Goal: Use online tool/utility: Utilize a website feature to perform a specific function

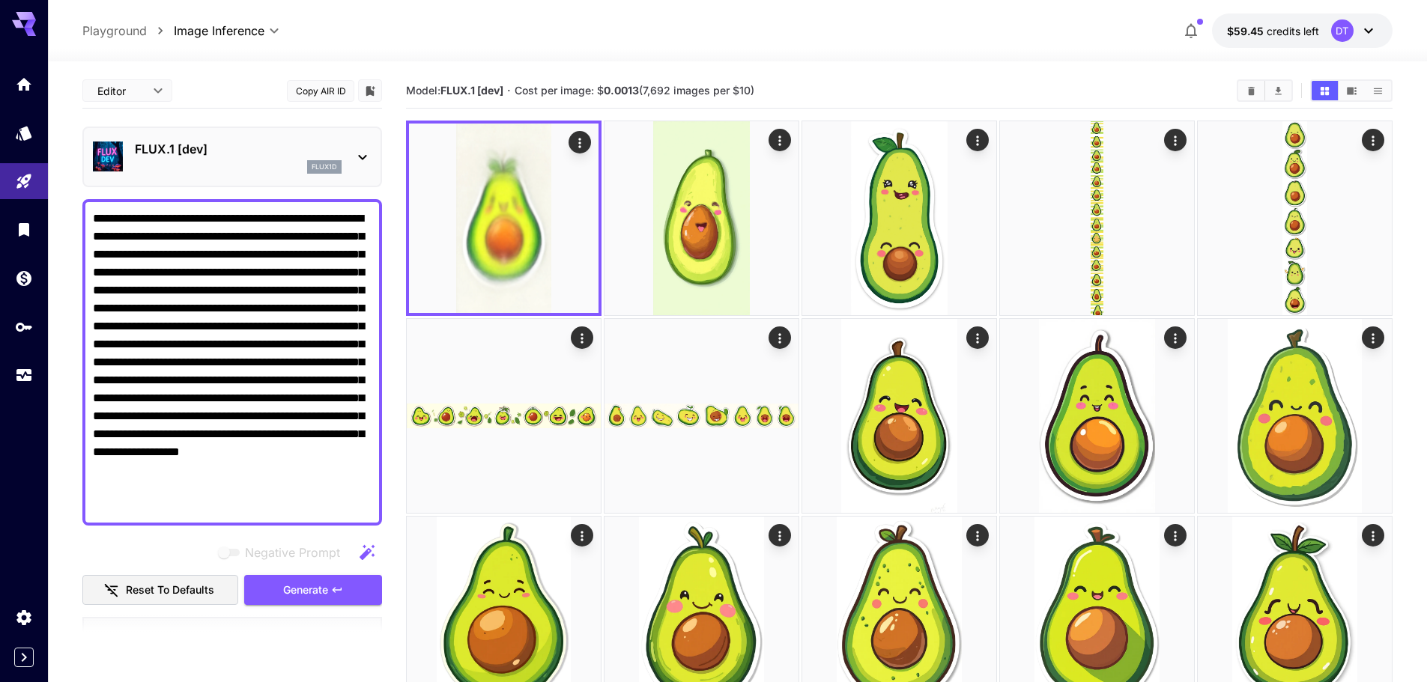
scroll to position [252, 0]
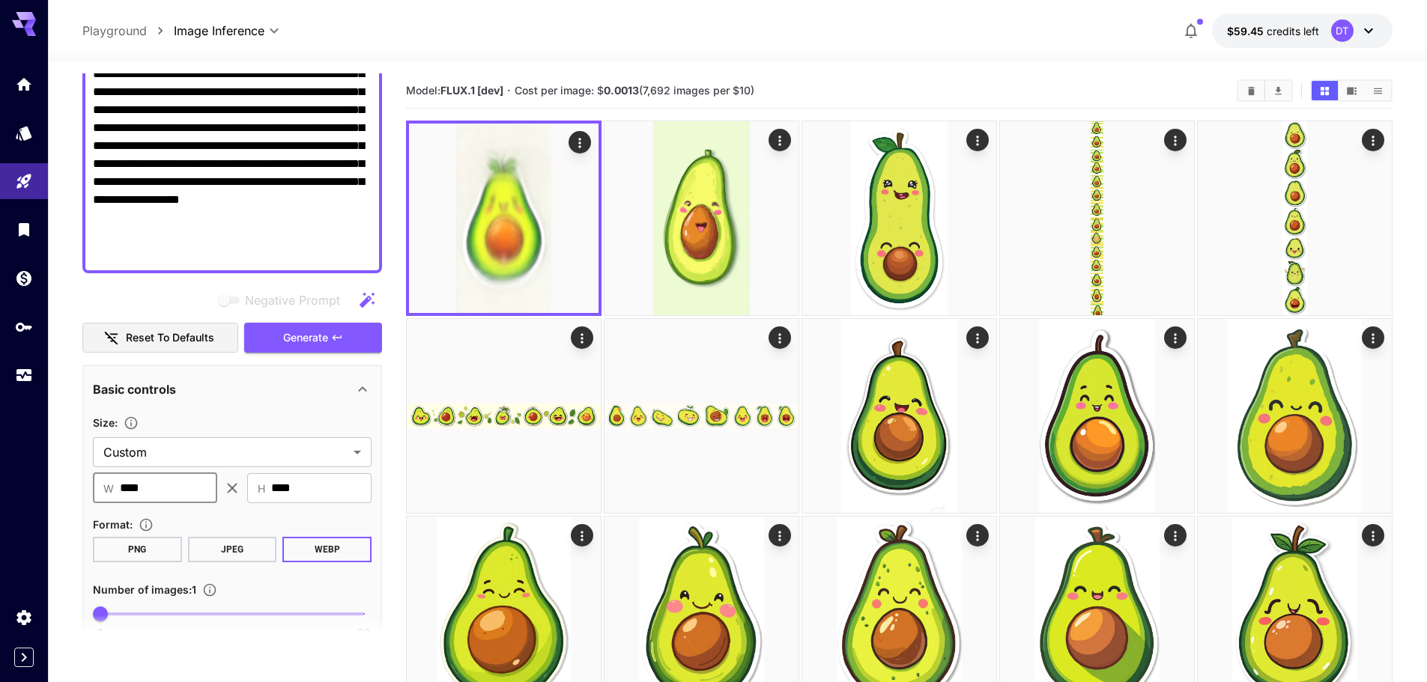
drag, startPoint x: 180, startPoint y: 482, endPoint x: -81, endPoint y: 473, distance: 260.7
click at [316, 340] on span "Generate" at bounding box center [305, 338] width 45 height 19
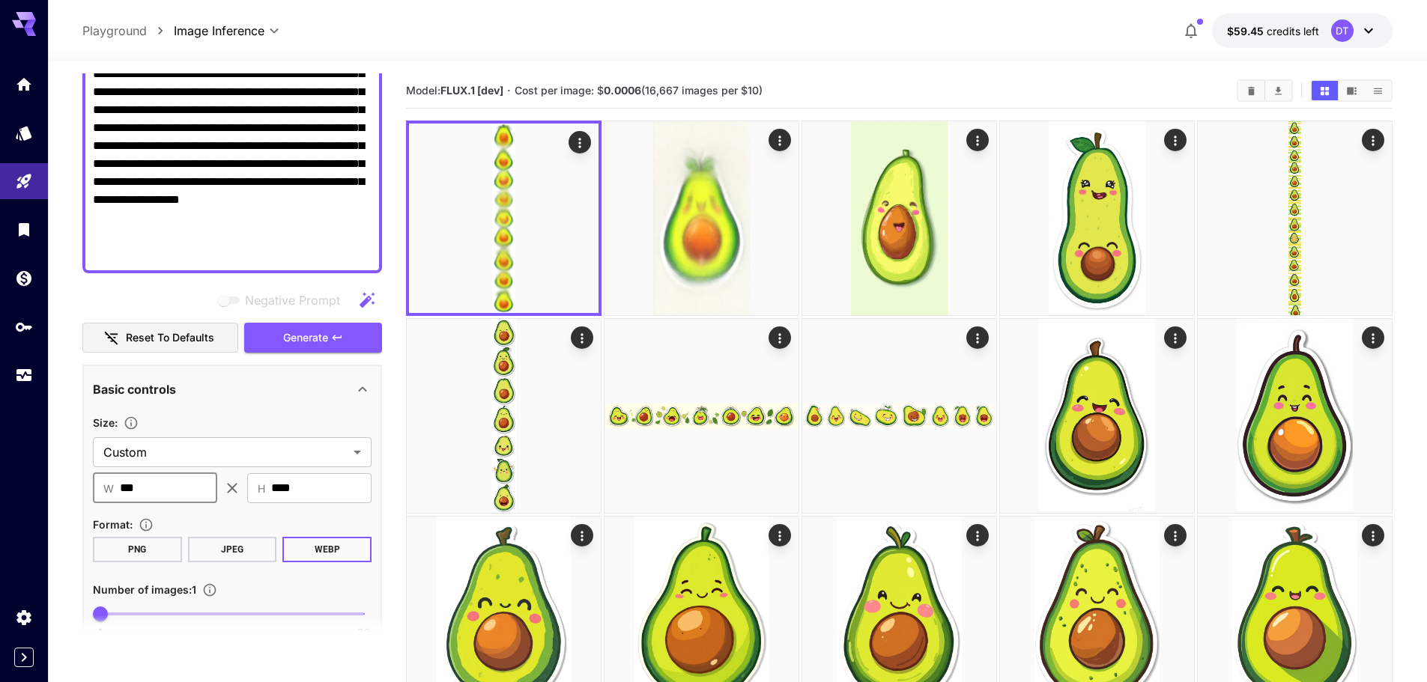
click at [147, 492] on input "***" at bounding box center [168, 488] width 97 height 30
click at [329, 335] on button "Generate" at bounding box center [313, 338] width 138 height 31
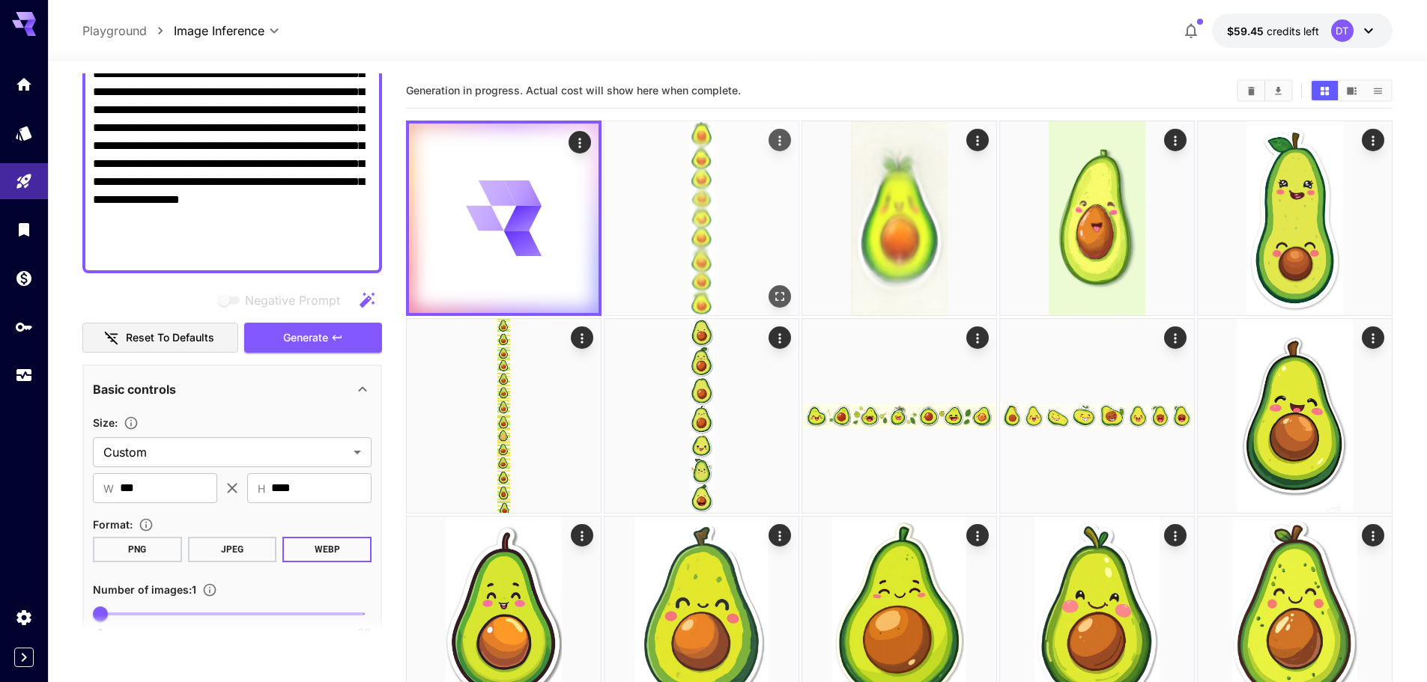
click at [705, 212] on img at bounding box center [701, 218] width 194 height 194
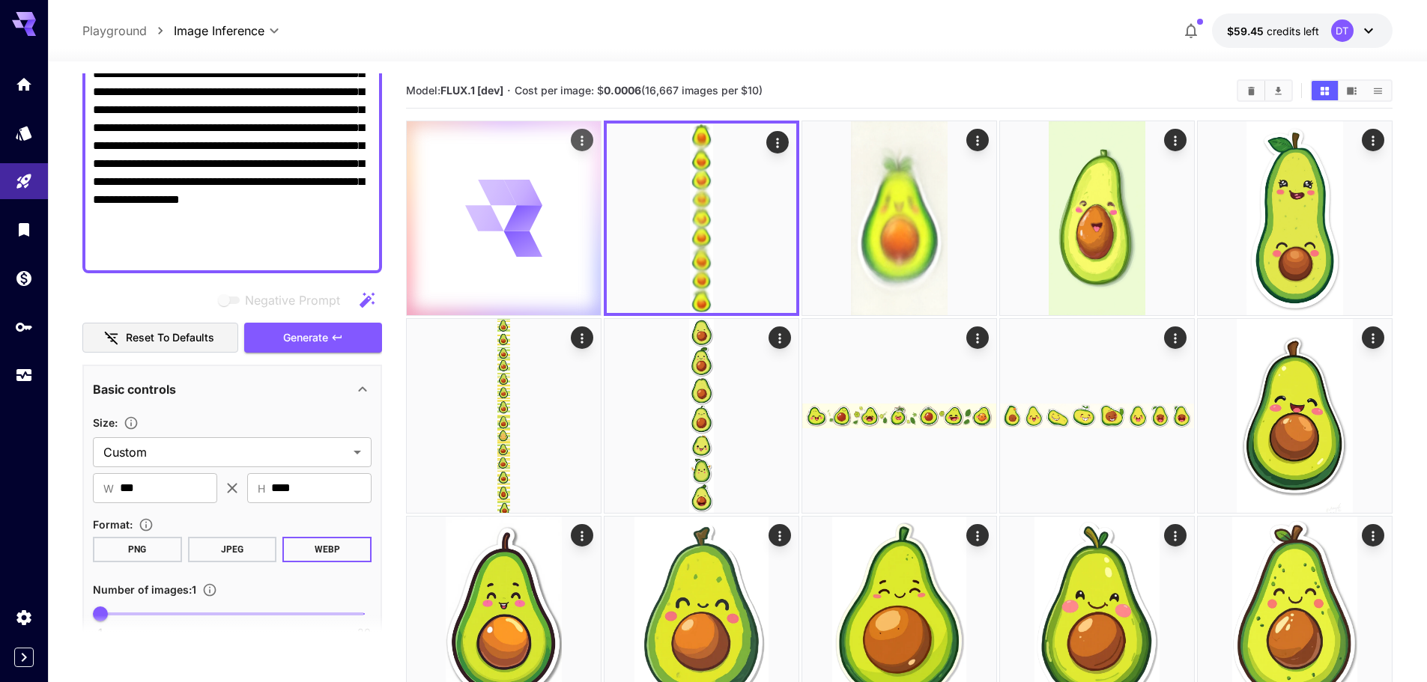
click at [513, 240] on icon at bounding box center [523, 244] width 44 height 35
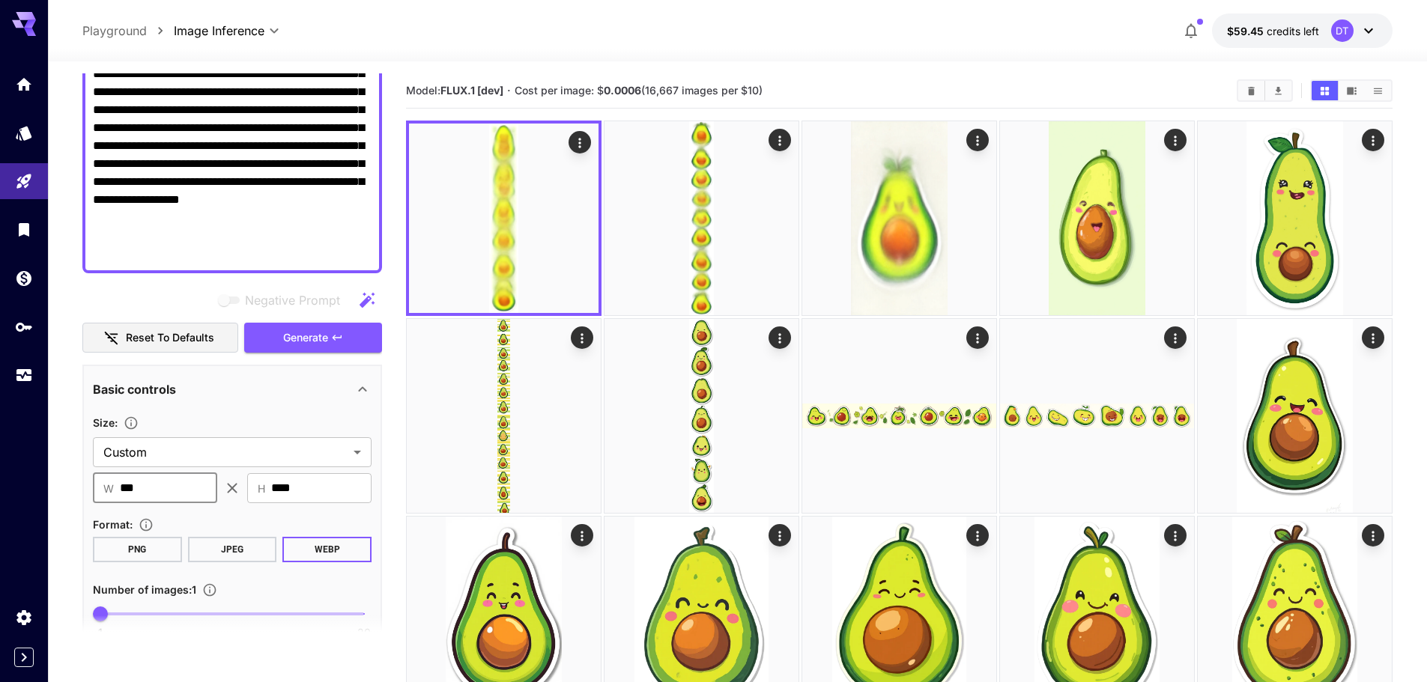
drag, startPoint x: 180, startPoint y: 488, endPoint x: 13, endPoint y: 461, distance: 168.4
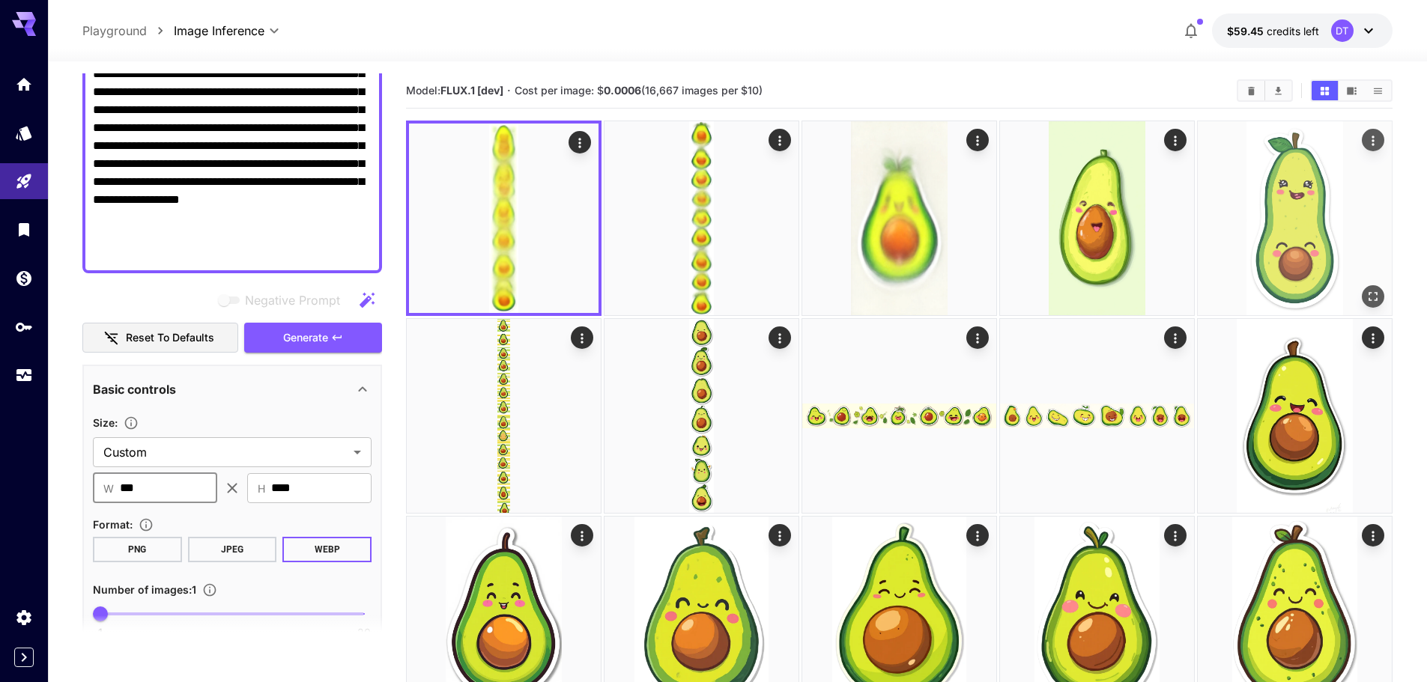
click at [312, 345] on span "Generate" at bounding box center [305, 338] width 45 height 19
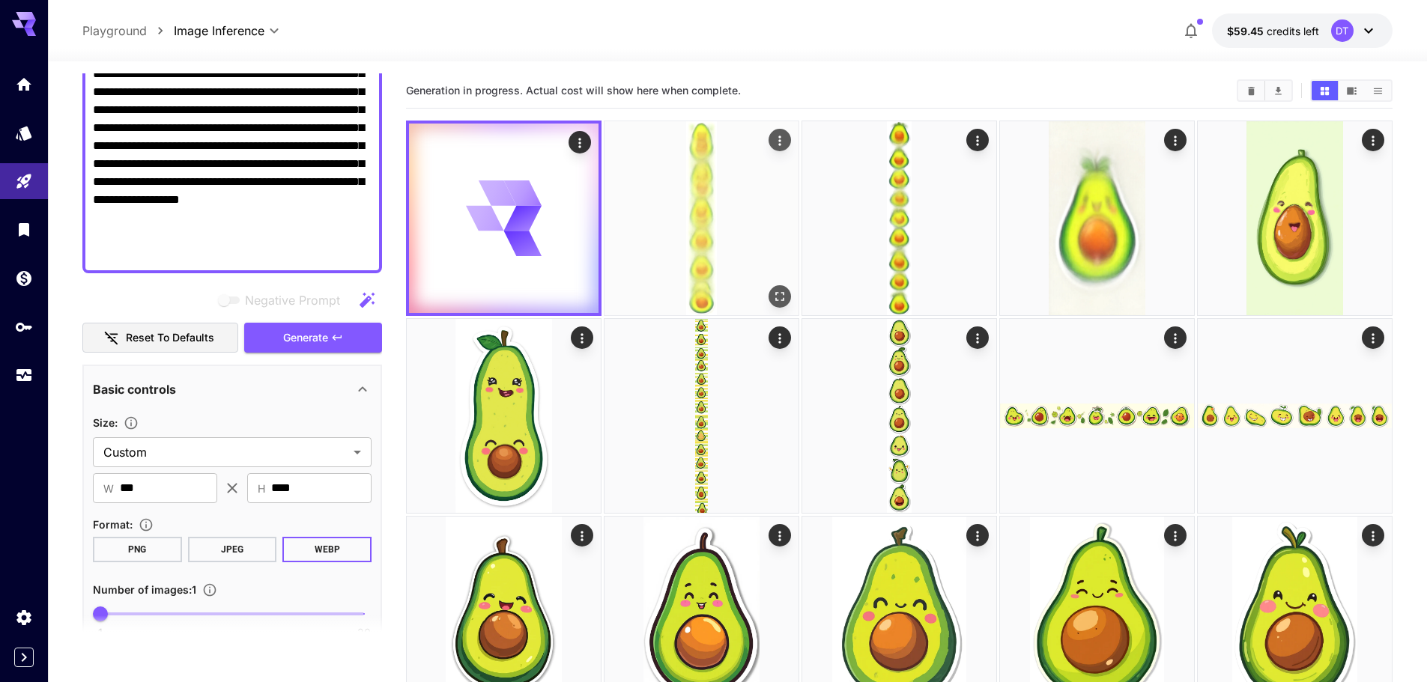
click at [703, 240] on img at bounding box center [701, 218] width 194 height 194
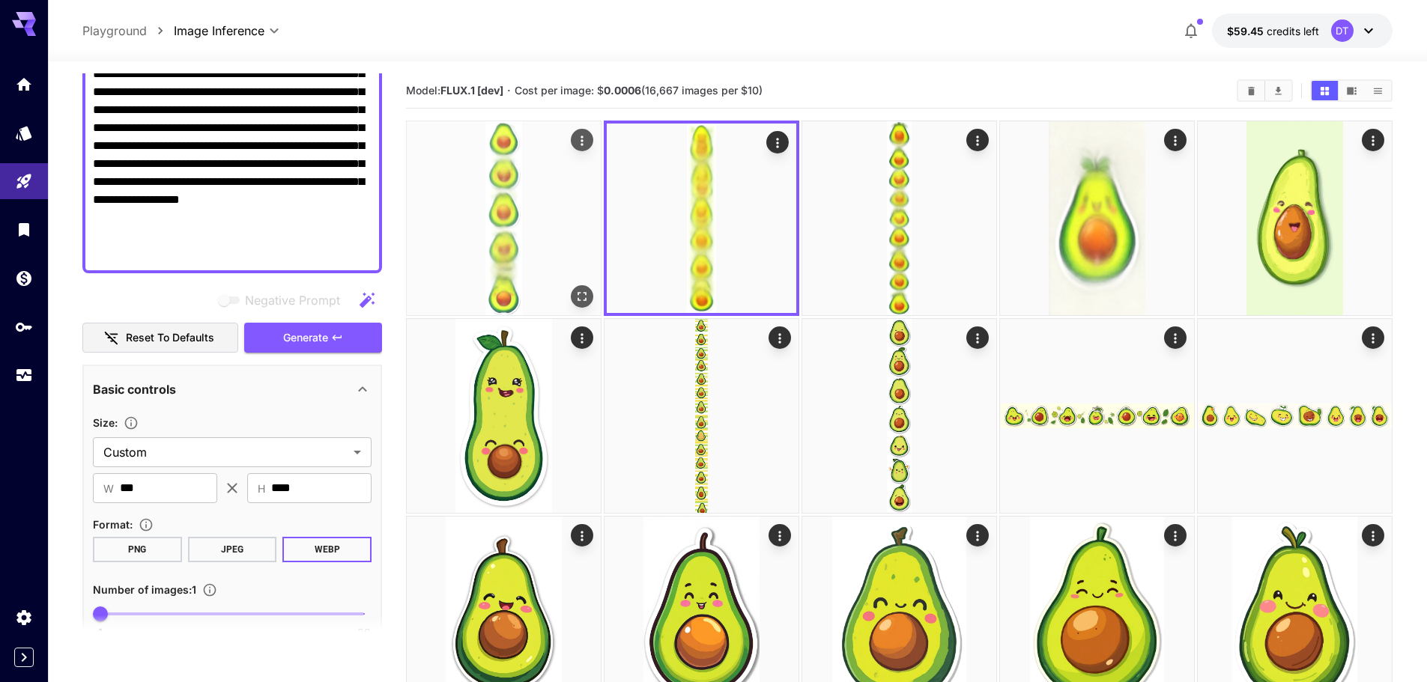
click at [590, 256] on img at bounding box center [504, 218] width 194 height 194
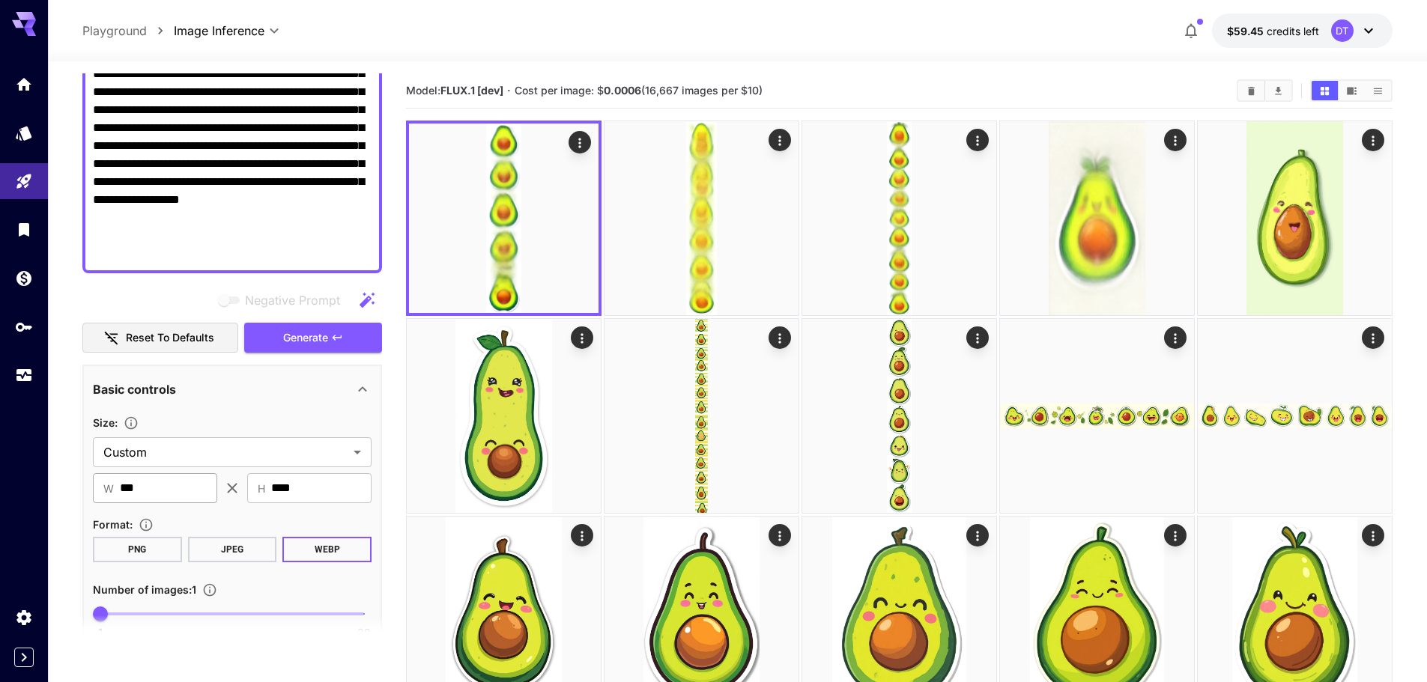
click at [194, 493] on input "***" at bounding box center [168, 488] width 97 height 30
type input "***"
click at [302, 341] on span "Generate" at bounding box center [305, 338] width 45 height 19
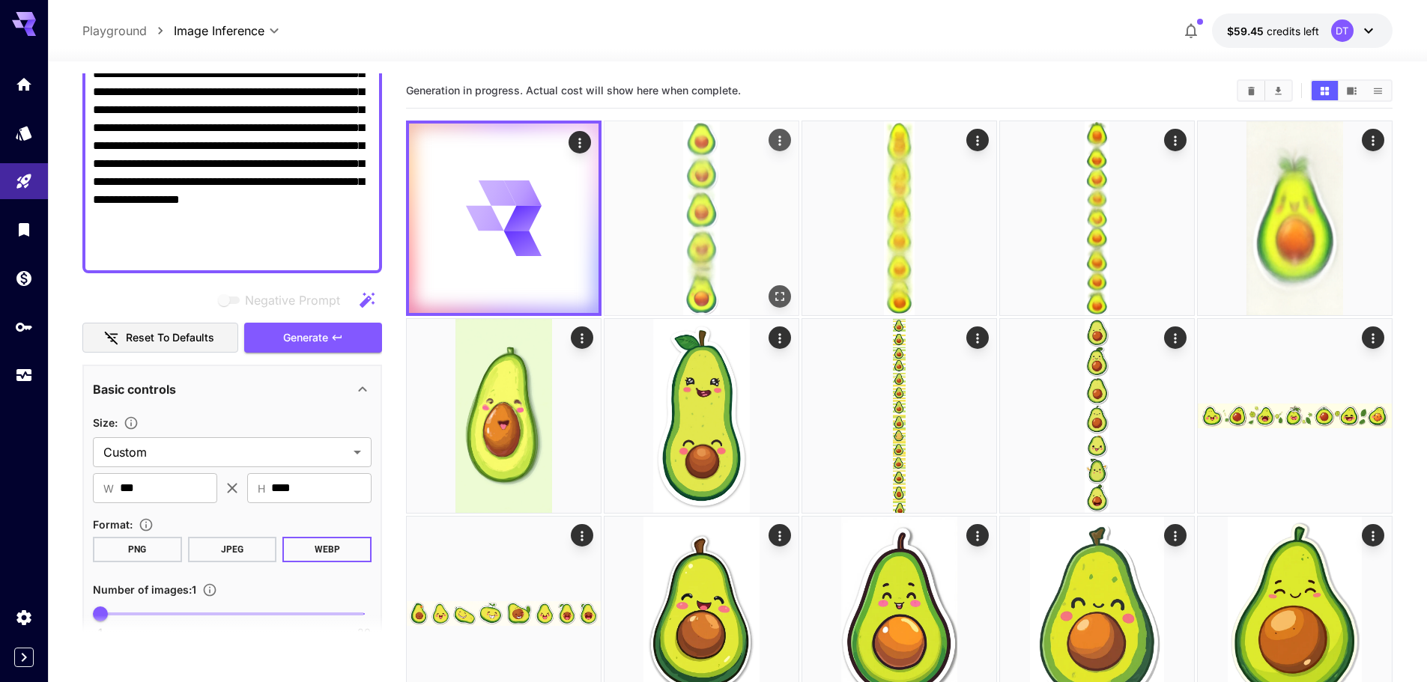
click at [699, 210] on img at bounding box center [701, 218] width 194 height 194
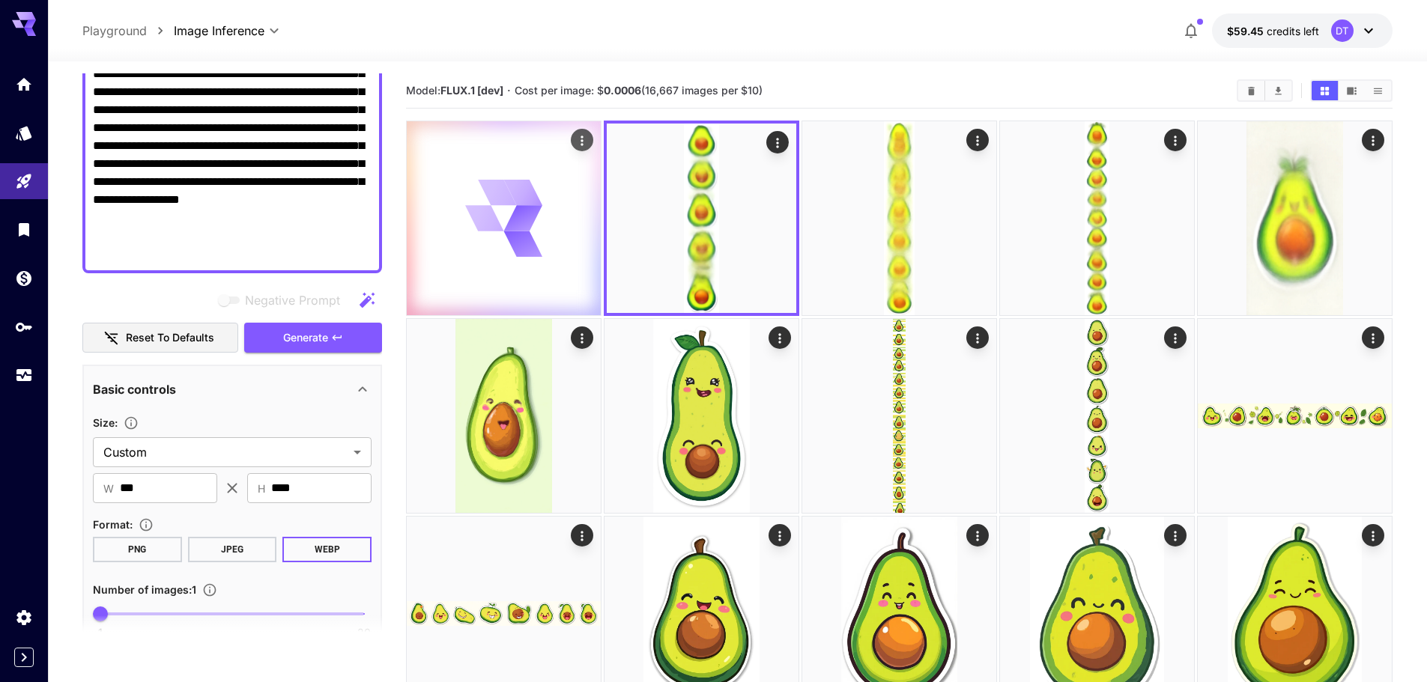
click at [510, 227] on icon at bounding box center [523, 218] width 43 height 46
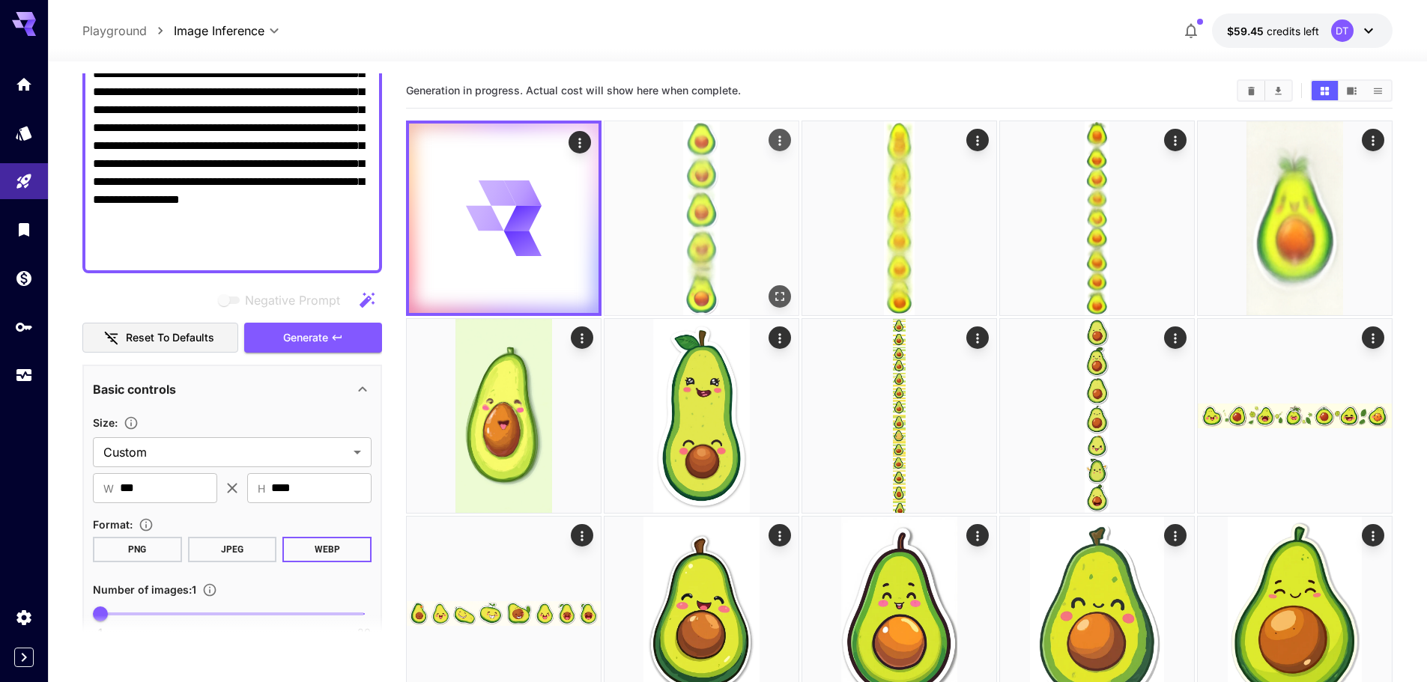
click at [723, 222] on img at bounding box center [701, 218] width 194 height 194
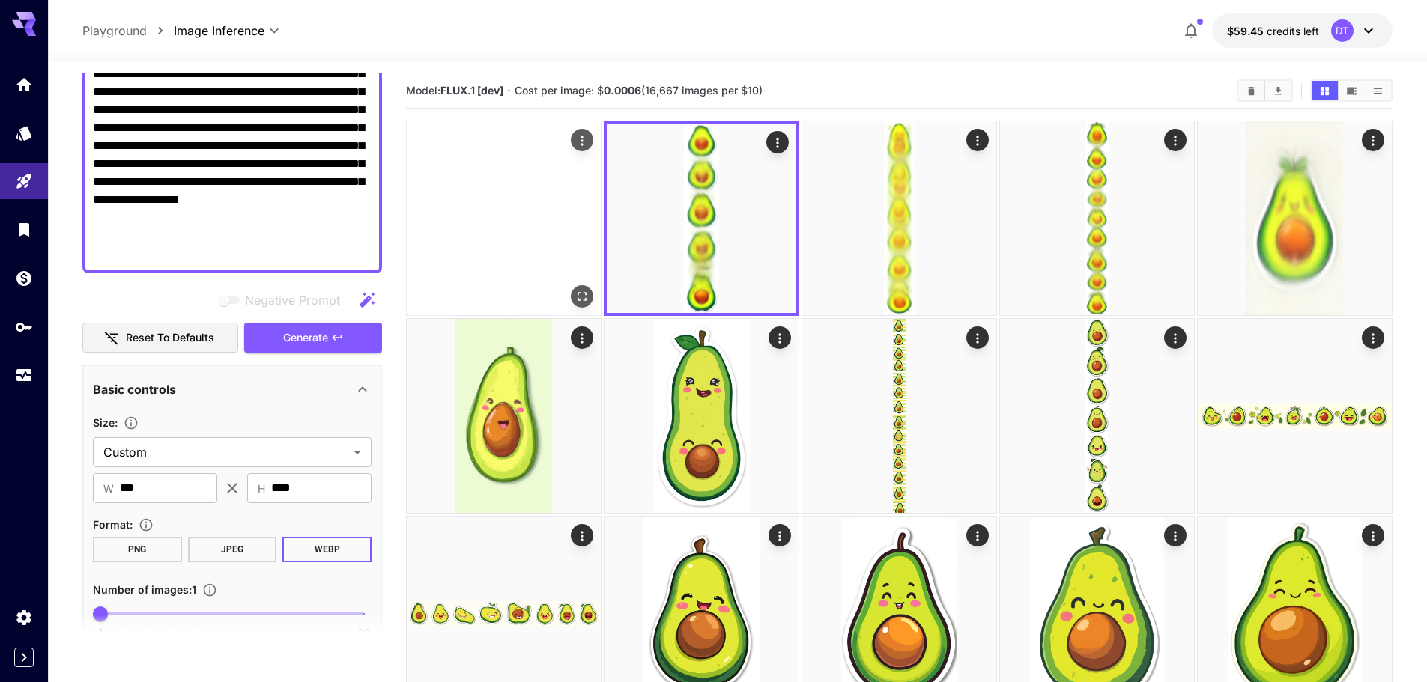
click at [524, 225] on img at bounding box center [504, 218] width 194 height 194
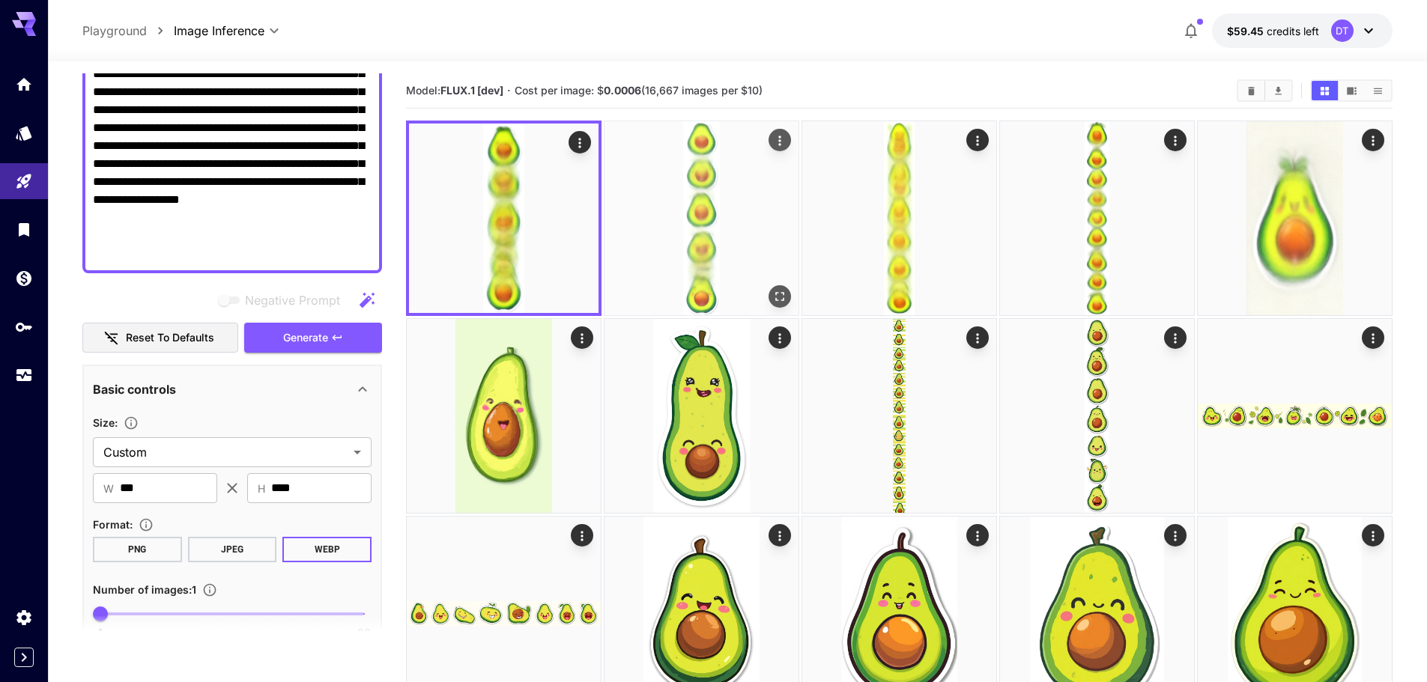
click at [661, 221] on img at bounding box center [701, 218] width 194 height 194
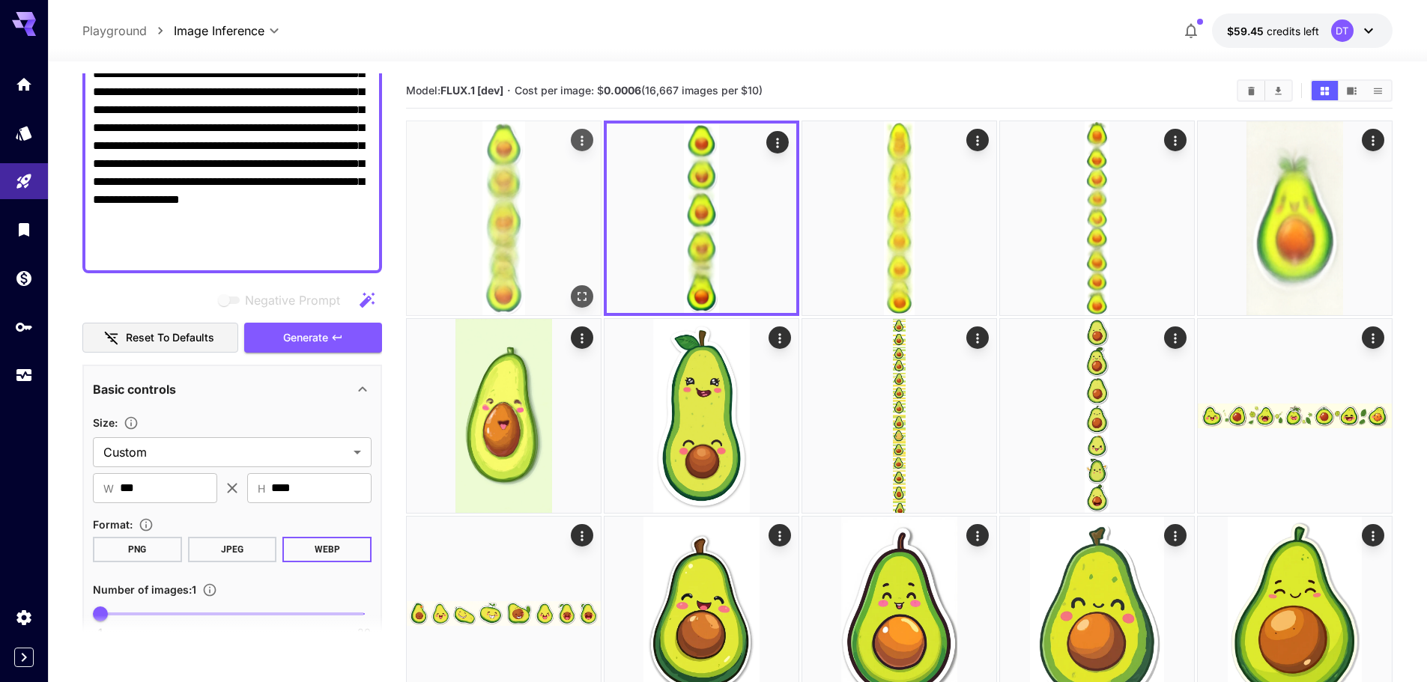
click at [521, 234] on img at bounding box center [504, 218] width 194 height 194
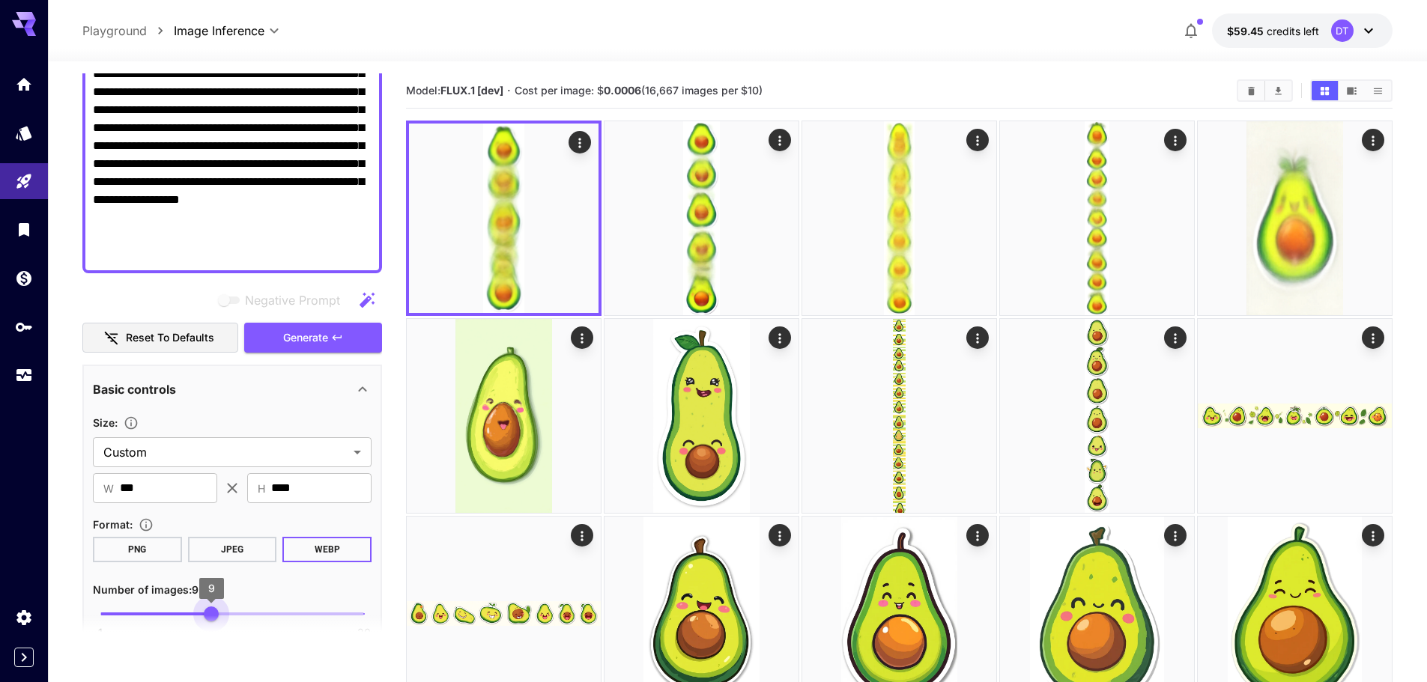
drag, startPoint x: 105, startPoint y: 611, endPoint x: 213, endPoint y: 605, distance: 108.0
click at [213, 607] on span "9" at bounding box center [211, 614] width 15 height 15
drag, startPoint x: 216, startPoint y: 611, endPoint x: 227, endPoint y: 610, distance: 11.3
click at [227, 610] on span "10" at bounding box center [225, 614] width 15 height 15
click at [320, 333] on span "Generate" at bounding box center [305, 338] width 45 height 19
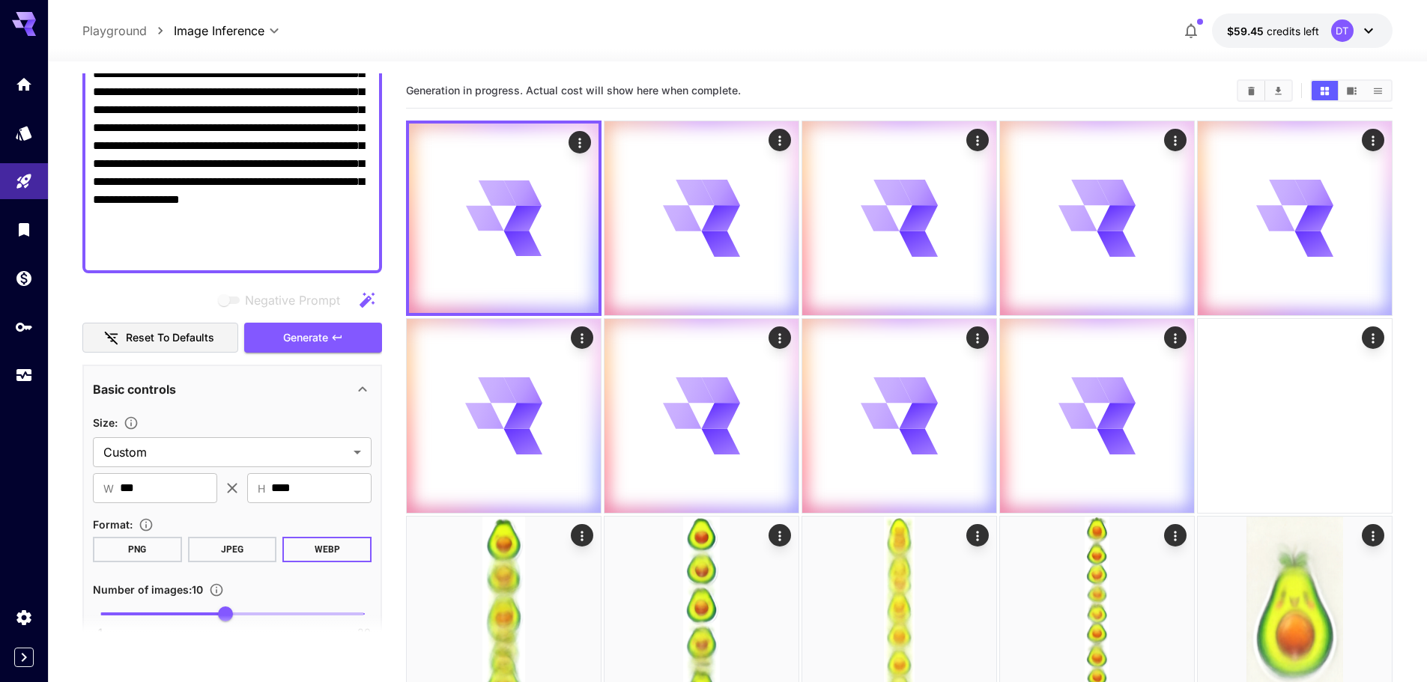
drag, startPoint x: 226, startPoint y: 616, endPoint x: 177, endPoint y: 613, distance: 49.5
click at [159, 615] on section "**********" at bounding box center [232, 363] width 300 height 580
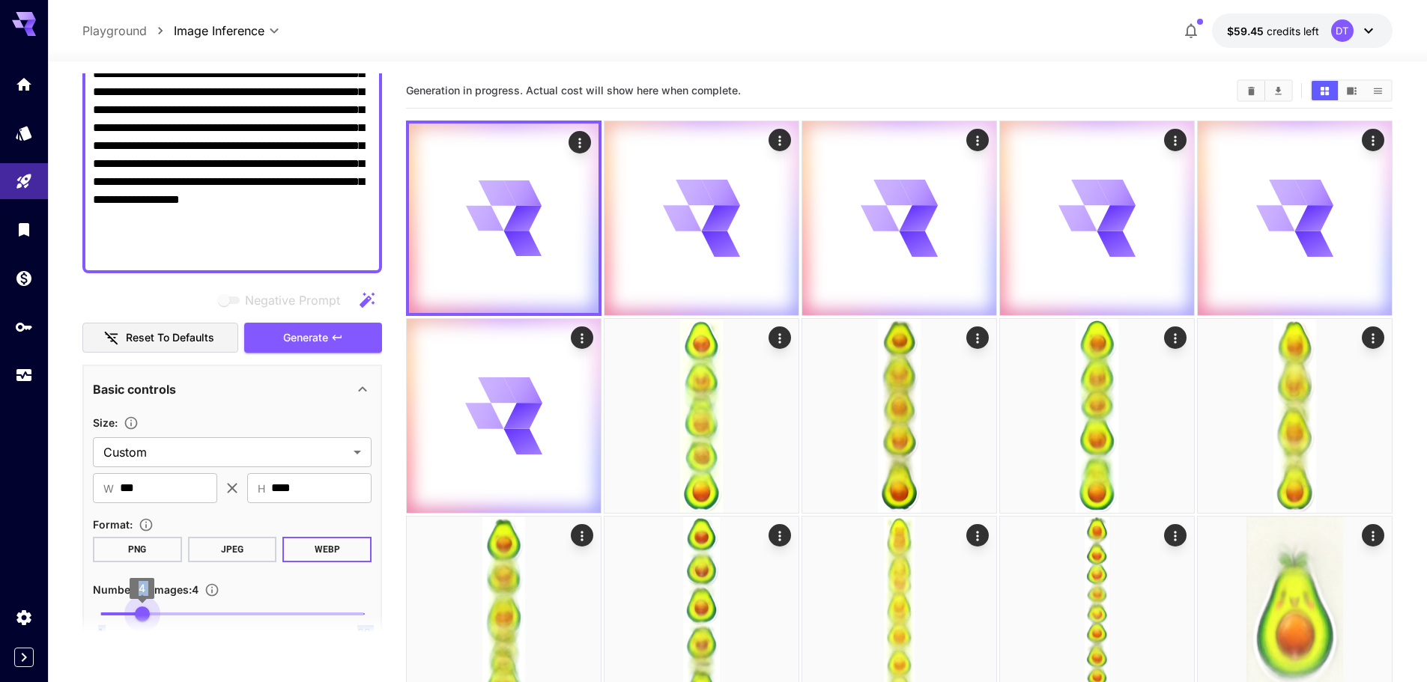
type input "*"
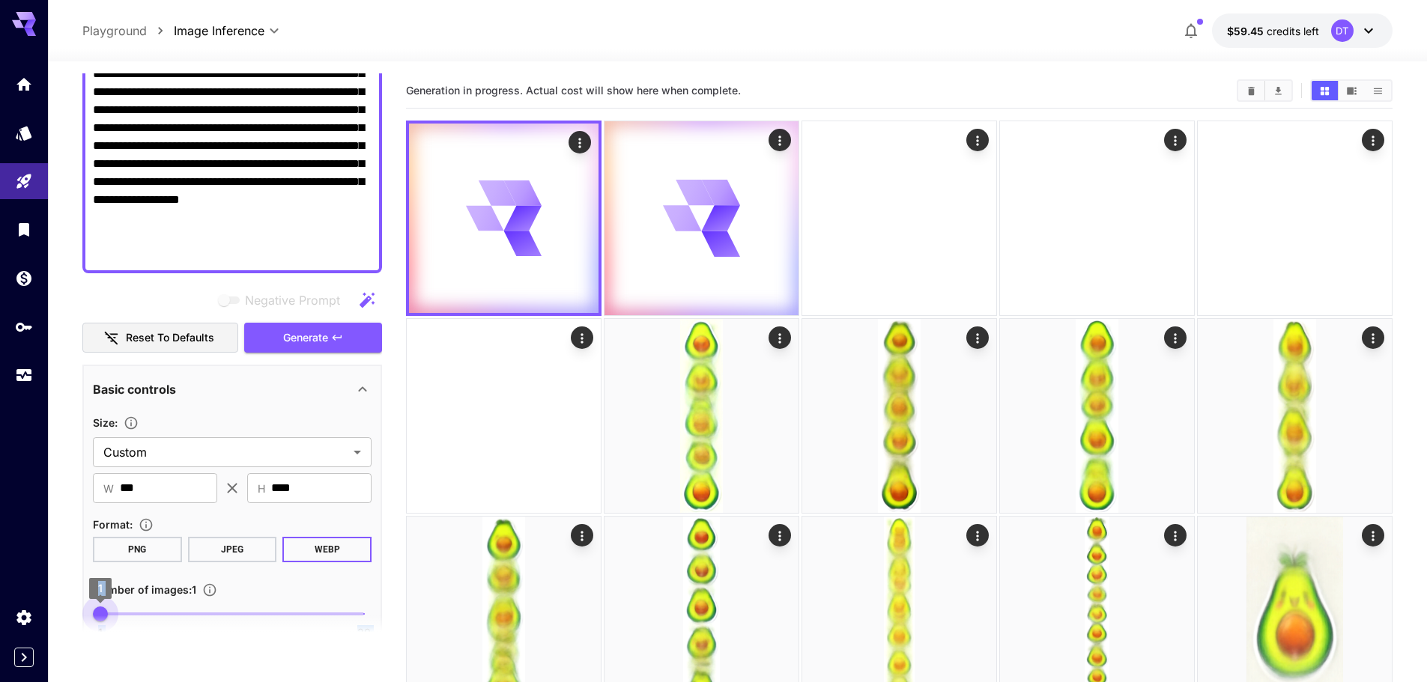
drag, startPoint x: 222, startPoint y: 609, endPoint x: 97, endPoint y: 606, distance: 125.1
click at [97, 607] on span "1" at bounding box center [100, 614] width 15 height 15
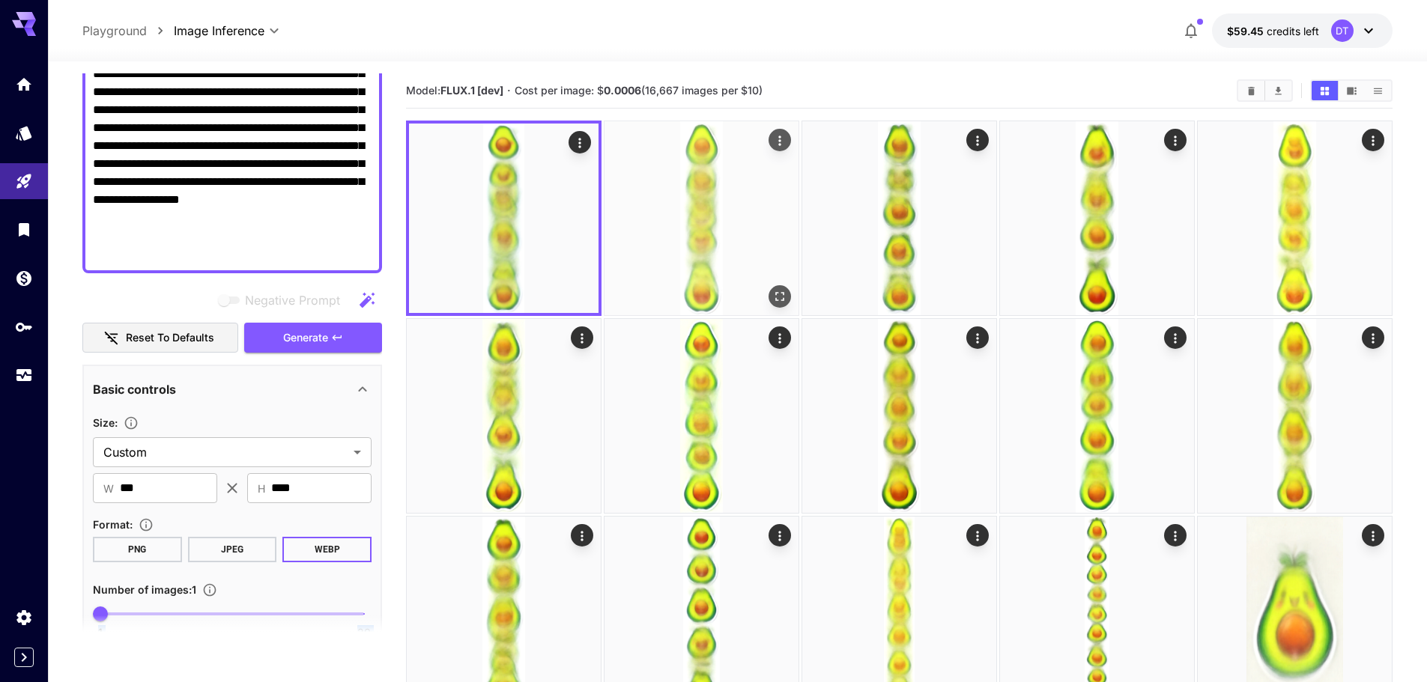
click at [663, 270] on img at bounding box center [701, 218] width 194 height 194
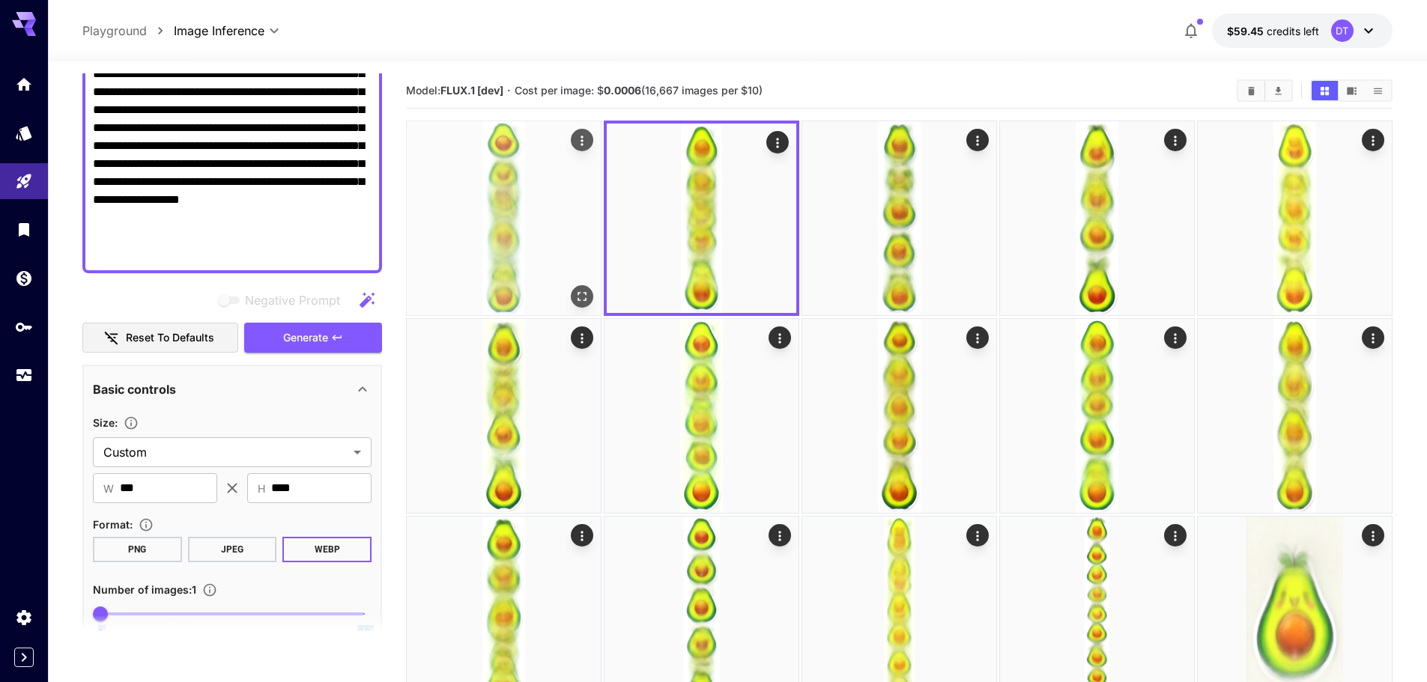
click at [497, 255] on img at bounding box center [504, 218] width 194 height 194
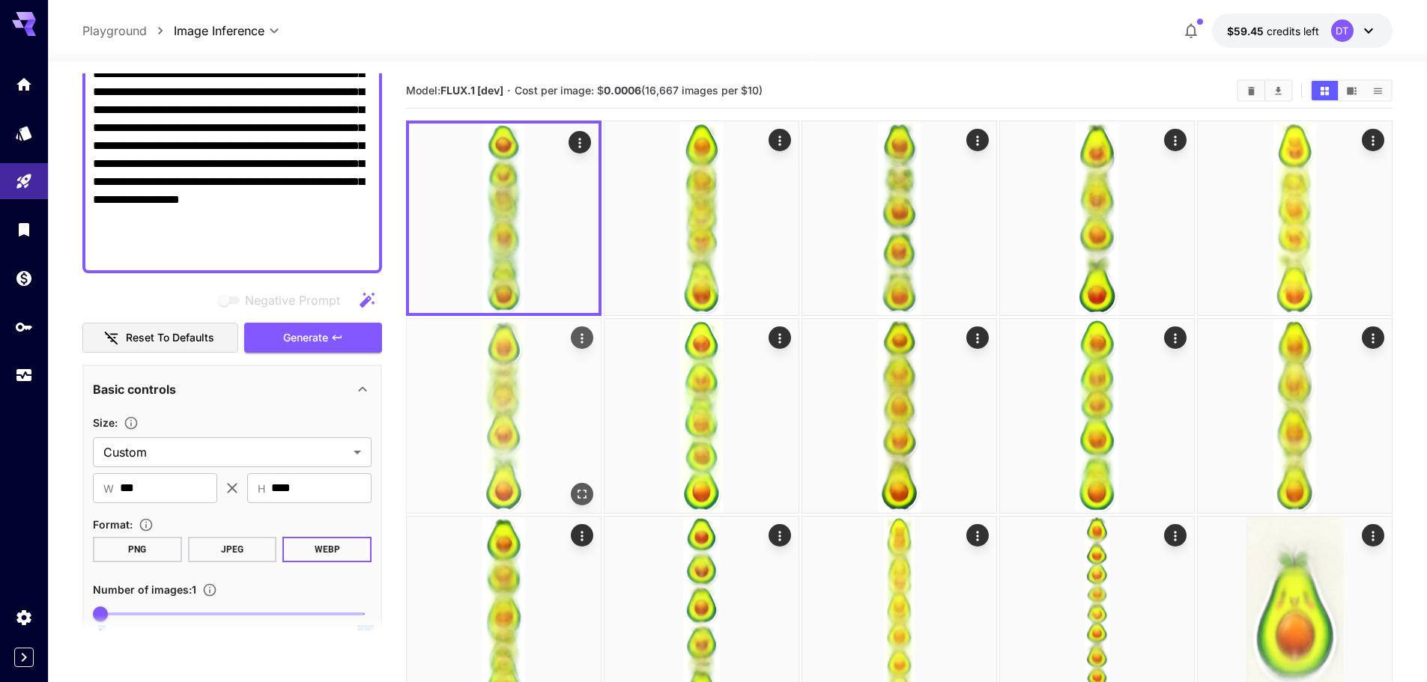
click at [453, 443] on img at bounding box center [504, 416] width 194 height 194
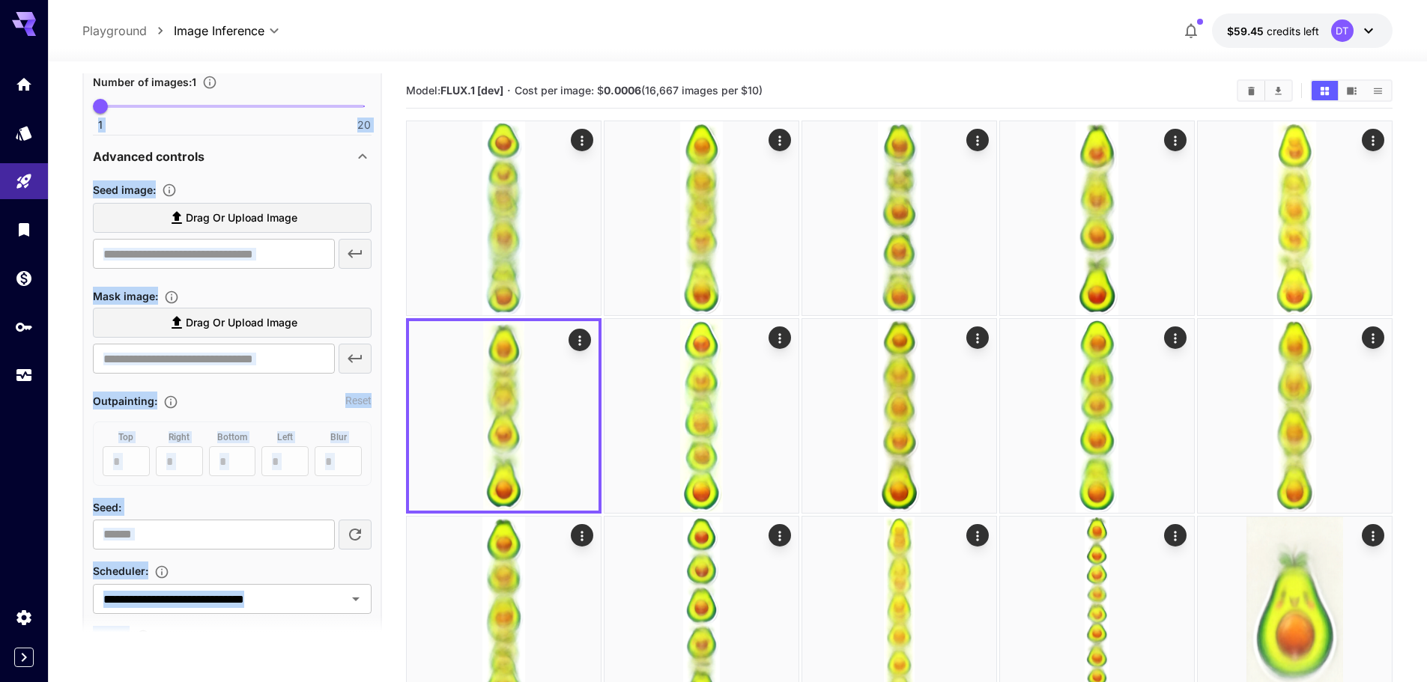
scroll to position [777, 0]
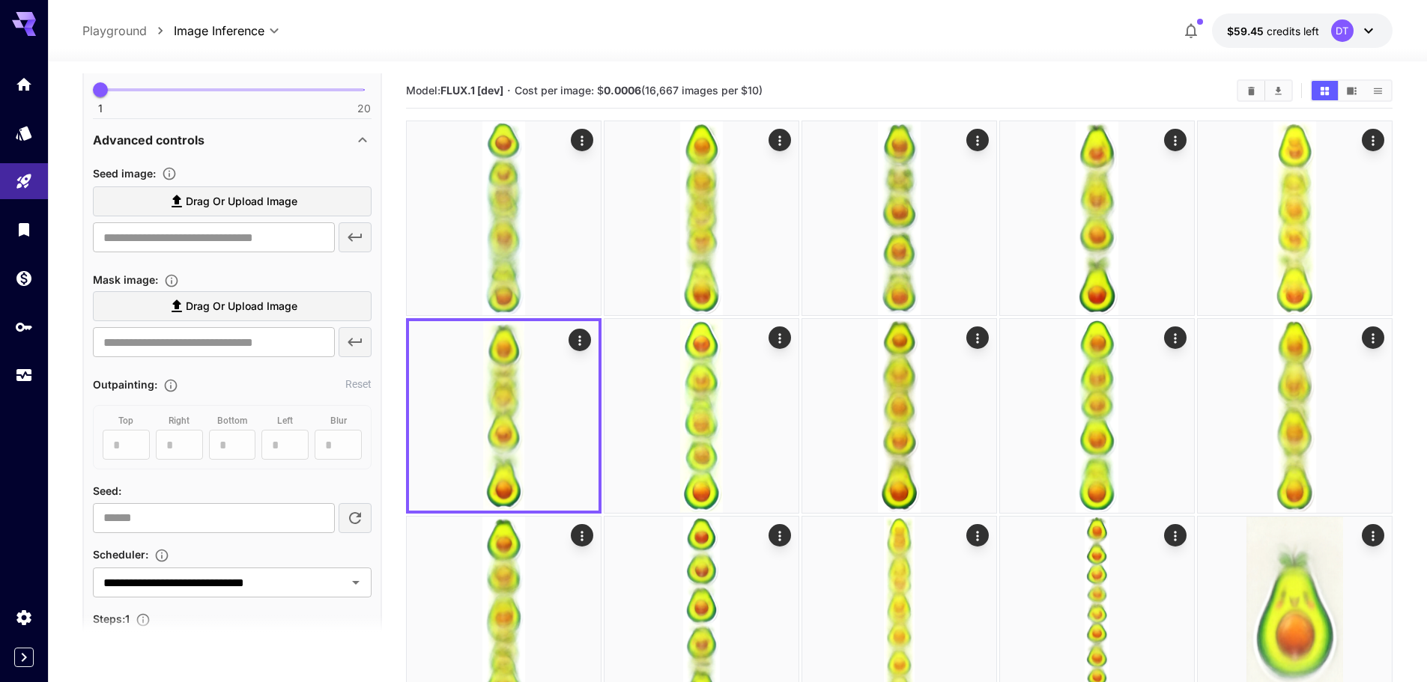
click at [46, 499] on div at bounding box center [24, 341] width 48 height 682
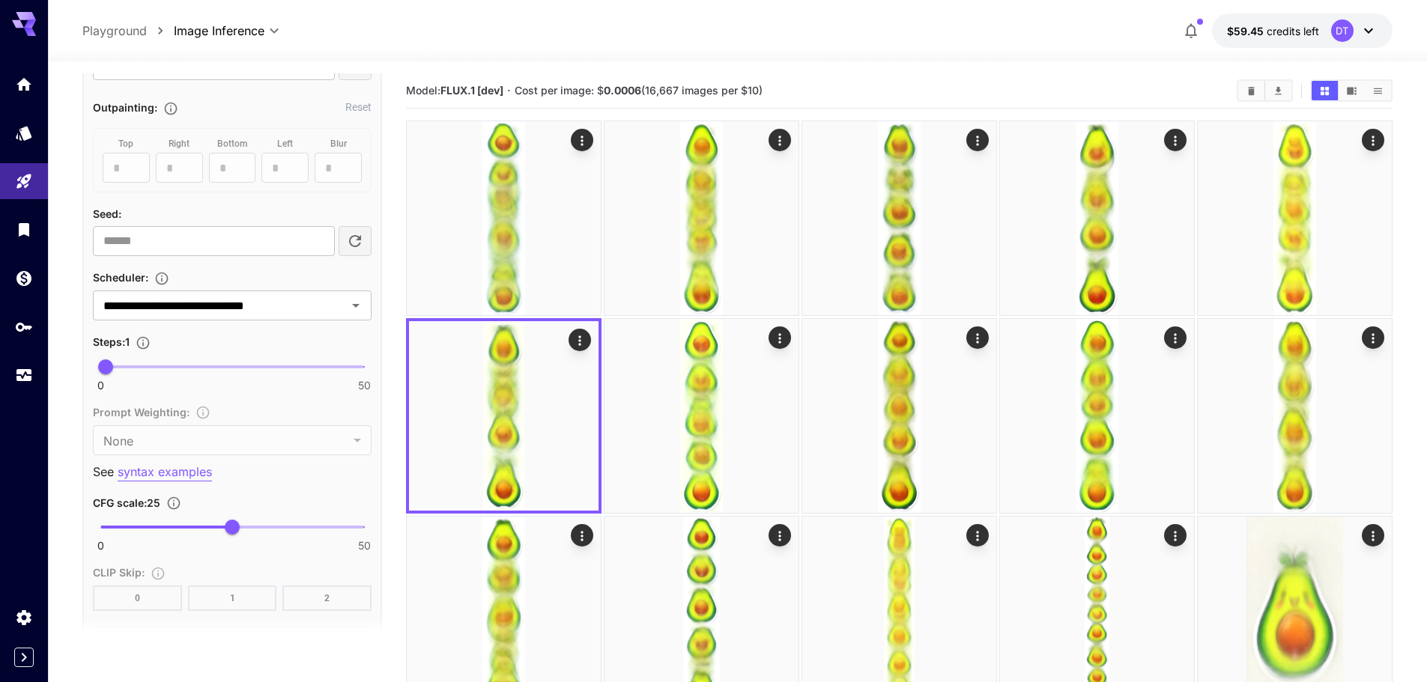
scroll to position [1076, 0]
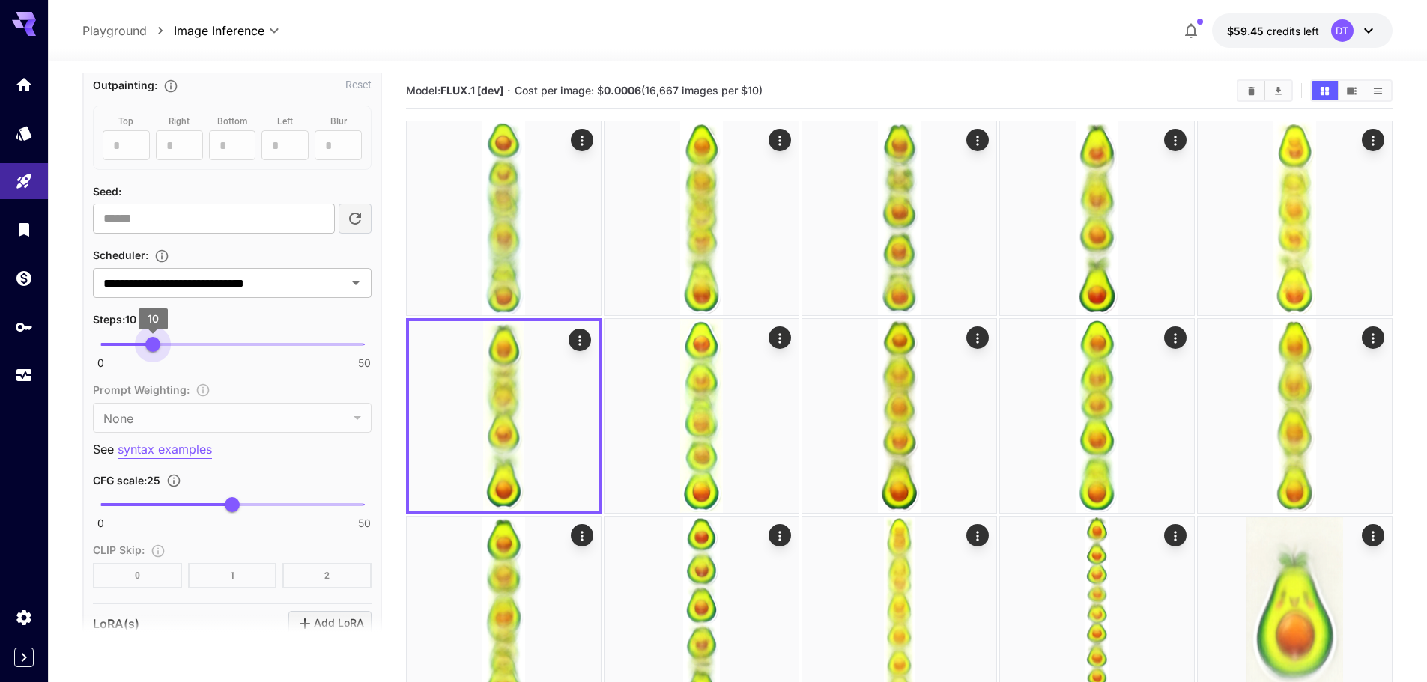
drag, startPoint x: 109, startPoint y: 346, endPoint x: 154, endPoint y: 350, distance: 44.3
click at [154, 350] on span "10" at bounding box center [152, 344] width 15 height 15
click at [222, 324] on div "Steps : 10" at bounding box center [232, 319] width 279 height 18
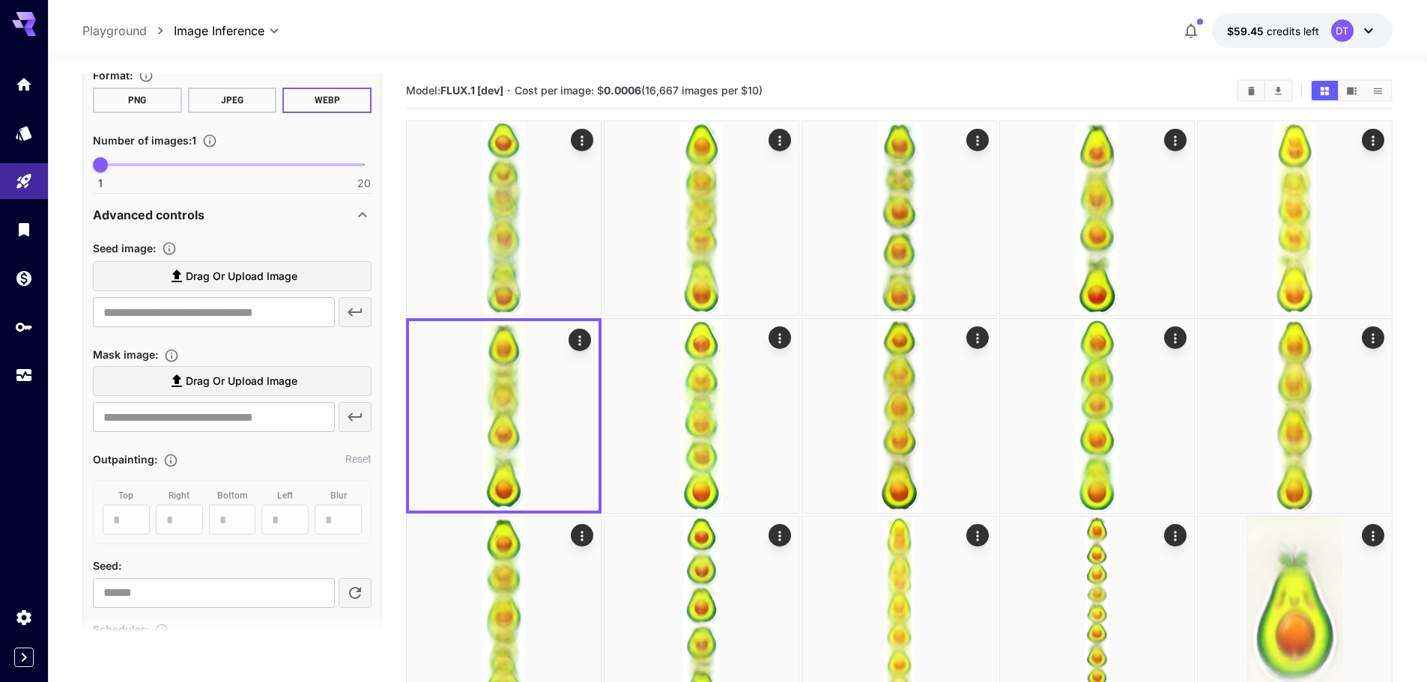
scroll to position [252, 0]
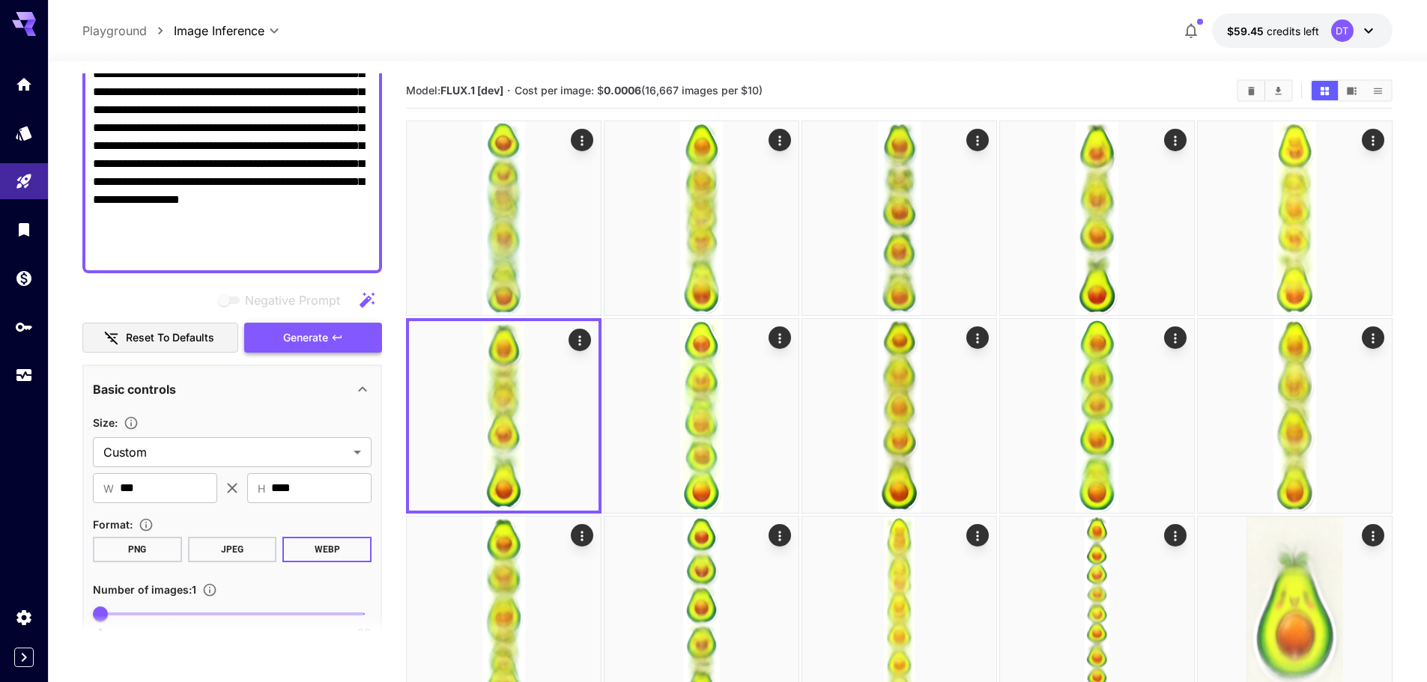
click at [312, 337] on span "Generate" at bounding box center [305, 338] width 45 height 19
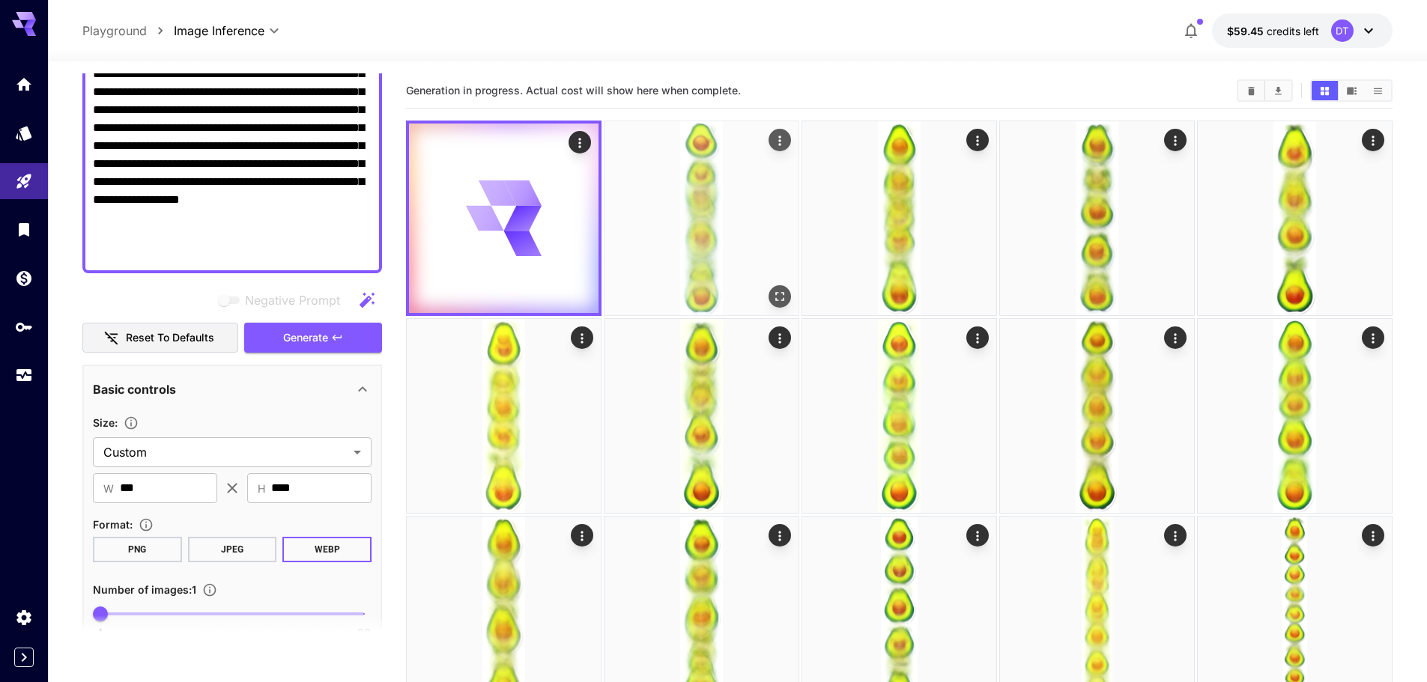
click at [690, 267] on img at bounding box center [701, 218] width 194 height 194
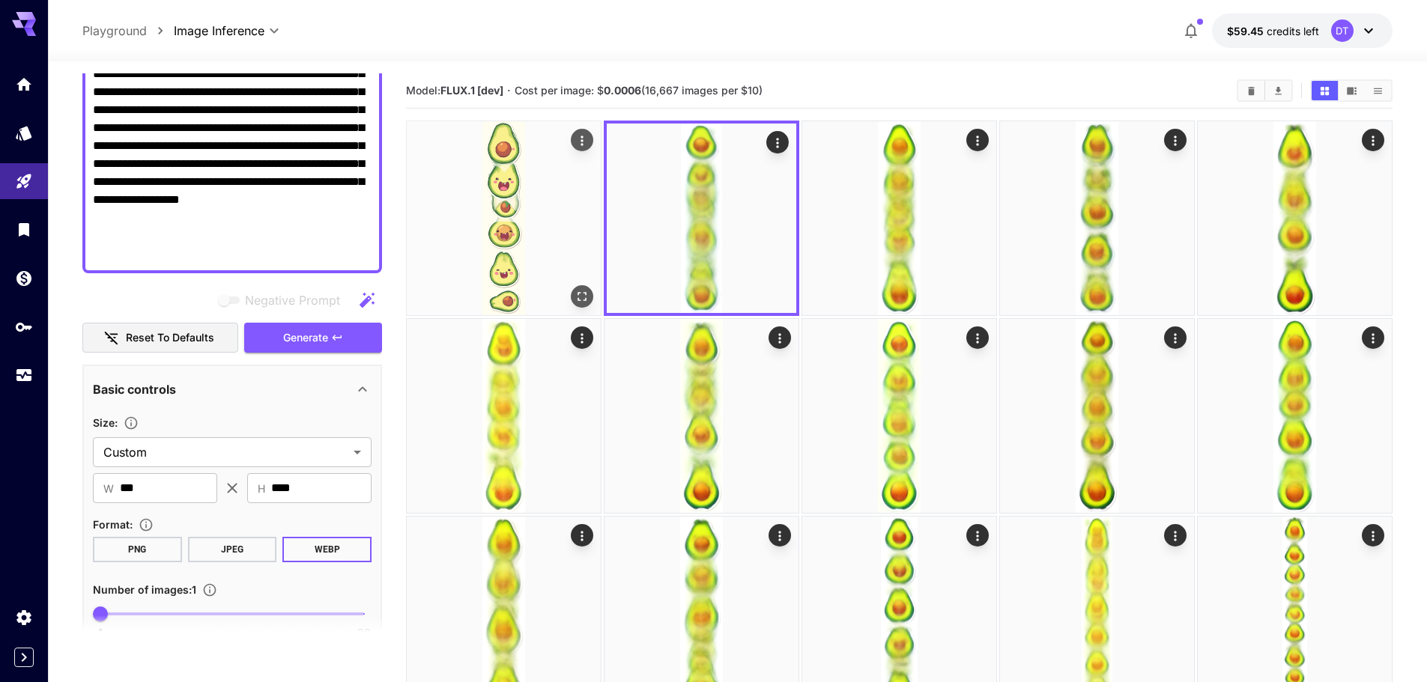
click at [516, 219] on img at bounding box center [504, 218] width 194 height 194
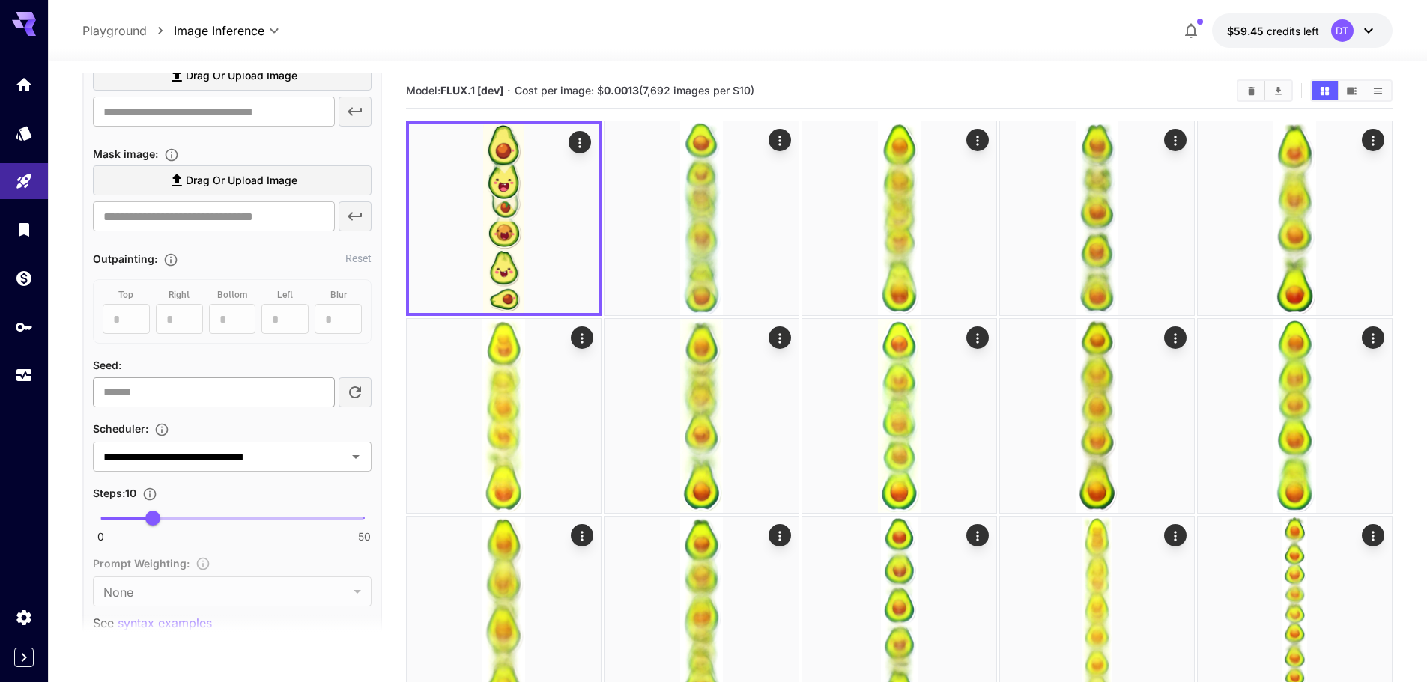
scroll to position [926, 0]
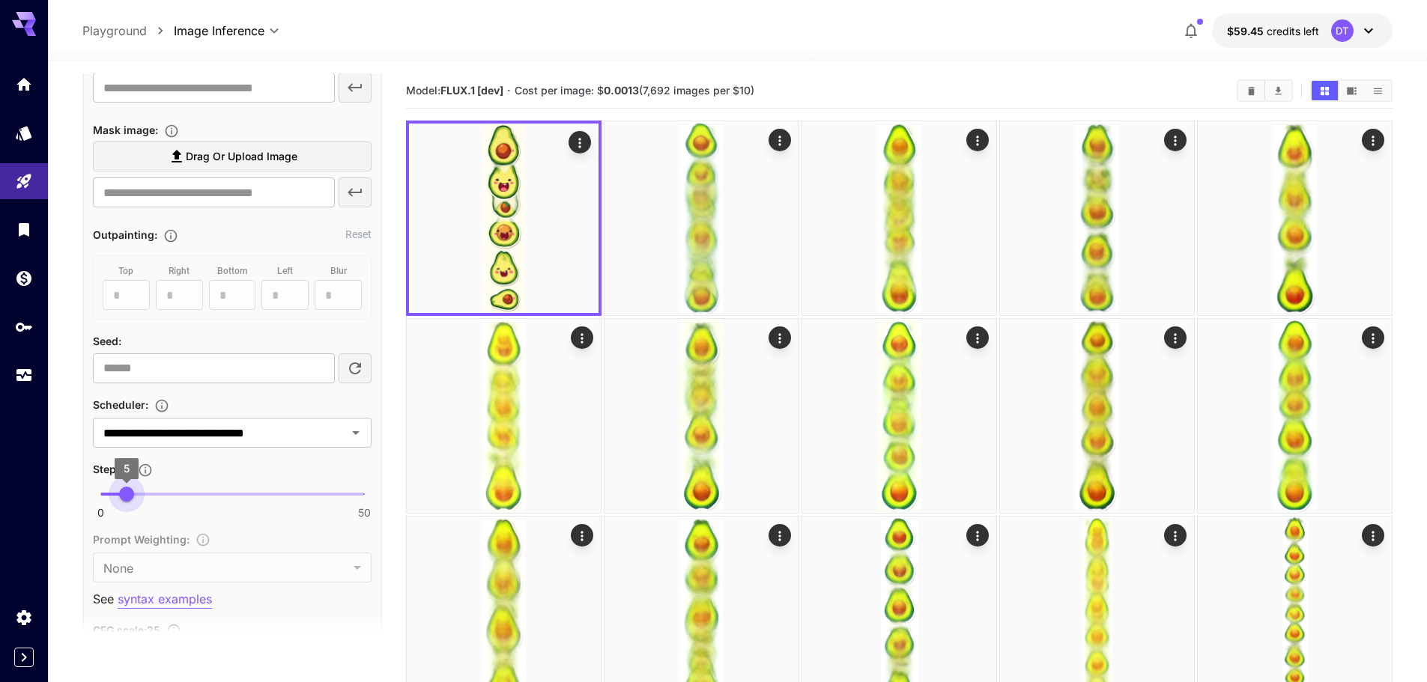
drag, startPoint x: 151, startPoint y: 495, endPoint x: 127, endPoint y: 493, distance: 24.1
click at [127, 493] on span "5" at bounding box center [126, 494] width 15 height 15
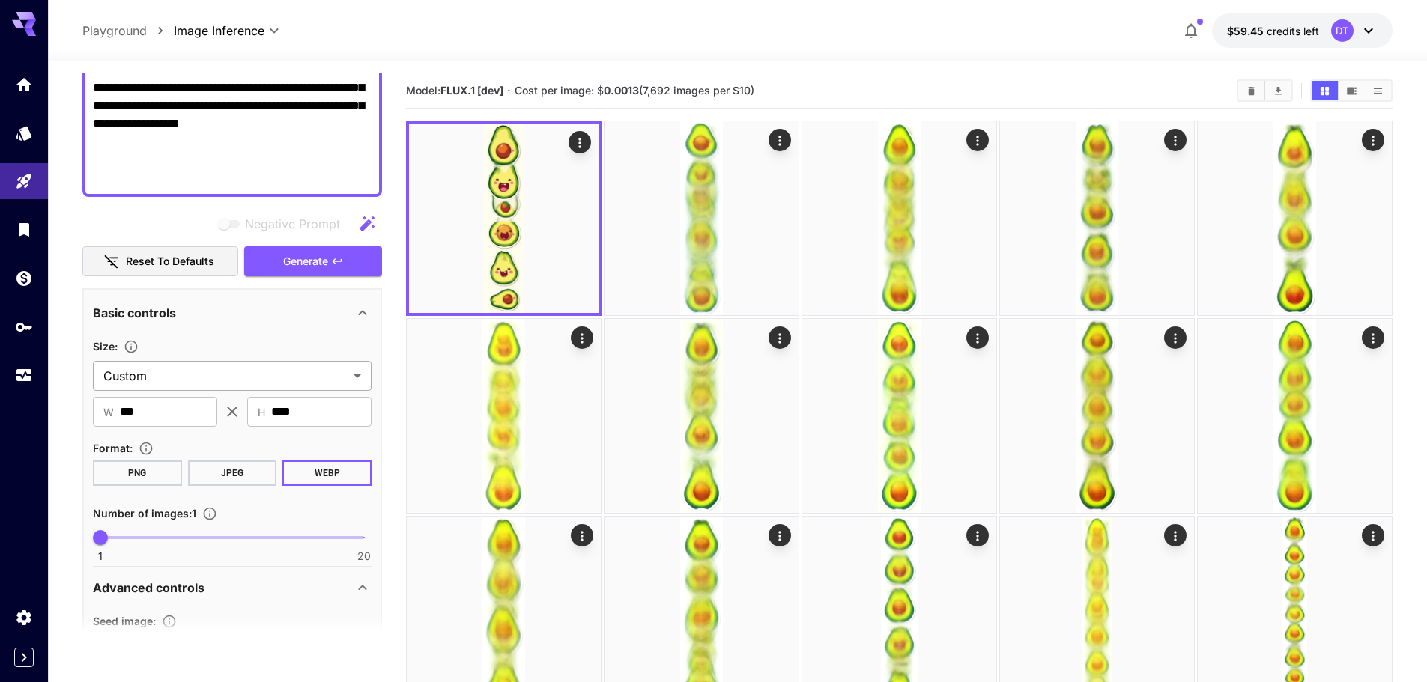
scroll to position [327, 0]
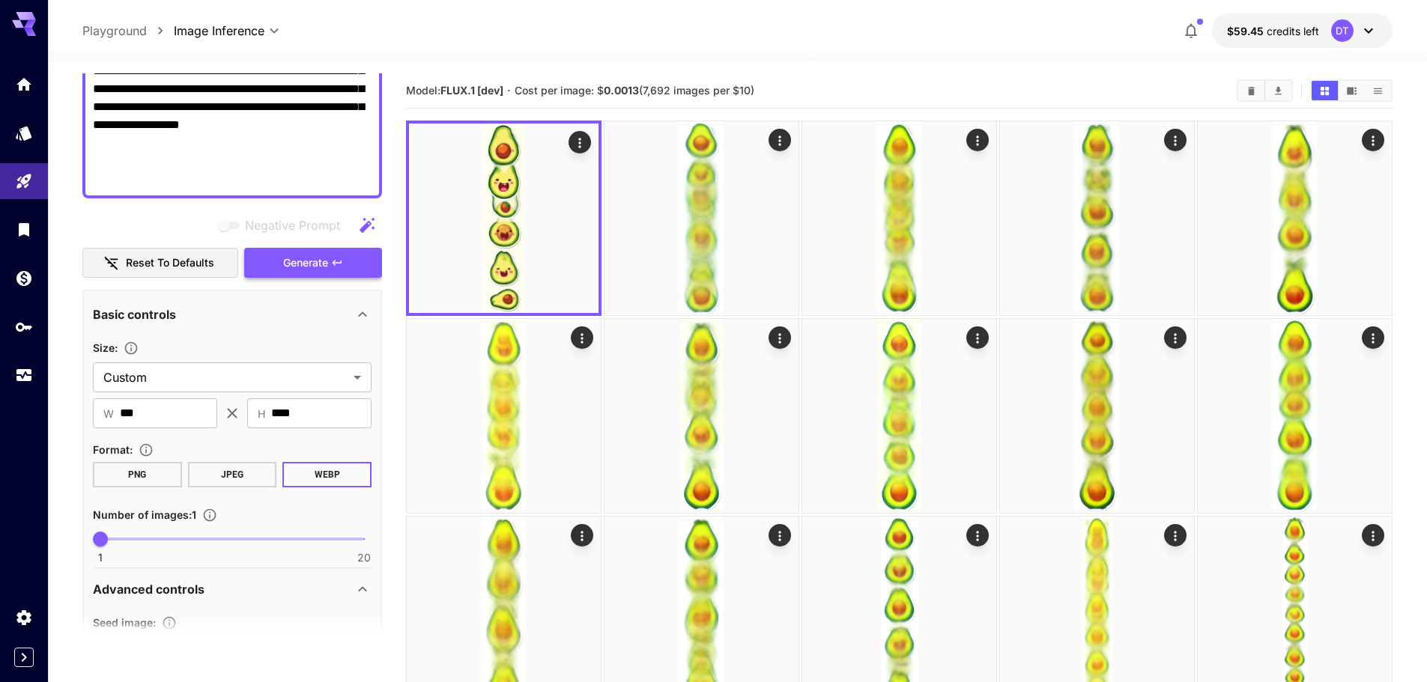
click at [297, 260] on span "Generate" at bounding box center [305, 263] width 45 height 19
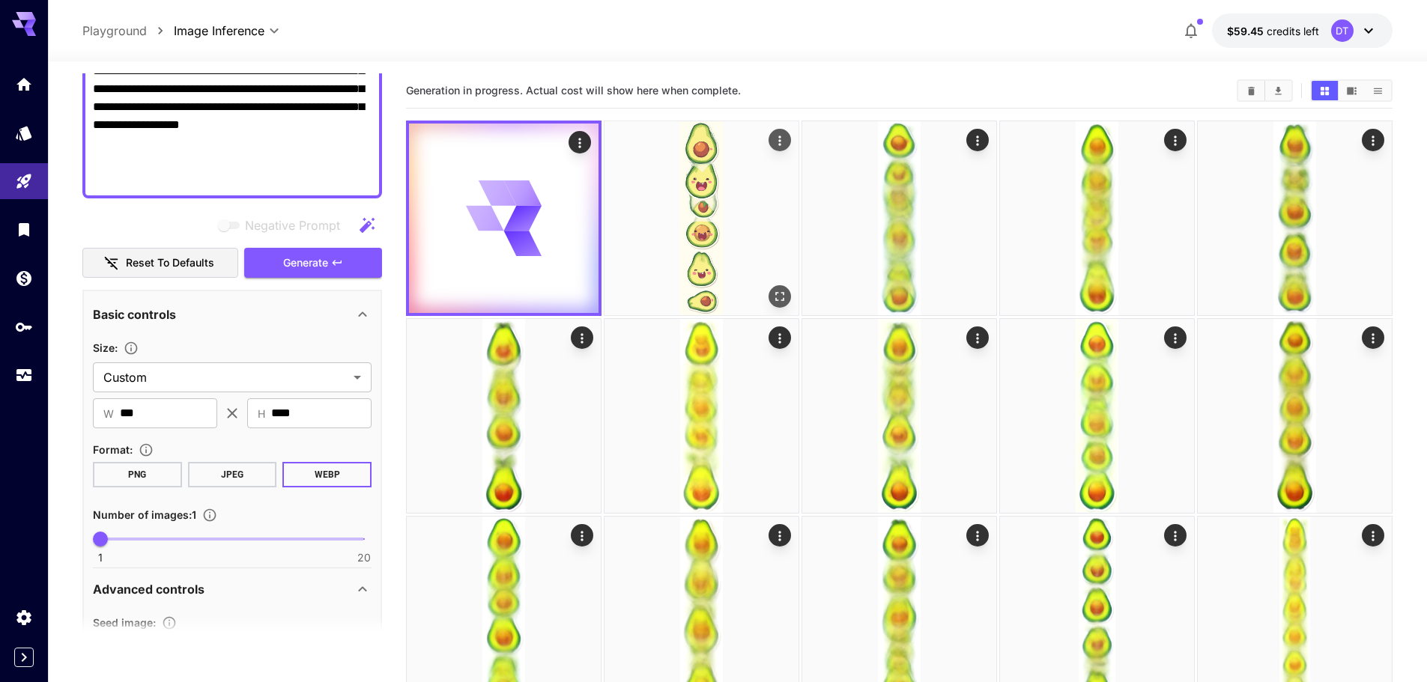
click at [721, 194] on img at bounding box center [701, 218] width 194 height 194
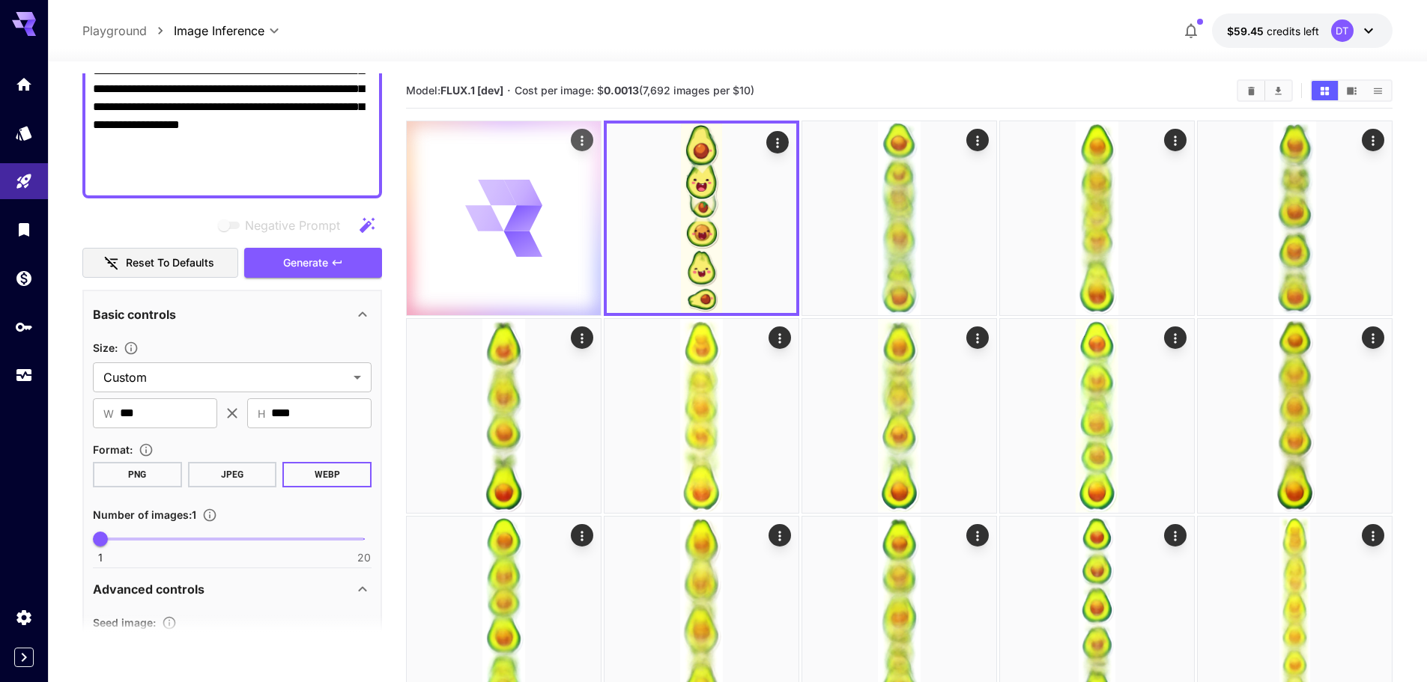
click at [503, 219] on icon at bounding box center [504, 219] width 78 height 78
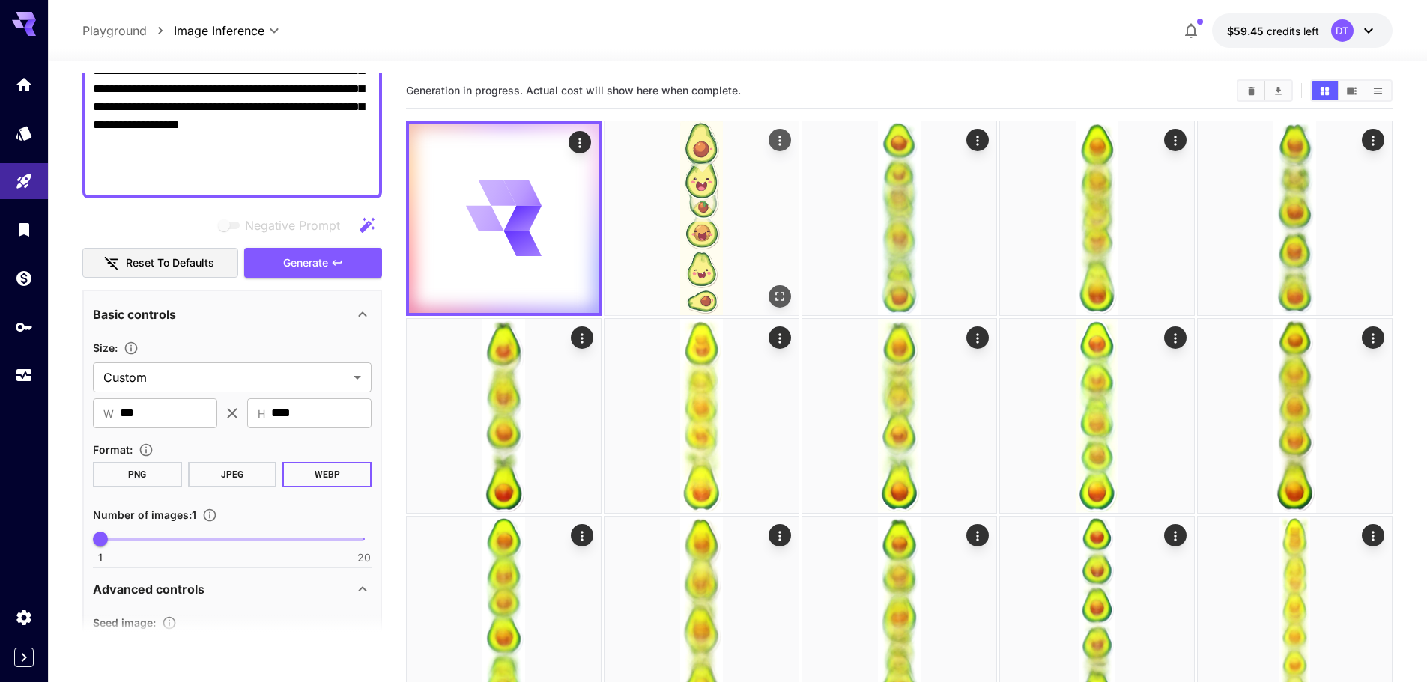
click at [690, 215] on img at bounding box center [701, 218] width 194 height 194
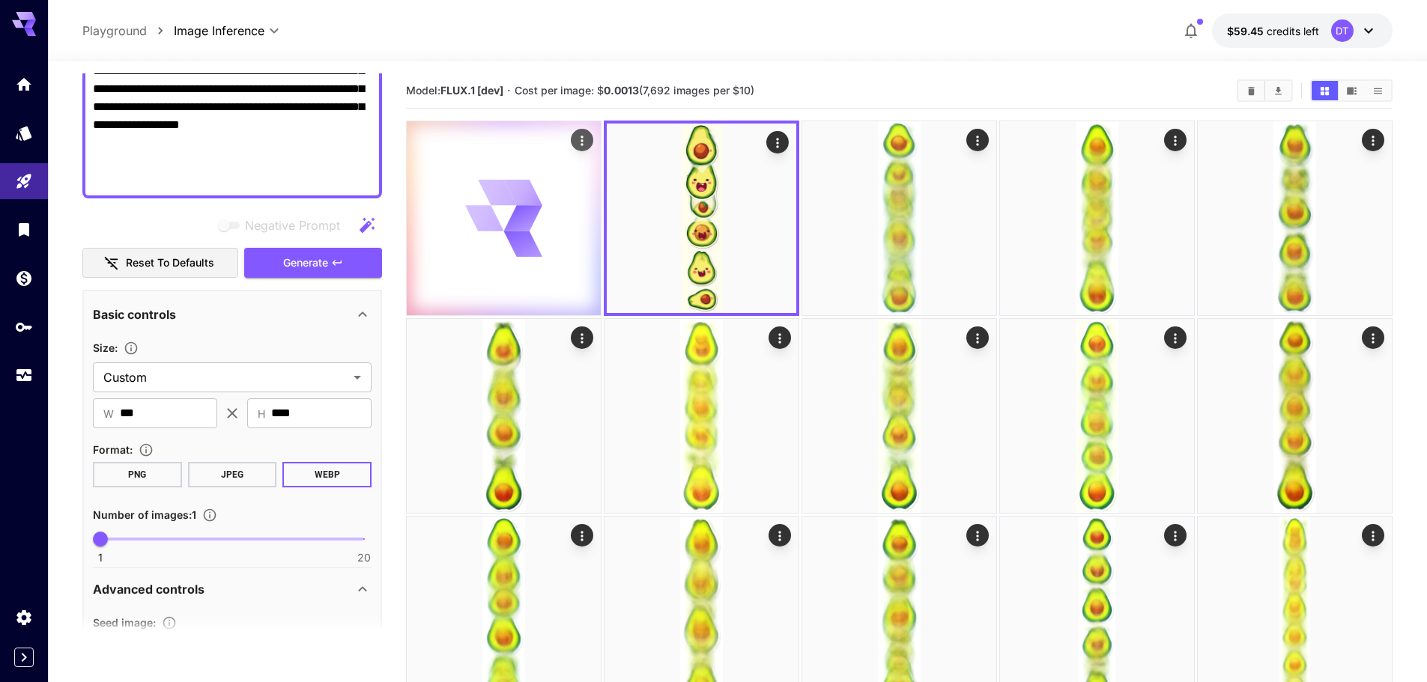
click at [539, 234] on icon at bounding box center [504, 219] width 78 height 78
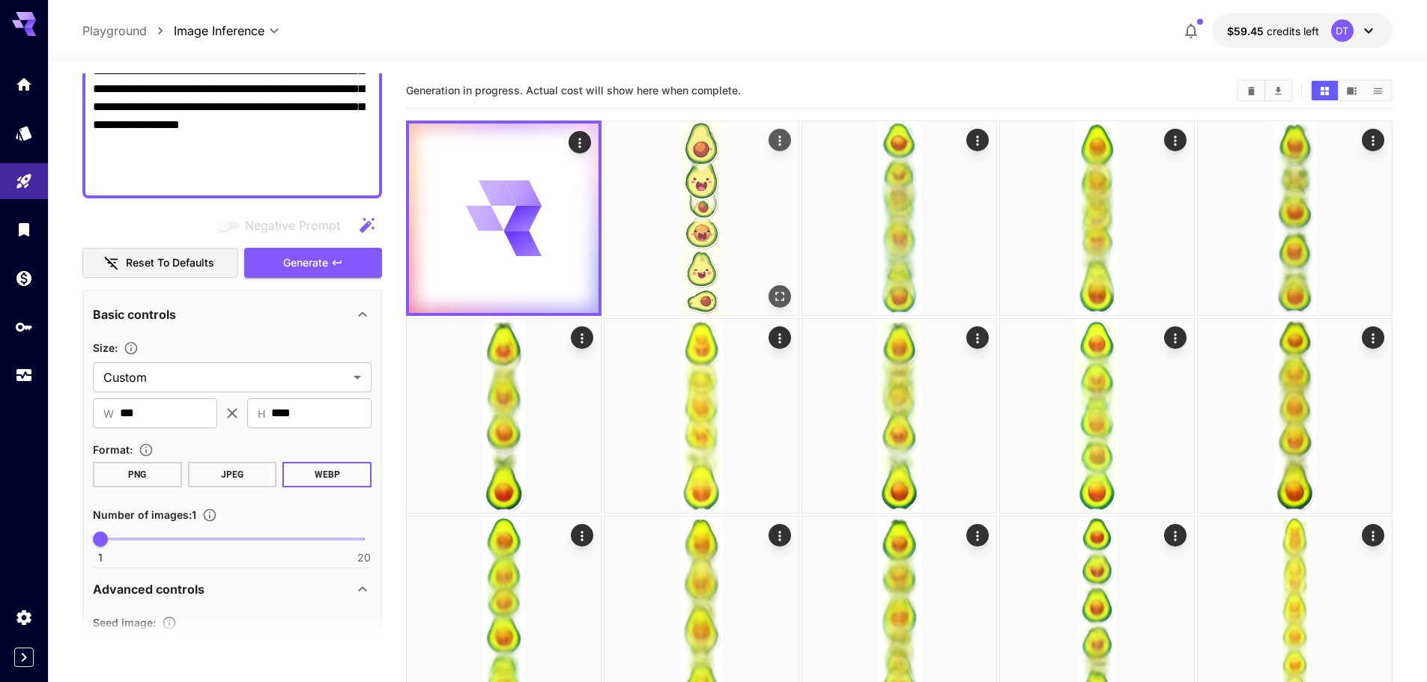
click at [675, 228] on img at bounding box center [701, 218] width 194 height 194
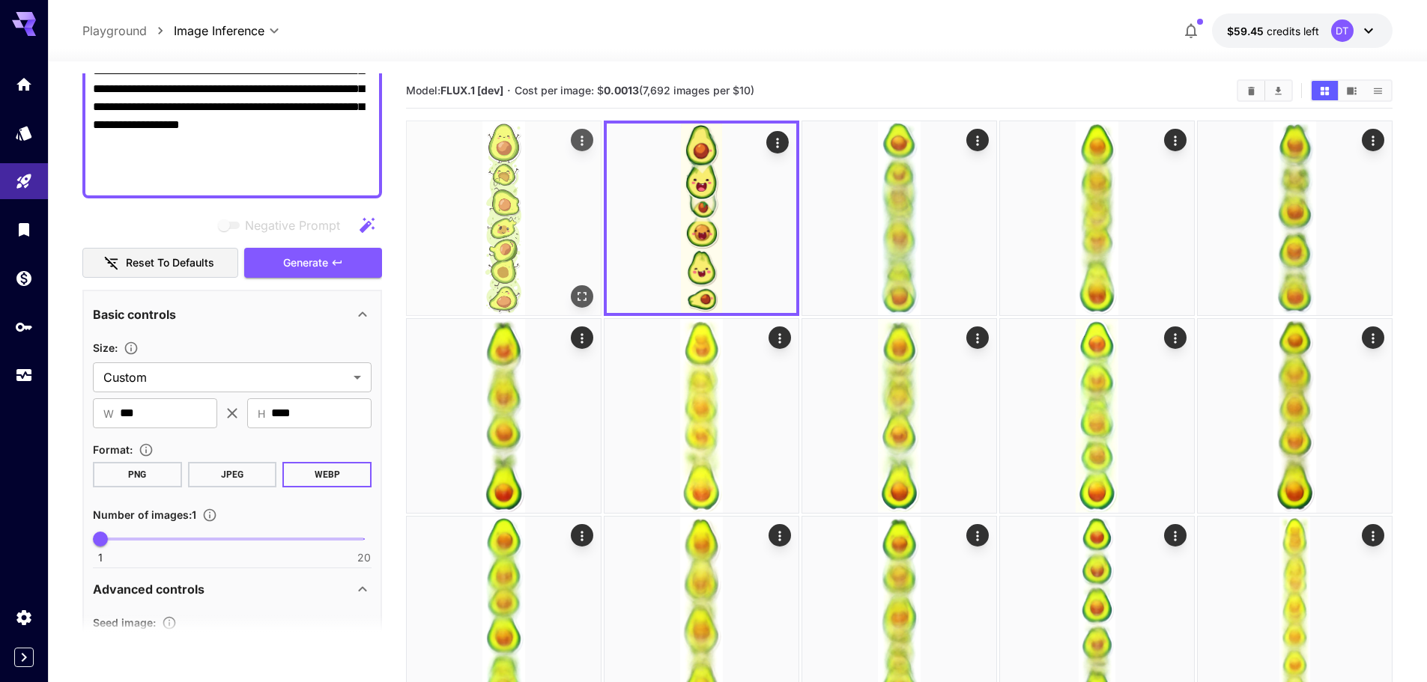
click at [568, 236] on img at bounding box center [504, 218] width 194 height 194
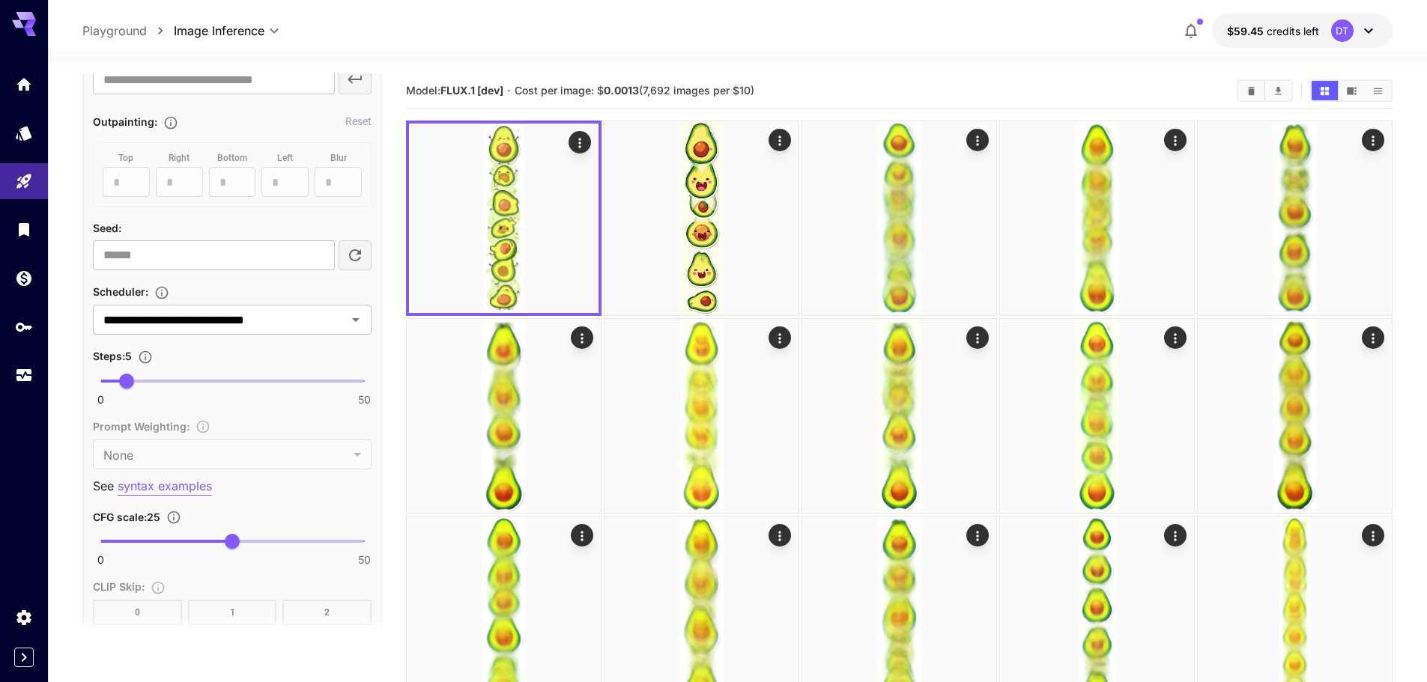
scroll to position [1076, 0]
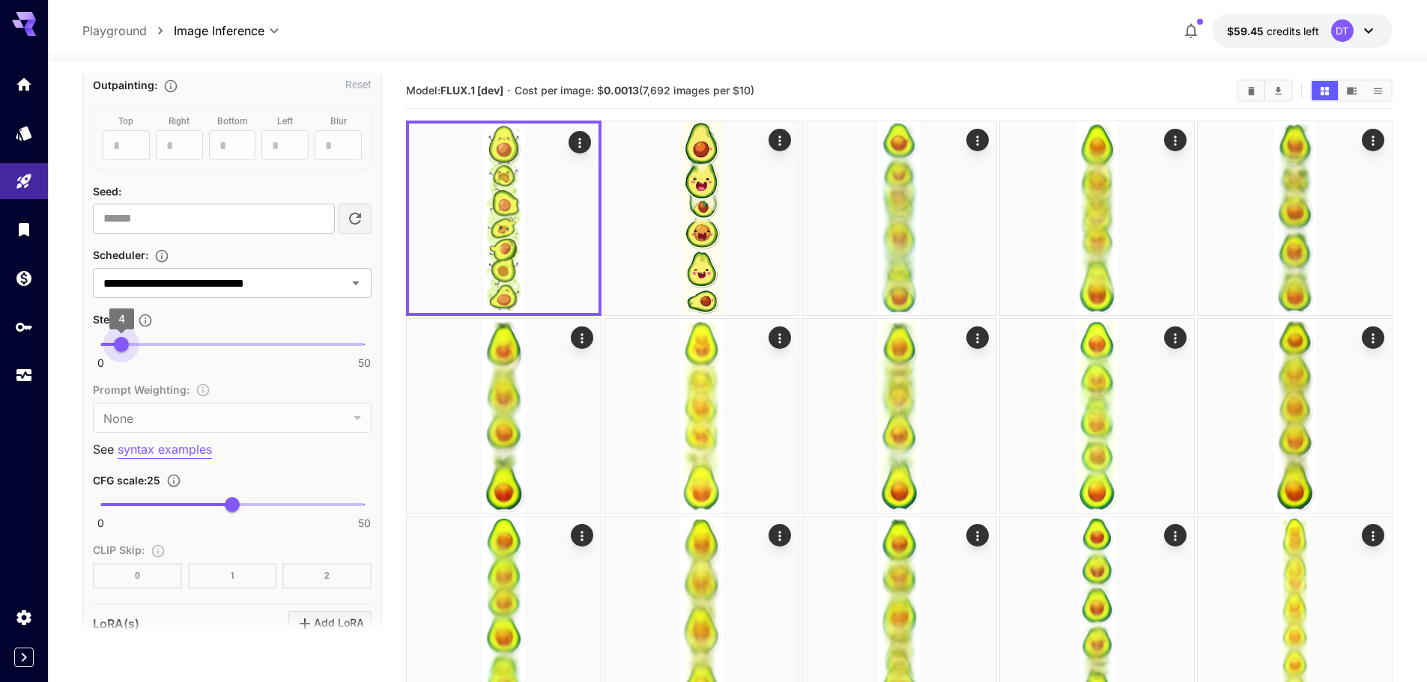
drag, startPoint x: 127, startPoint y: 344, endPoint x: 120, endPoint y: 344, distance: 7.5
click at [120, 344] on span "4" at bounding box center [121, 344] width 15 height 15
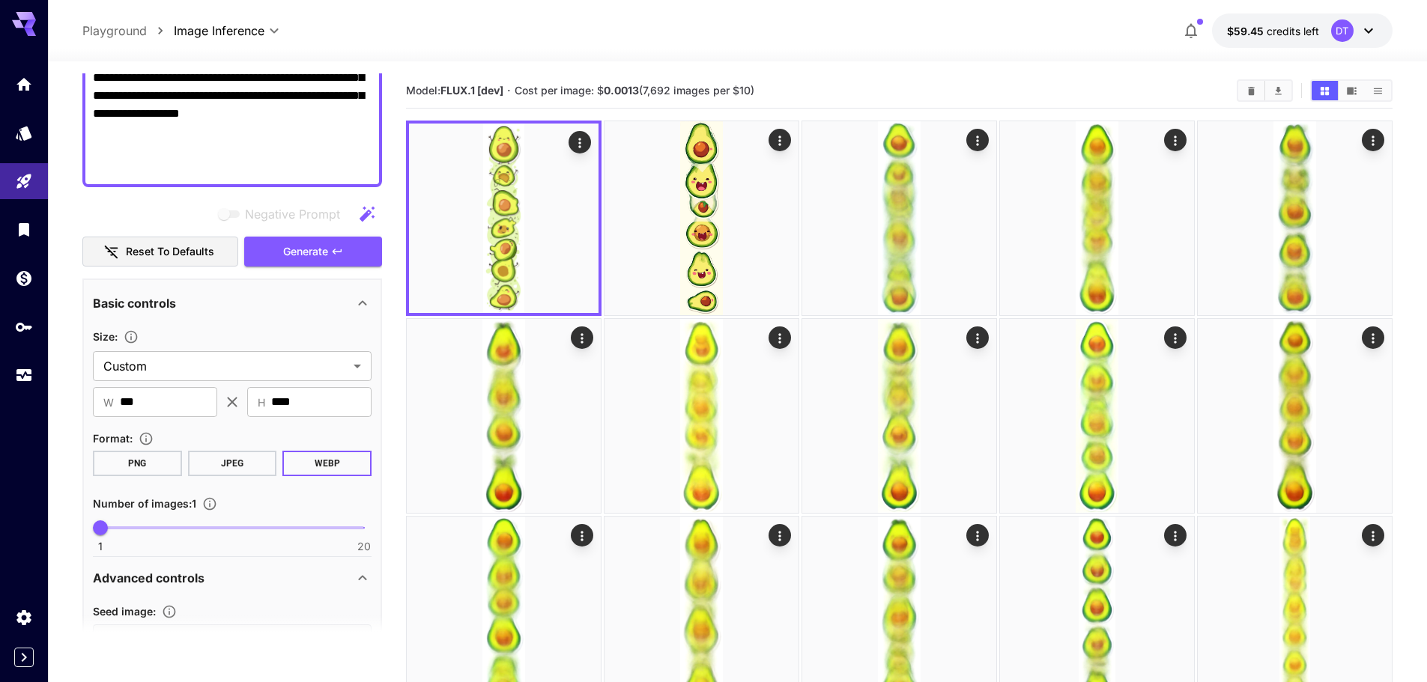
scroll to position [252, 0]
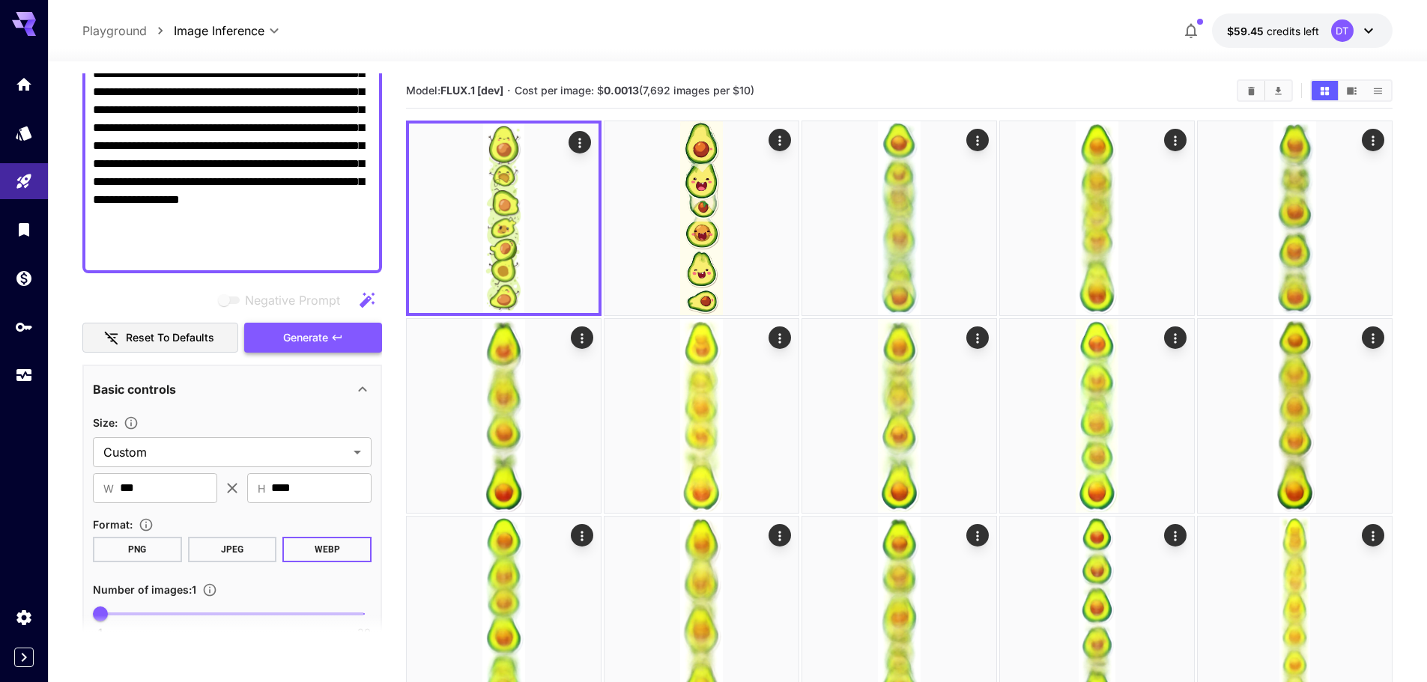
click at [332, 340] on icon "button" at bounding box center [337, 338] width 12 height 12
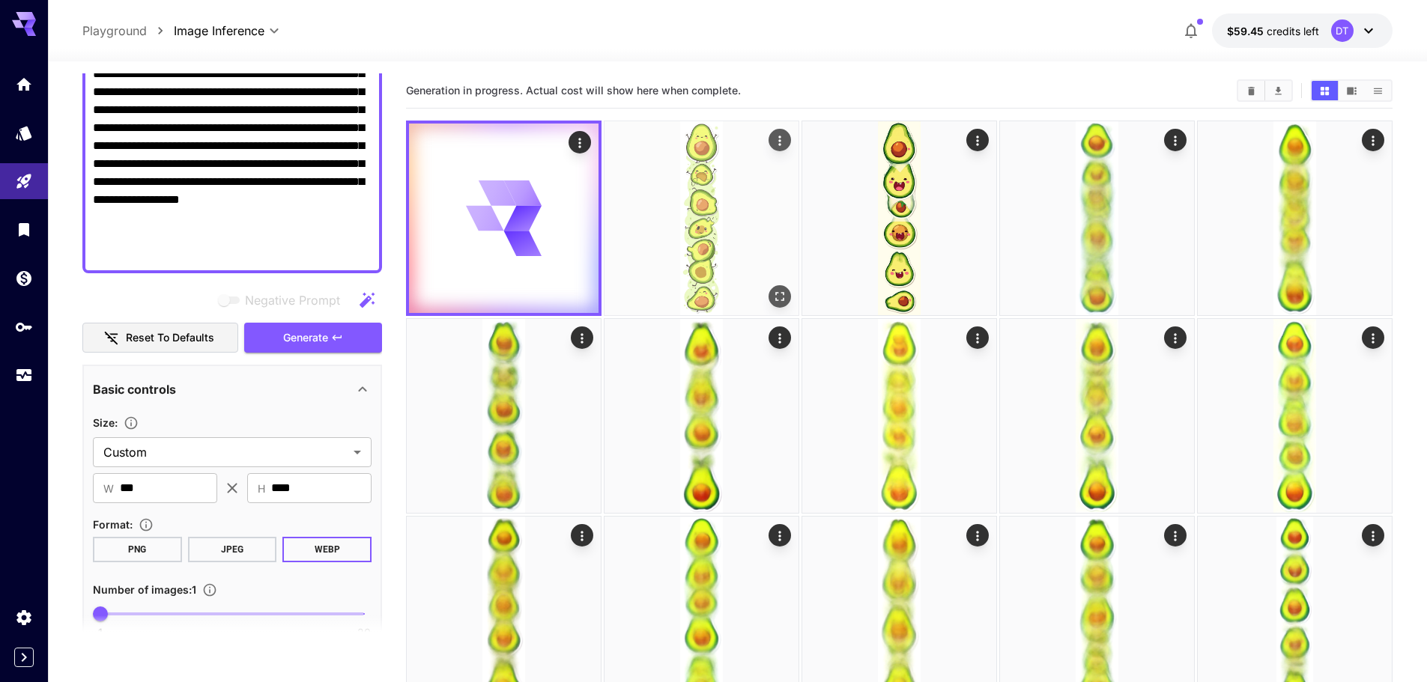
click at [743, 261] on img at bounding box center [701, 218] width 194 height 194
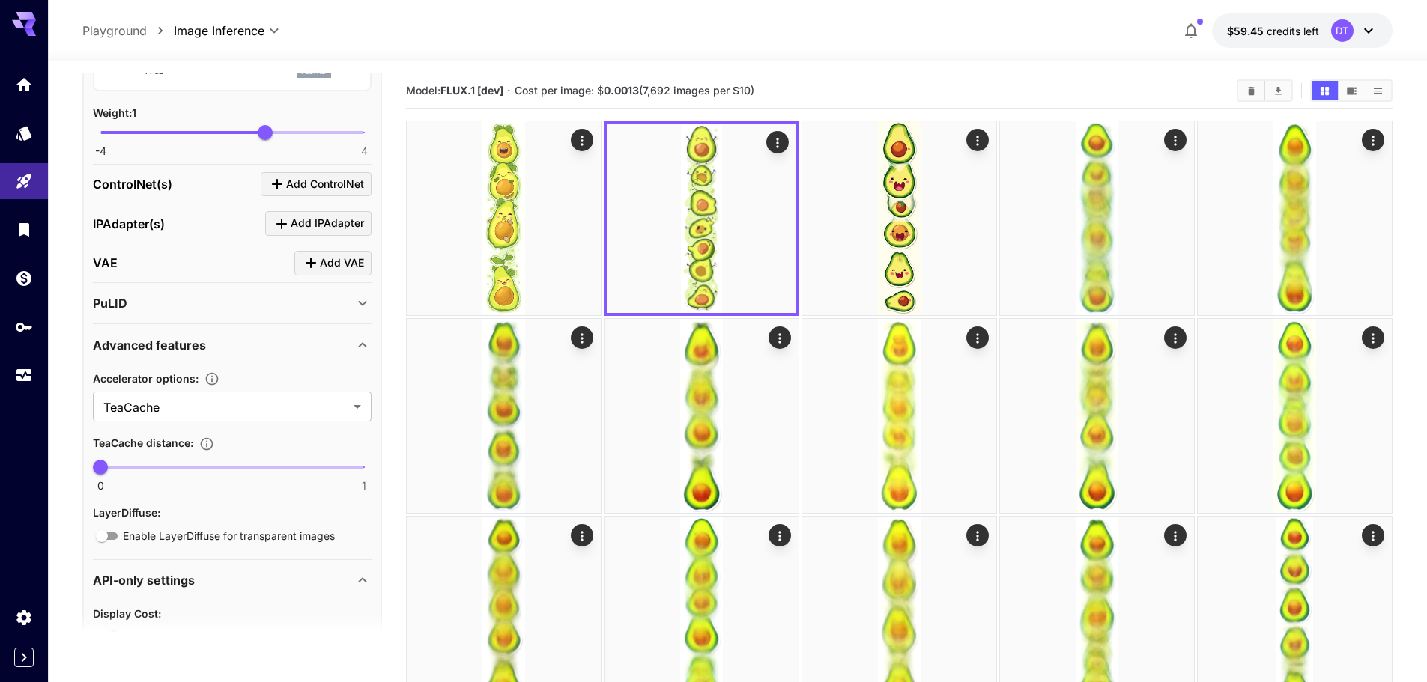
scroll to position [1825, 0]
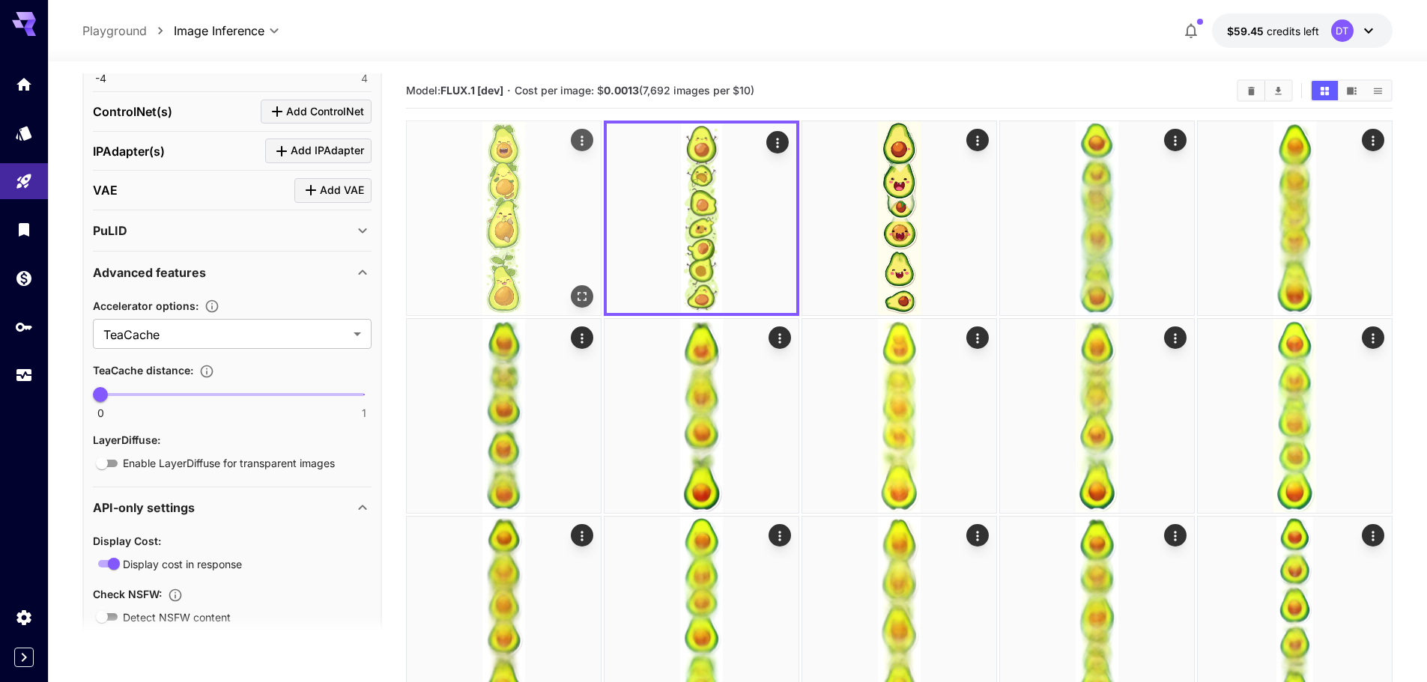
click at [550, 267] on img at bounding box center [504, 218] width 194 height 194
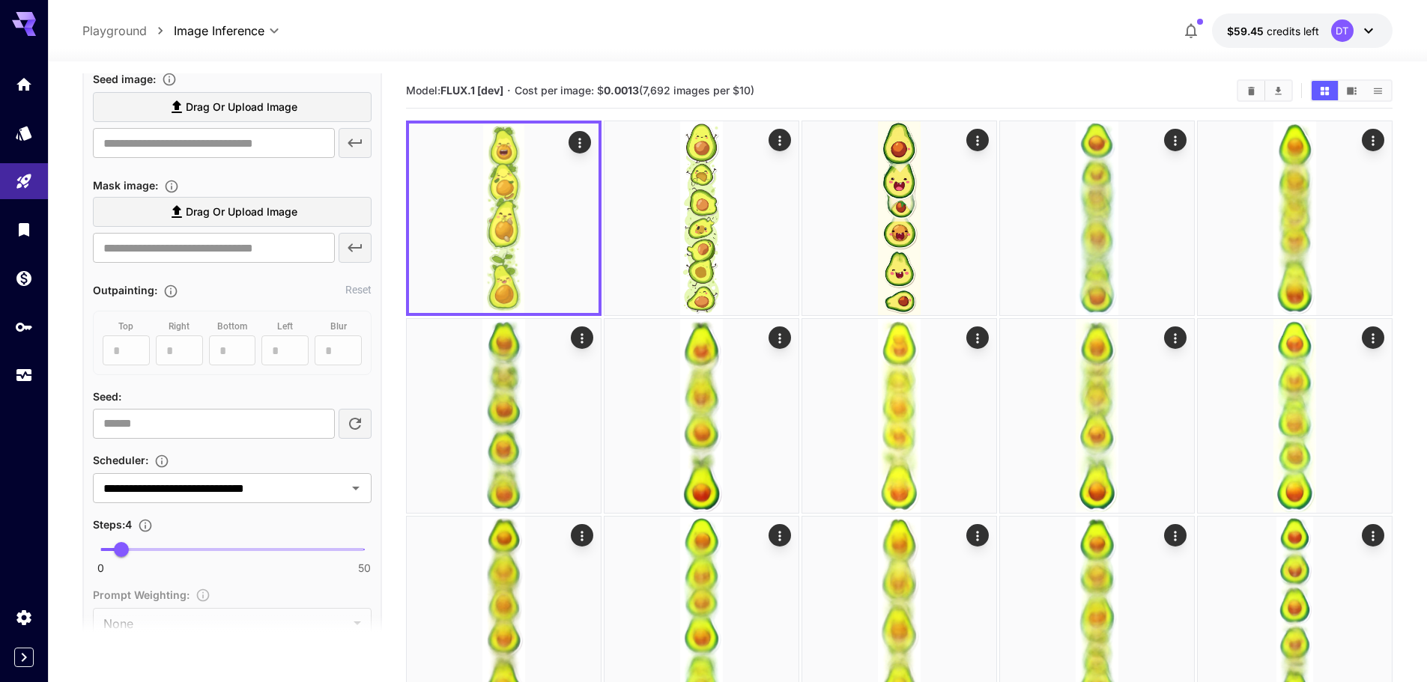
scroll to position [926, 0]
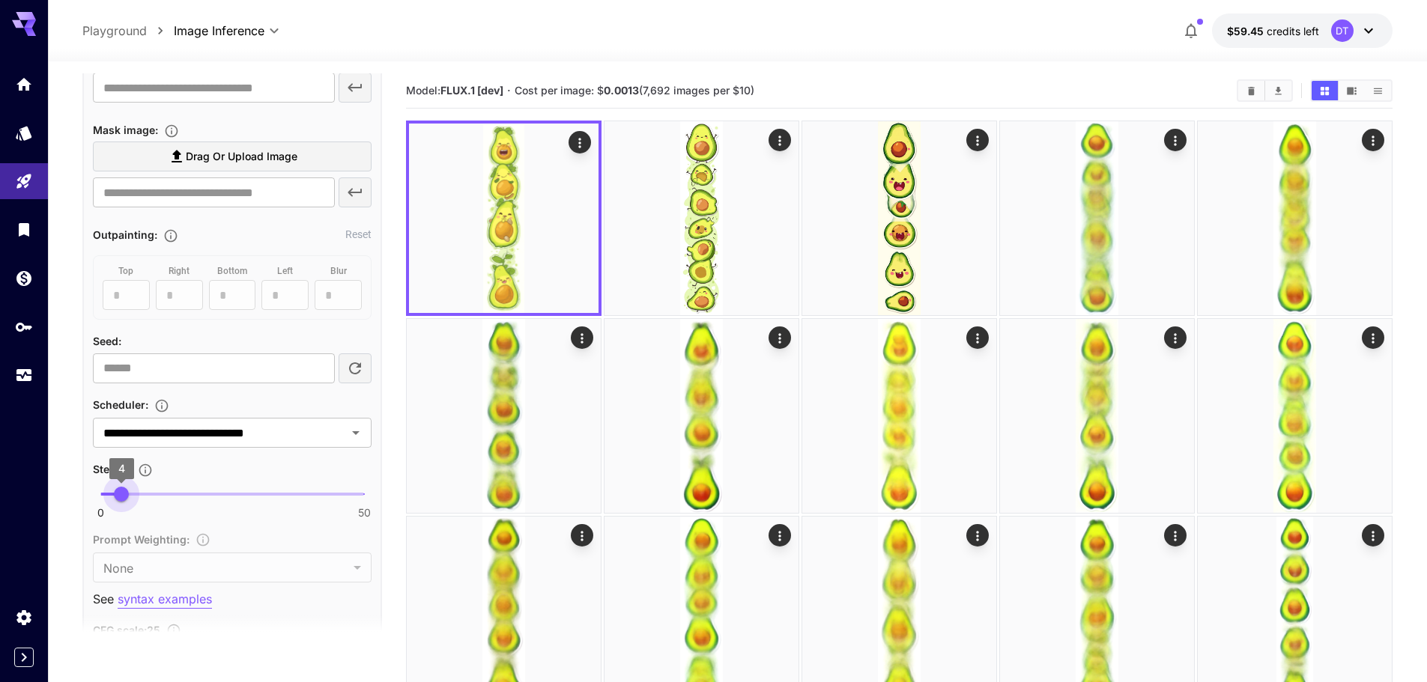
drag, startPoint x: 121, startPoint y: 490, endPoint x: 89, endPoint y: 484, distance: 32.0
drag, startPoint x: 97, startPoint y: 493, endPoint x: 111, endPoint y: 489, distance: 14.9
click at [111, 489] on span "2" at bounding box center [110, 494] width 15 height 15
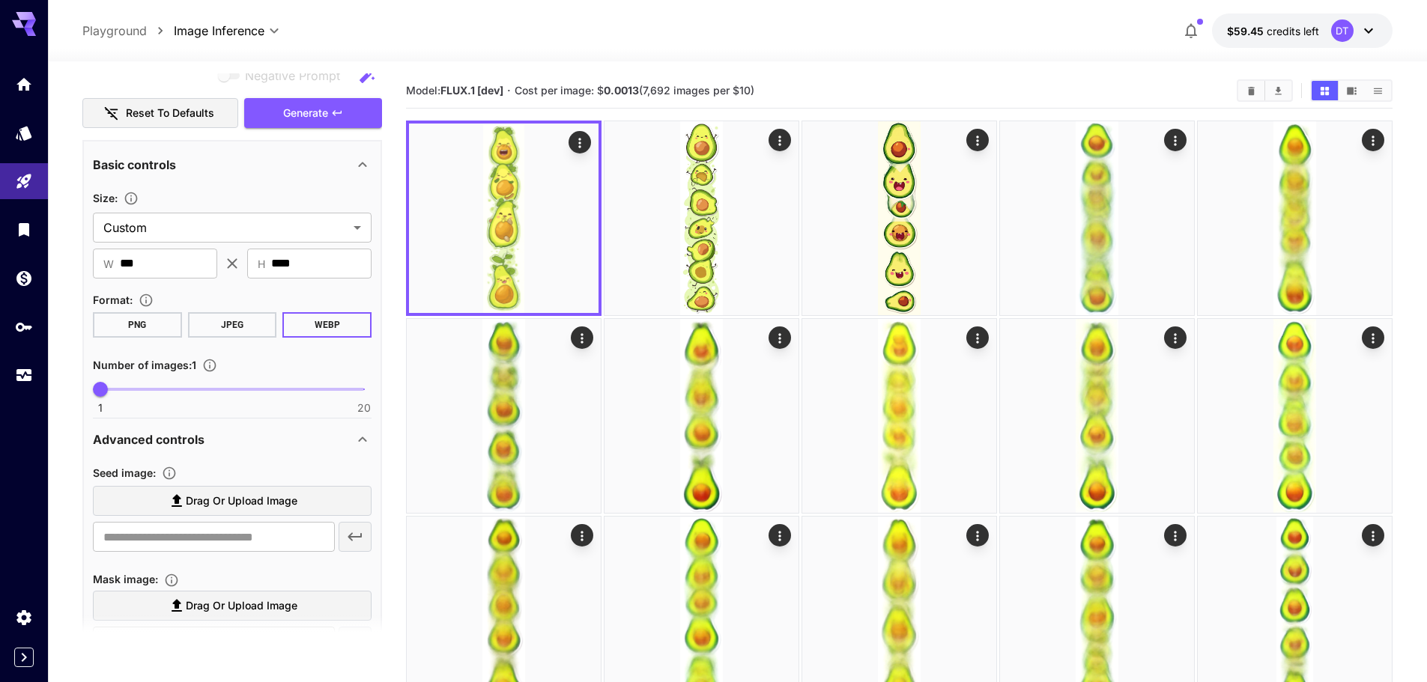
scroll to position [28, 0]
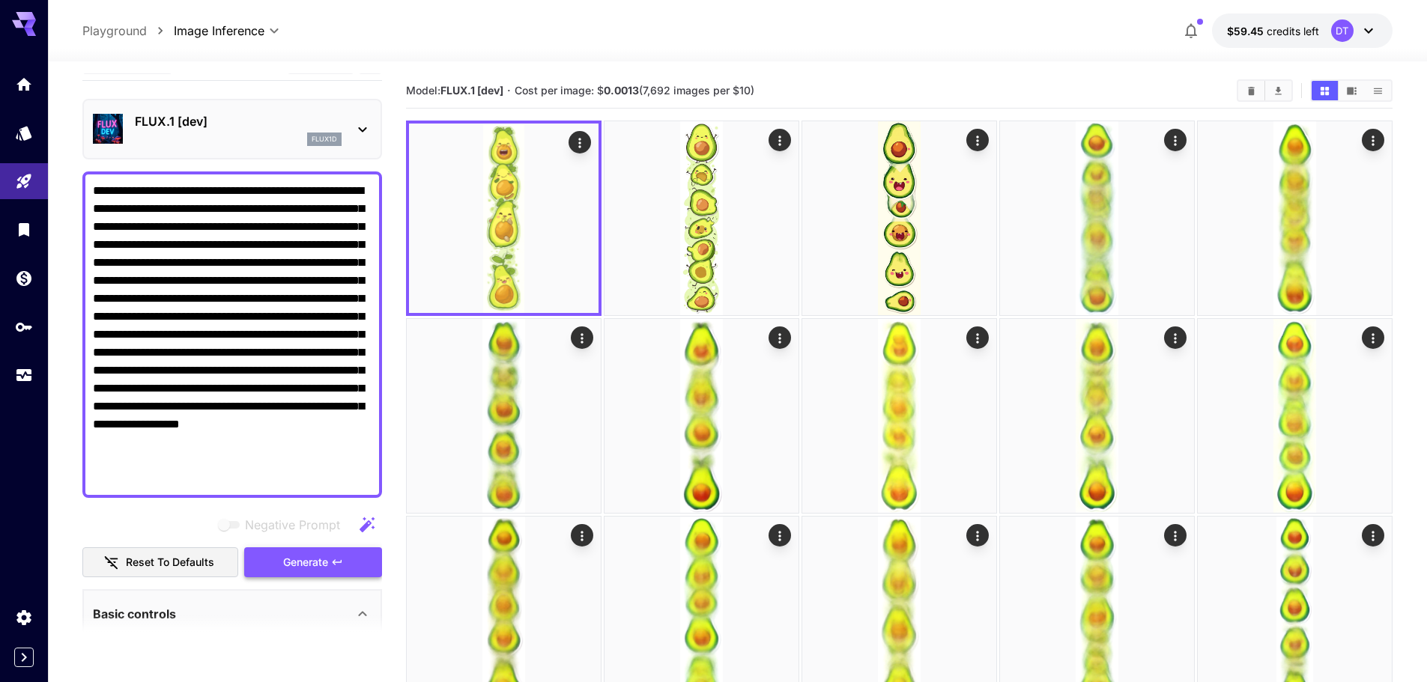
click at [316, 561] on span "Generate" at bounding box center [305, 562] width 45 height 19
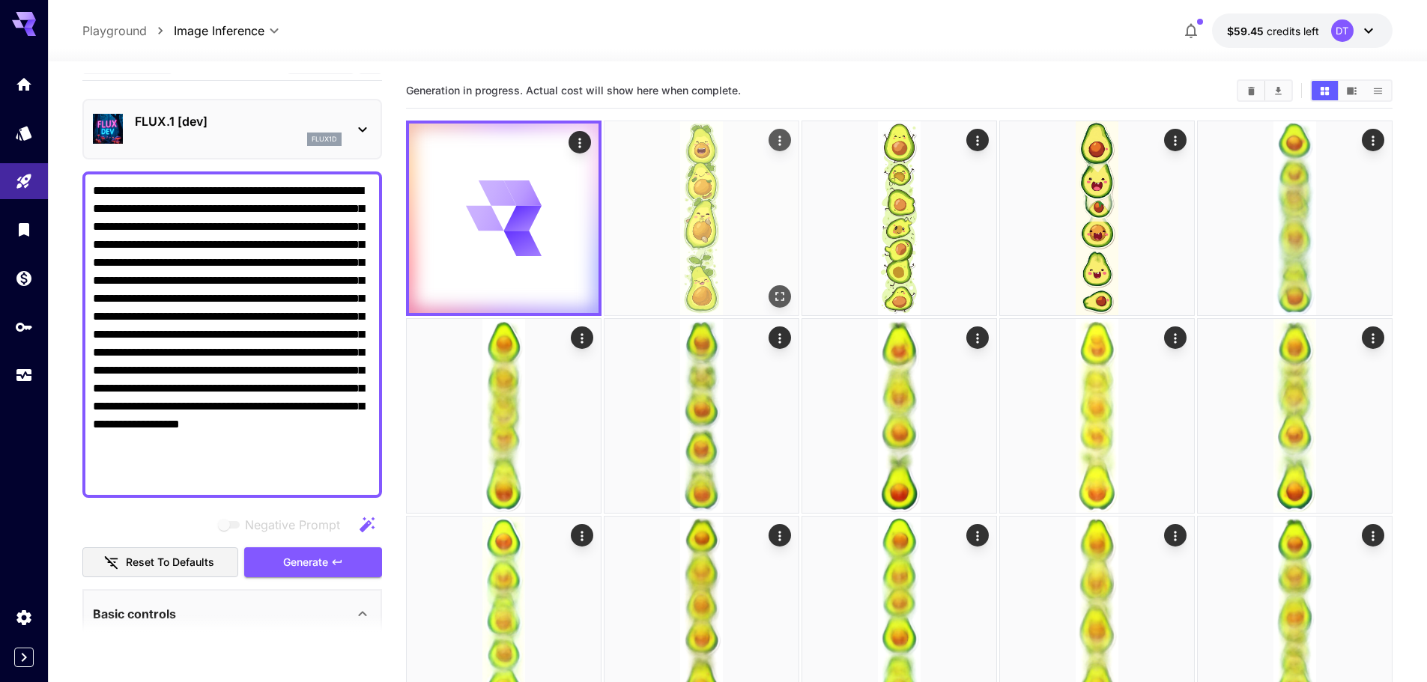
click at [701, 247] on img at bounding box center [701, 218] width 194 height 194
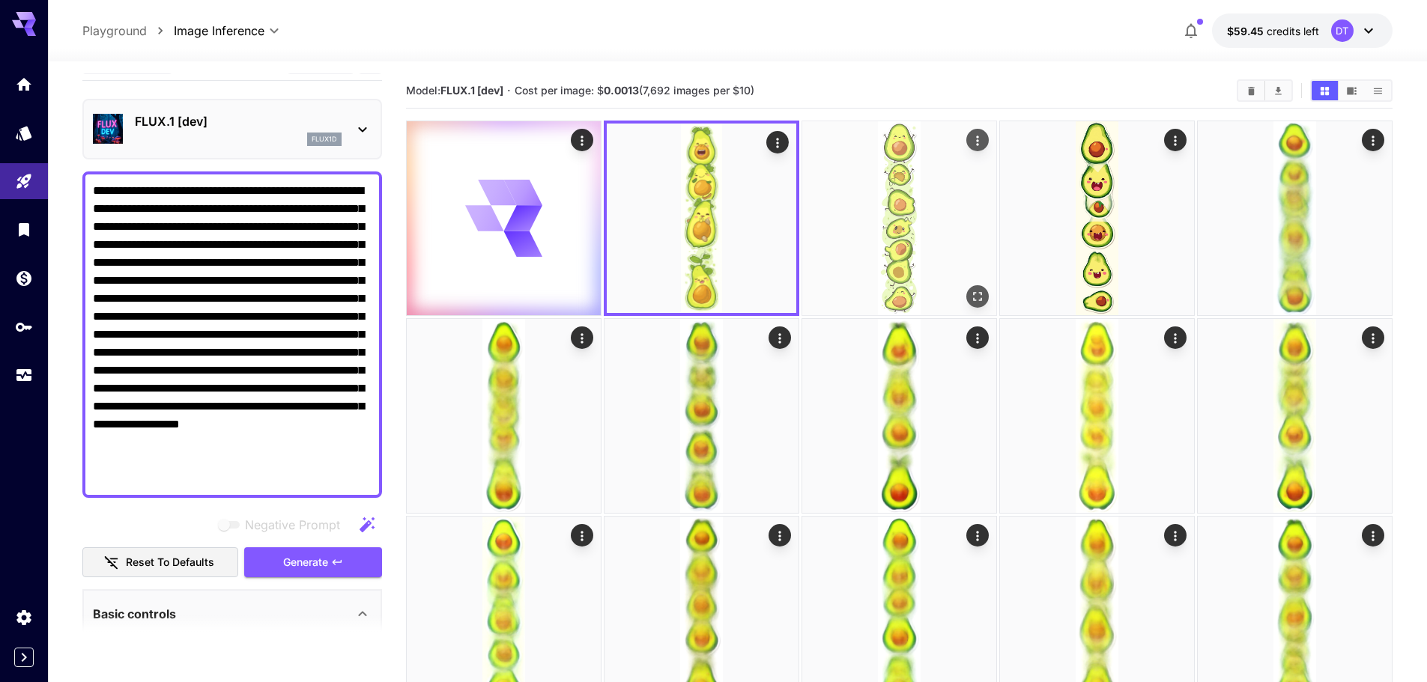
click at [851, 225] on img at bounding box center [899, 218] width 194 height 194
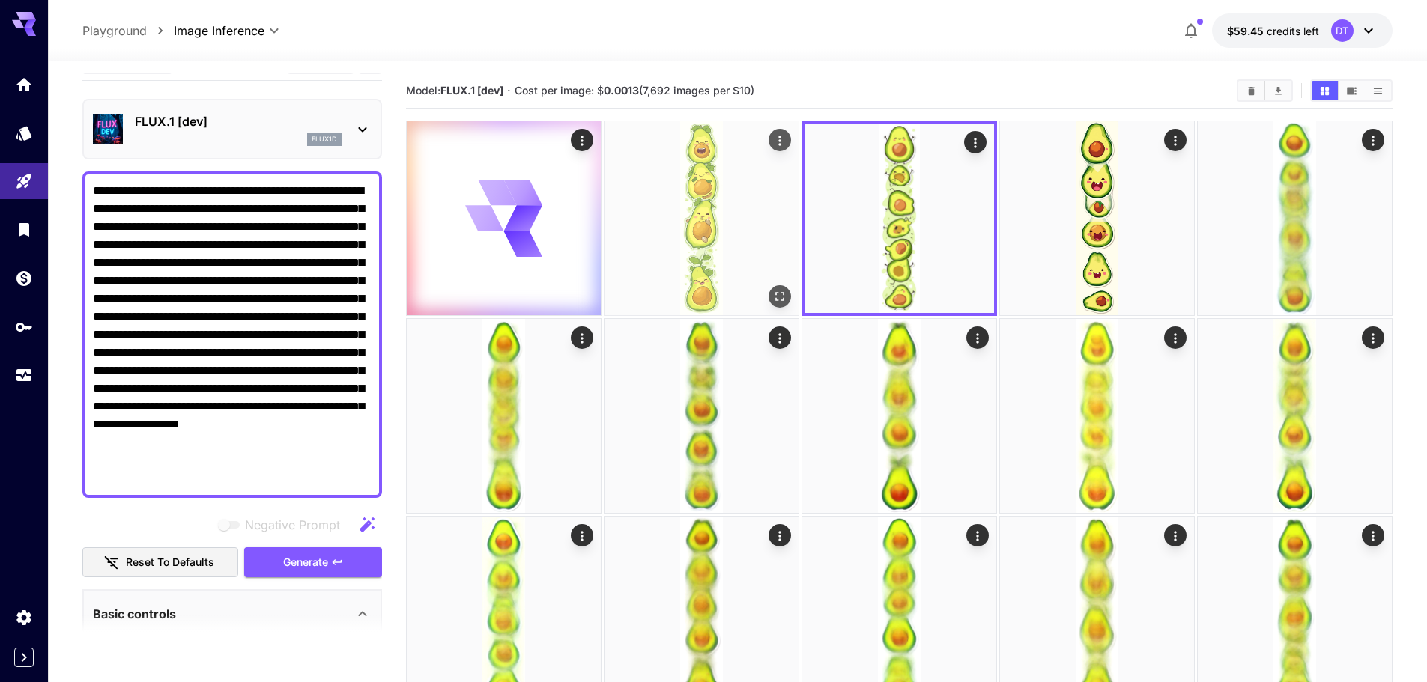
click at [684, 240] on img at bounding box center [701, 218] width 194 height 194
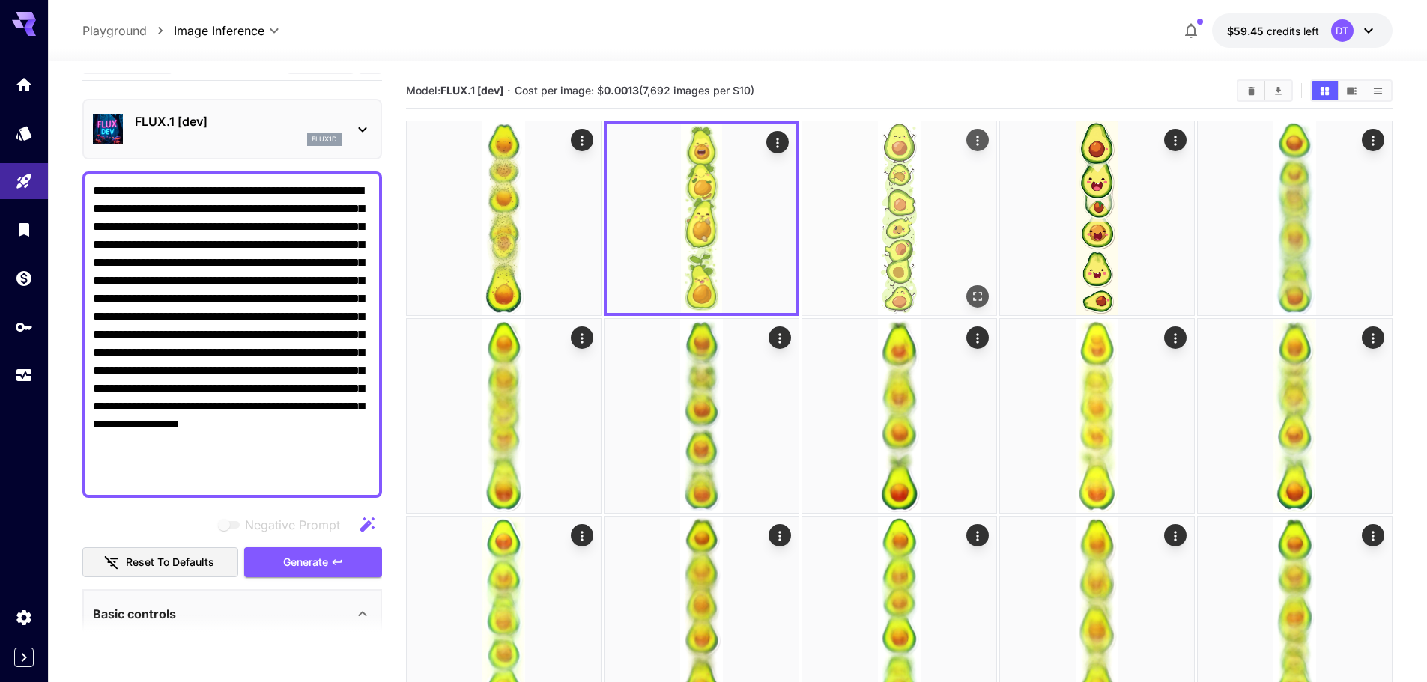
click at [860, 223] on img at bounding box center [899, 218] width 194 height 194
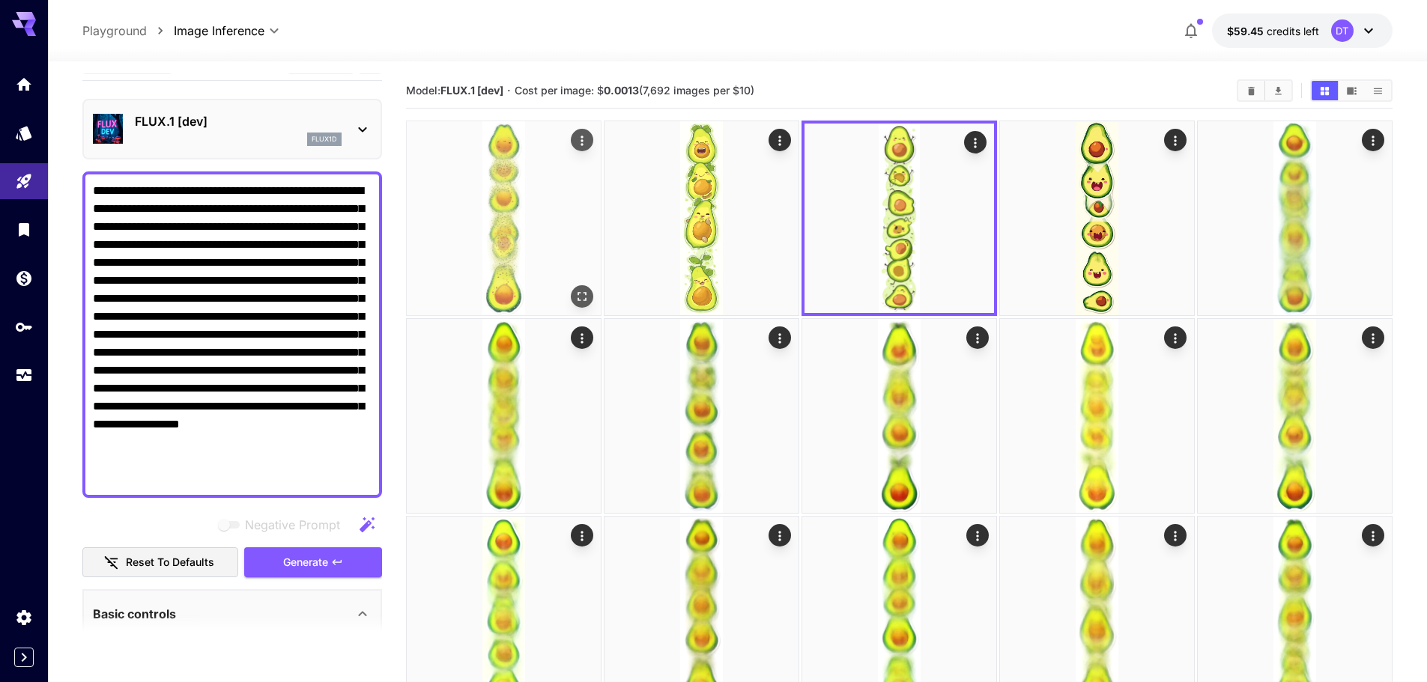
click at [525, 257] on img at bounding box center [504, 218] width 194 height 194
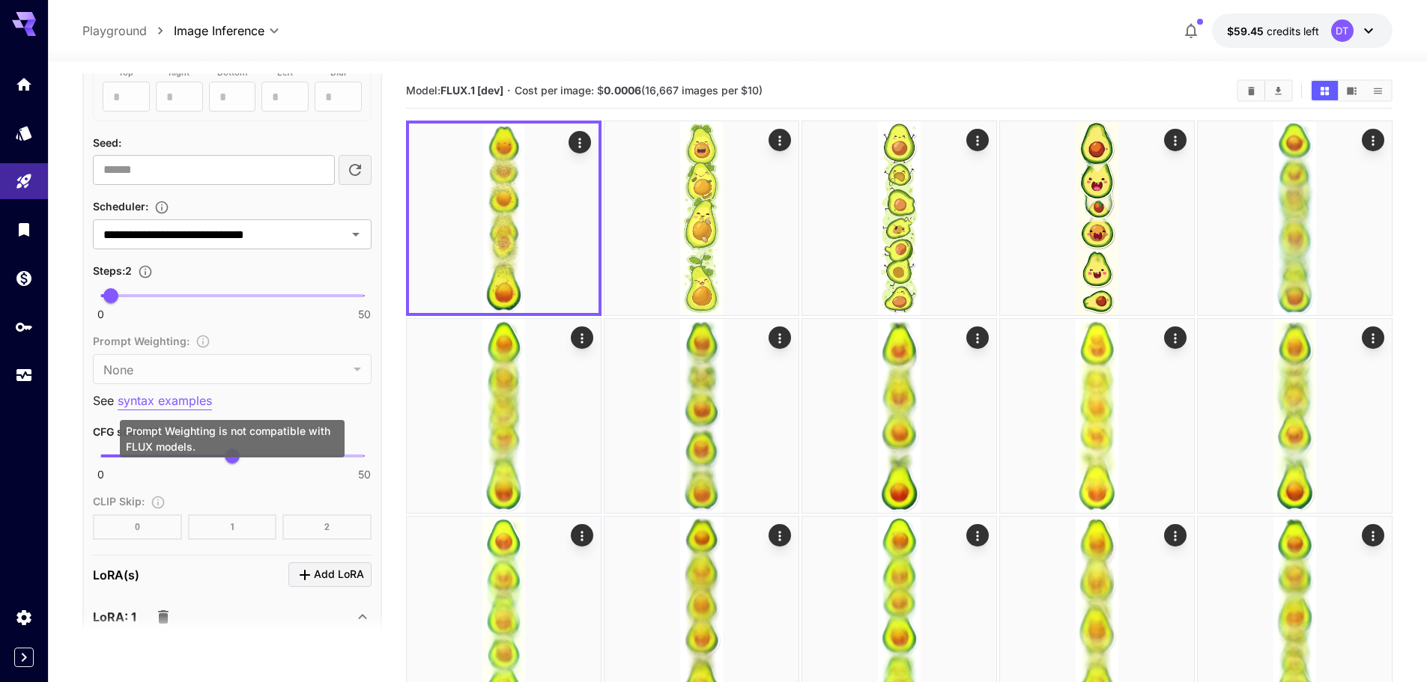
scroll to position [1151, 0]
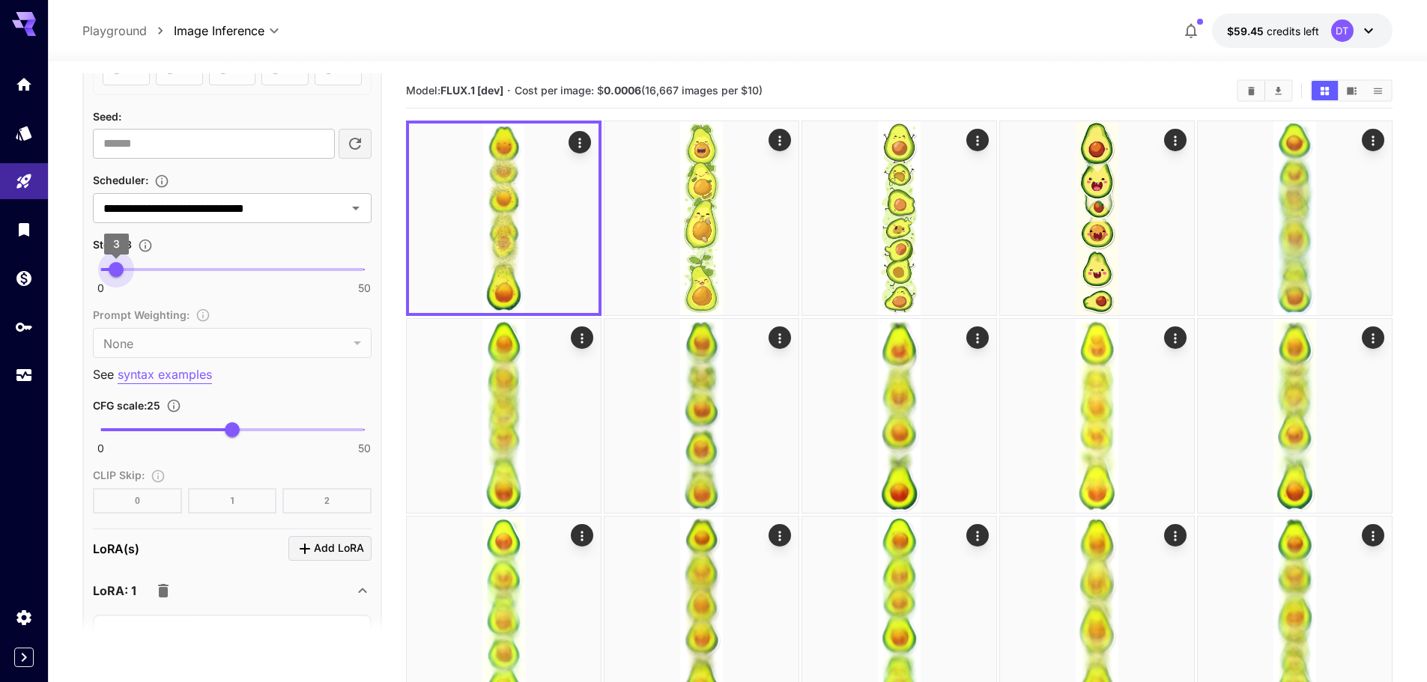
click at [116, 266] on span "3" at bounding box center [116, 269] width 15 height 15
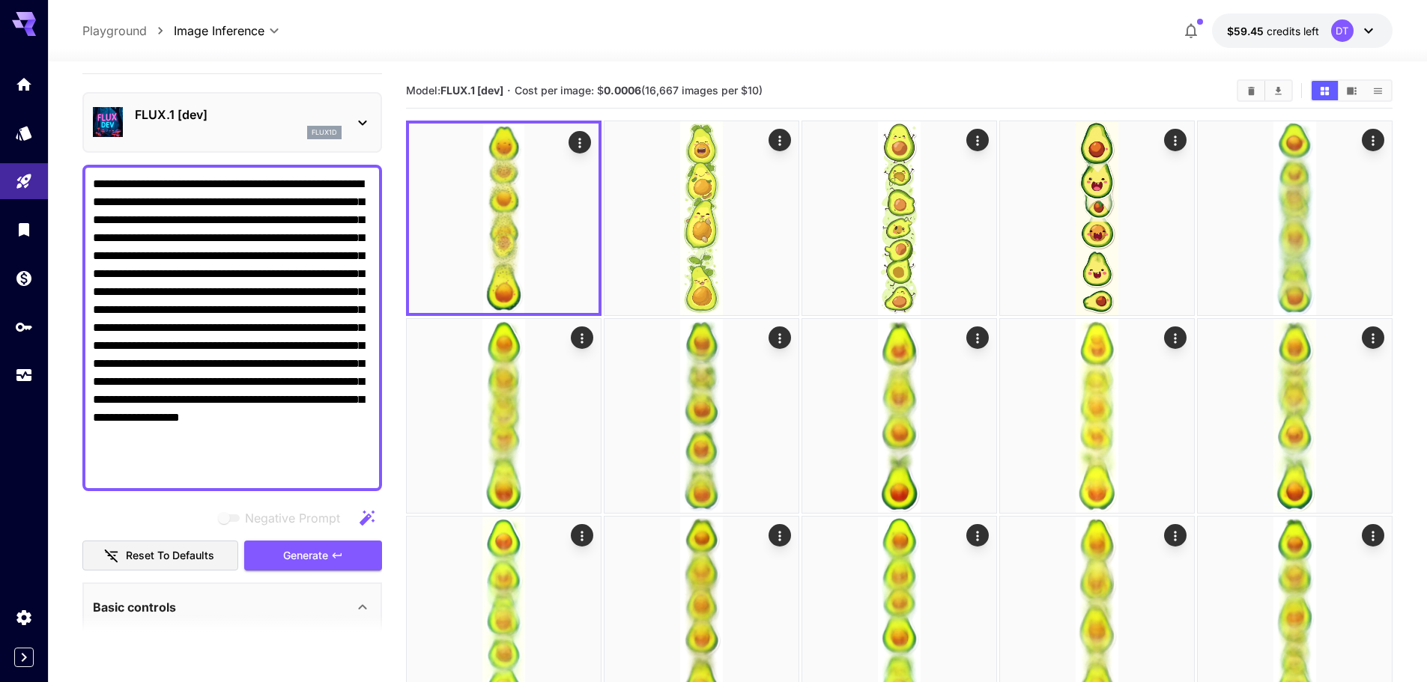
scroll to position [28, 0]
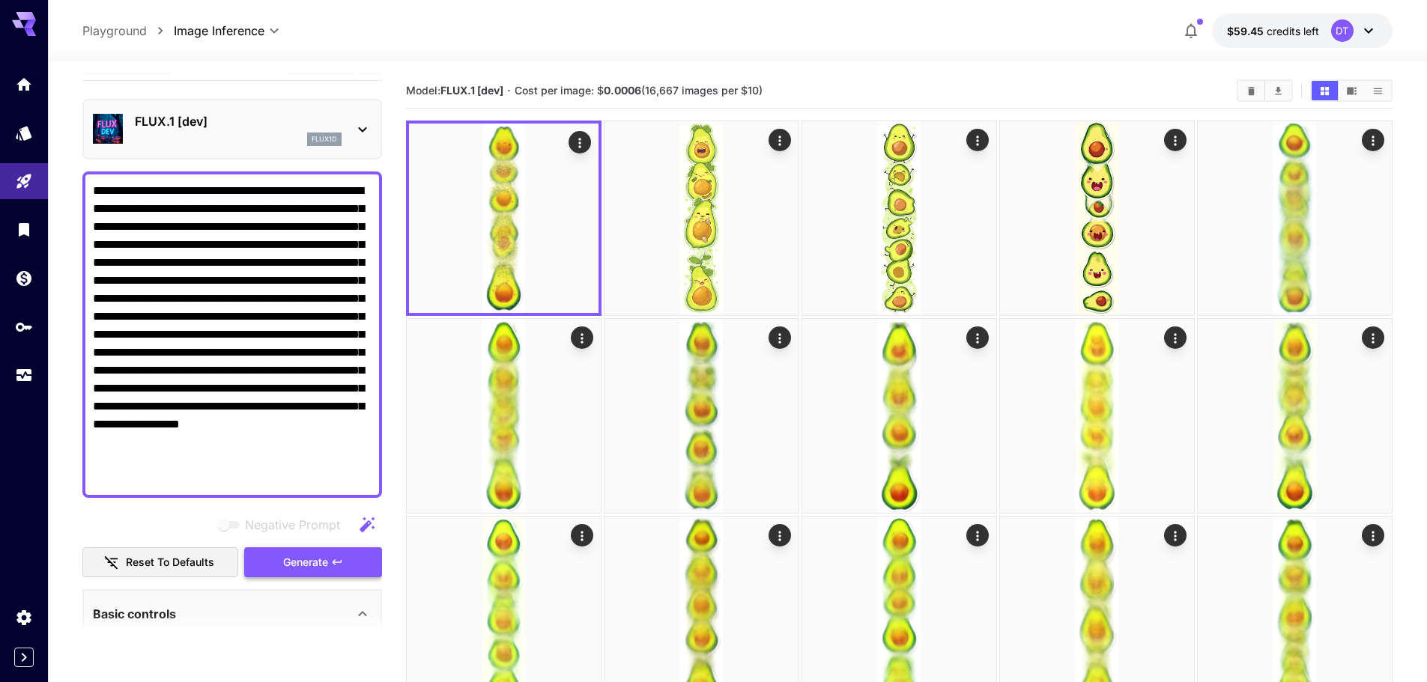
click at [338, 562] on icon "button" at bounding box center [337, 562] width 12 height 12
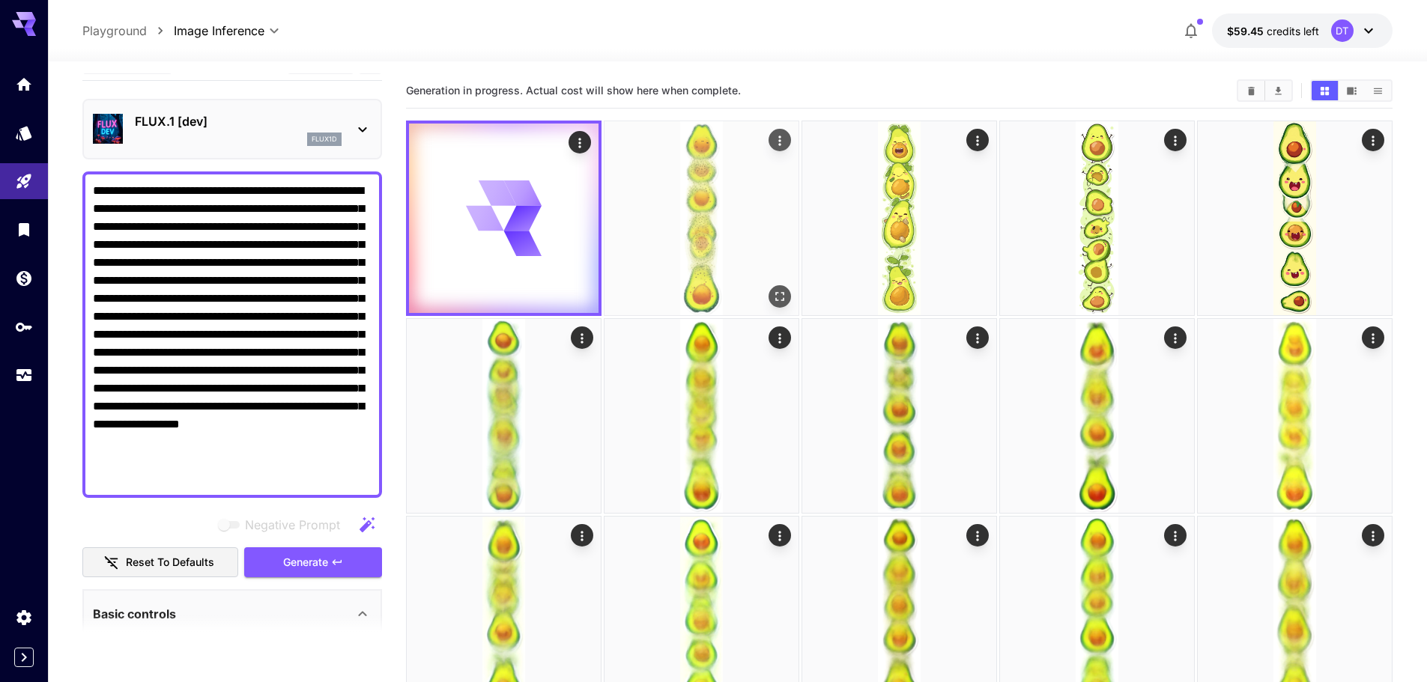
click at [696, 260] on img at bounding box center [701, 218] width 194 height 194
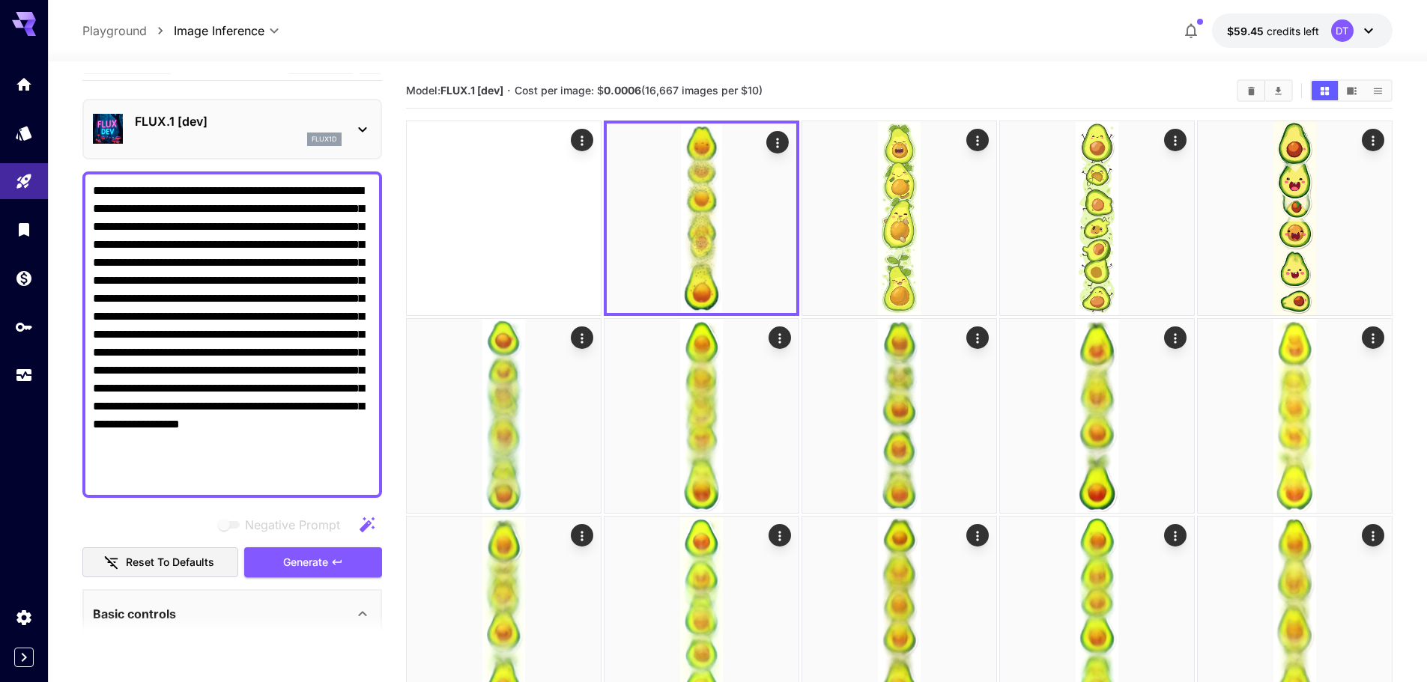
click at [469, 237] on img at bounding box center [504, 218] width 194 height 194
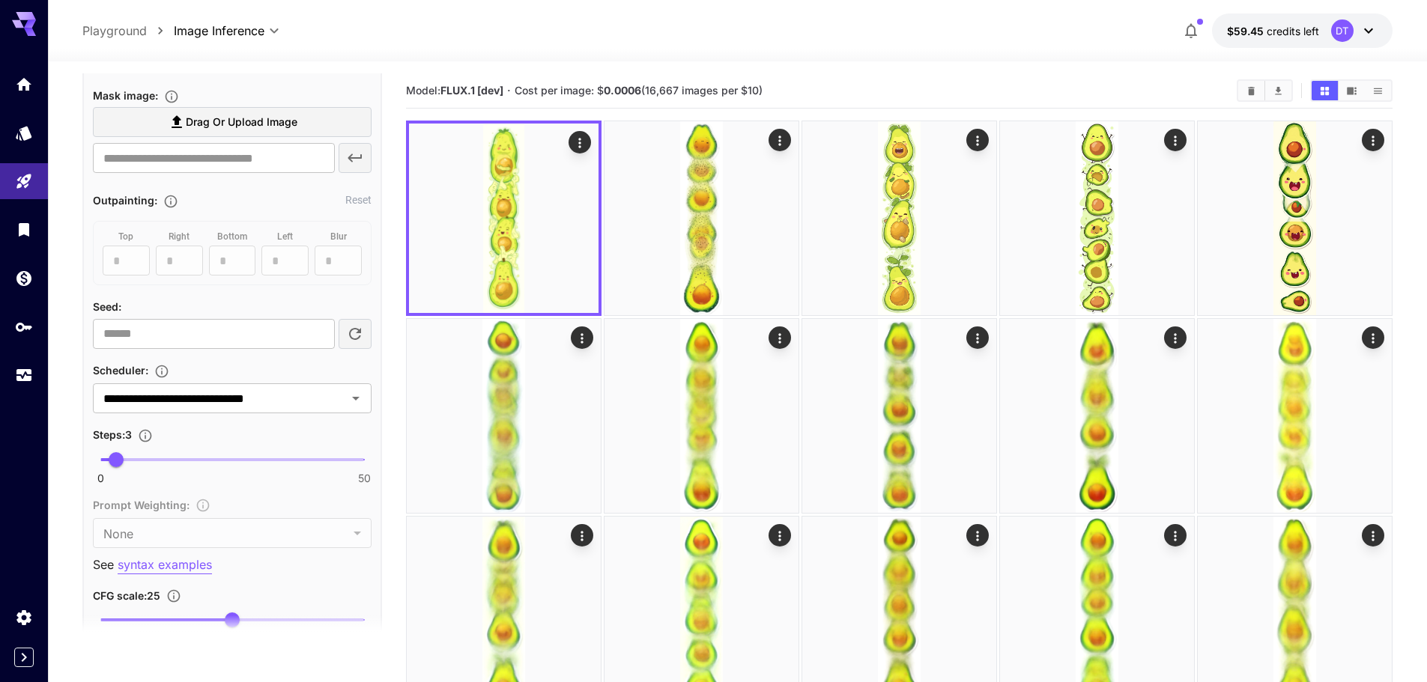
scroll to position [1001, 0]
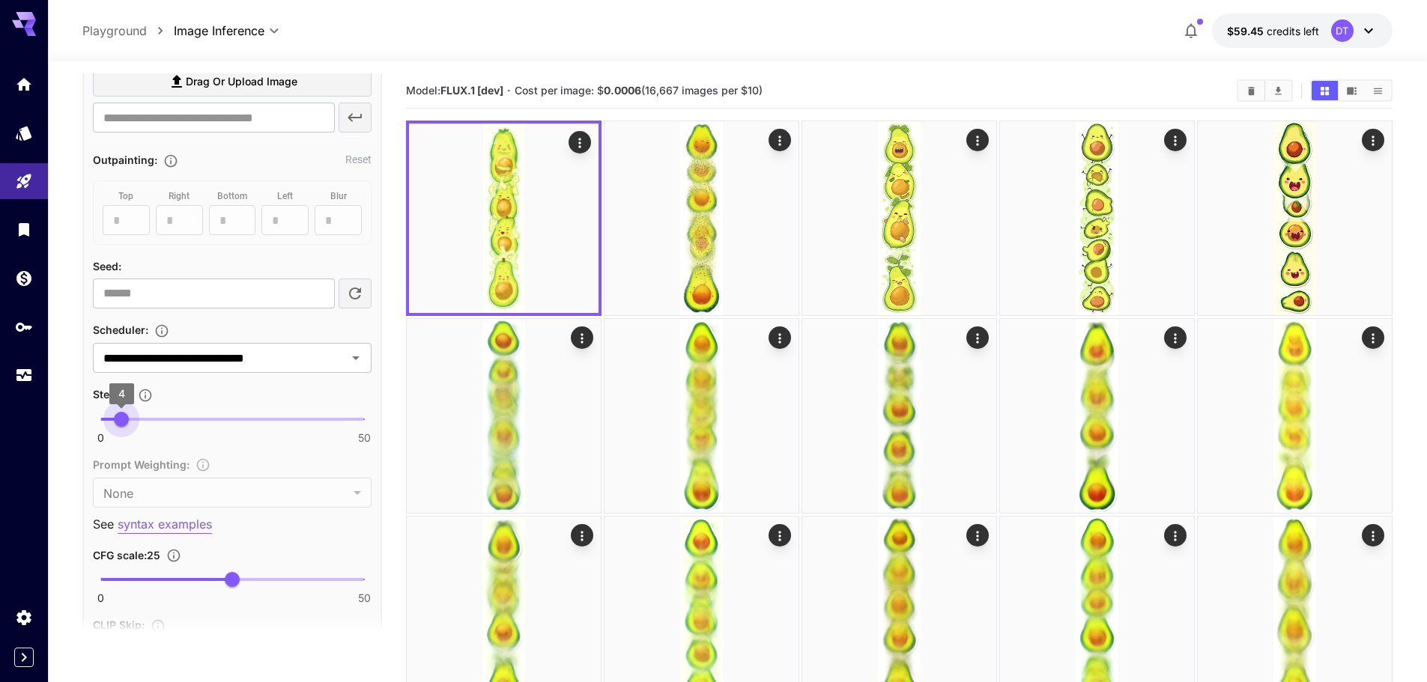
drag, startPoint x: 115, startPoint y: 420, endPoint x: 124, endPoint y: 418, distance: 8.5
click at [124, 418] on span "4" at bounding box center [121, 419] width 15 height 15
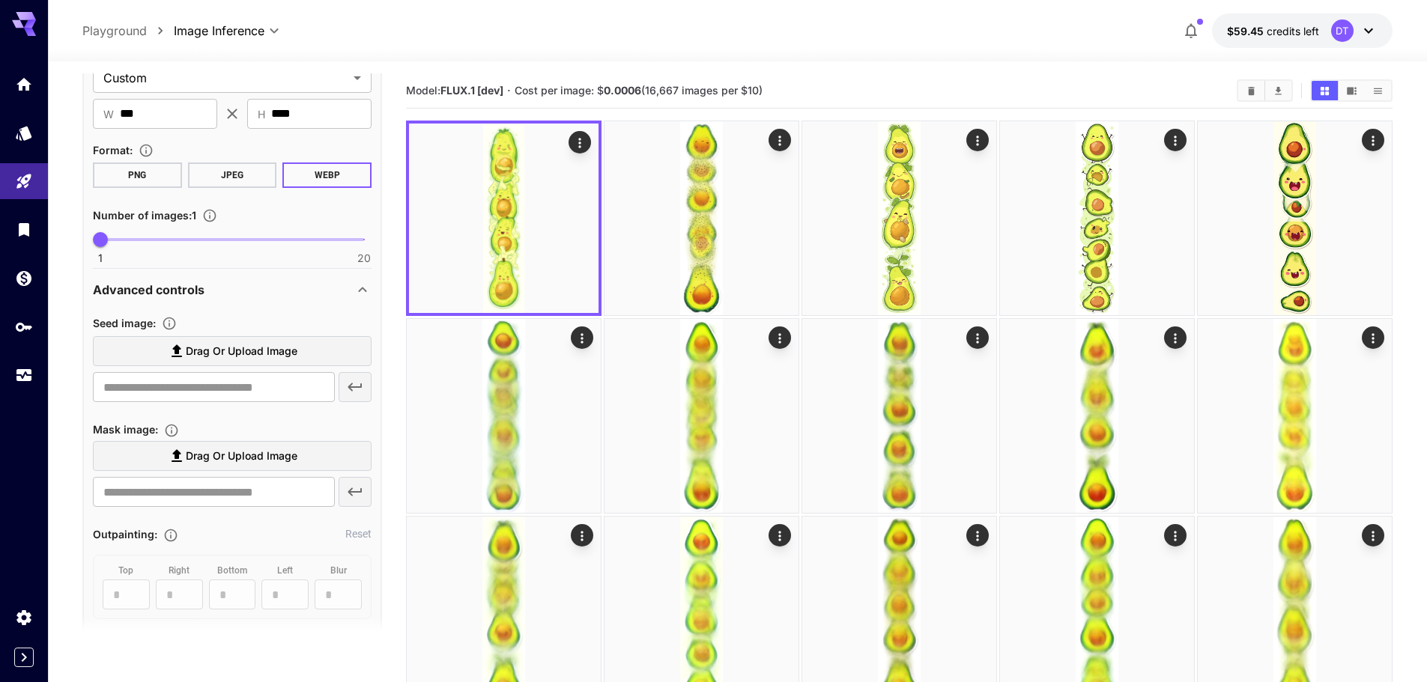
scroll to position [252, 0]
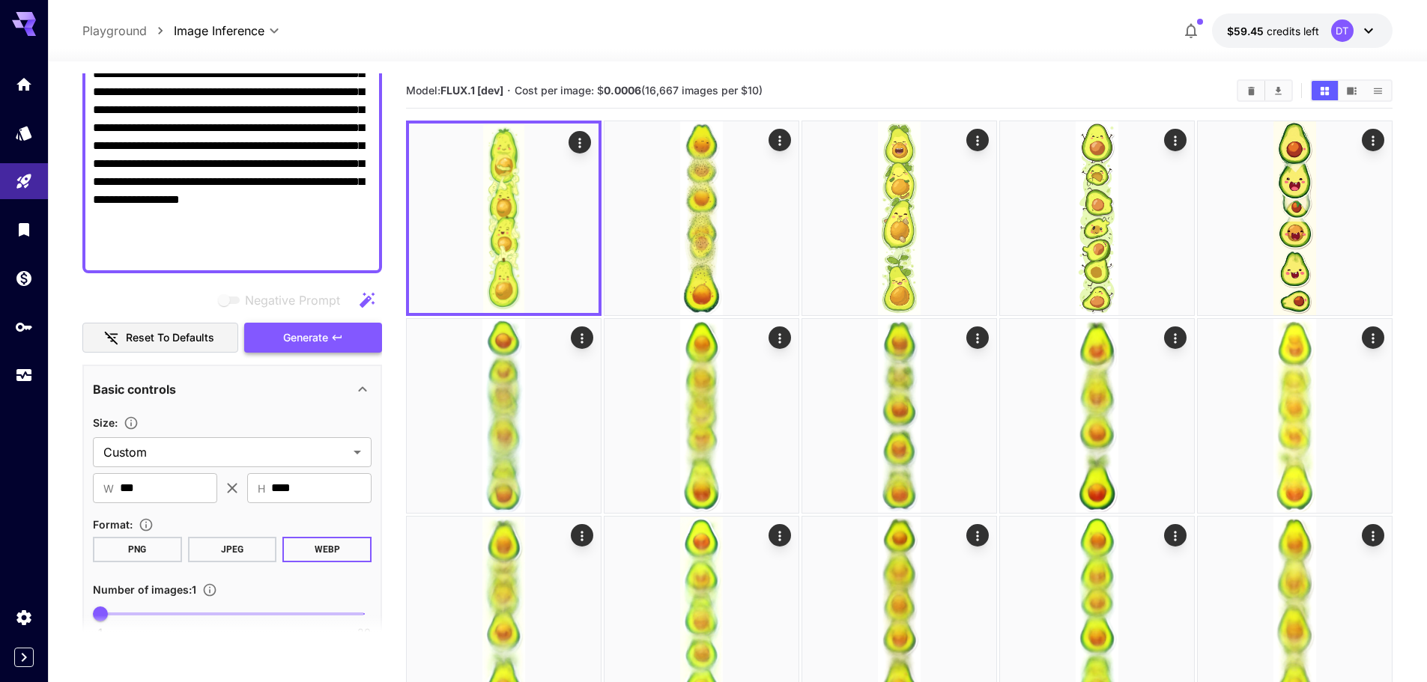
click at [321, 332] on span "Generate" at bounding box center [305, 338] width 45 height 19
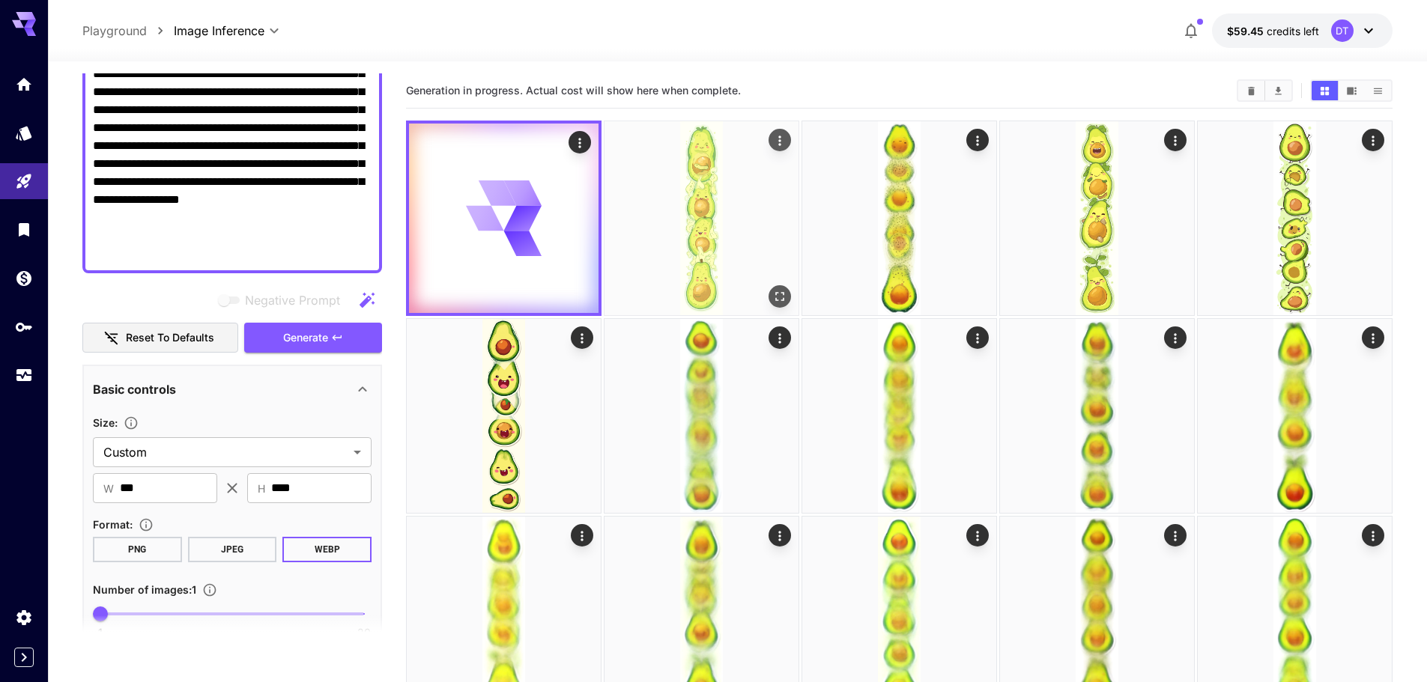
click at [735, 246] on img at bounding box center [701, 218] width 194 height 194
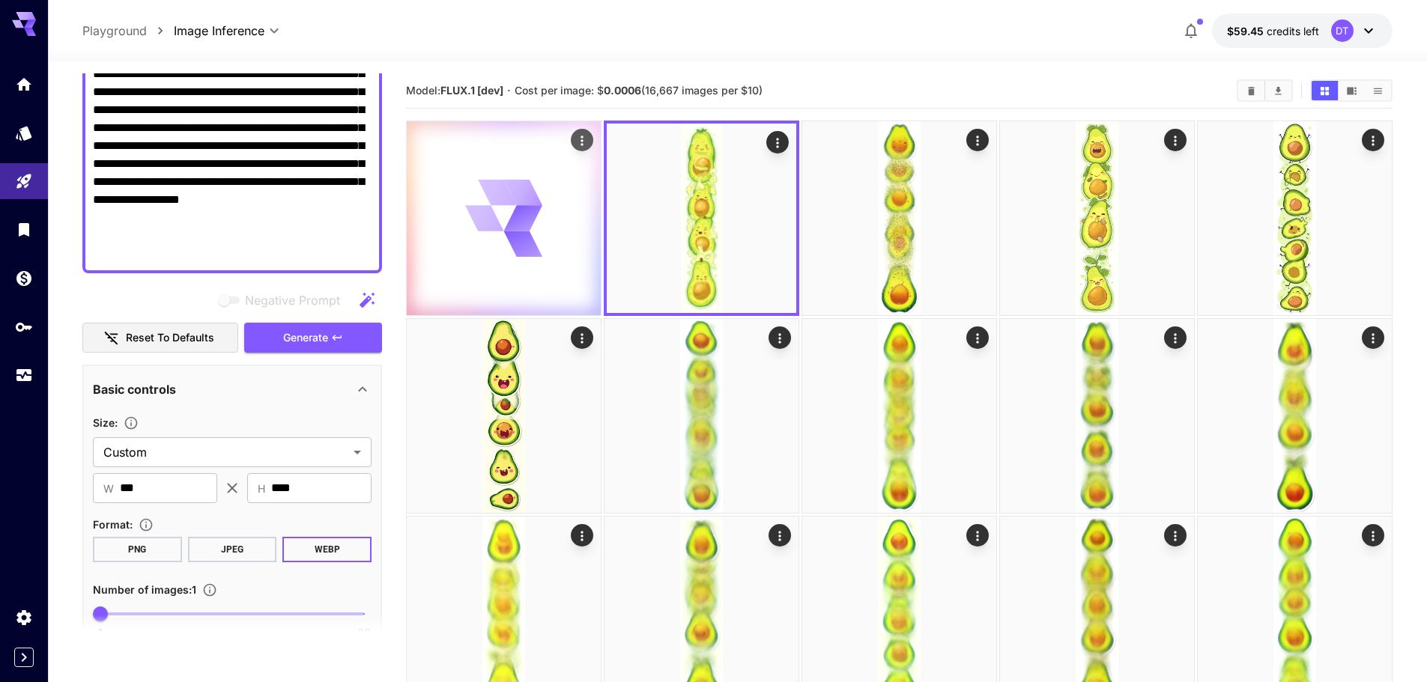
click at [527, 246] on icon at bounding box center [522, 244] width 46 height 42
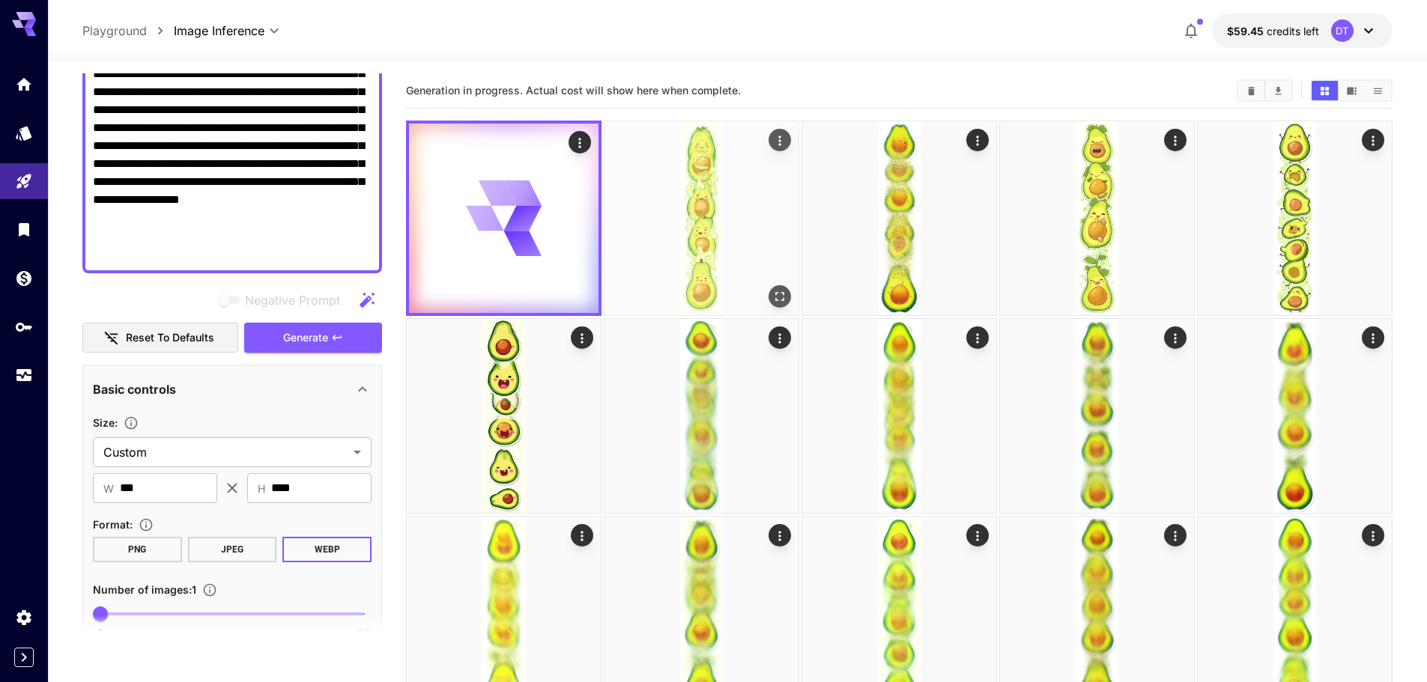
click at [703, 237] on img at bounding box center [701, 218] width 194 height 194
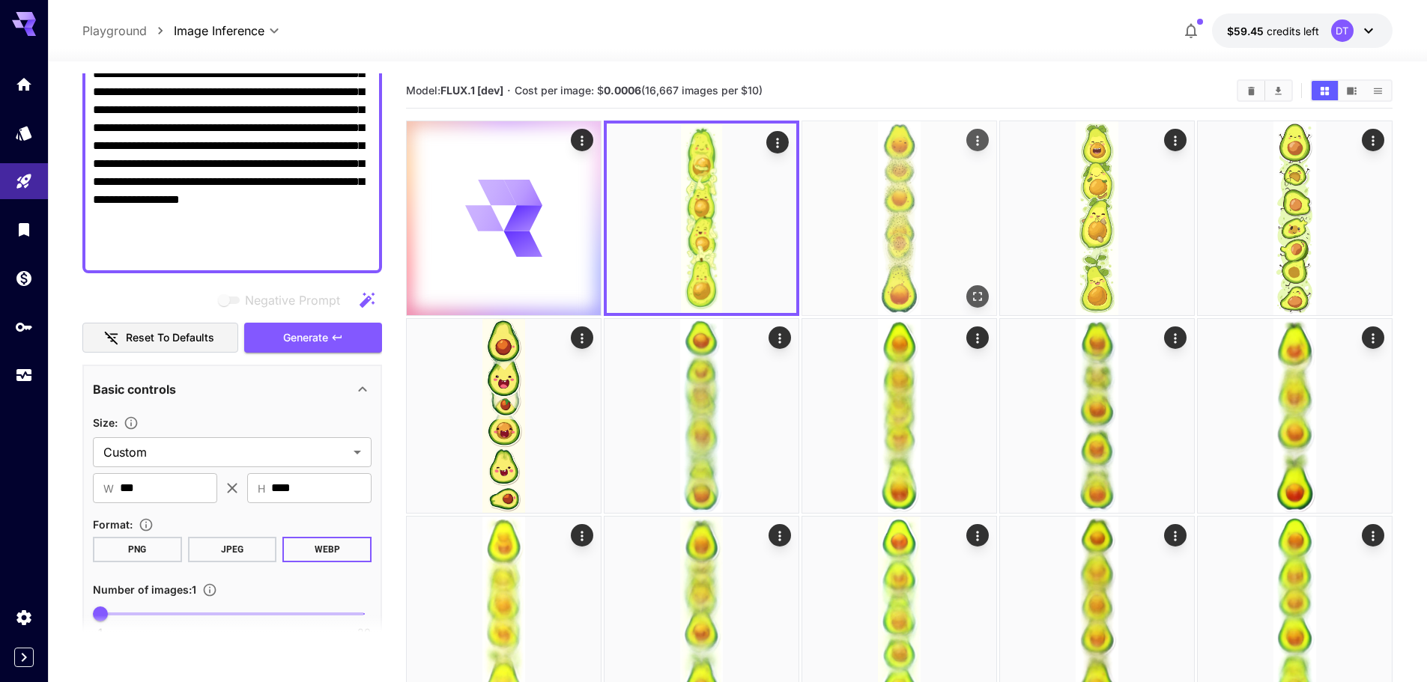
click at [895, 240] on img at bounding box center [899, 218] width 194 height 194
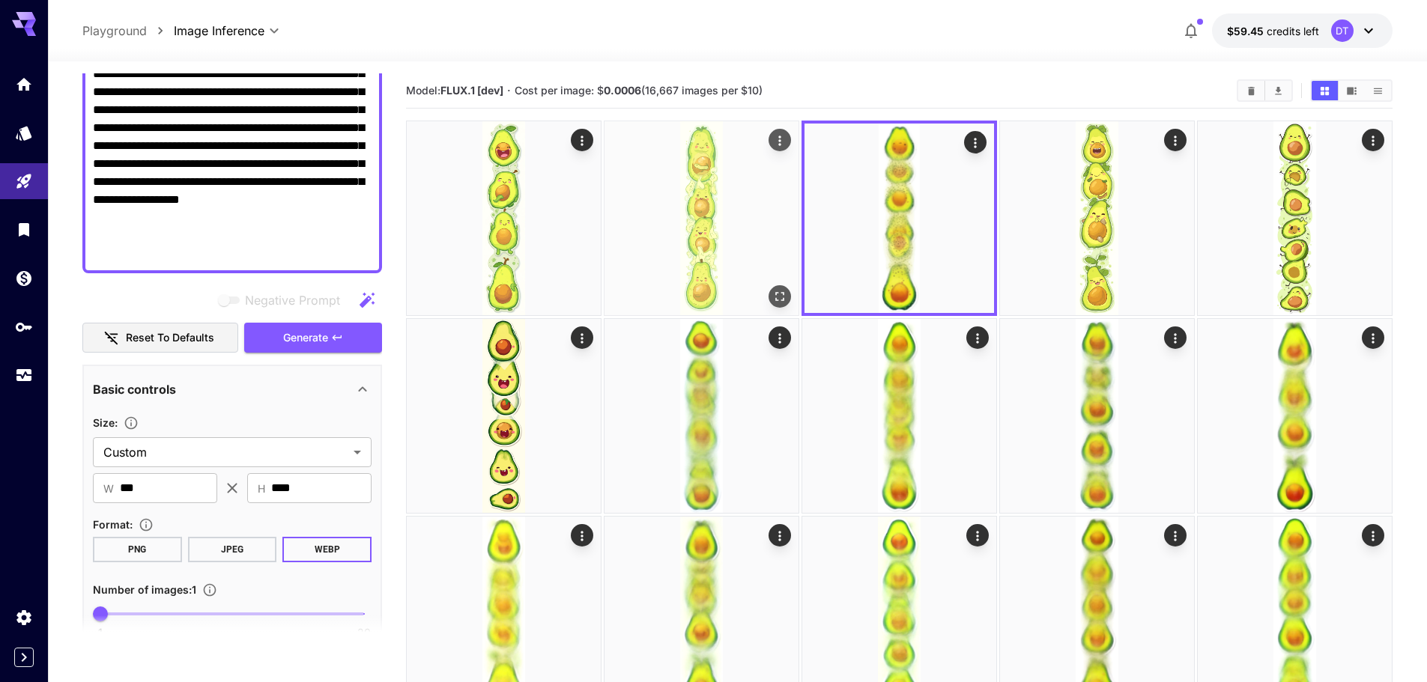
click at [722, 253] on img at bounding box center [701, 218] width 194 height 194
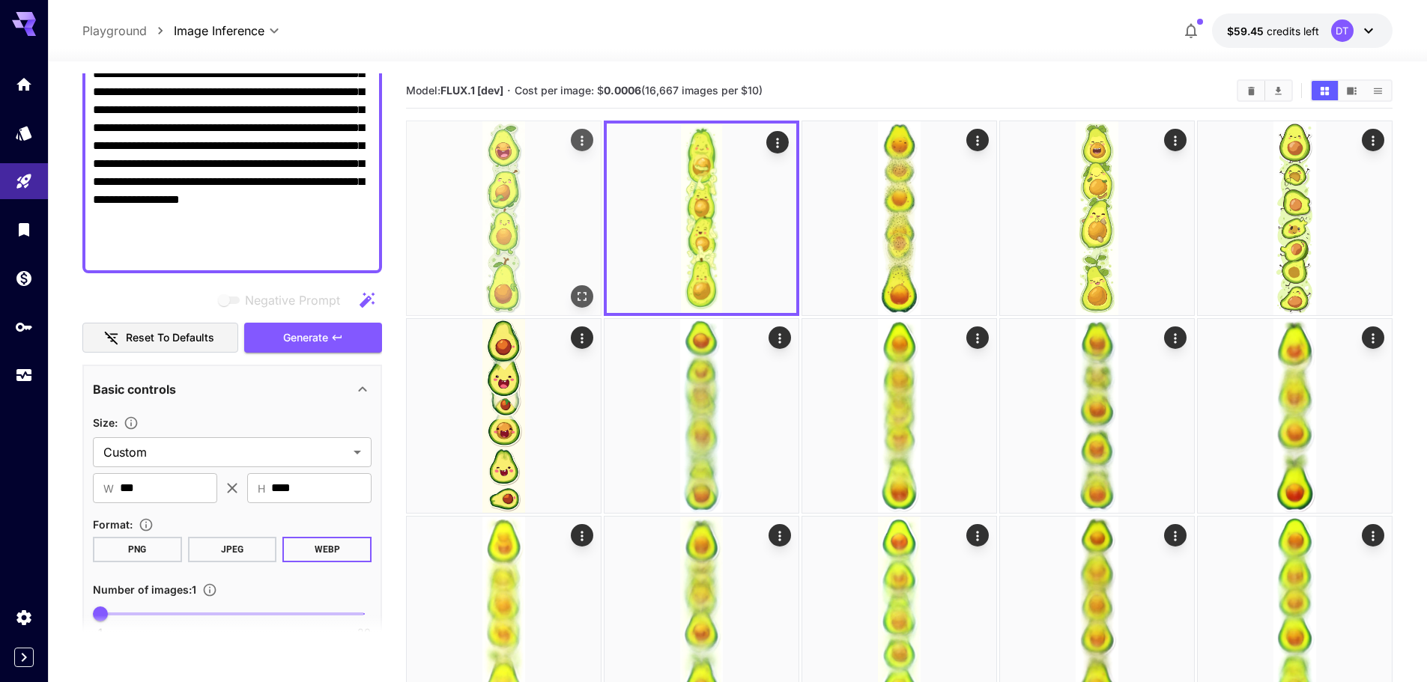
click at [490, 259] on img at bounding box center [504, 218] width 194 height 194
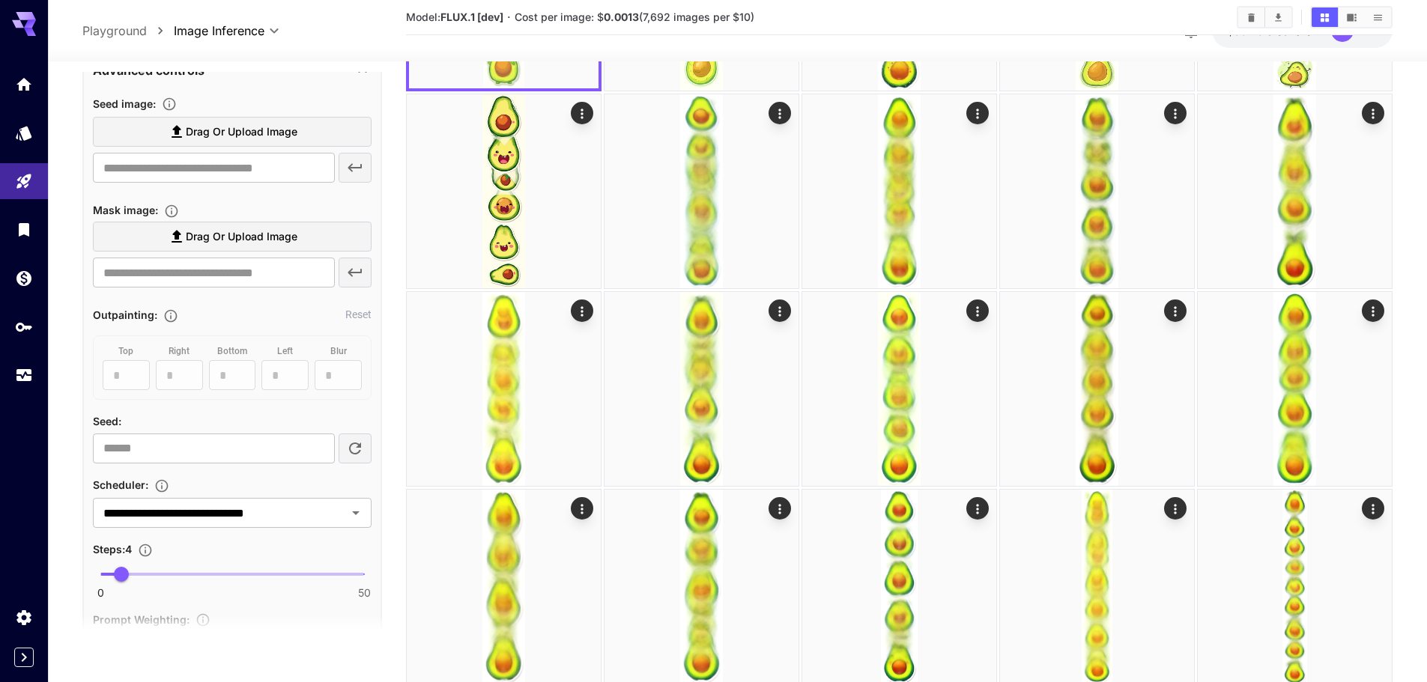
scroll to position [926, 0]
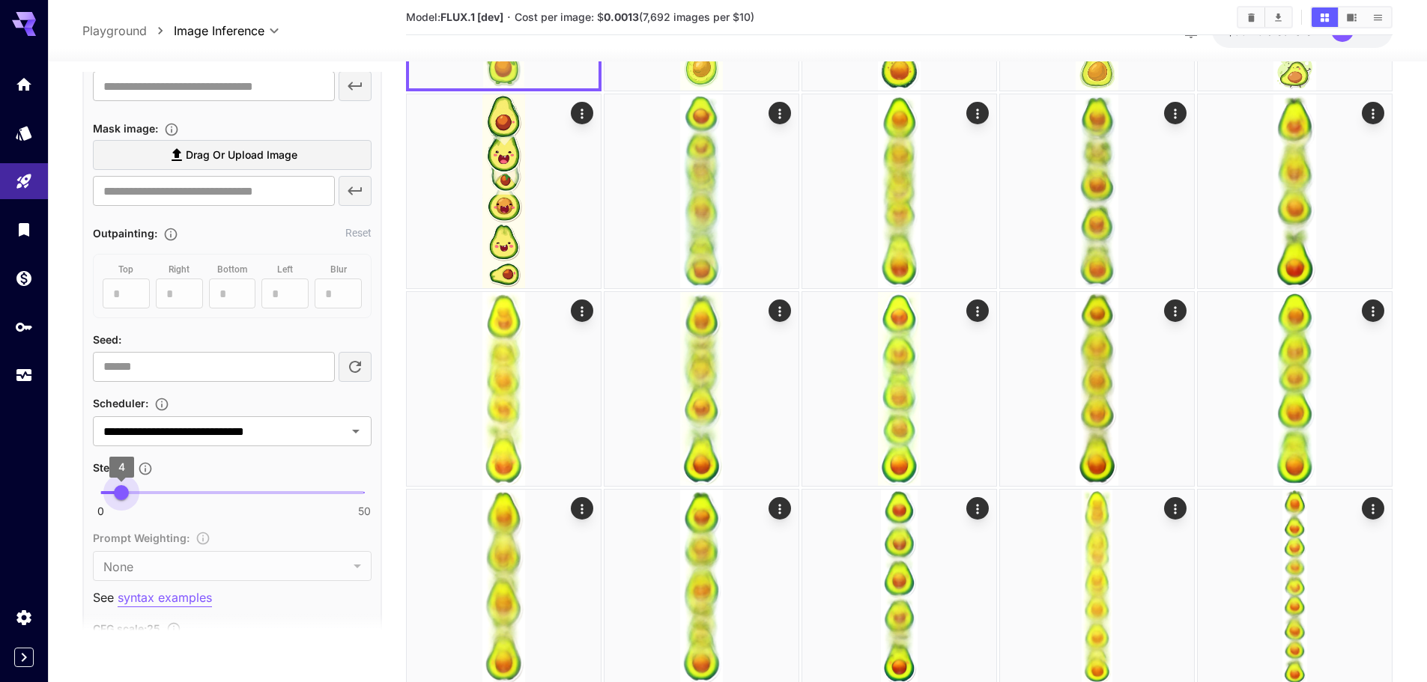
type input "*"
click at [117, 489] on span "3" at bounding box center [116, 492] width 15 height 15
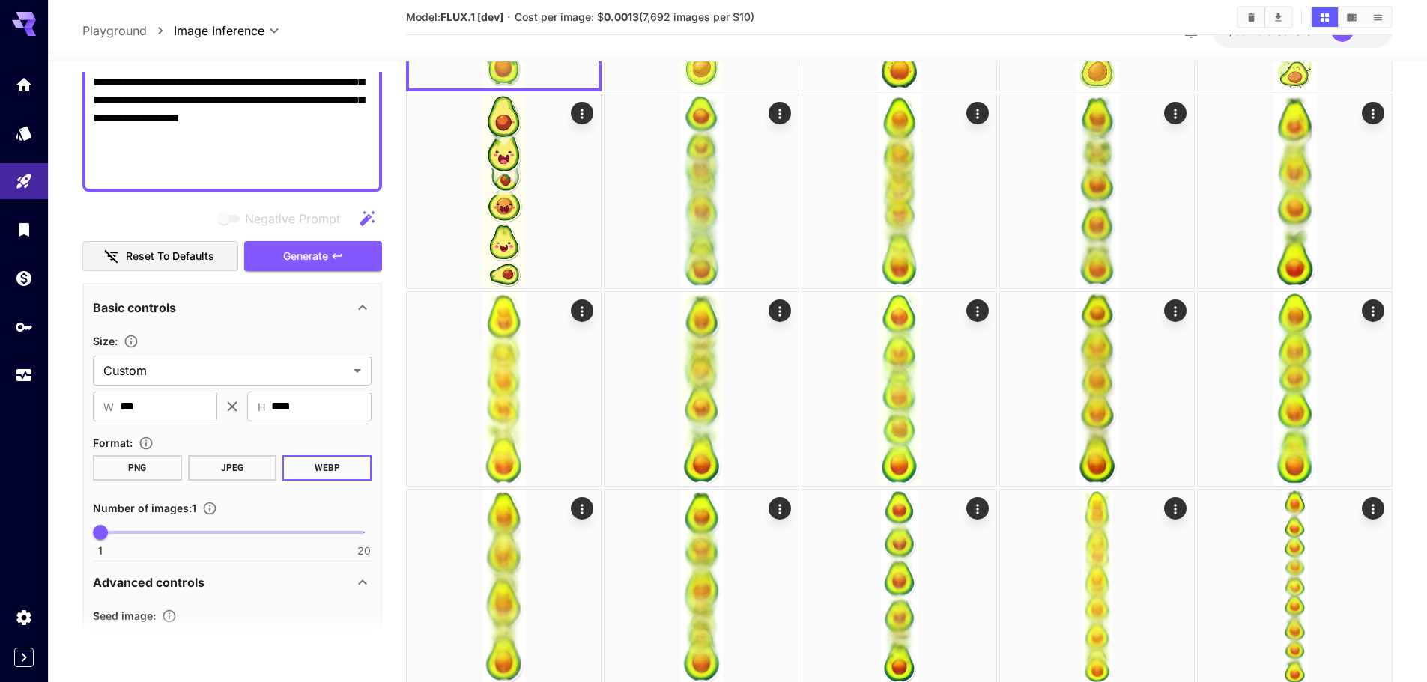
scroll to position [327, 0]
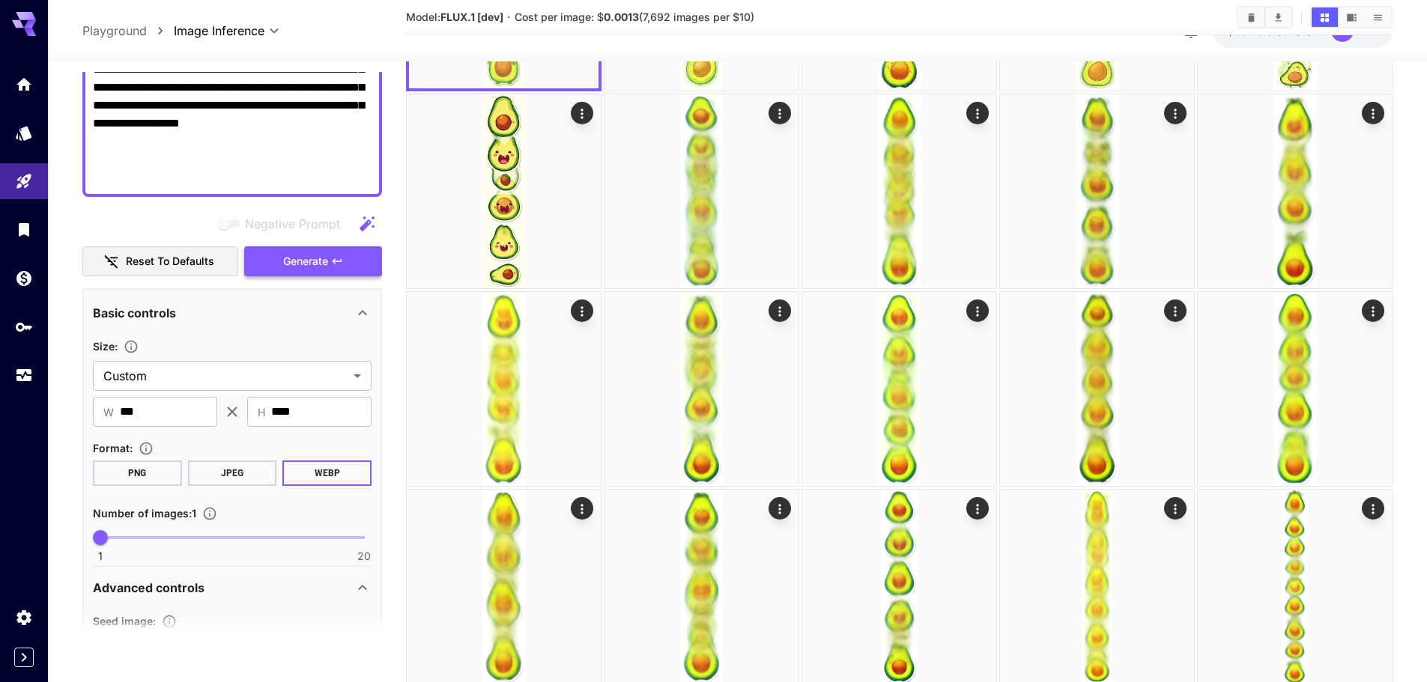
click at [337, 268] on button "Generate" at bounding box center [313, 261] width 138 height 31
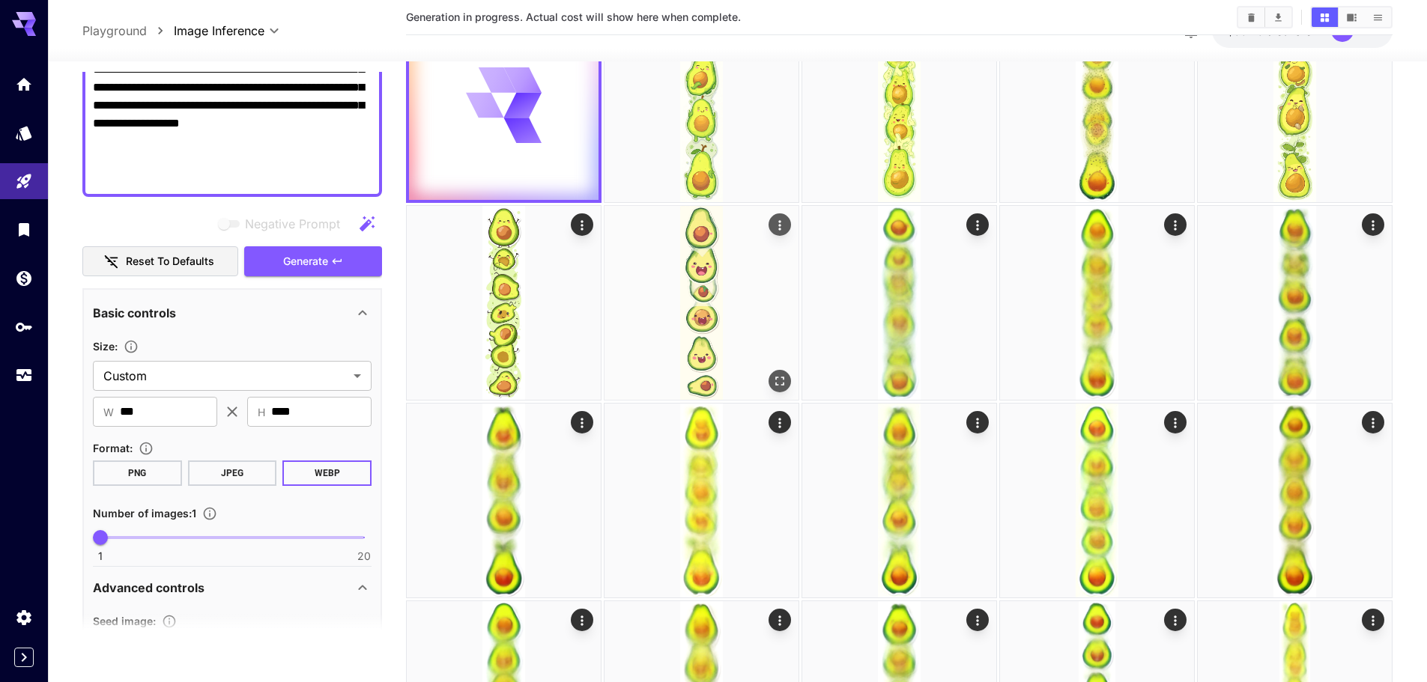
scroll to position [0, 0]
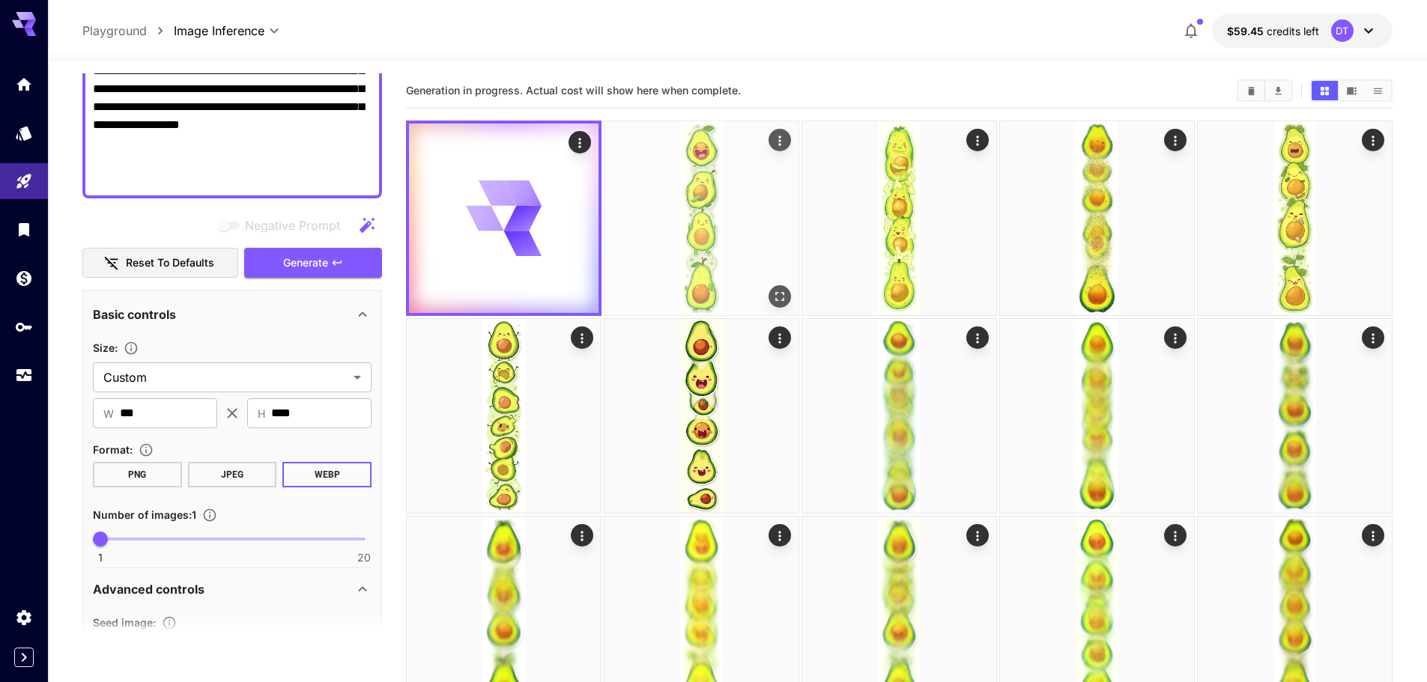
click at [667, 232] on img at bounding box center [701, 218] width 194 height 194
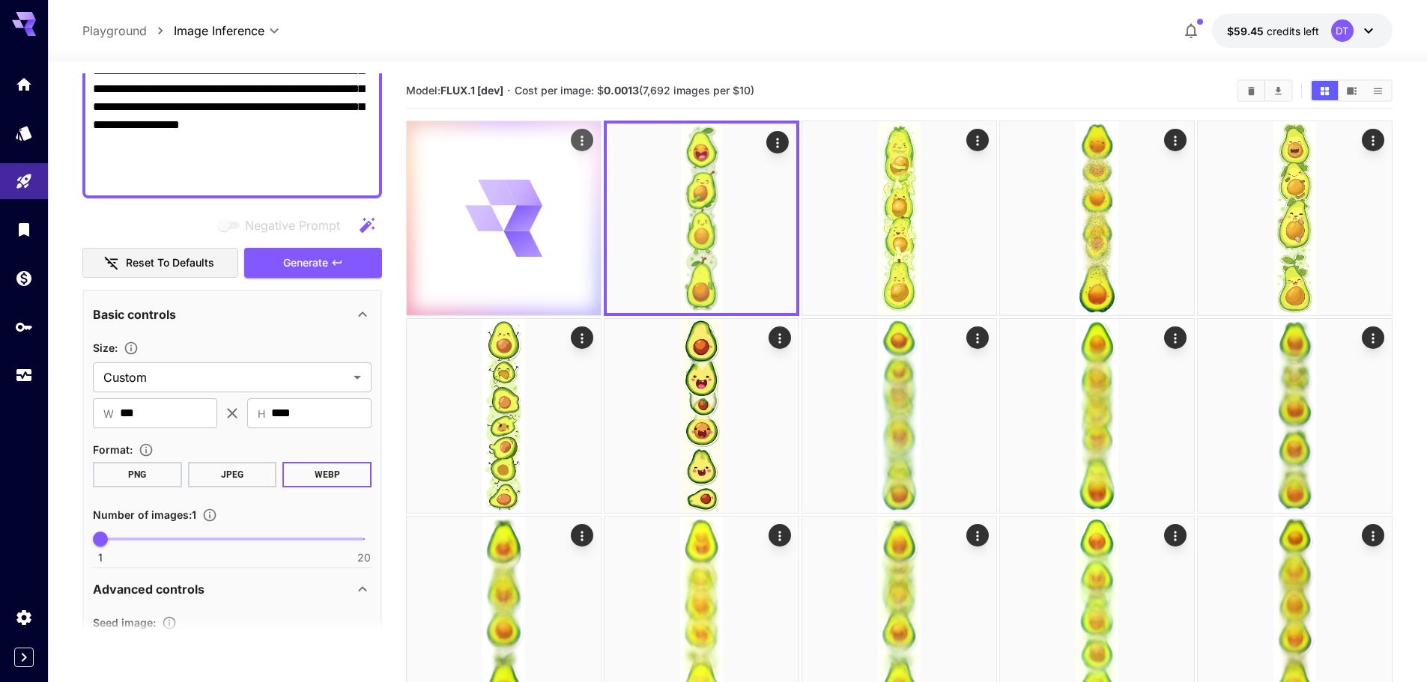
click at [524, 250] on icon at bounding box center [523, 243] width 30 height 41
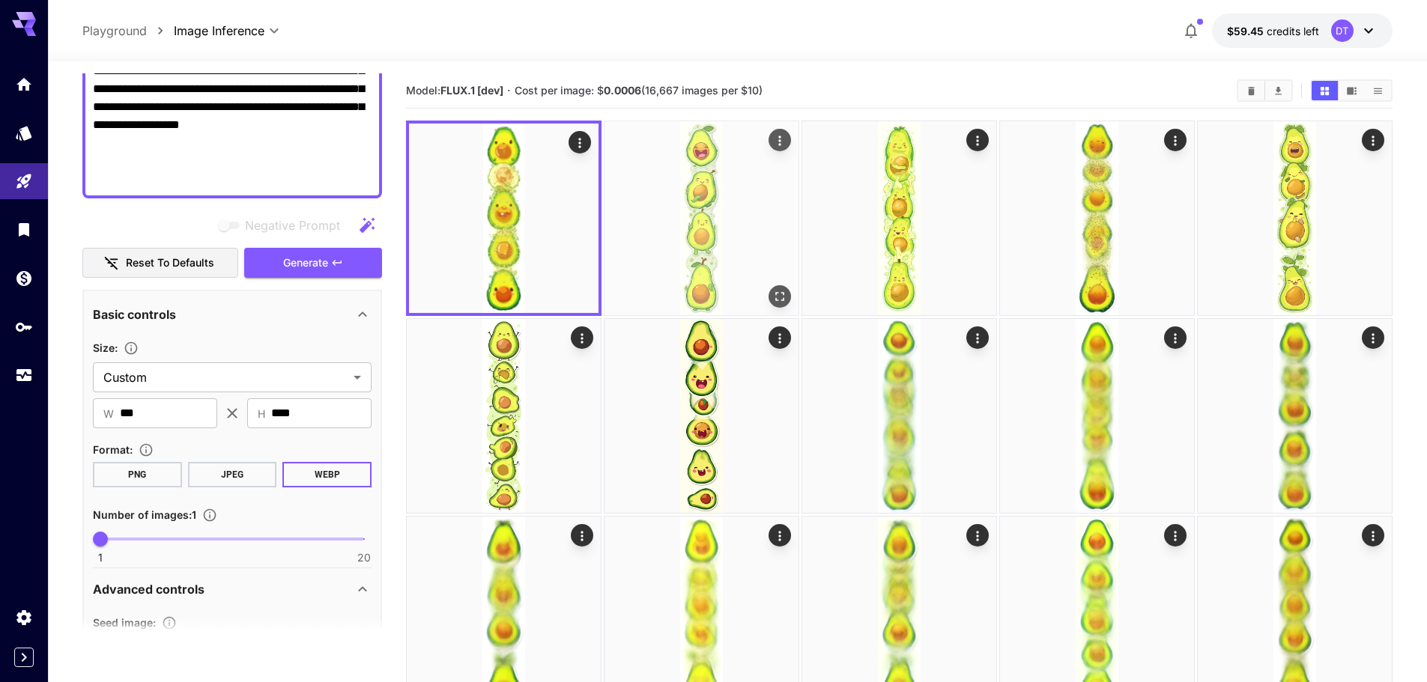
click at [685, 231] on img at bounding box center [701, 218] width 194 height 194
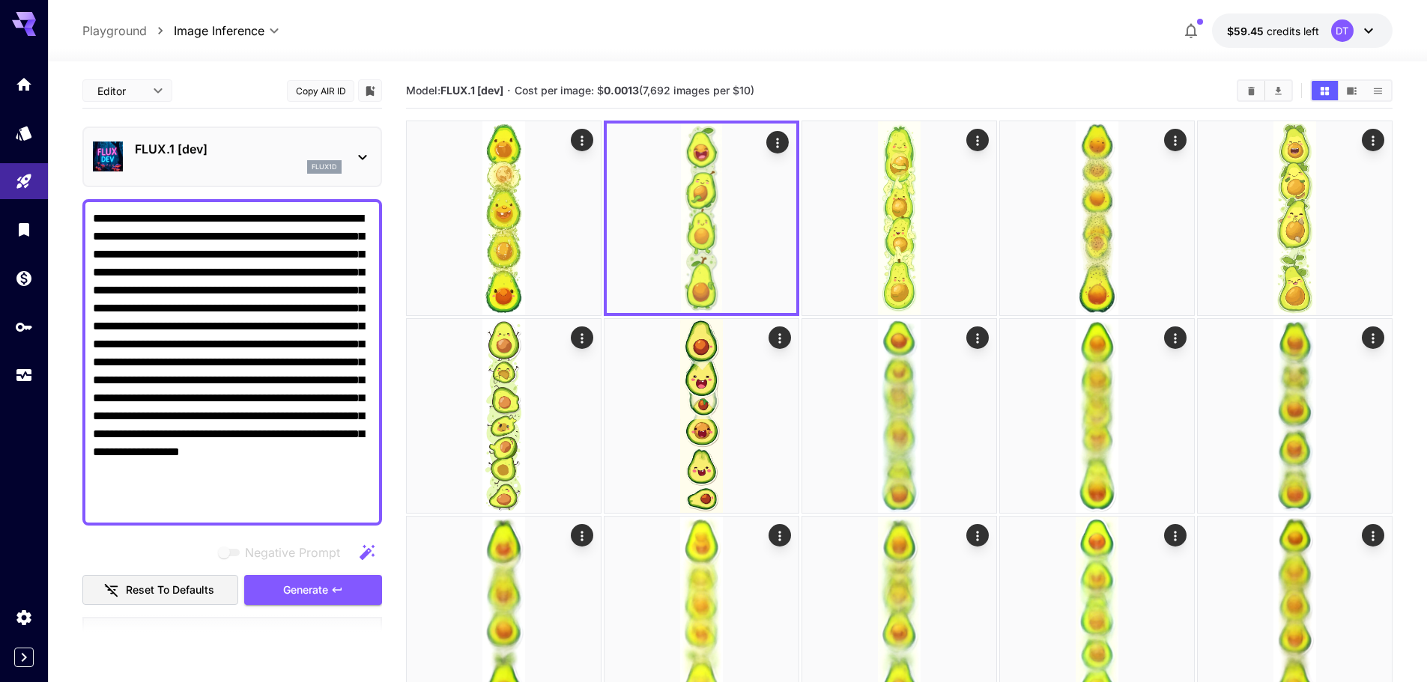
scroll to position [327, 0]
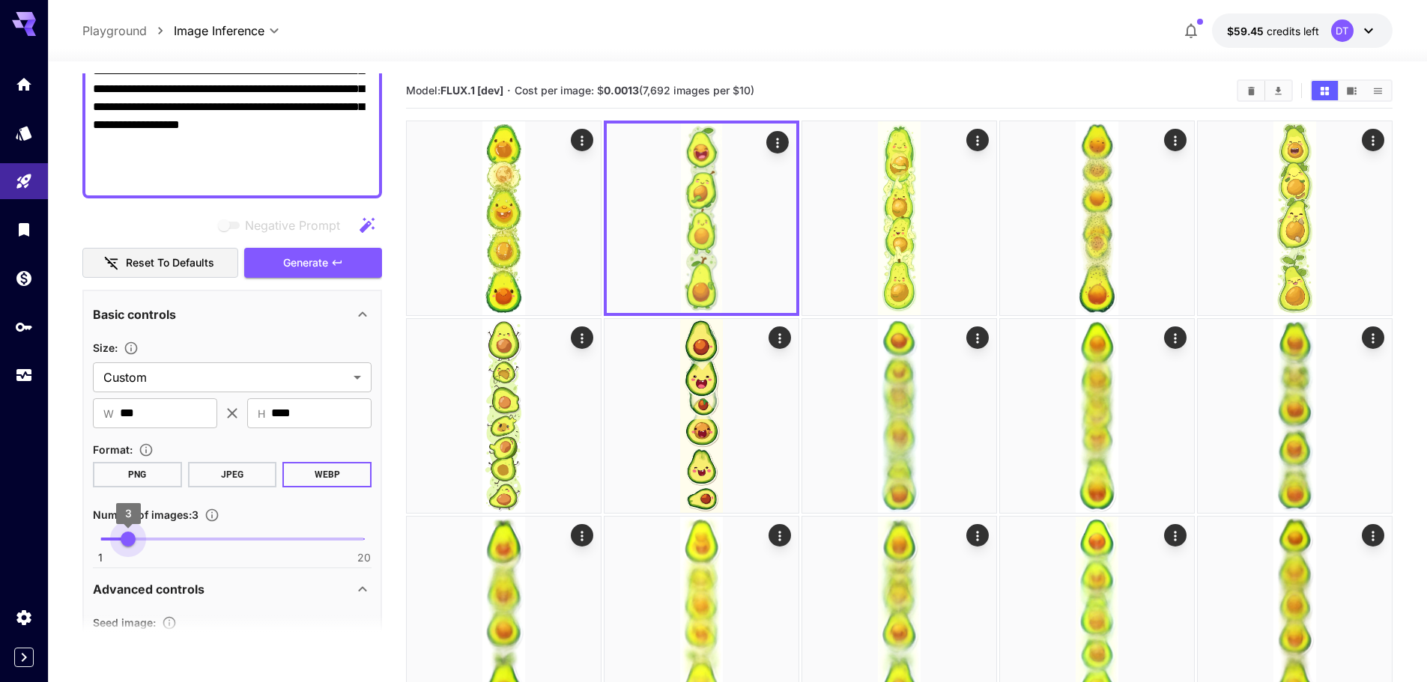
type input "*"
click at [121, 535] on span "3" at bounding box center [128, 539] width 15 height 15
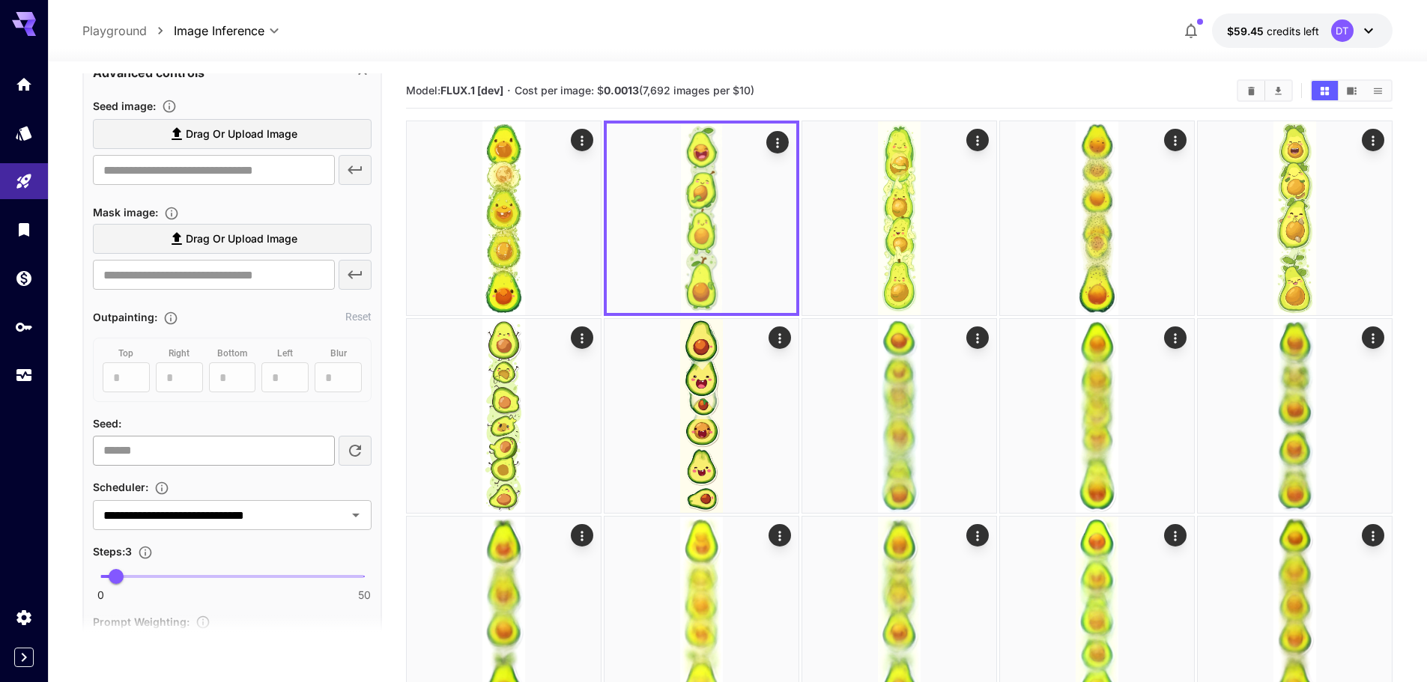
scroll to position [926, 0]
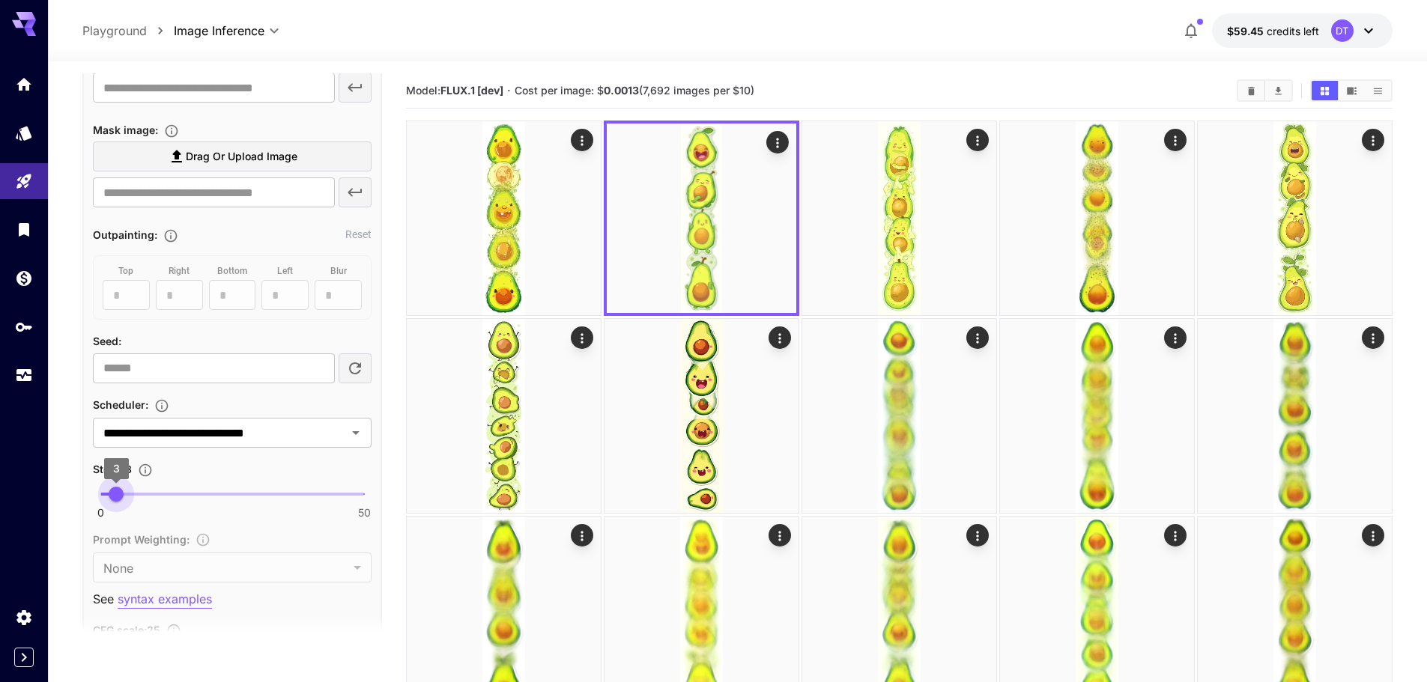
type input "*"
drag, startPoint x: 113, startPoint y: 493, endPoint x: 124, endPoint y: 490, distance: 10.9
click at [124, 490] on span "4" at bounding box center [121, 494] width 15 height 15
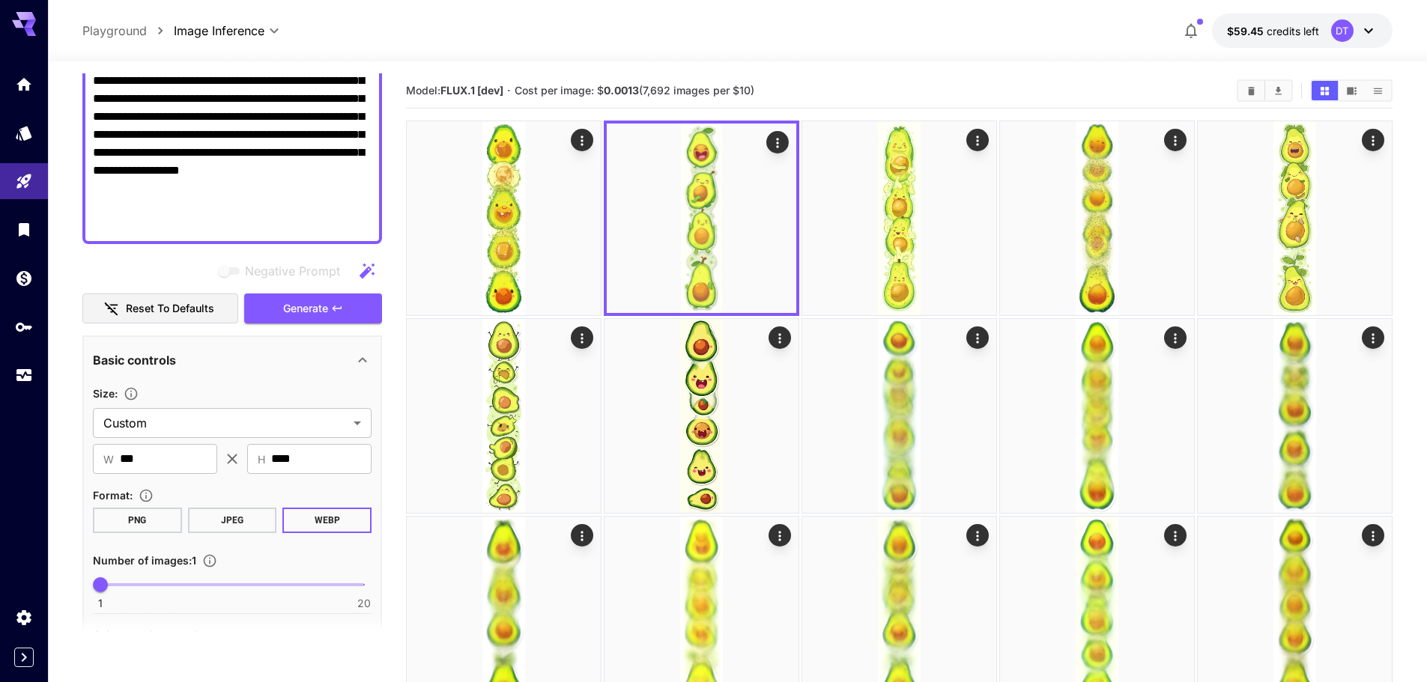
scroll to position [252, 0]
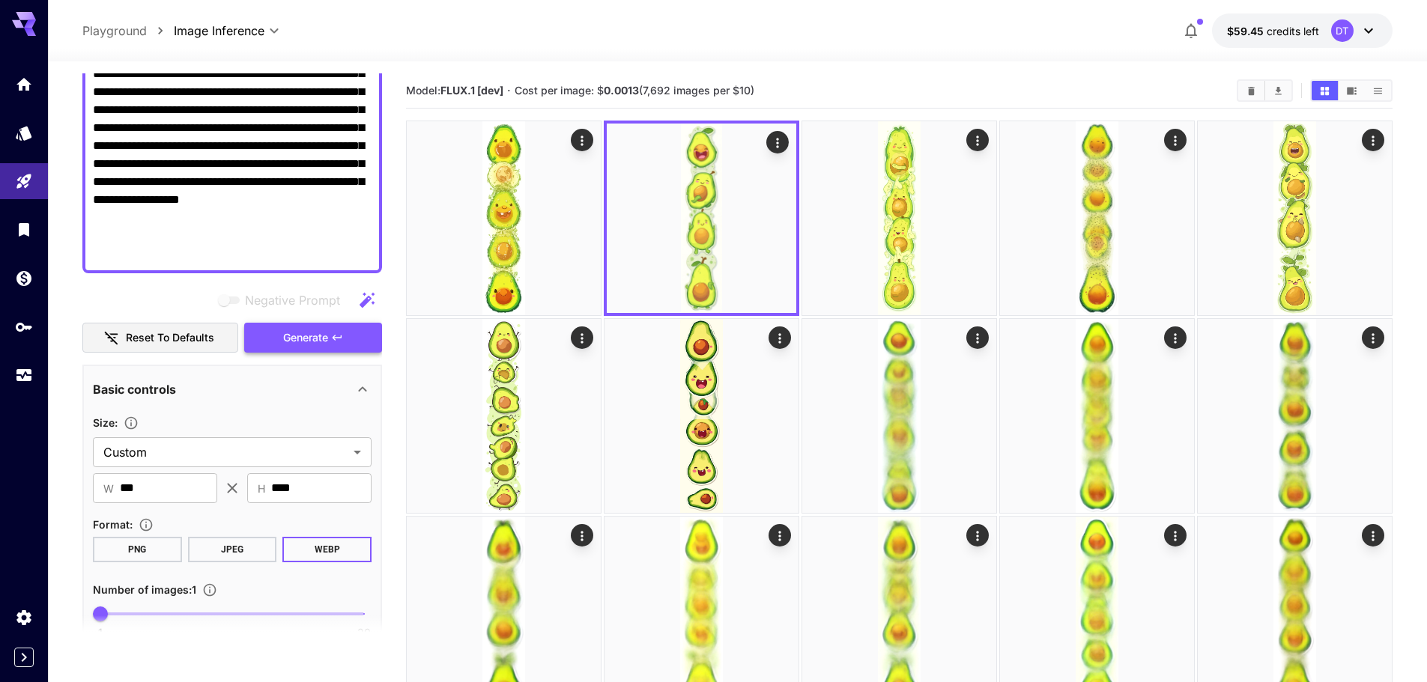
click at [329, 337] on button "Generate" at bounding box center [313, 338] width 138 height 31
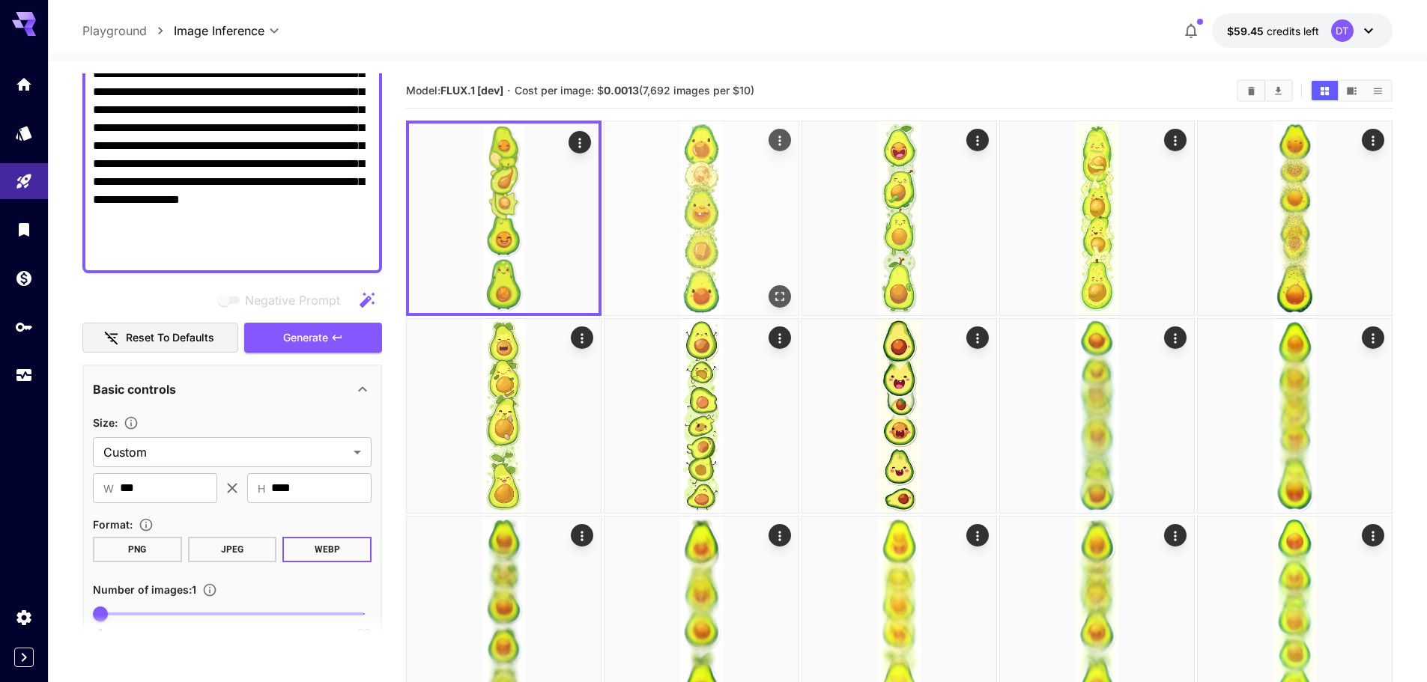
click at [654, 228] on img at bounding box center [701, 218] width 194 height 194
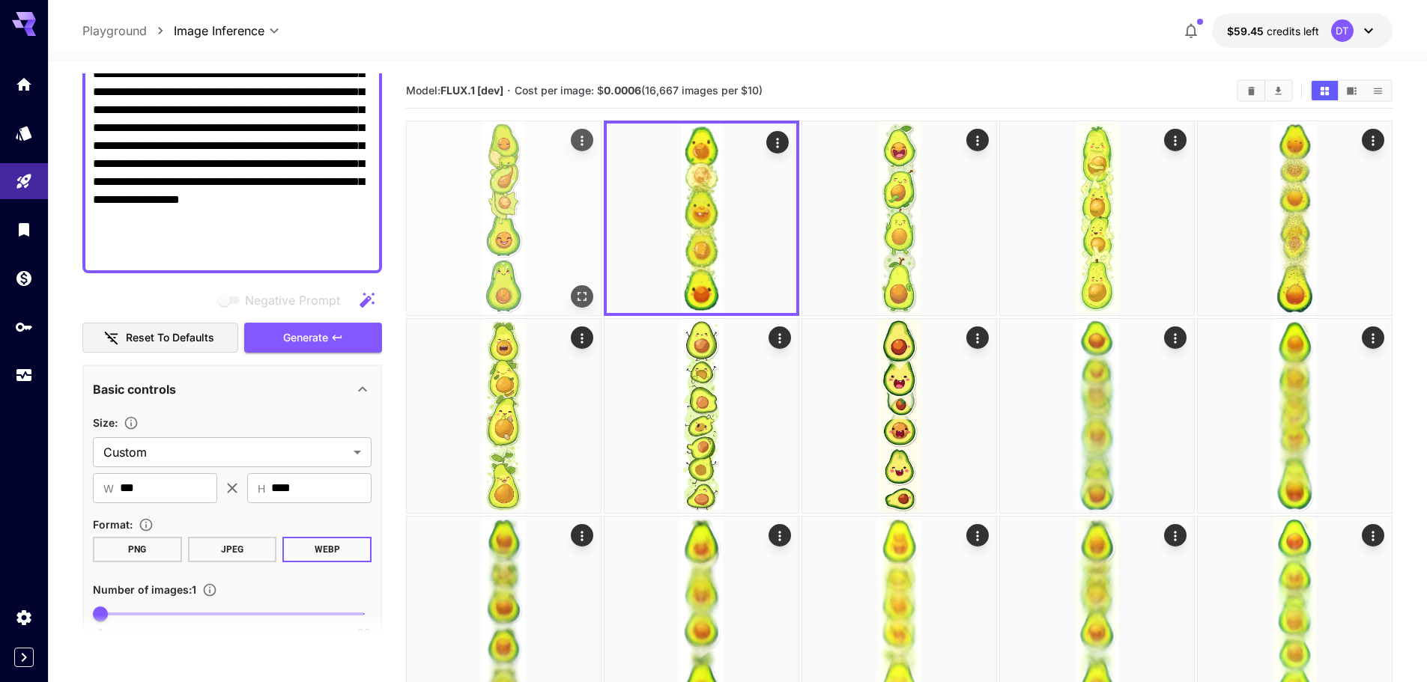
click at [570, 234] on img at bounding box center [504, 218] width 194 height 194
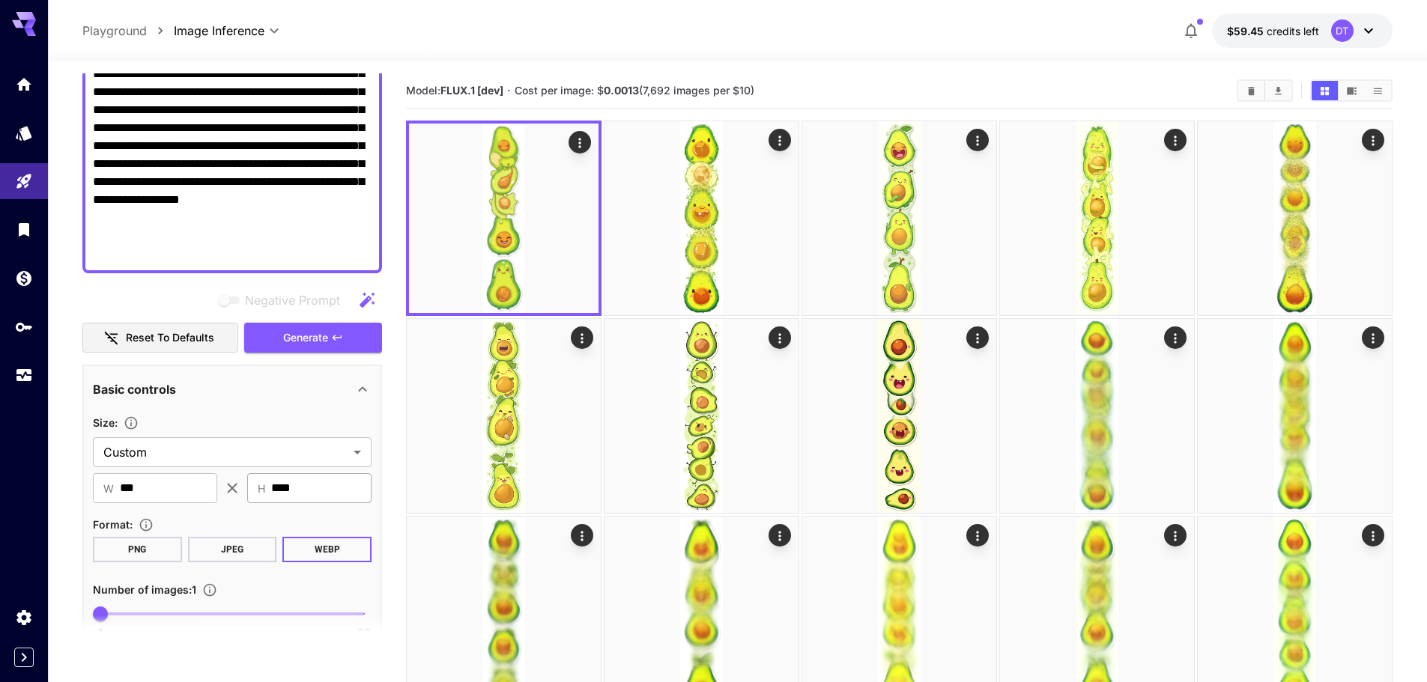
click at [290, 490] on input "****" at bounding box center [321, 488] width 100 height 30
type input "****"
click at [178, 489] on input "***" at bounding box center [168, 488] width 97 height 30
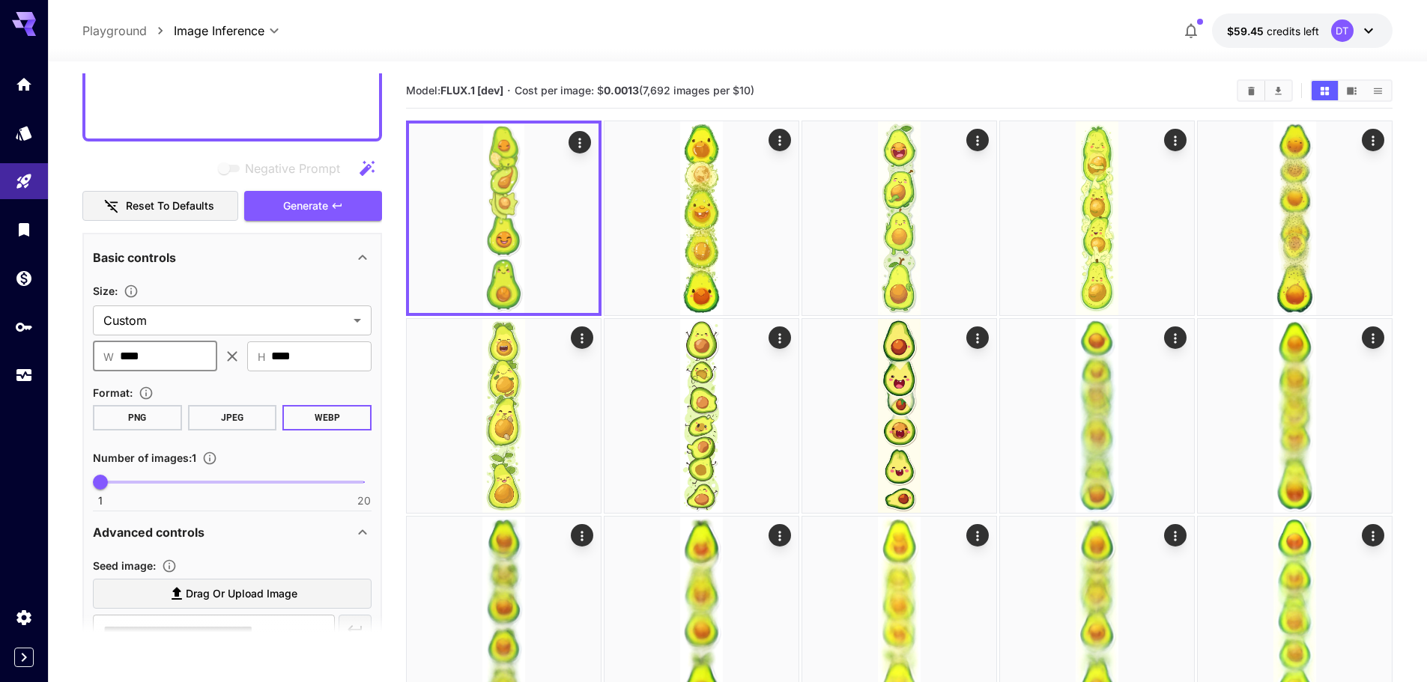
scroll to position [402, 0]
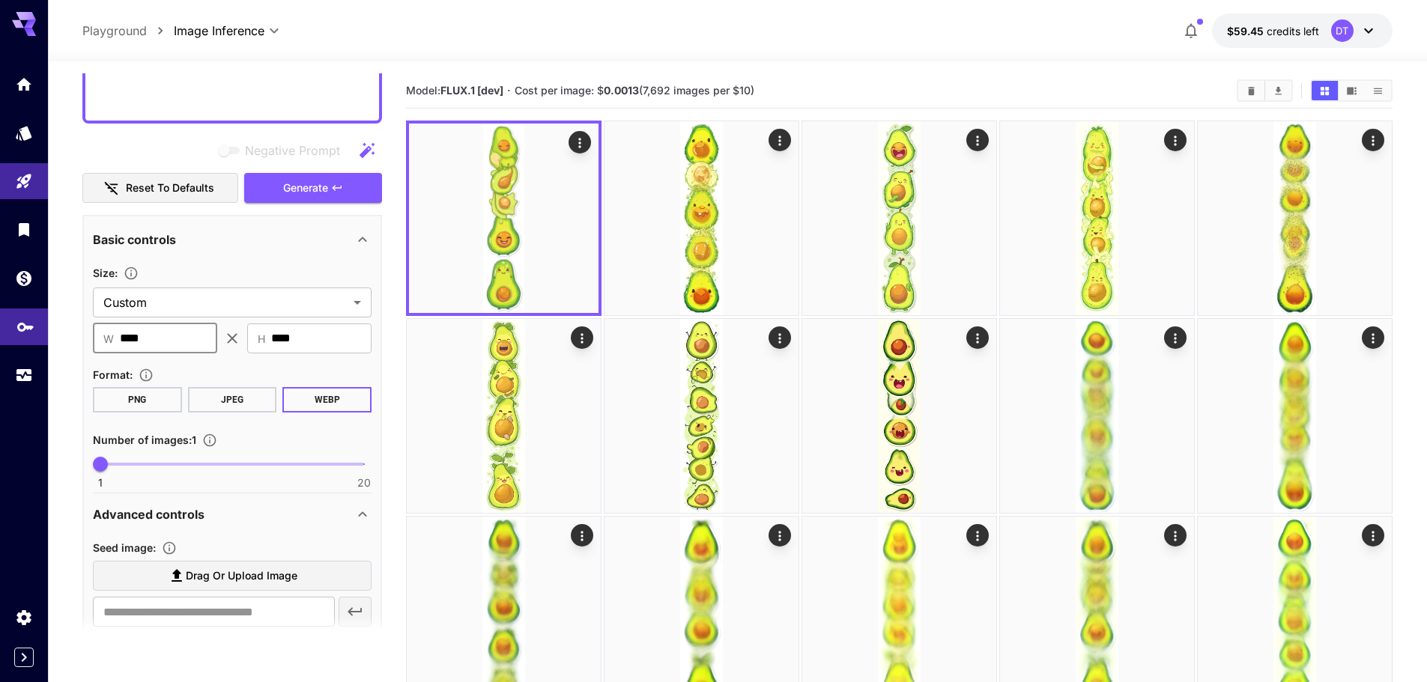
drag, startPoint x: 189, startPoint y: 333, endPoint x: 45, endPoint y: 315, distance: 145.0
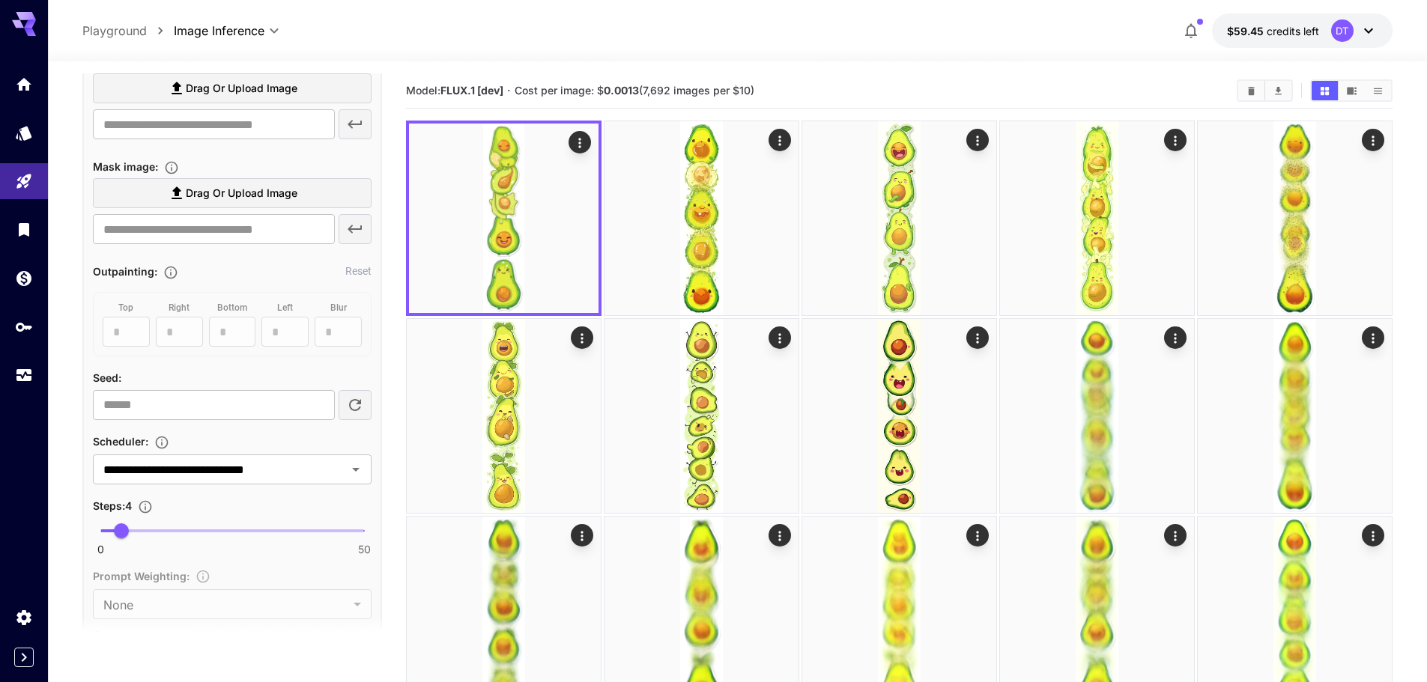
scroll to position [926, 0]
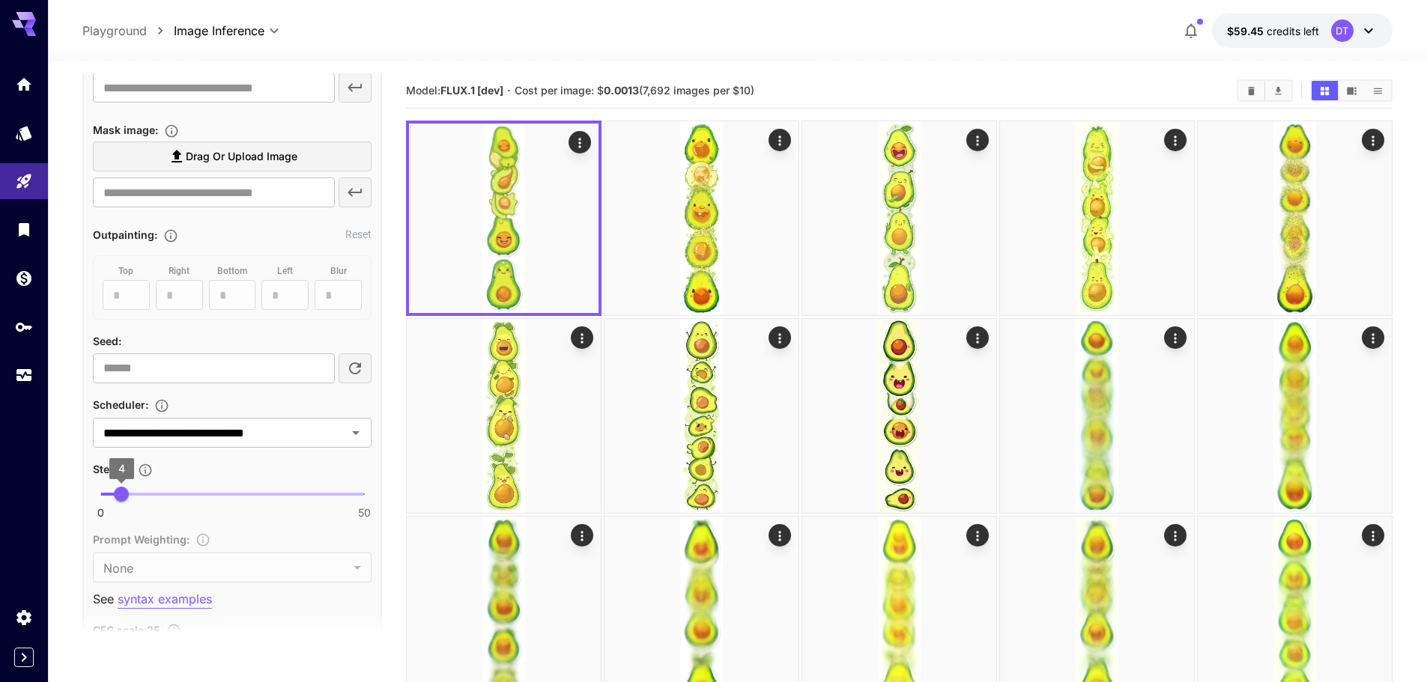
type input "***"
drag, startPoint x: 118, startPoint y: 487, endPoint x: 144, endPoint y: 494, distance: 26.3
click at [144, 494] on span "8" at bounding box center [142, 494] width 15 height 15
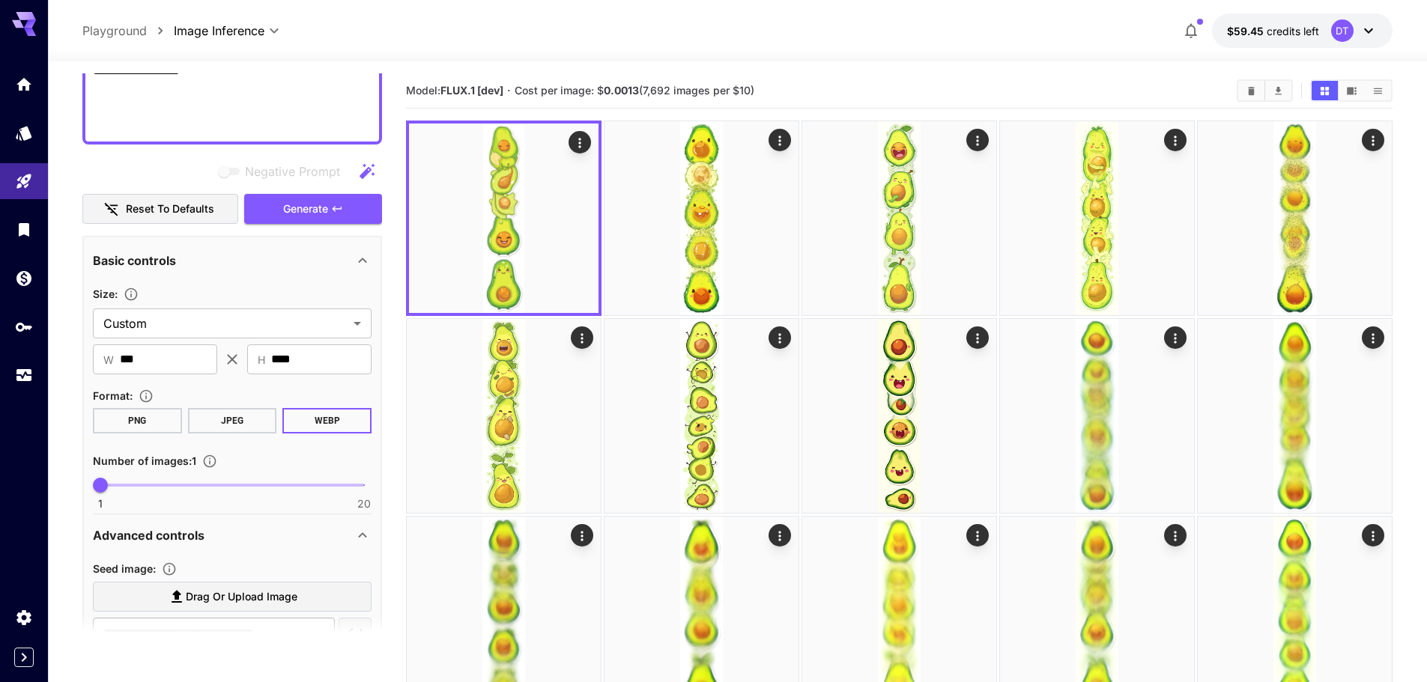
scroll to position [327, 0]
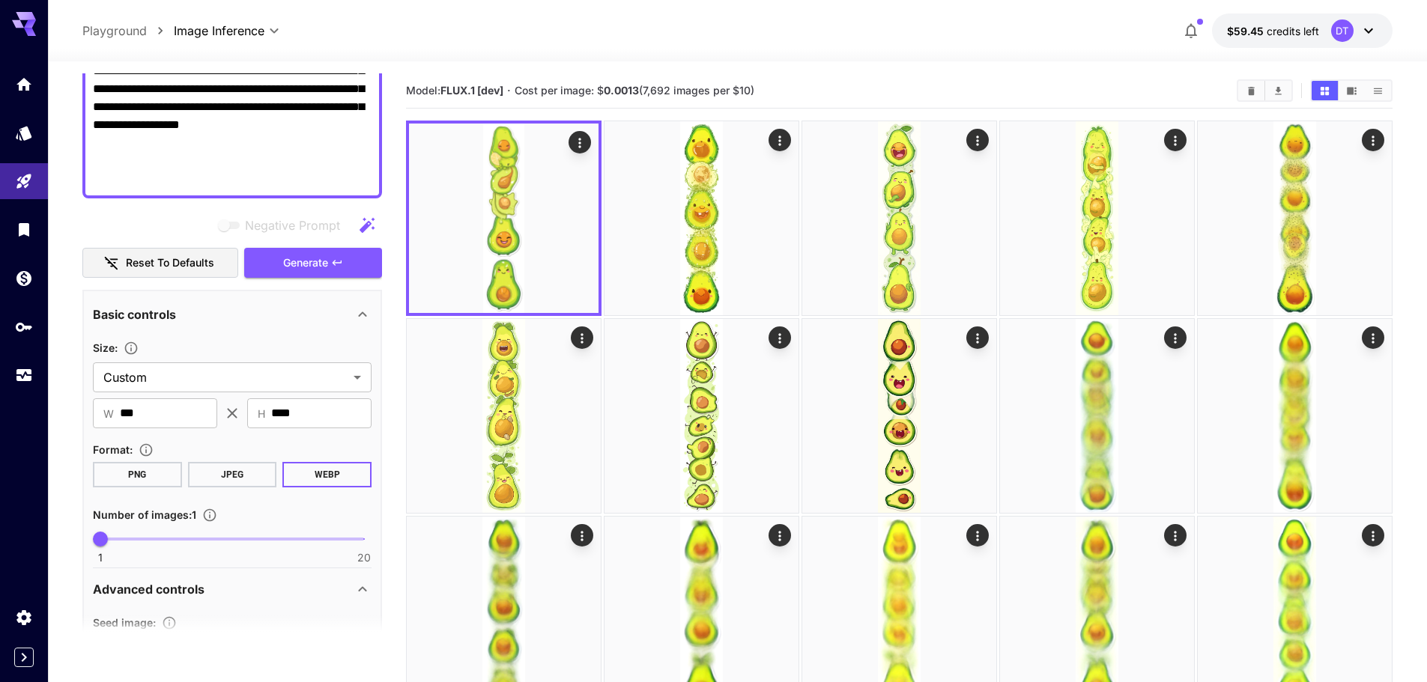
click at [330, 265] on button "Generate" at bounding box center [313, 263] width 138 height 31
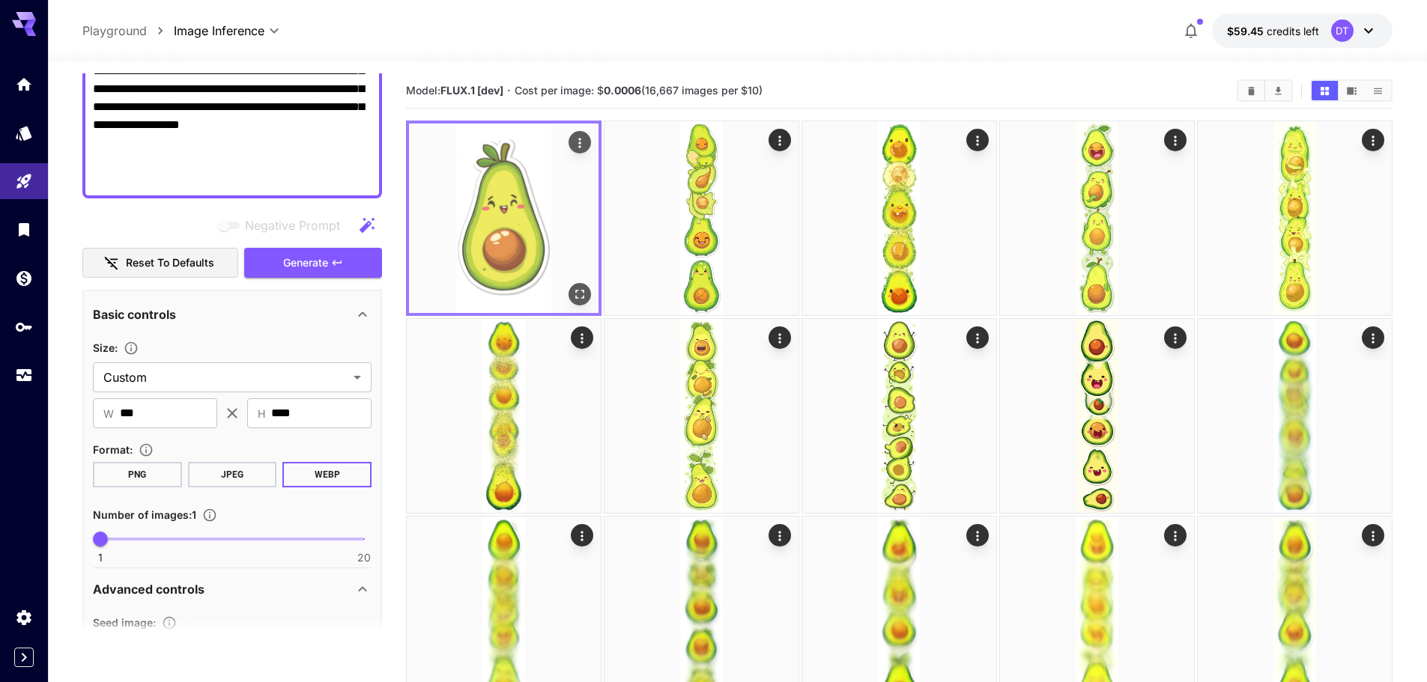
click at [494, 246] on img at bounding box center [503, 218] width 189 height 189
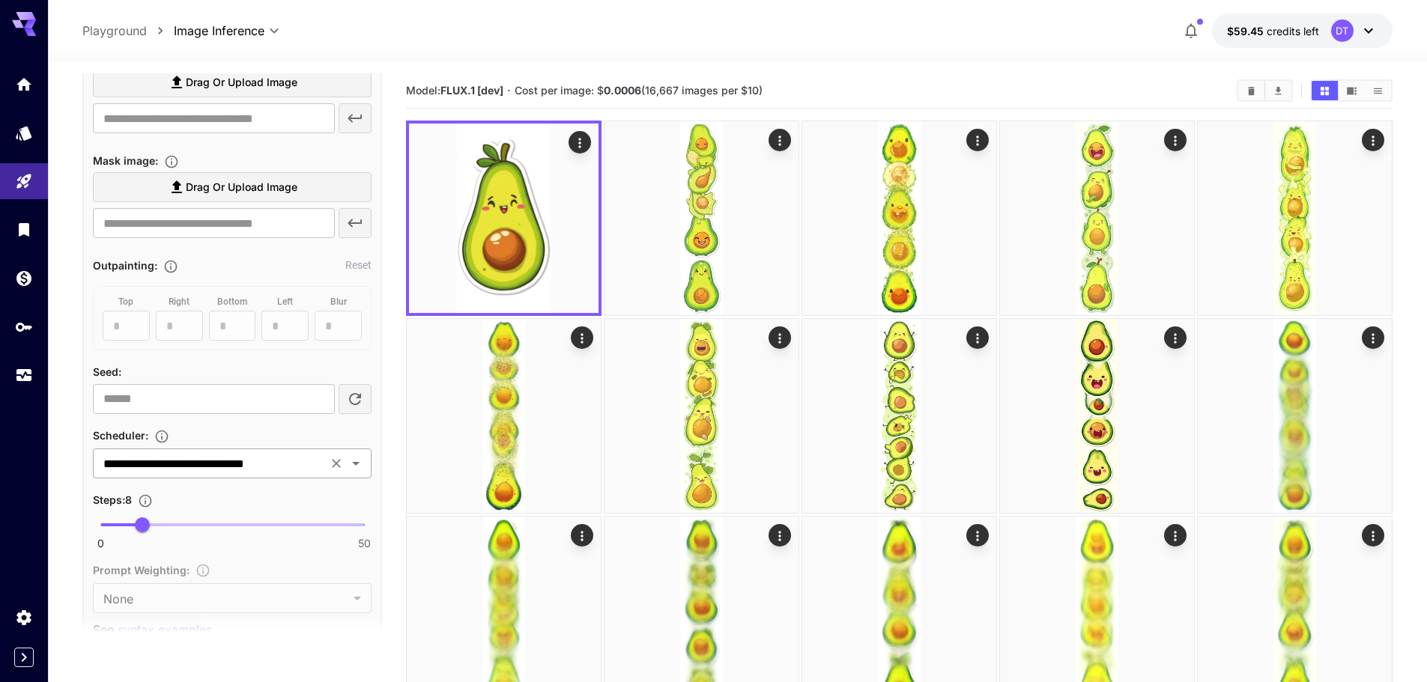
scroll to position [926, 0]
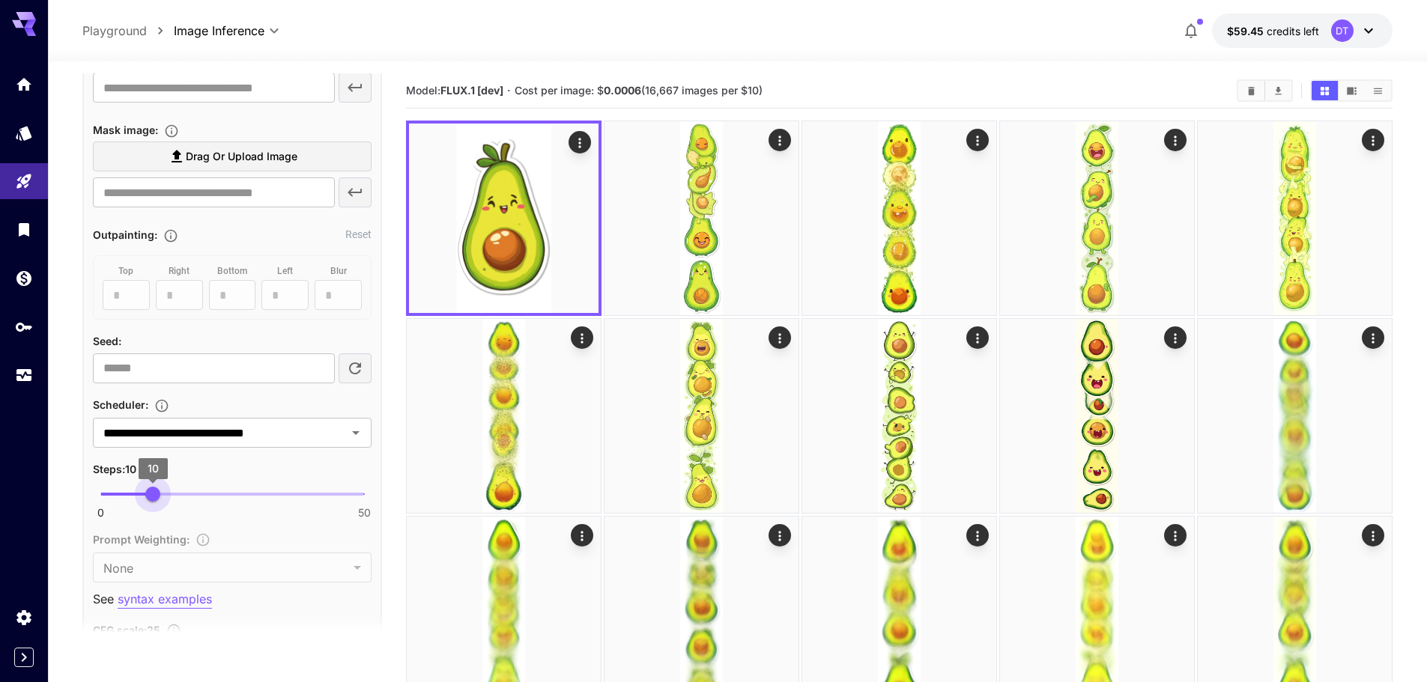
drag, startPoint x: 141, startPoint y: 488, endPoint x: 153, endPoint y: 491, distance: 12.4
click at [153, 491] on span "10" at bounding box center [152, 494] width 15 height 15
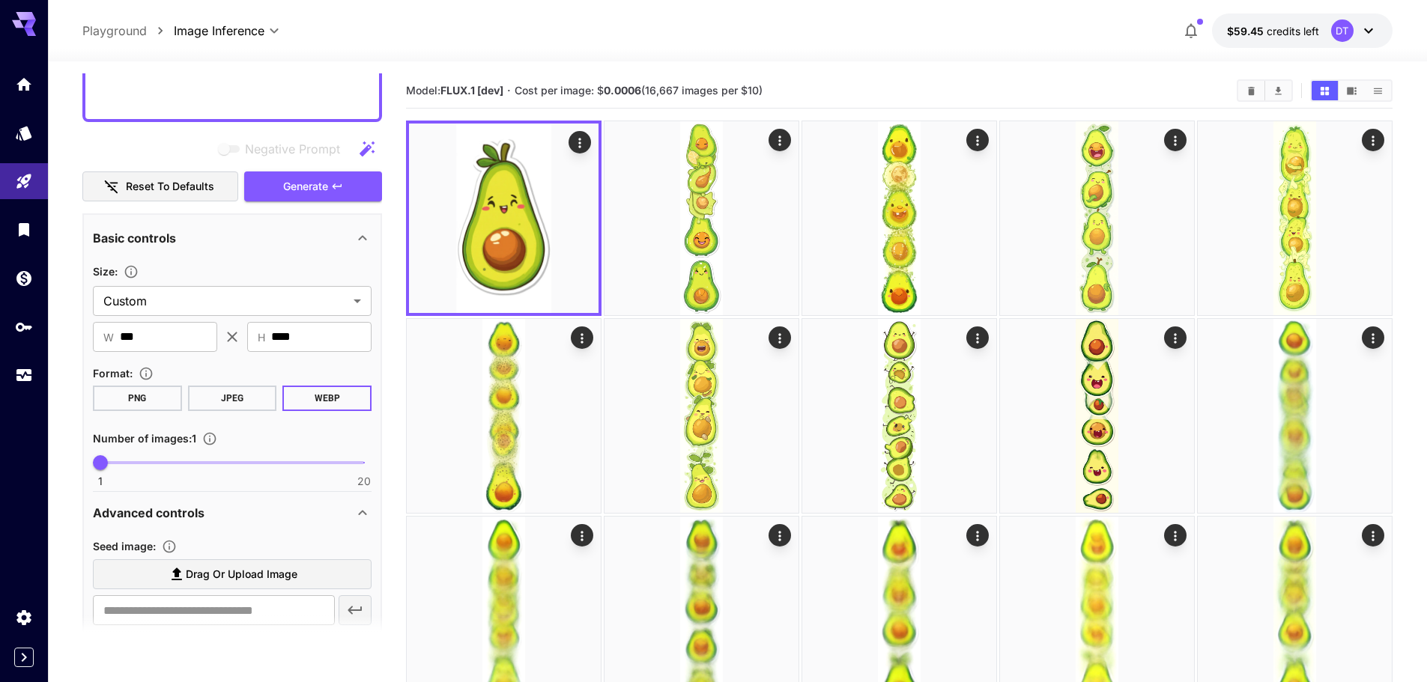
scroll to position [177, 0]
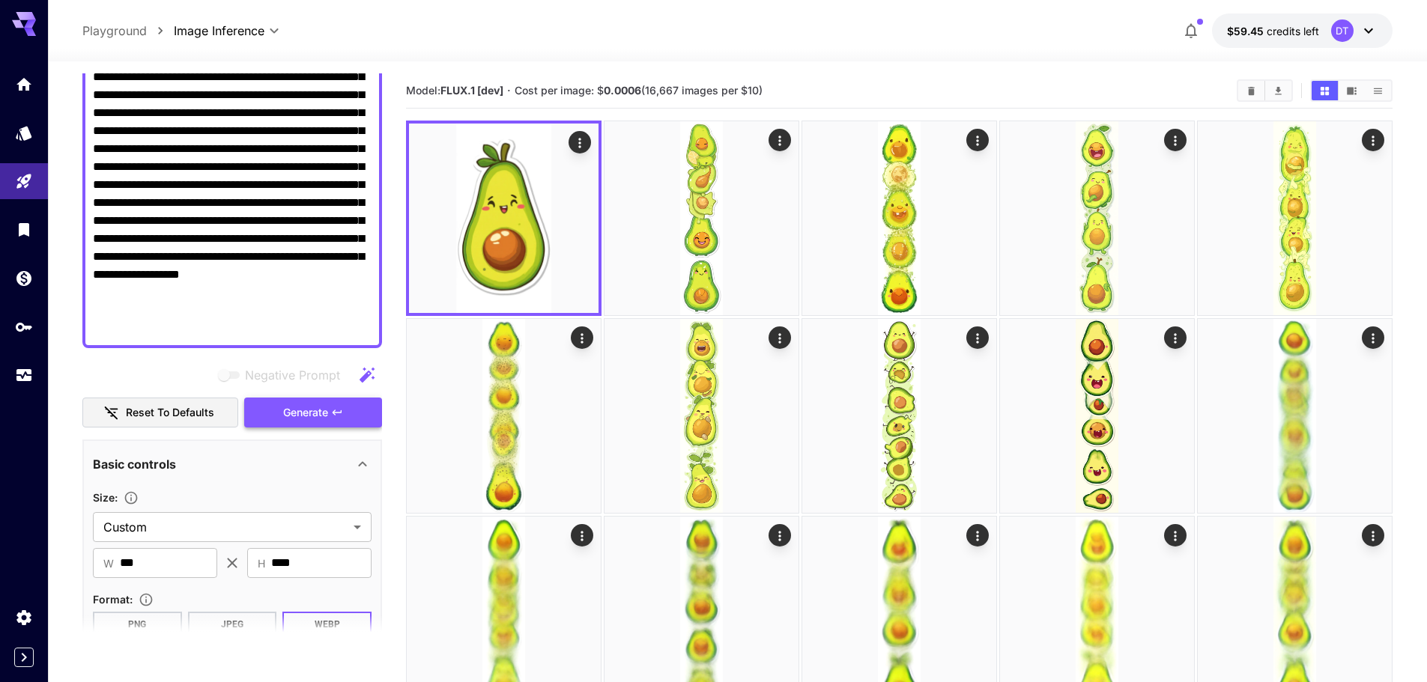
click at [303, 410] on span "Generate" at bounding box center [305, 413] width 45 height 19
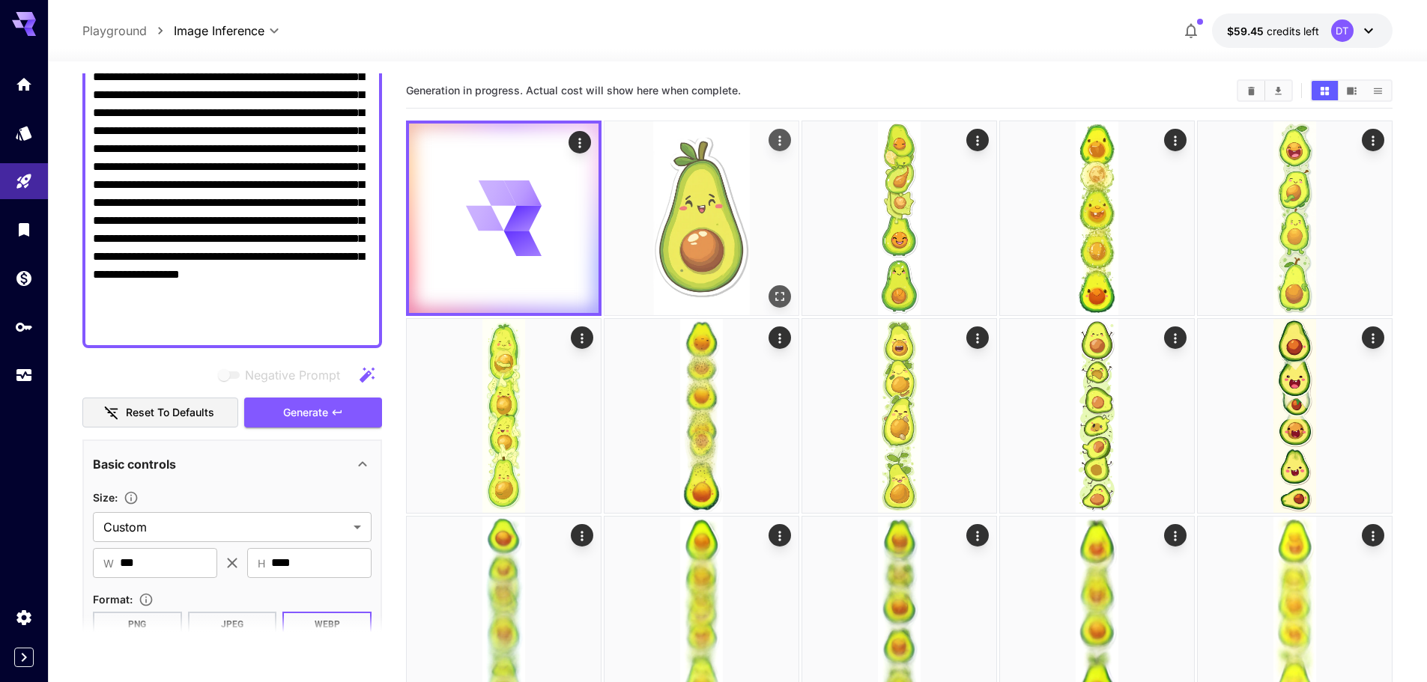
click at [733, 218] on img at bounding box center [701, 218] width 194 height 194
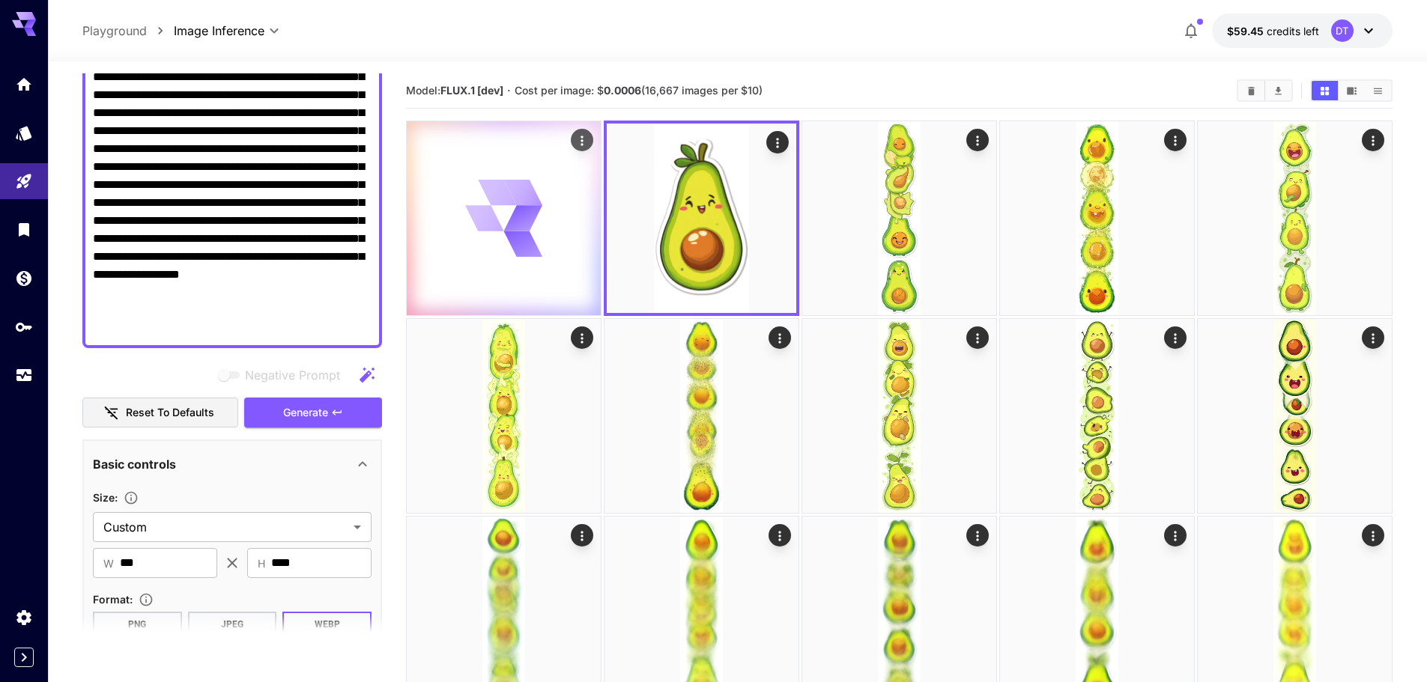
click at [514, 258] on div at bounding box center [504, 218] width 194 height 194
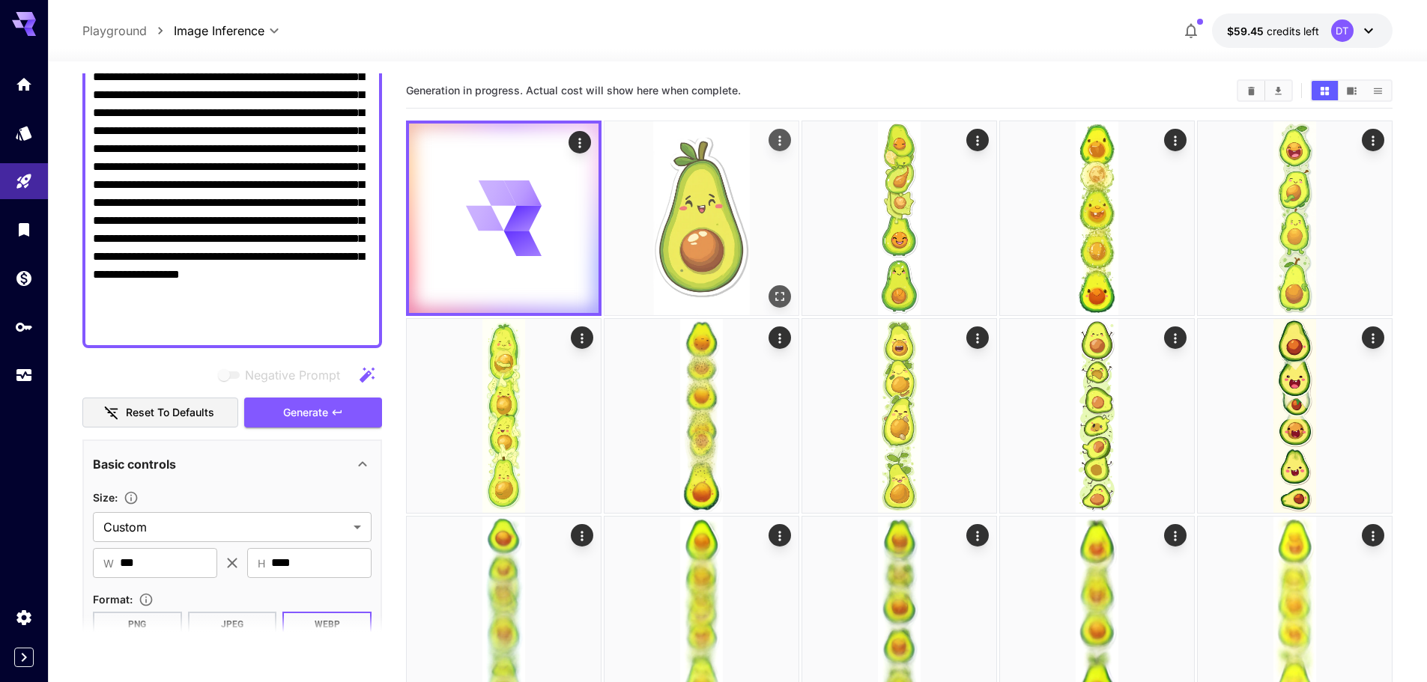
click at [653, 225] on img at bounding box center [701, 218] width 194 height 194
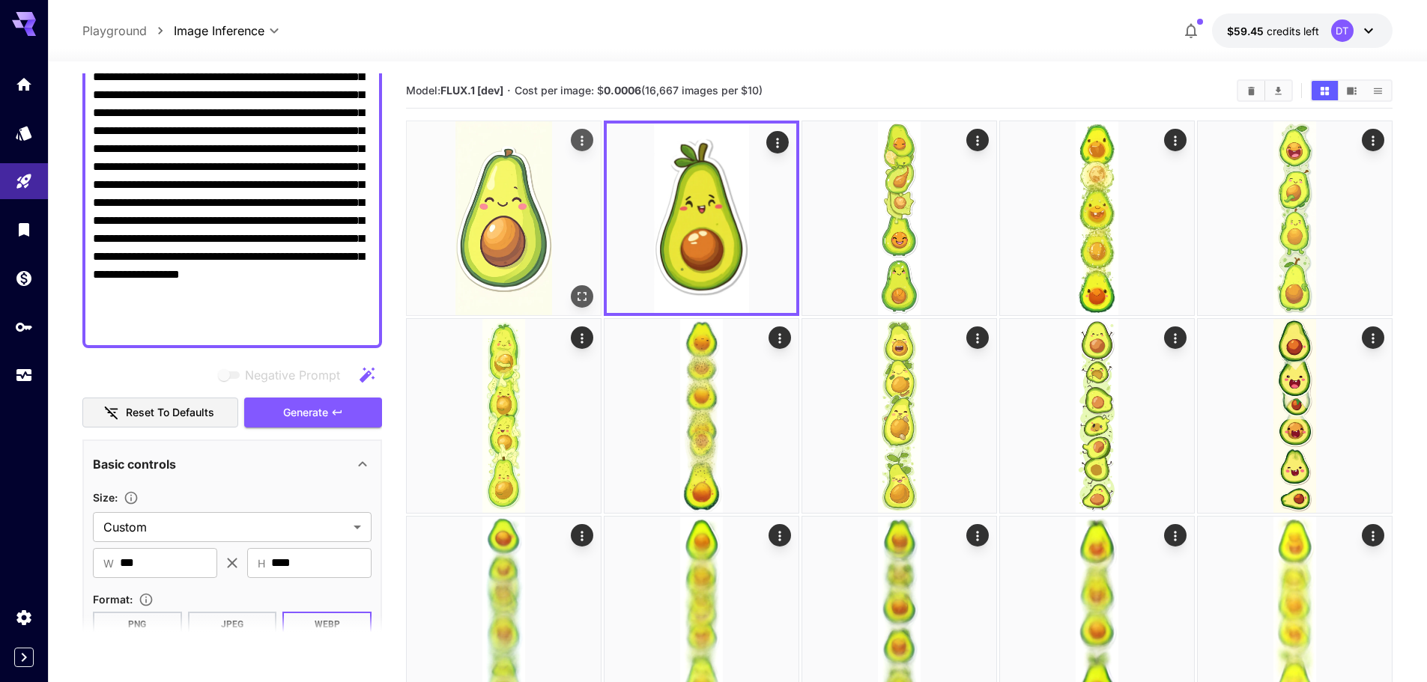
click at [529, 255] on img at bounding box center [504, 218] width 194 height 194
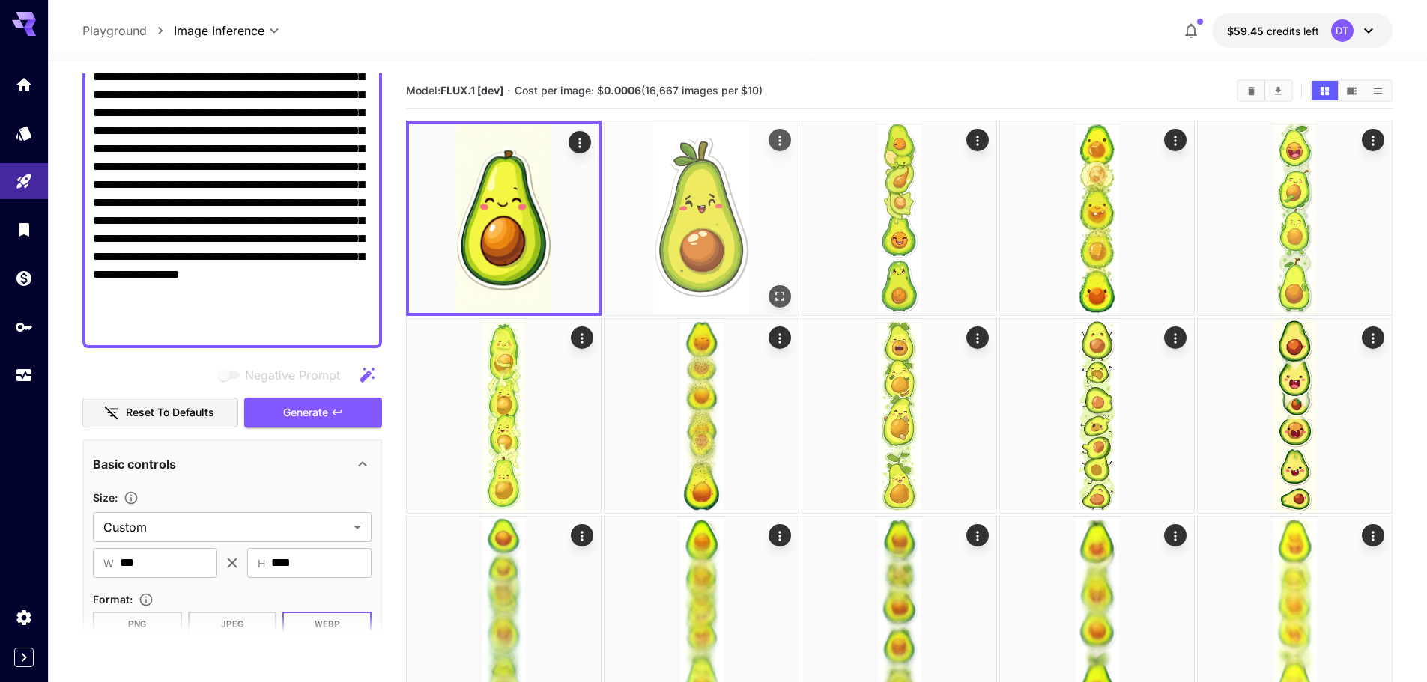
click at [669, 237] on img at bounding box center [701, 218] width 194 height 194
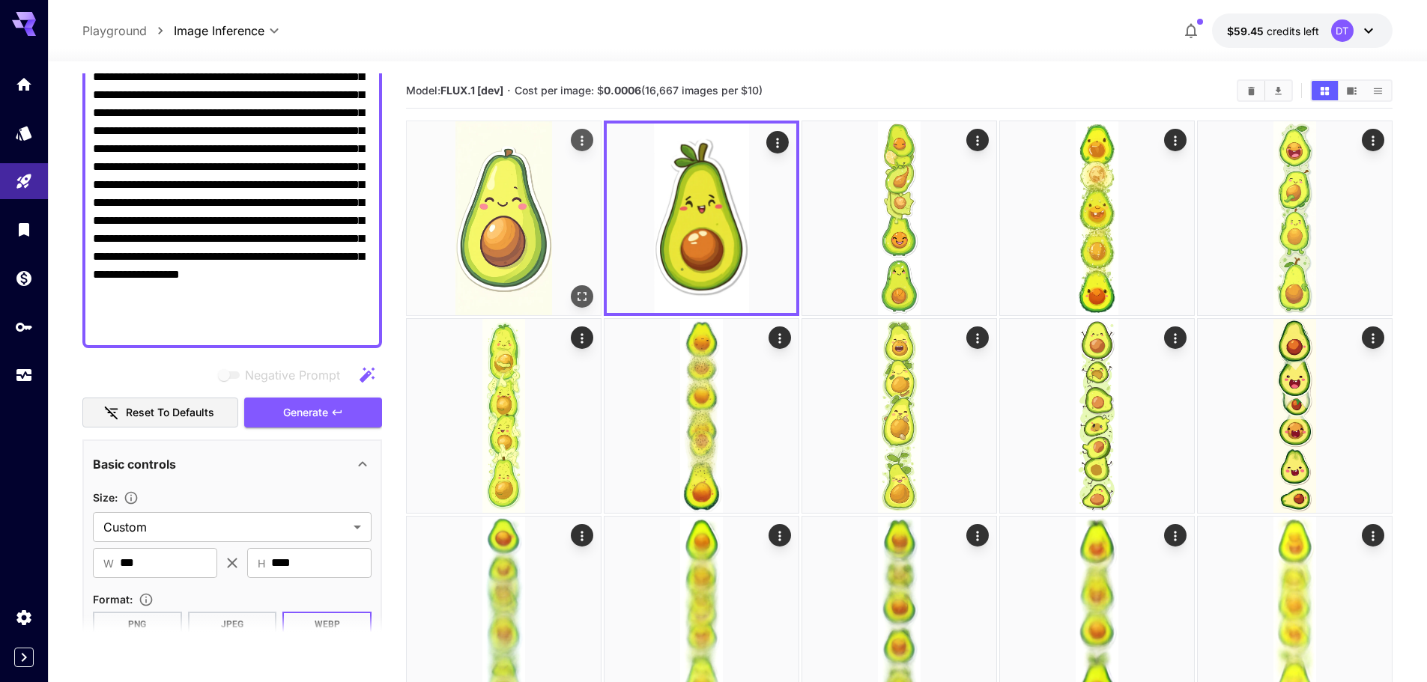
click at [511, 262] on img at bounding box center [504, 218] width 194 height 194
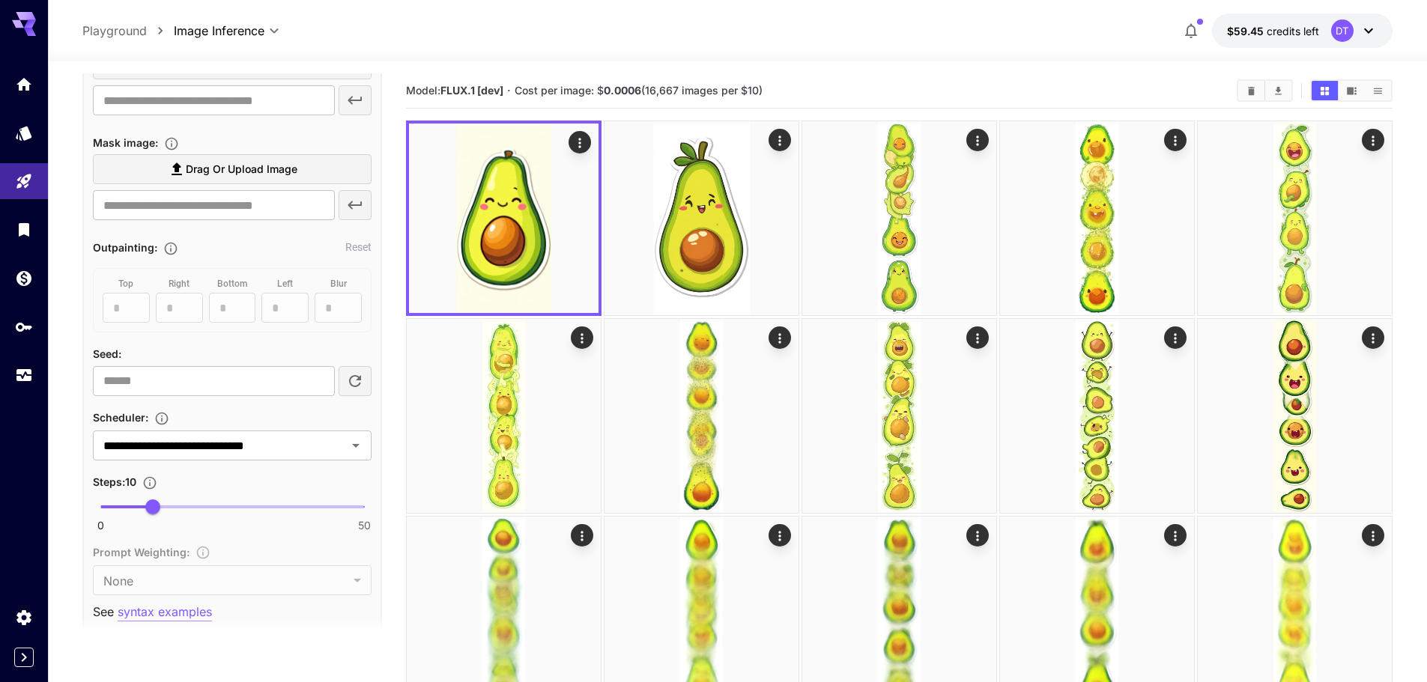
scroll to position [926, 0]
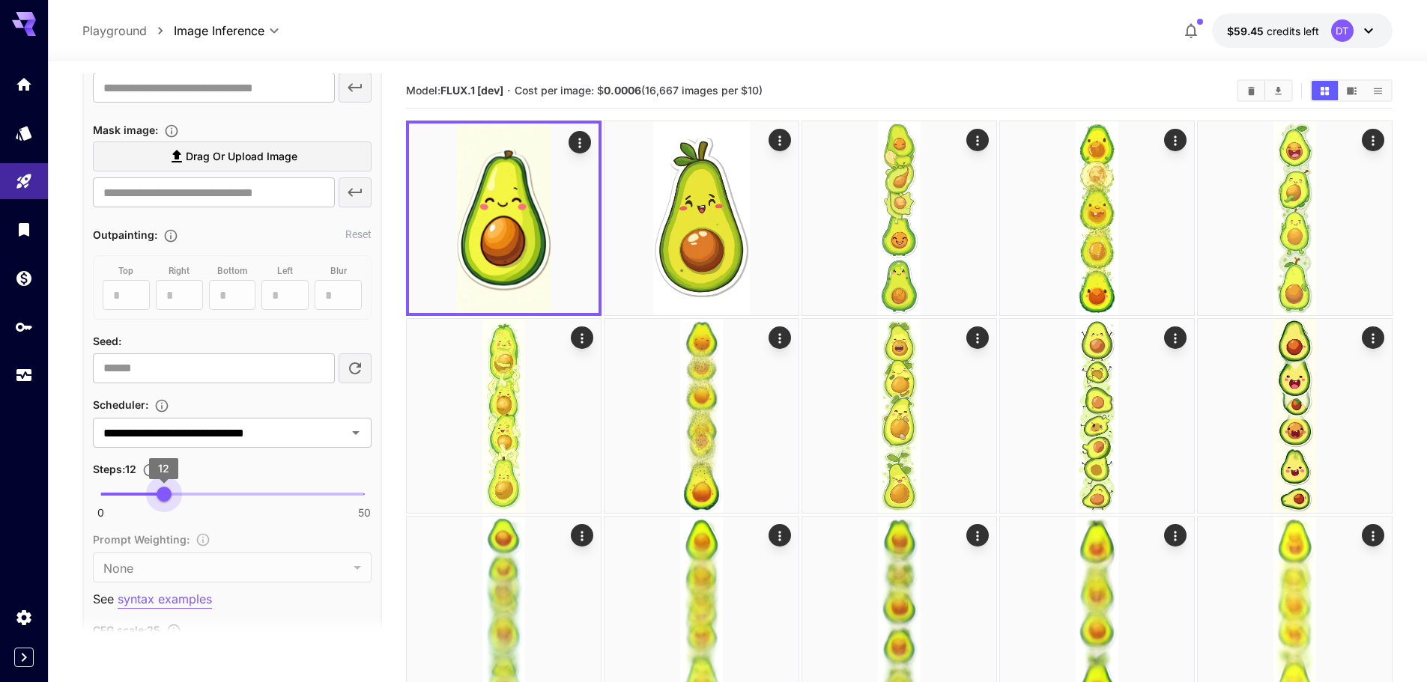
drag, startPoint x: 150, startPoint y: 486, endPoint x: 163, endPoint y: 496, distance: 17.1
click at [163, 496] on span "12" at bounding box center [164, 494] width 15 height 15
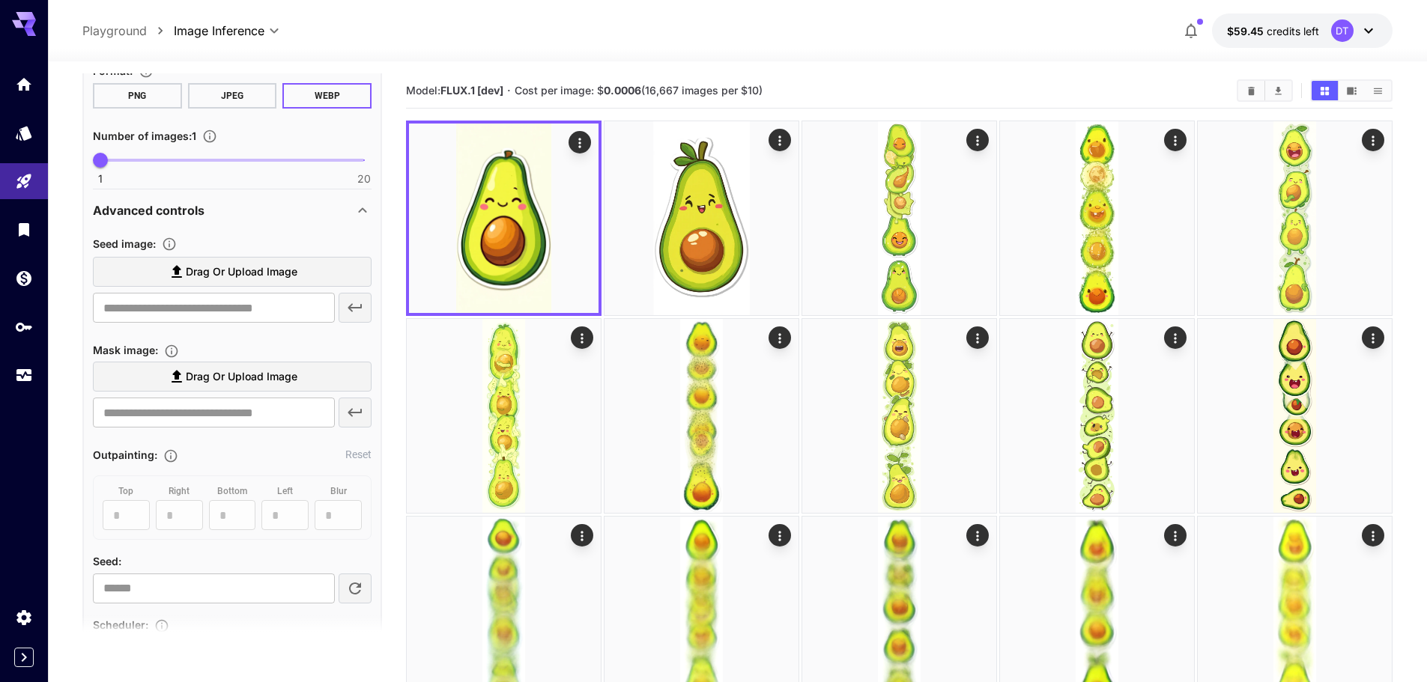
scroll to position [477, 0]
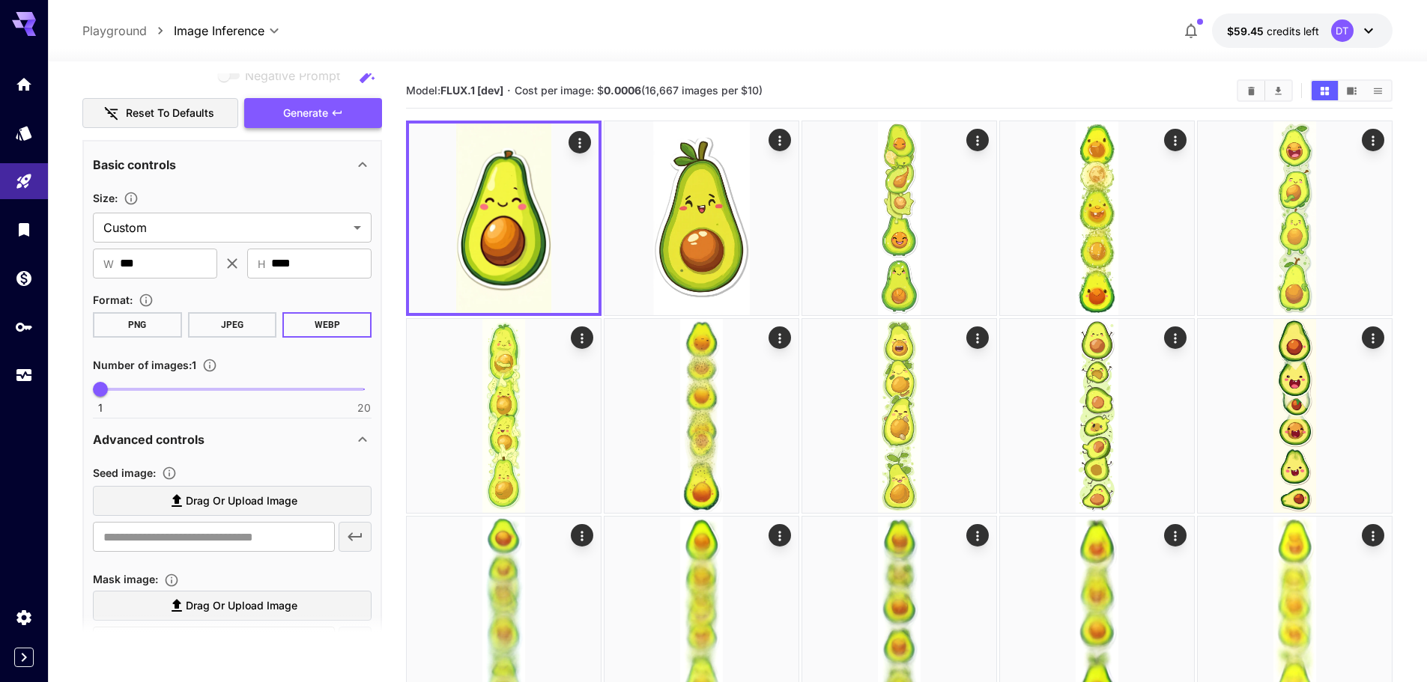
click at [329, 120] on button "Generate" at bounding box center [313, 113] width 138 height 31
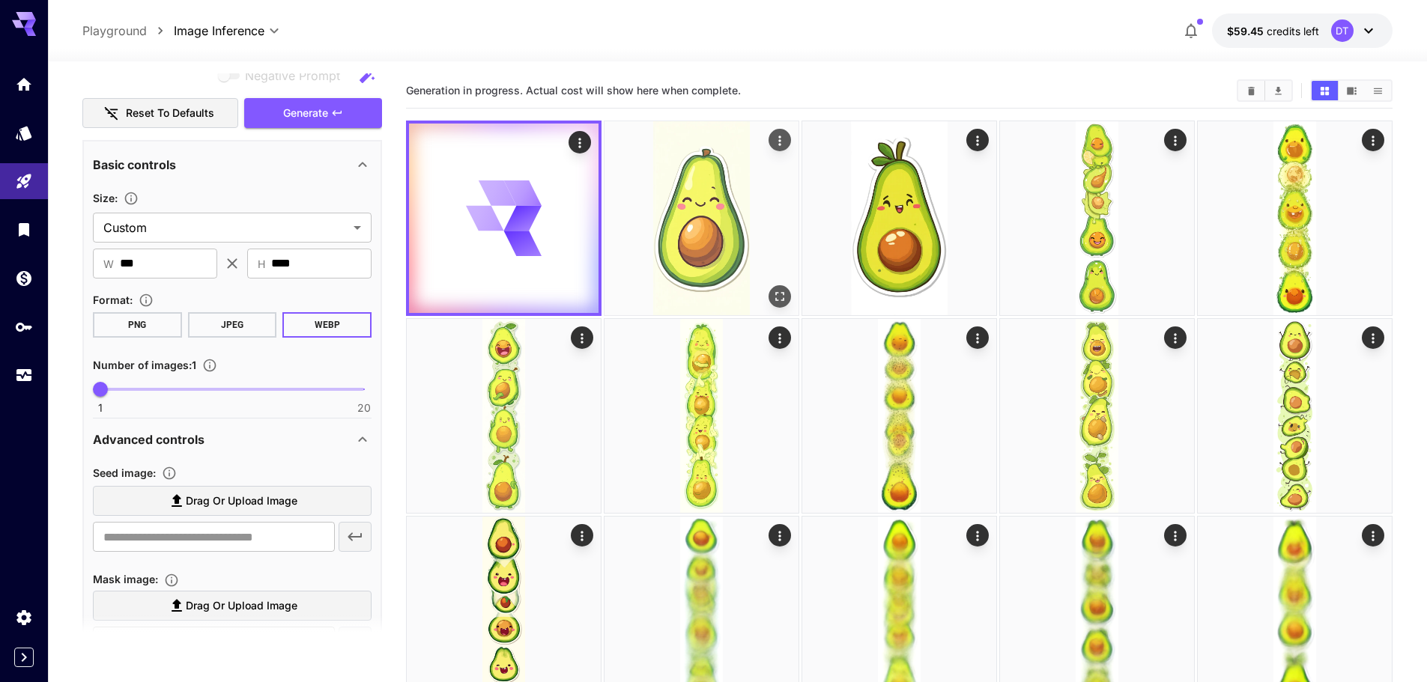
click at [707, 252] on img at bounding box center [701, 218] width 194 height 194
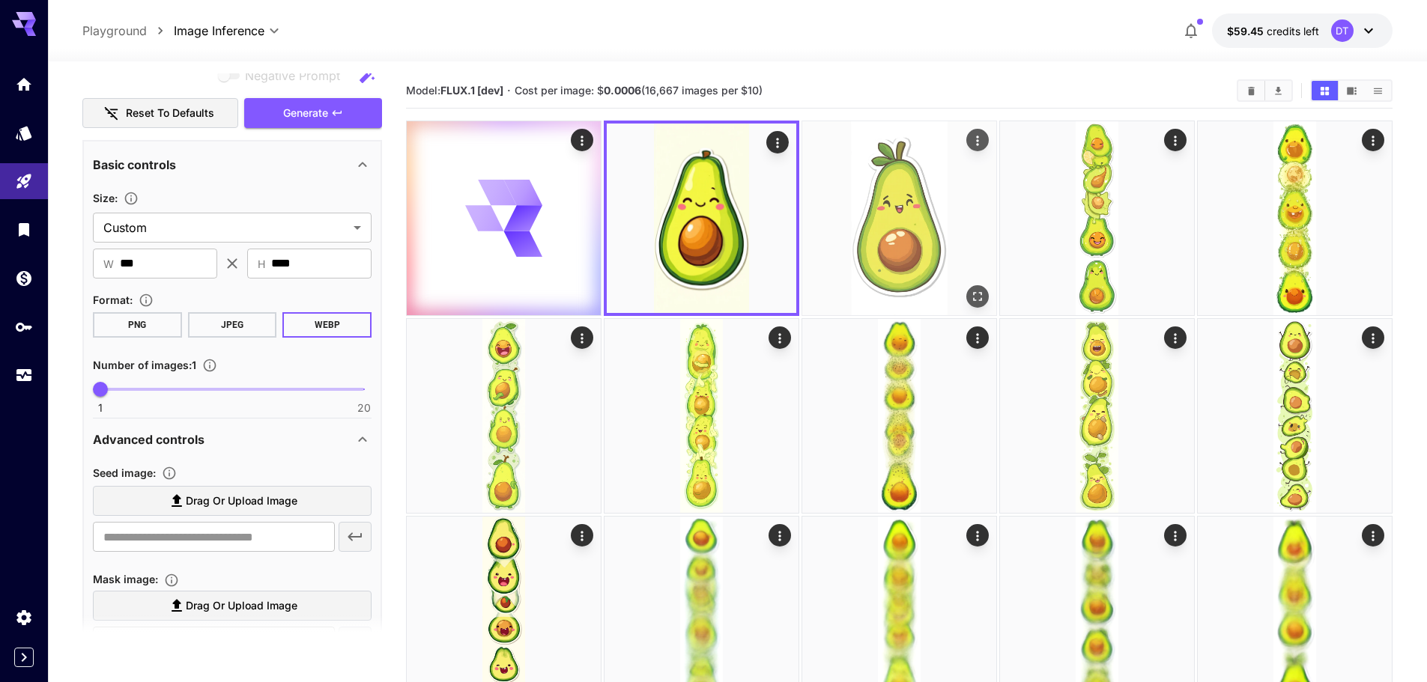
click at [866, 237] on img at bounding box center [899, 218] width 194 height 194
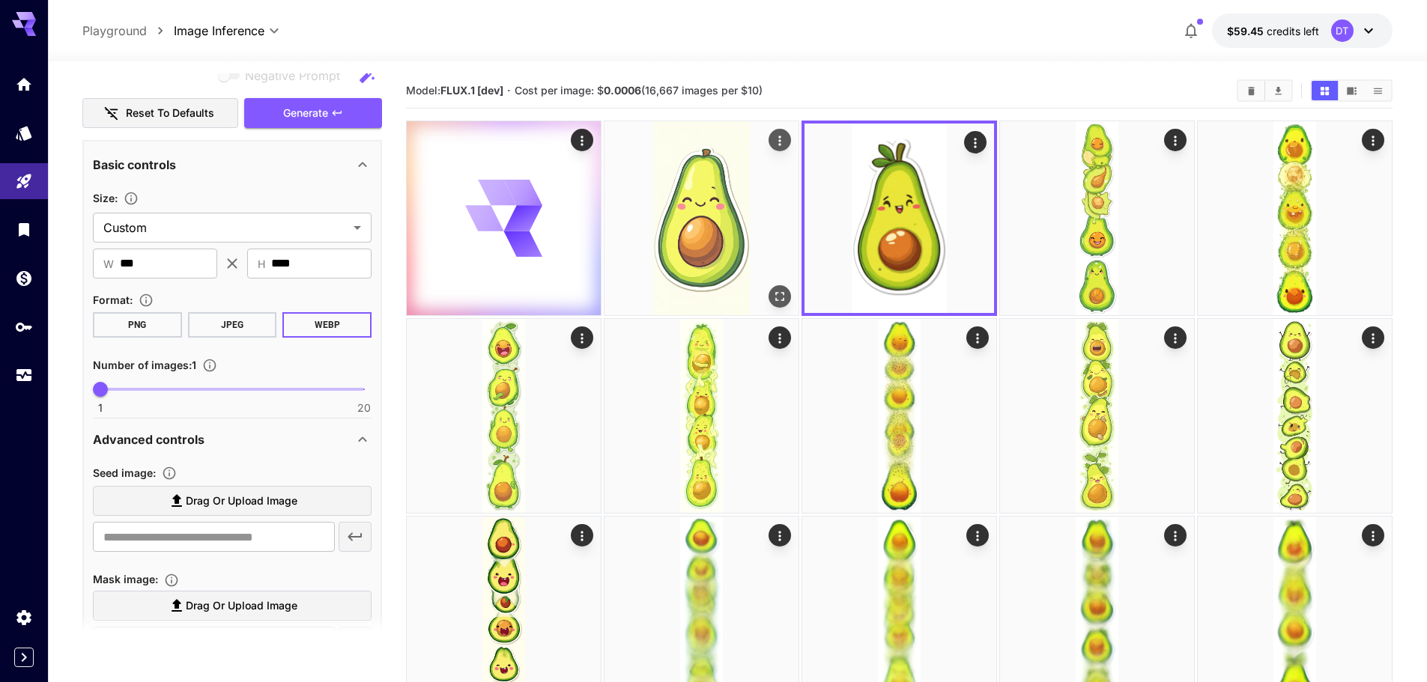
click at [708, 235] on img at bounding box center [701, 218] width 194 height 194
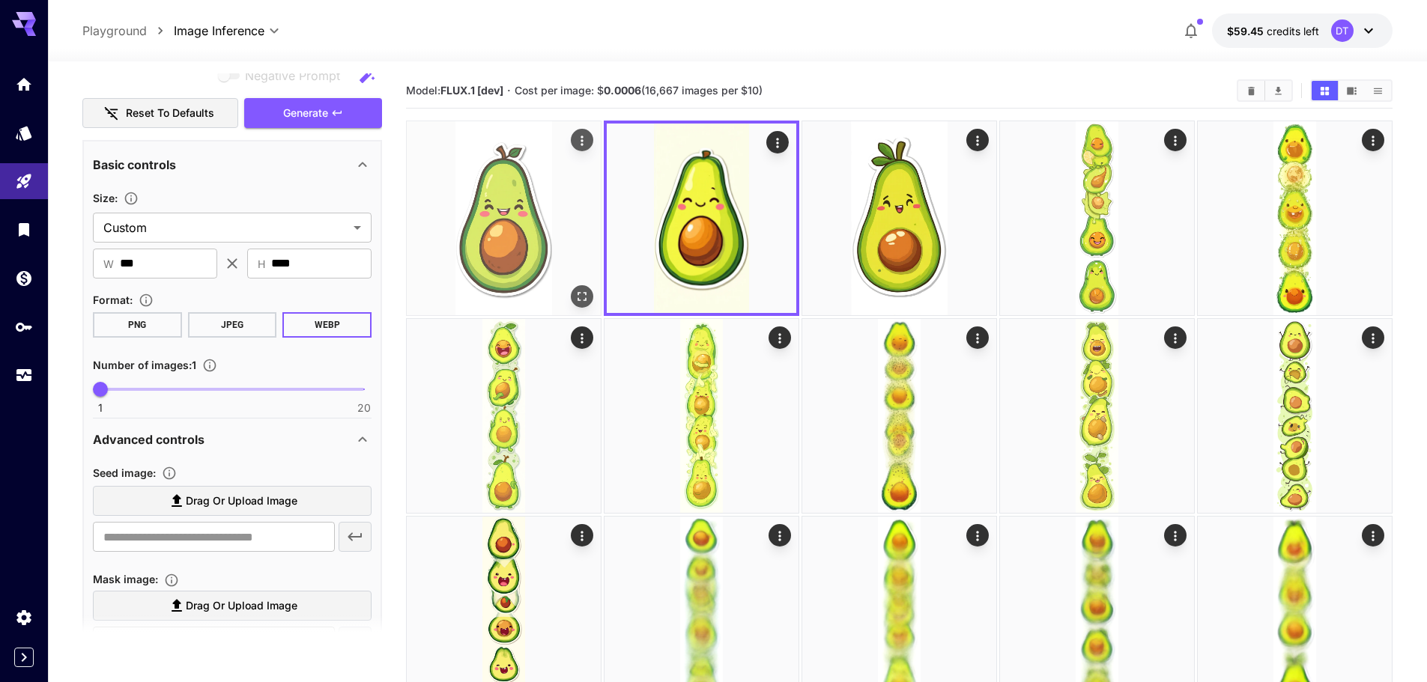
click at [522, 219] on img at bounding box center [504, 218] width 194 height 194
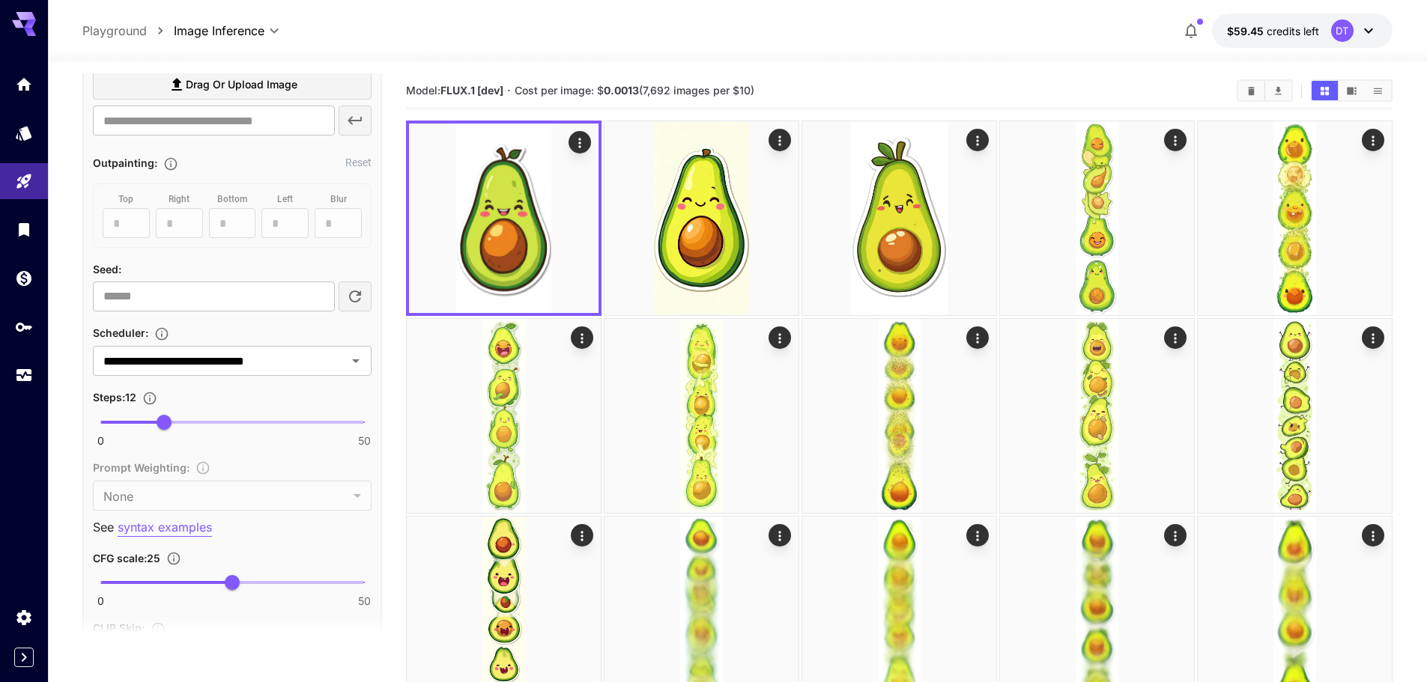
scroll to position [1001, 0]
type input "**"
drag, startPoint x: 171, startPoint y: 417, endPoint x: 159, endPoint y: 419, distance: 12.1
click at [159, 419] on span "11" at bounding box center [158, 419] width 15 height 15
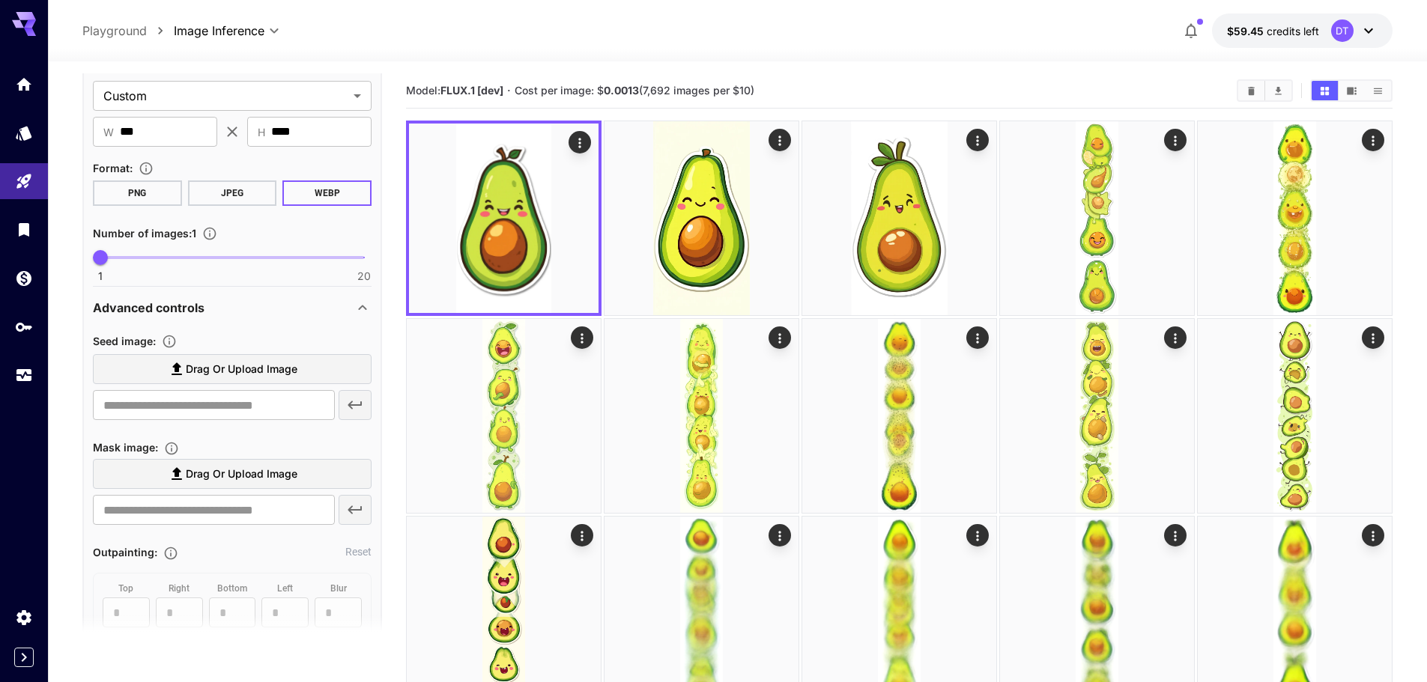
scroll to position [477, 0]
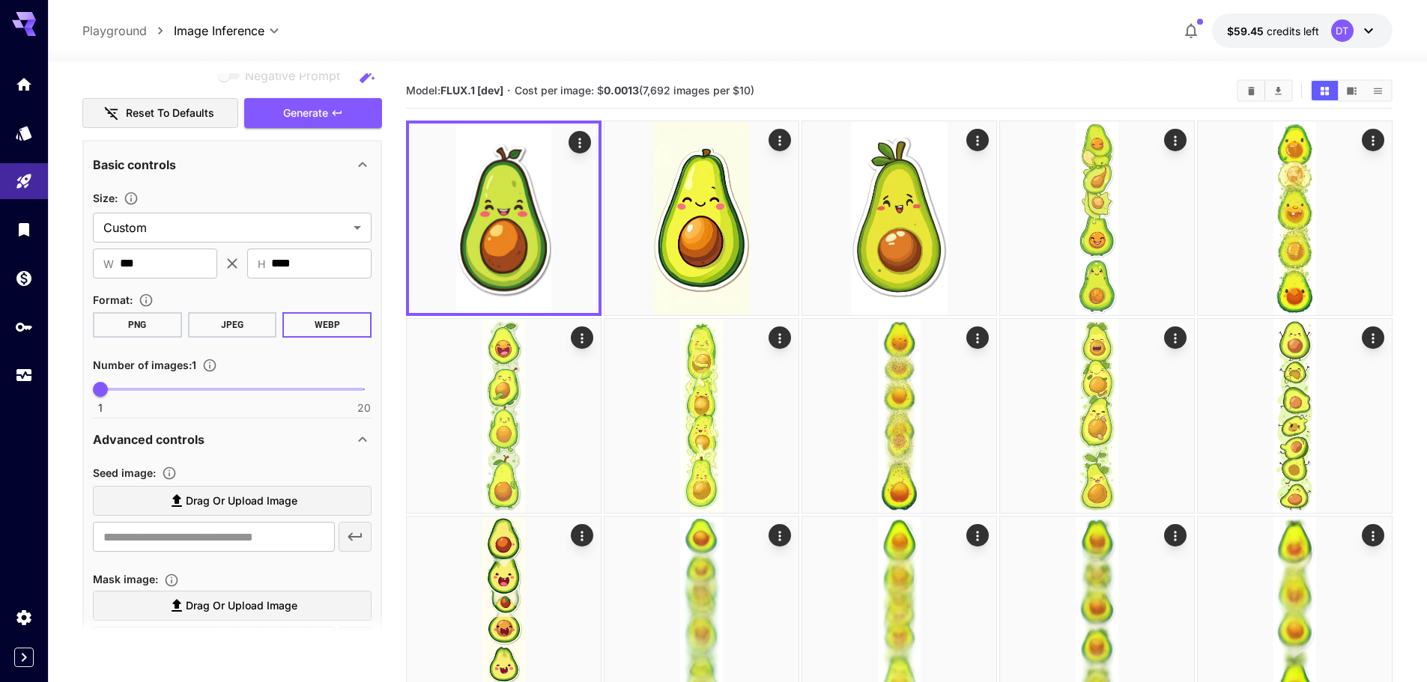
click at [338, 104] on button "Generate" at bounding box center [313, 113] width 138 height 31
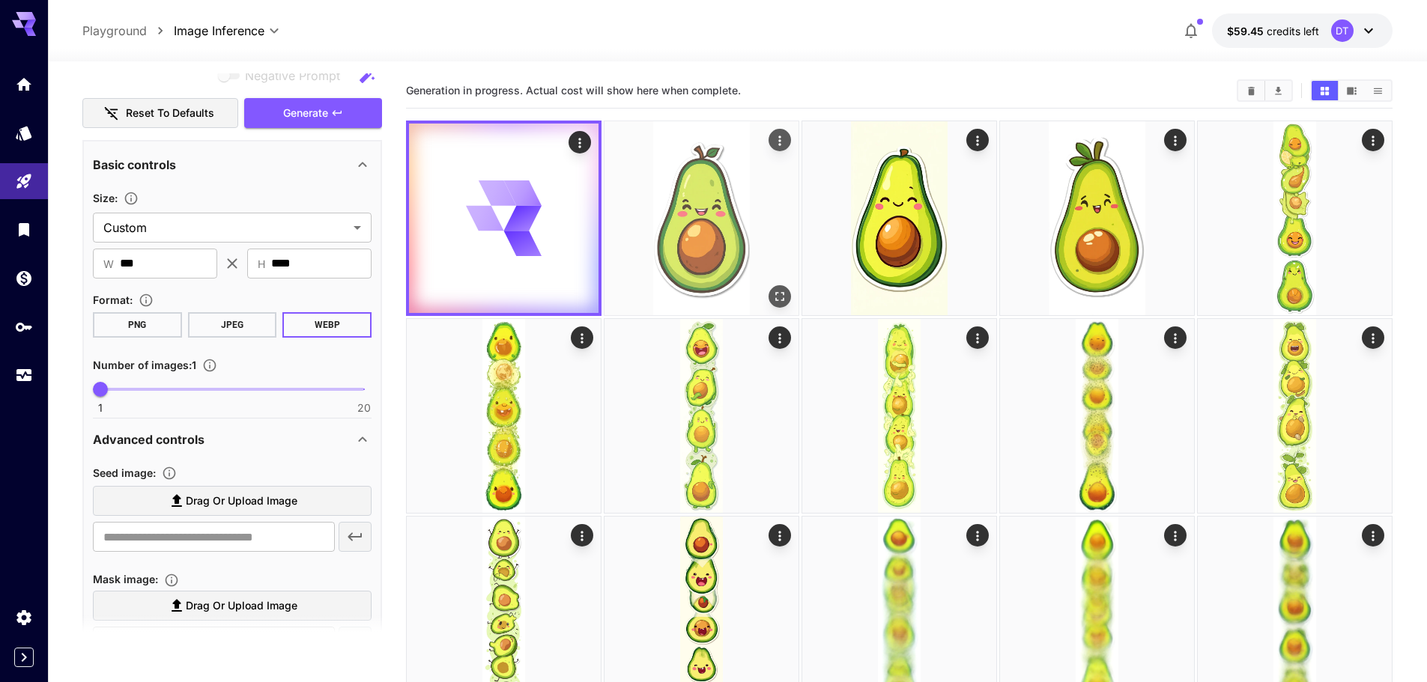
click at [701, 243] on img at bounding box center [701, 218] width 194 height 194
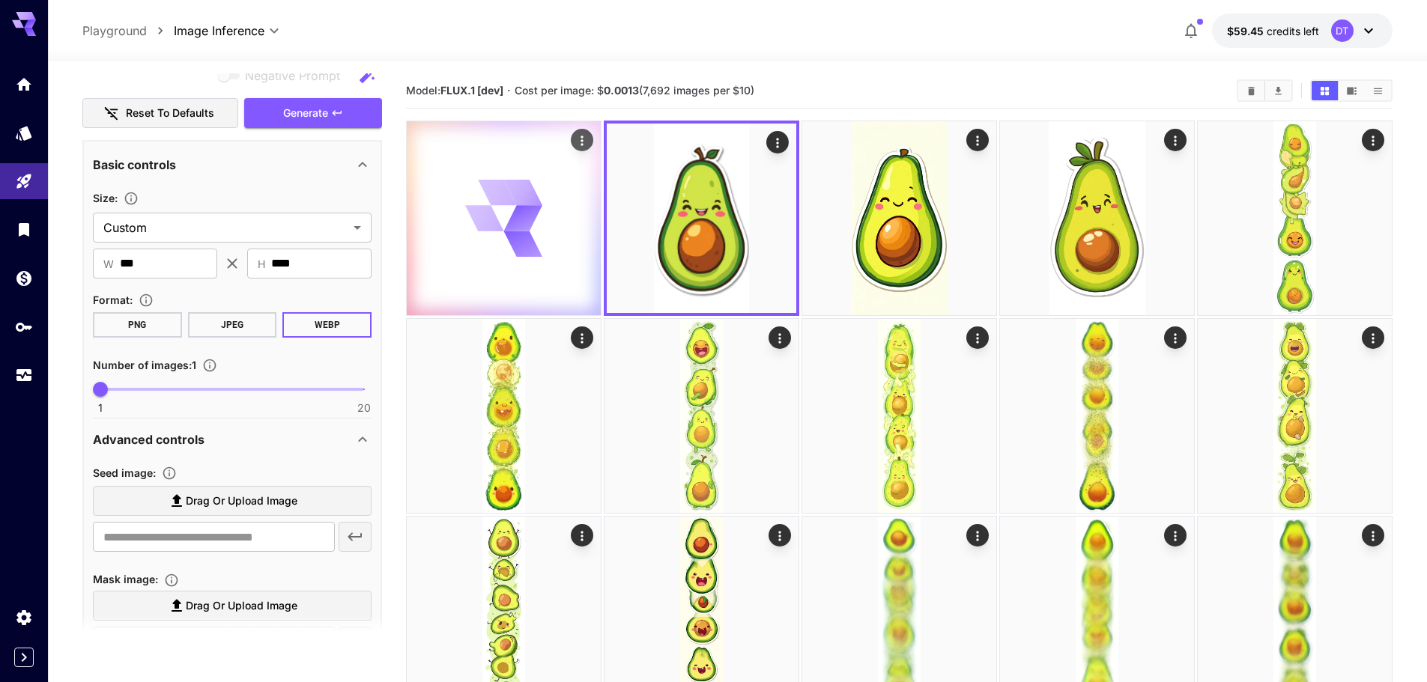
click at [488, 240] on icon at bounding box center [504, 219] width 78 height 78
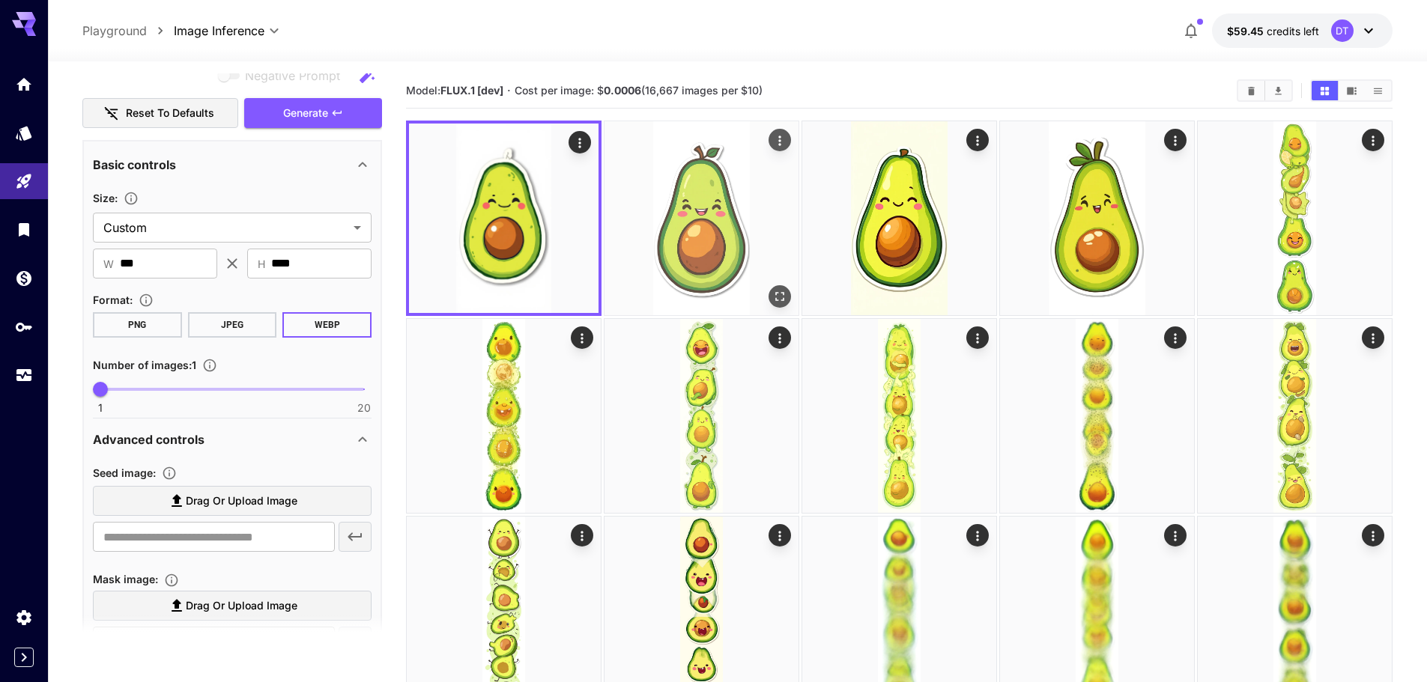
click at [634, 236] on img at bounding box center [701, 218] width 194 height 194
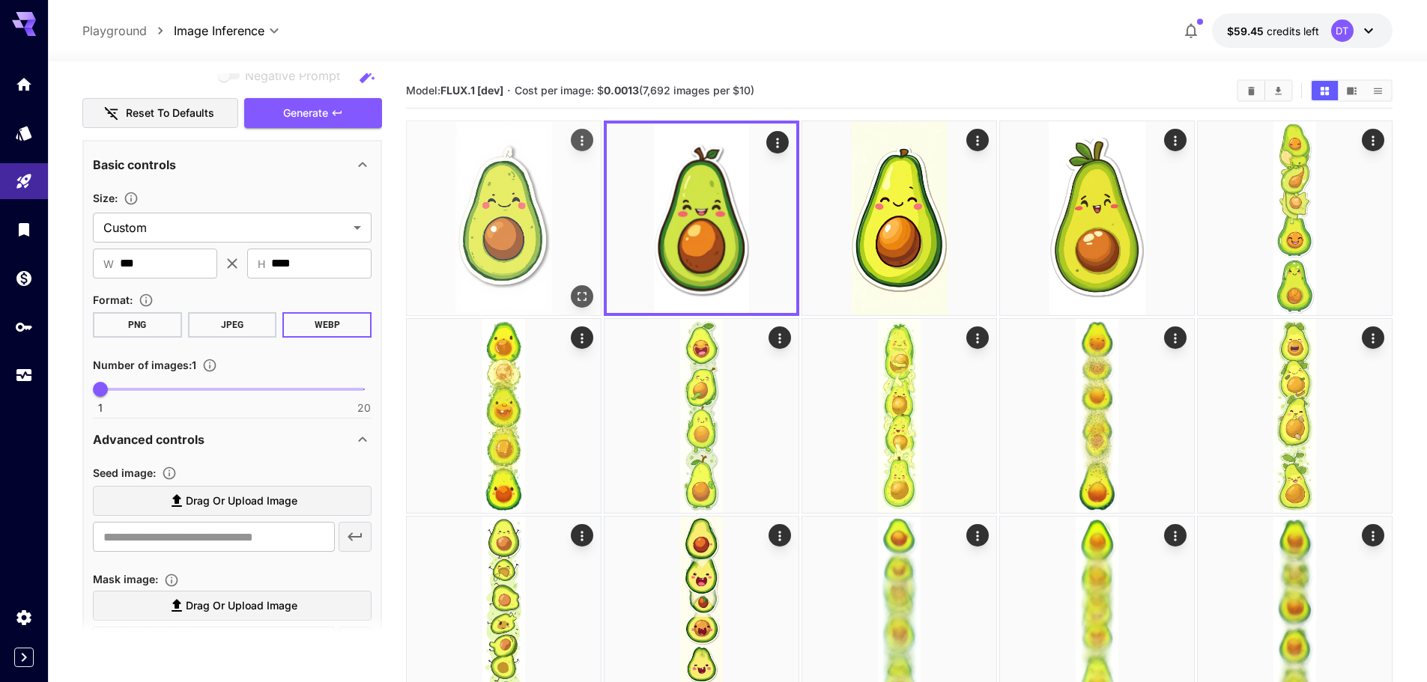
click at [523, 245] on img at bounding box center [504, 218] width 194 height 194
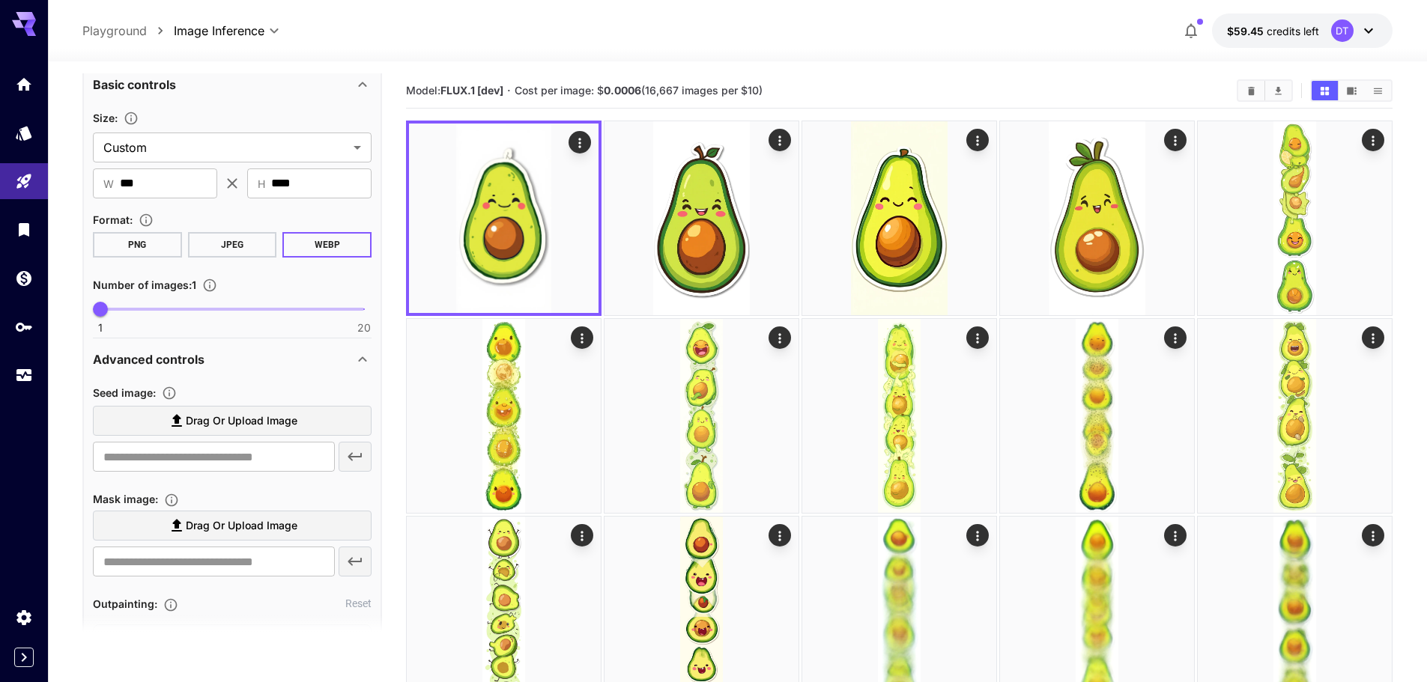
scroll to position [552, 0]
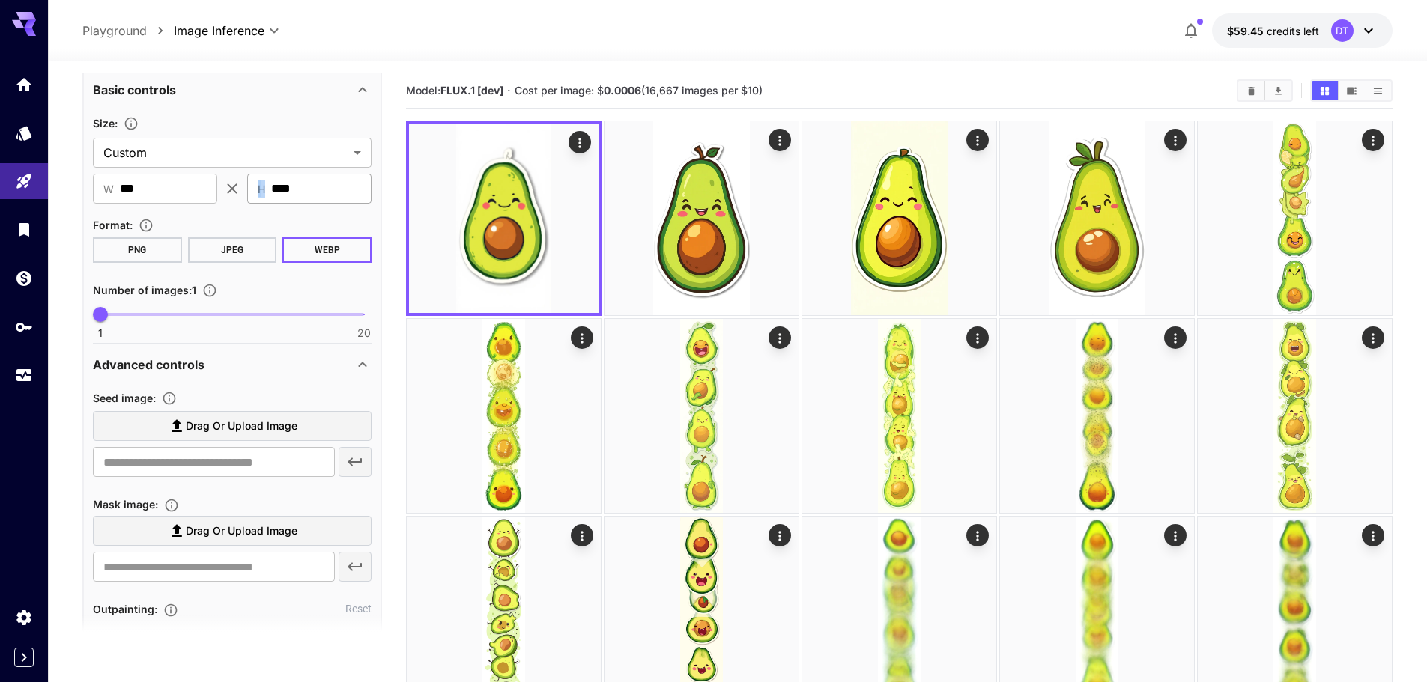
drag, startPoint x: 263, startPoint y: 196, endPoint x: 315, endPoint y: 187, distance: 53.2
click at [283, 190] on div "​ H **** ​" at bounding box center [309, 189] width 124 height 30
drag, startPoint x: 318, startPoint y: 186, endPoint x: 167, endPoint y: 178, distance: 150.7
click at [167, 178] on div "​ W *** ​ ​ H **** ​" at bounding box center [232, 189] width 279 height 30
type input "****"
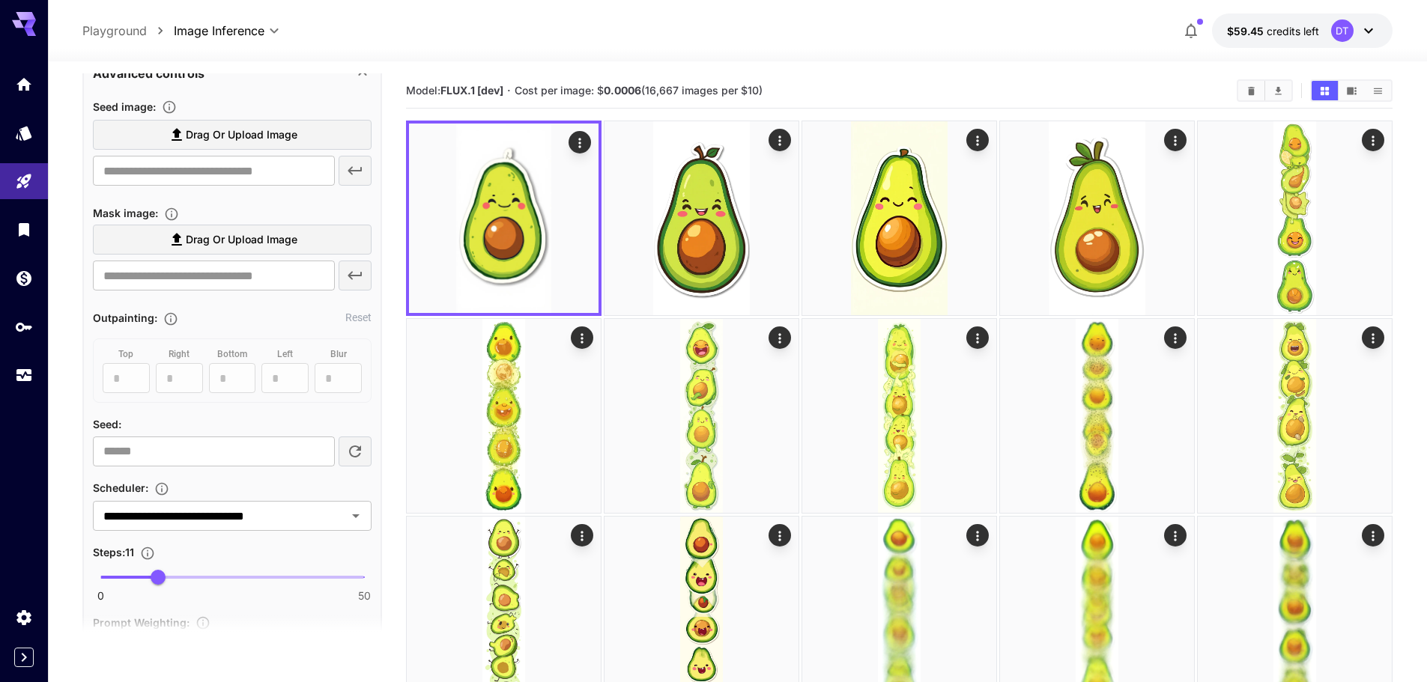
scroll to position [926, 0]
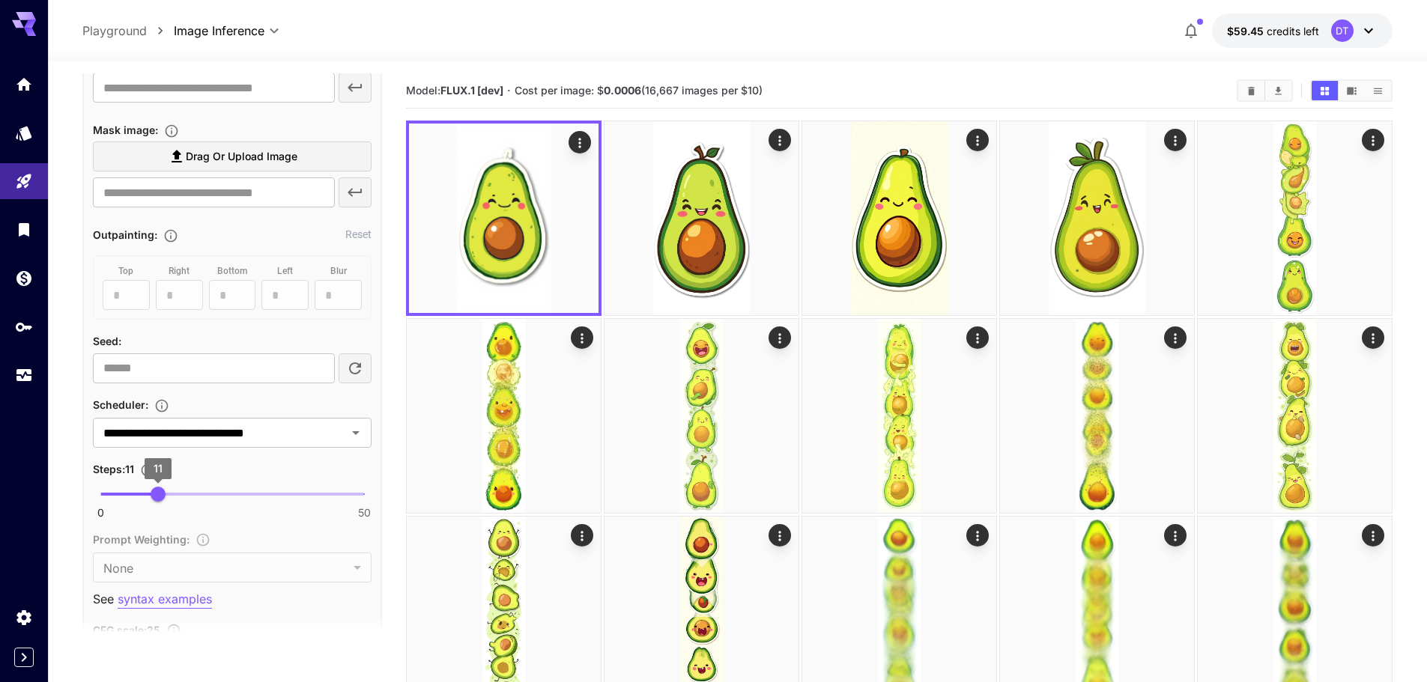
type input "***"
drag, startPoint x: 164, startPoint y: 496, endPoint x: 119, endPoint y: 496, distance: 44.9
click at [119, 496] on span "4" at bounding box center [121, 494] width 15 height 15
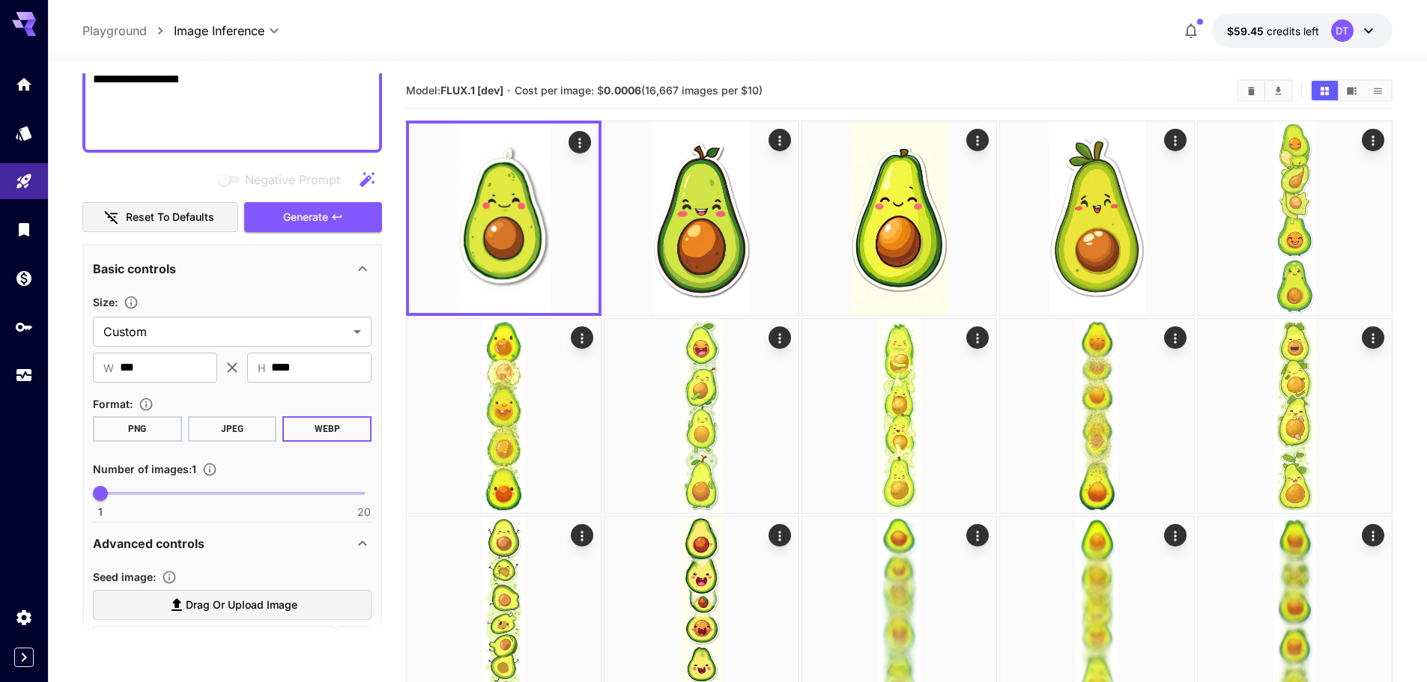
scroll to position [252, 0]
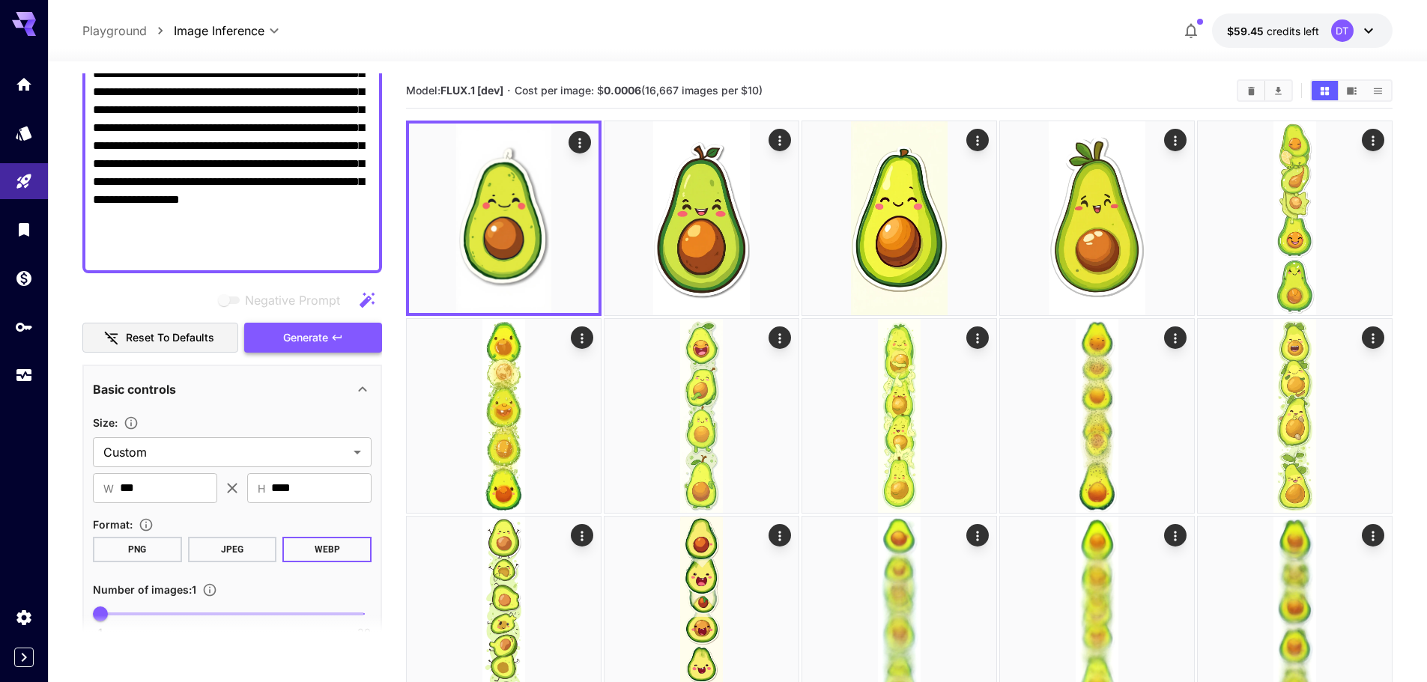
click at [294, 346] on span "Generate" at bounding box center [305, 338] width 45 height 19
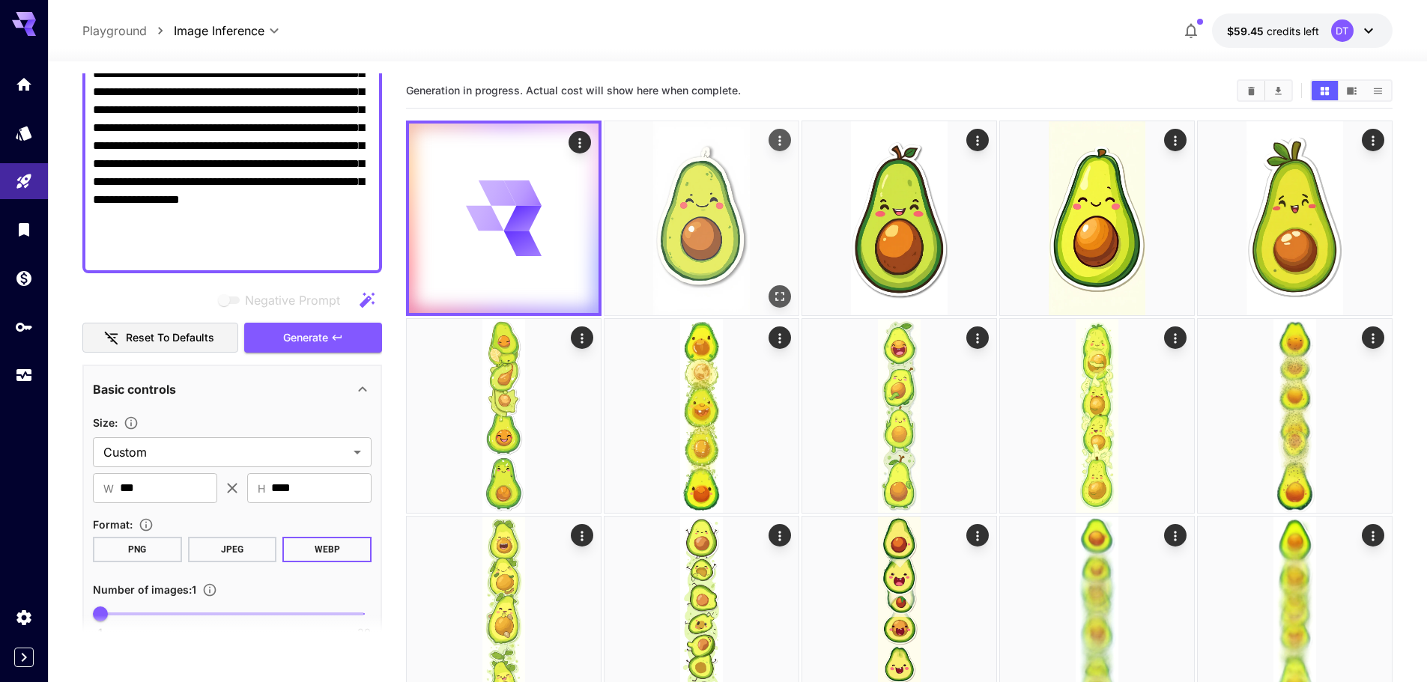
click at [735, 252] on img at bounding box center [701, 218] width 194 height 194
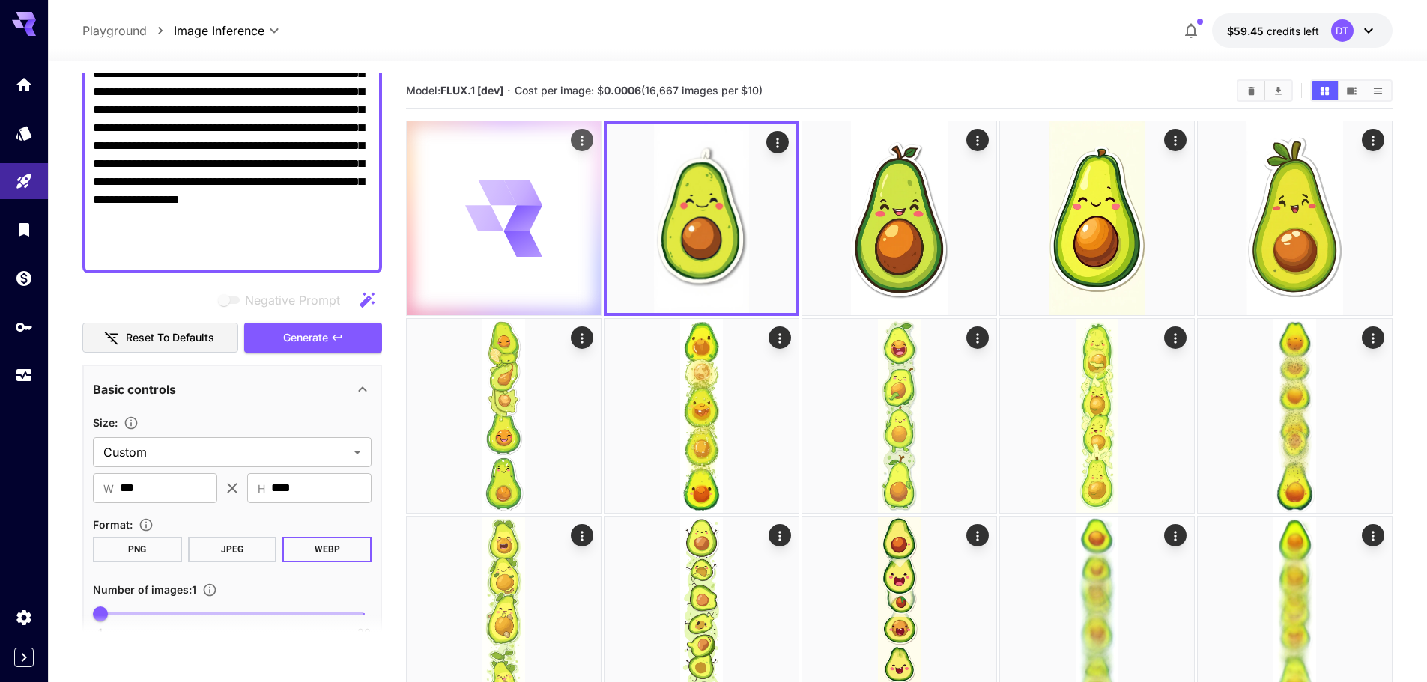
click at [492, 255] on icon at bounding box center [504, 219] width 78 height 78
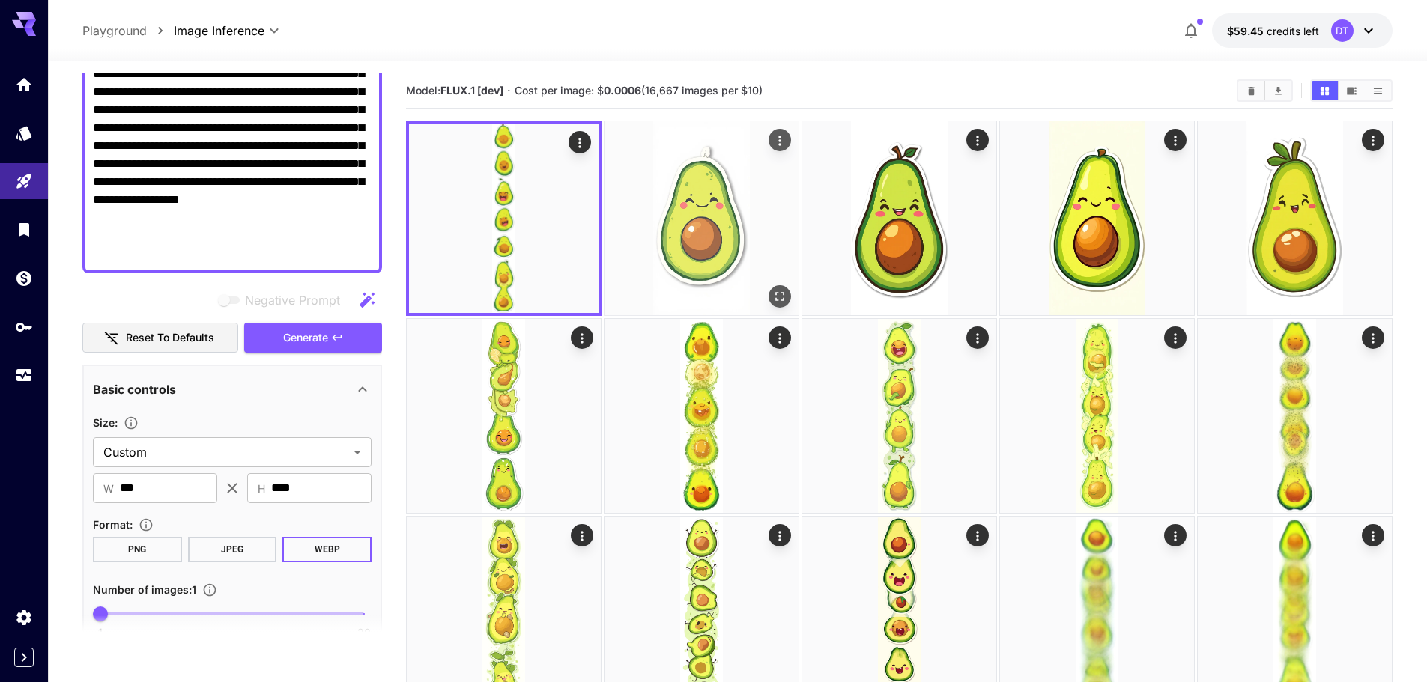
click at [737, 236] on img at bounding box center [701, 218] width 194 height 194
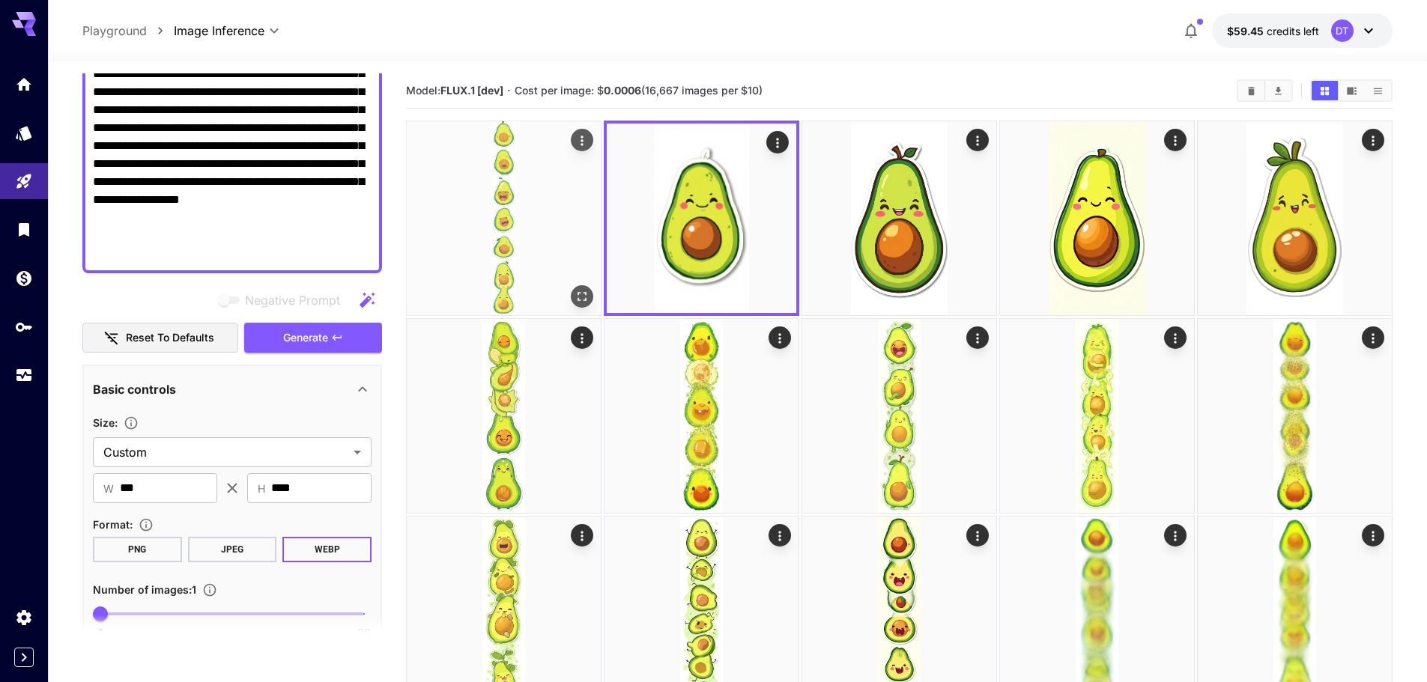
click at [514, 259] on img at bounding box center [504, 218] width 194 height 194
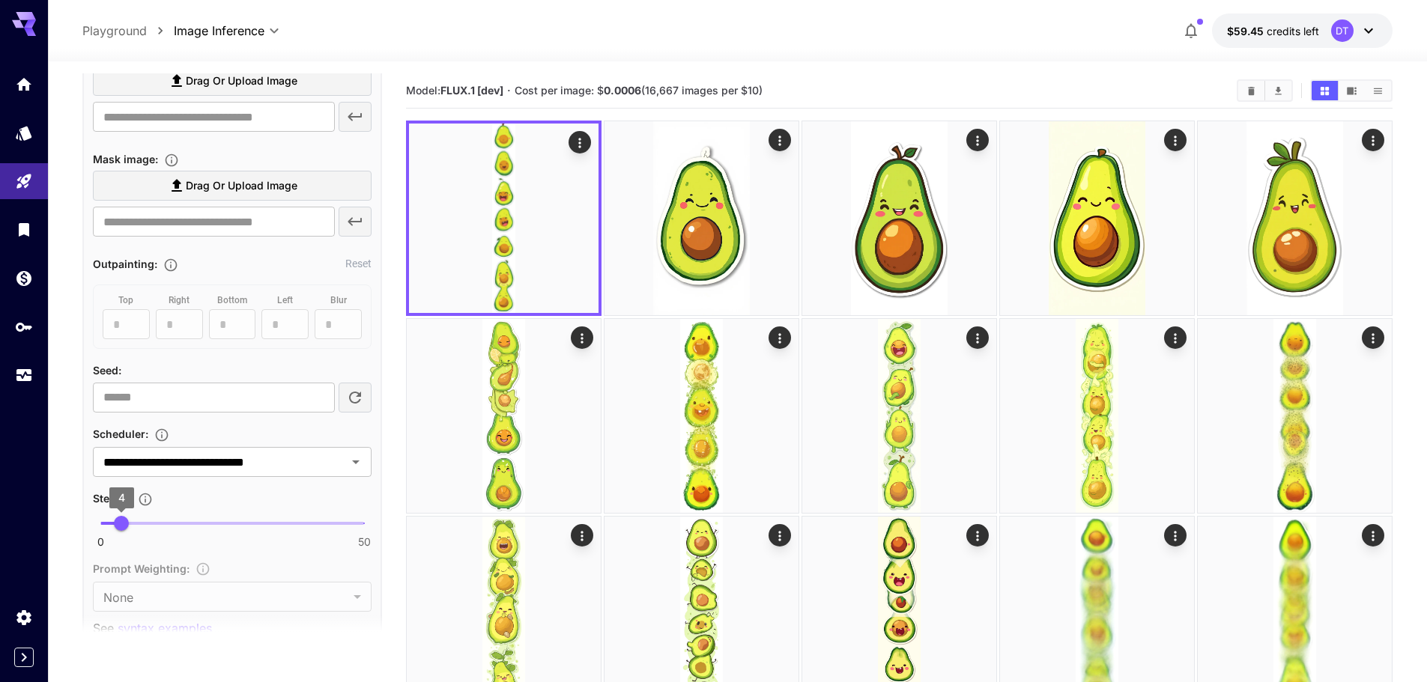
scroll to position [926, 0]
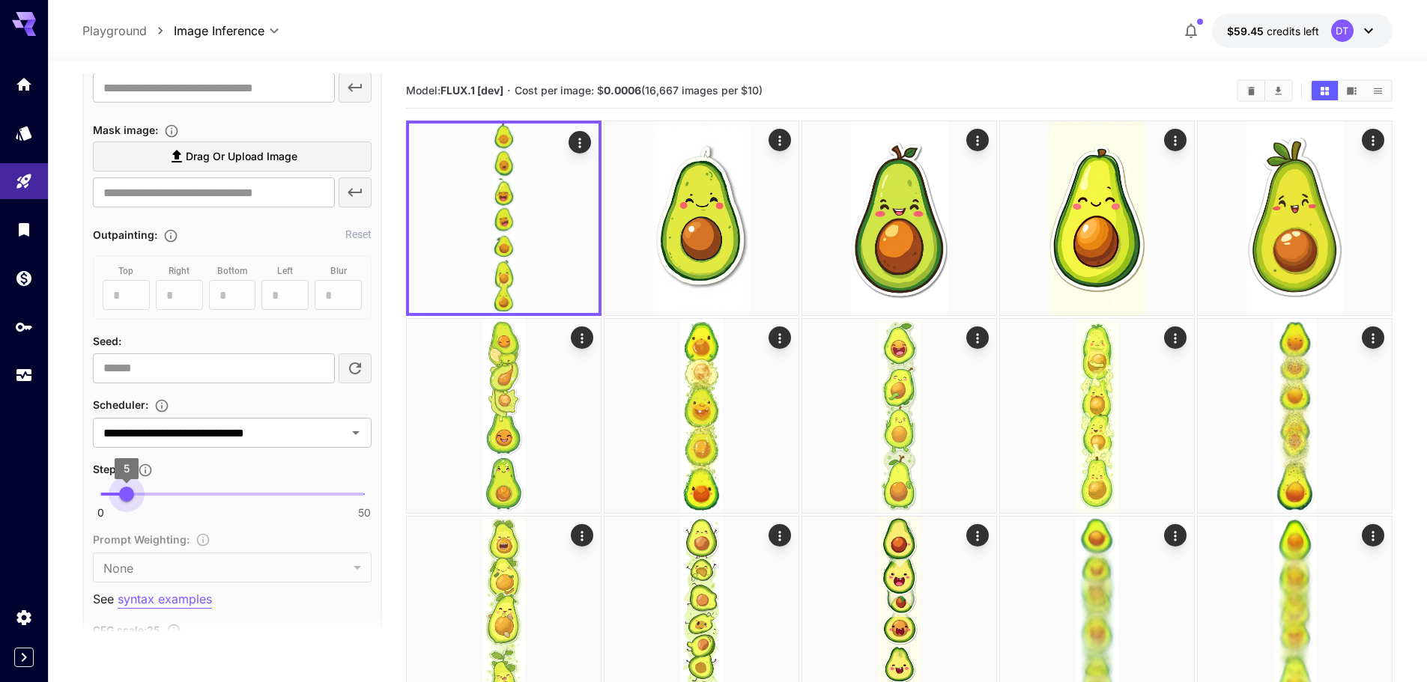
drag, startPoint x: 118, startPoint y: 491, endPoint x: 127, endPoint y: 493, distance: 9.1
click at [127, 493] on span "5" at bounding box center [126, 494] width 15 height 15
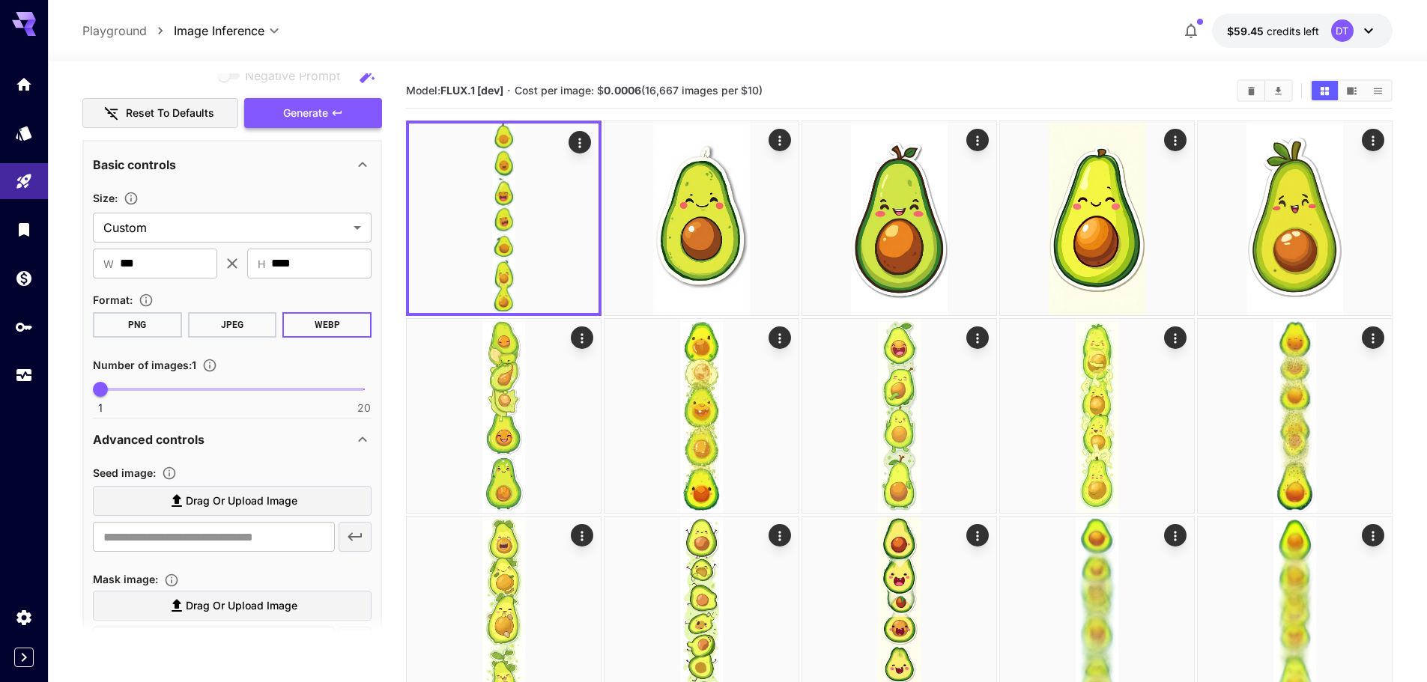
click at [344, 117] on button "Generate" at bounding box center [313, 113] width 138 height 31
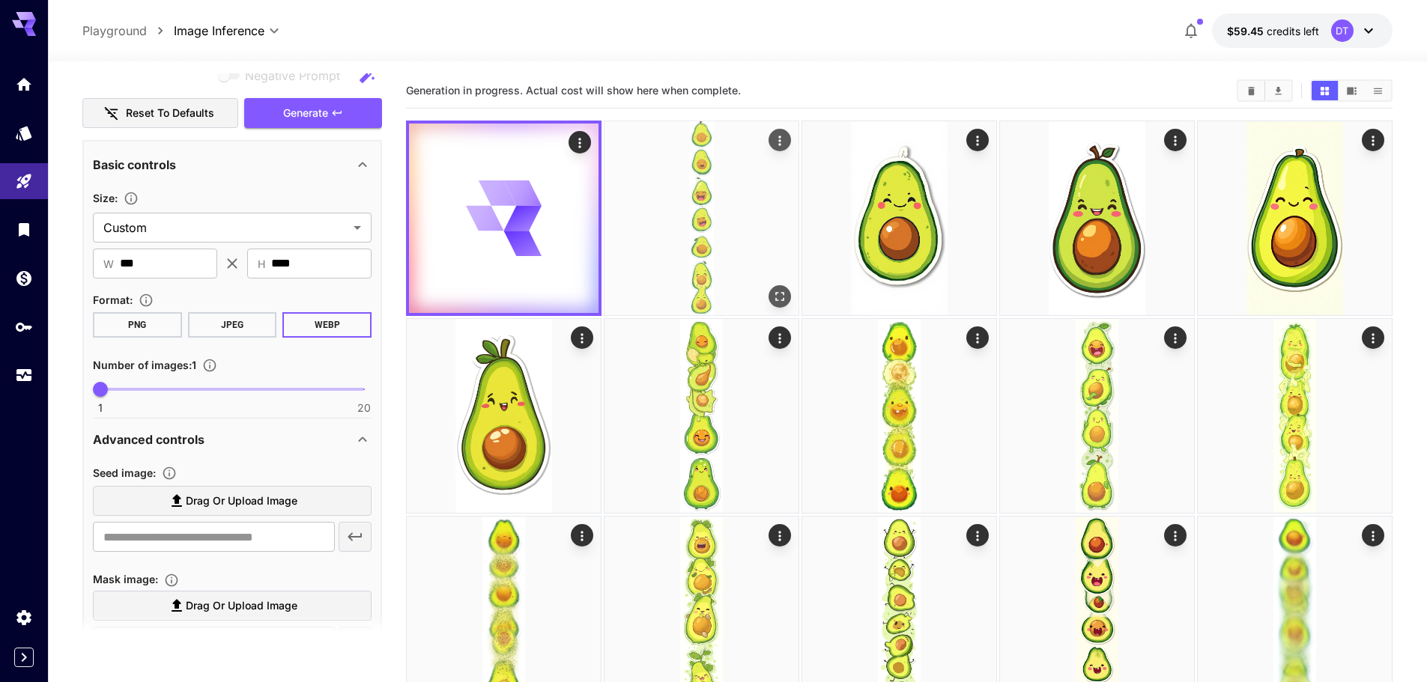
click at [711, 237] on img at bounding box center [701, 218] width 194 height 194
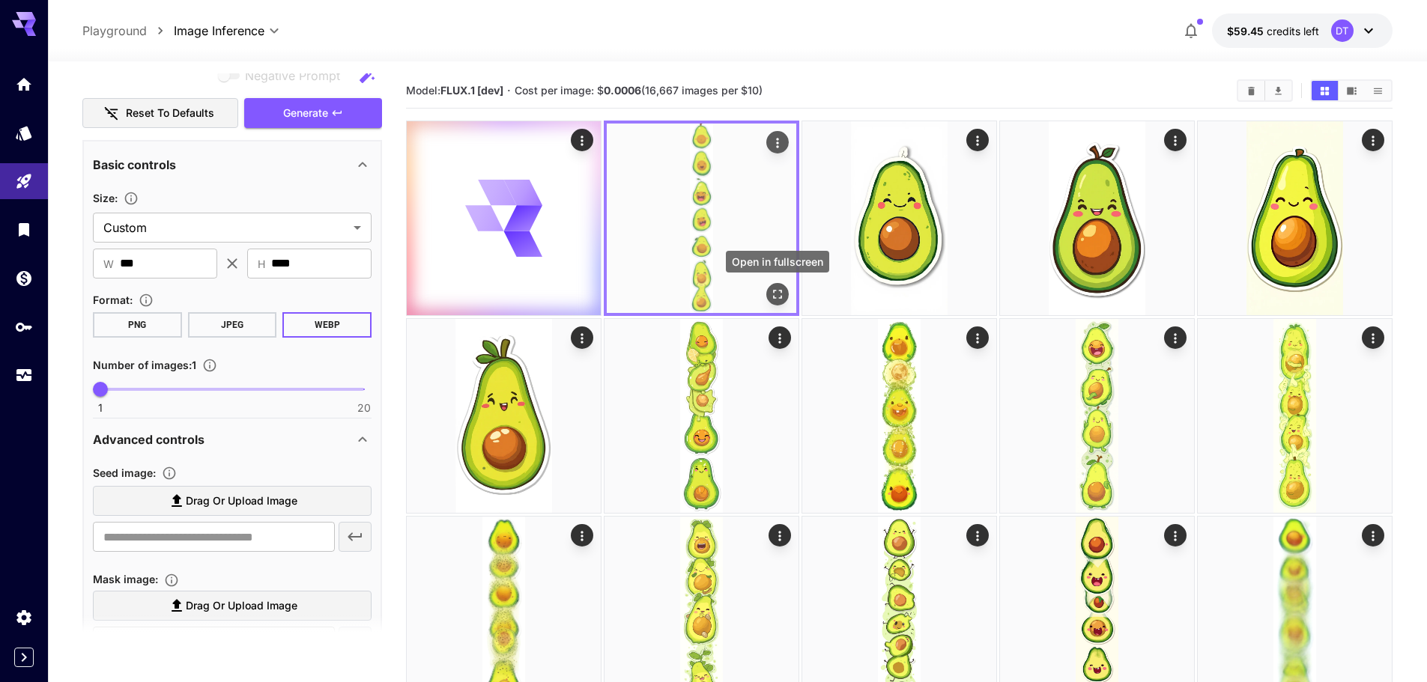
click at [776, 294] on icon "Open in fullscreen" at bounding box center [777, 294] width 15 height 15
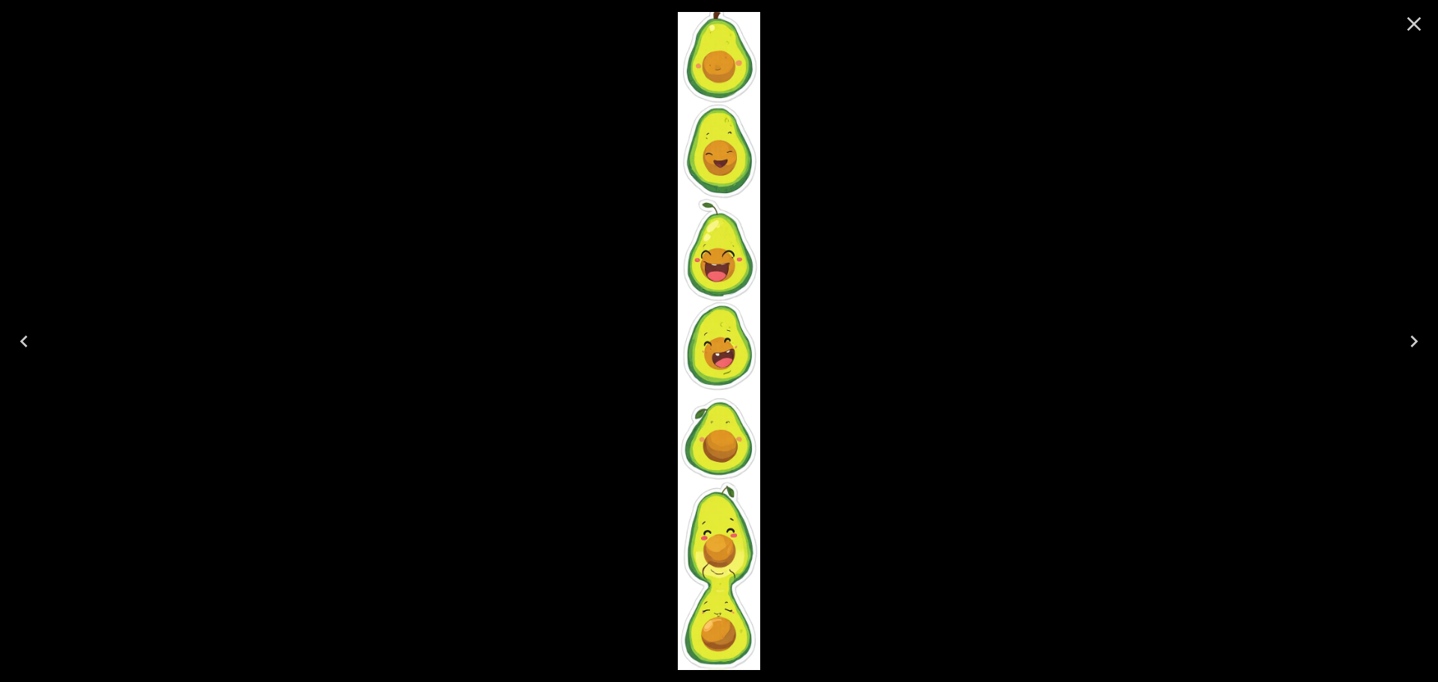
click at [1415, 27] on icon "Close" at bounding box center [1414, 24] width 24 height 24
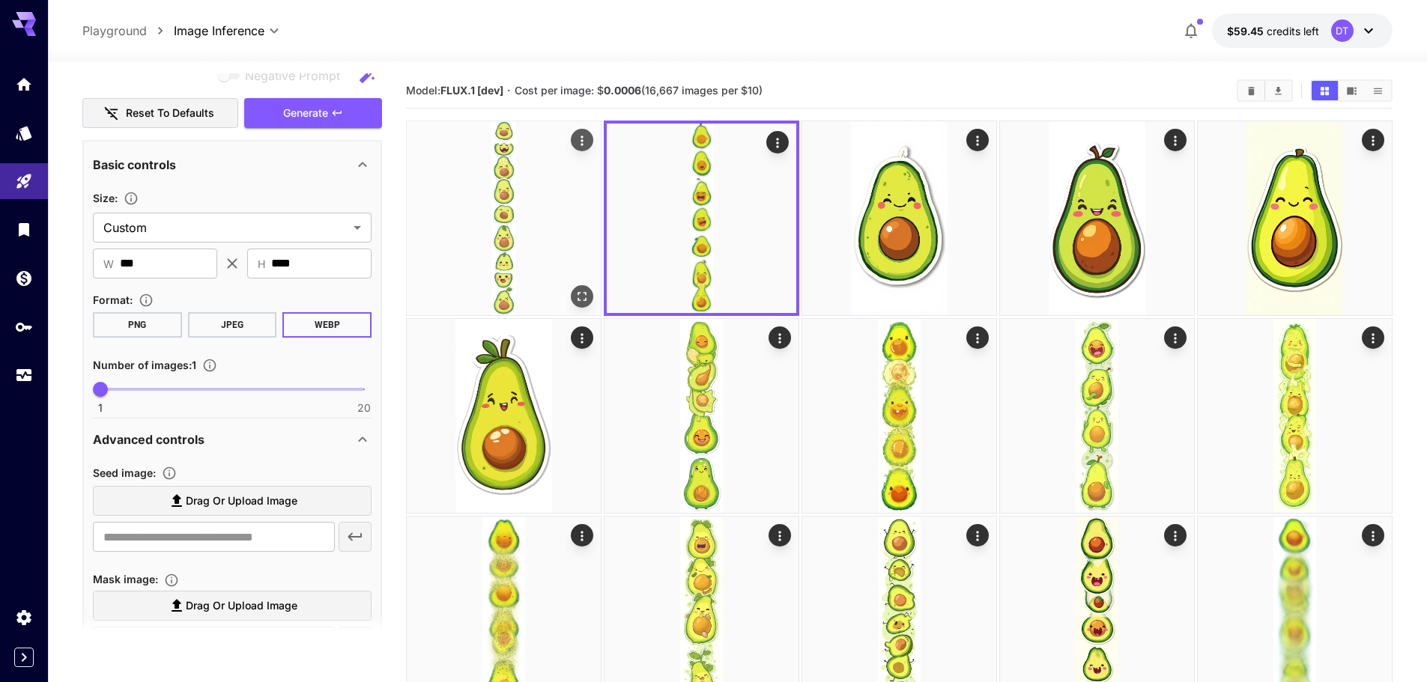
click at [467, 233] on img at bounding box center [504, 218] width 194 height 194
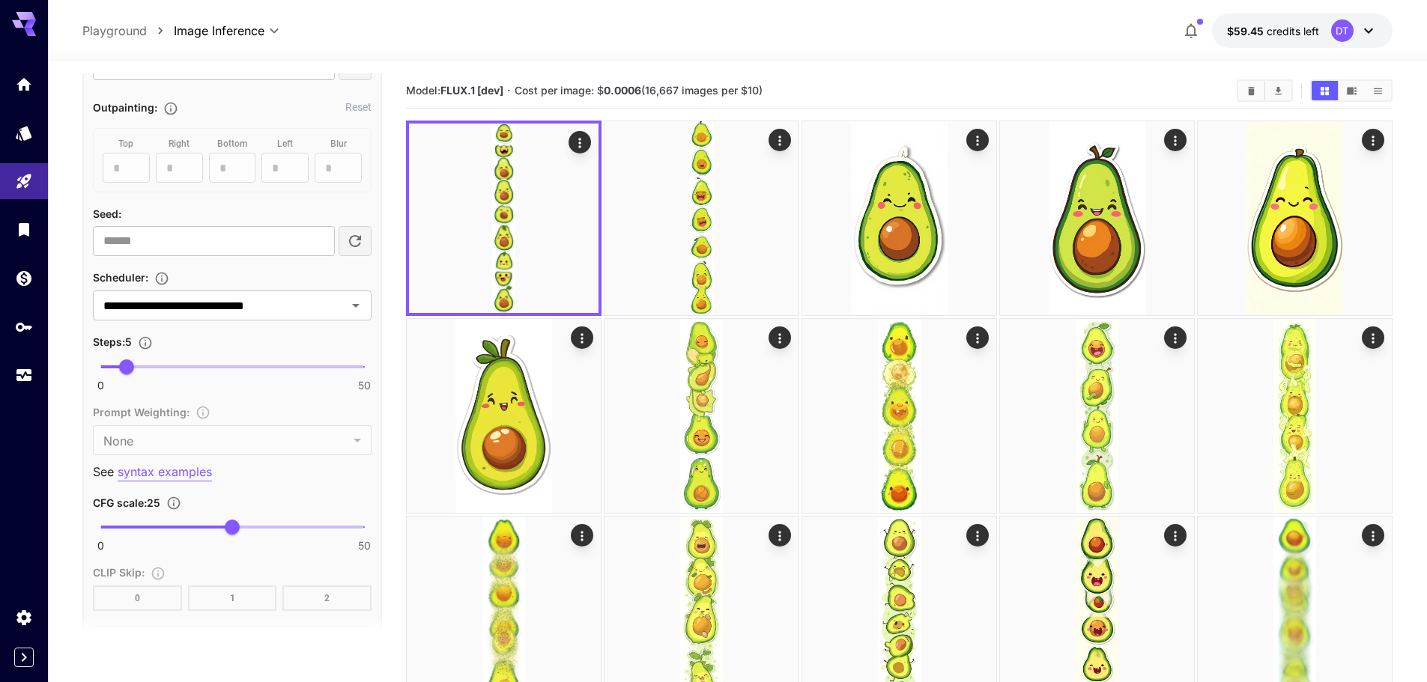
scroll to position [1076, 0]
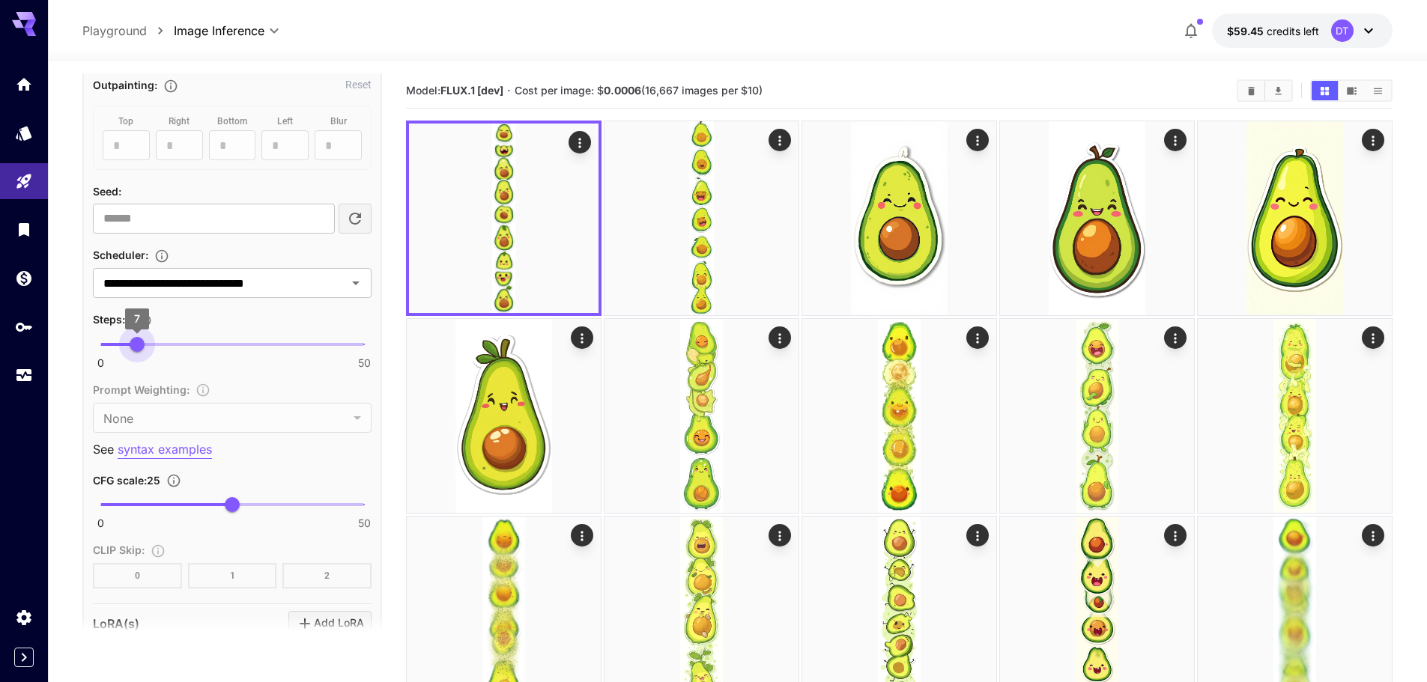
drag, startPoint x: 125, startPoint y: 344, endPoint x: 135, endPoint y: 343, distance: 9.8
click at [135, 343] on span "7" at bounding box center [137, 344] width 15 height 15
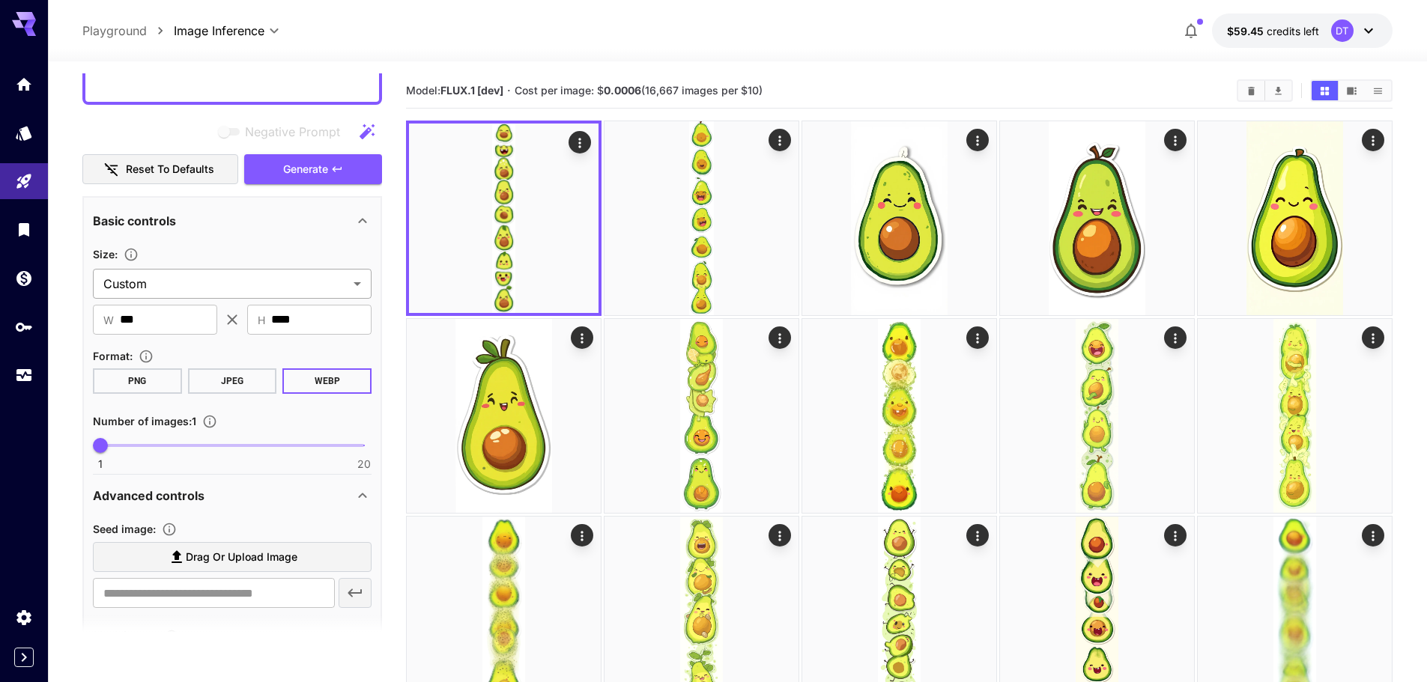
scroll to position [402, 0]
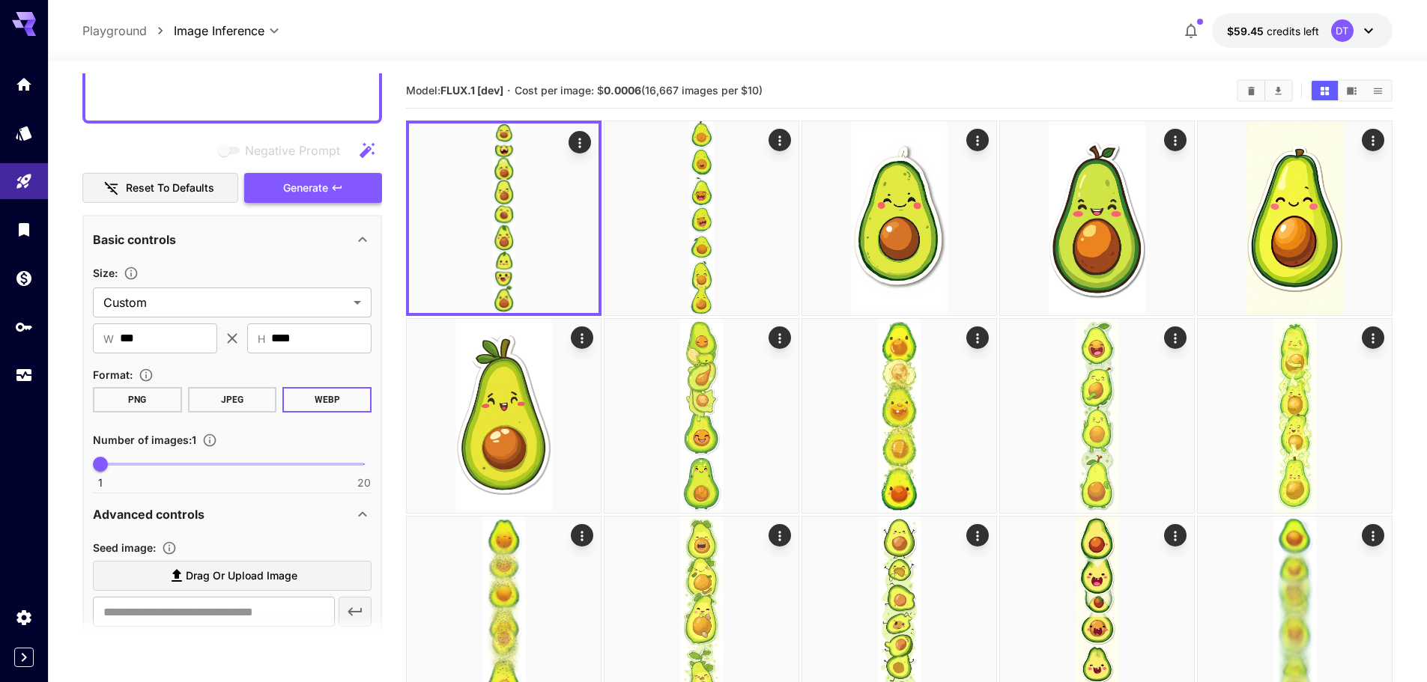
click at [326, 193] on span "Generate" at bounding box center [305, 188] width 45 height 19
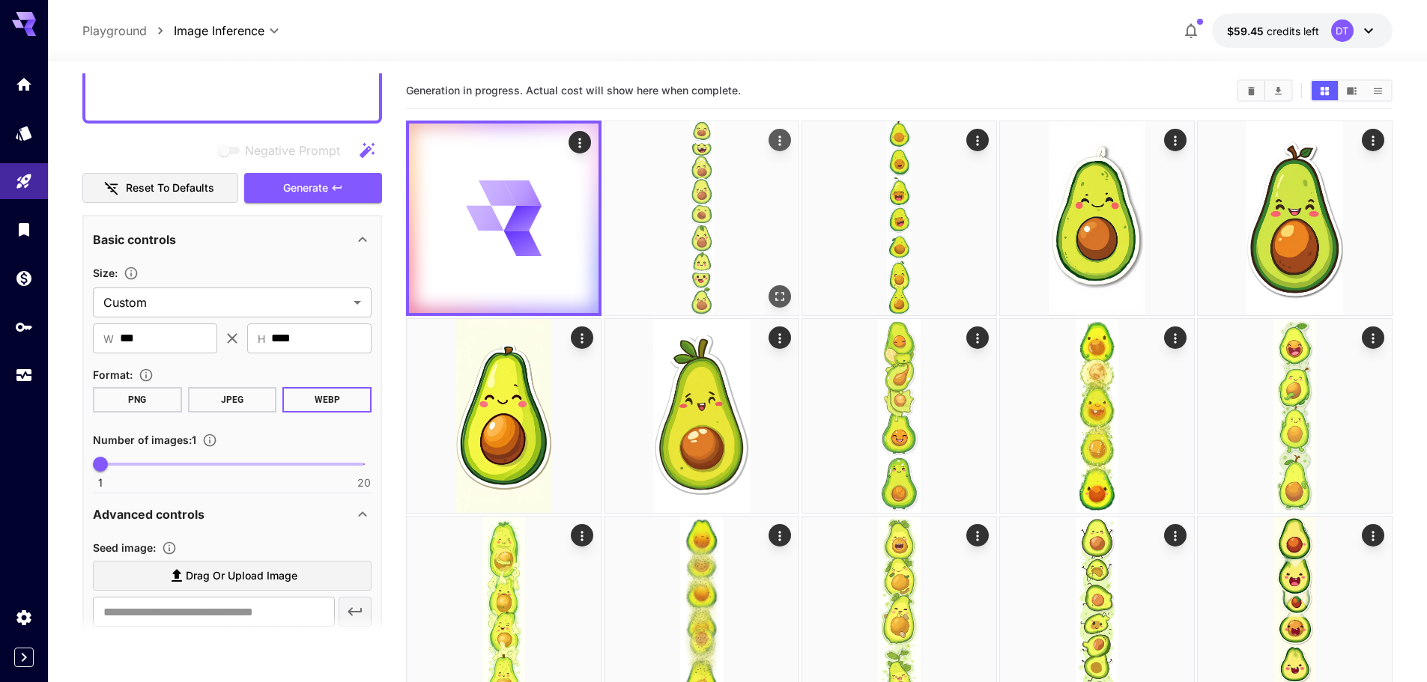
click at [696, 246] on img at bounding box center [701, 218] width 194 height 194
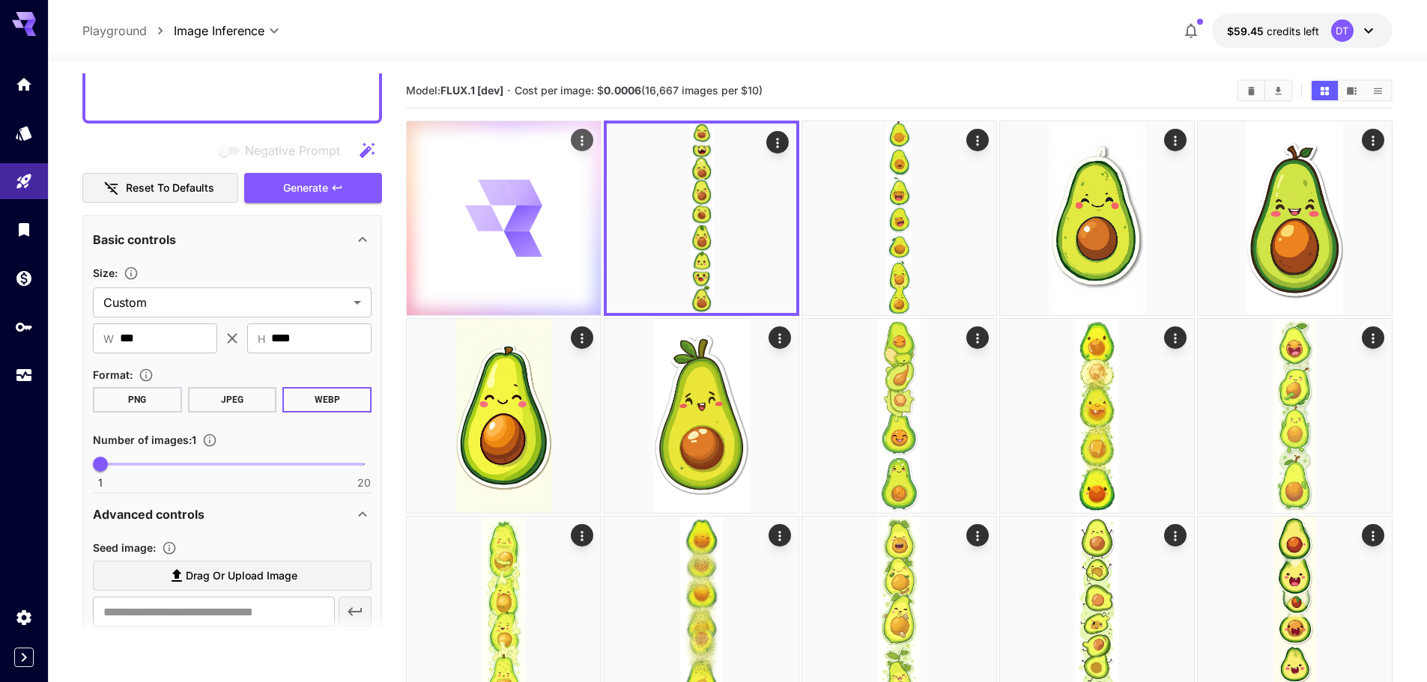
click at [541, 265] on div at bounding box center [504, 218] width 194 height 194
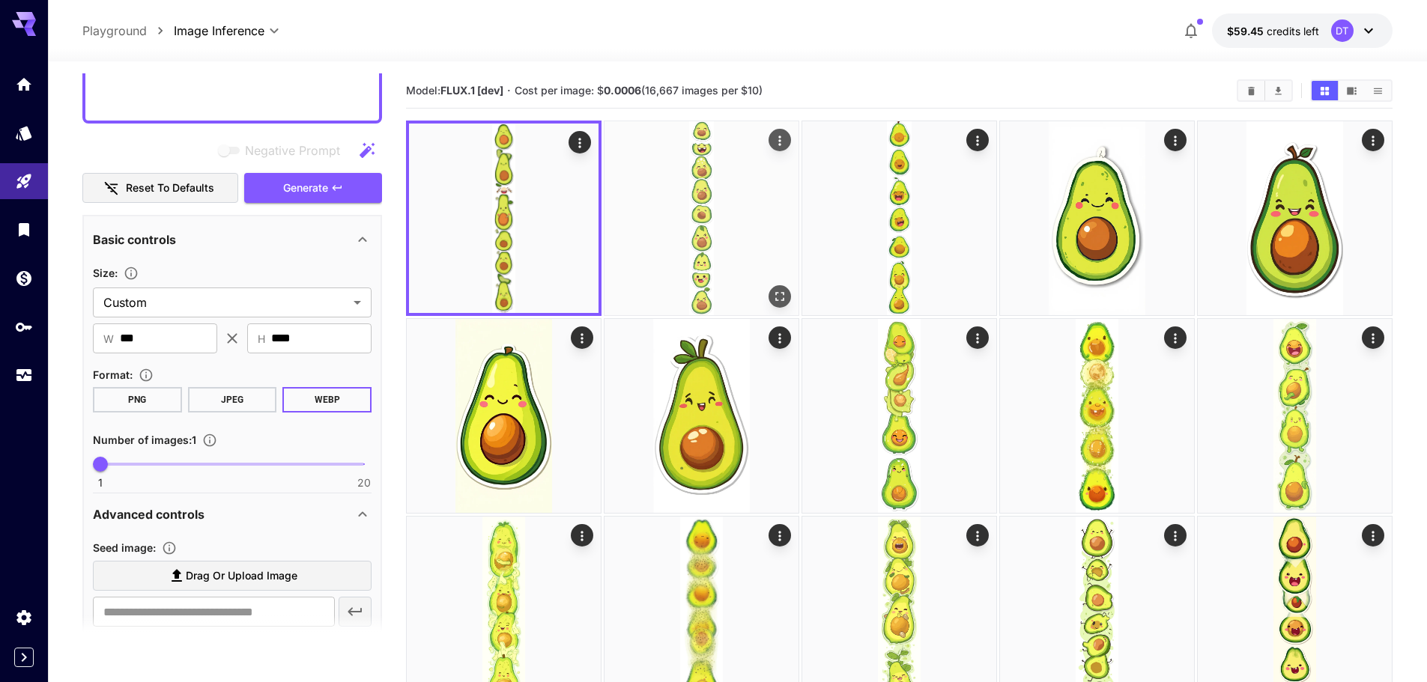
click at [698, 248] on img at bounding box center [701, 218] width 194 height 194
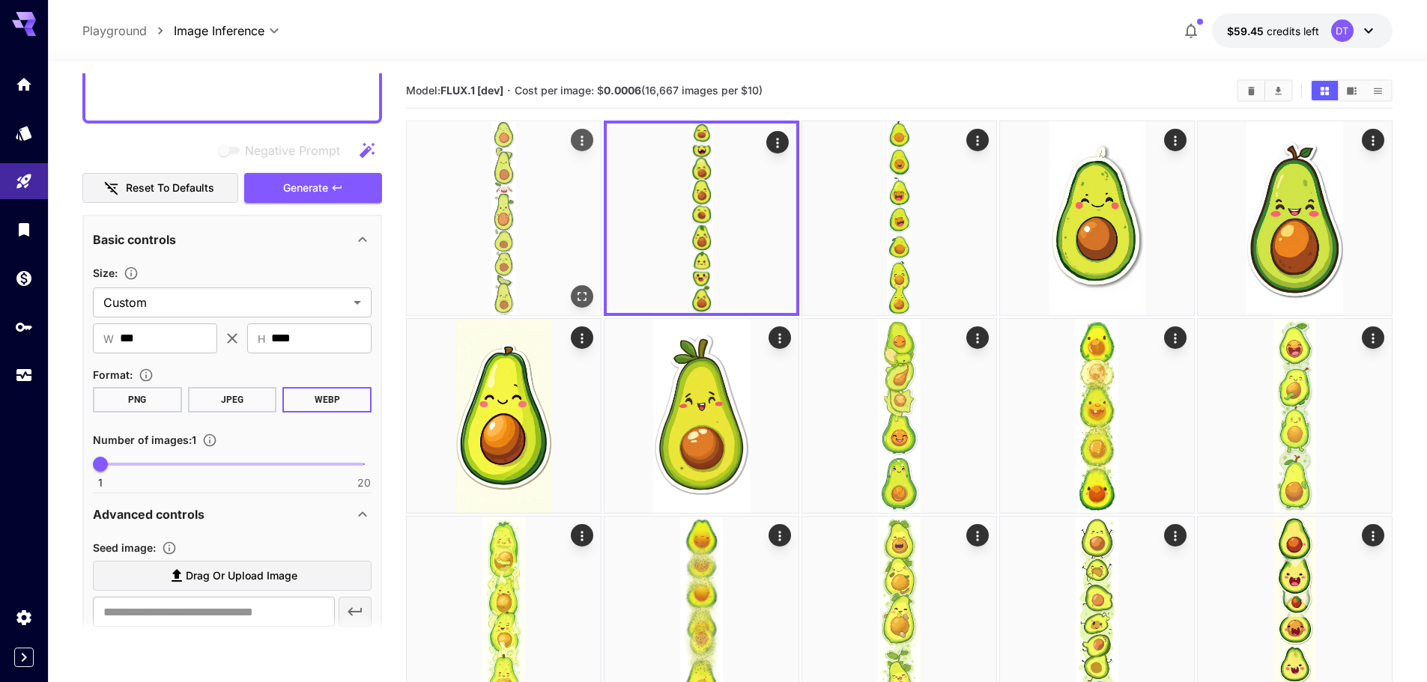
click at [529, 261] on img at bounding box center [504, 218] width 194 height 194
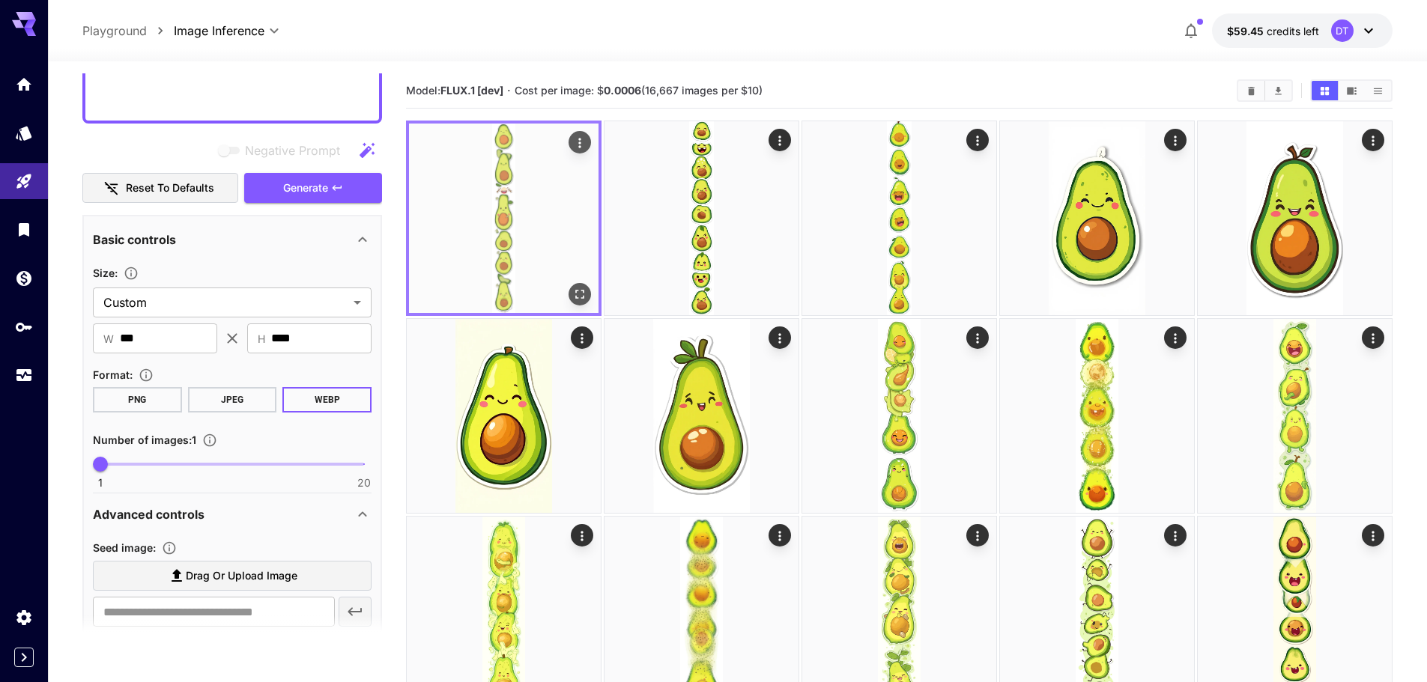
click at [580, 294] on icon "Open in fullscreen" at bounding box center [579, 294] width 15 height 15
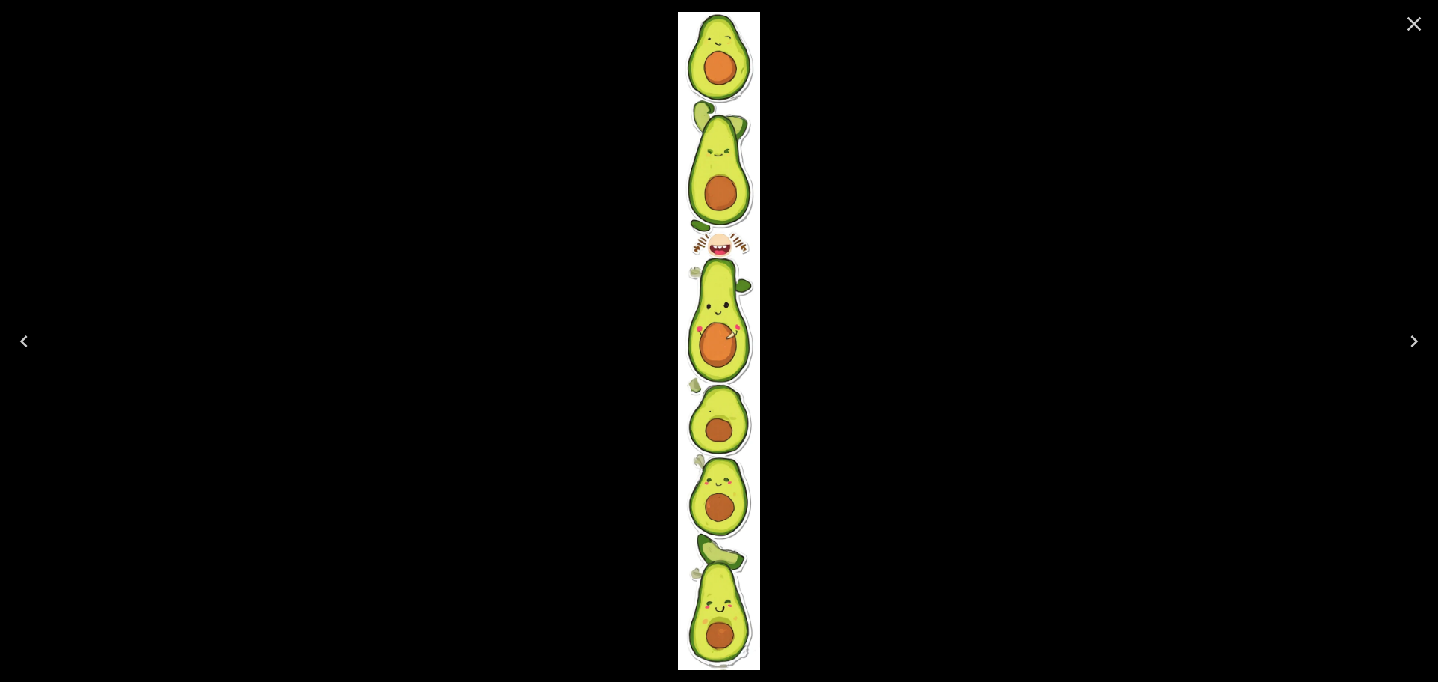
click at [1410, 24] on icon "Close" at bounding box center [1414, 24] width 24 height 24
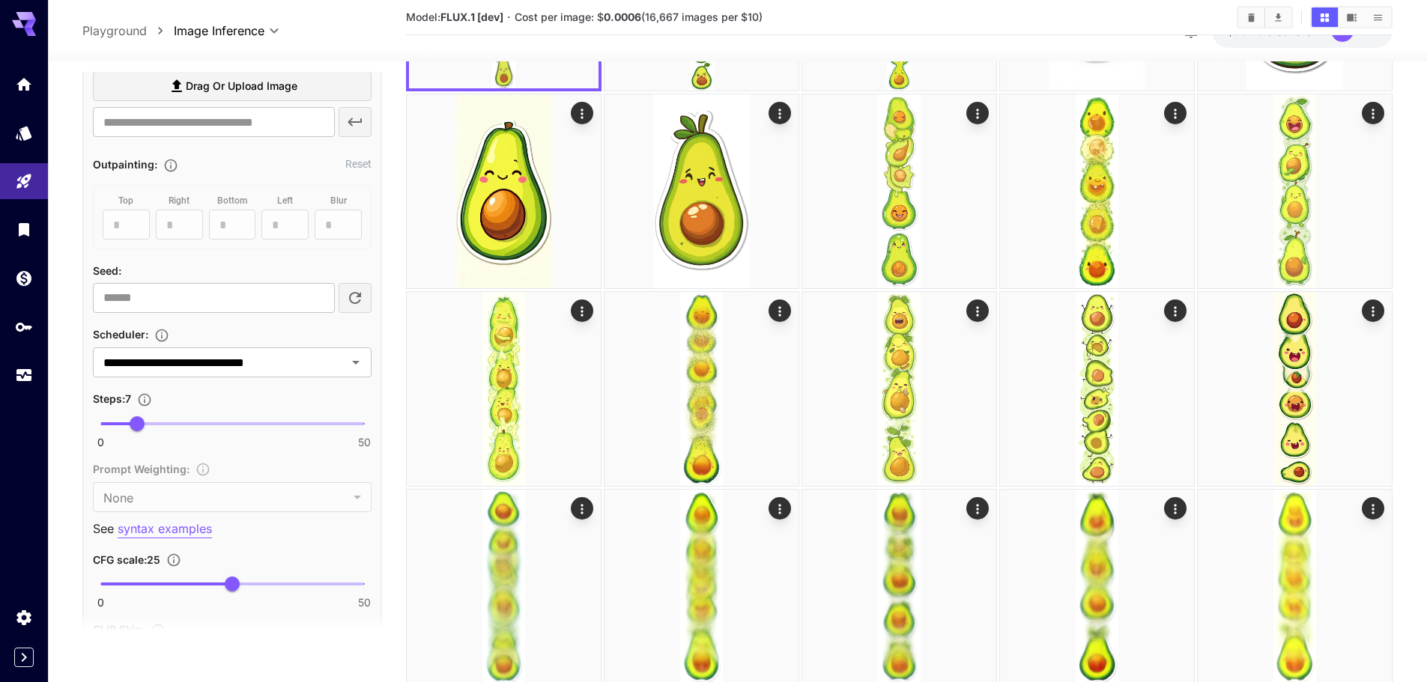
scroll to position [1001, 0]
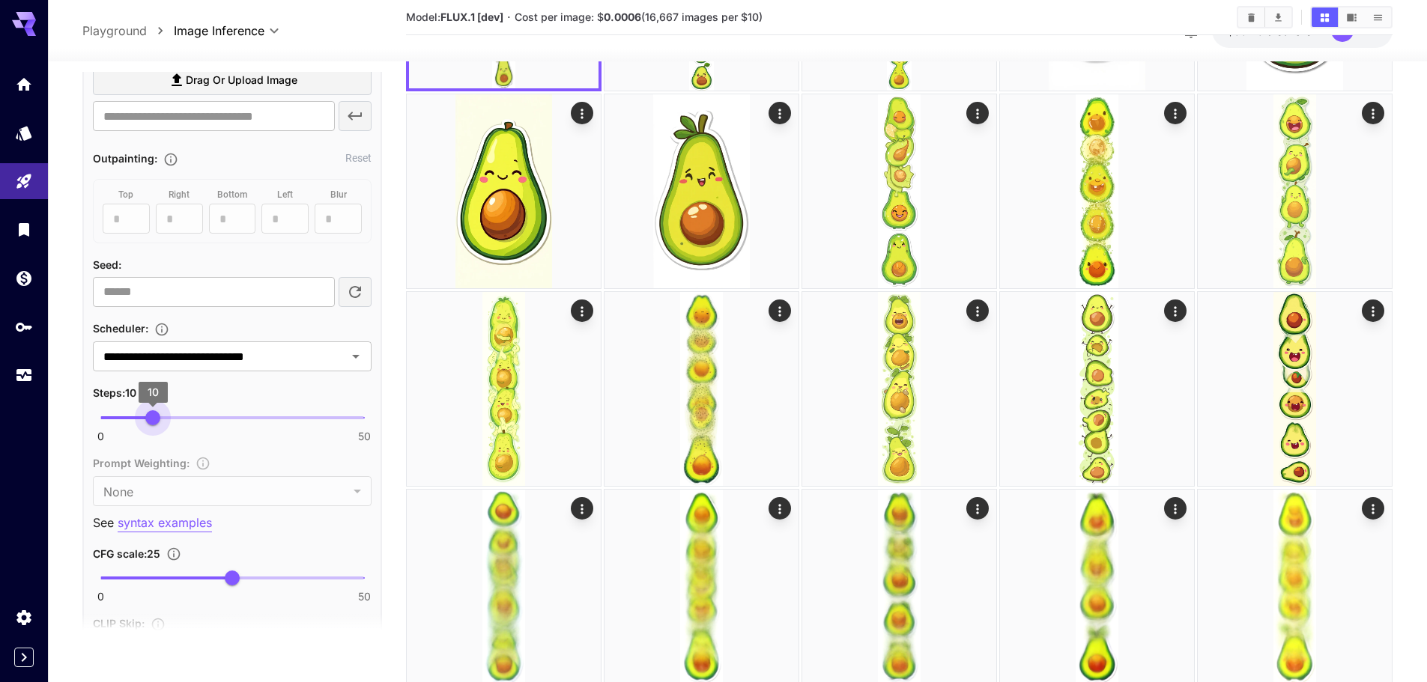
type input "**"
drag, startPoint x: 136, startPoint y: 423, endPoint x: 152, endPoint y: 419, distance: 17.1
click at [152, 419] on span "10" at bounding box center [152, 417] width 15 height 15
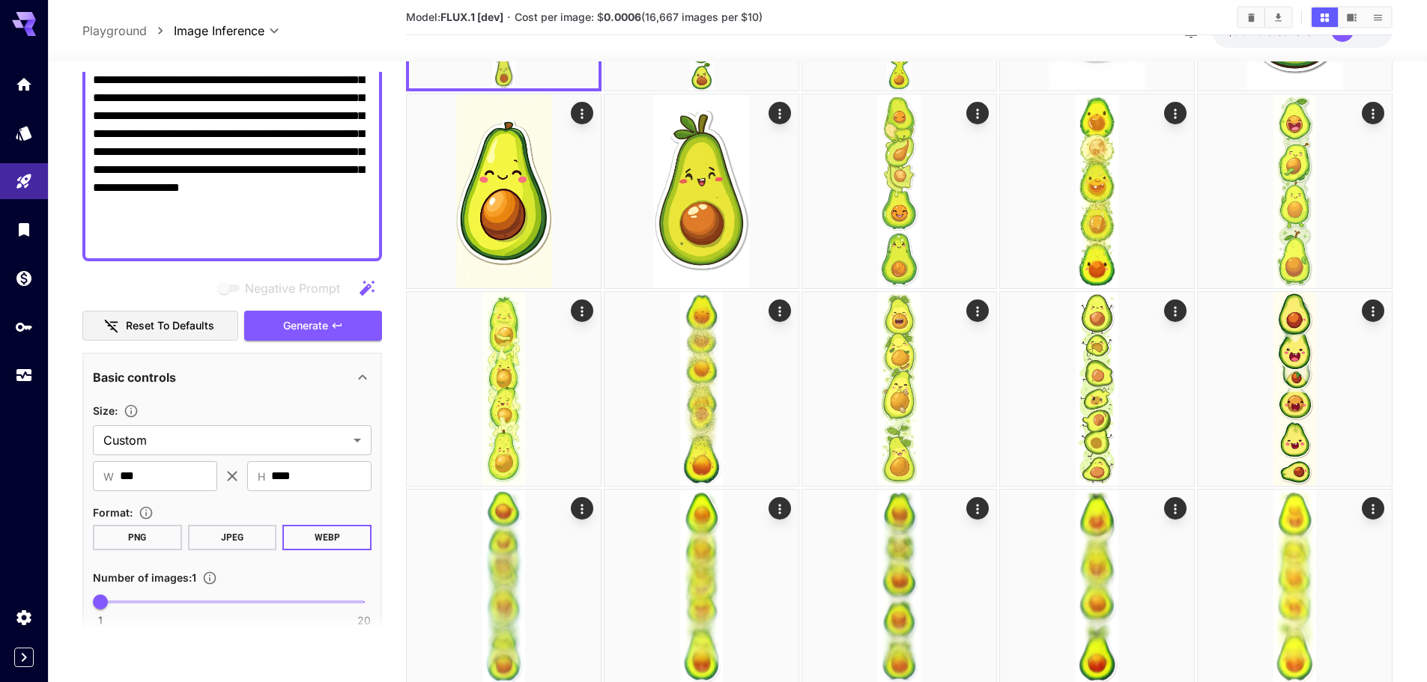
scroll to position [252, 0]
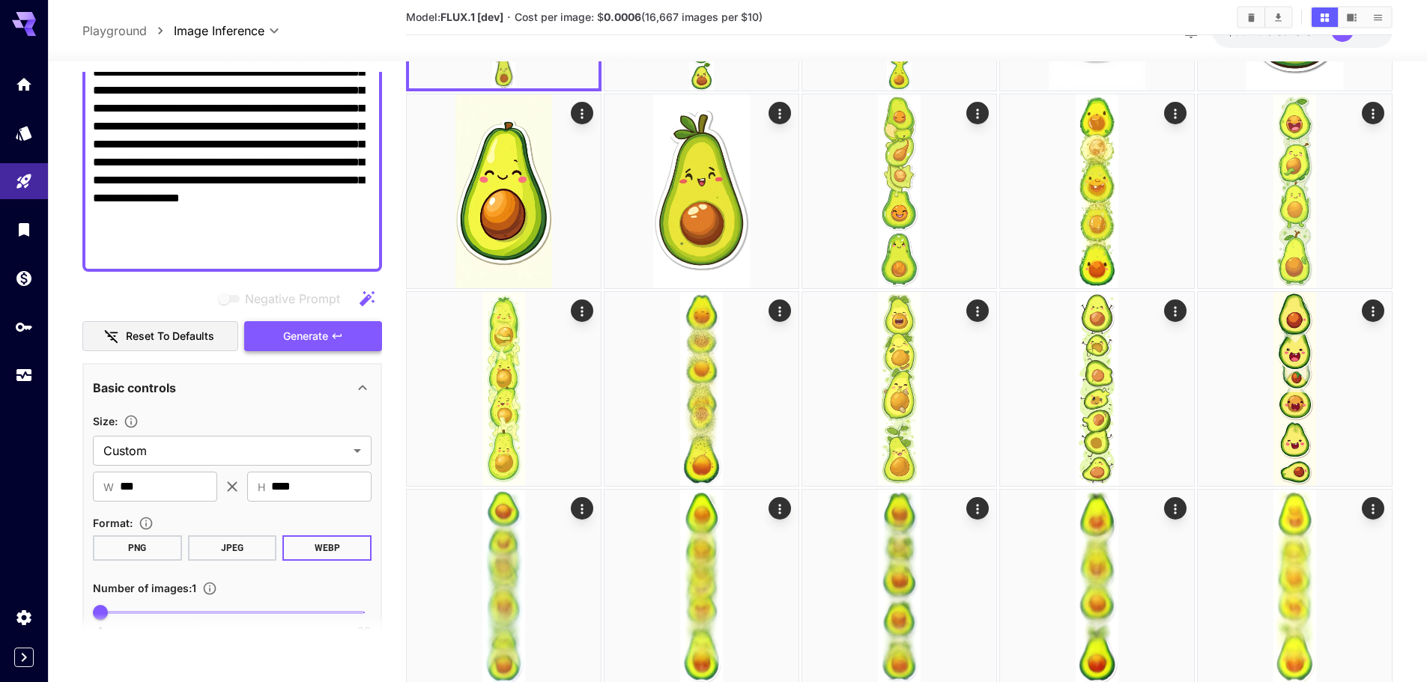
click at [300, 349] on button "Generate" at bounding box center [313, 336] width 138 height 31
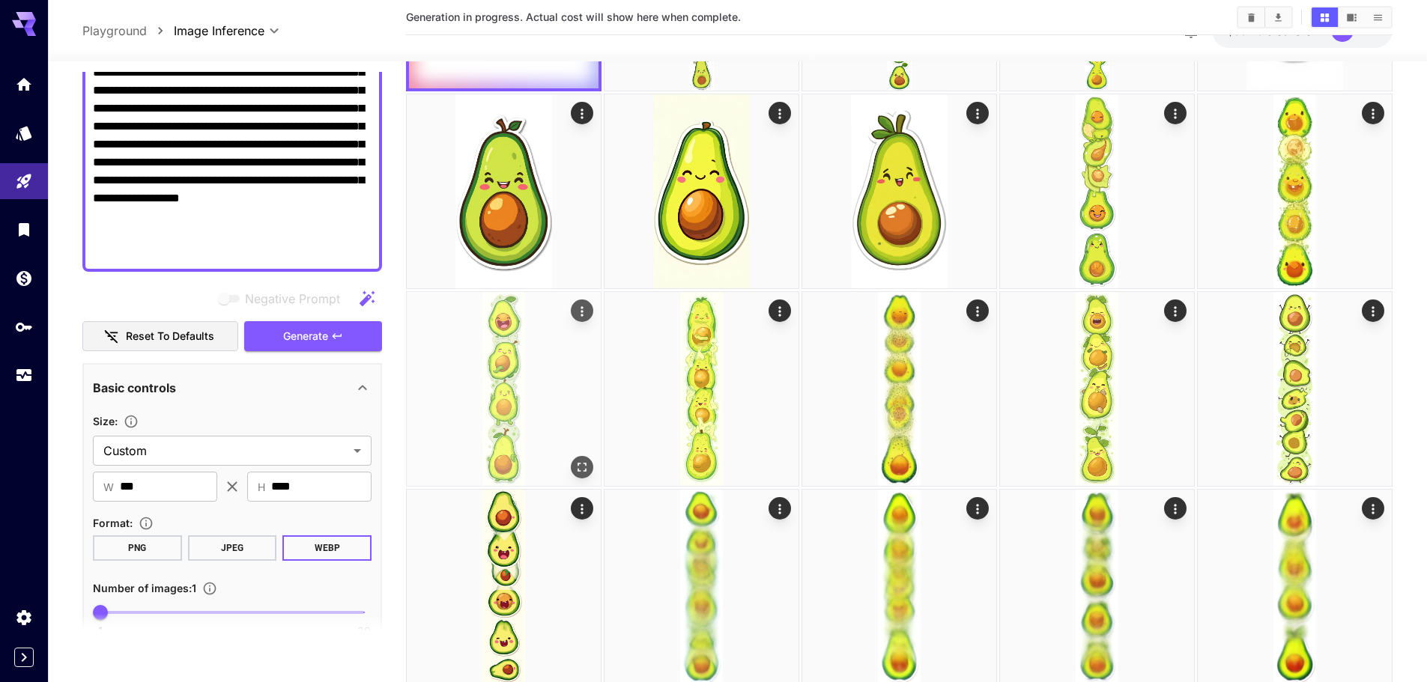
scroll to position [0, 0]
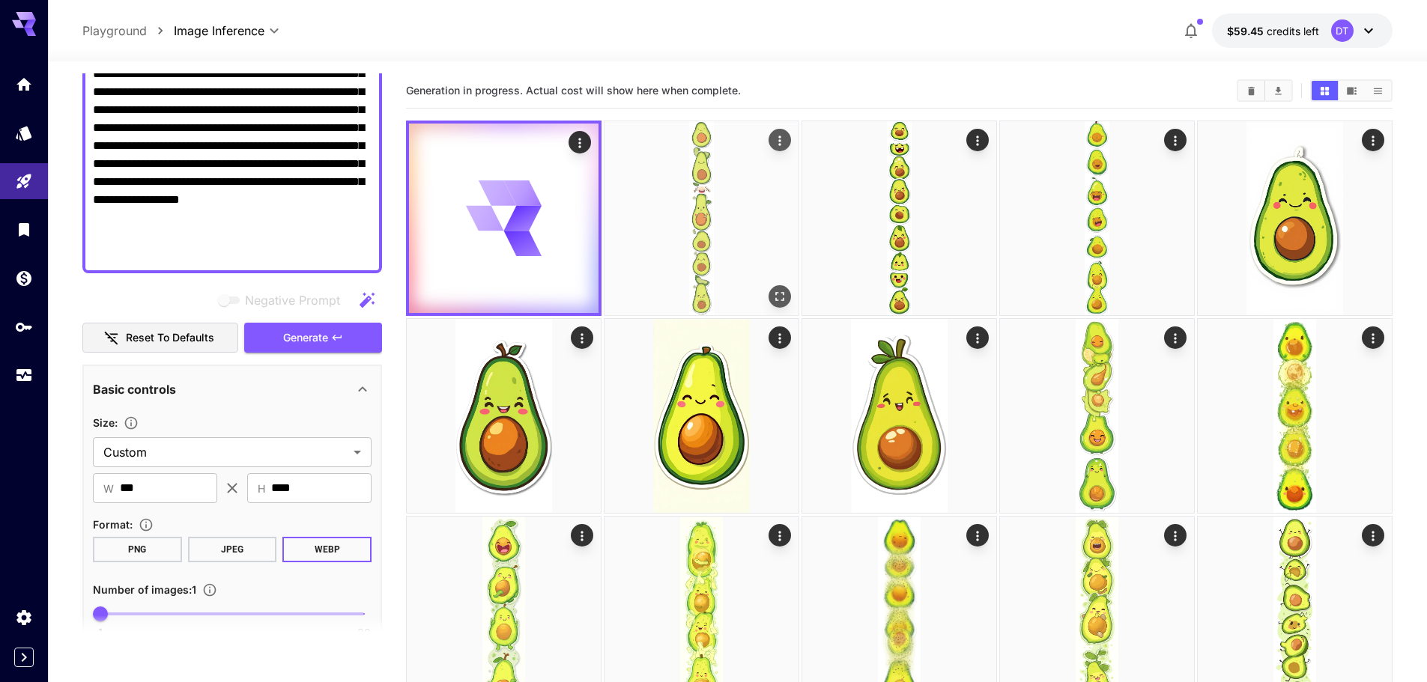
click at [689, 249] on img at bounding box center [701, 218] width 194 height 194
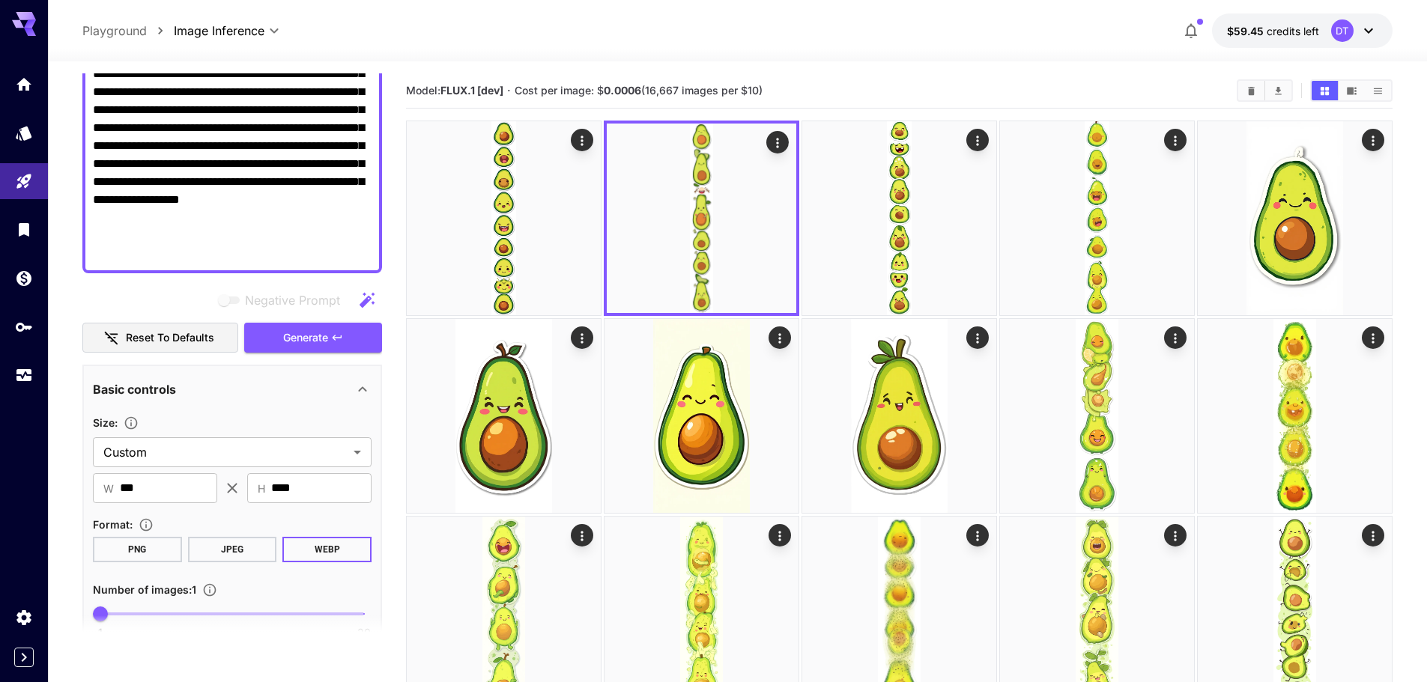
click at [479, 258] on img at bounding box center [504, 218] width 194 height 194
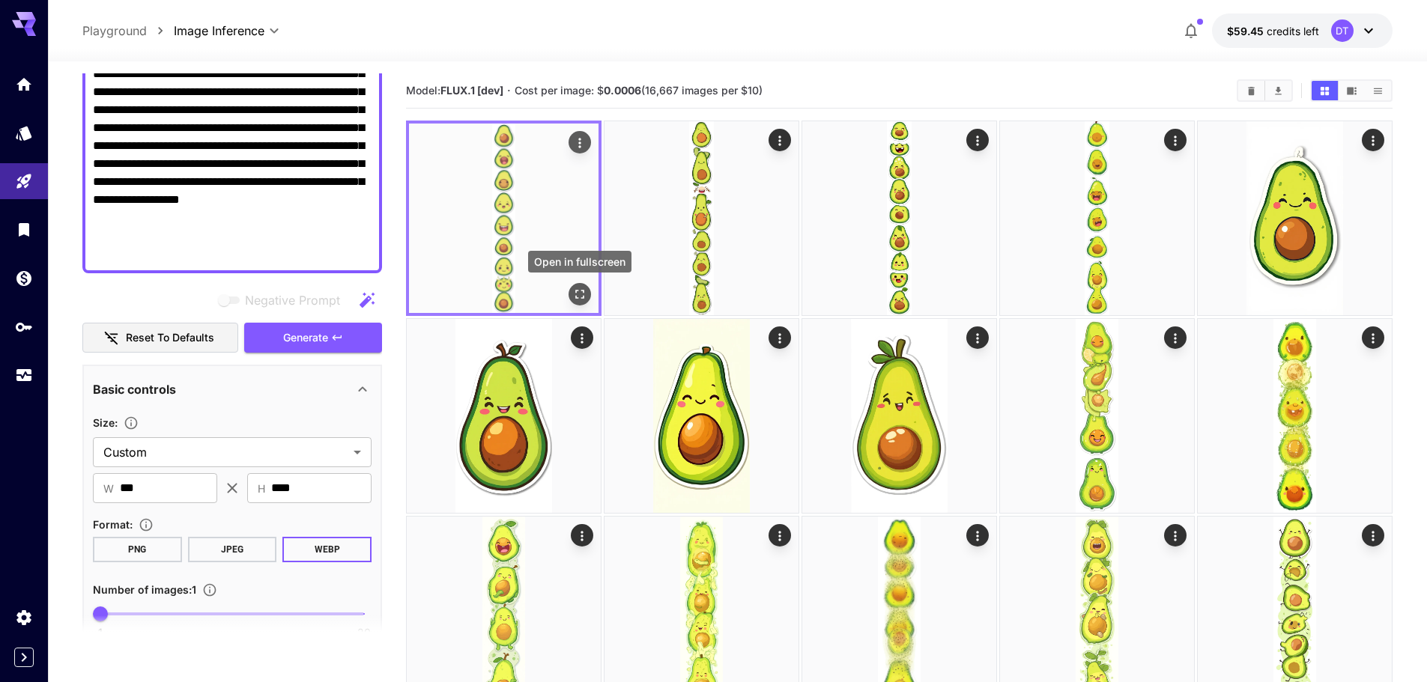
click at [583, 287] on icon "Open in fullscreen" at bounding box center [579, 294] width 15 height 15
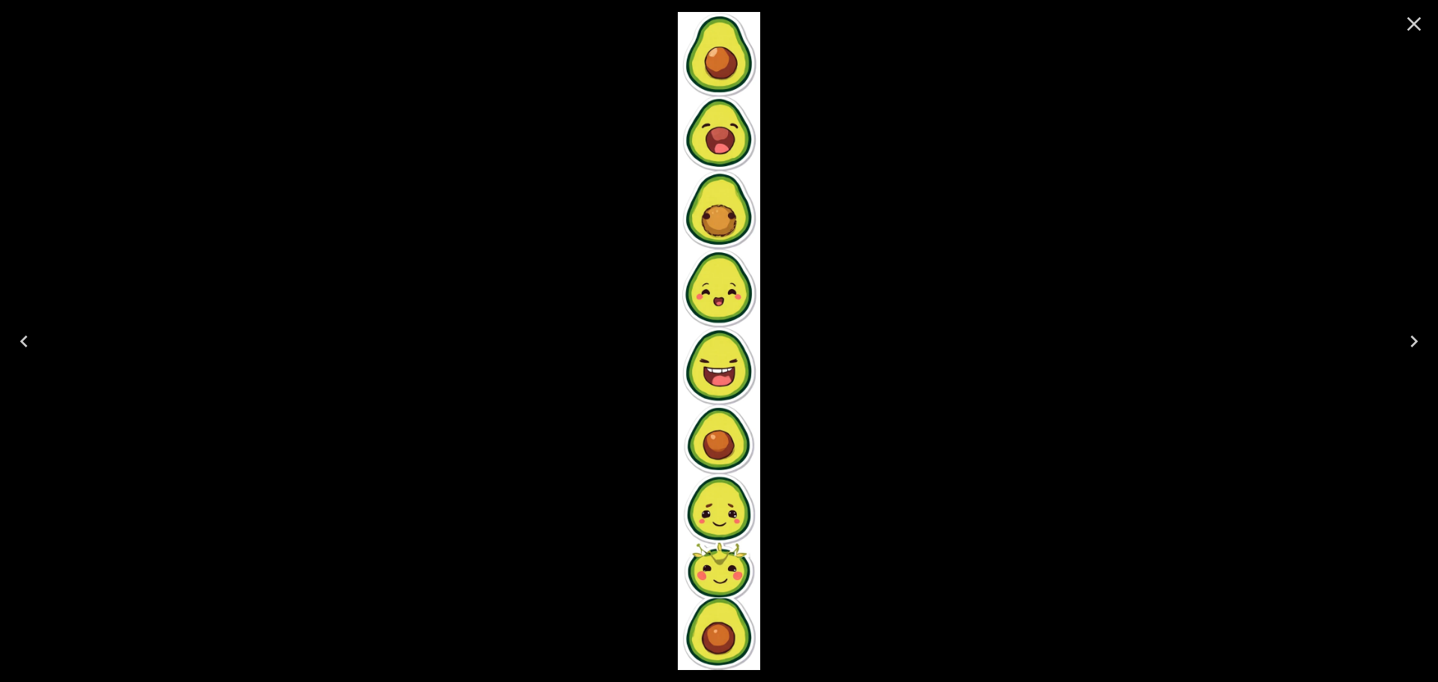
click at [1411, 29] on icon "Close" at bounding box center [1414, 24] width 24 height 24
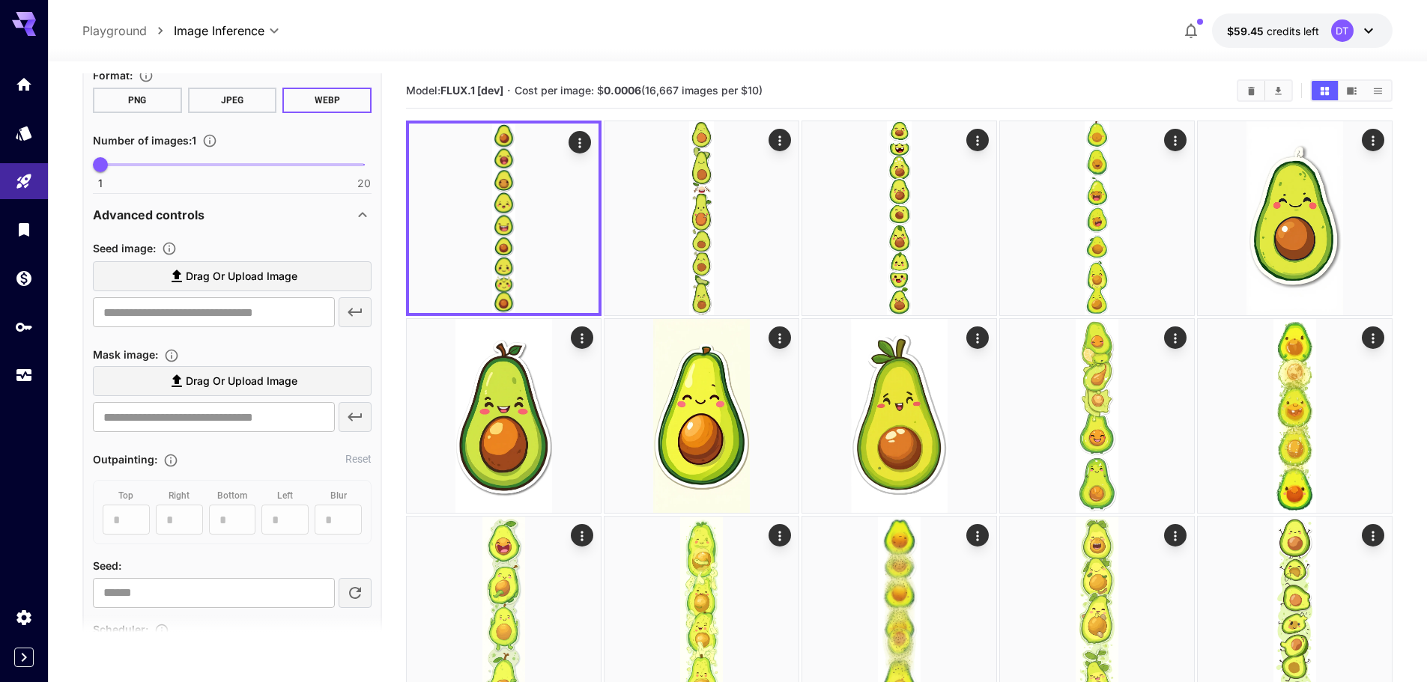
scroll to position [926, 0]
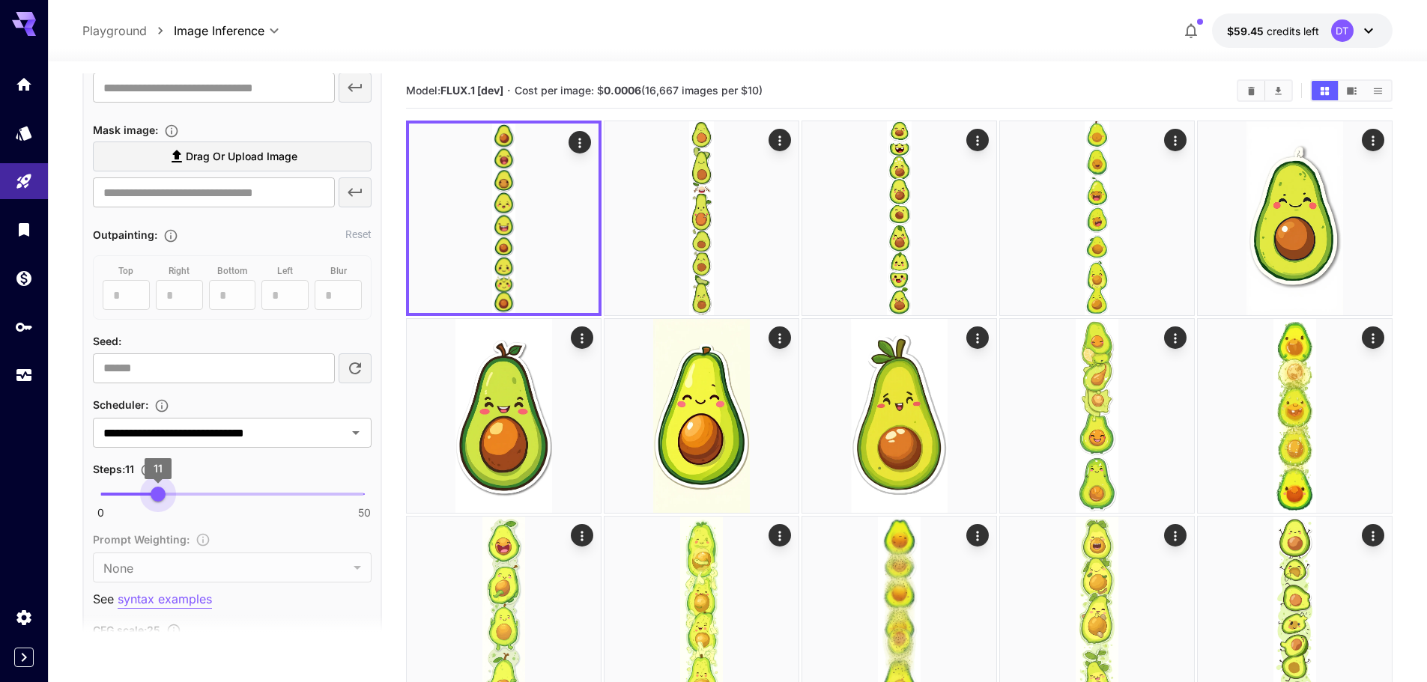
click at [158, 489] on span "11" at bounding box center [158, 494] width 15 height 15
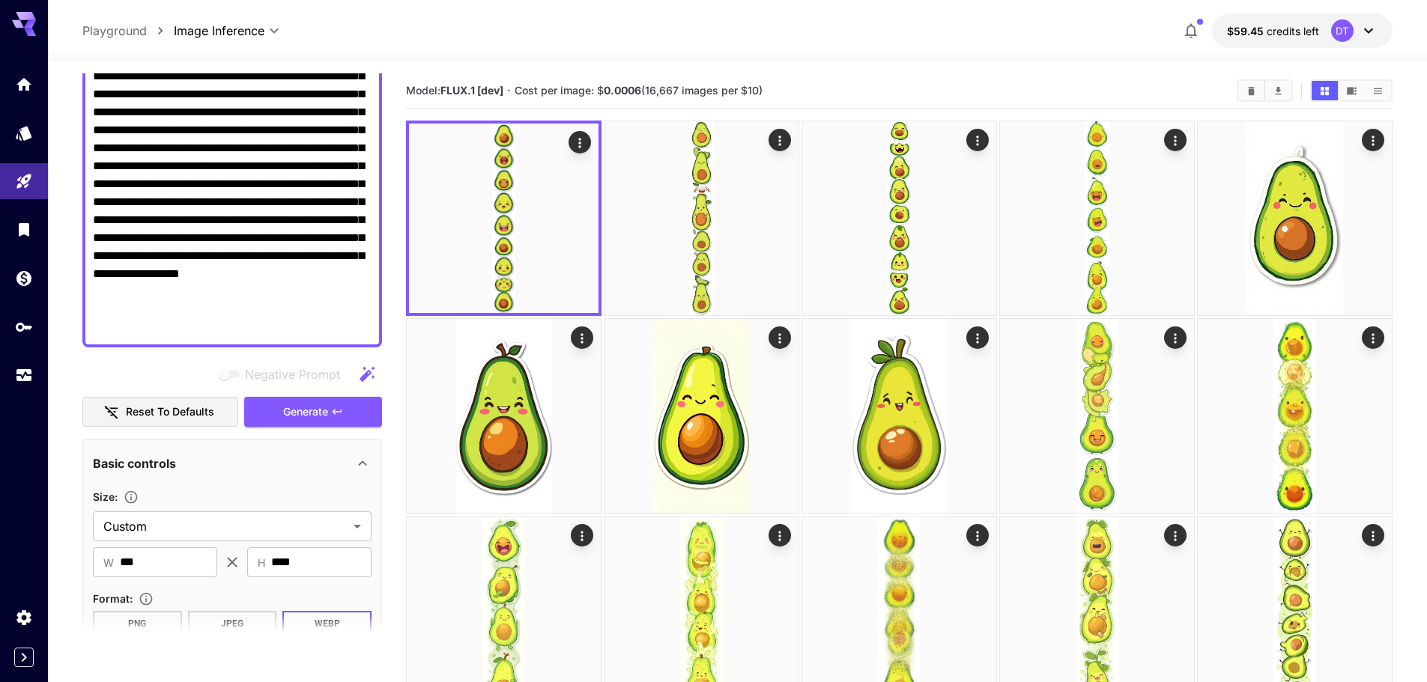
scroll to position [103, 0]
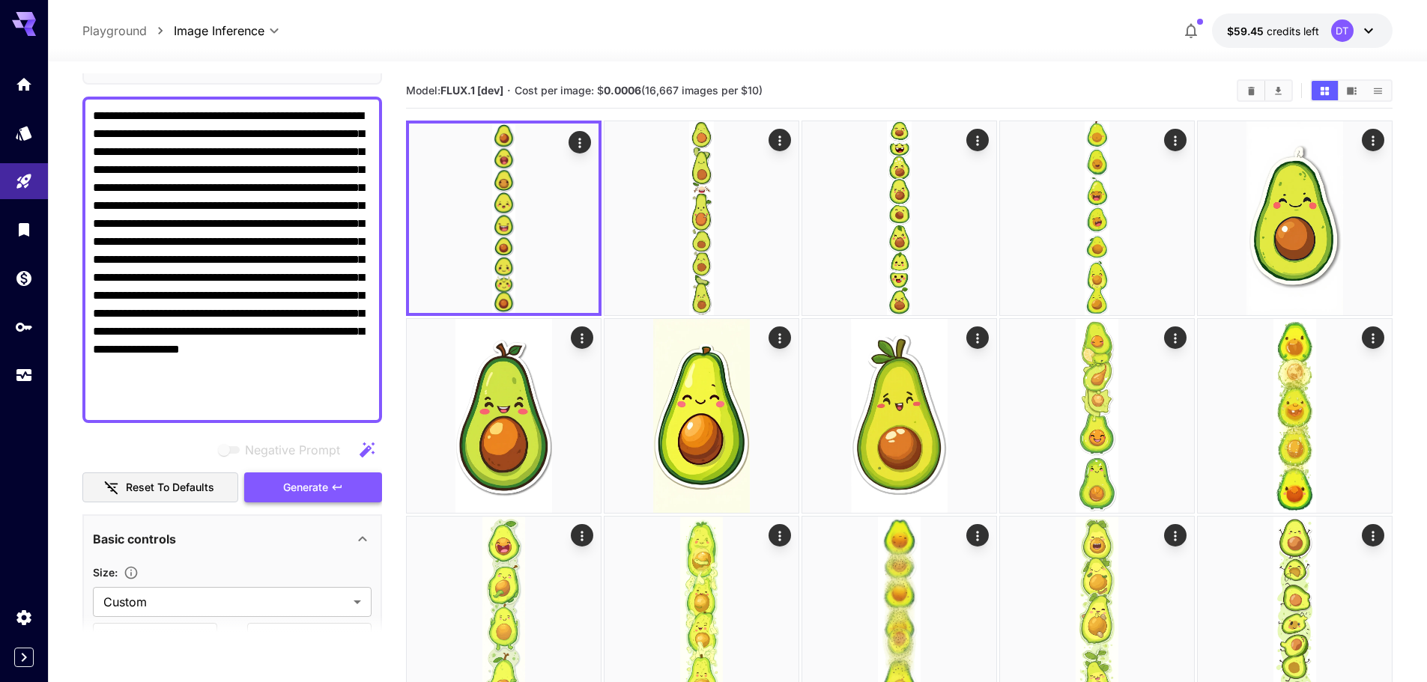
click at [297, 474] on button "Generate" at bounding box center [313, 488] width 138 height 31
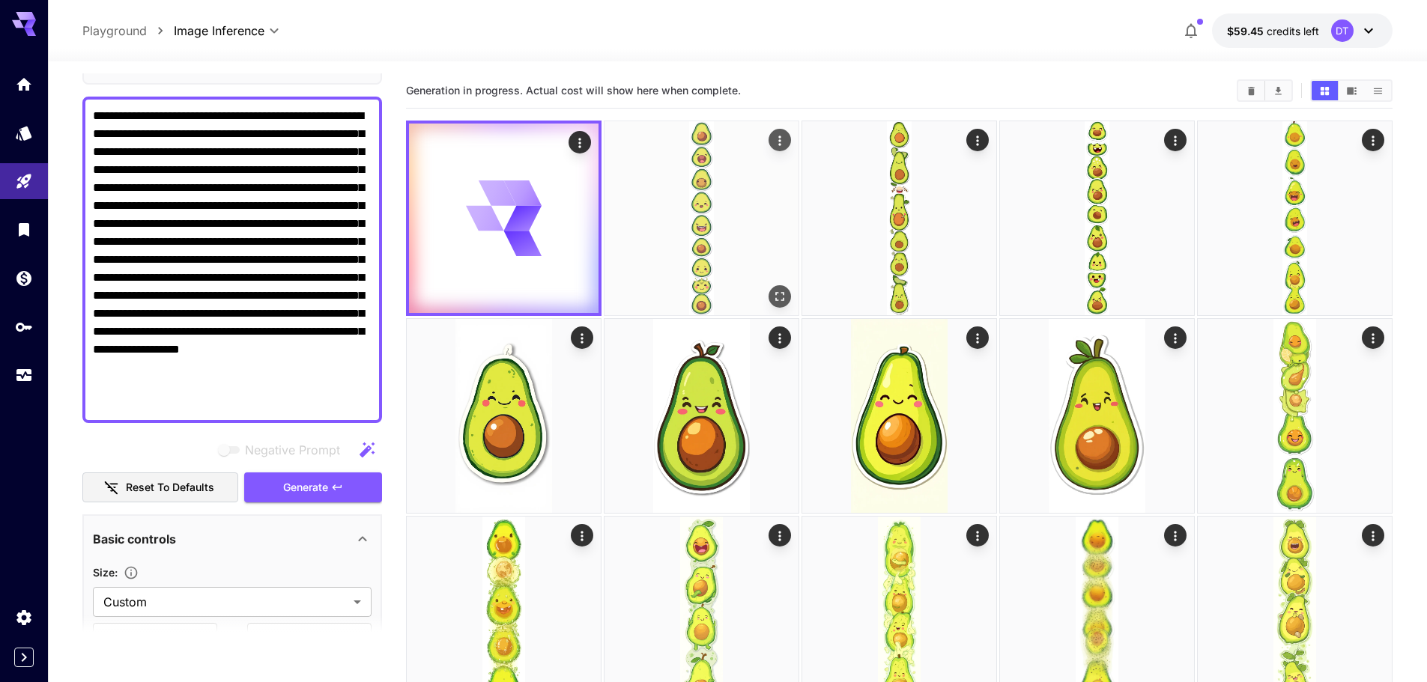
click at [689, 256] on img at bounding box center [701, 218] width 194 height 194
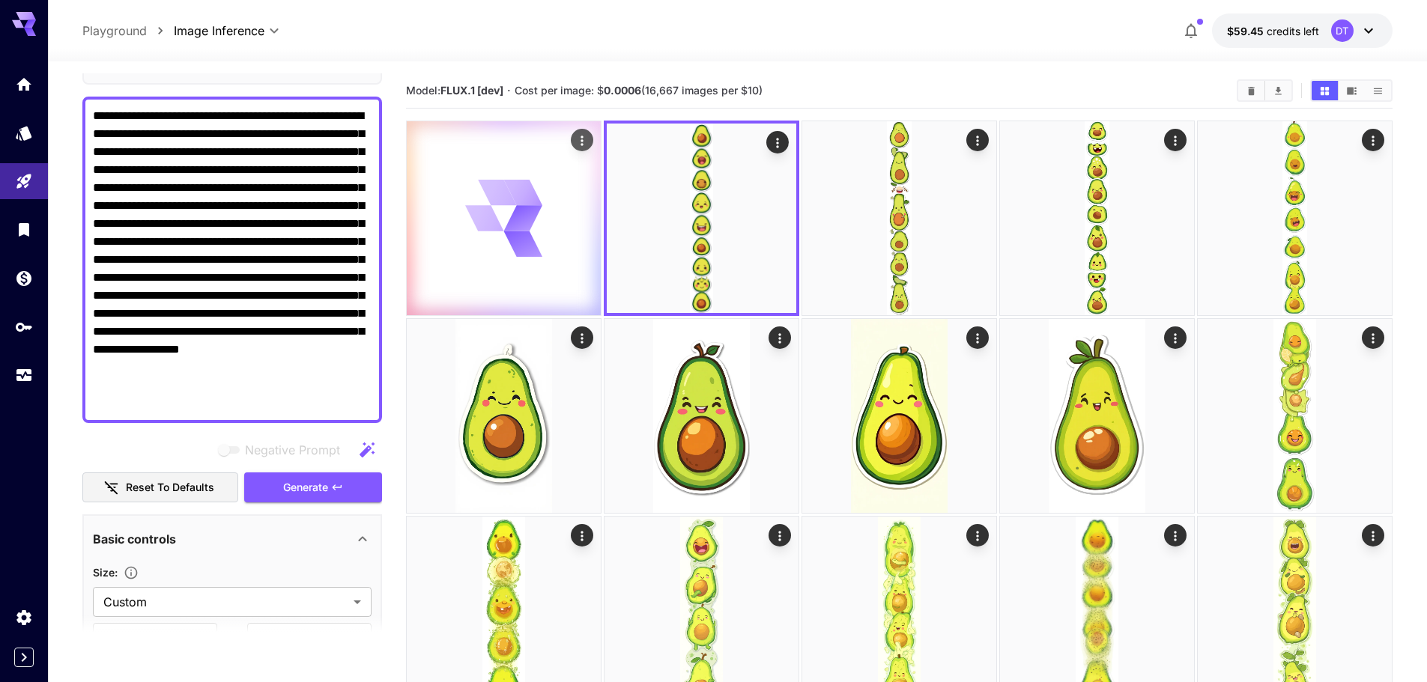
click at [505, 268] on div at bounding box center [504, 218] width 194 height 194
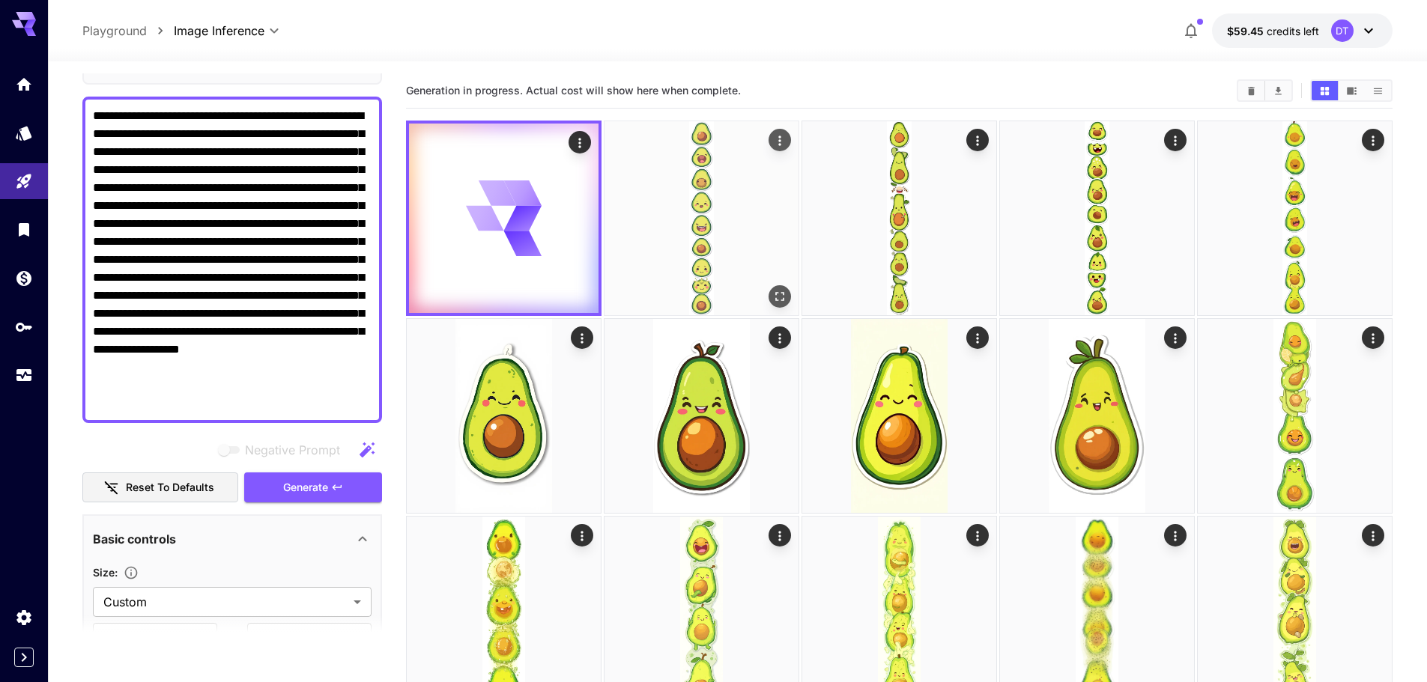
click at [669, 256] on img at bounding box center [701, 218] width 194 height 194
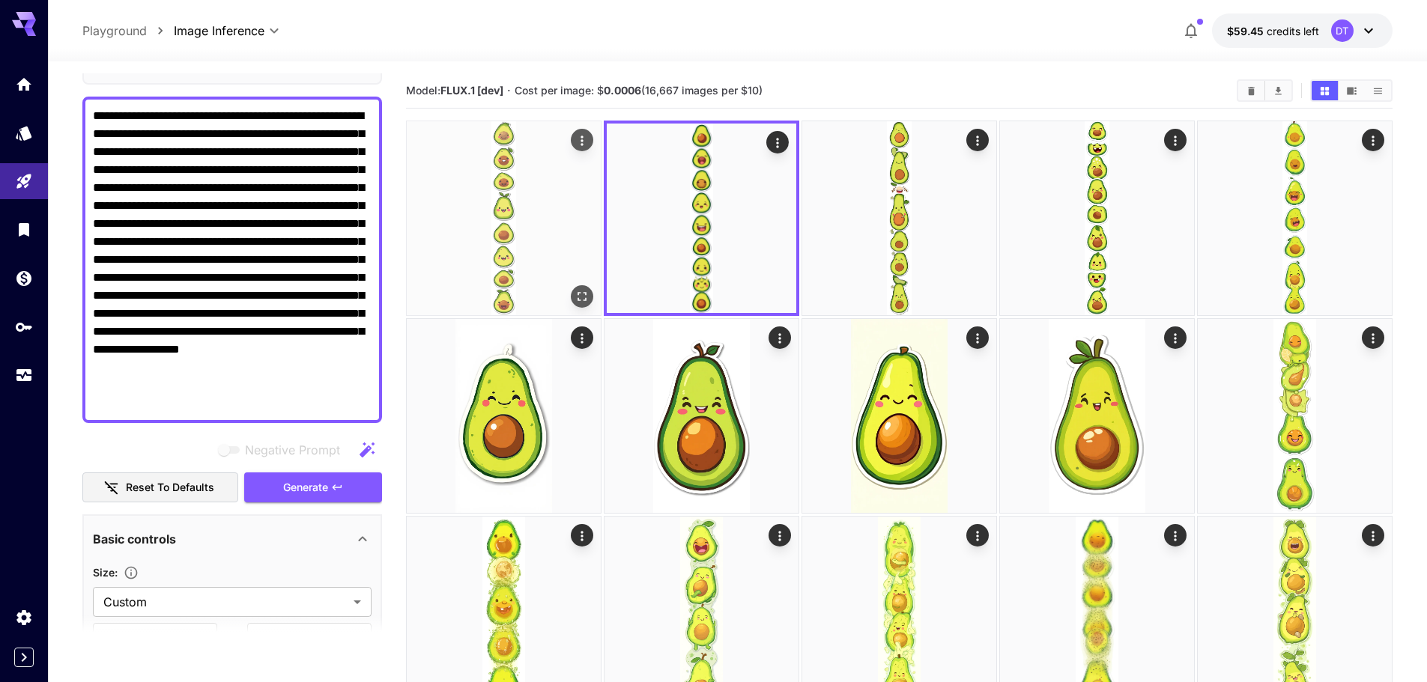
click at [515, 270] on img at bounding box center [504, 218] width 194 height 194
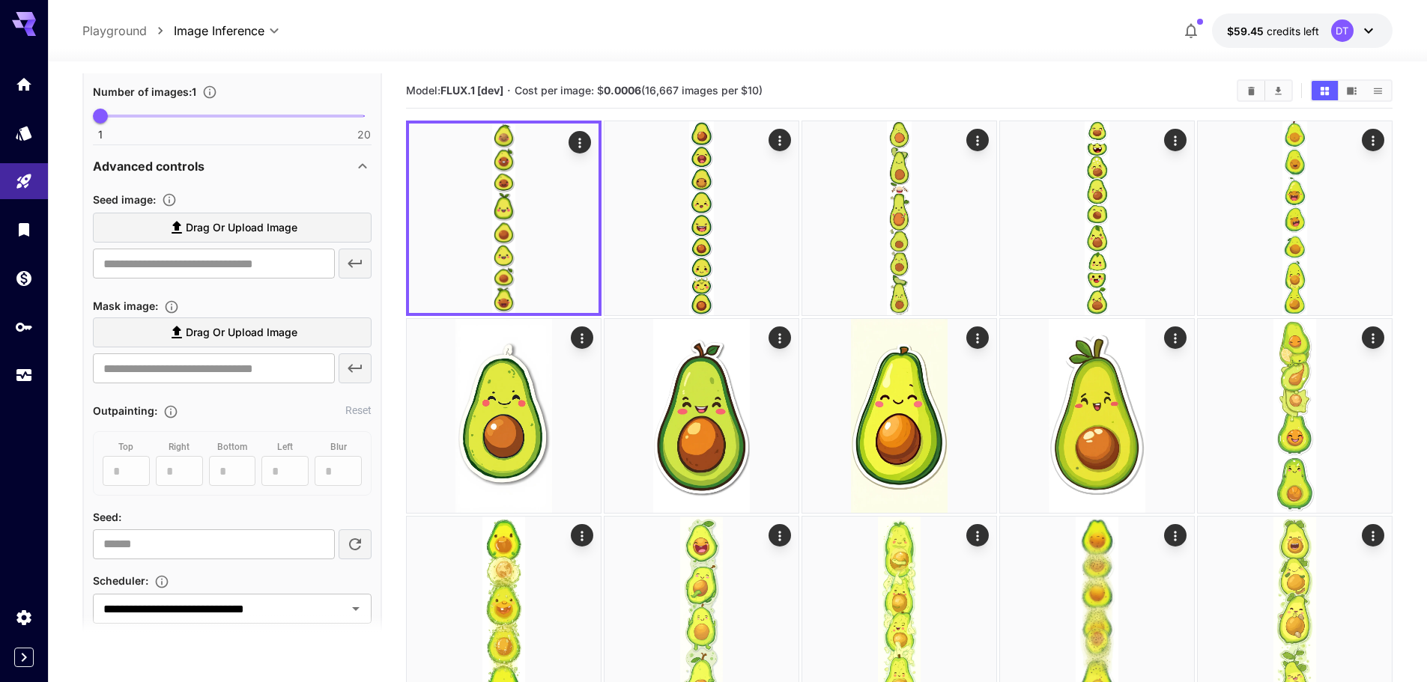
scroll to position [1001, 0]
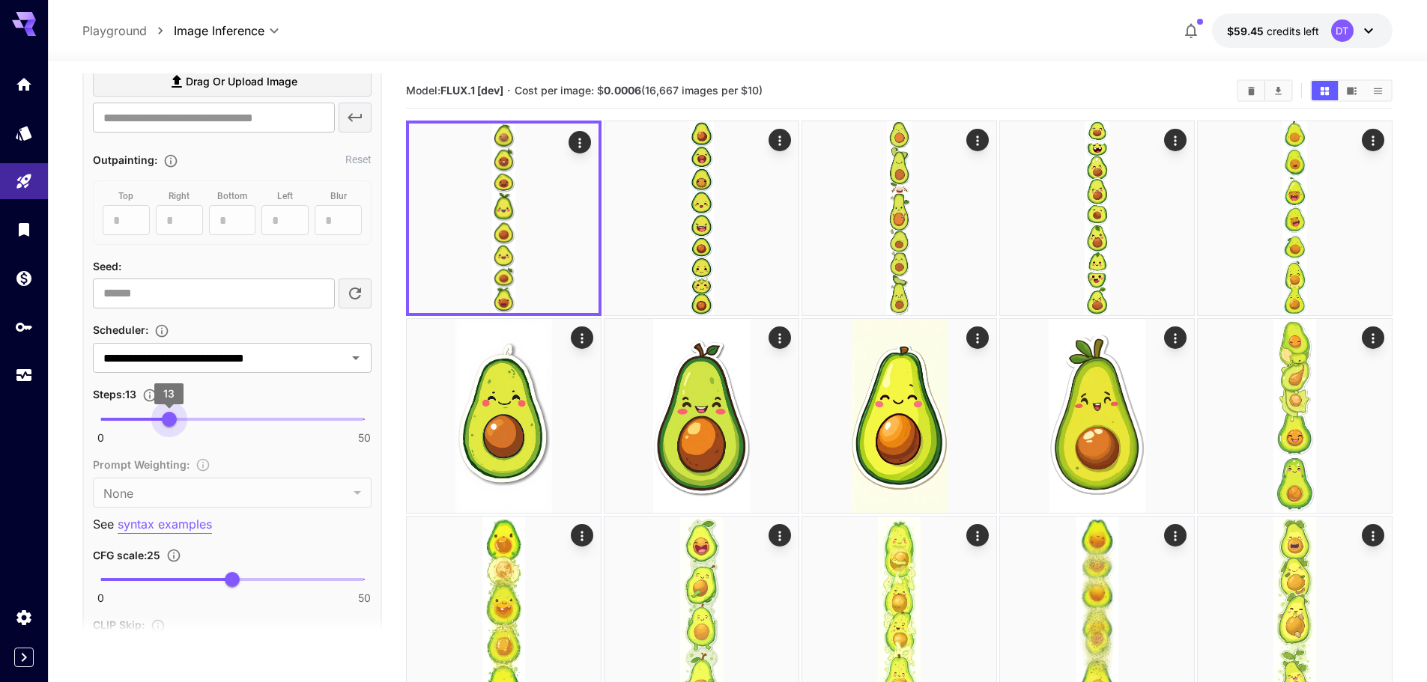
click at [170, 419] on span "13" at bounding box center [169, 419] width 15 height 15
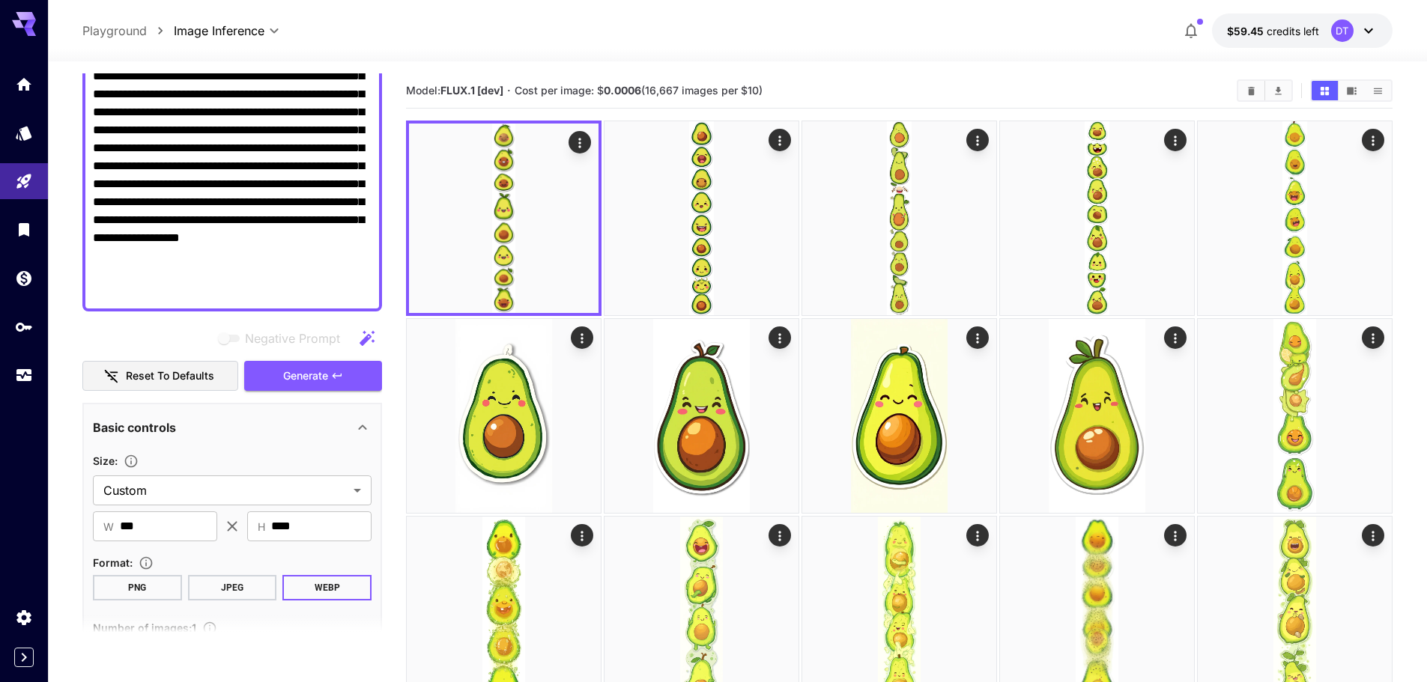
scroll to position [177, 0]
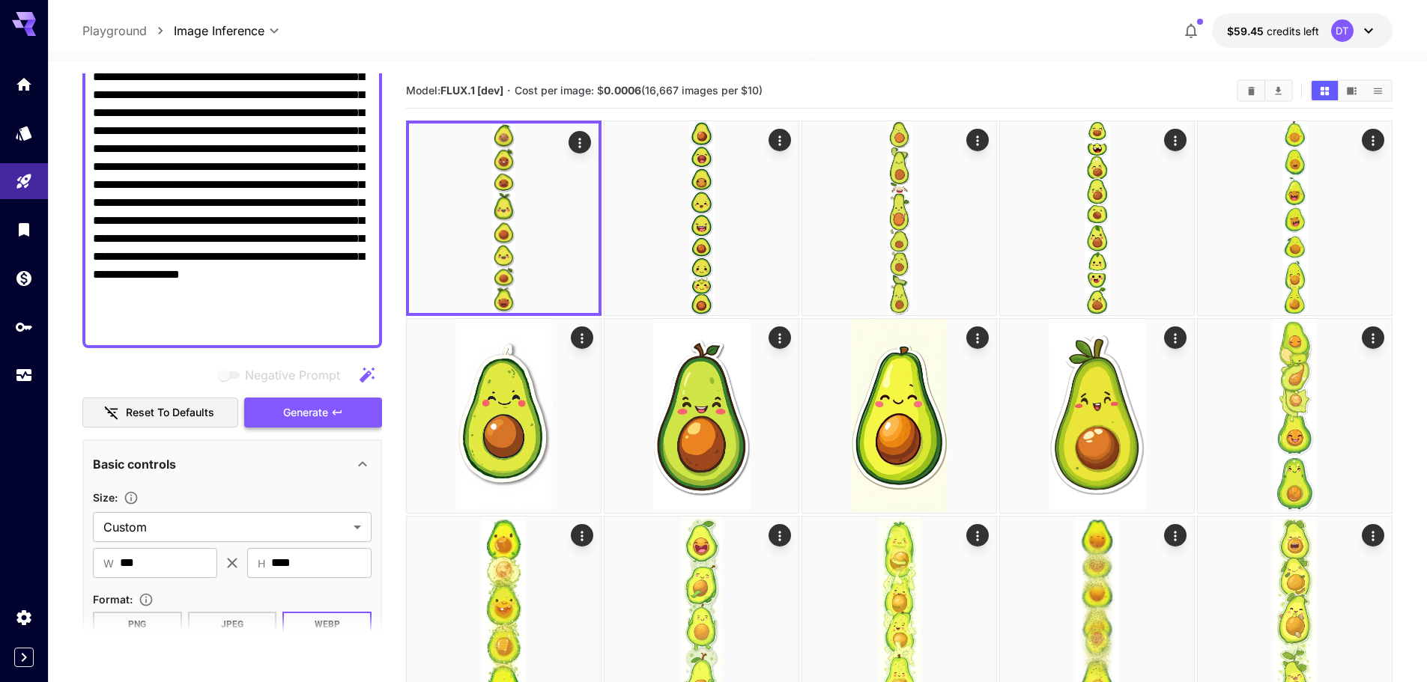
click at [297, 418] on span "Generate" at bounding box center [305, 413] width 45 height 19
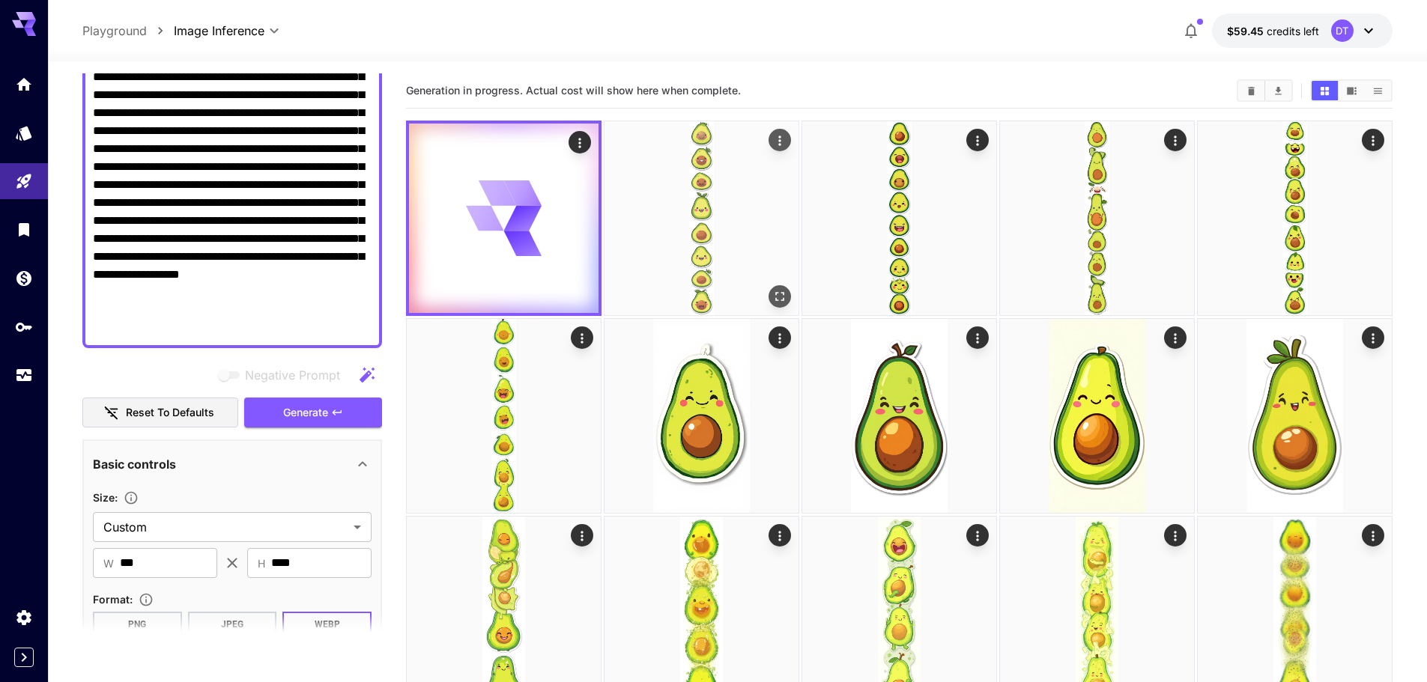
click at [751, 217] on img at bounding box center [701, 218] width 194 height 194
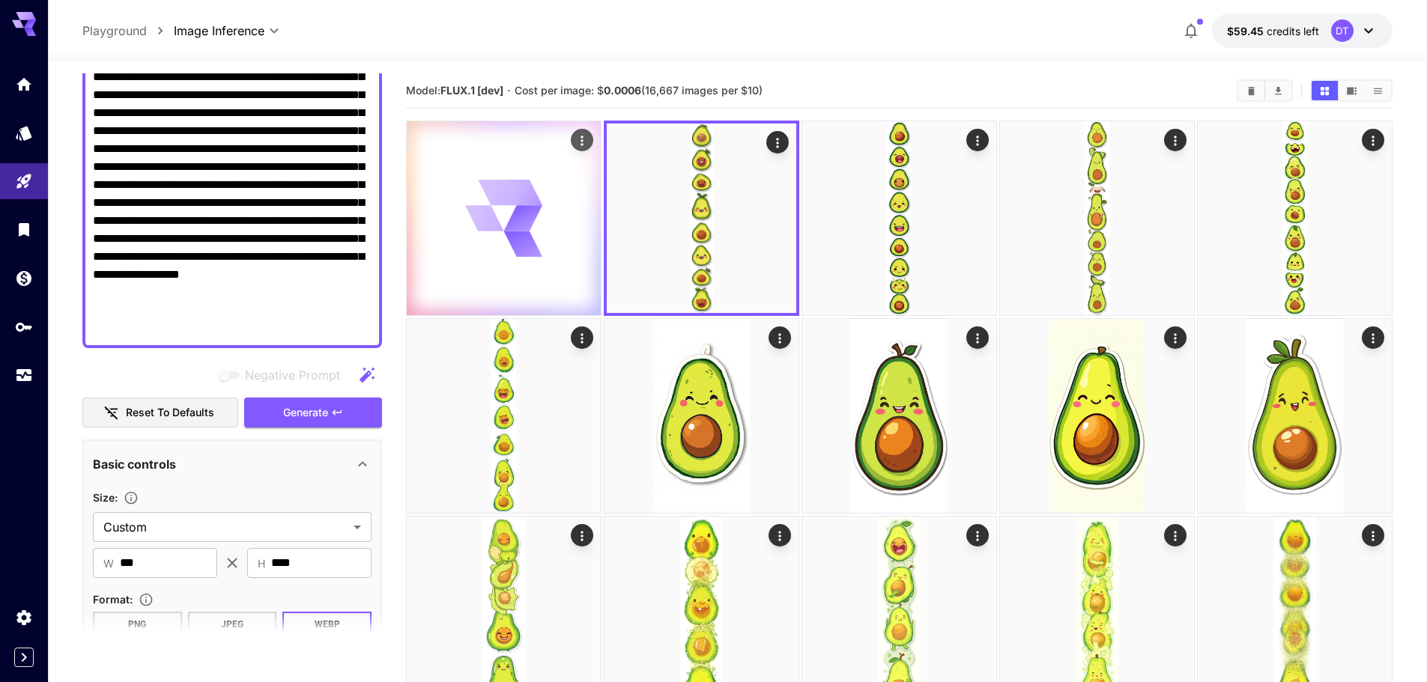
click at [542, 255] on icon at bounding box center [504, 219] width 78 height 78
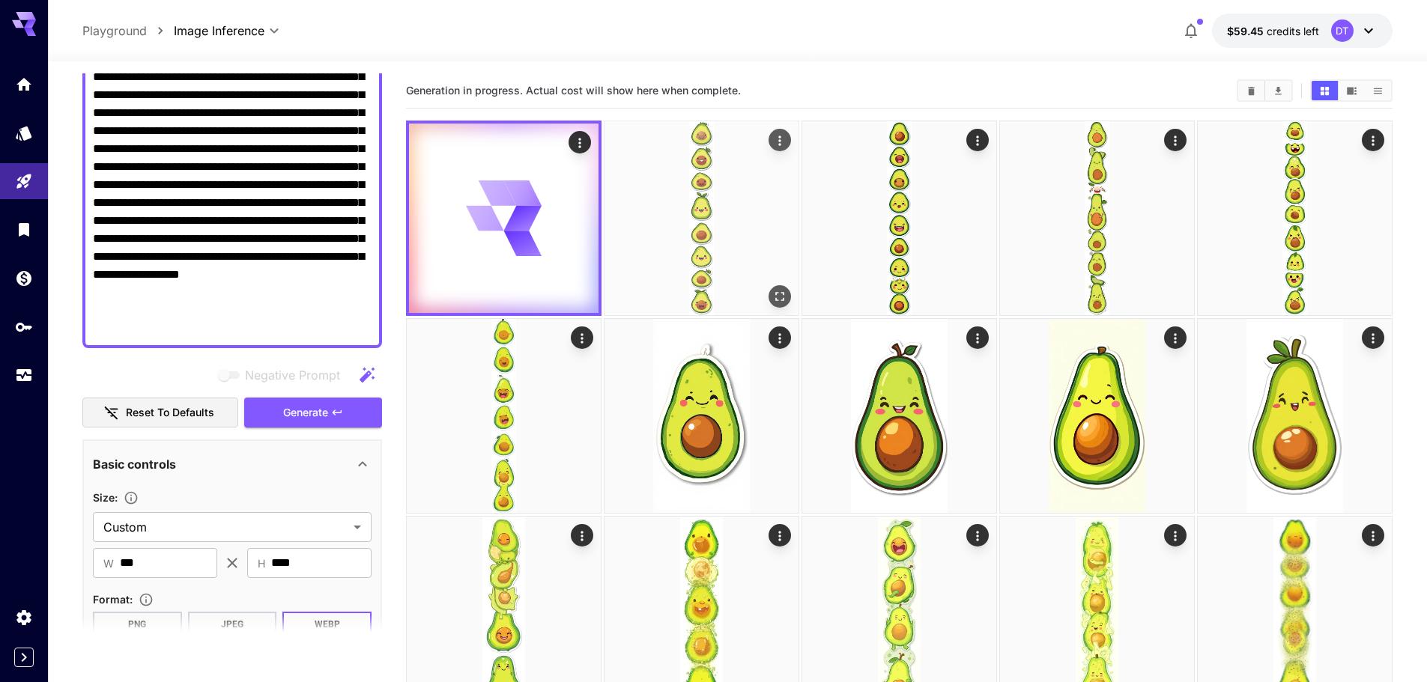
click at [656, 241] on img at bounding box center [701, 218] width 194 height 194
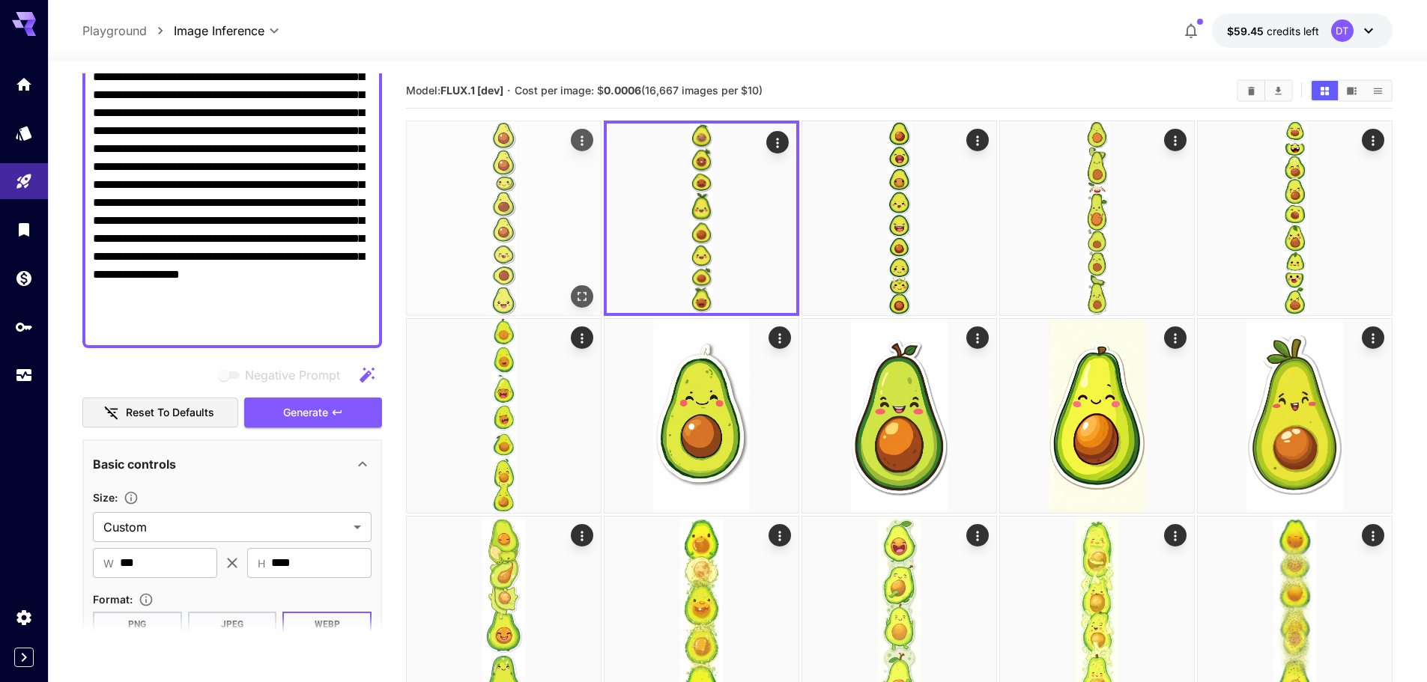
click at [519, 262] on img at bounding box center [504, 218] width 194 height 194
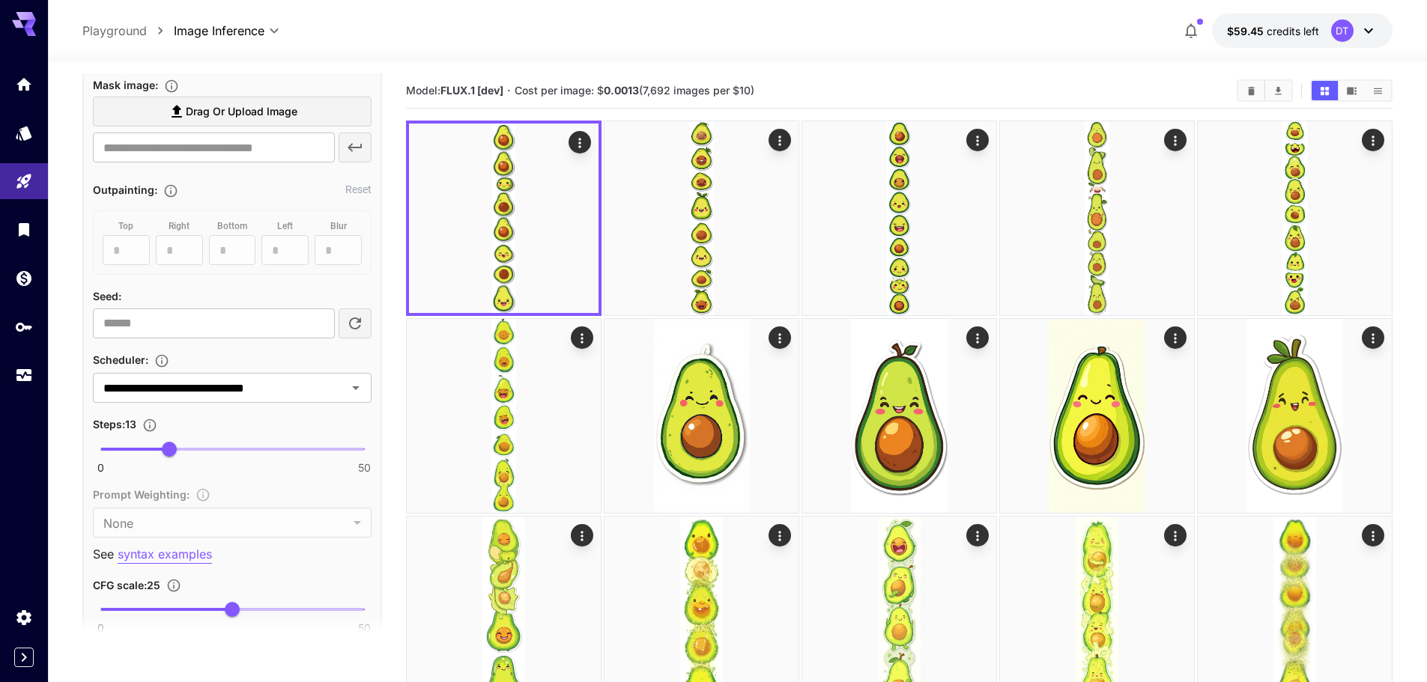
scroll to position [1001, 0]
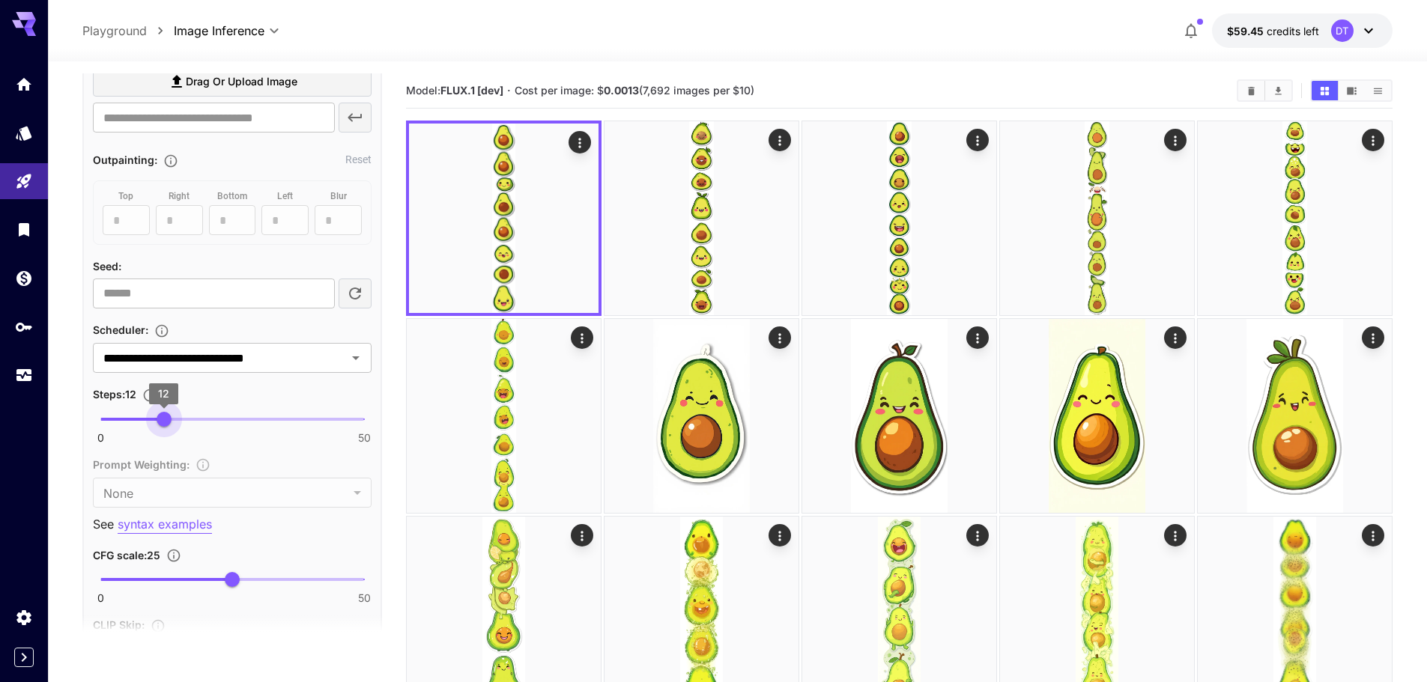
click at [163, 414] on span "12" at bounding box center [164, 419] width 15 height 15
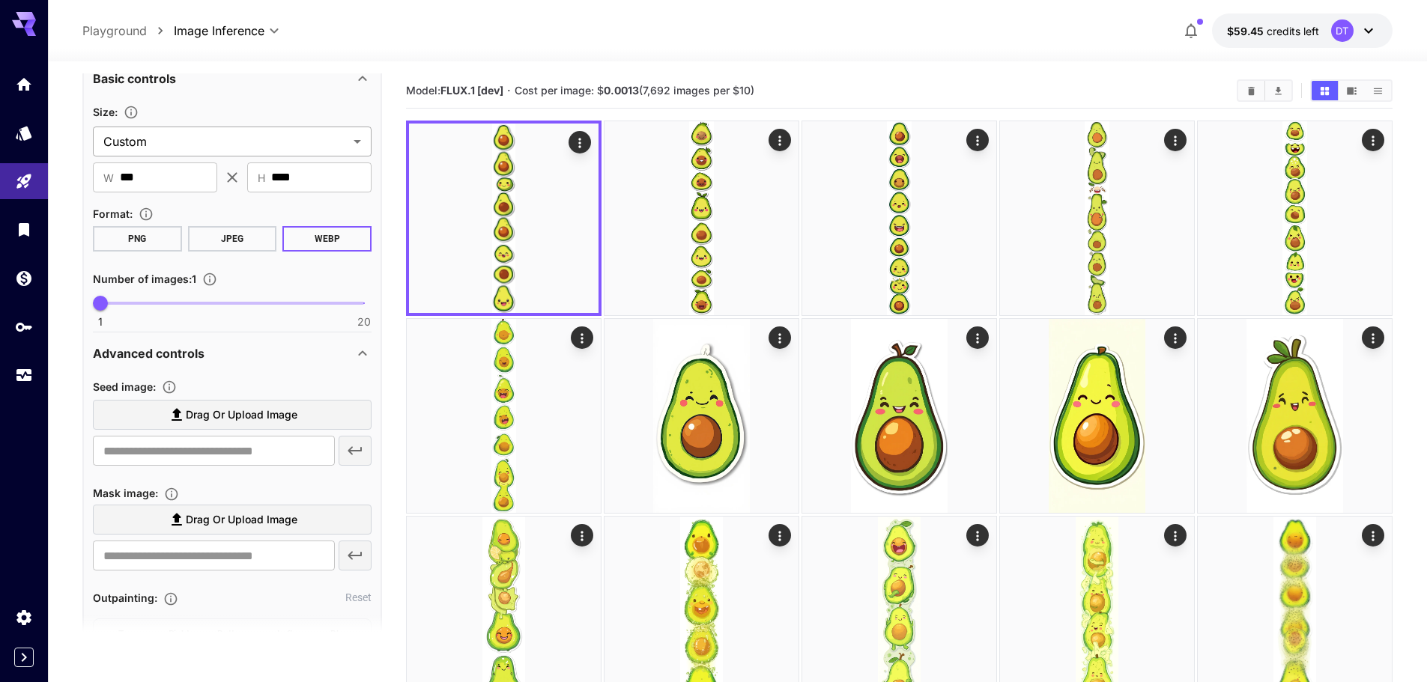
scroll to position [327, 0]
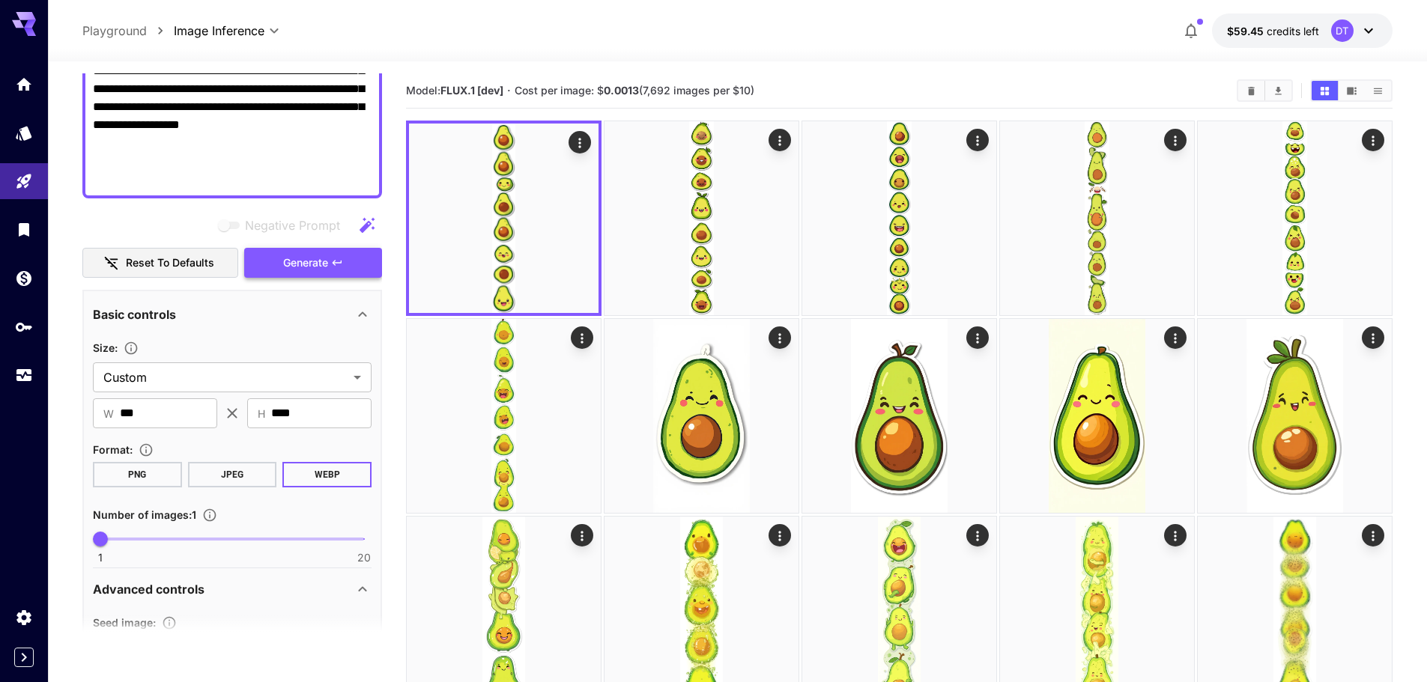
click at [338, 270] on button "Generate" at bounding box center [313, 263] width 138 height 31
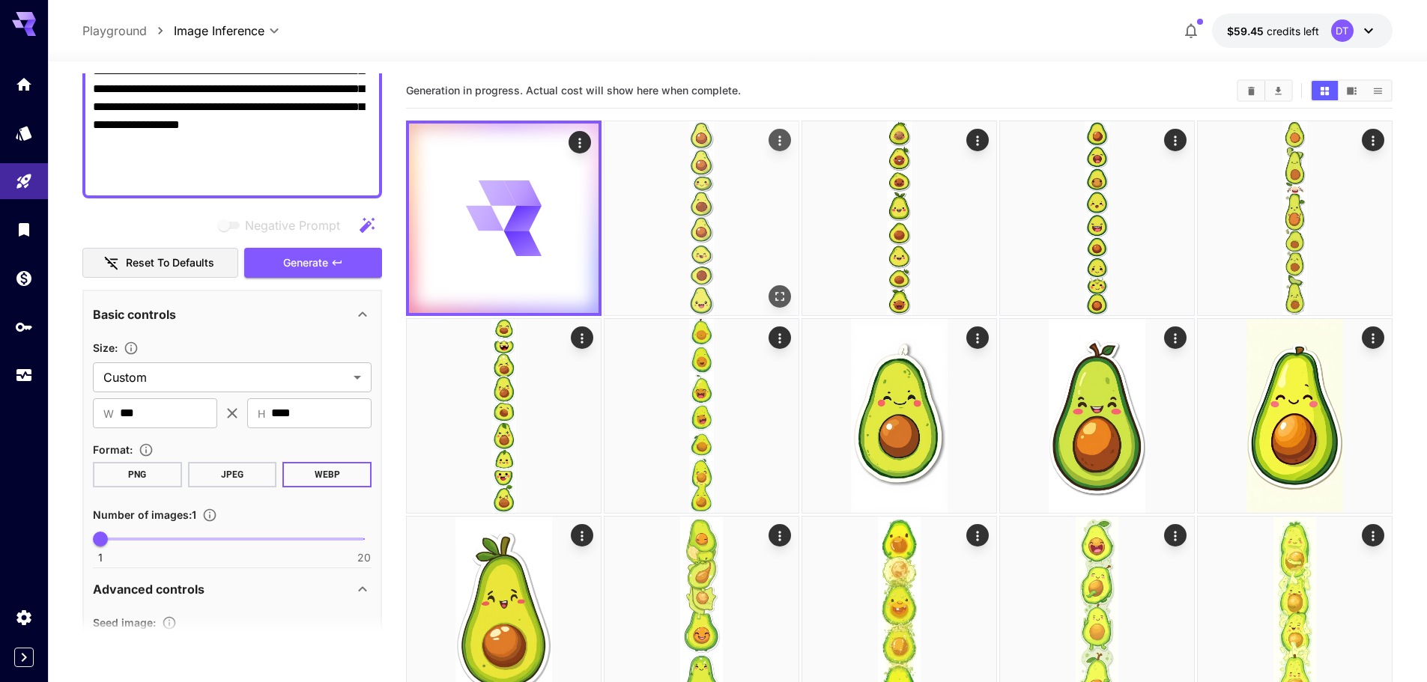
click at [666, 253] on img at bounding box center [701, 218] width 194 height 194
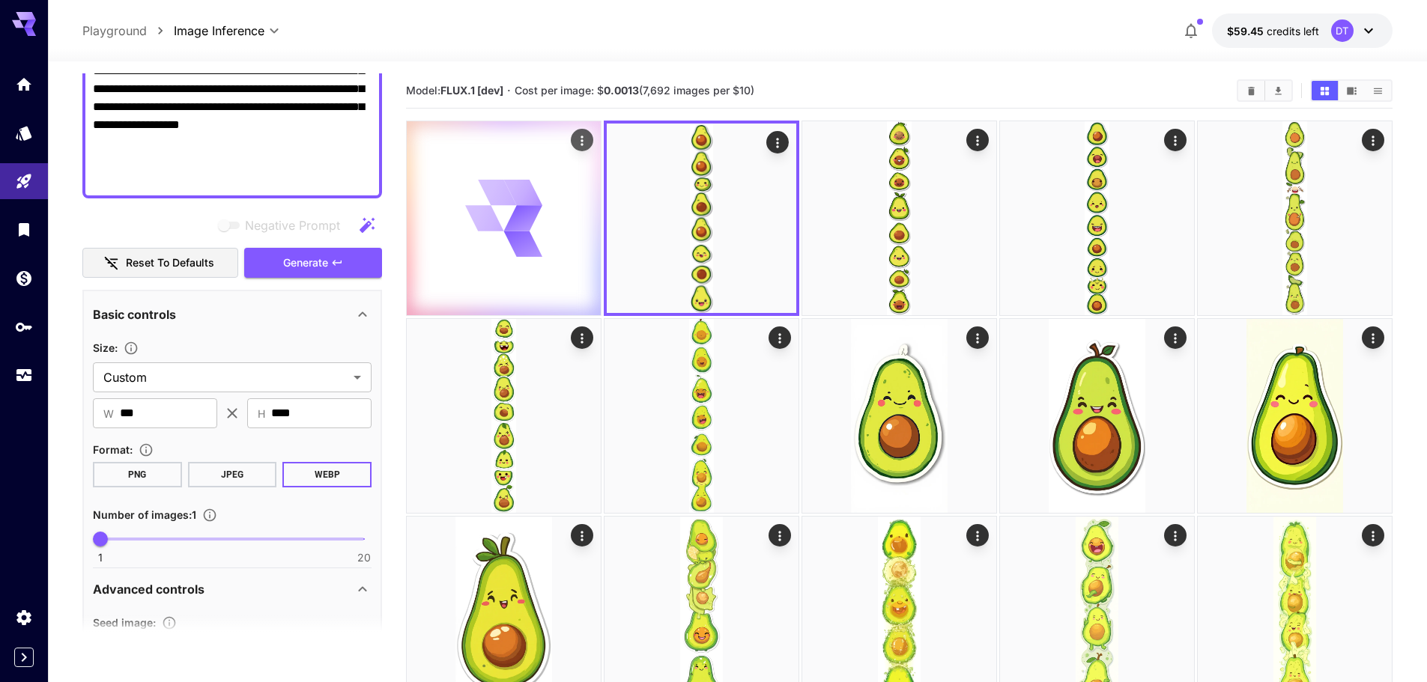
click at [568, 265] on div at bounding box center [504, 218] width 194 height 194
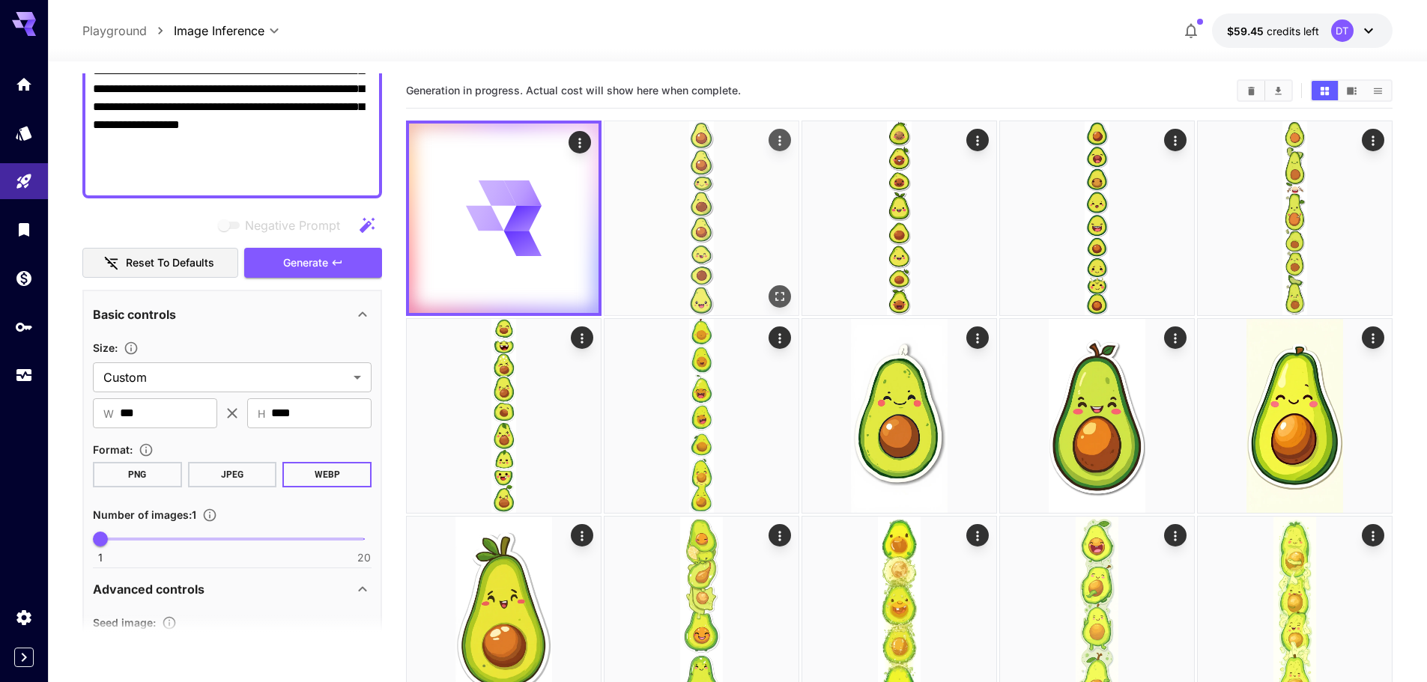
click at [690, 259] on img at bounding box center [701, 218] width 194 height 194
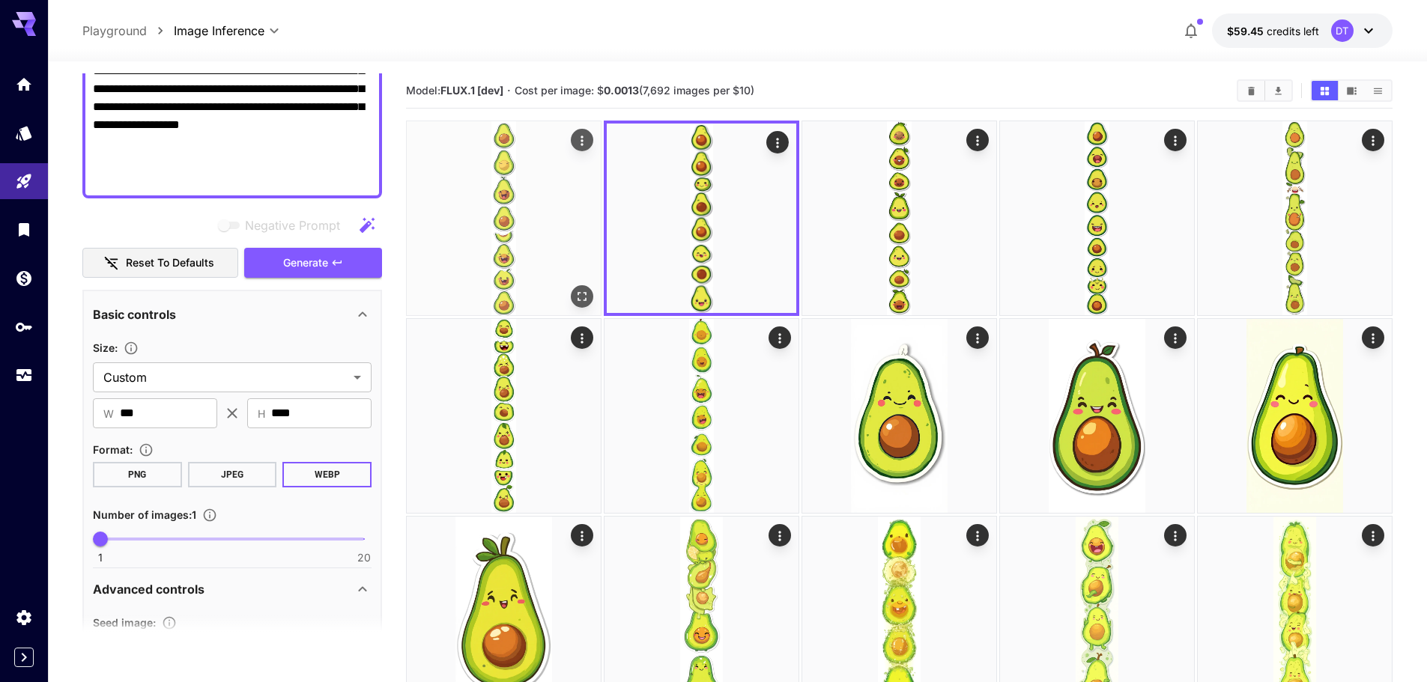
click at [524, 275] on img at bounding box center [504, 218] width 194 height 194
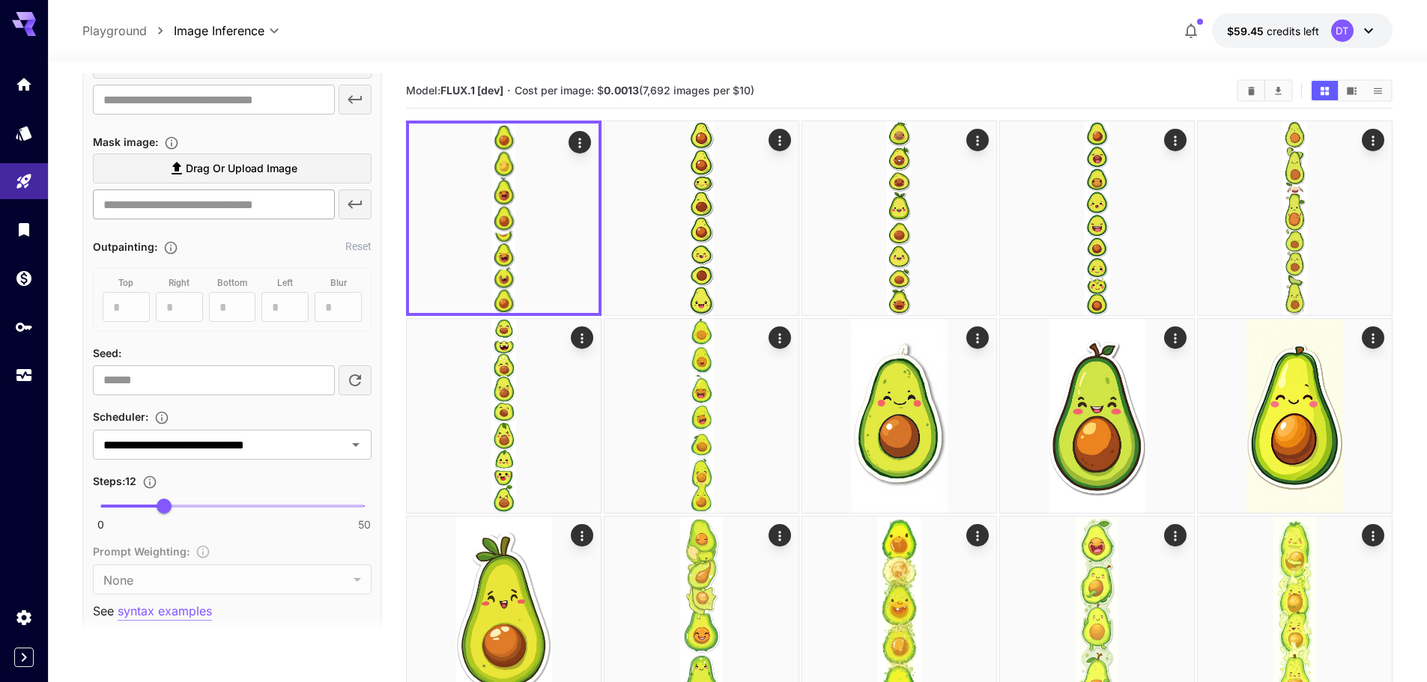
scroll to position [926, 0]
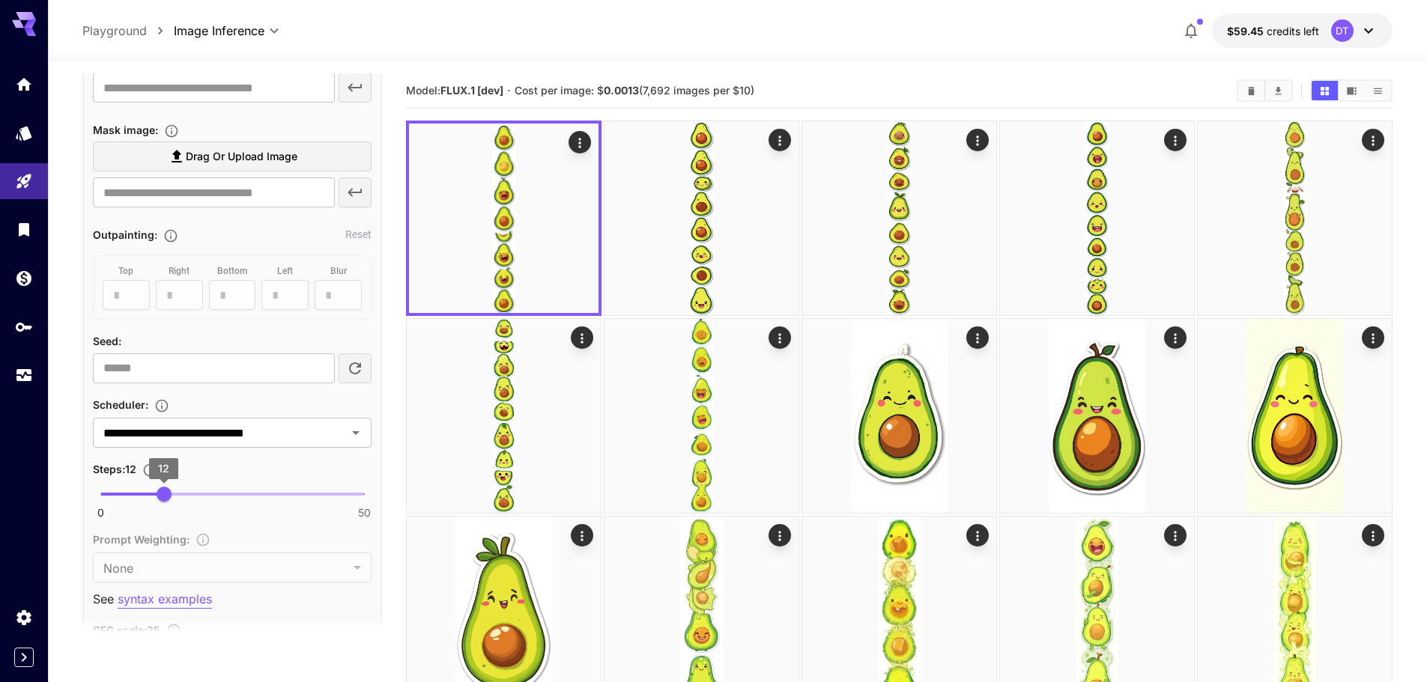
type input "**"
click at [157, 495] on span "11" at bounding box center [158, 494] width 15 height 15
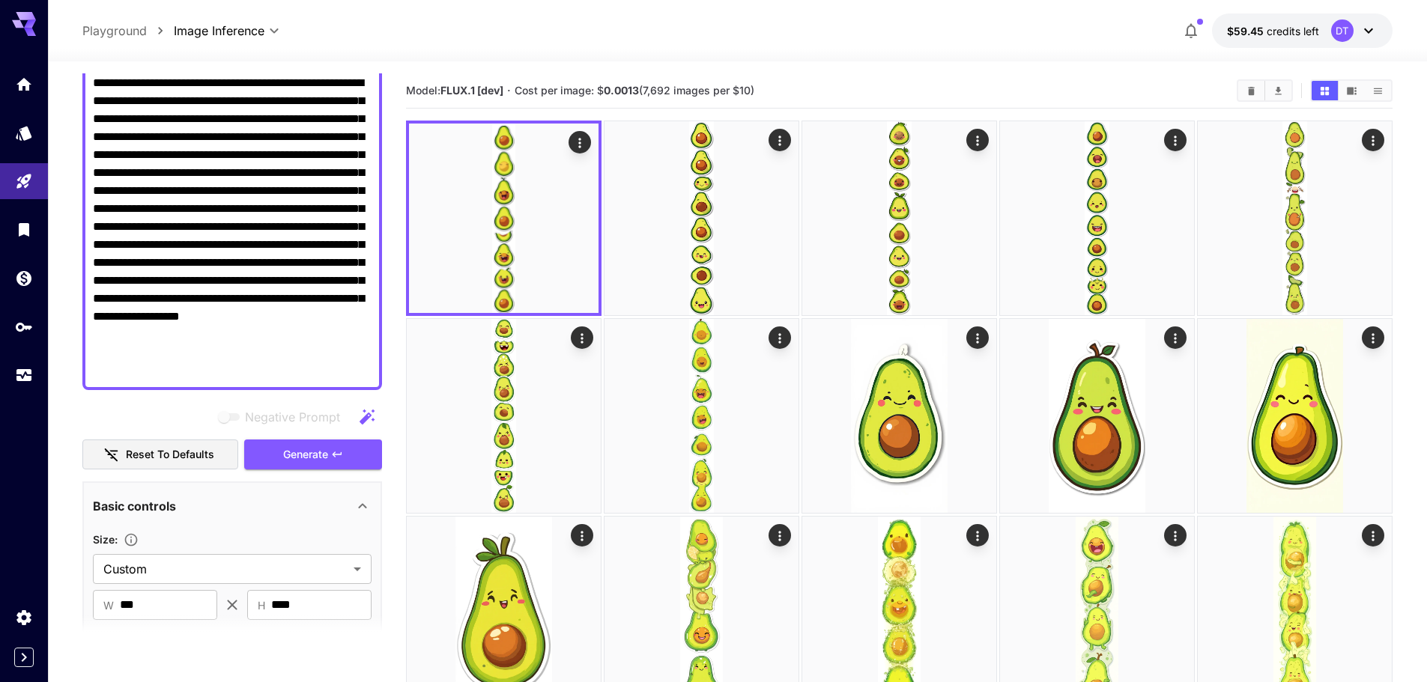
scroll to position [103, 0]
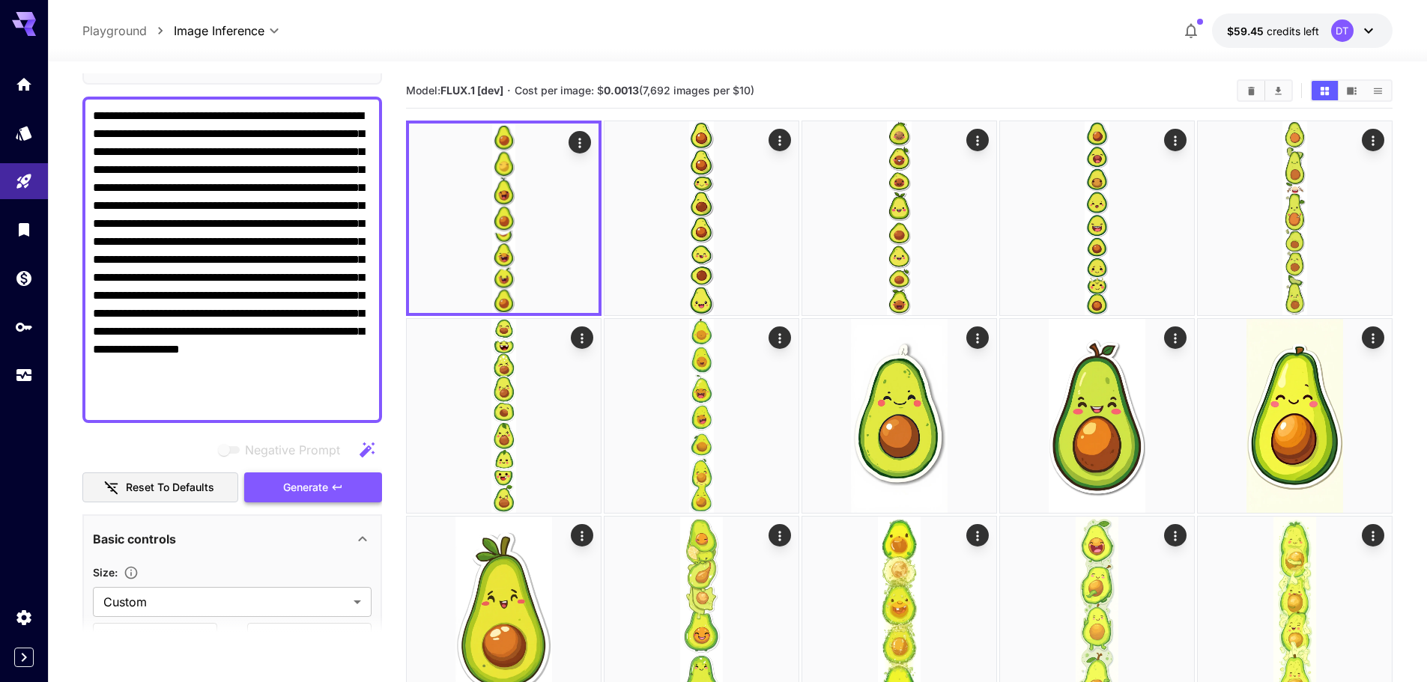
click at [281, 484] on button "Generate" at bounding box center [313, 488] width 138 height 31
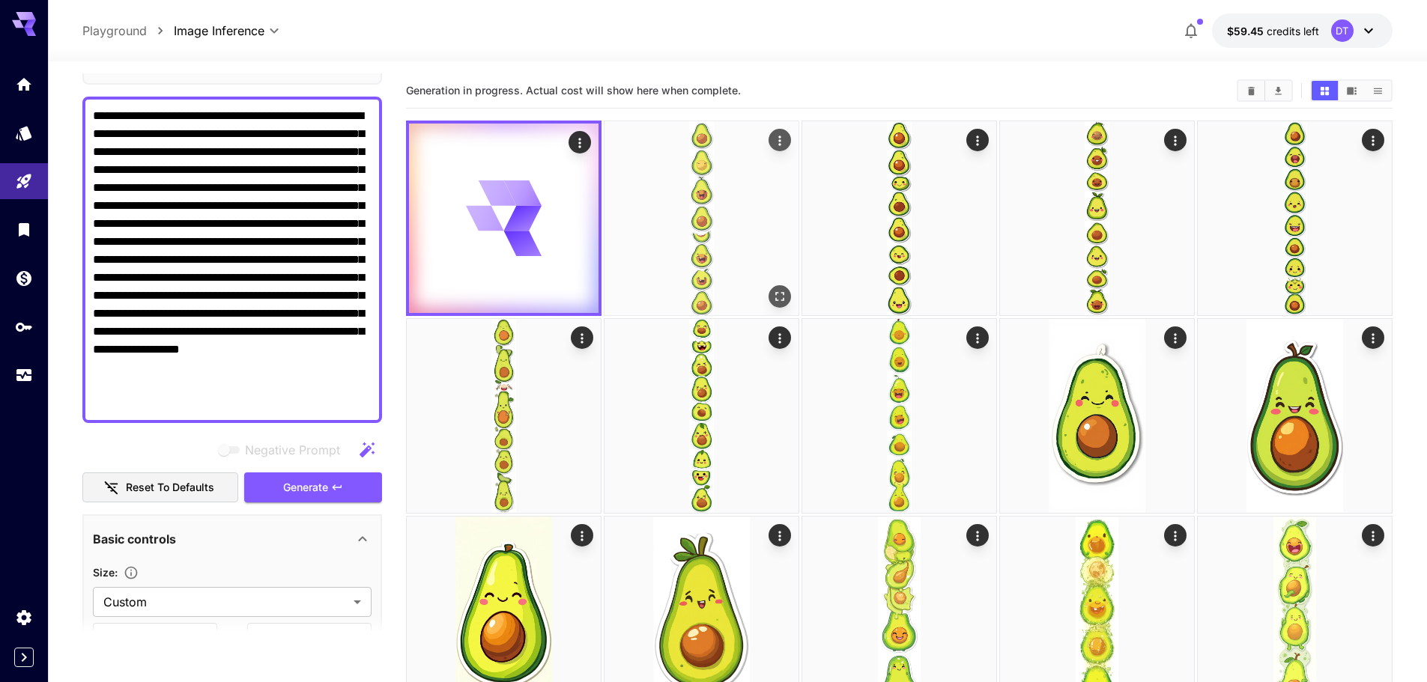
click at [733, 240] on img at bounding box center [701, 218] width 194 height 194
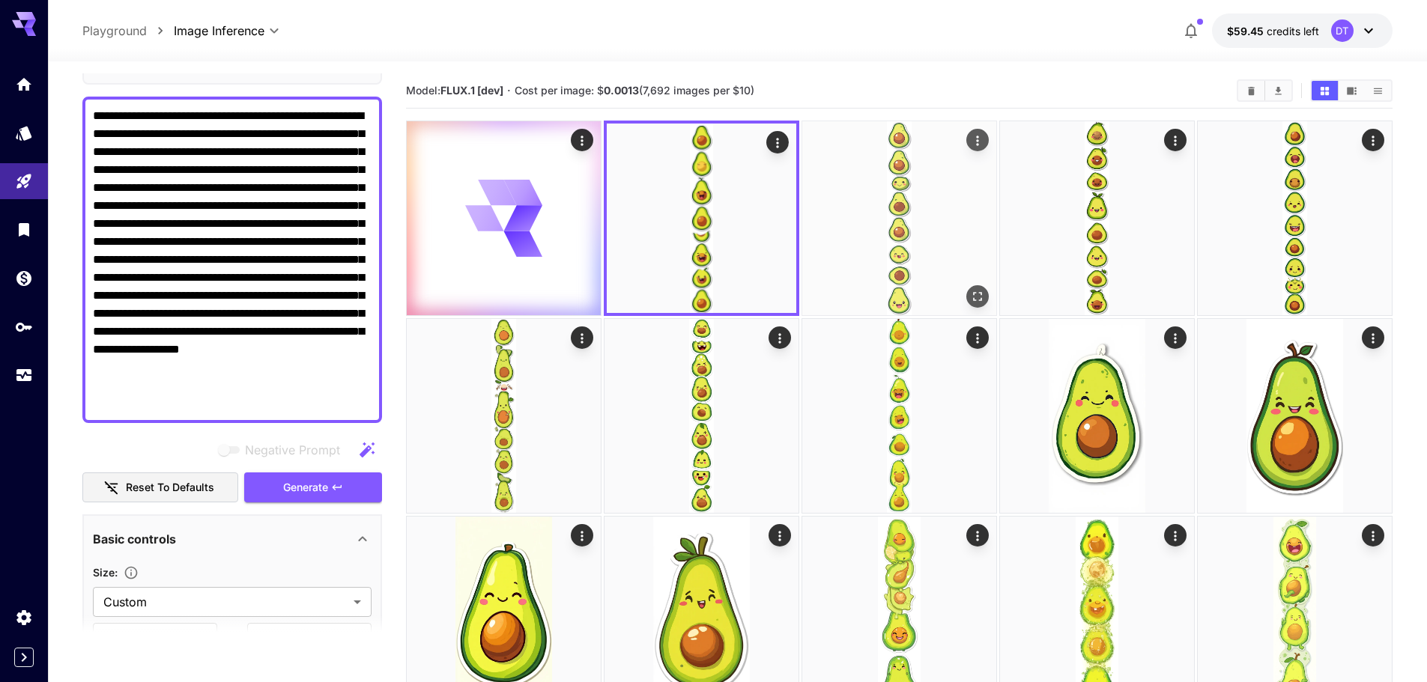
click at [884, 228] on img at bounding box center [899, 218] width 194 height 194
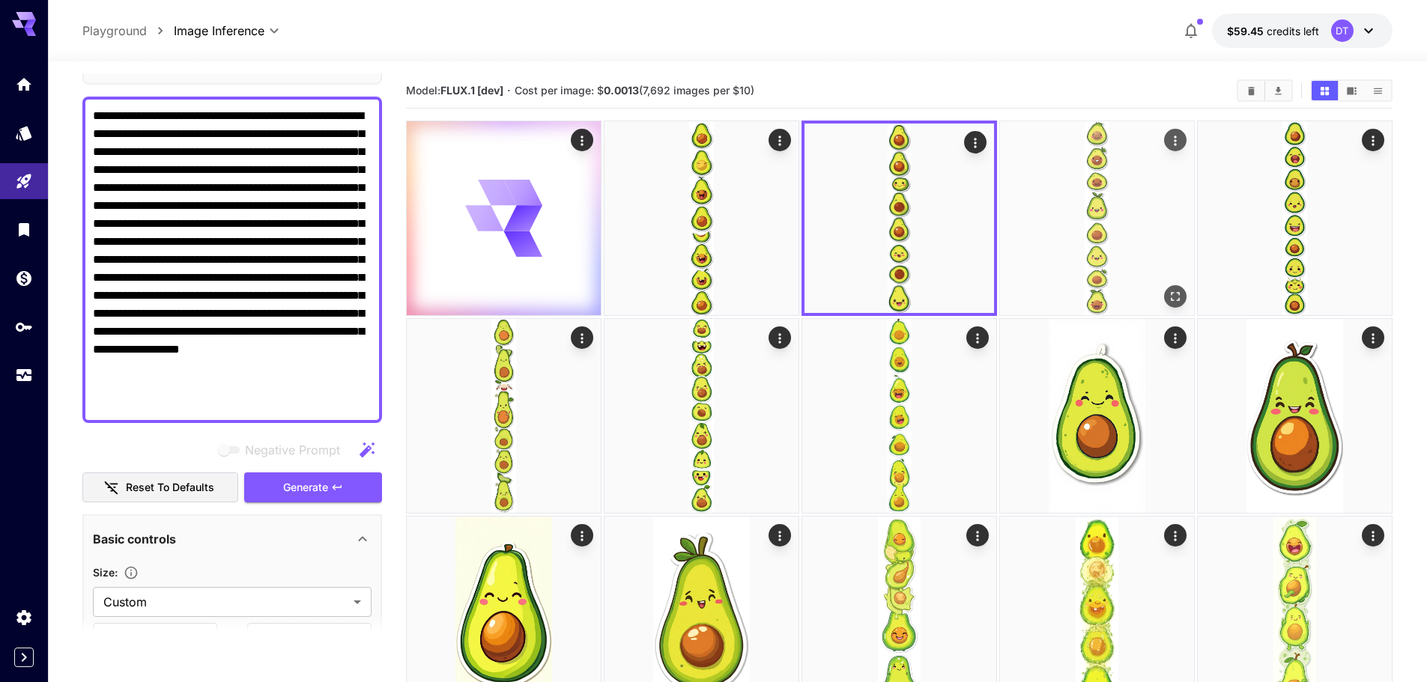
click at [1087, 225] on img at bounding box center [1097, 218] width 194 height 194
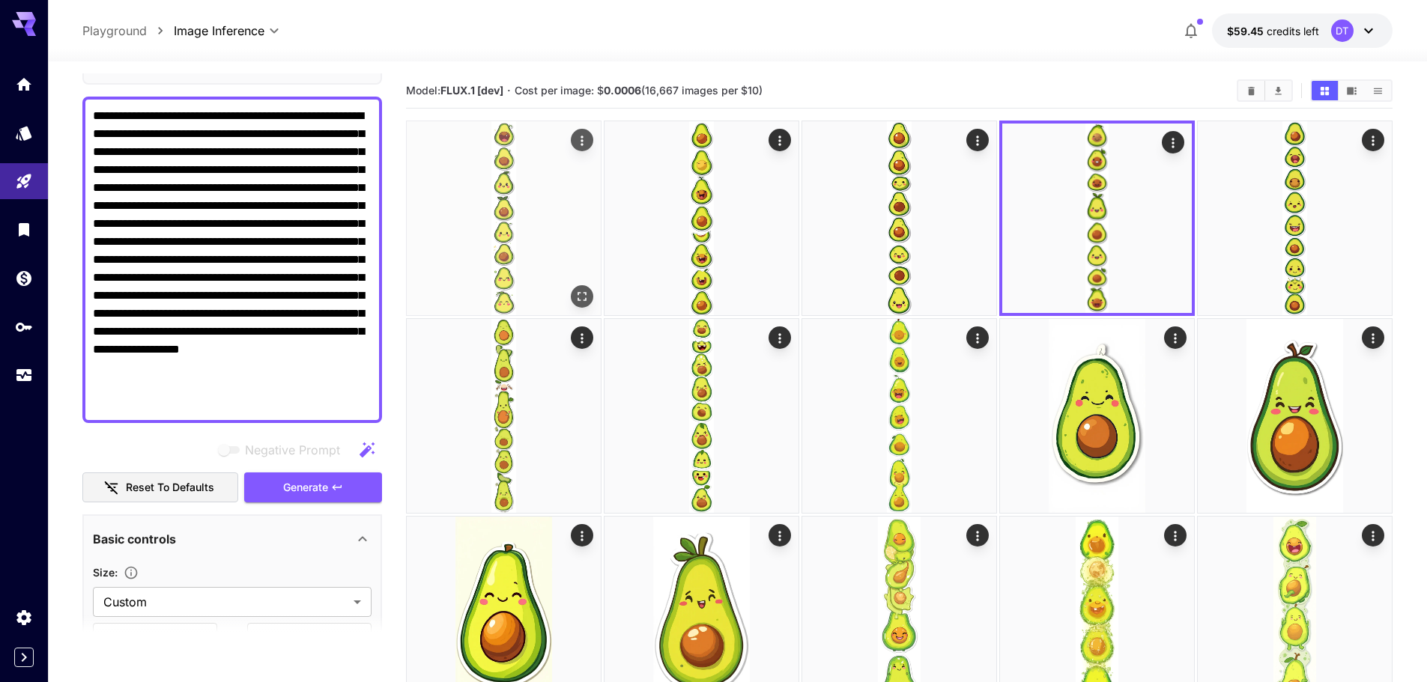
click at [446, 255] on img at bounding box center [504, 218] width 194 height 194
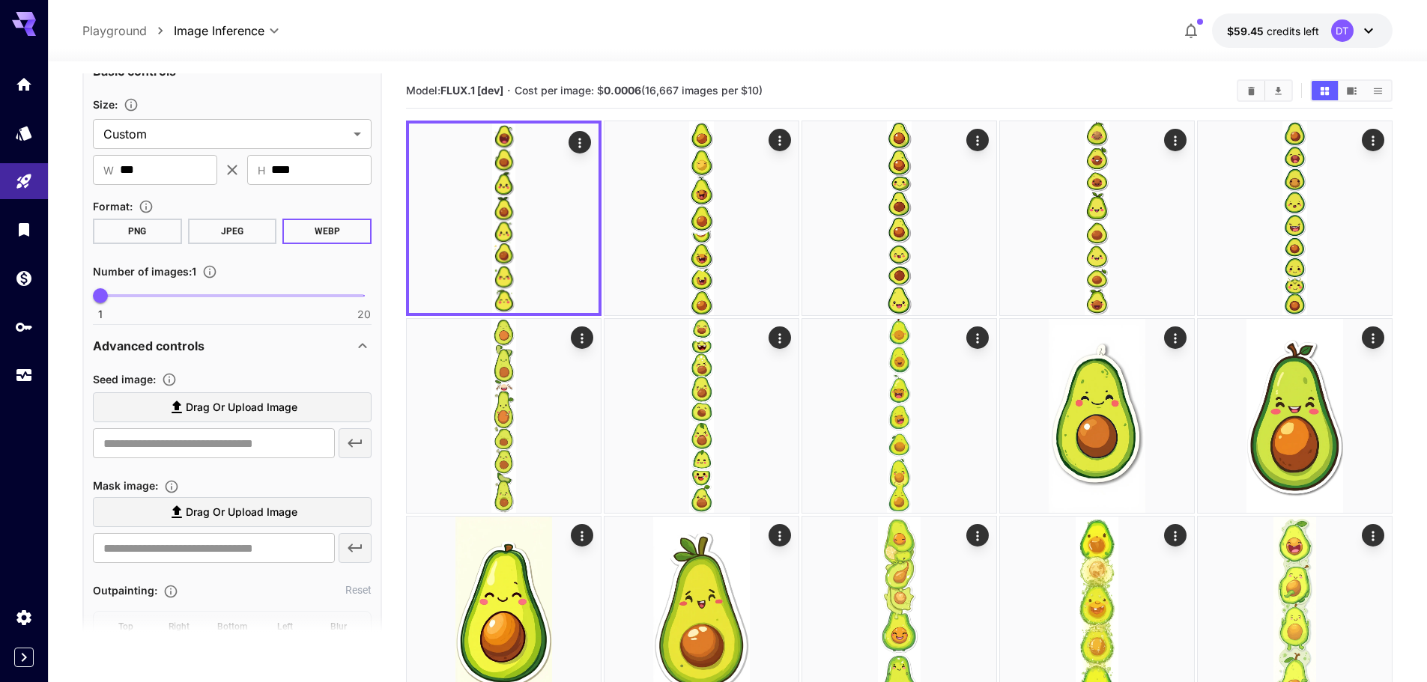
scroll to position [552, 0]
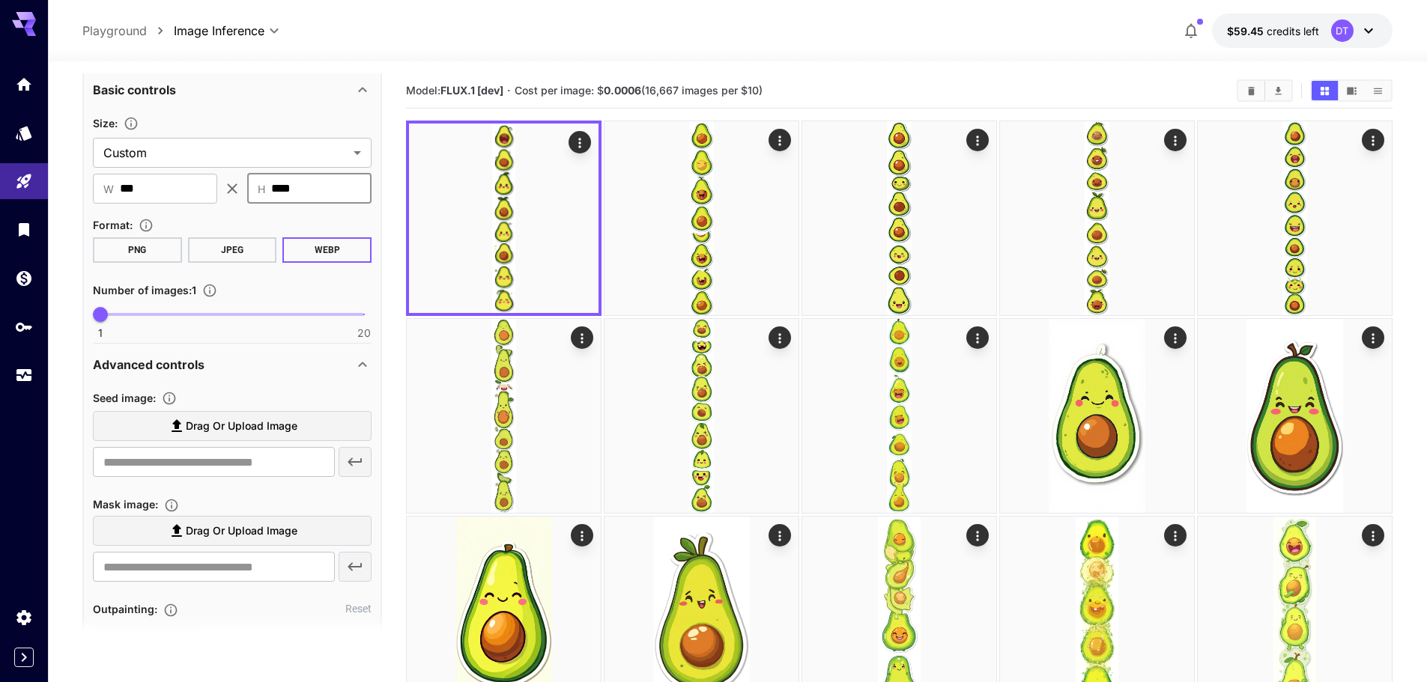
drag, startPoint x: 341, startPoint y: 183, endPoint x: 220, endPoint y: 185, distance: 121.3
click at [220, 185] on div "​ W *** ​ ​ H **** ​" at bounding box center [232, 189] width 279 height 30
type input "****"
drag, startPoint x: 174, startPoint y: 199, endPoint x: 5, endPoint y: 142, distance: 178.6
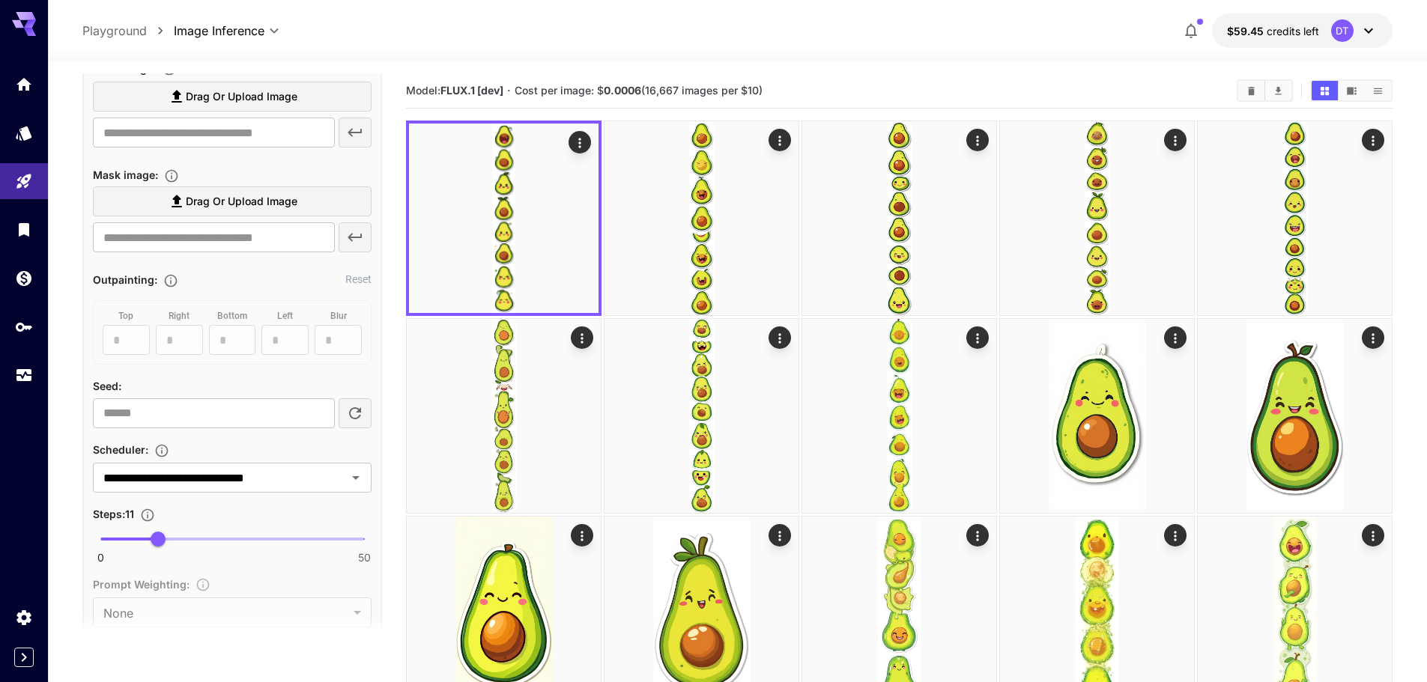
scroll to position [926, 0]
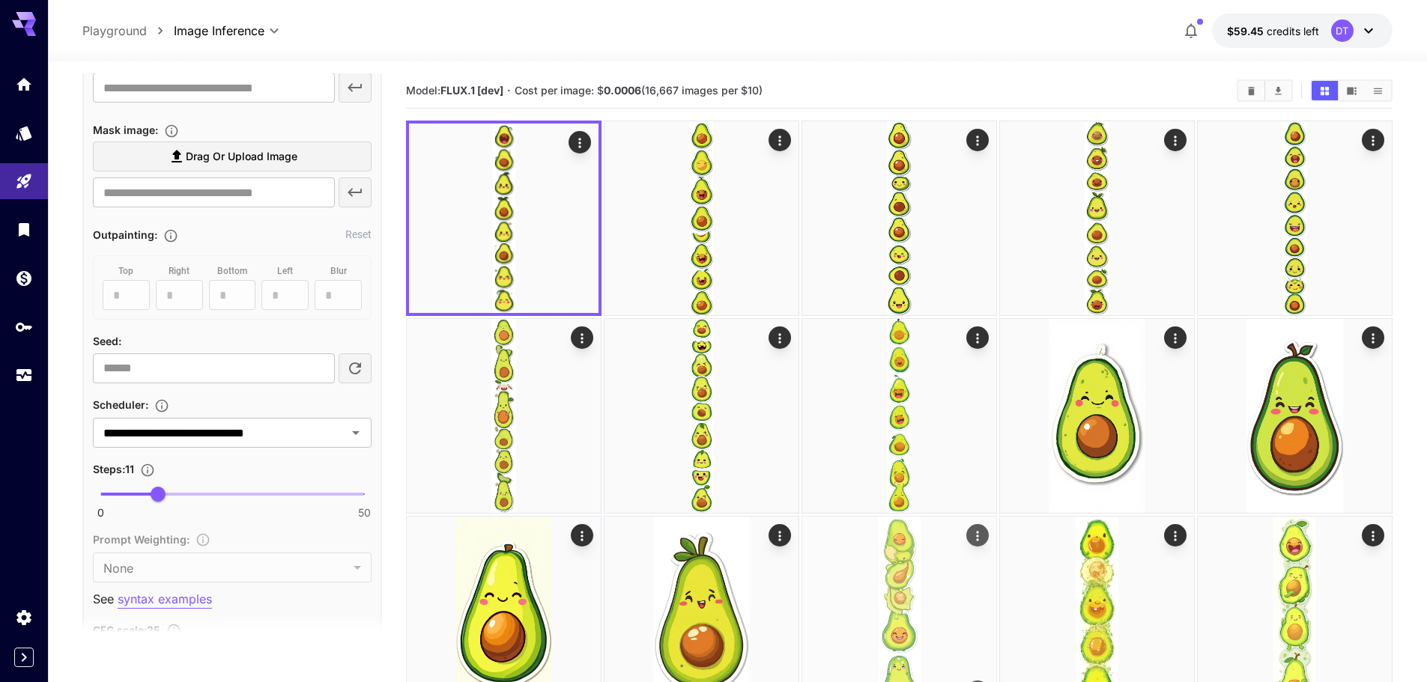
type input "***"
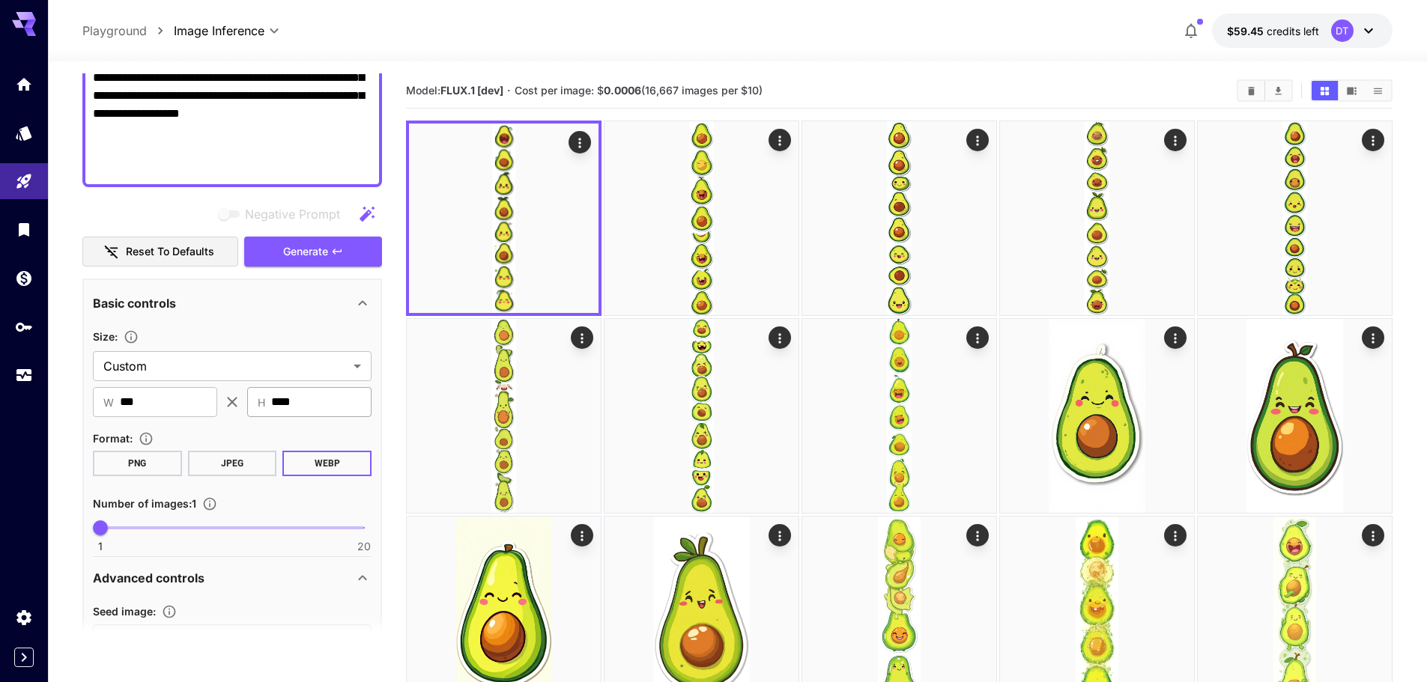
scroll to position [327, 0]
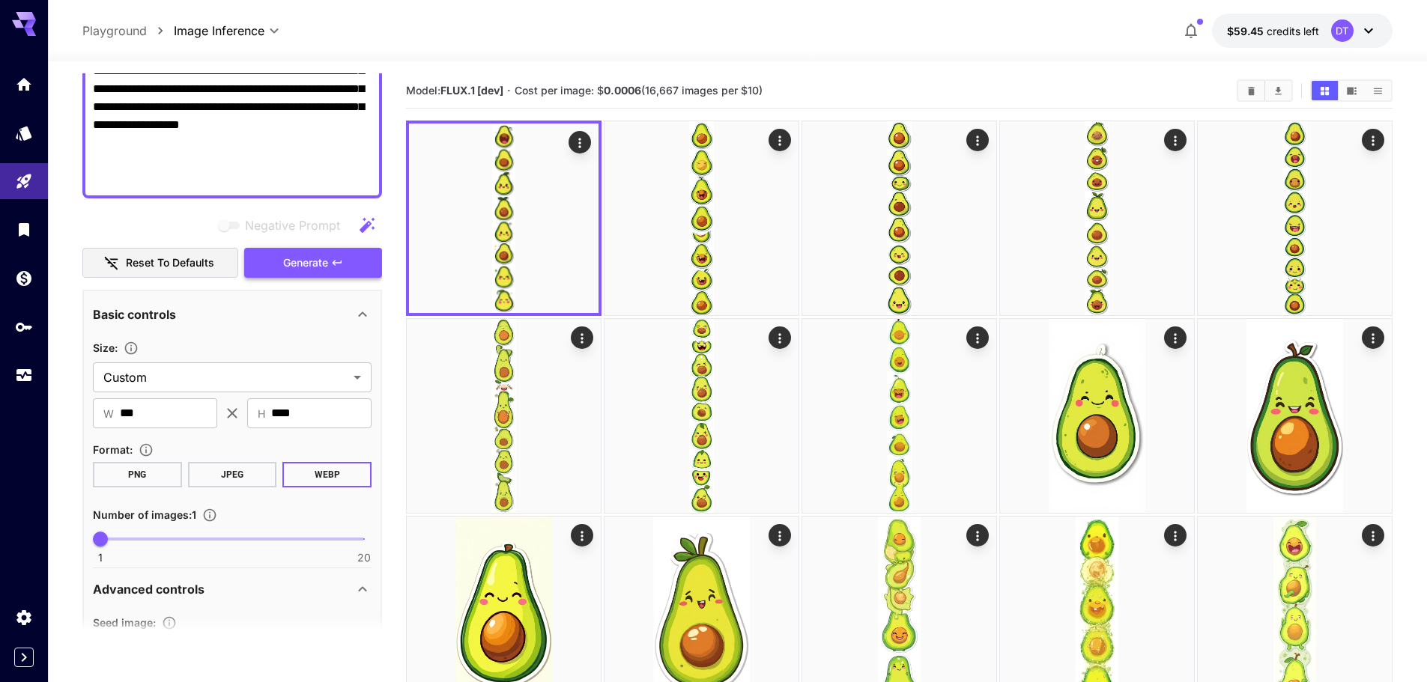
click at [293, 275] on button "Generate" at bounding box center [313, 263] width 138 height 31
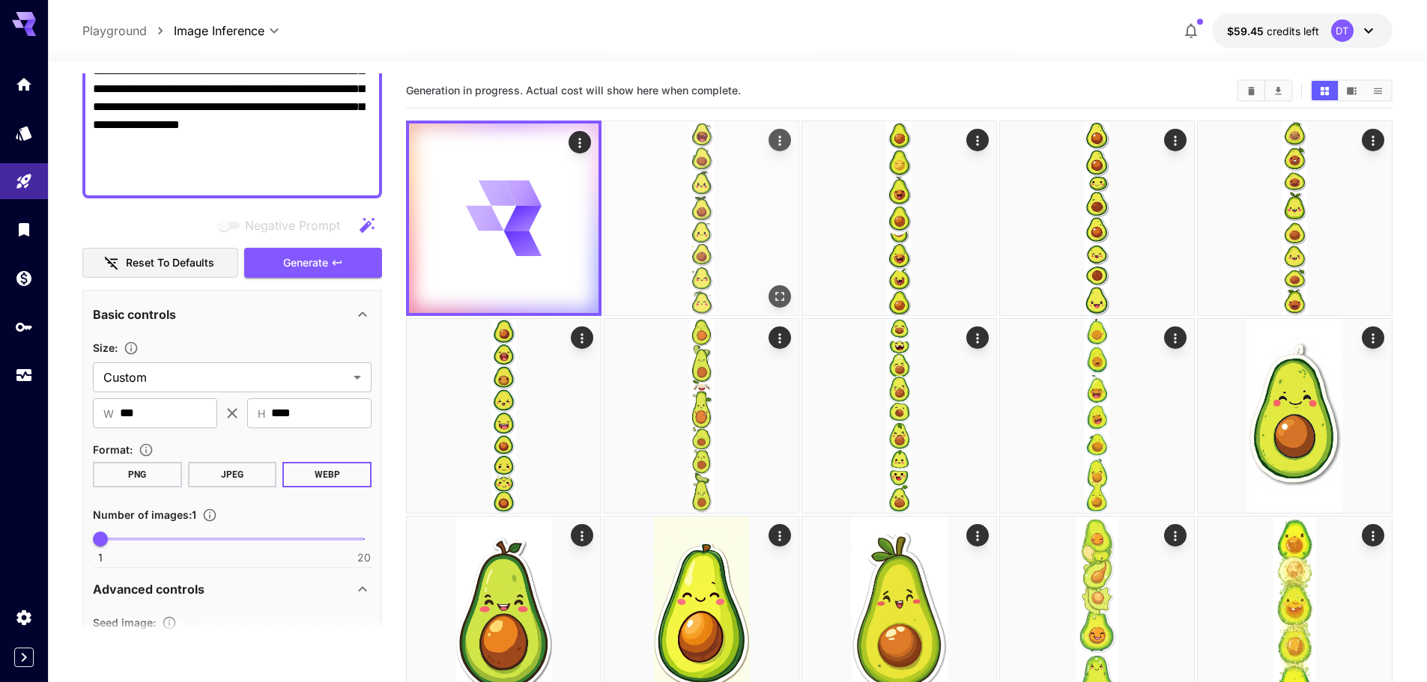
drag, startPoint x: 681, startPoint y: 224, endPoint x: 622, endPoint y: 234, distance: 59.2
click at [681, 223] on img at bounding box center [701, 218] width 194 height 194
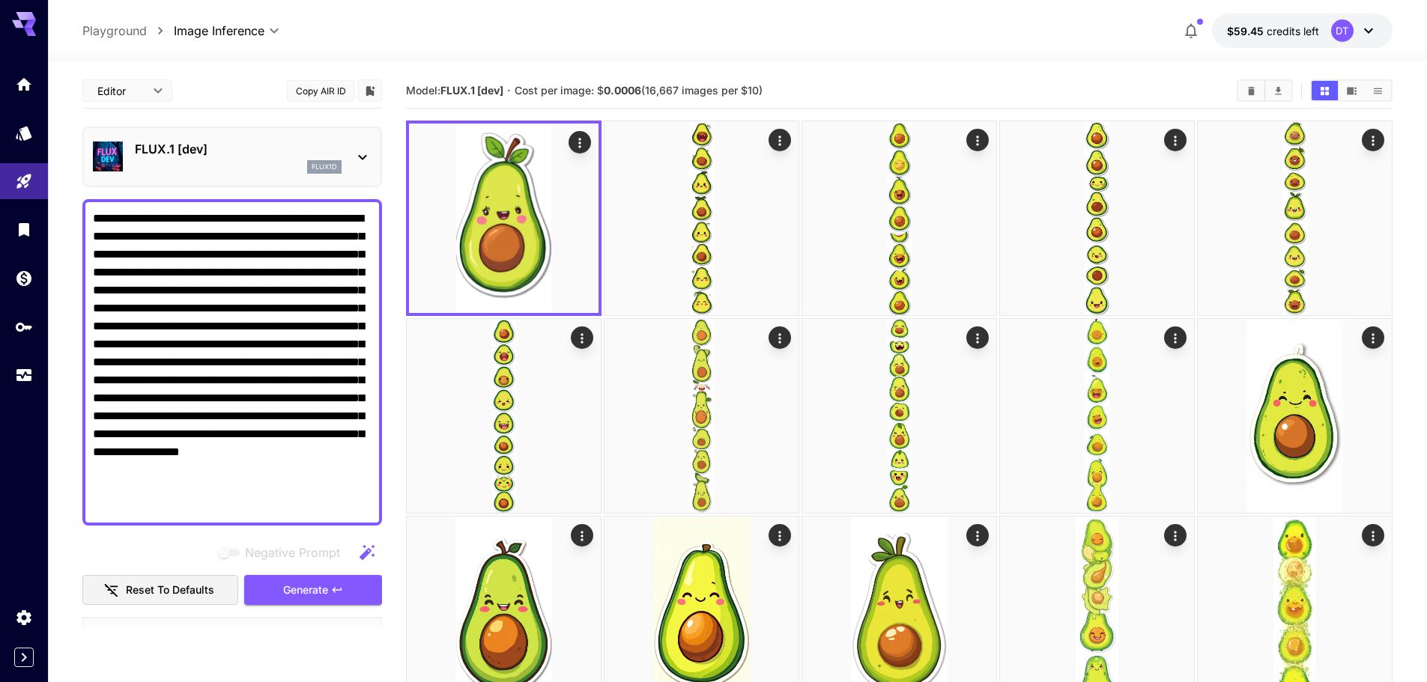
scroll to position [327, 0]
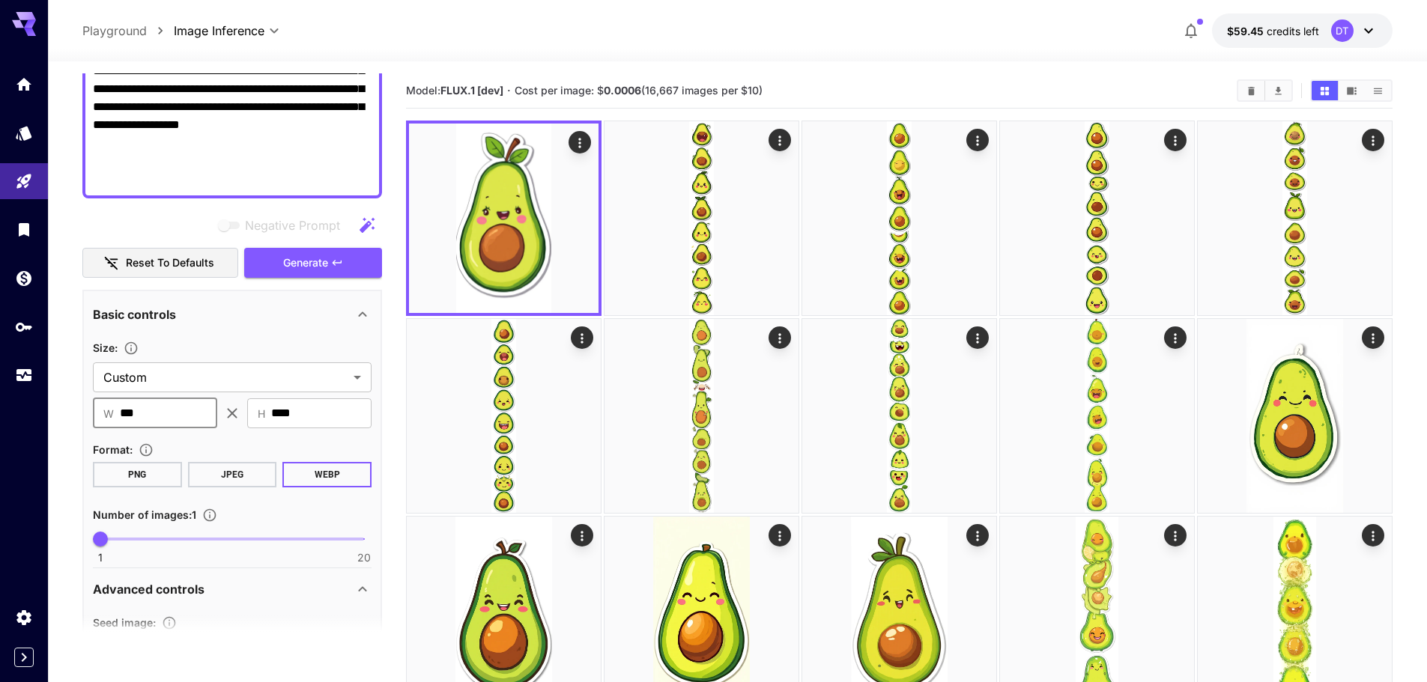
drag, startPoint x: 156, startPoint y: 413, endPoint x: 62, endPoint y: 413, distance: 93.6
click at [331, 270] on button "Generate" at bounding box center [313, 263] width 138 height 31
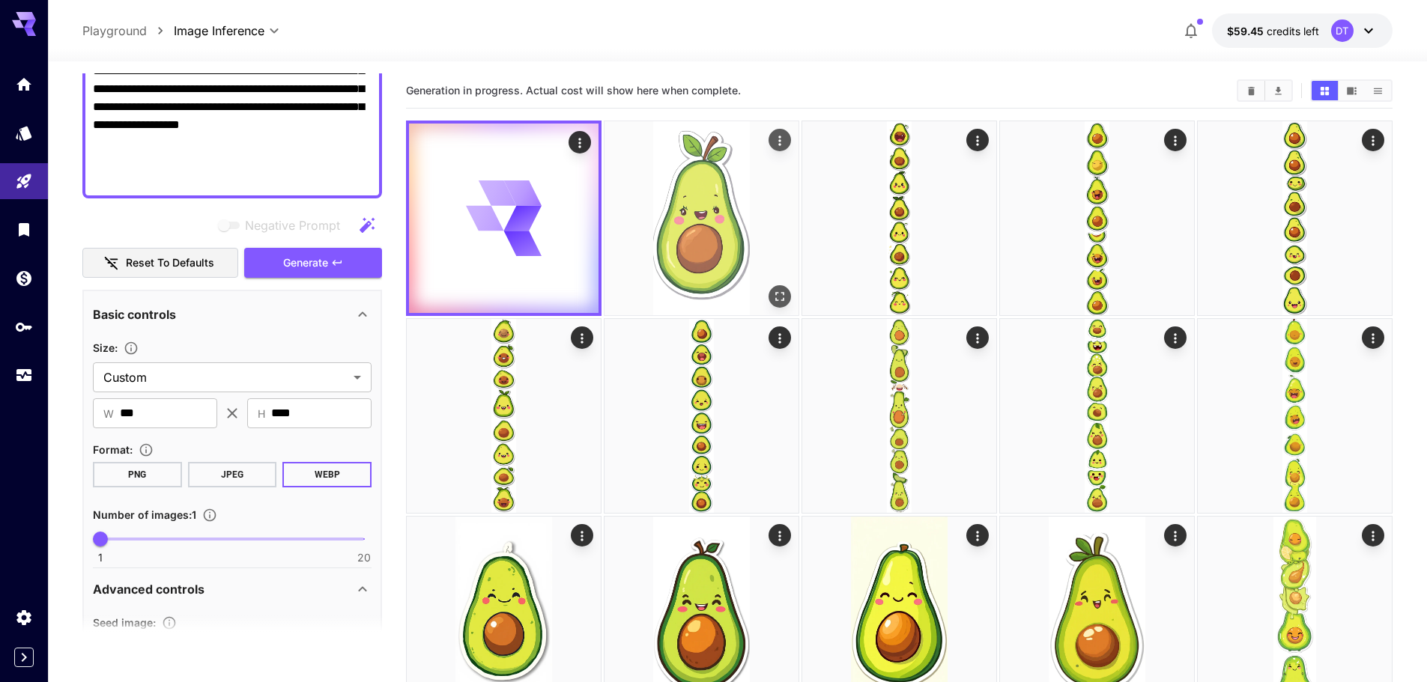
click at [710, 258] on img at bounding box center [701, 218] width 194 height 194
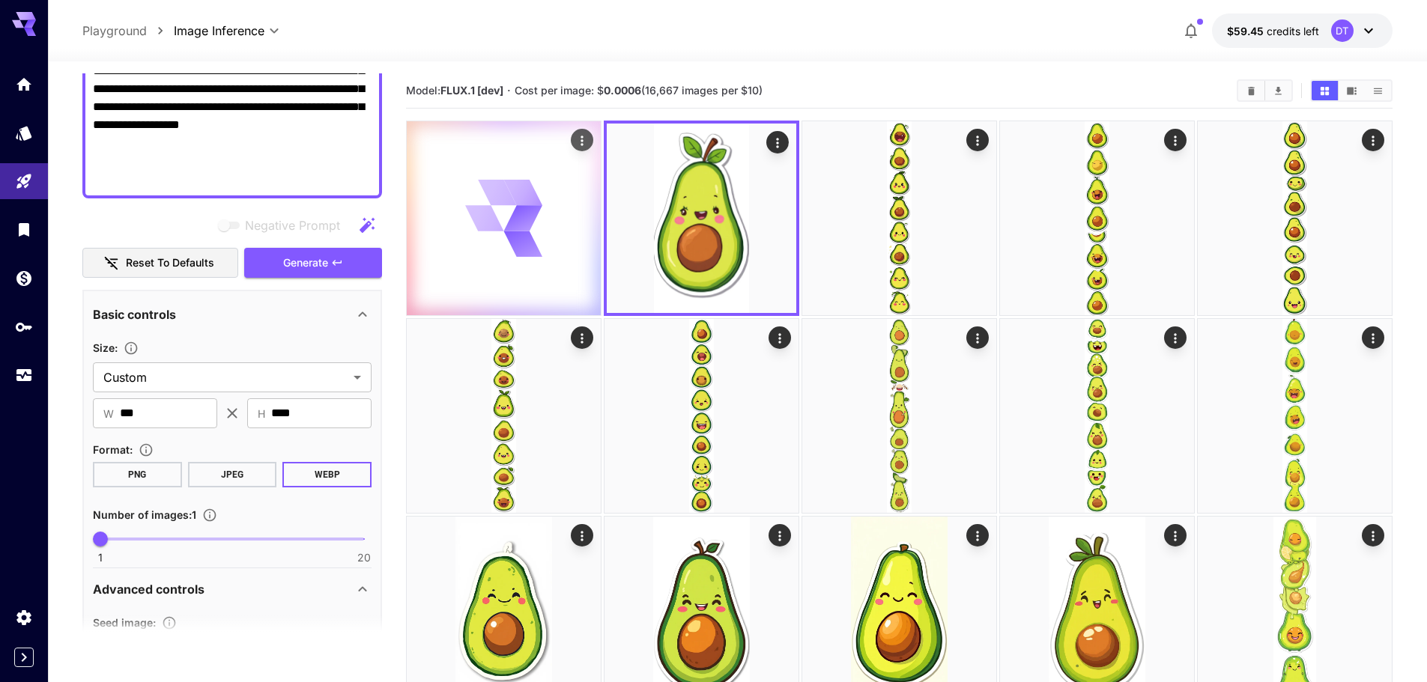
click at [522, 260] on div at bounding box center [504, 218] width 194 height 194
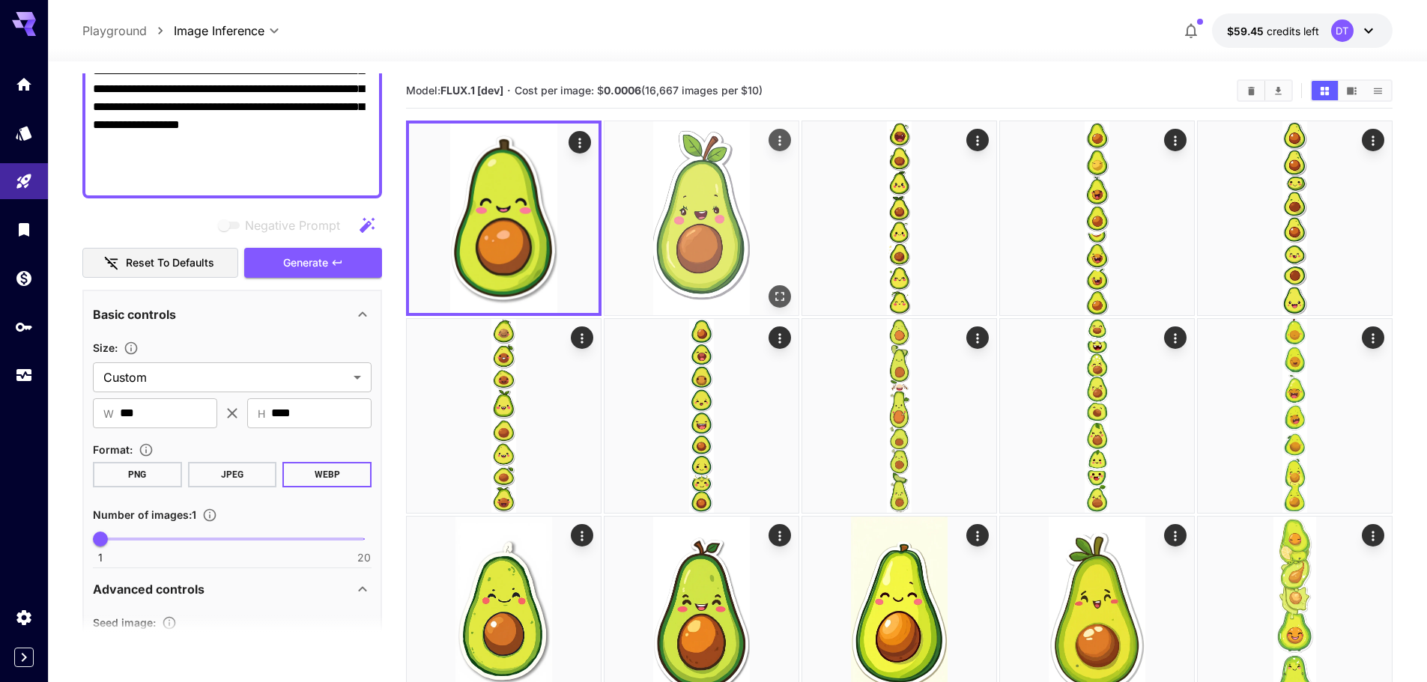
click at [664, 247] on img at bounding box center [701, 218] width 194 height 194
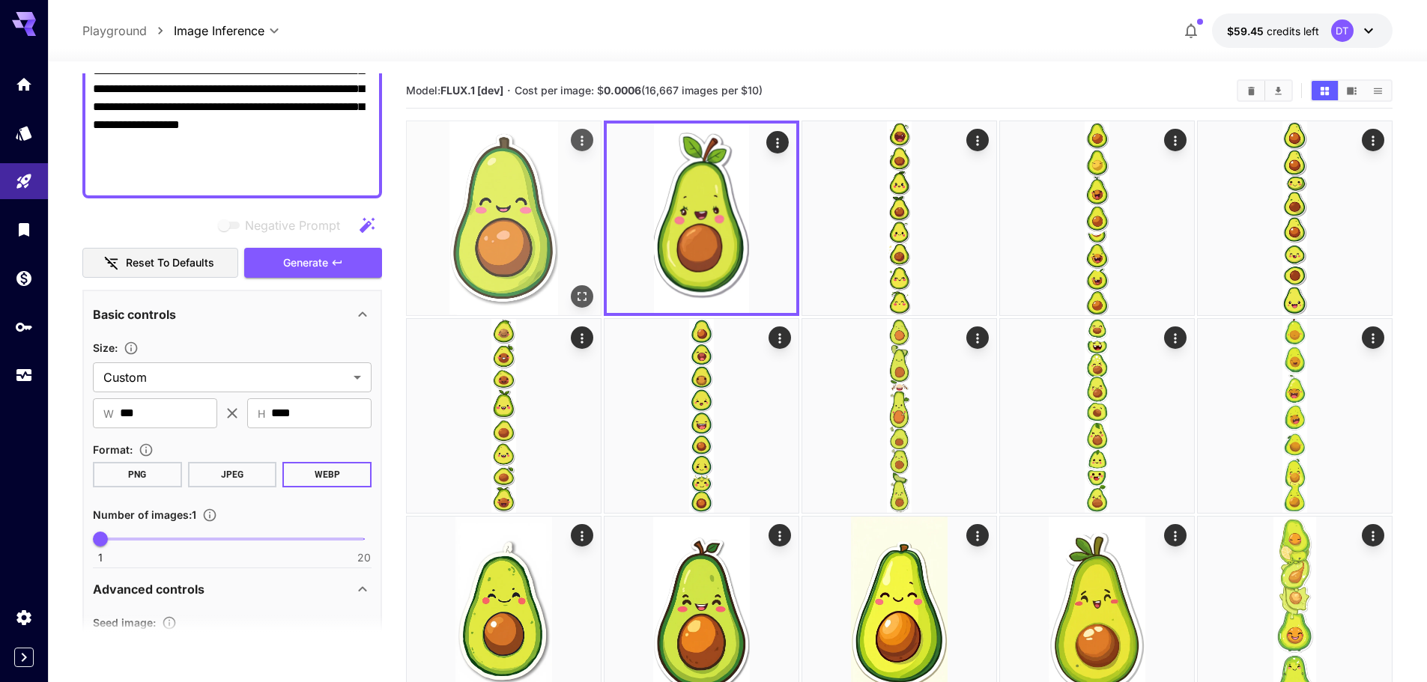
click at [494, 249] on img at bounding box center [504, 218] width 194 height 194
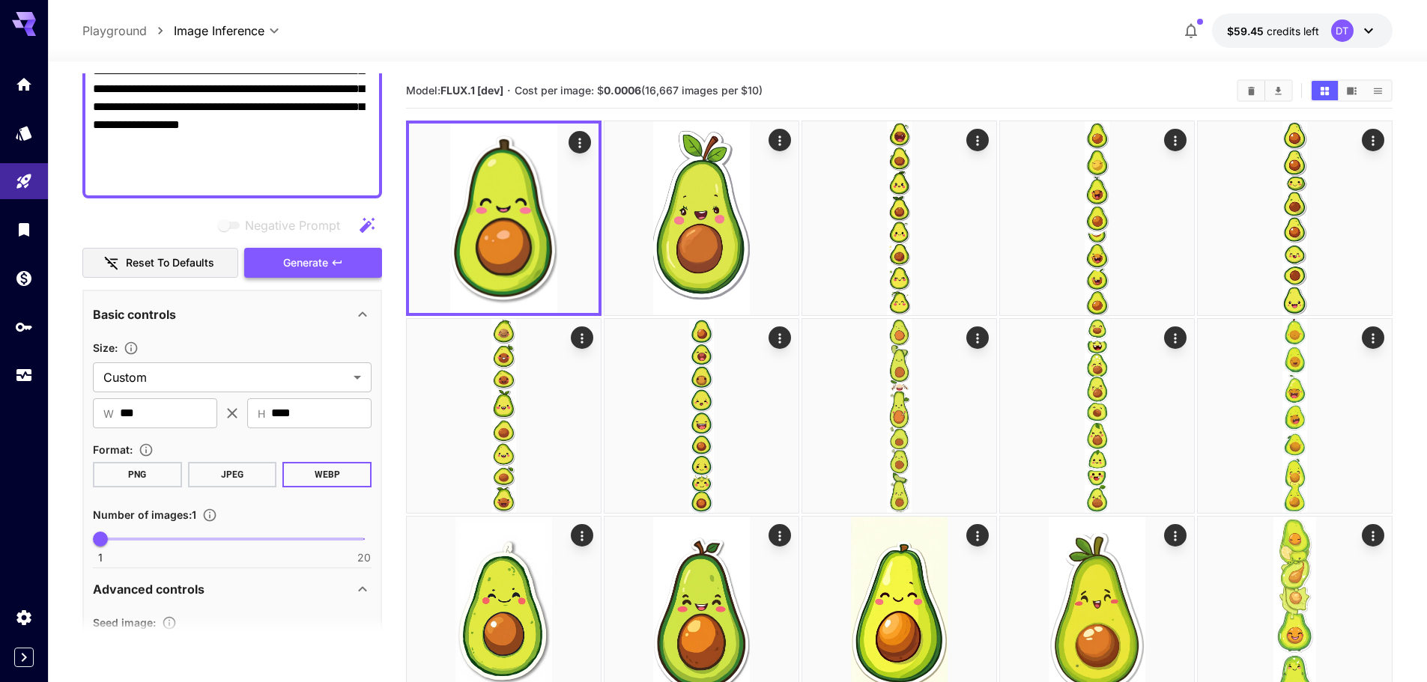
drag, startPoint x: 314, startPoint y: 262, endPoint x: 645, endPoint y: 413, distance: 363.9
click at [314, 262] on span "Generate" at bounding box center [305, 263] width 45 height 19
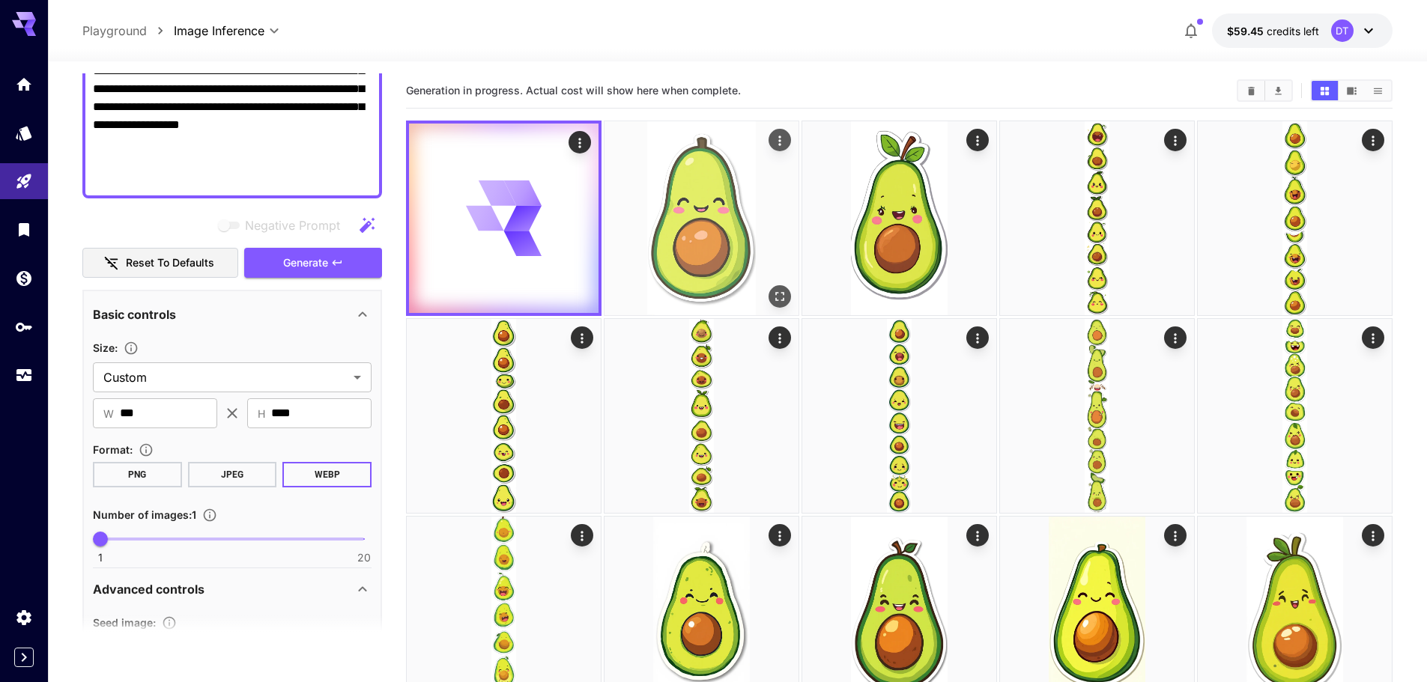
click at [689, 198] on img at bounding box center [701, 218] width 194 height 194
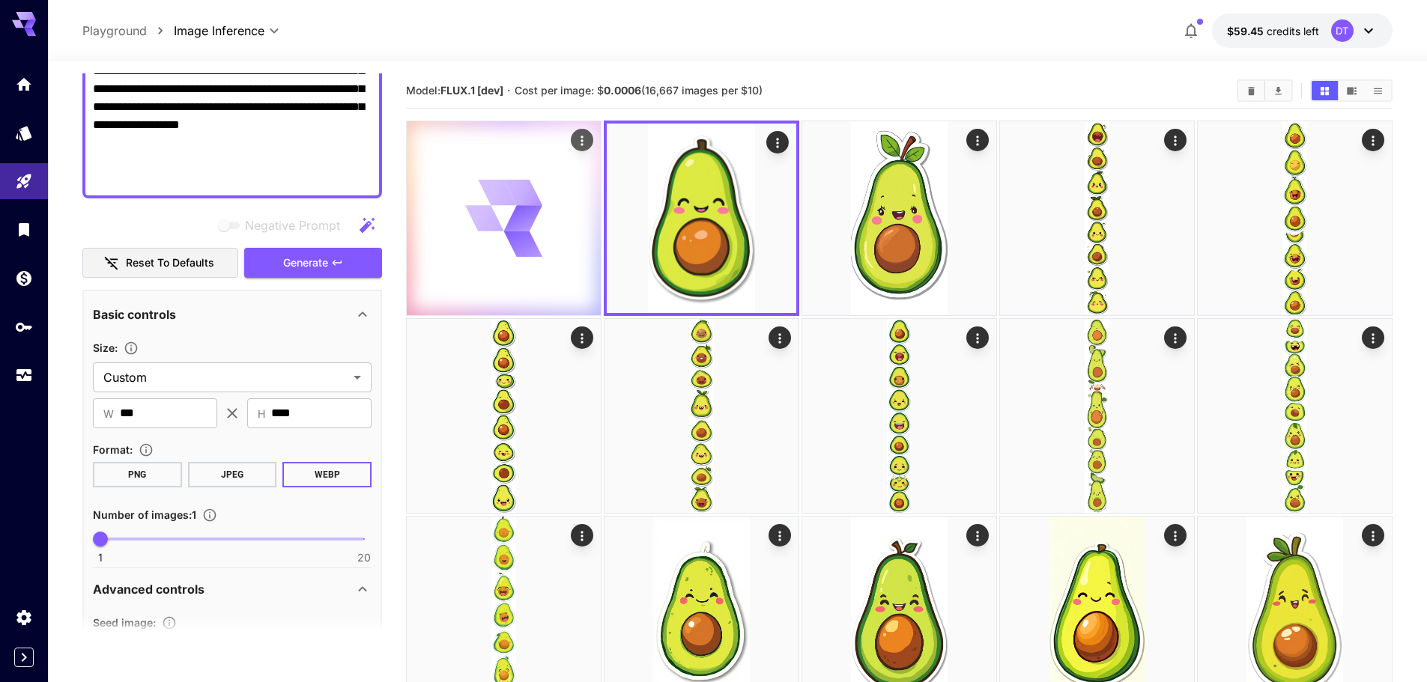
click at [529, 229] on icon at bounding box center [522, 218] width 46 height 42
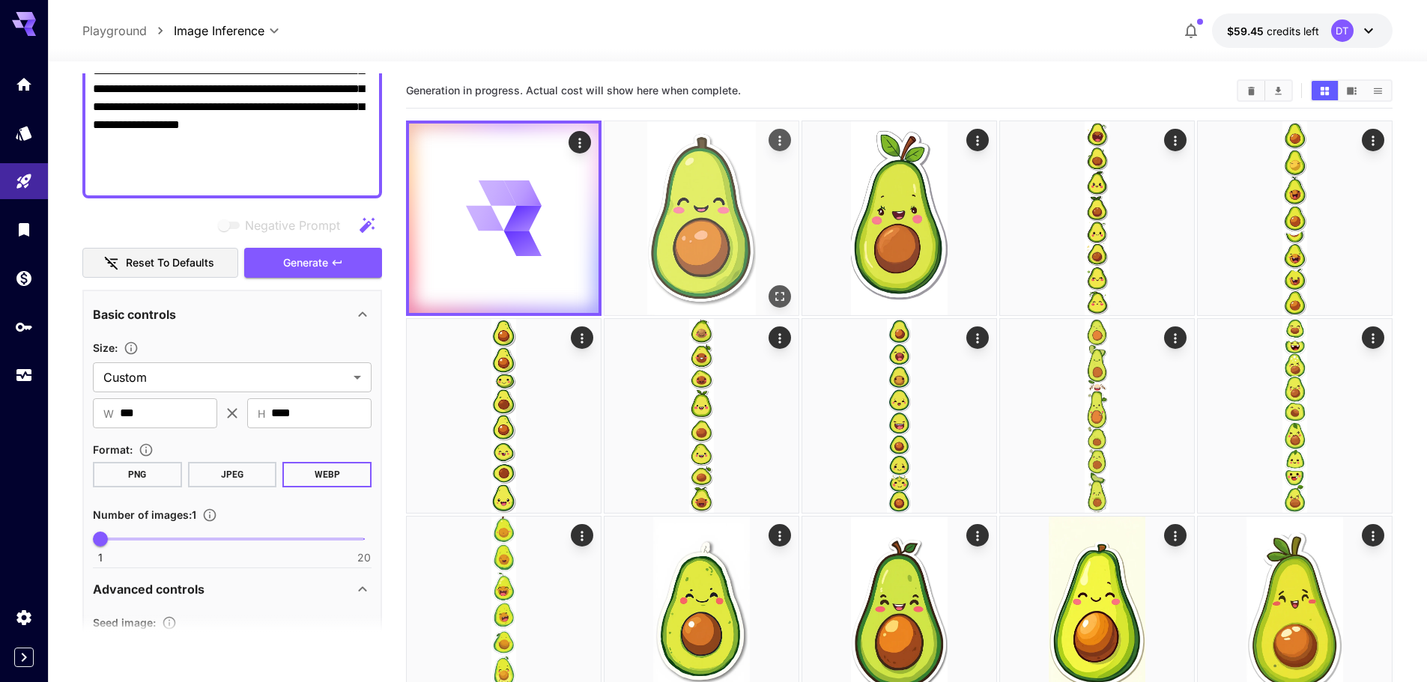
click at [666, 225] on img at bounding box center [701, 218] width 194 height 194
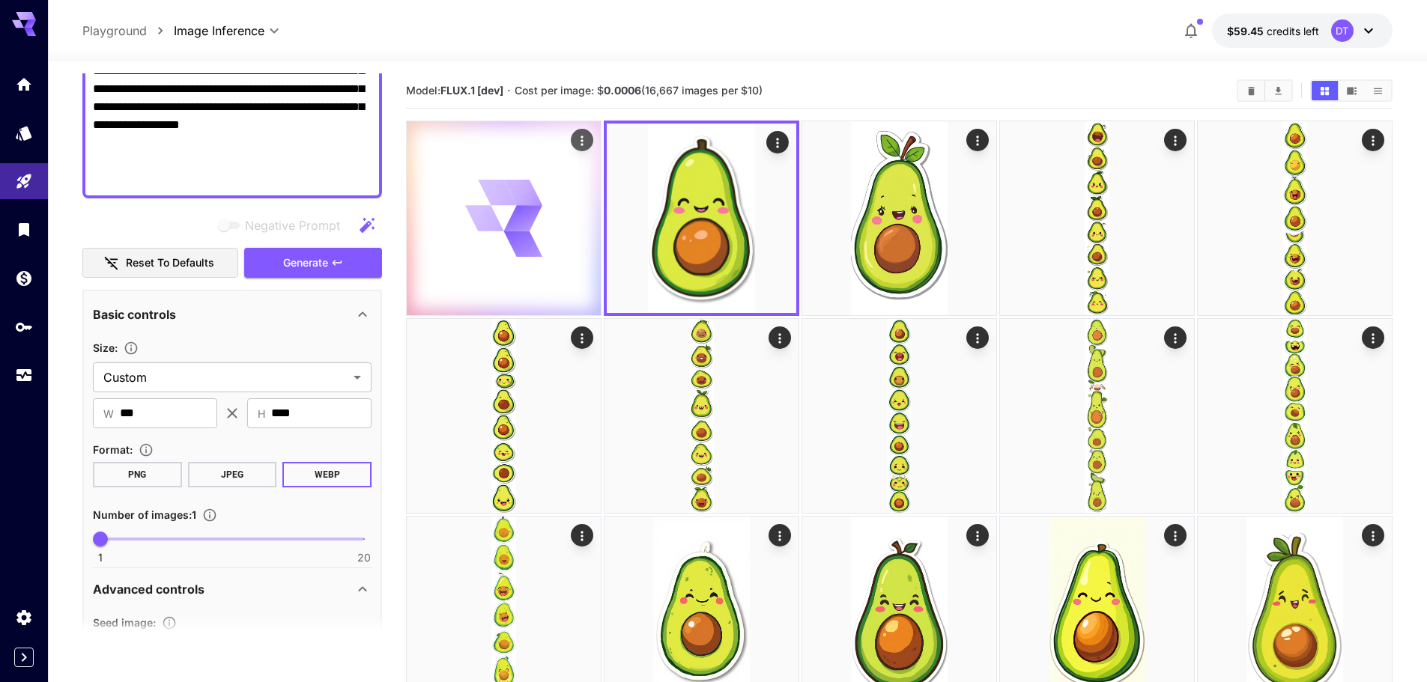
click at [505, 237] on icon at bounding box center [504, 219] width 78 height 78
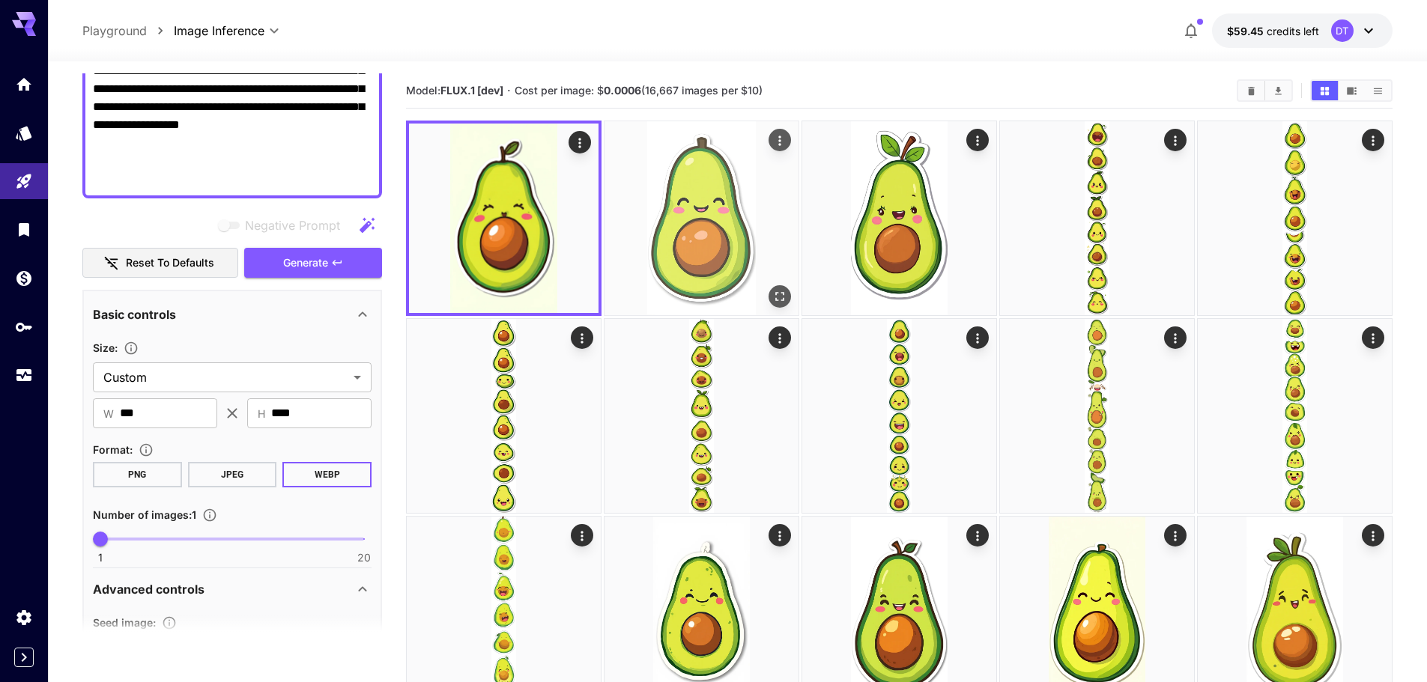
click at [649, 232] on img at bounding box center [701, 218] width 194 height 194
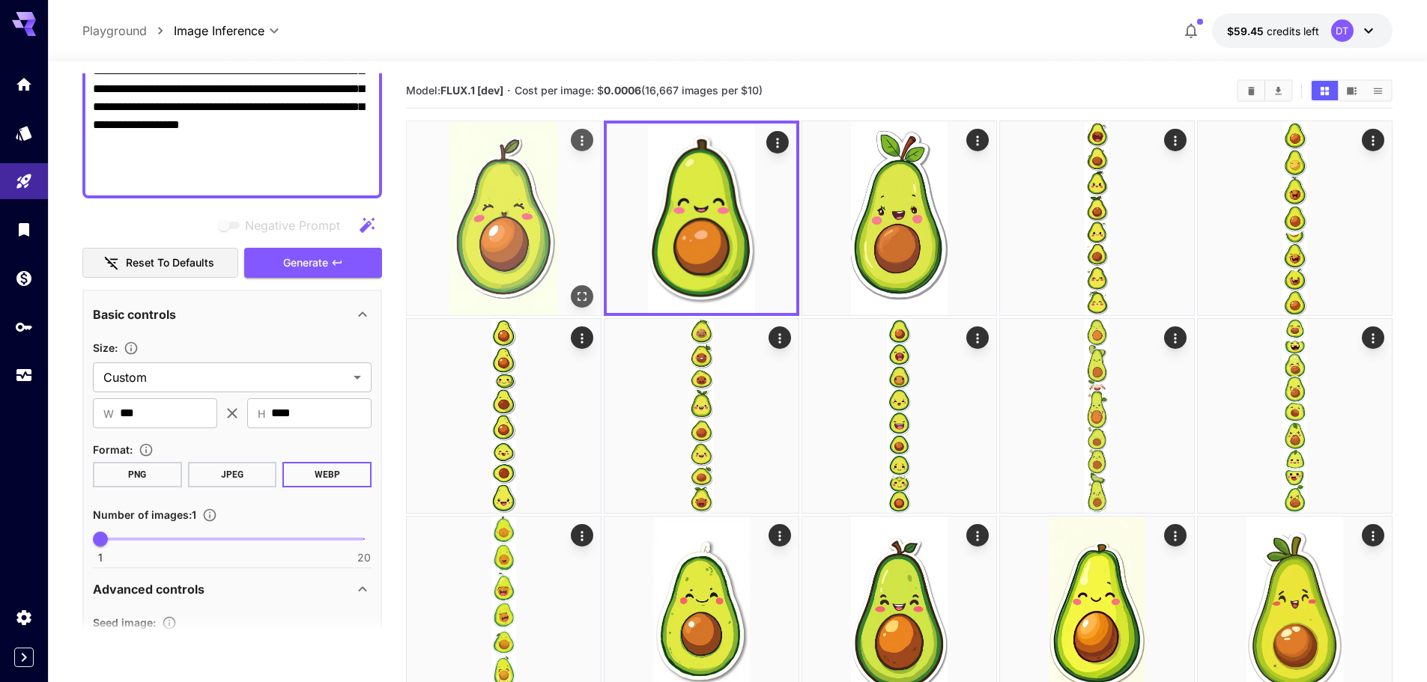
click at [494, 236] on img at bounding box center [504, 218] width 194 height 194
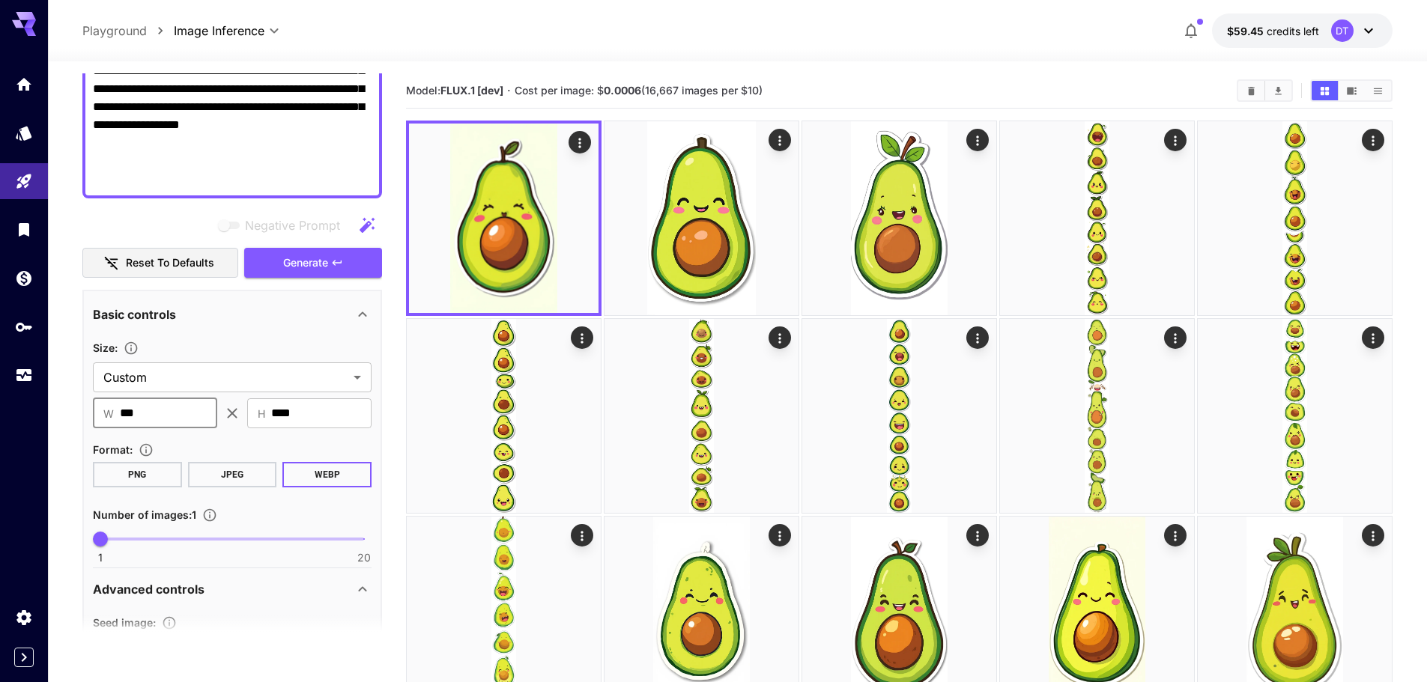
click at [142, 416] on input "***" at bounding box center [168, 413] width 97 height 30
type input "****"
click at [318, 401] on input "****" at bounding box center [321, 413] width 100 height 30
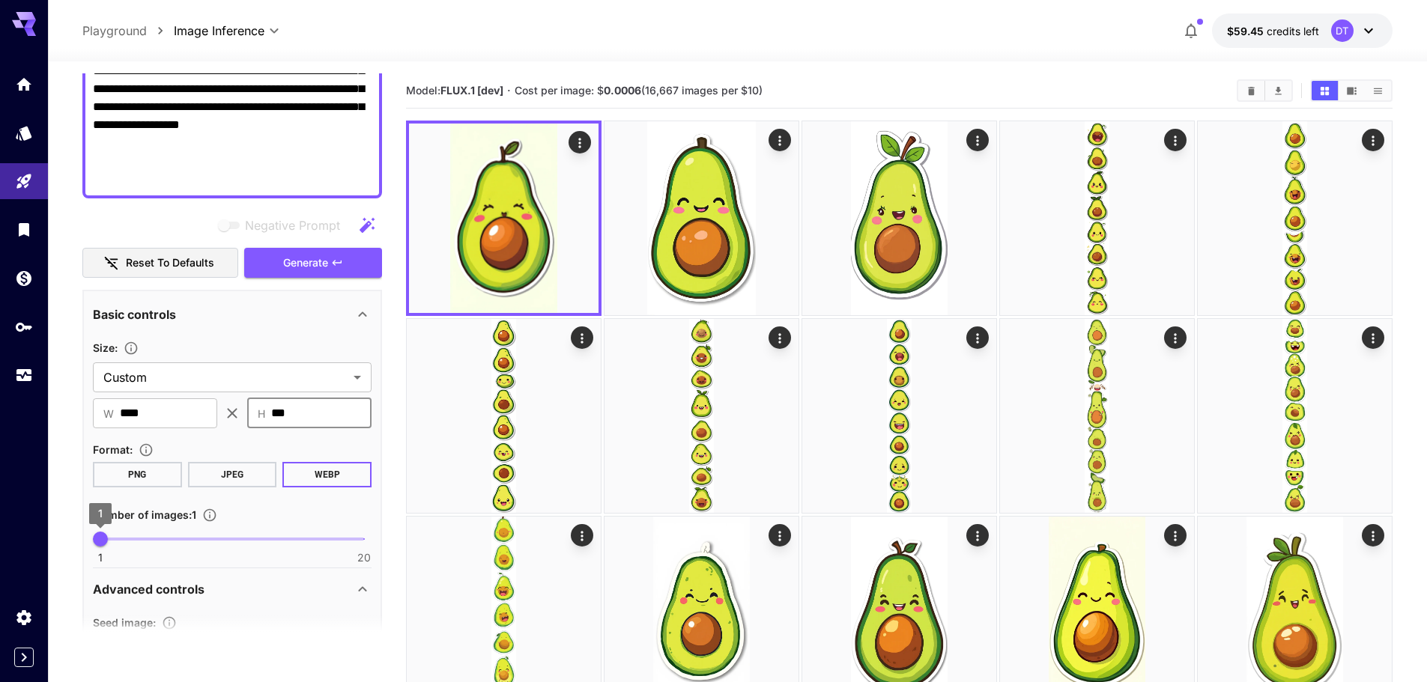
type input "***"
type input "*"
drag, startPoint x: 190, startPoint y: 543, endPoint x: -51, endPoint y: 523, distance: 242.0
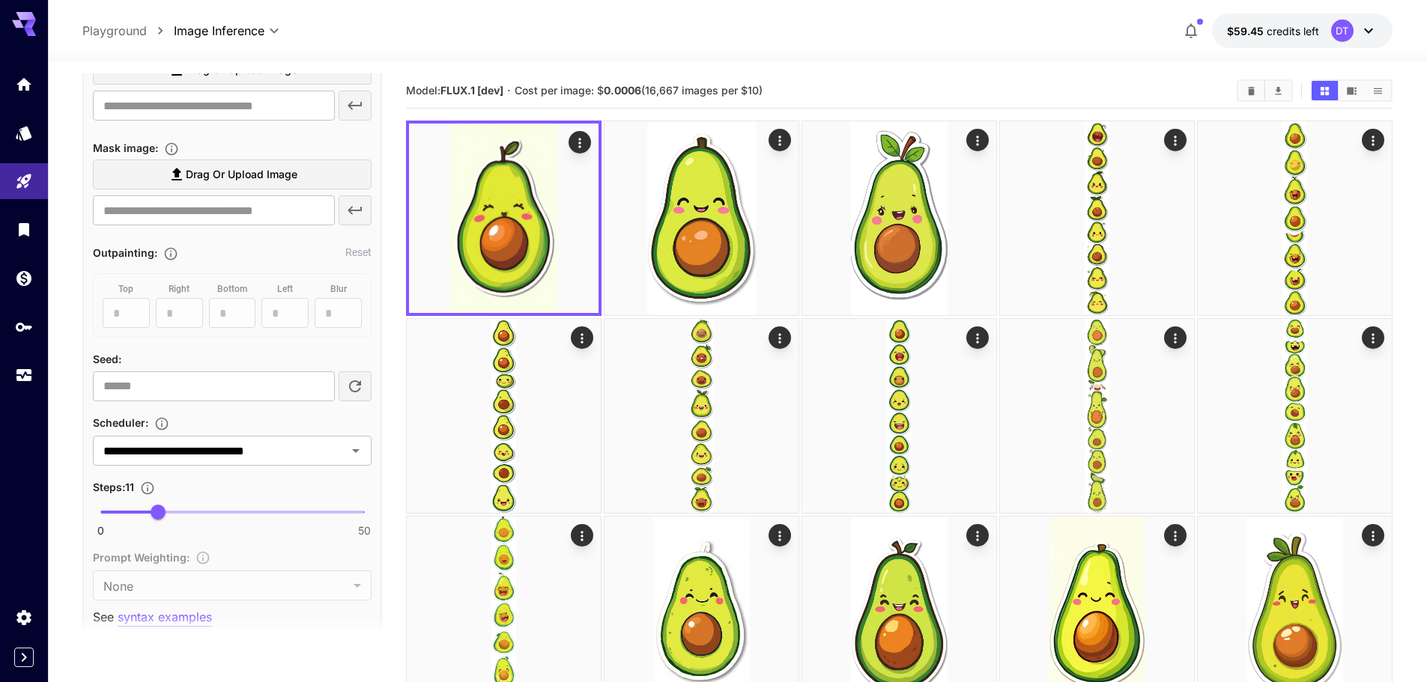
scroll to position [926, 0]
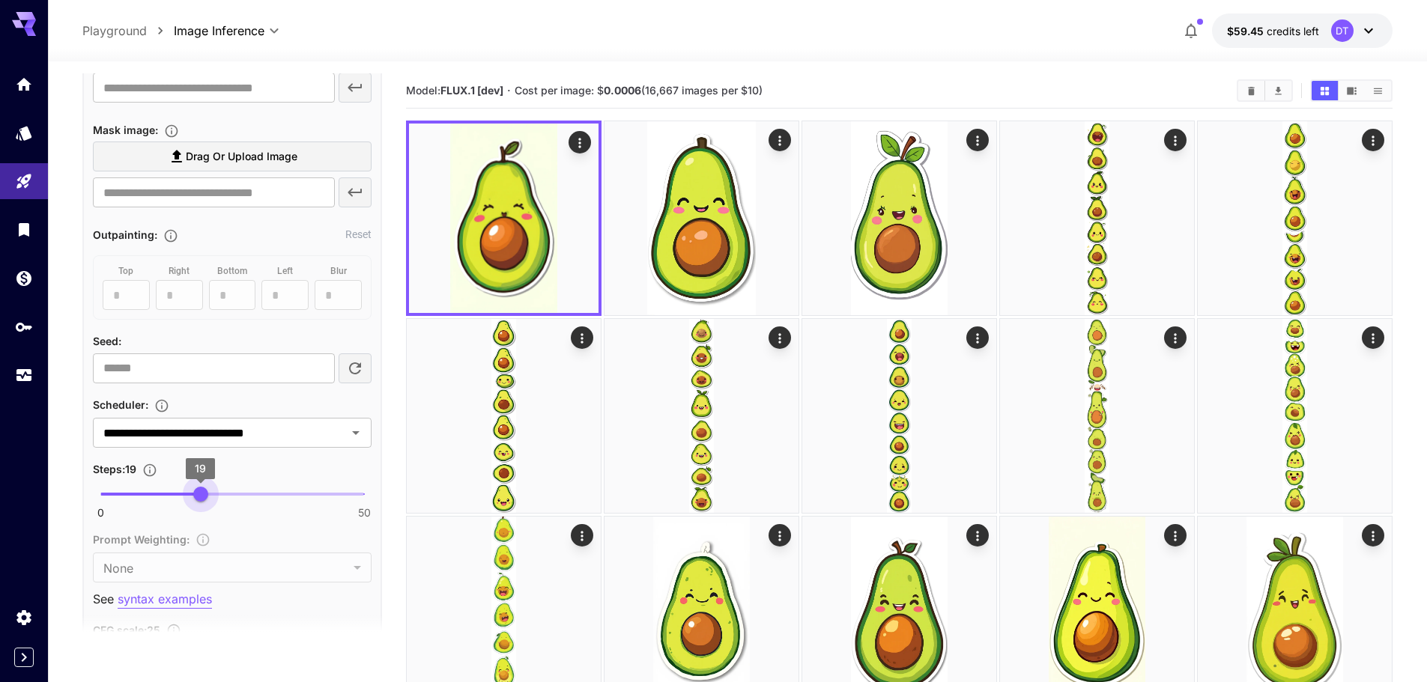
type input "**"
drag, startPoint x: 159, startPoint y: 494, endPoint x: 208, endPoint y: 490, distance: 49.6
click at [208, 490] on span "20" at bounding box center [205, 494] width 15 height 15
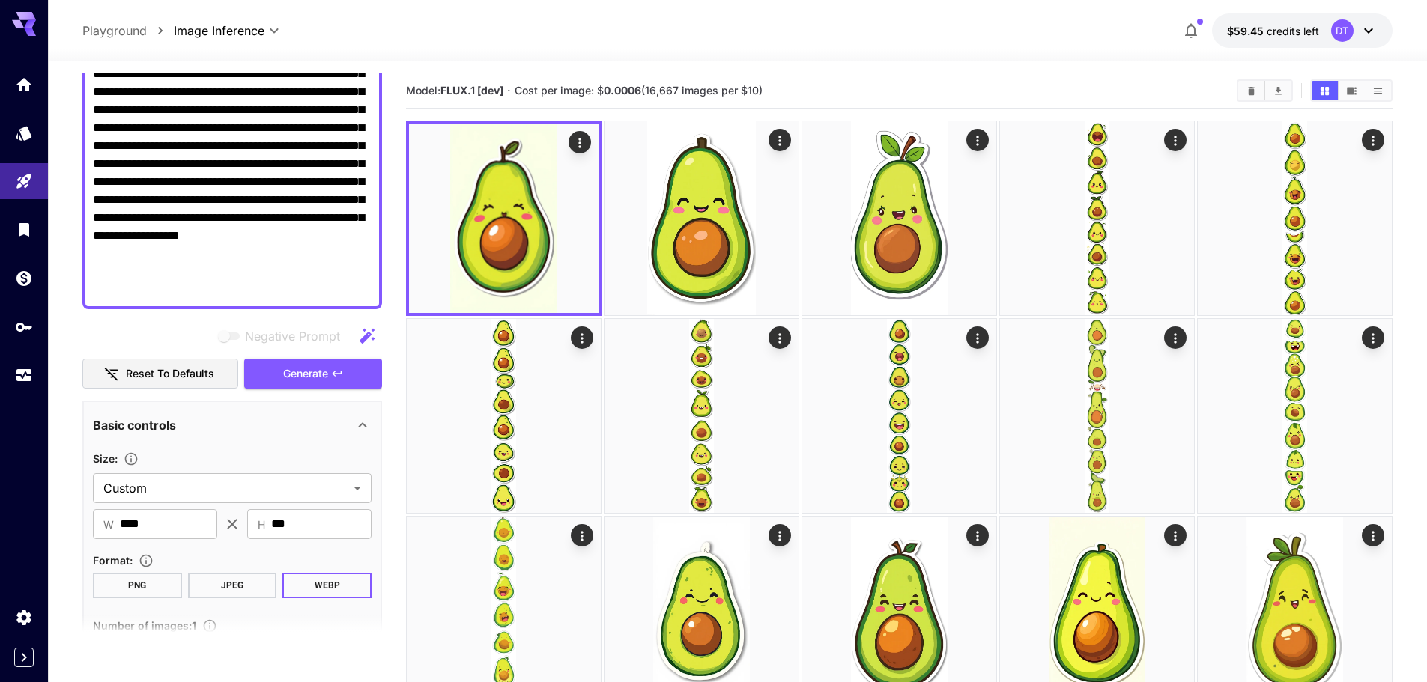
scroll to position [177, 0]
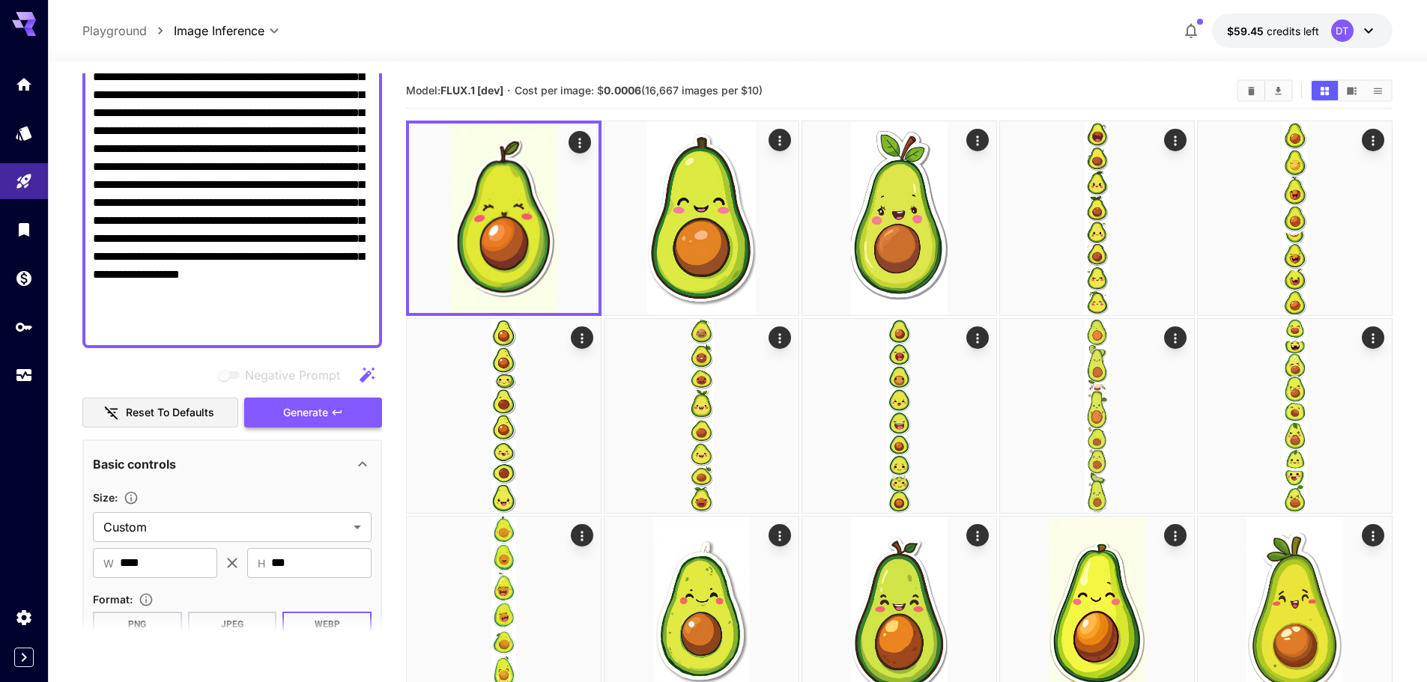
click at [295, 416] on span "Generate" at bounding box center [305, 413] width 45 height 19
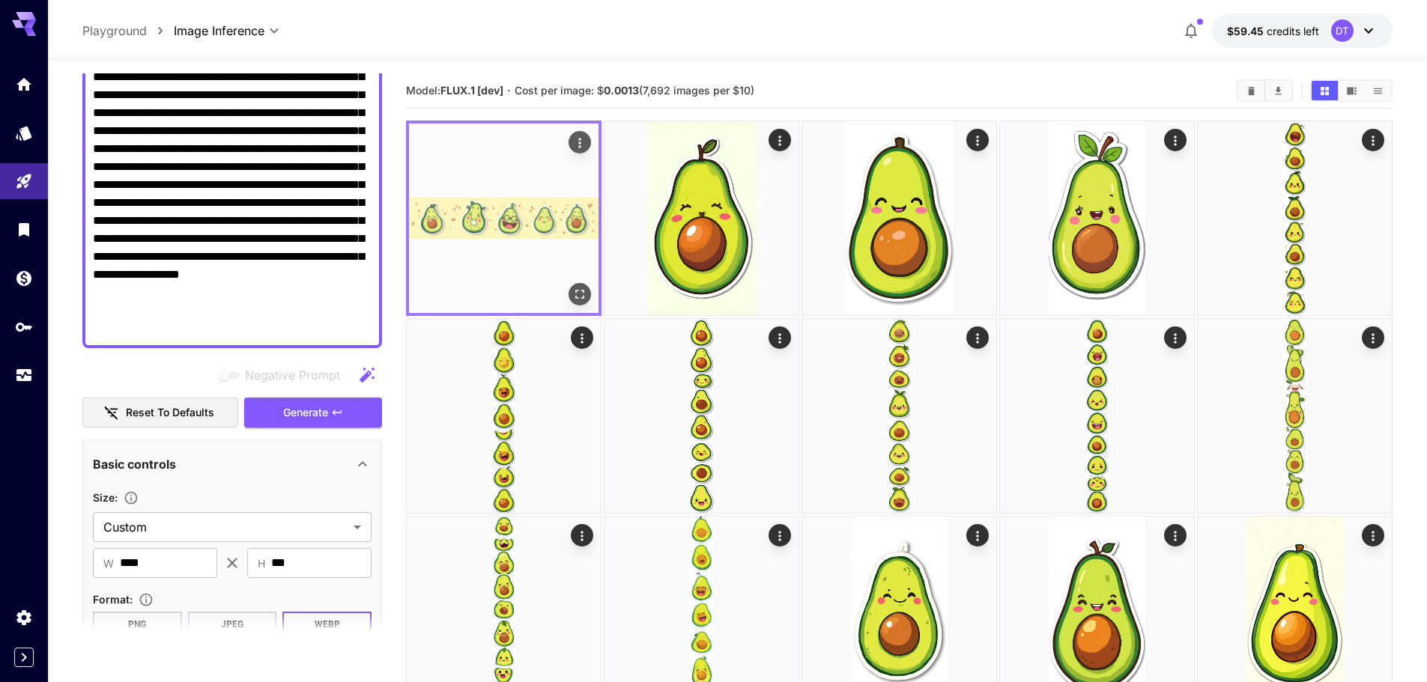
click at [495, 229] on img at bounding box center [503, 218] width 189 height 189
click at [586, 300] on icon "Open in fullscreen" at bounding box center [579, 294] width 15 height 15
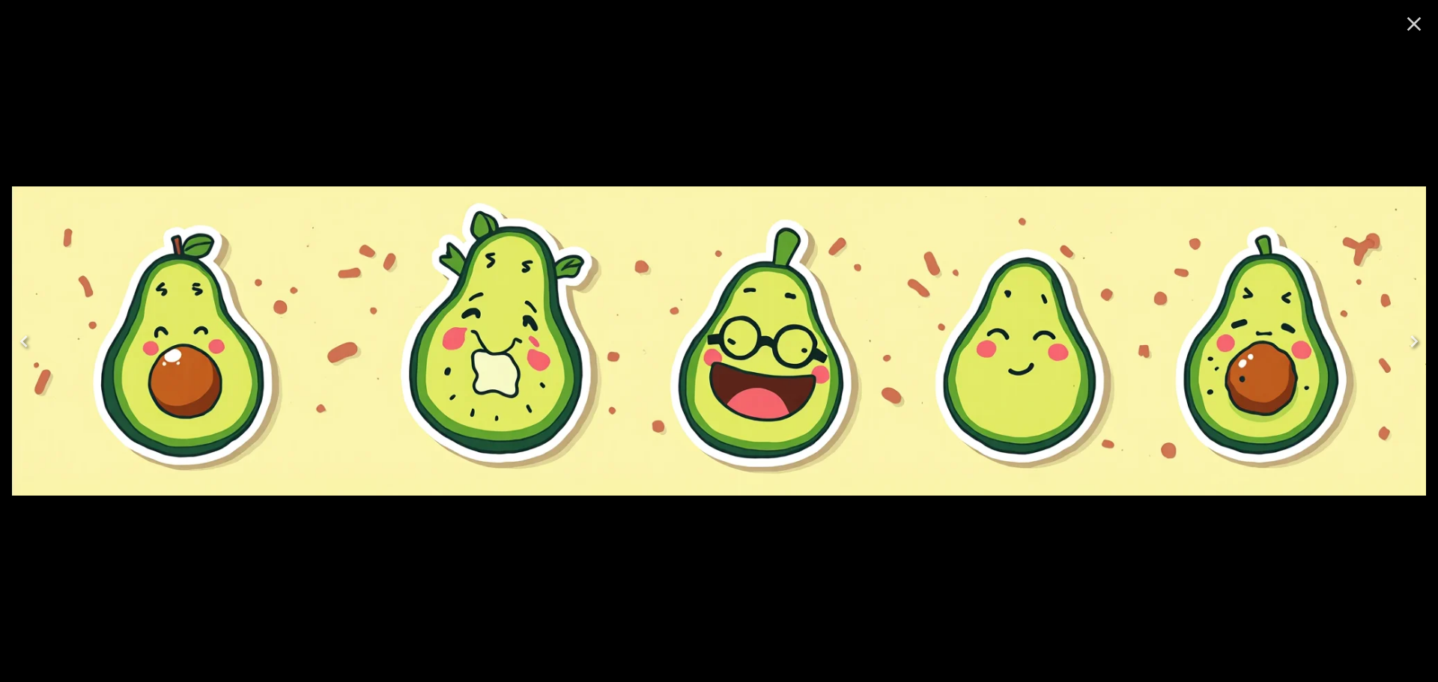
click at [1413, 20] on icon "Close" at bounding box center [1414, 24] width 24 height 24
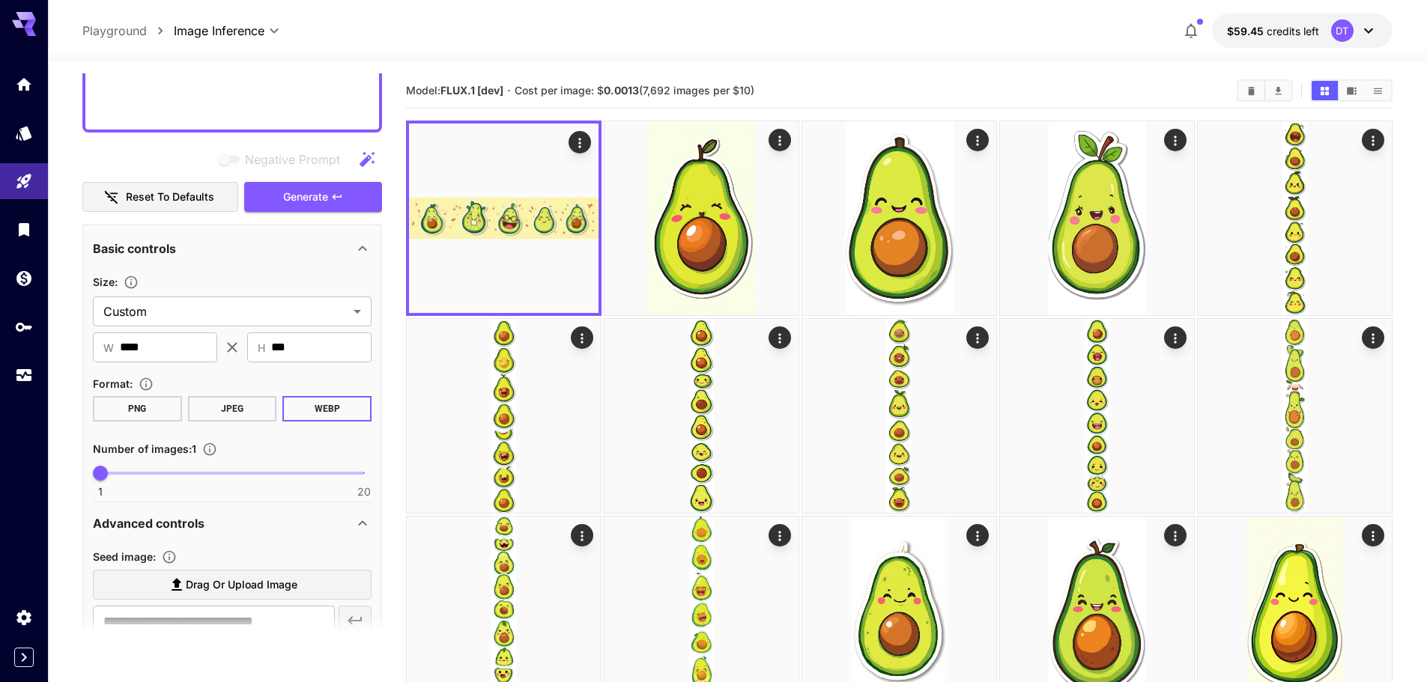
scroll to position [402, 0]
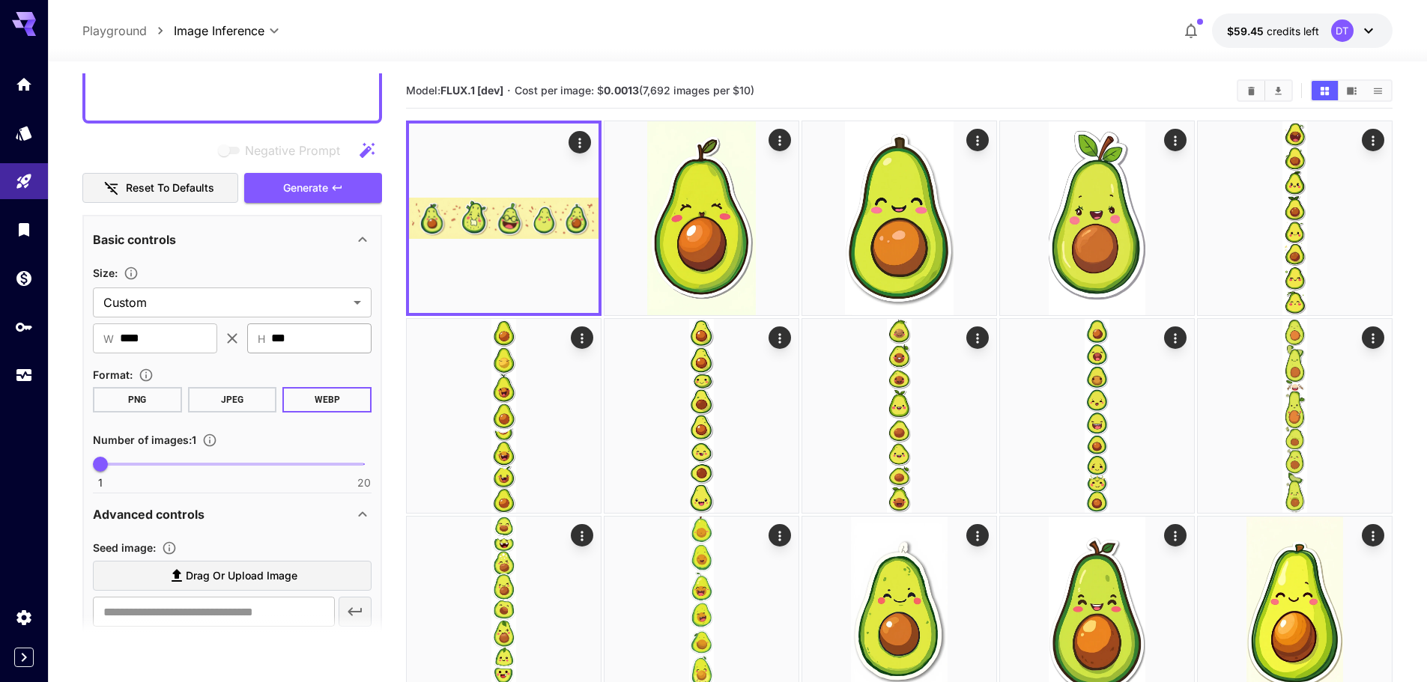
click at [293, 334] on input "***" at bounding box center [321, 338] width 100 height 30
type input "***"
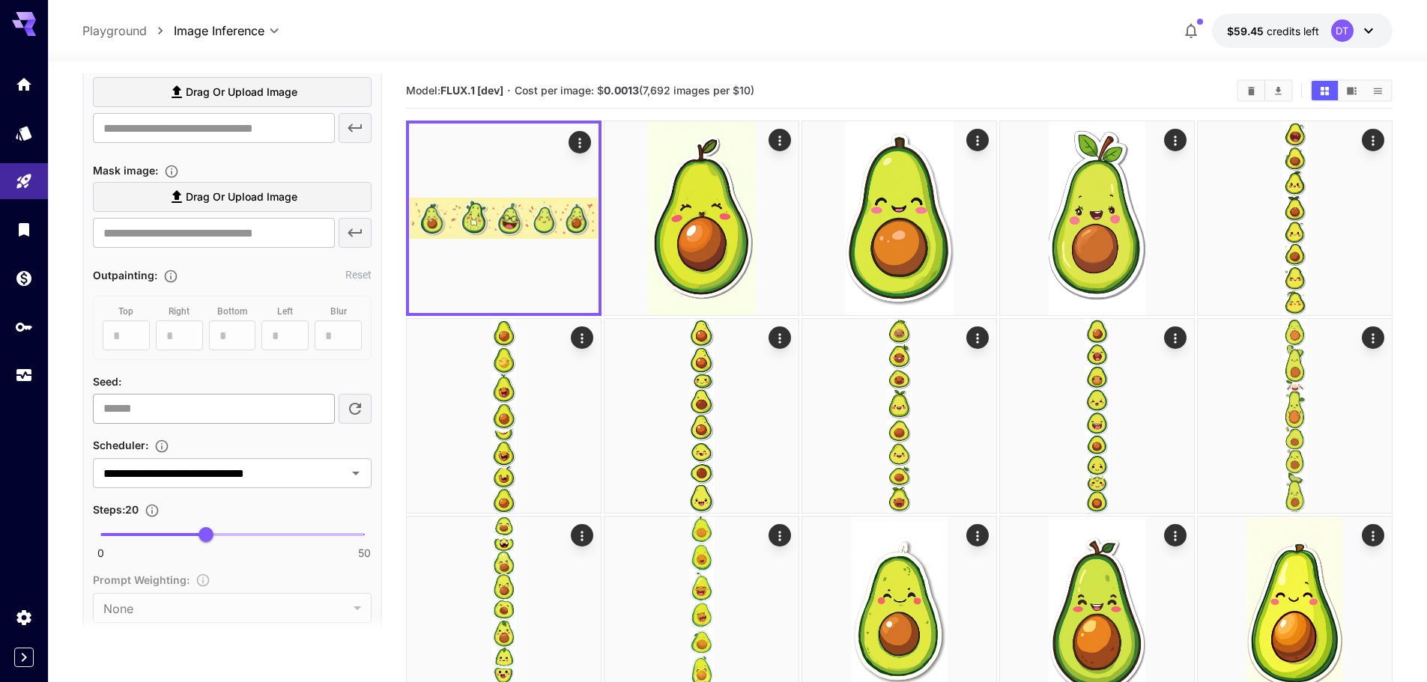
scroll to position [926, 0]
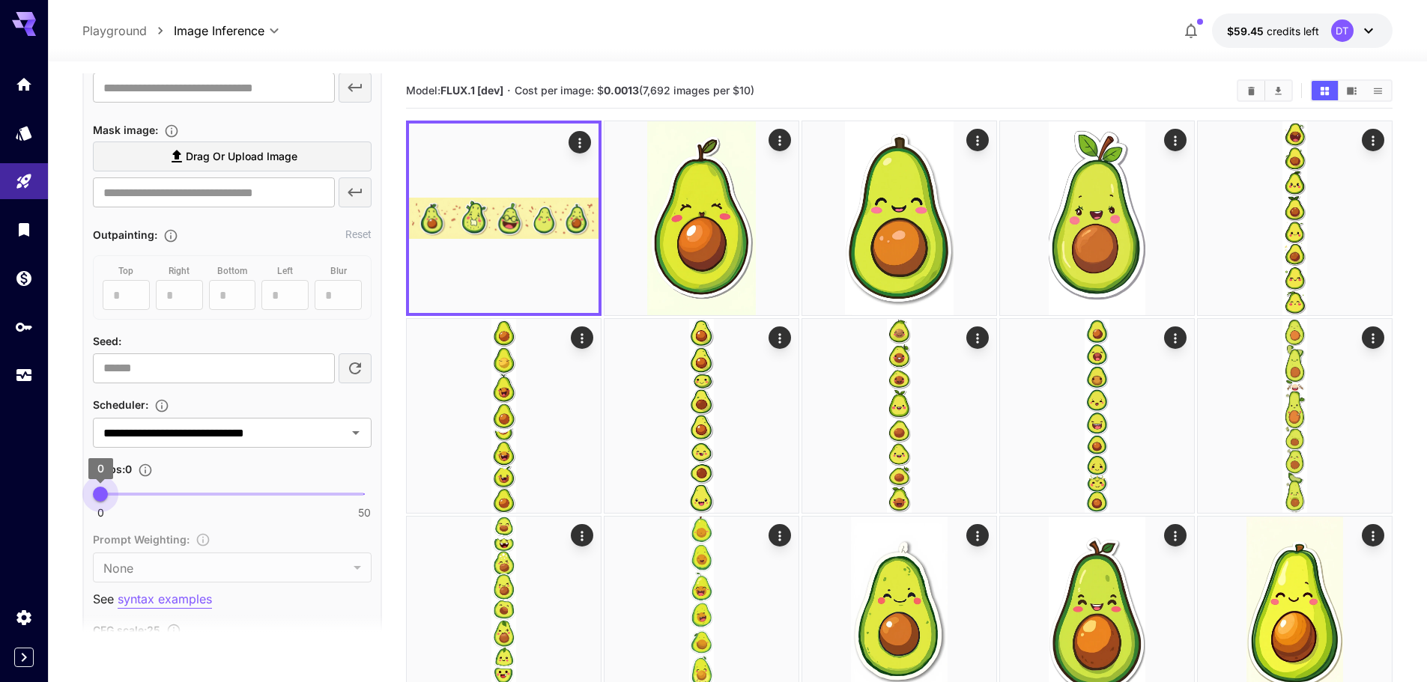
drag, startPoint x: 207, startPoint y: 492, endPoint x: 75, endPoint y: 490, distance: 132.6
click at [104, 490] on span "1" at bounding box center [105, 494] width 15 height 15
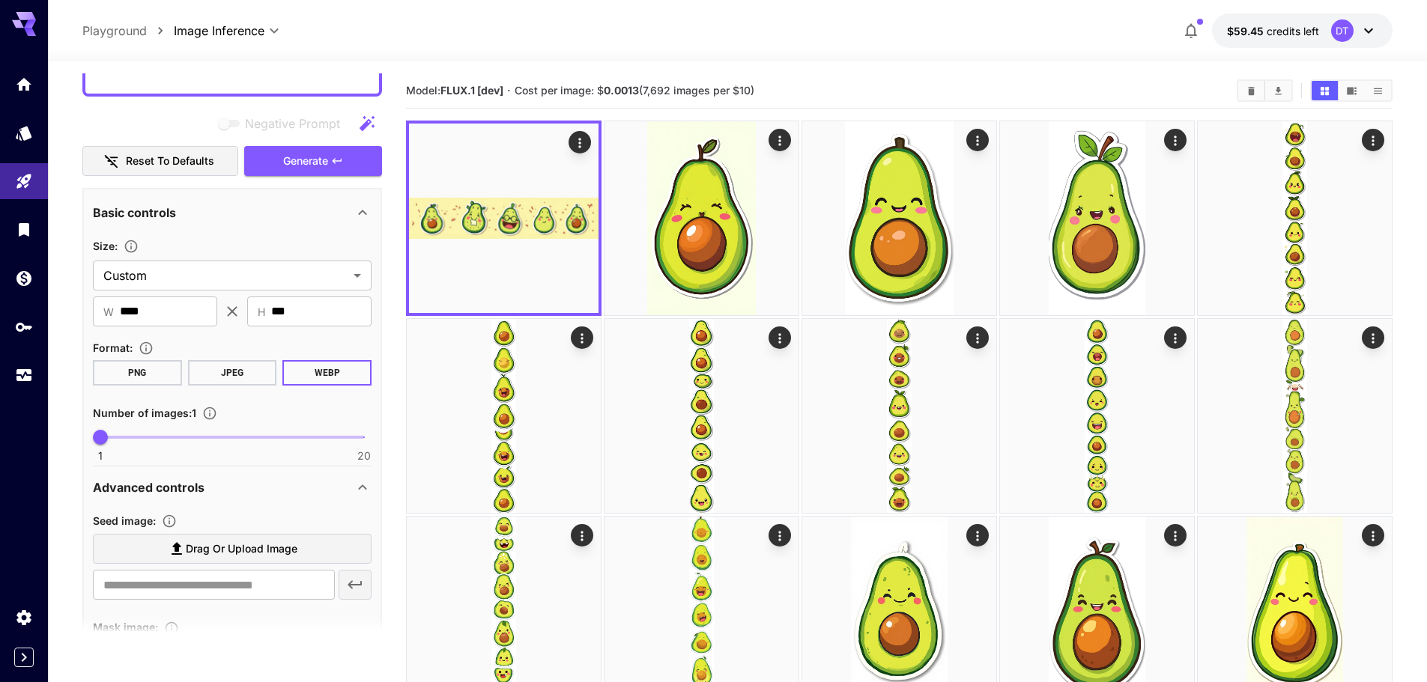
scroll to position [402, 0]
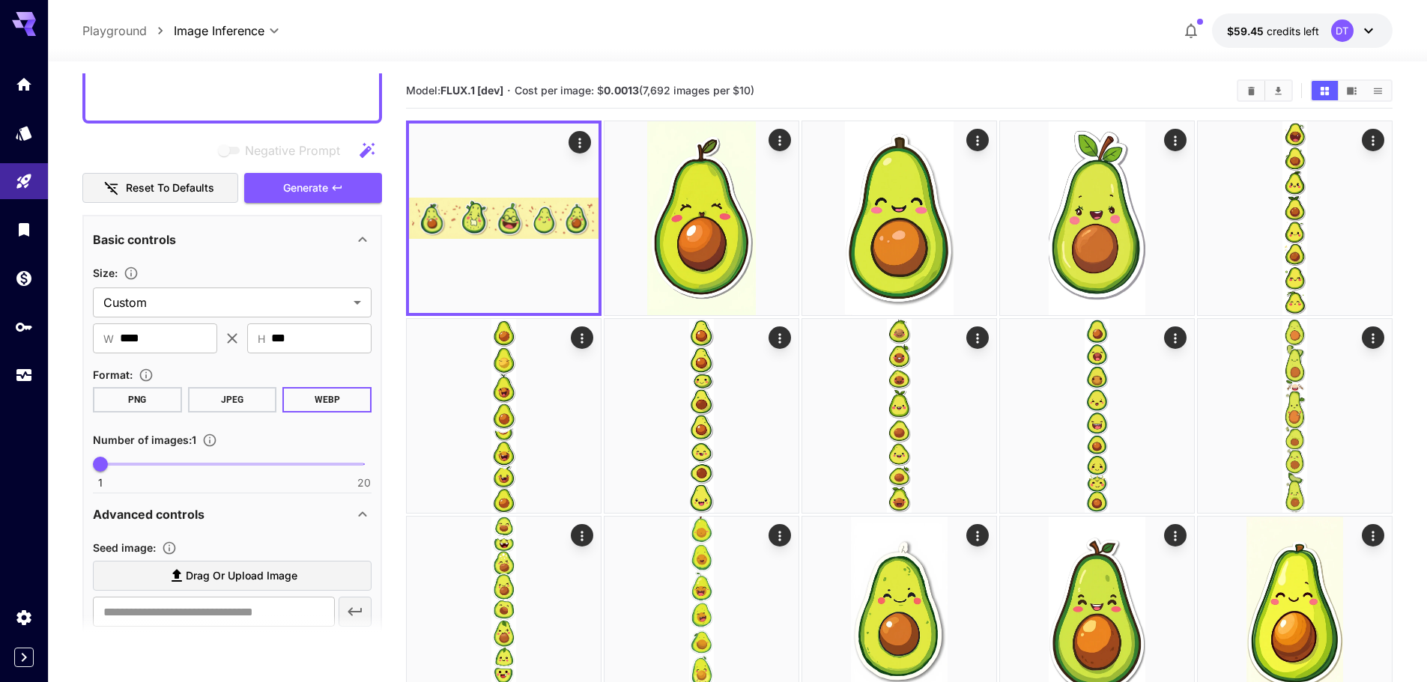
click at [325, 195] on span "Generate" at bounding box center [305, 188] width 45 height 19
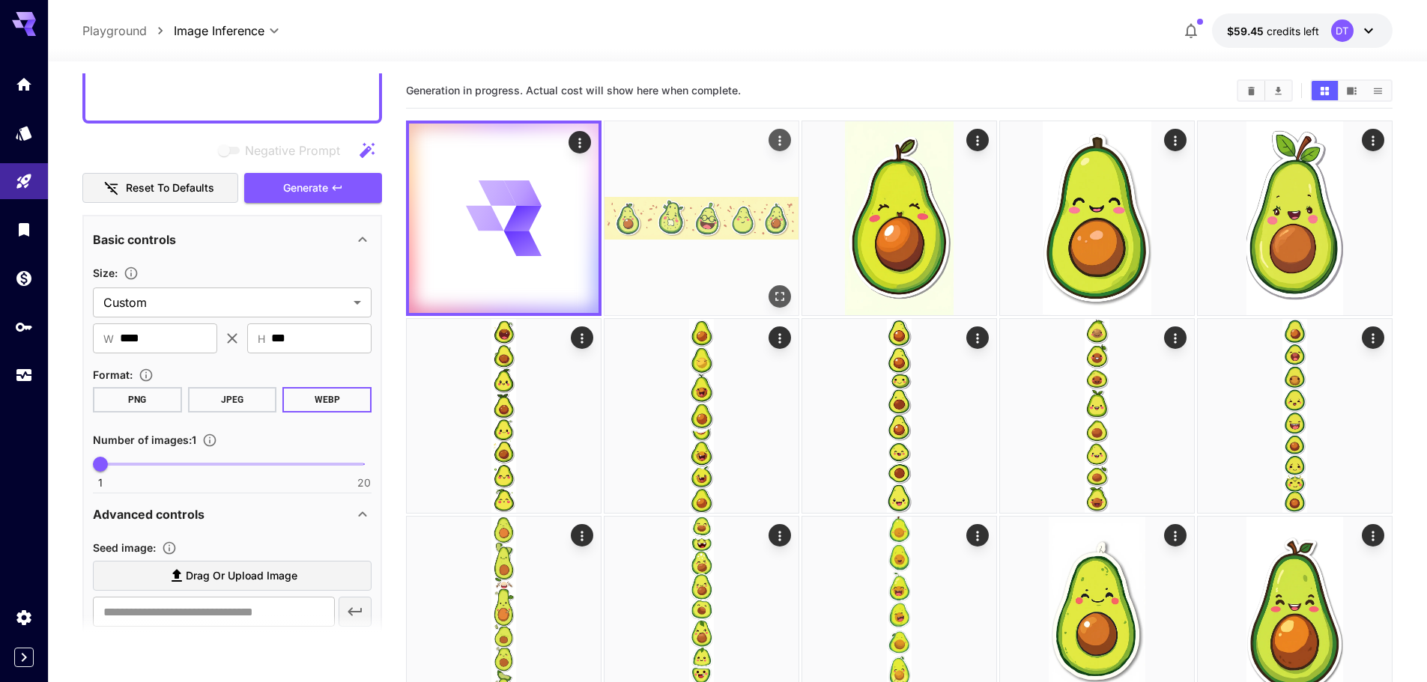
click at [690, 284] on img at bounding box center [701, 218] width 194 height 194
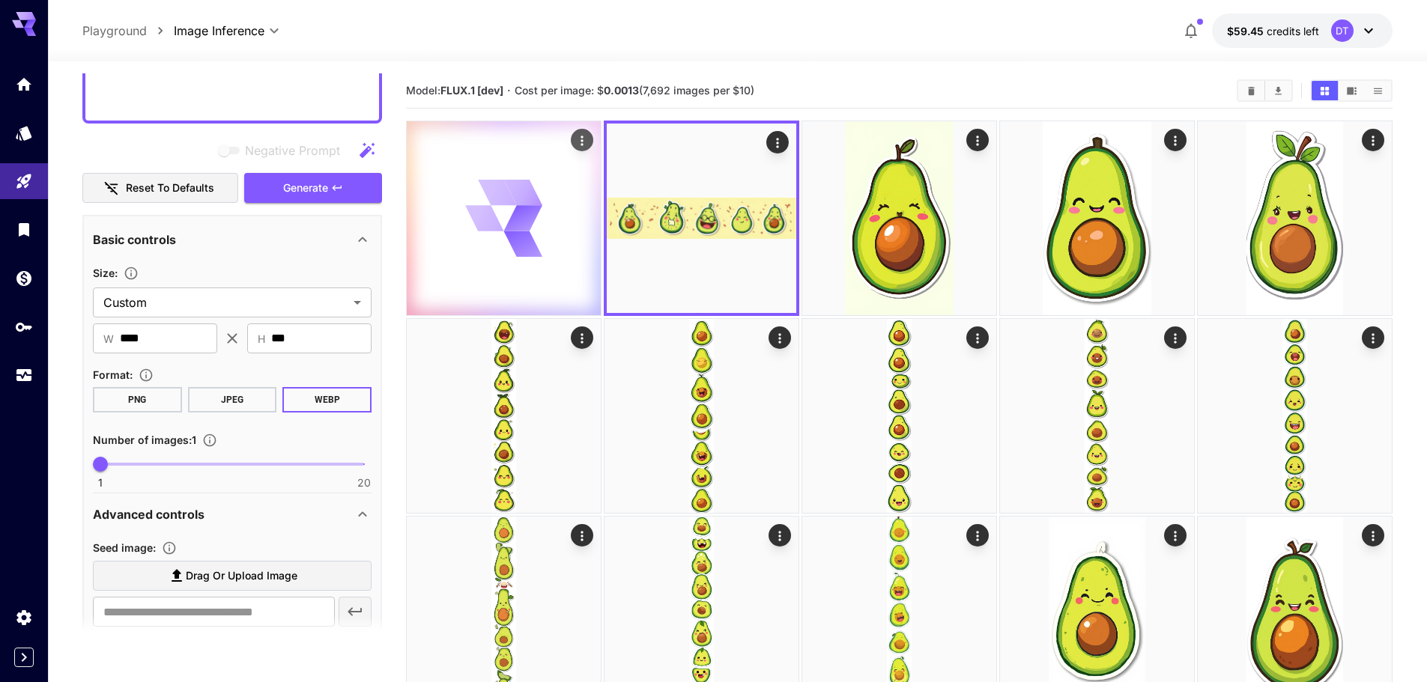
click at [515, 256] on icon at bounding box center [504, 219] width 78 height 78
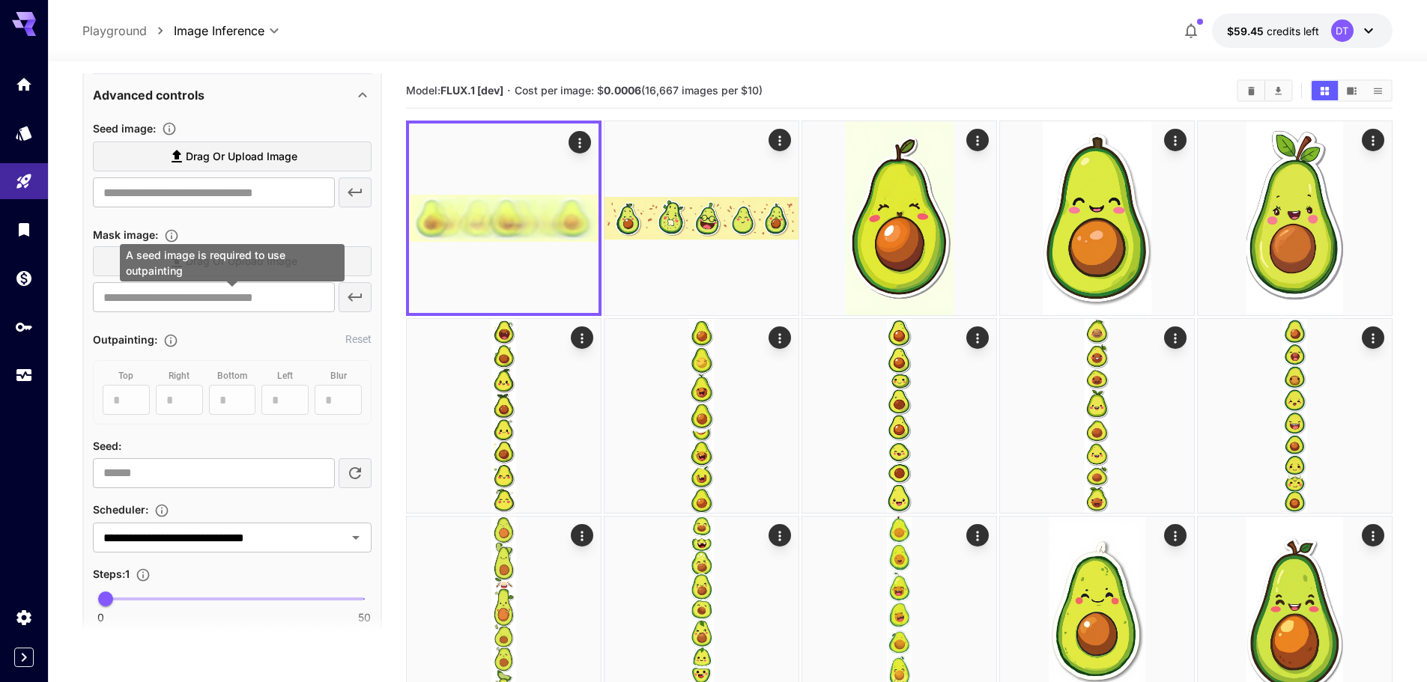
scroll to position [926, 0]
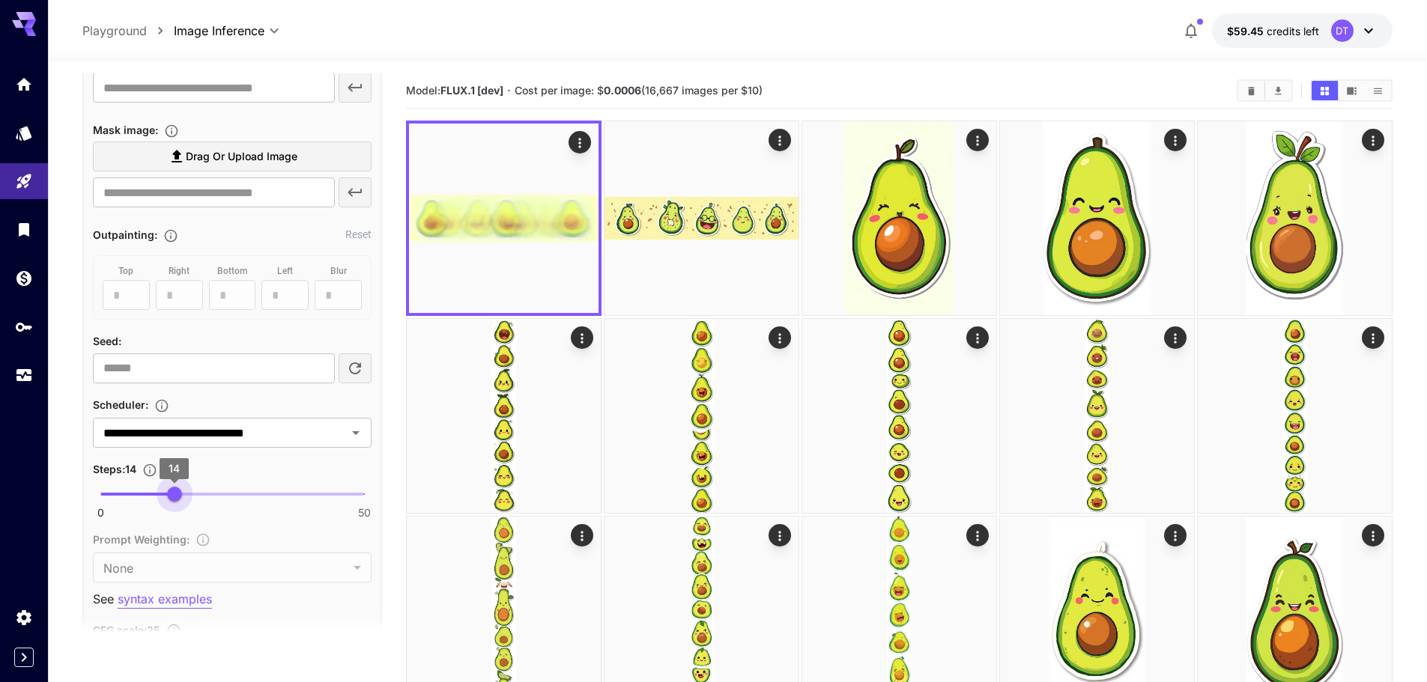
type input "**"
drag, startPoint x: 112, startPoint y: 495, endPoint x: 181, endPoint y: 486, distance: 70.2
click at [181, 487] on span "15" at bounding box center [179, 494] width 15 height 15
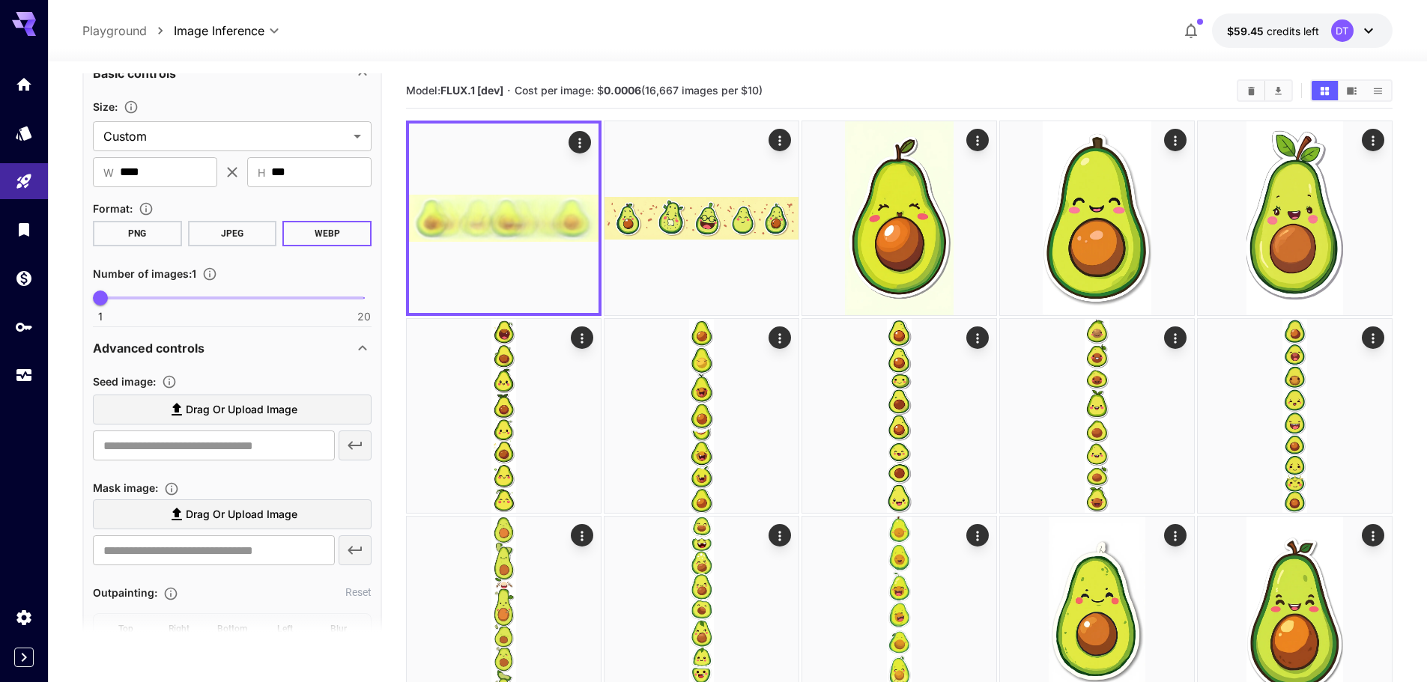
scroll to position [402, 0]
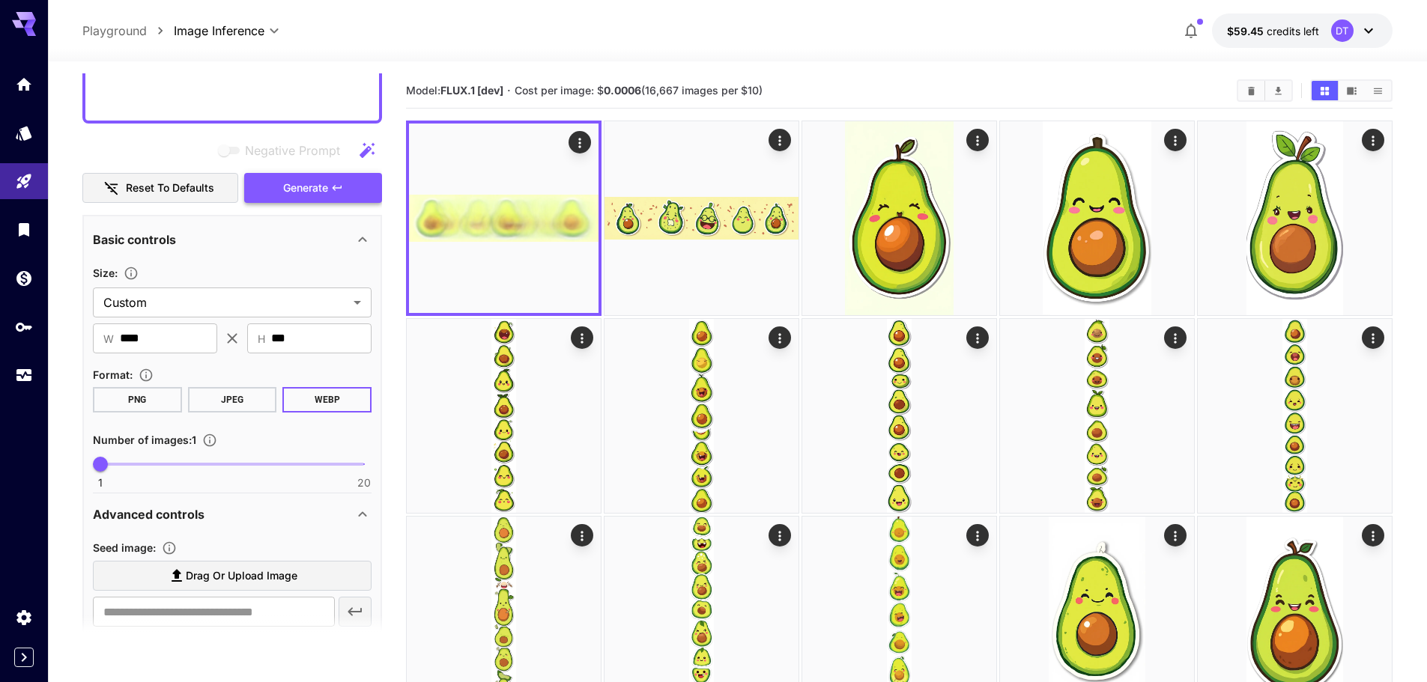
click at [323, 193] on span "Generate" at bounding box center [305, 188] width 45 height 19
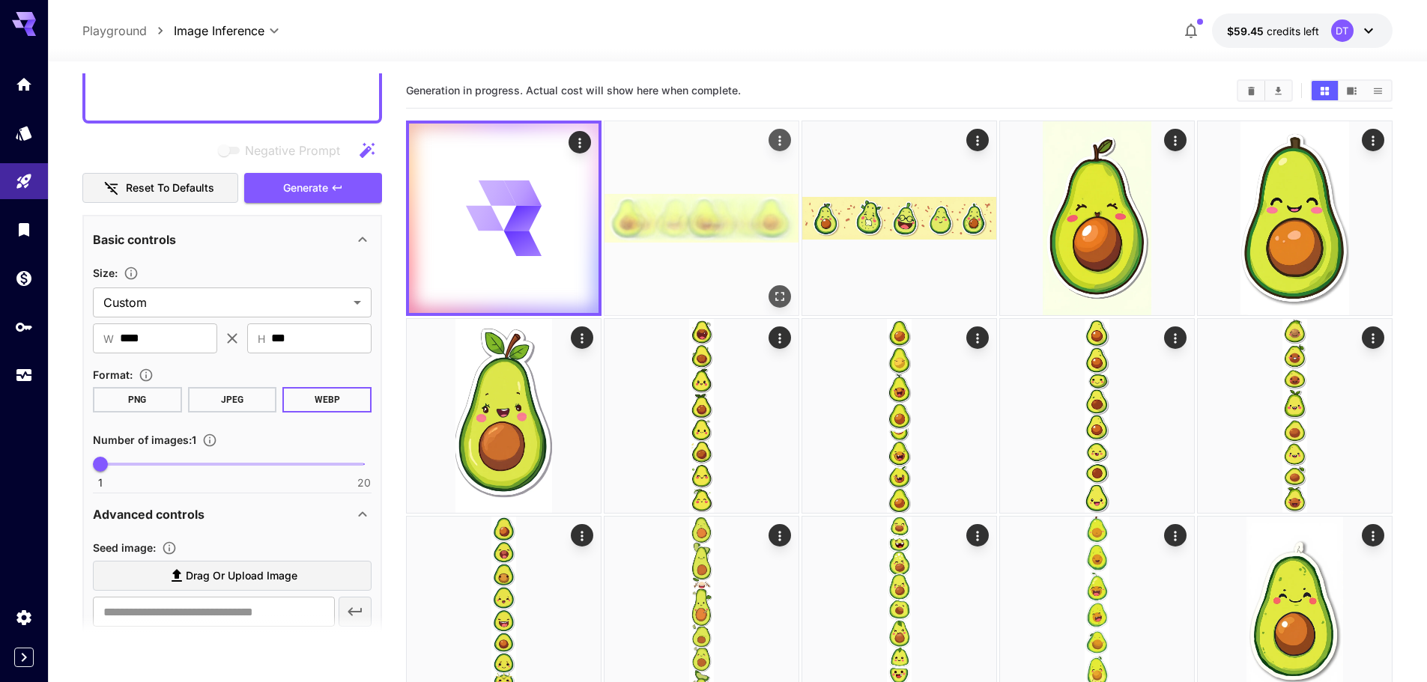
click at [760, 236] on img at bounding box center [701, 218] width 194 height 194
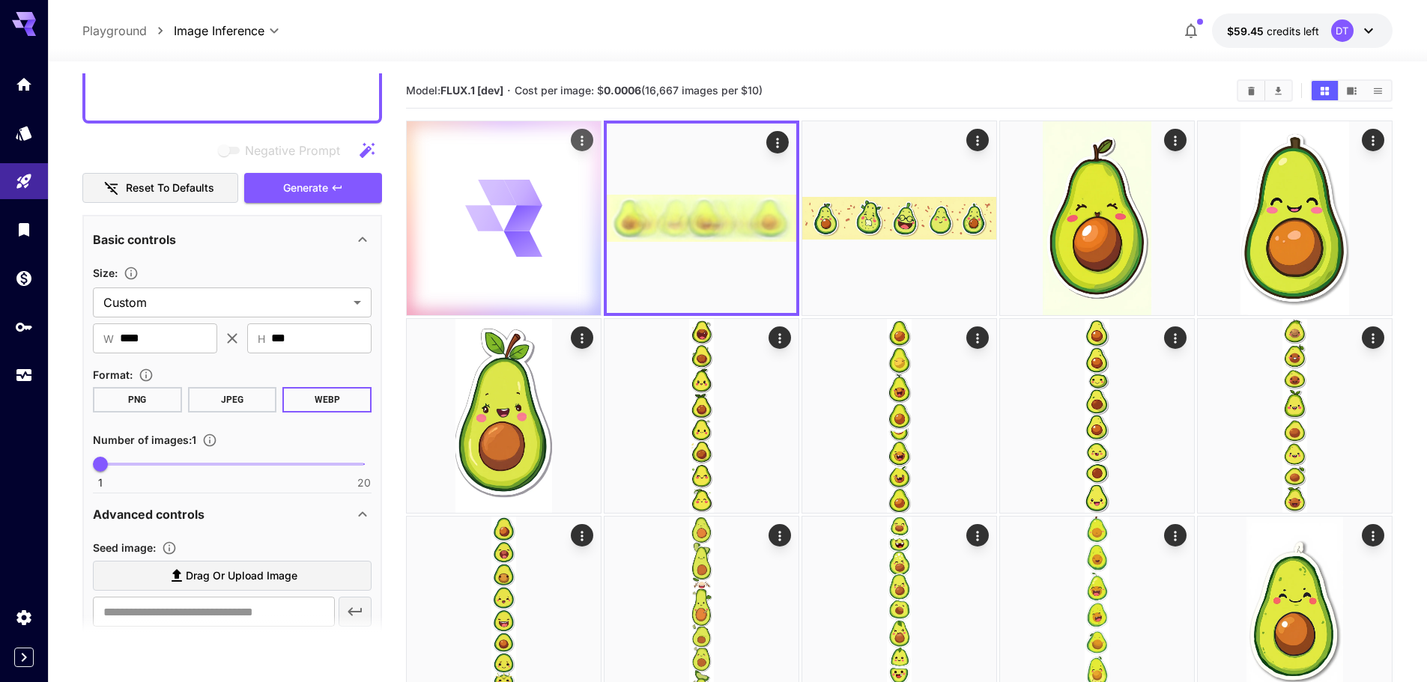
click at [517, 246] on icon at bounding box center [522, 244] width 41 height 29
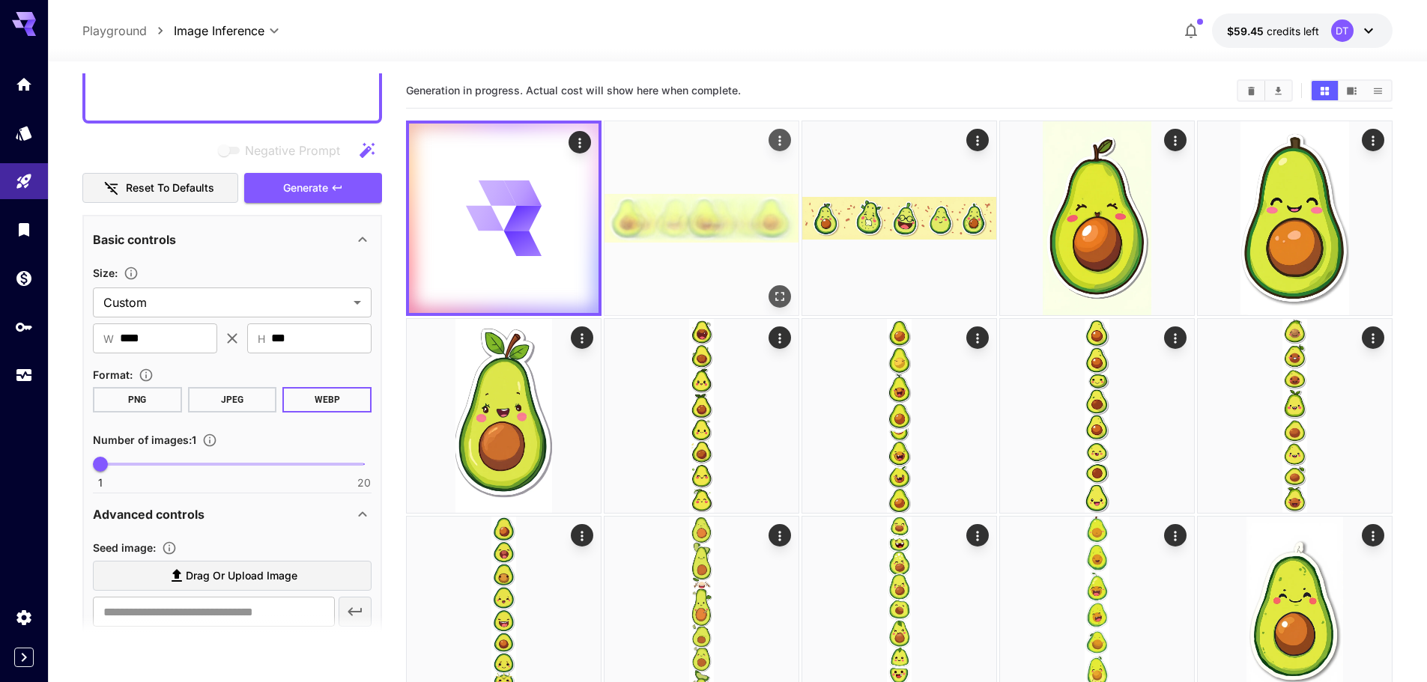
click at [660, 244] on img at bounding box center [701, 218] width 194 height 194
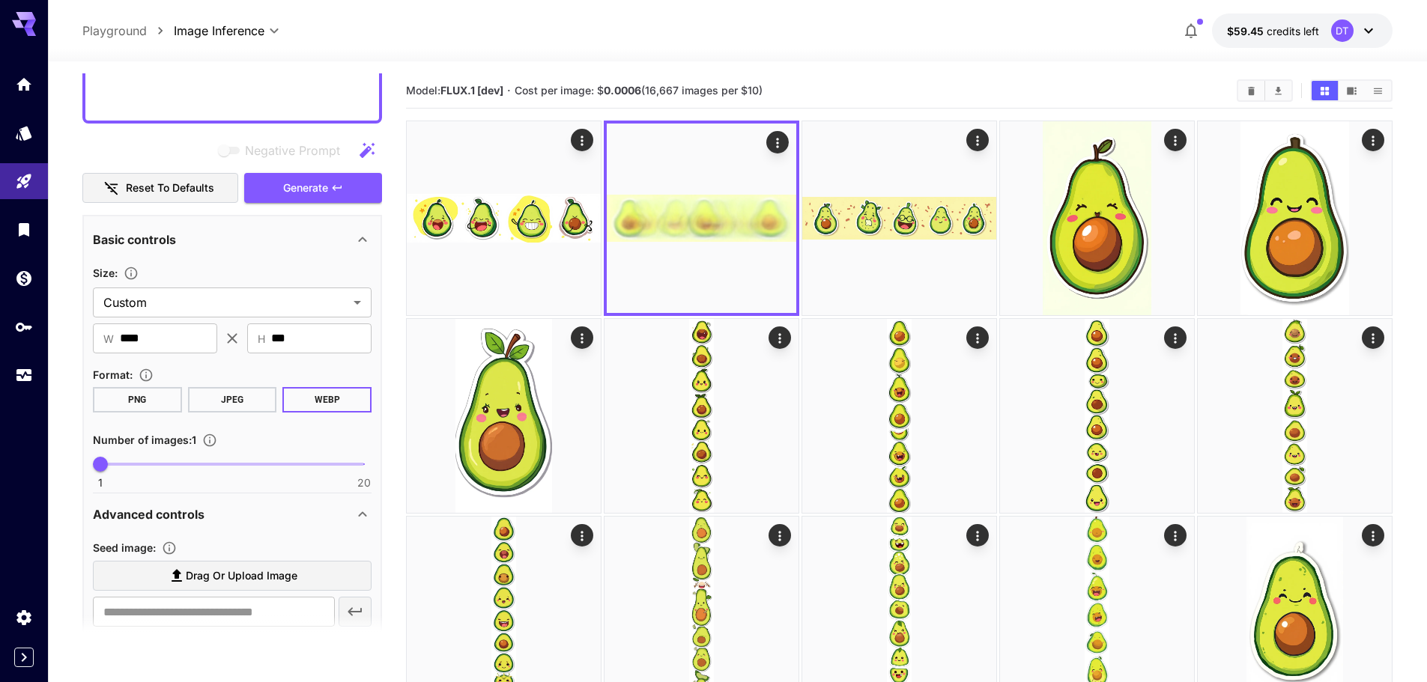
click at [514, 228] on img at bounding box center [504, 218] width 194 height 194
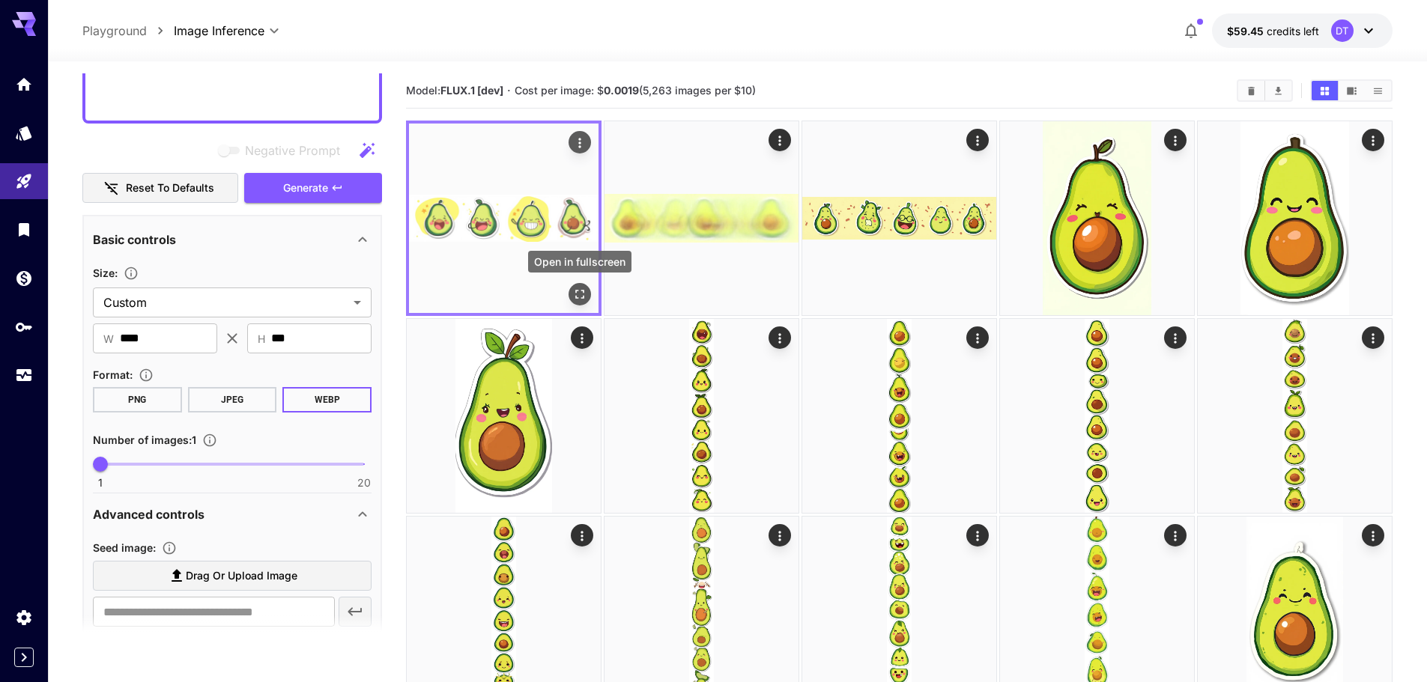
click at [583, 300] on icon "Open in fullscreen" at bounding box center [579, 294] width 15 height 15
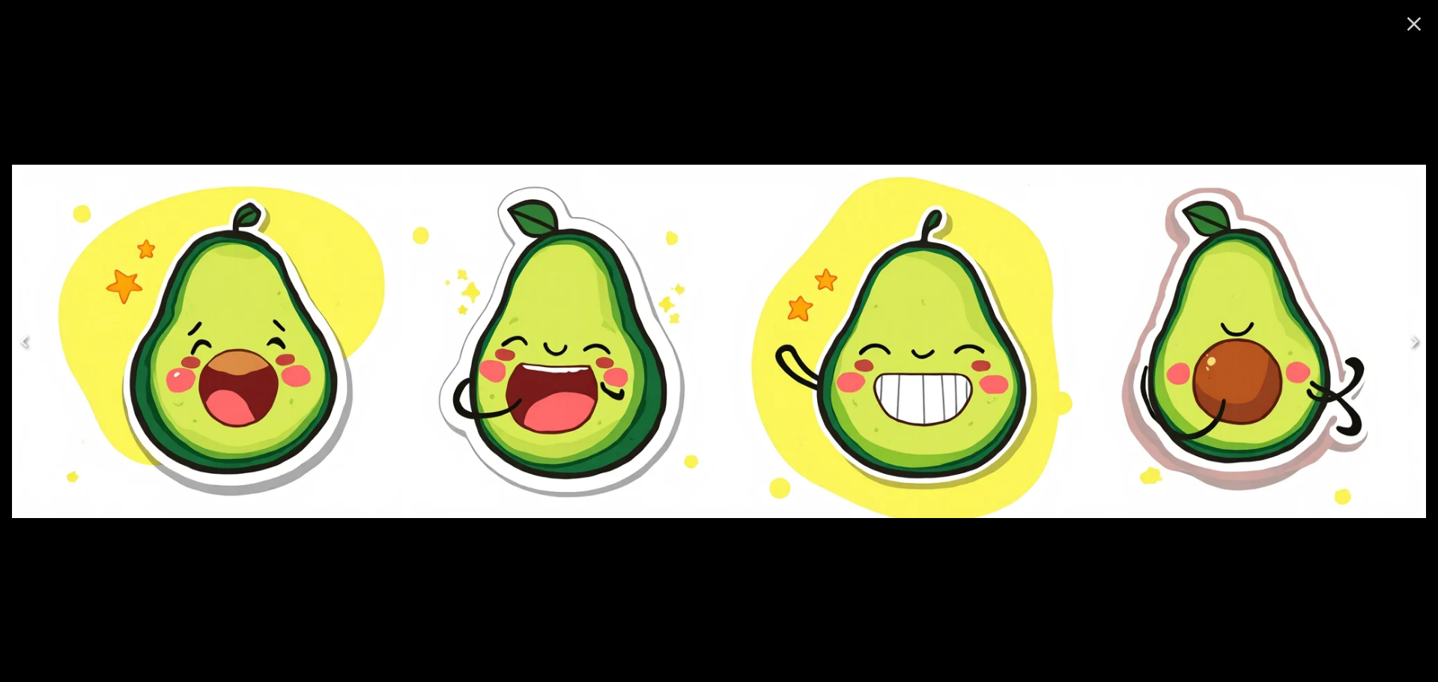
click at [1407, 19] on icon "Close" at bounding box center [1414, 24] width 24 height 24
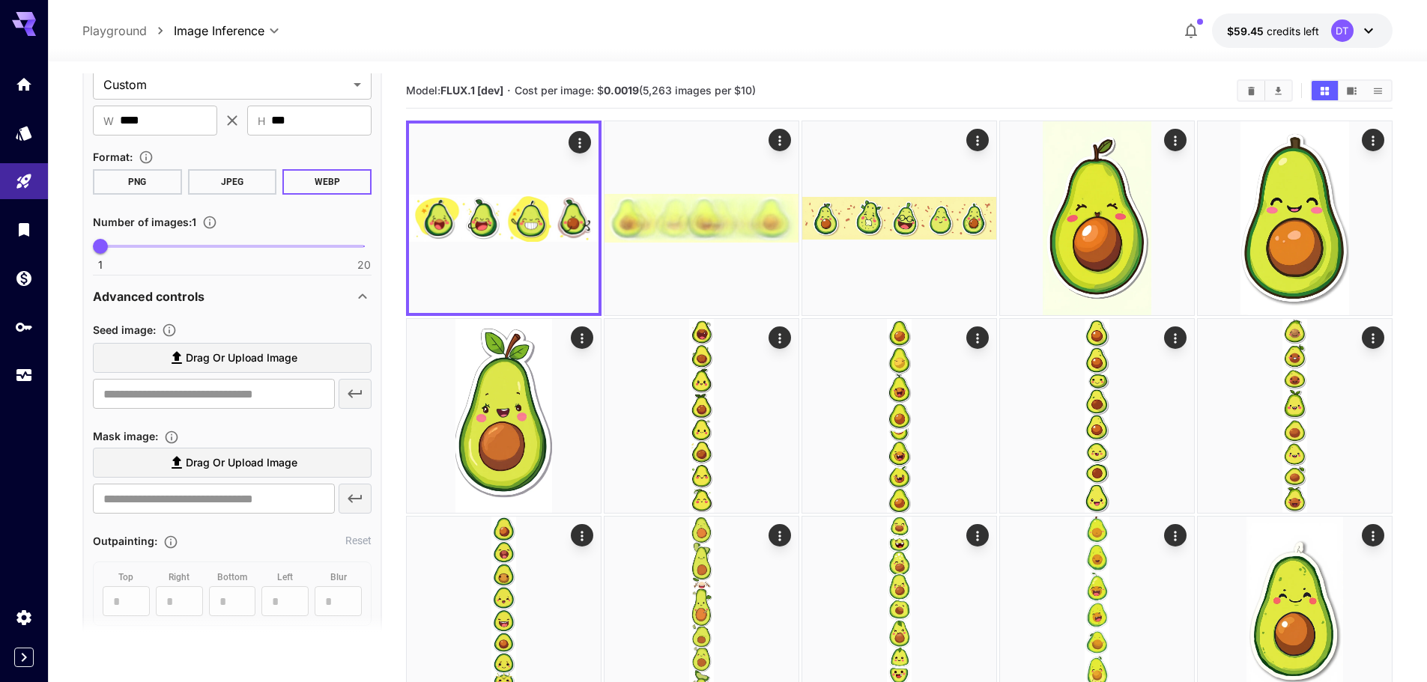
scroll to position [627, 0]
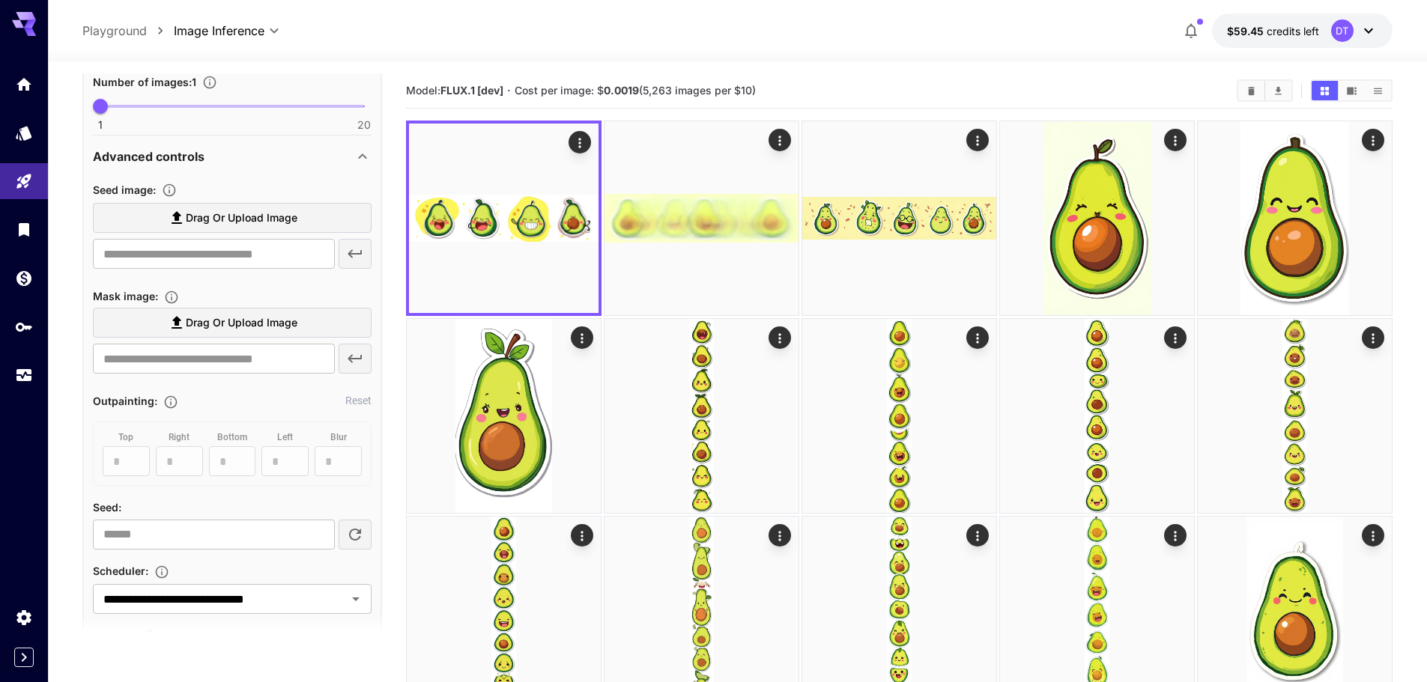
scroll to position [926, 0]
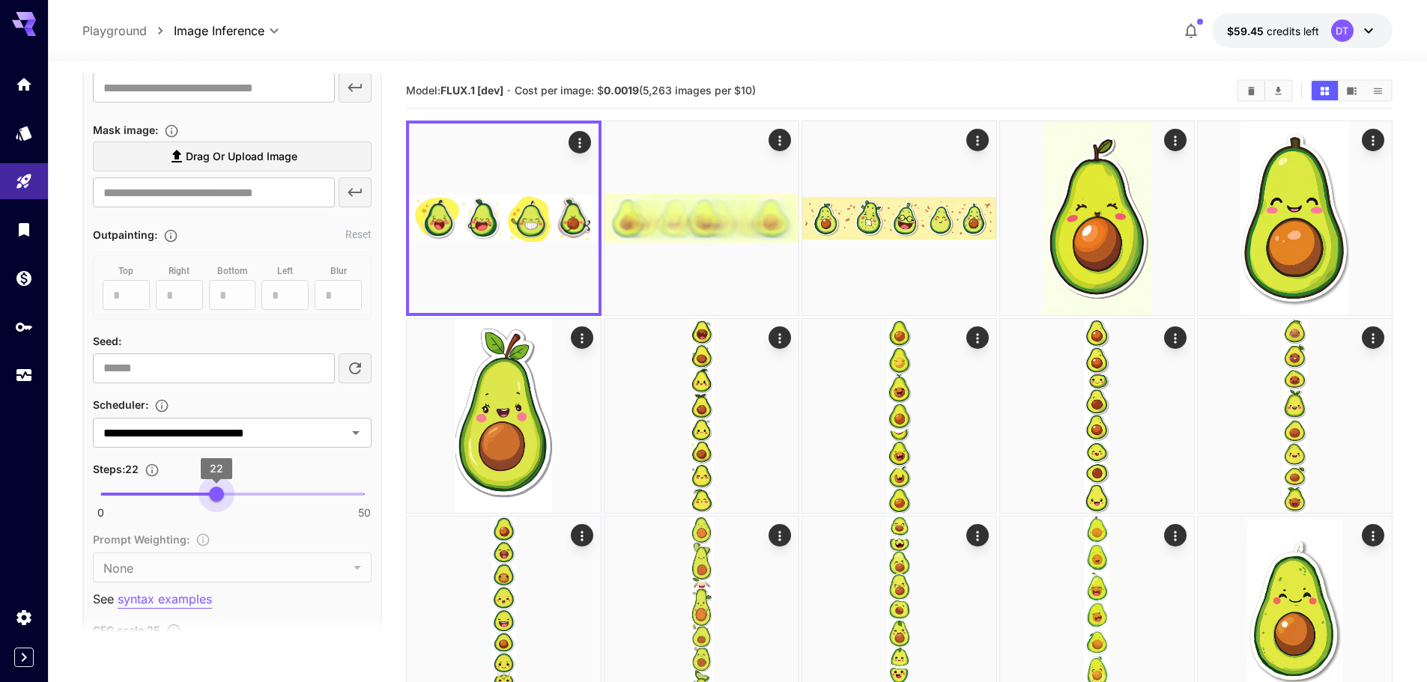
type input "**"
drag, startPoint x: 183, startPoint y: 493, endPoint x: 210, endPoint y: 492, distance: 27.0
click at [210, 492] on span "21" at bounding box center [211, 494] width 15 height 15
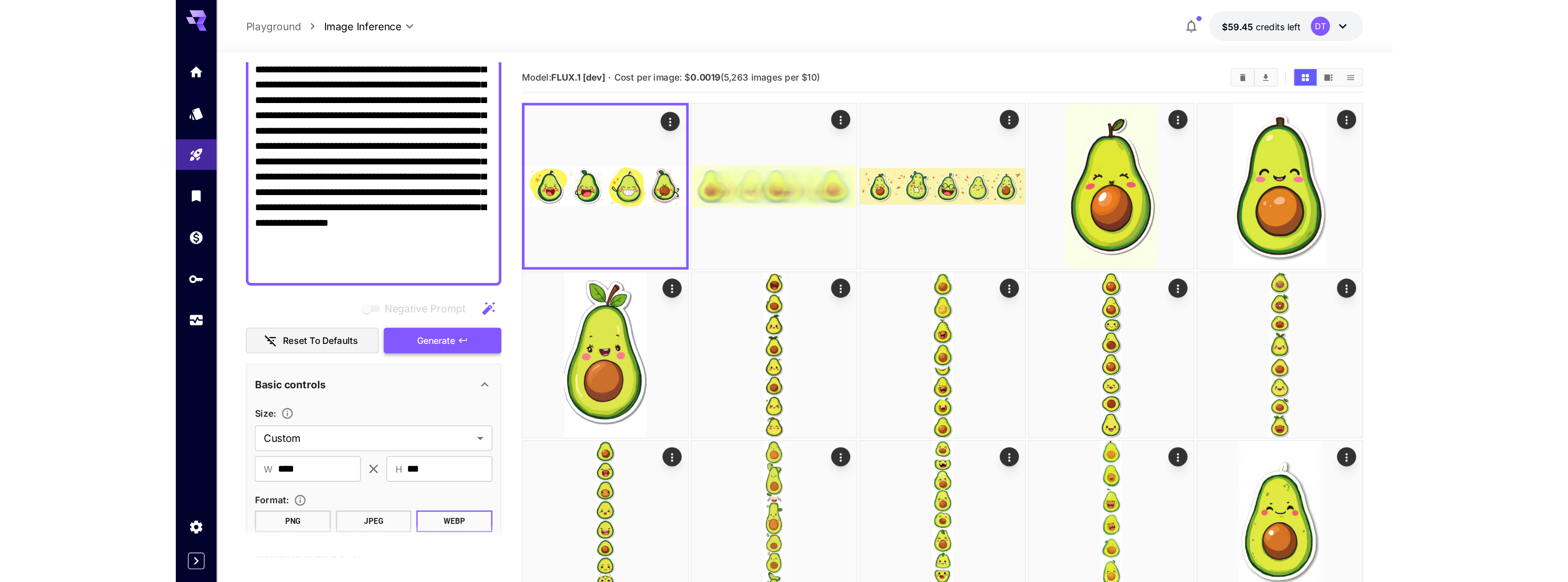
scroll to position [108, 0]
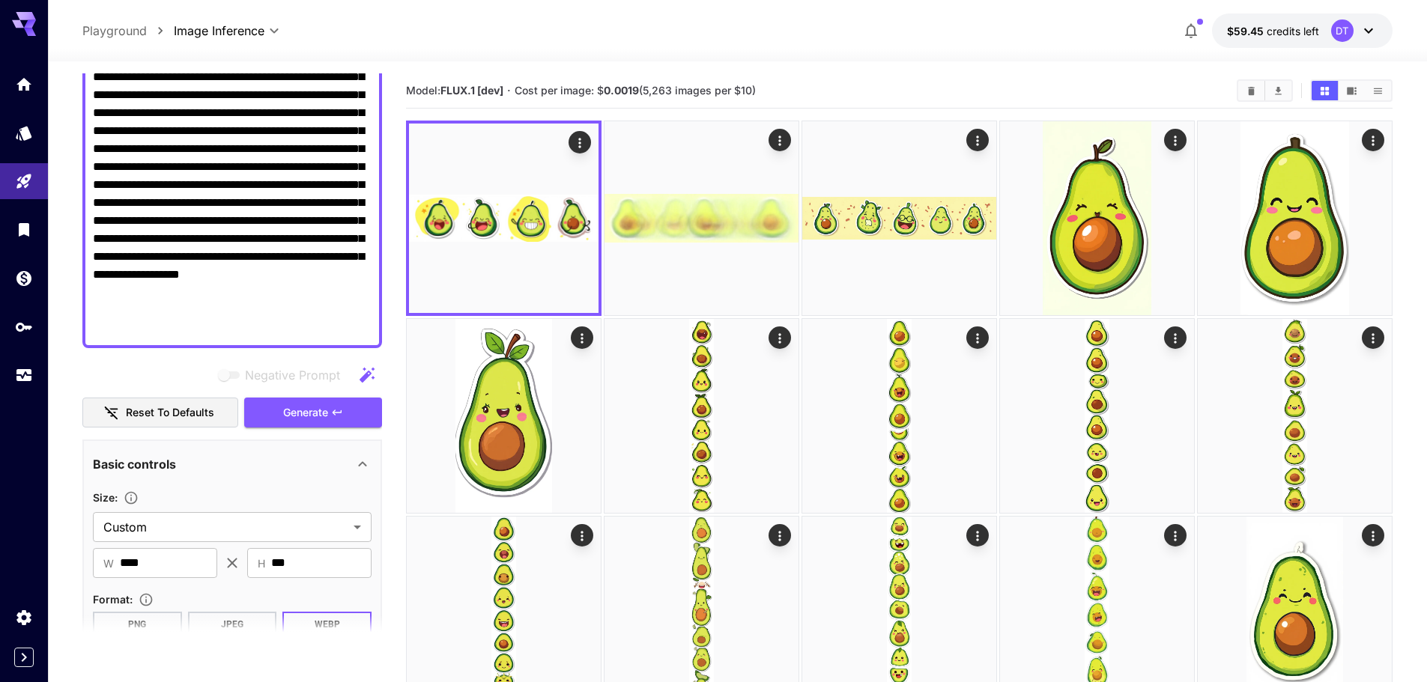
click at [287, 407] on span "Generate" at bounding box center [305, 413] width 45 height 19
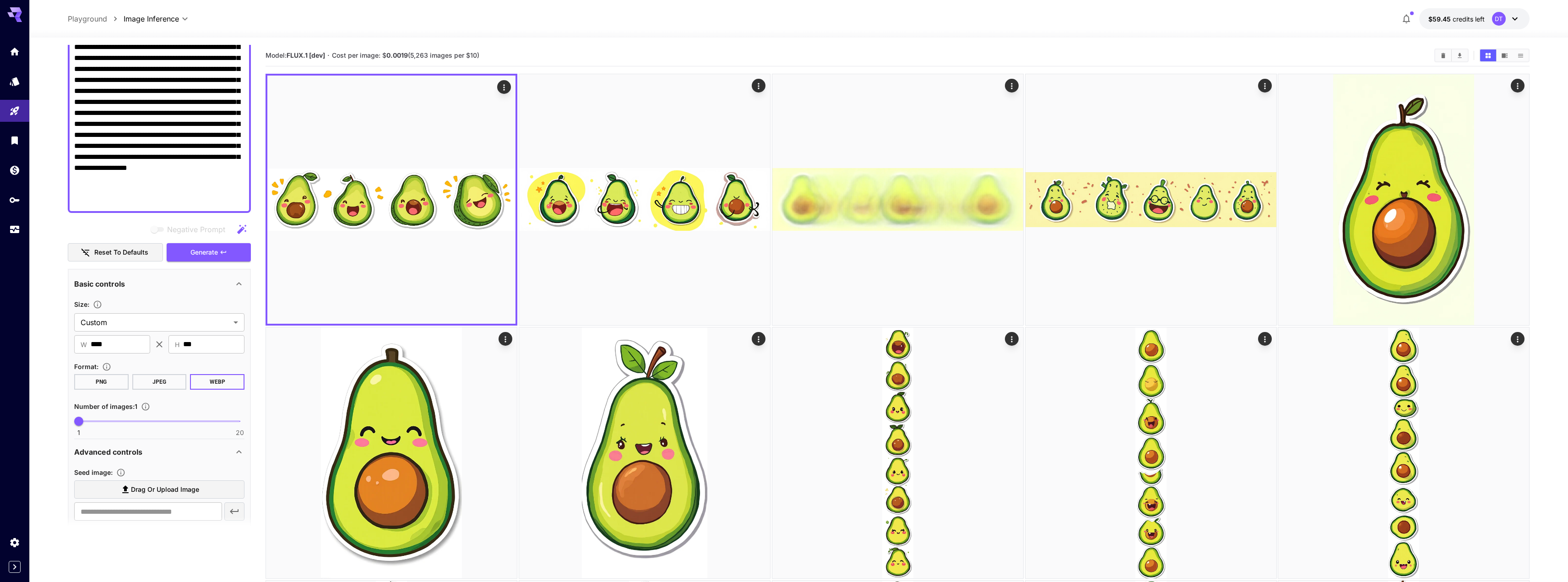
click at [193, 108] on textarea "**********" at bounding box center [159, 113] width 171 height 187
paste textarea "**********"
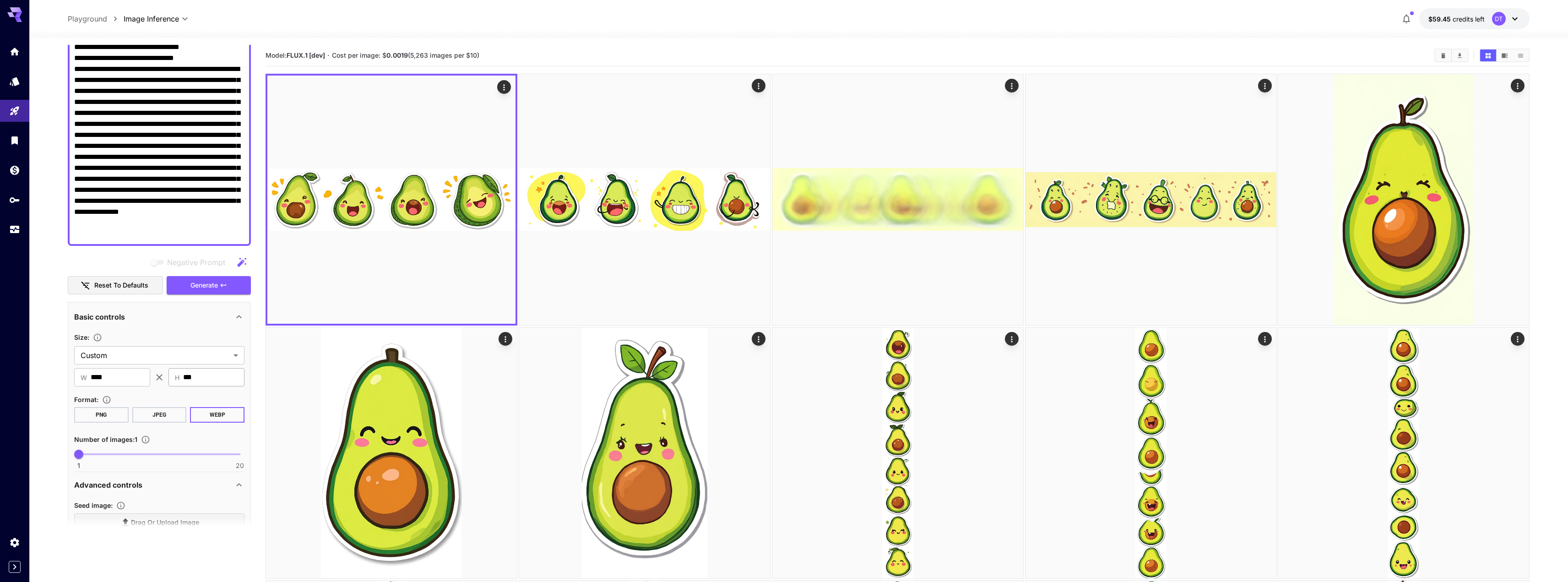
type textarea "**********"
drag, startPoint x: 208, startPoint y: 383, endPoint x: 145, endPoint y: 376, distance: 63.4
click at [149, 380] on div "​ W **** ​ ​ H *** ​" at bounding box center [159, 377] width 171 height 18
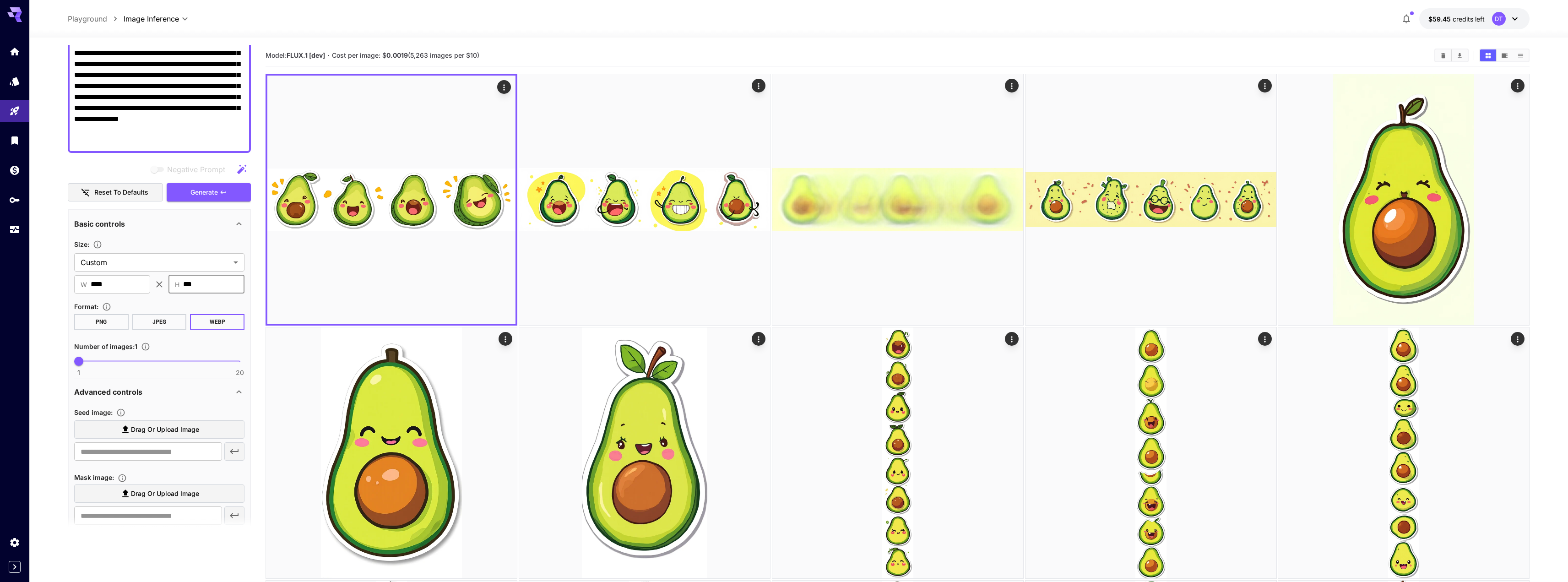
scroll to position [200, 0]
type input "***"
click at [225, 194] on icon "button" at bounding box center [223, 194] width 7 height 7
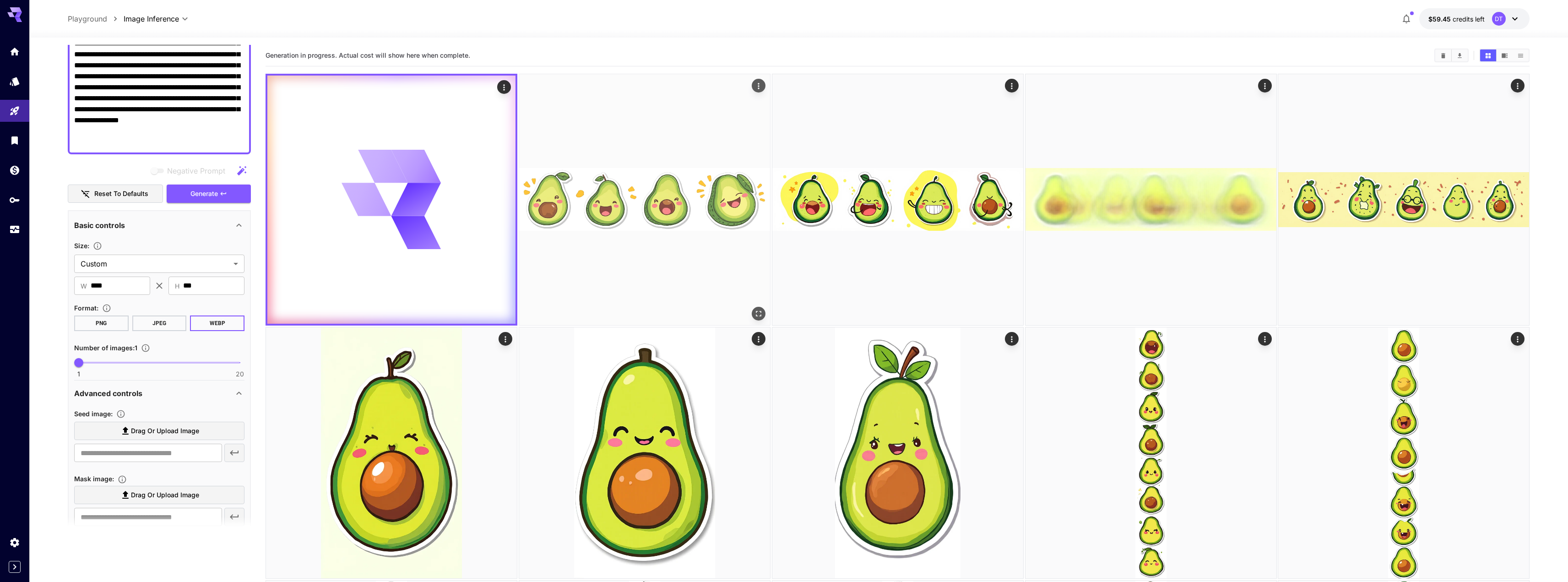
click at [613, 197] on img at bounding box center [644, 199] width 251 height 251
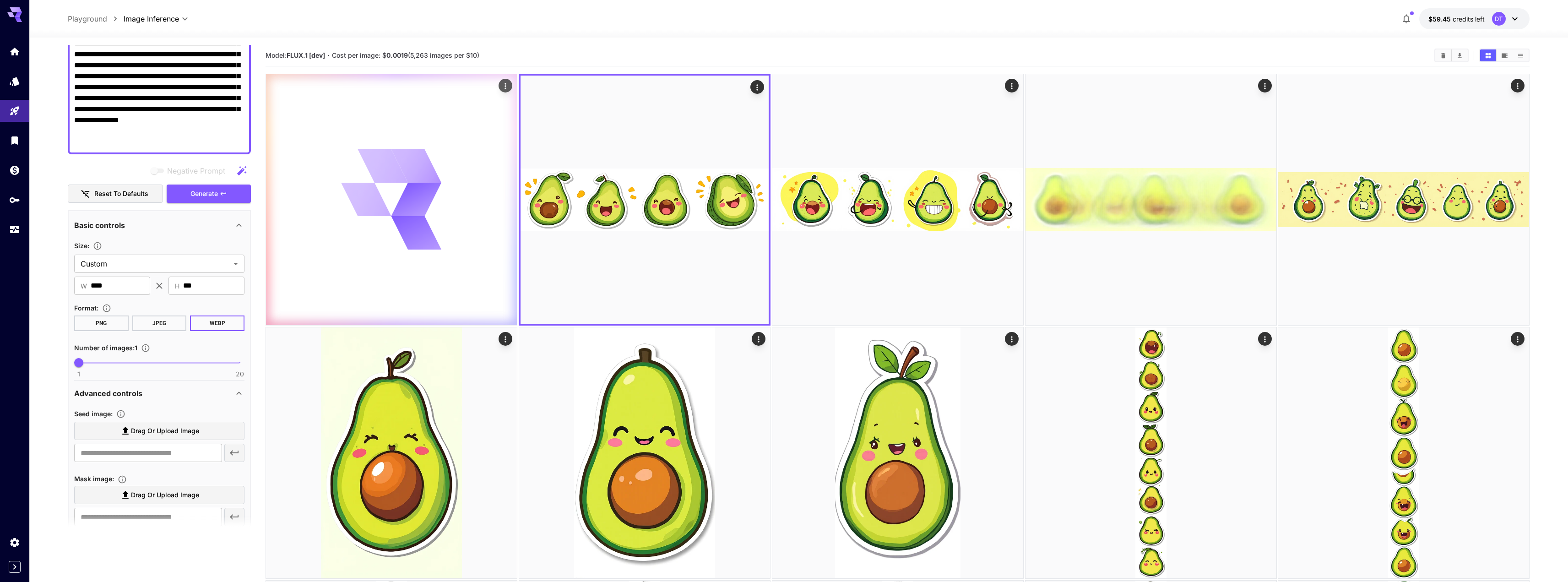
click at [441, 221] on div at bounding box center [391, 199] width 251 height 251
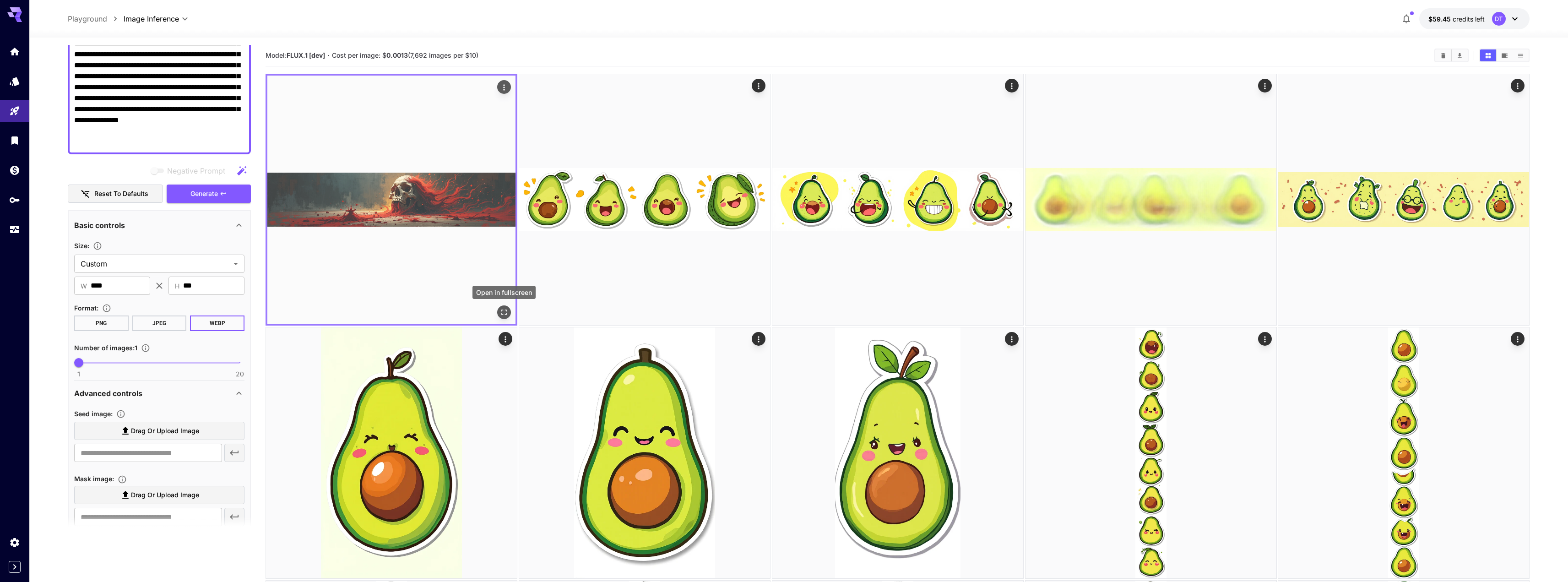
click at [502, 314] on icon "Open in fullscreen" at bounding box center [504, 312] width 9 height 9
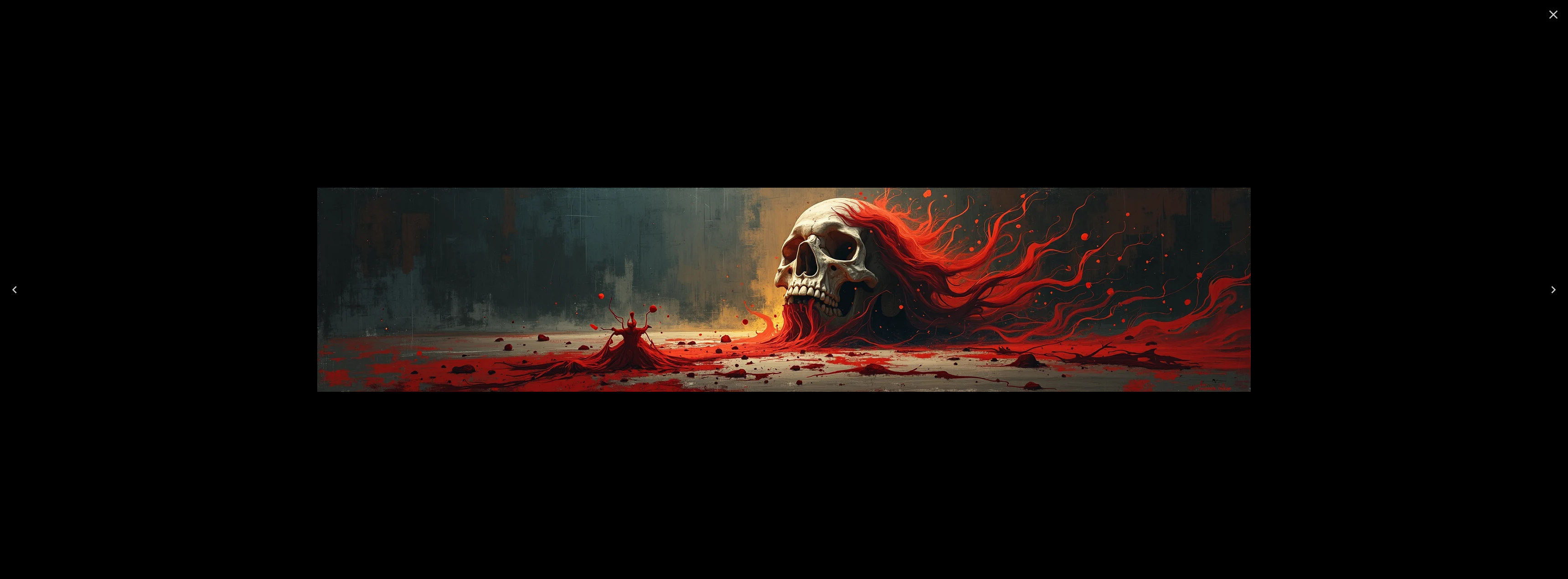
click at [868, 16] on icon "Close" at bounding box center [1553, 15] width 15 height 15
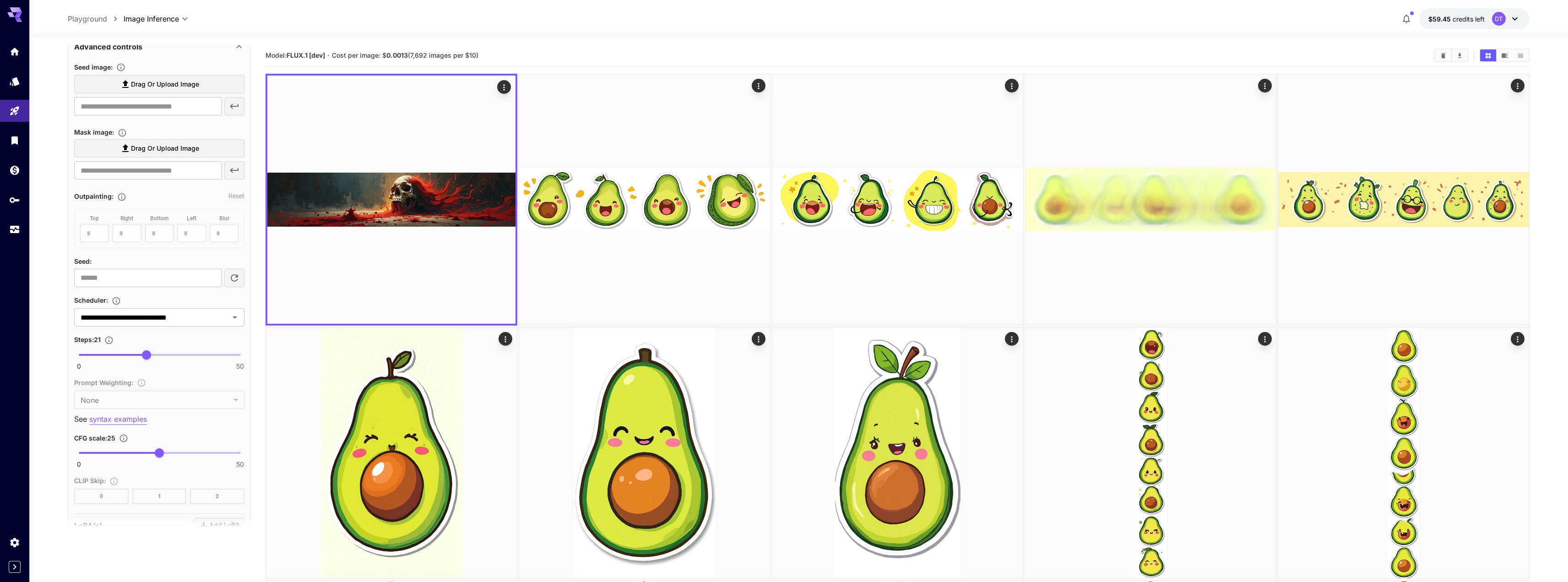
scroll to position [566, 0]
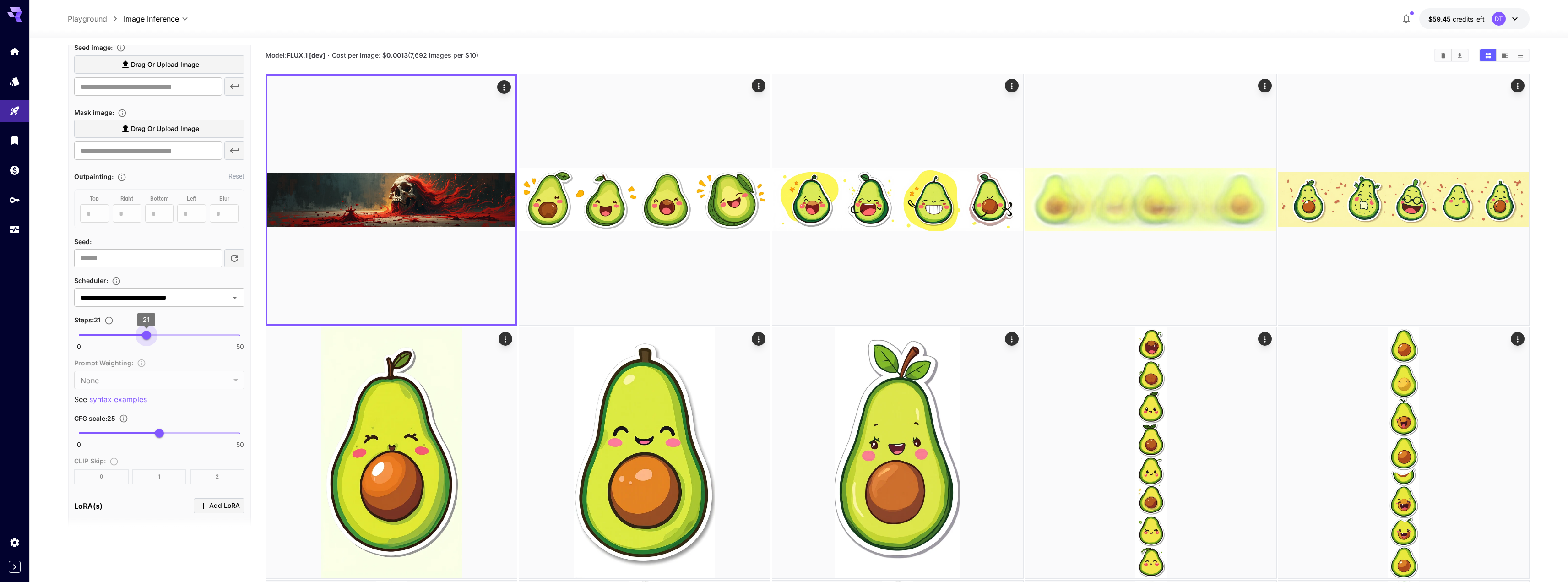
type input "**"
click at [144, 333] on span "20" at bounding box center [143, 335] width 9 height 9
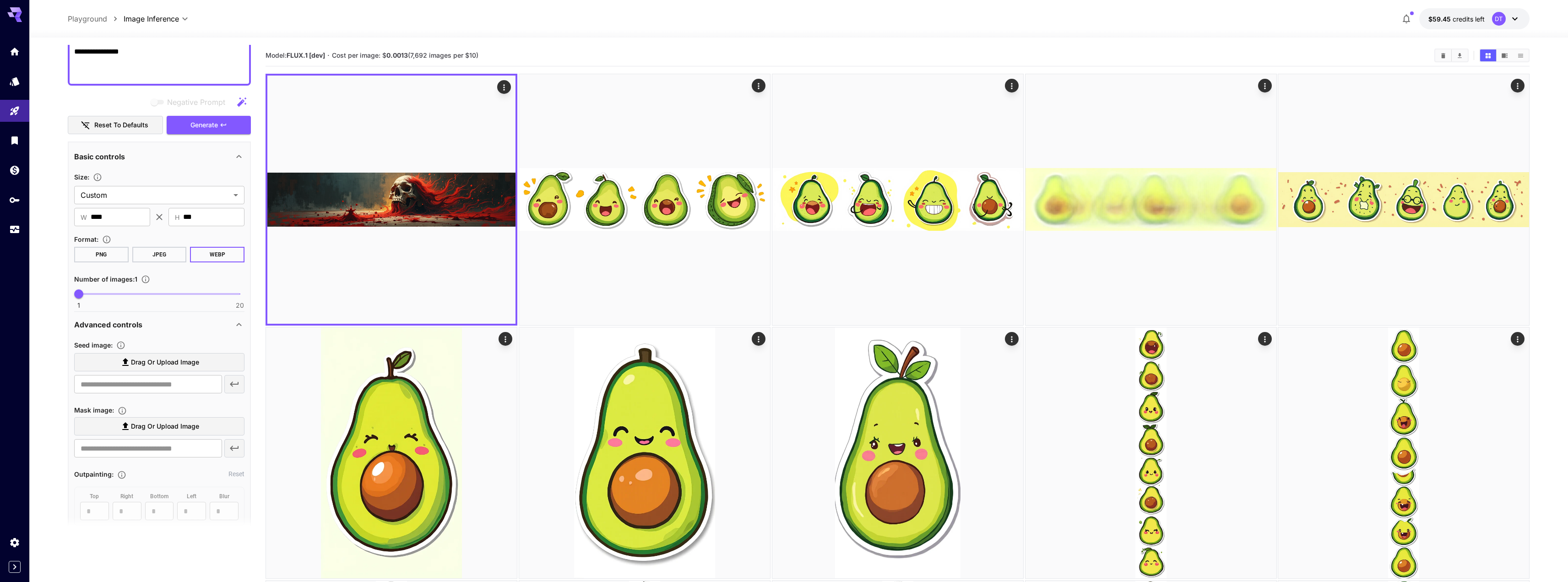
scroll to position [108, 0]
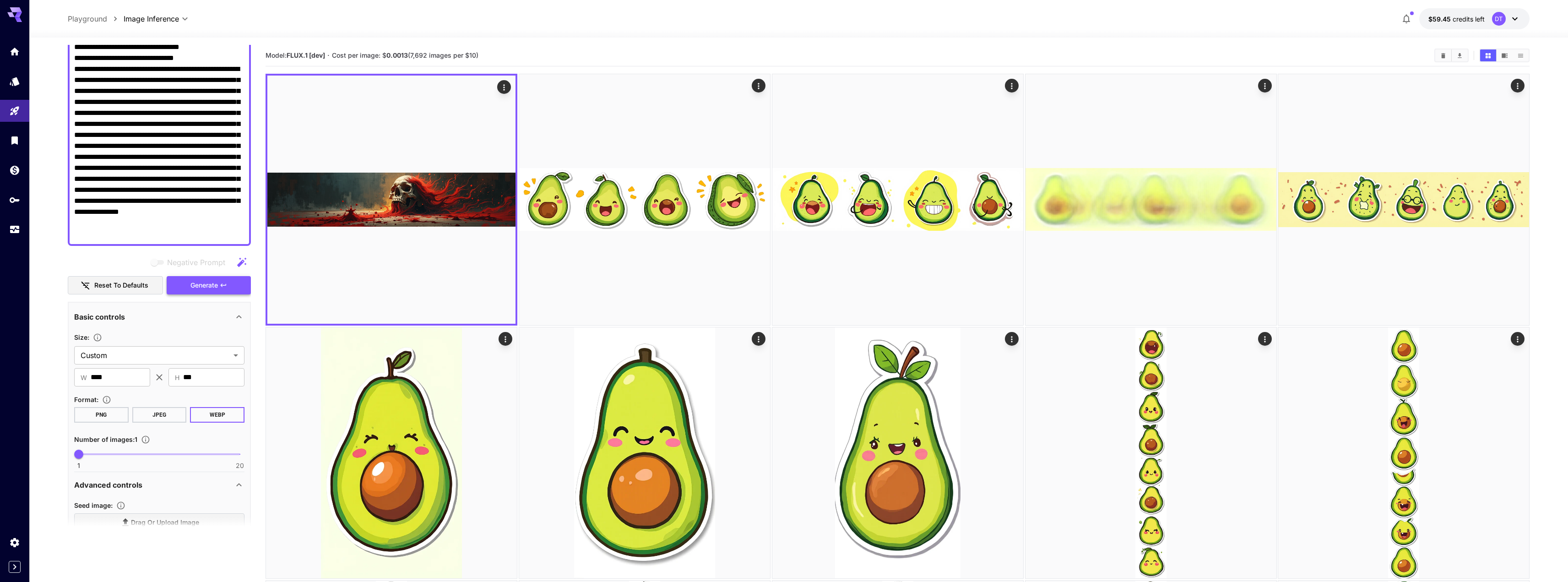
click at [197, 290] on span "Generate" at bounding box center [204, 285] width 28 height 12
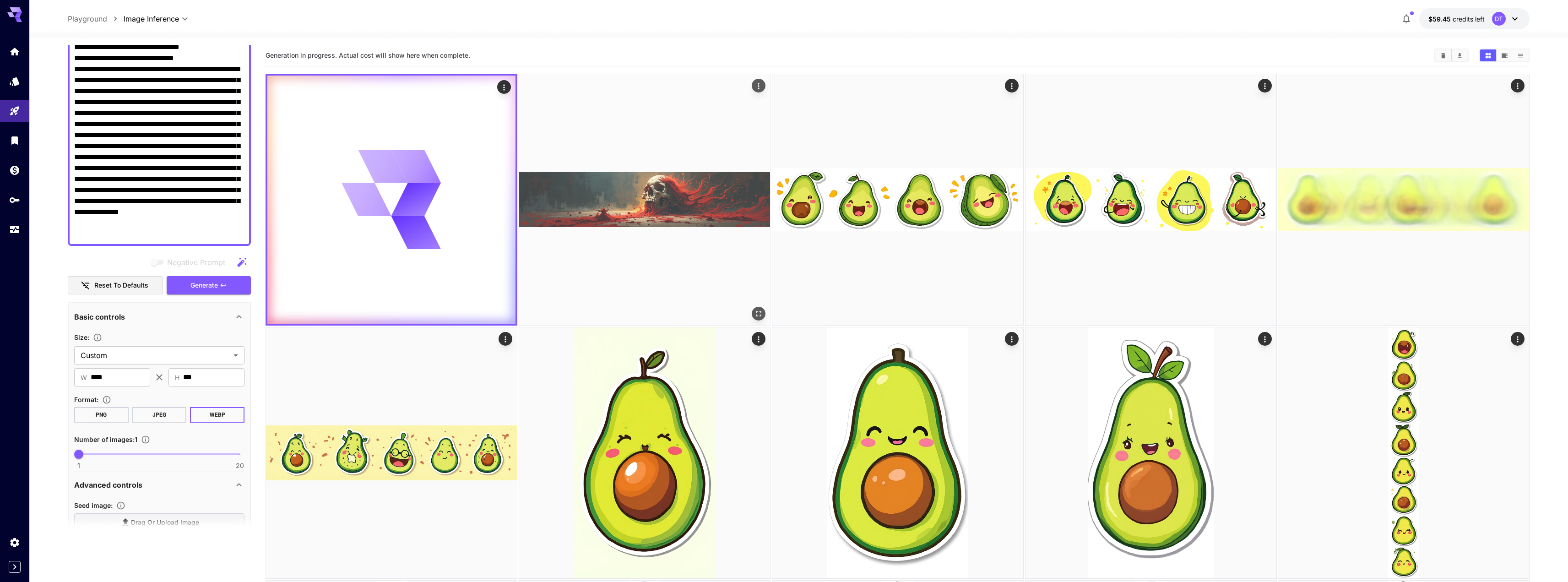
click at [708, 191] on img at bounding box center [644, 199] width 251 height 251
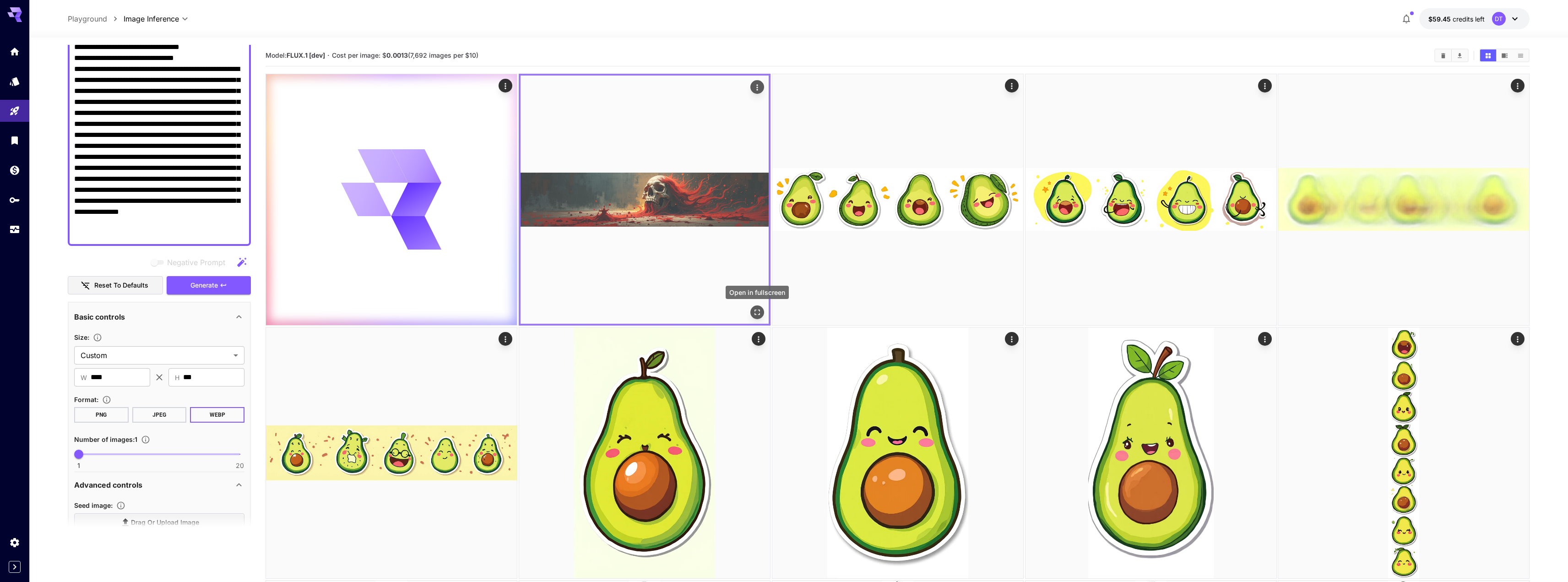
click at [756, 309] on icon "Open in fullscreen" at bounding box center [756, 312] width 9 height 9
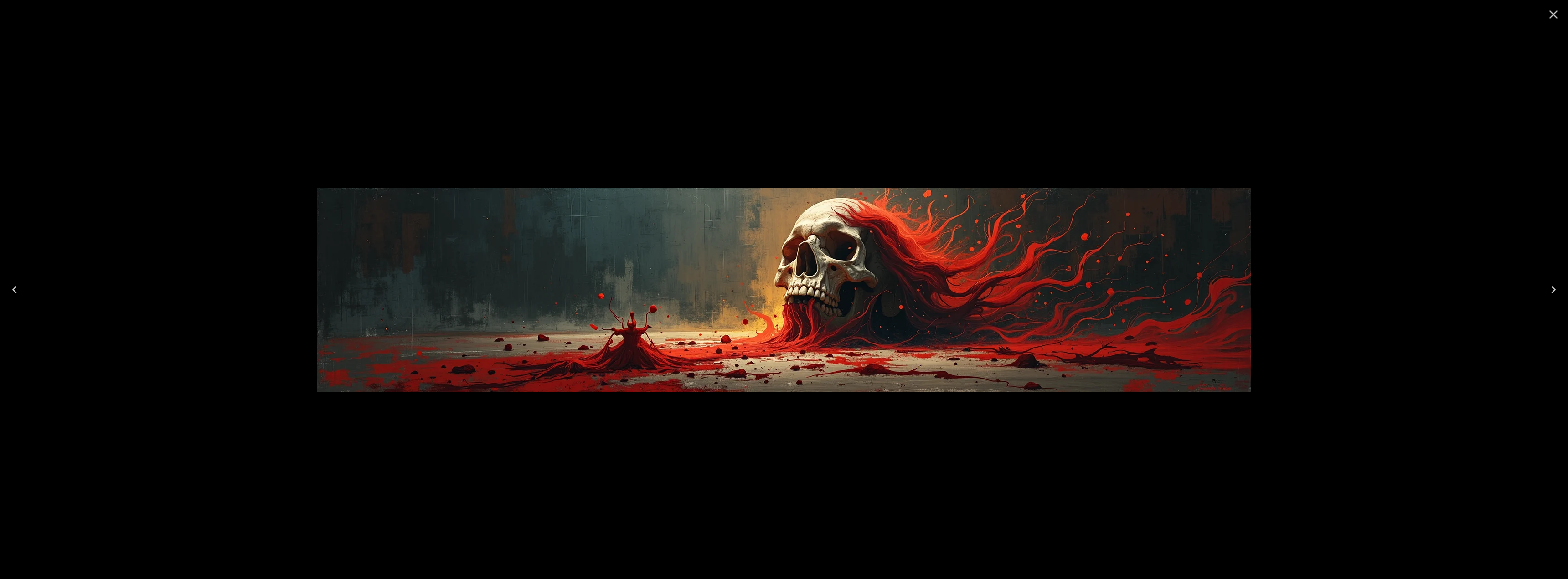
click at [1548, 15] on icon "Close" at bounding box center [1553, 15] width 15 height 15
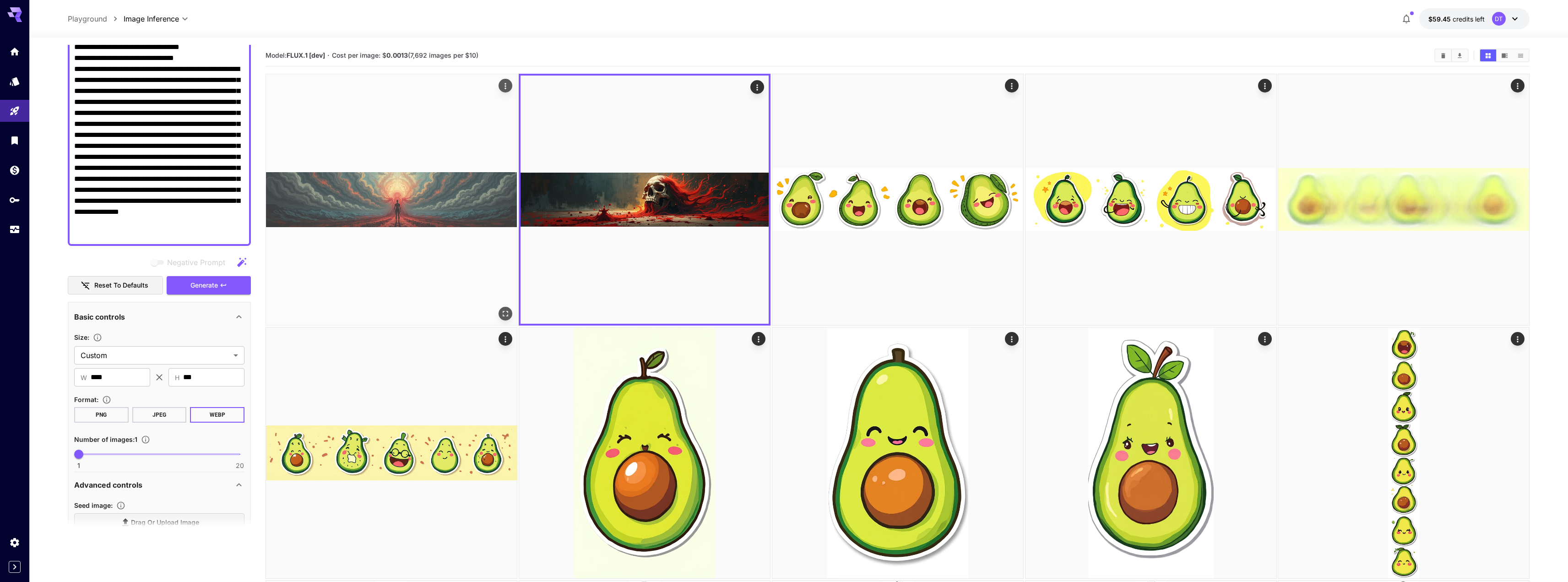
click at [385, 201] on img at bounding box center [391, 199] width 251 height 251
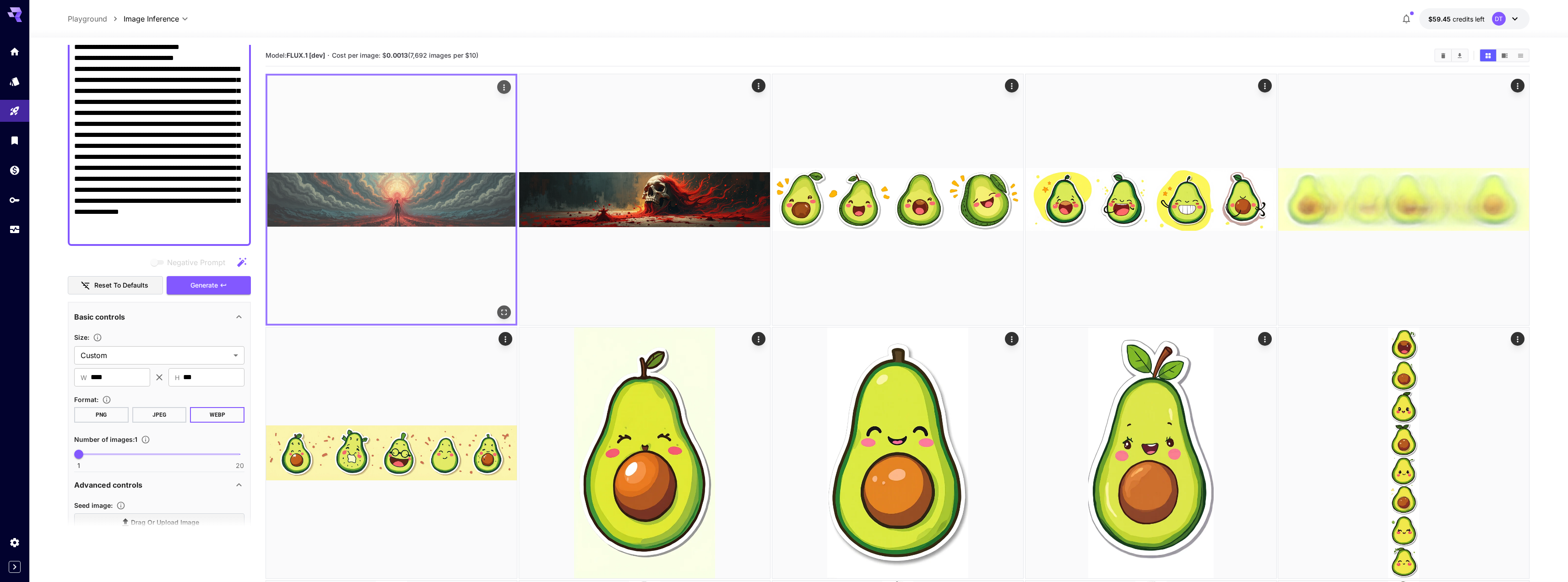
click at [501, 312] on icon "Open in fullscreen" at bounding box center [504, 312] width 9 height 9
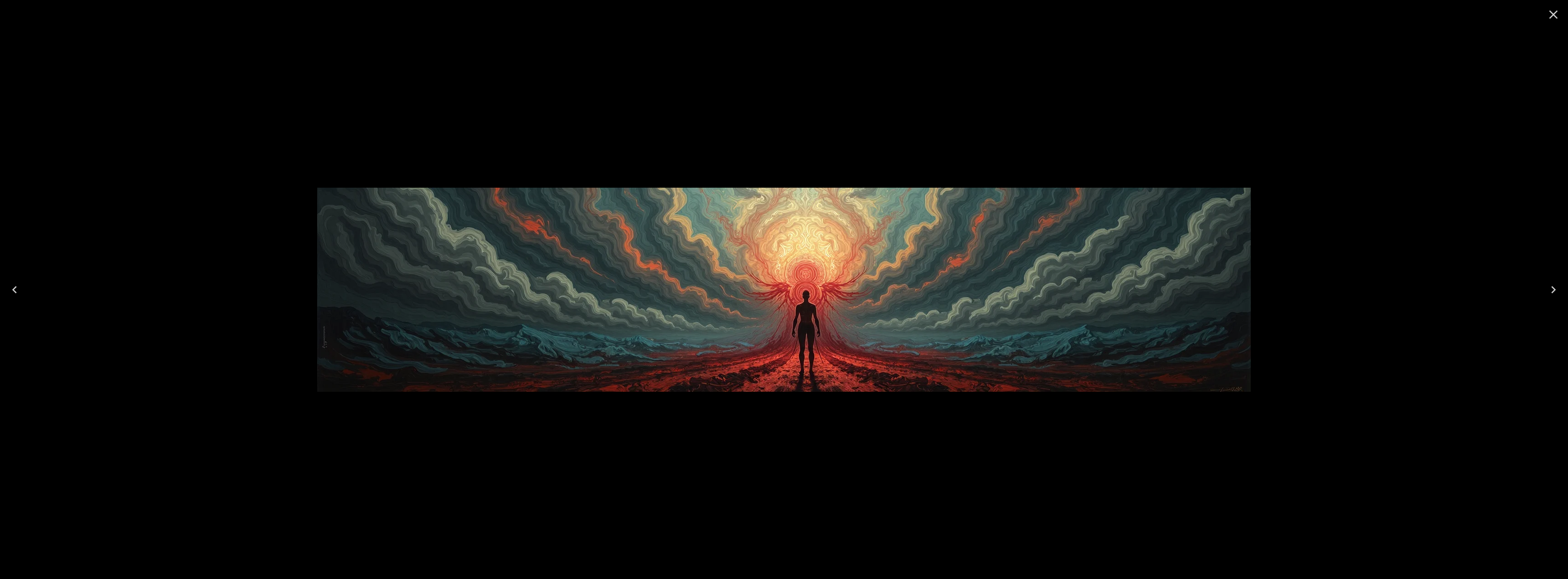
click at [1553, 15] on icon "Close" at bounding box center [1553, 15] width 9 height 9
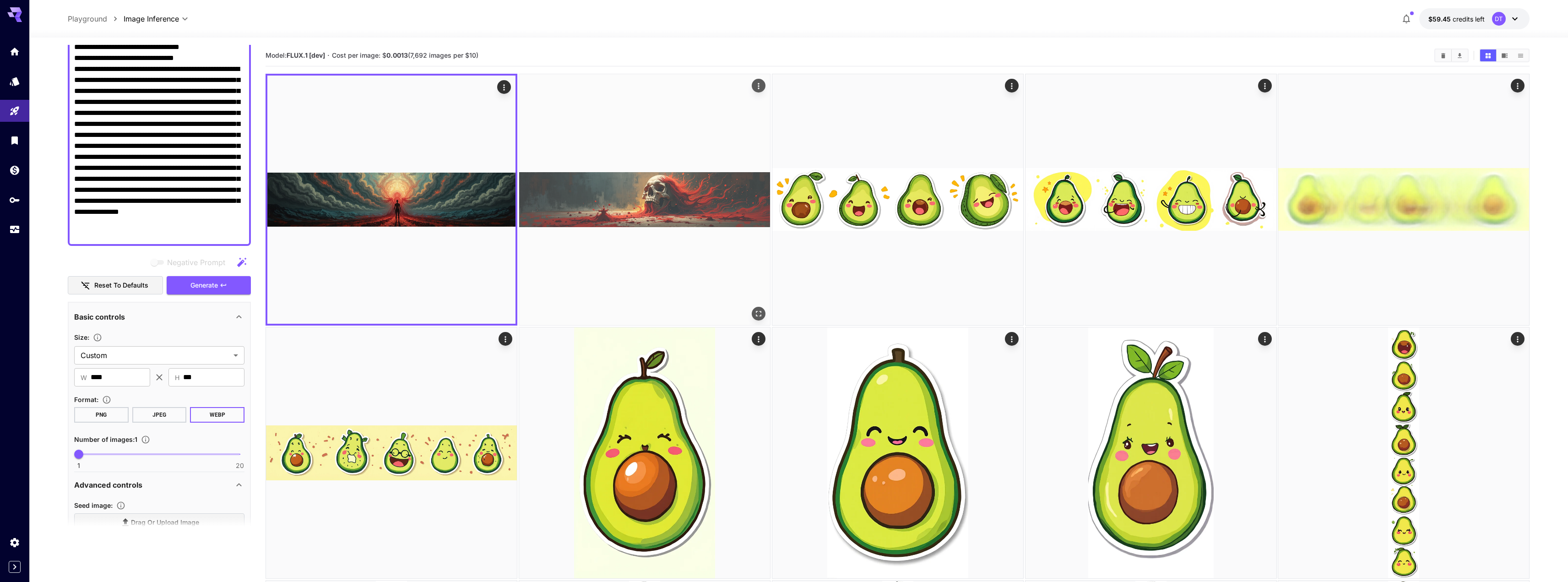
click at [756, 197] on img at bounding box center [644, 199] width 251 height 251
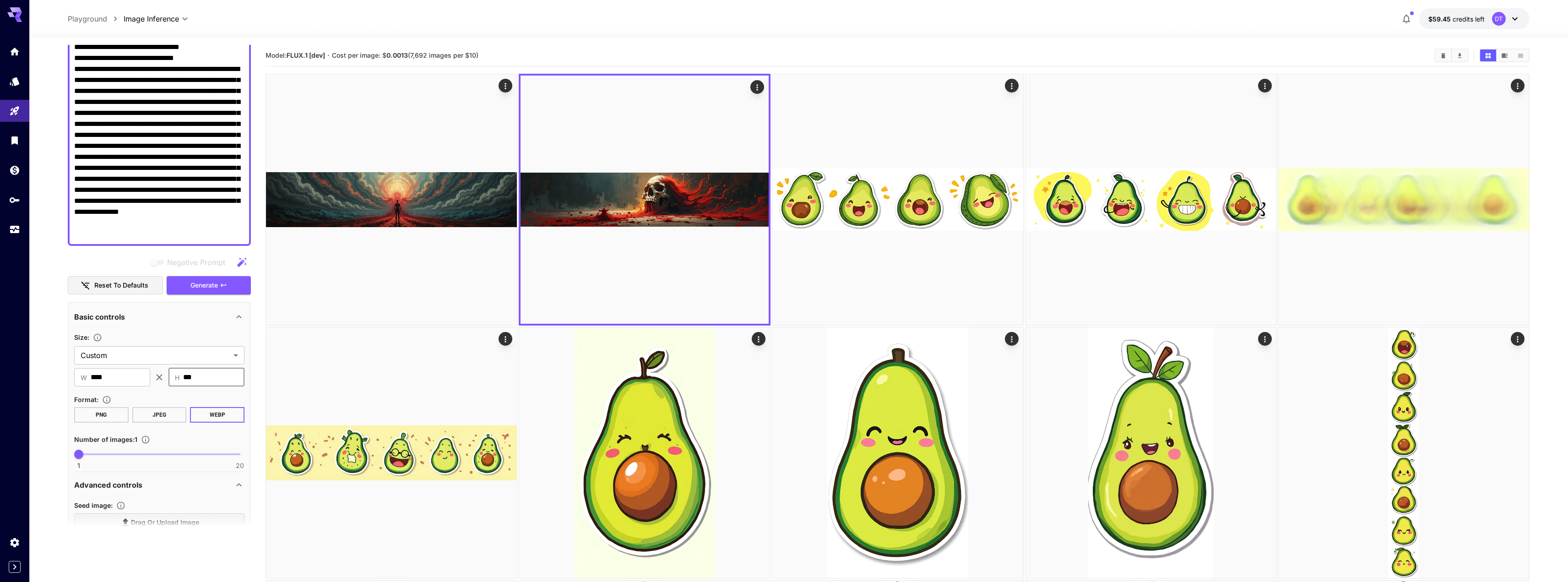
drag, startPoint x: 220, startPoint y: 378, endPoint x: 125, endPoint y: 366, distance: 95.8
click at [125, 366] on section "Size : Custom ****** ​ ​ W **** ​ ​ H *** ​" at bounding box center [159, 359] width 171 height 55
drag, startPoint x: 24, startPoint y: 366, endPoint x: 15, endPoint y: 365, distance: 9.1
drag, startPoint x: 216, startPoint y: 376, endPoint x: 167, endPoint y: 375, distance: 49.0
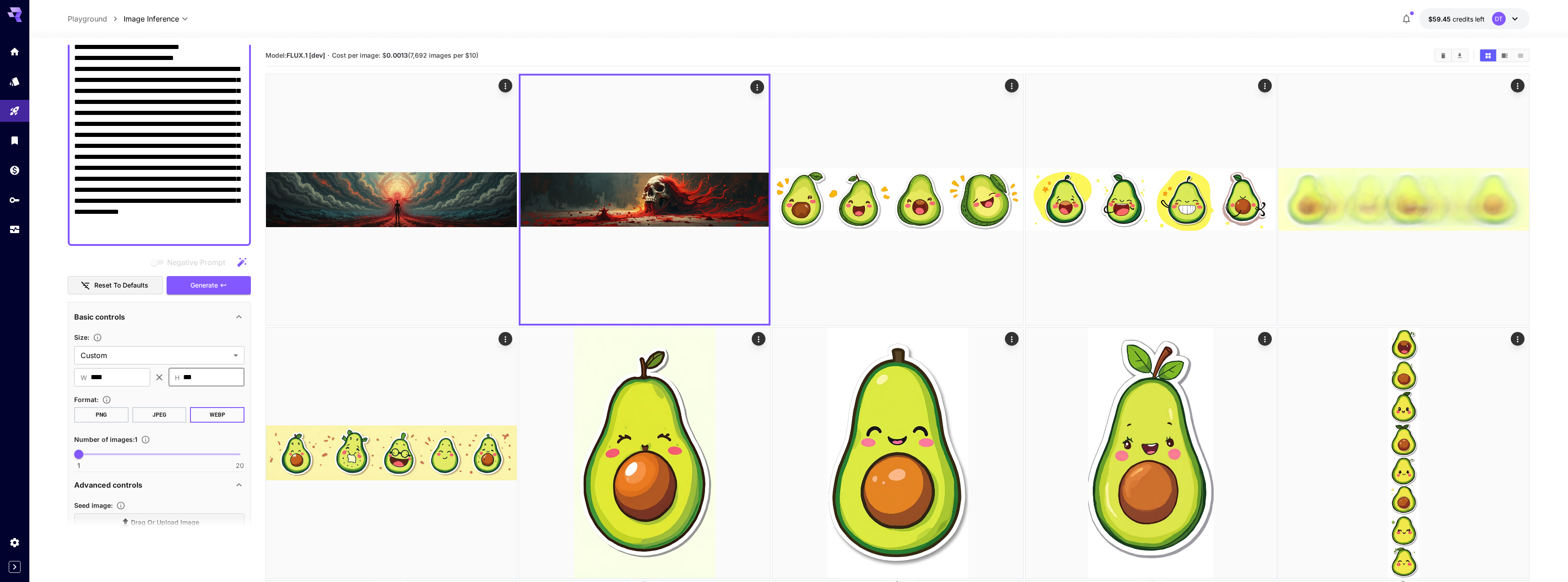
click at [167, 375] on div "​ W **** ​ ​ H *** ​" at bounding box center [159, 377] width 171 height 18
click at [213, 378] on input "***" at bounding box center [214, 377] width 61 height 18
type input "***"
drag, startPoint x: 212, startPoint y: 285, endPoint x: 169, endPoint y: 360, distance: 86.5
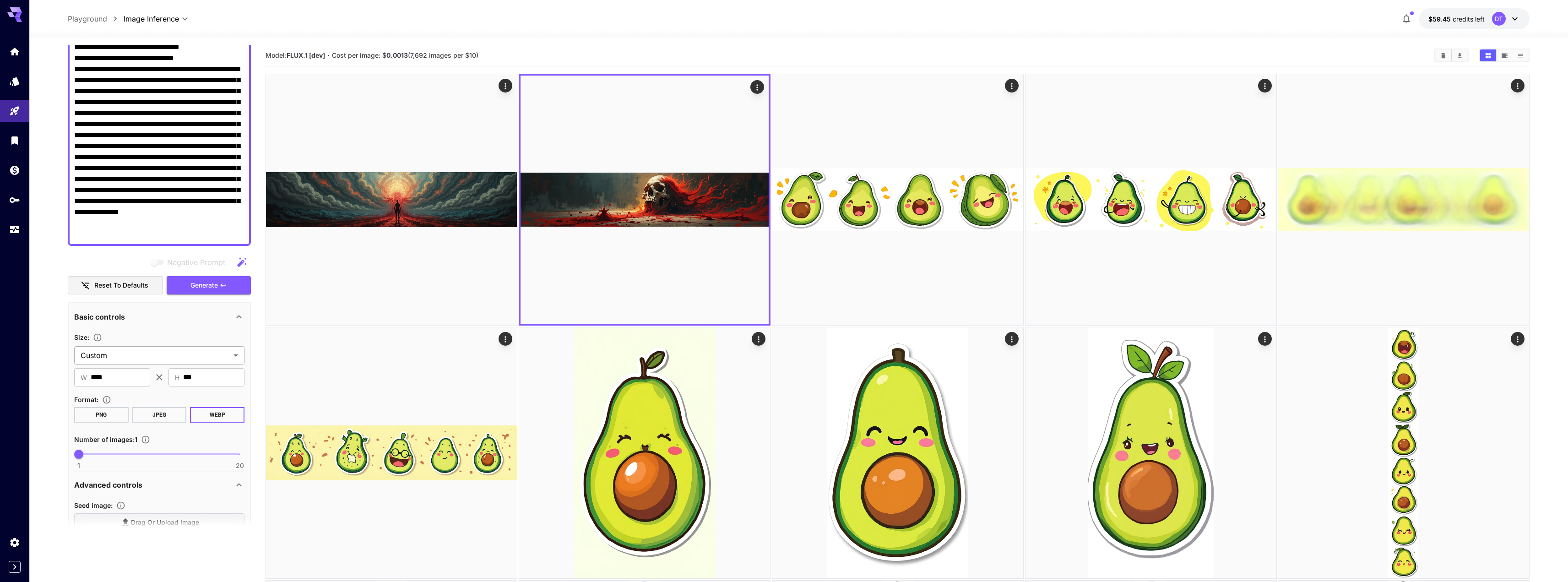
click at [212, 285] on span "Generate" at bounding box center [204, 285] width 28 height 12
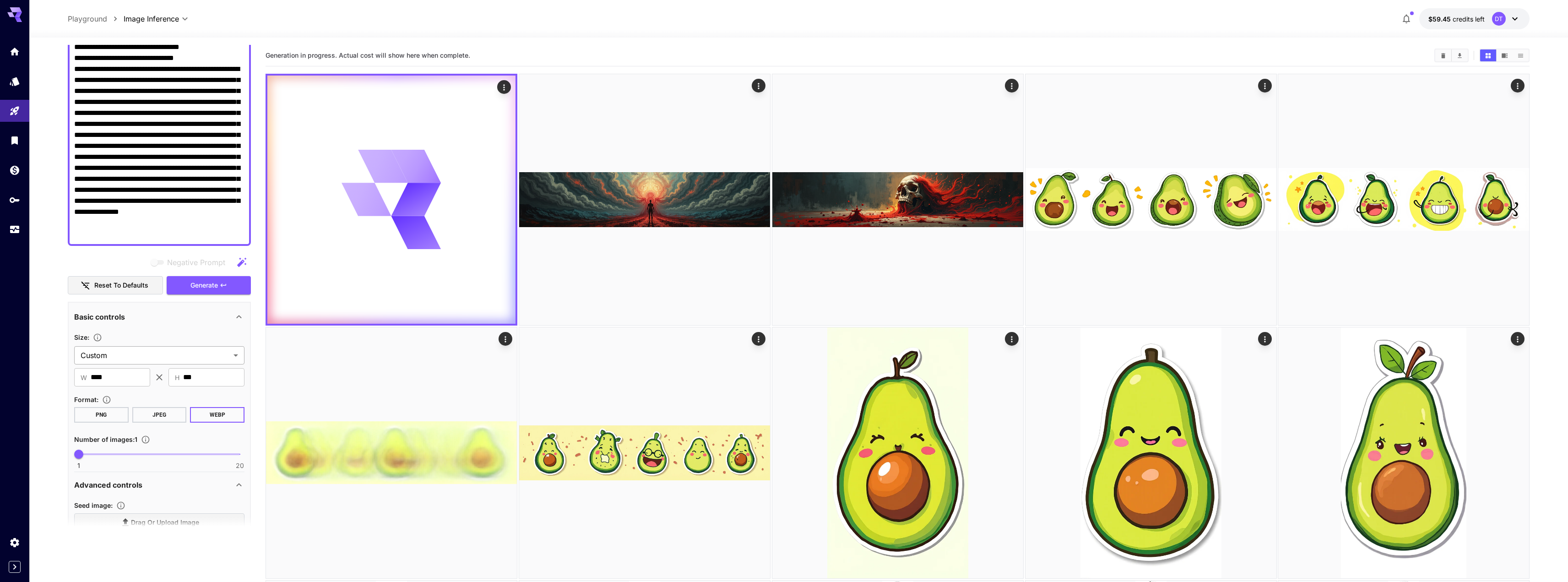
scroll to position [383, 0]
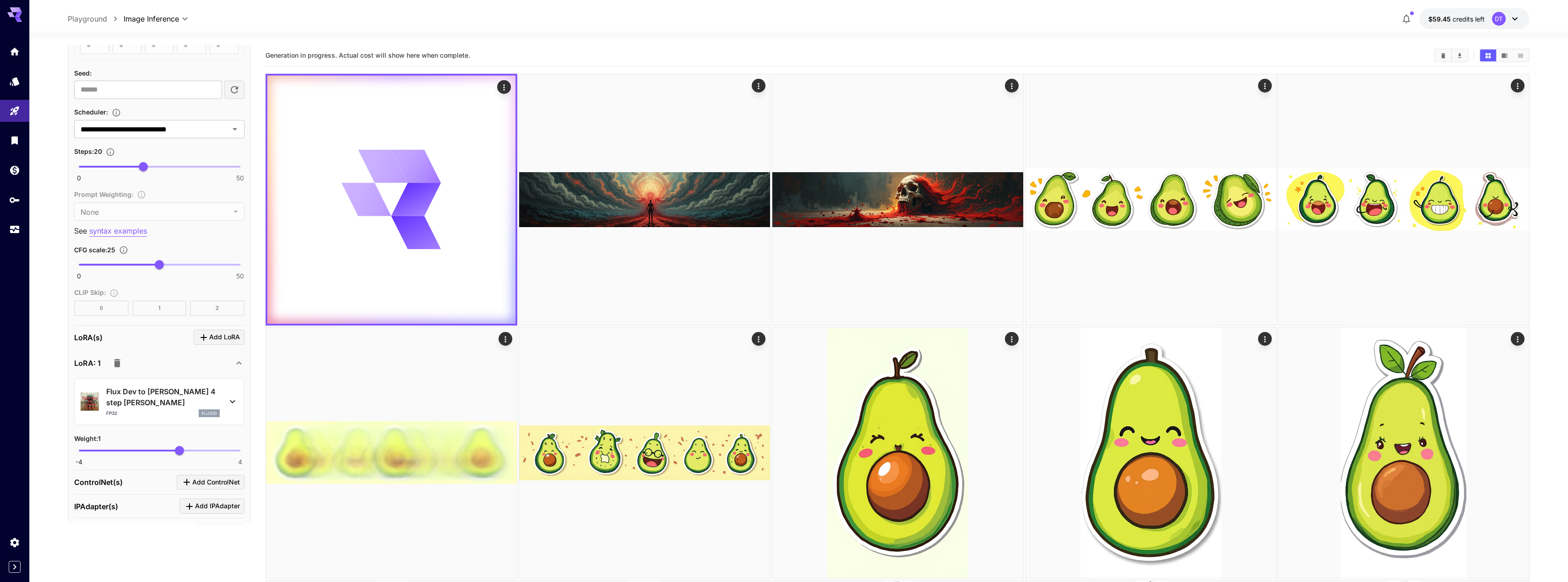
scroll to position [734, 0]
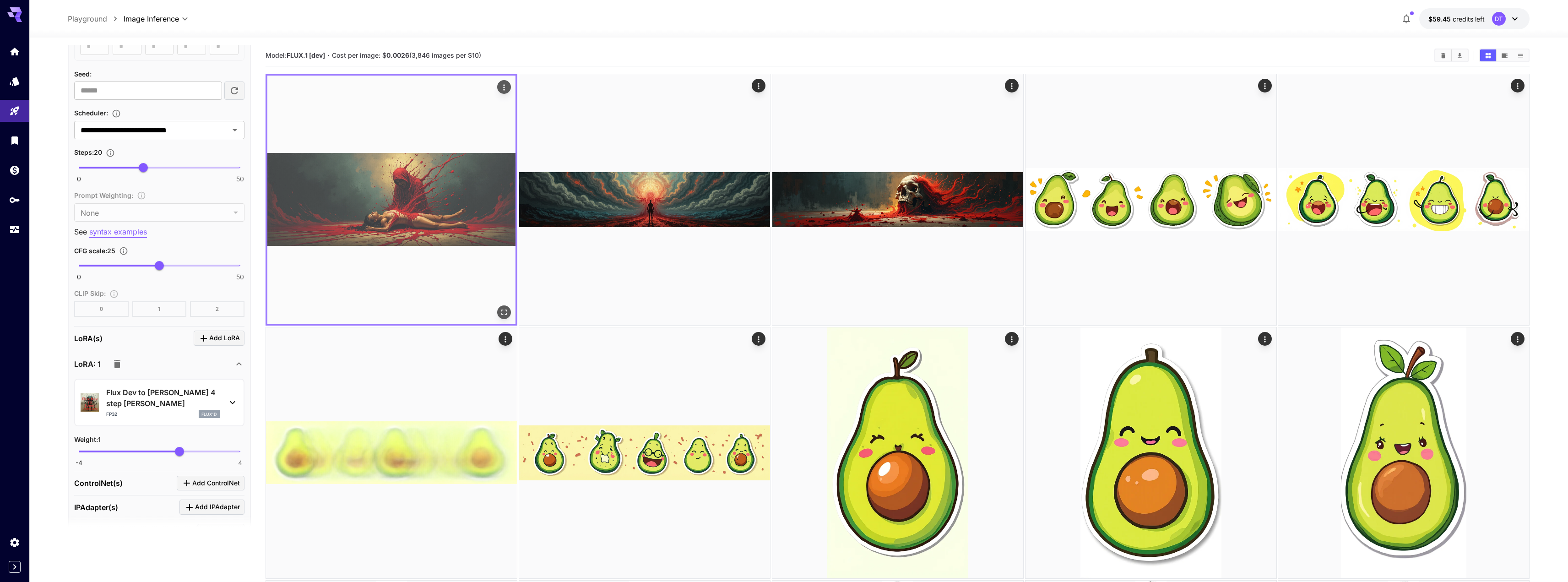
click at [436, 215] on img at bounding box center [391, 200] width 248 height 248
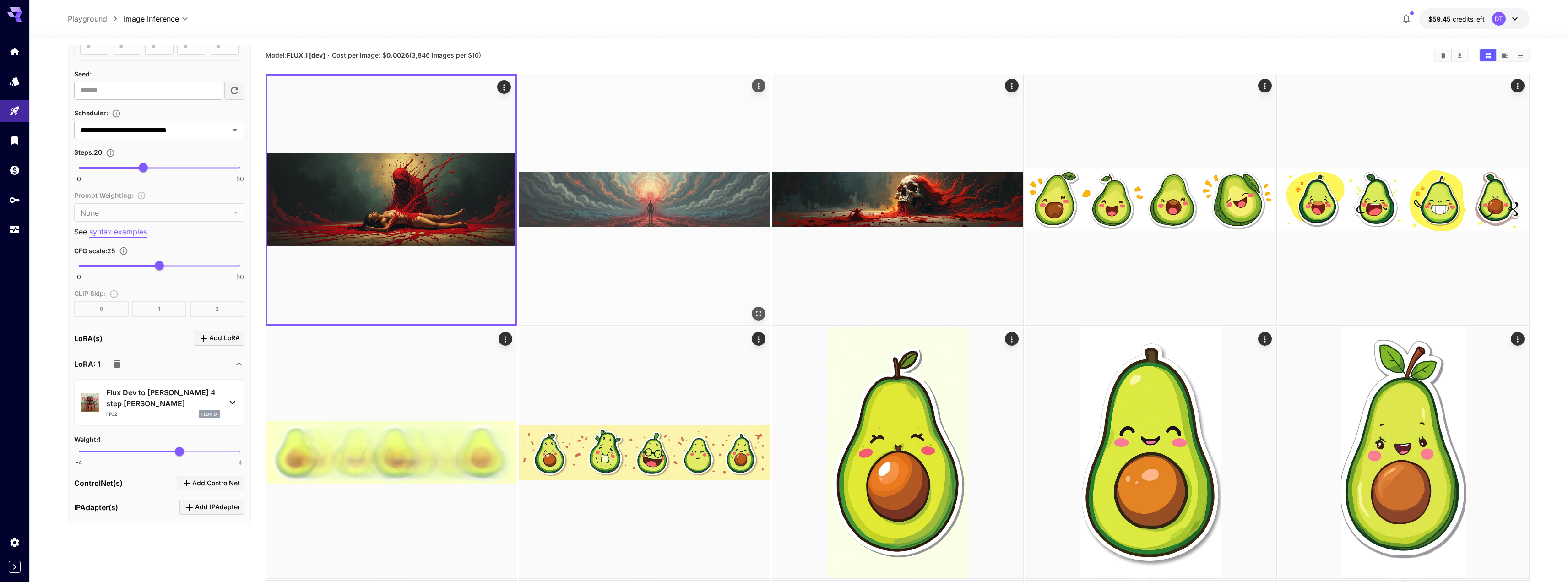
click at [597, 199] on img at bounding box center [644, 199] width 251 height 251
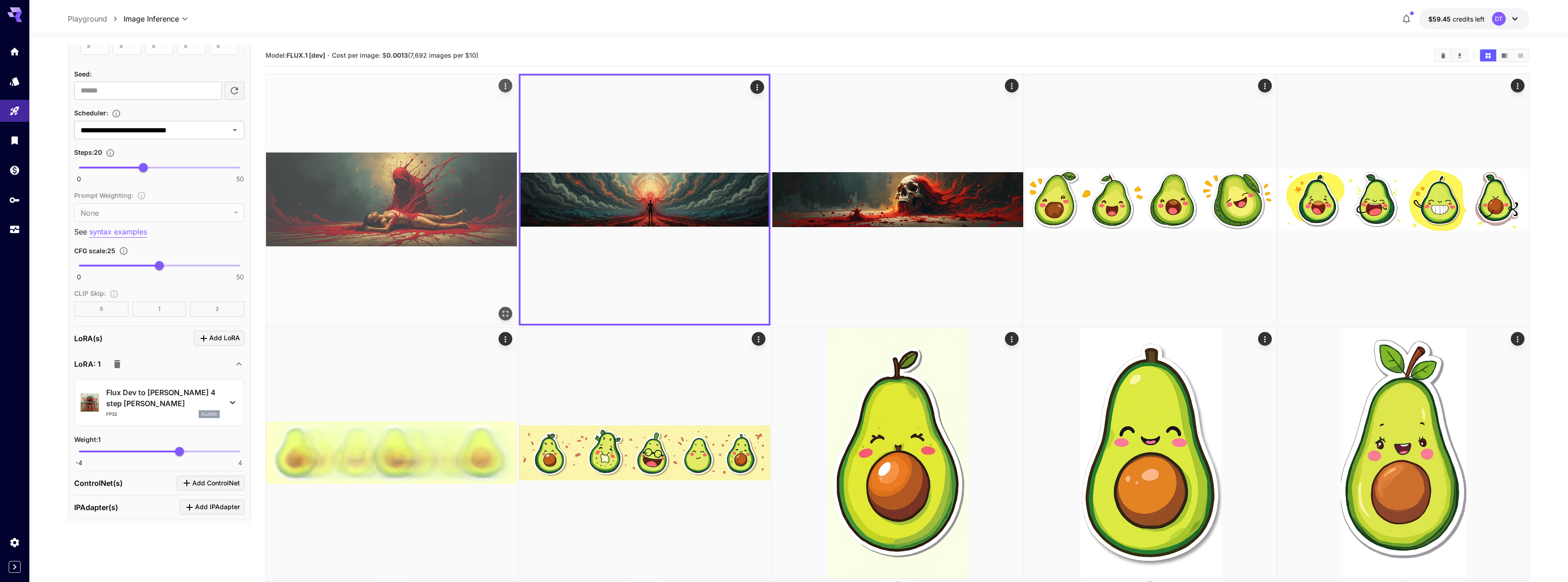
click at [411, 211] on img at bounding box center [391, 199] width 251 height 251
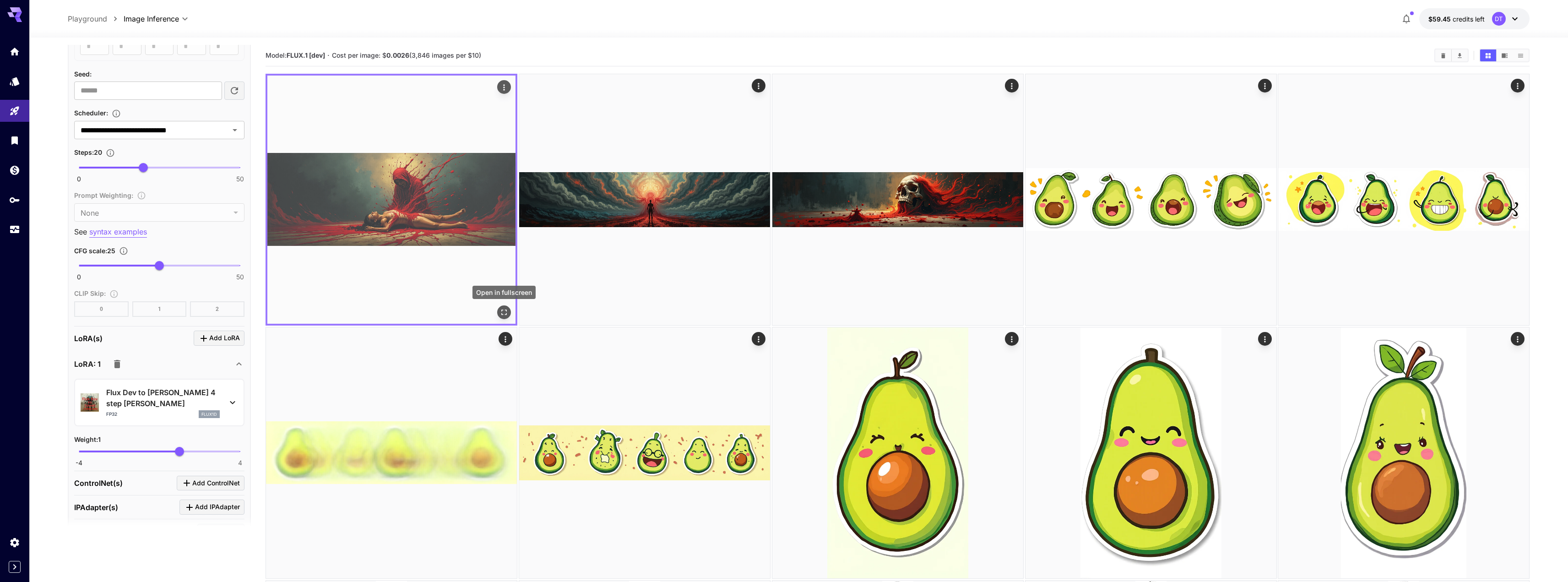
click at [502, 312] on icon "Open in fullscreen" at bounding box center [504, 312] width 9 height 9
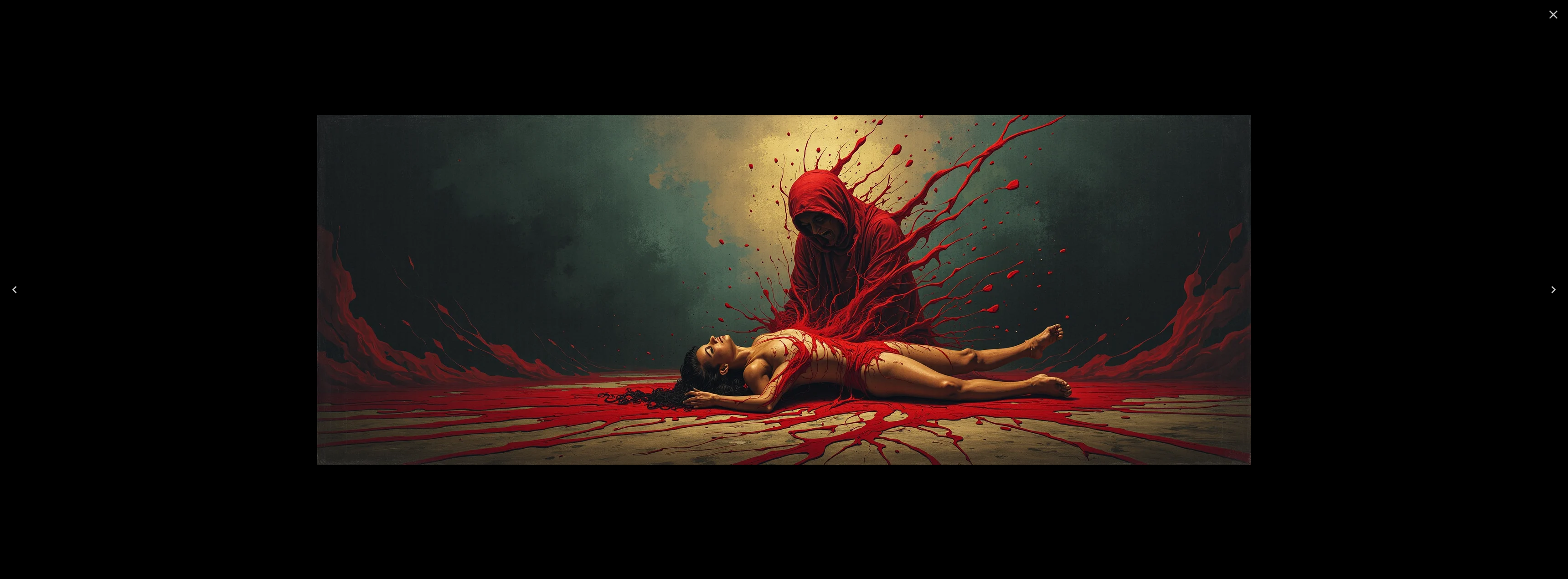
click at [1552, 12] on icon "Close" at bounding box center [1553, 15] width 15 height 15
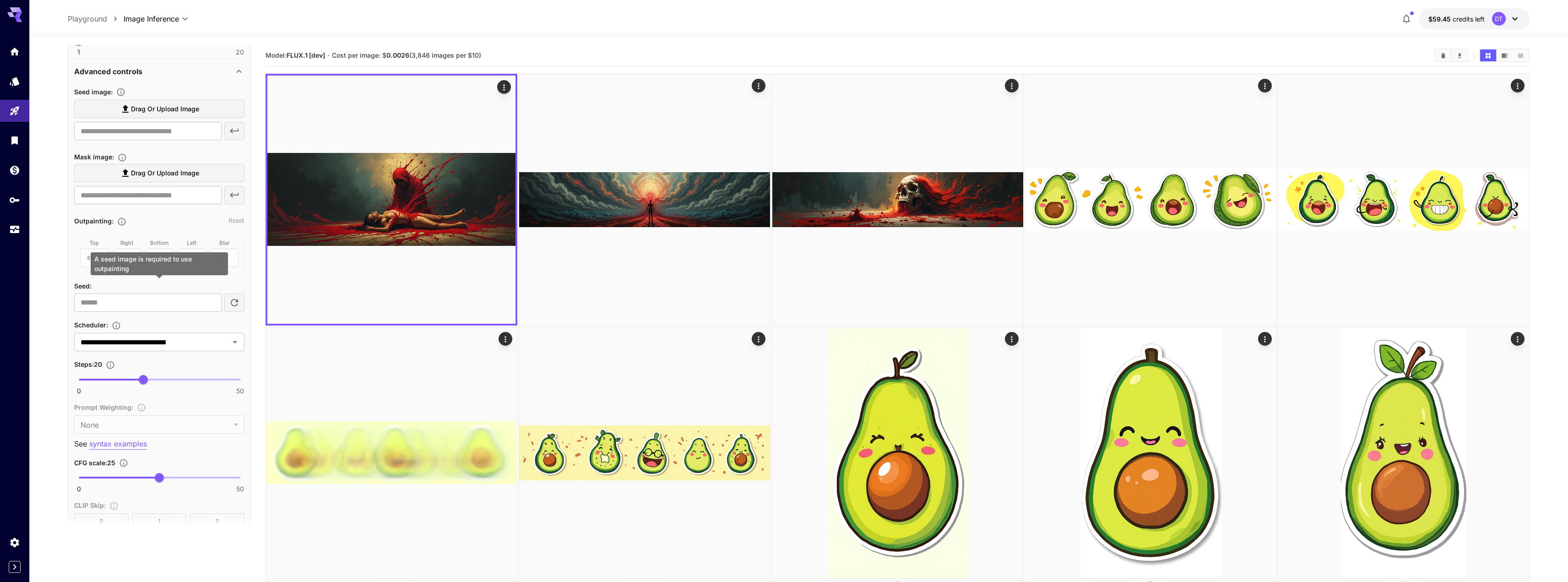
scroll to position [413, 0]
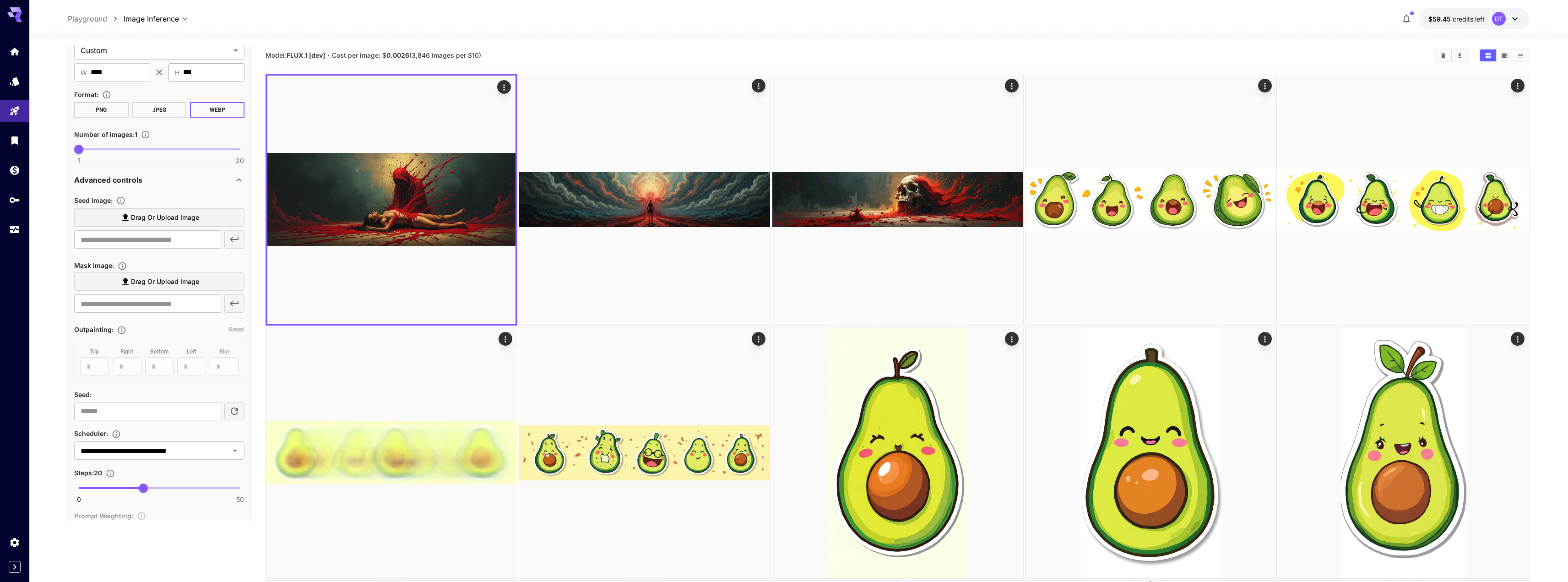
click at [207, 78] on input "***" at bounding box center [214, 72] width 61 height 18
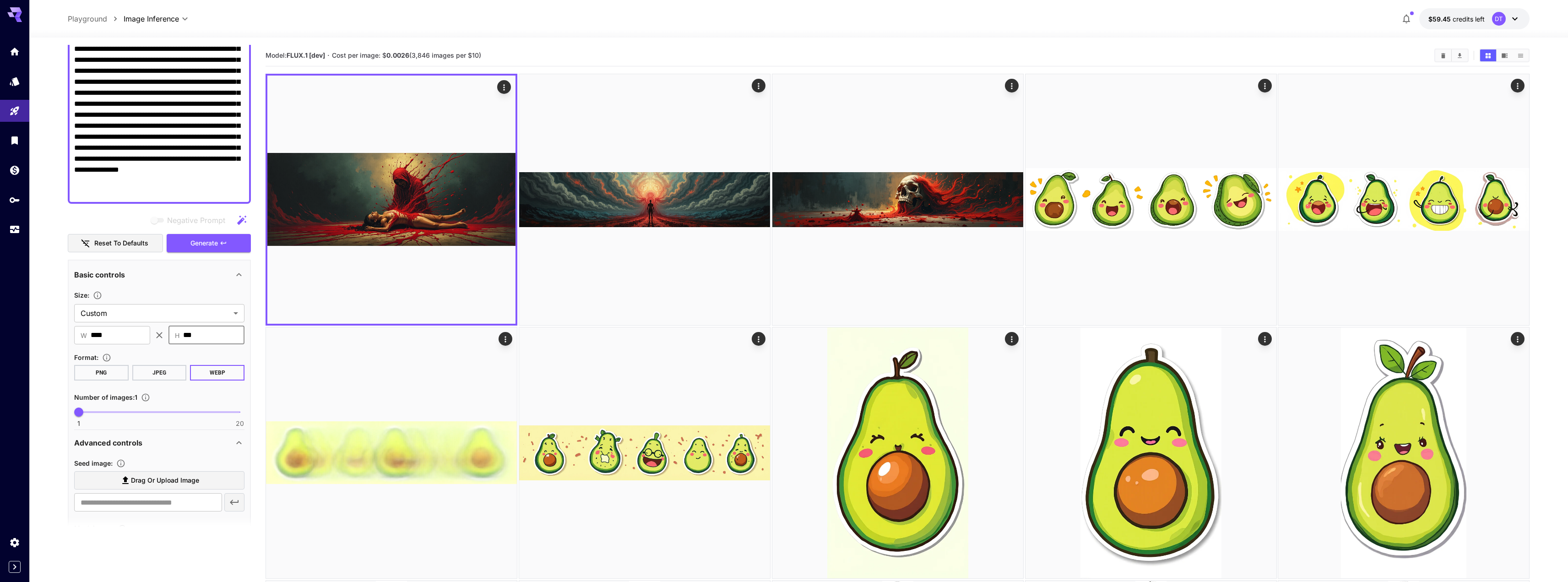
scroll to position [139, 0]
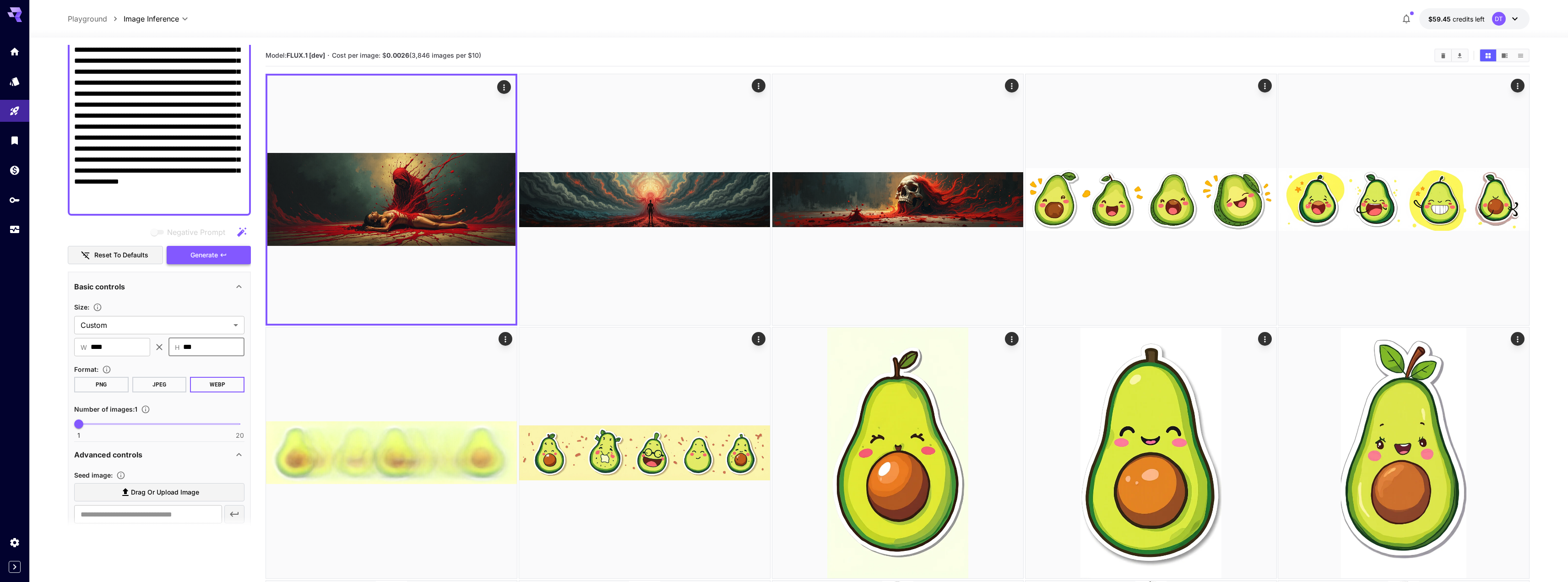
type input "***"
click at [209, 254] on span "Generate" at bounding box center [204, 255] width 28 height 12
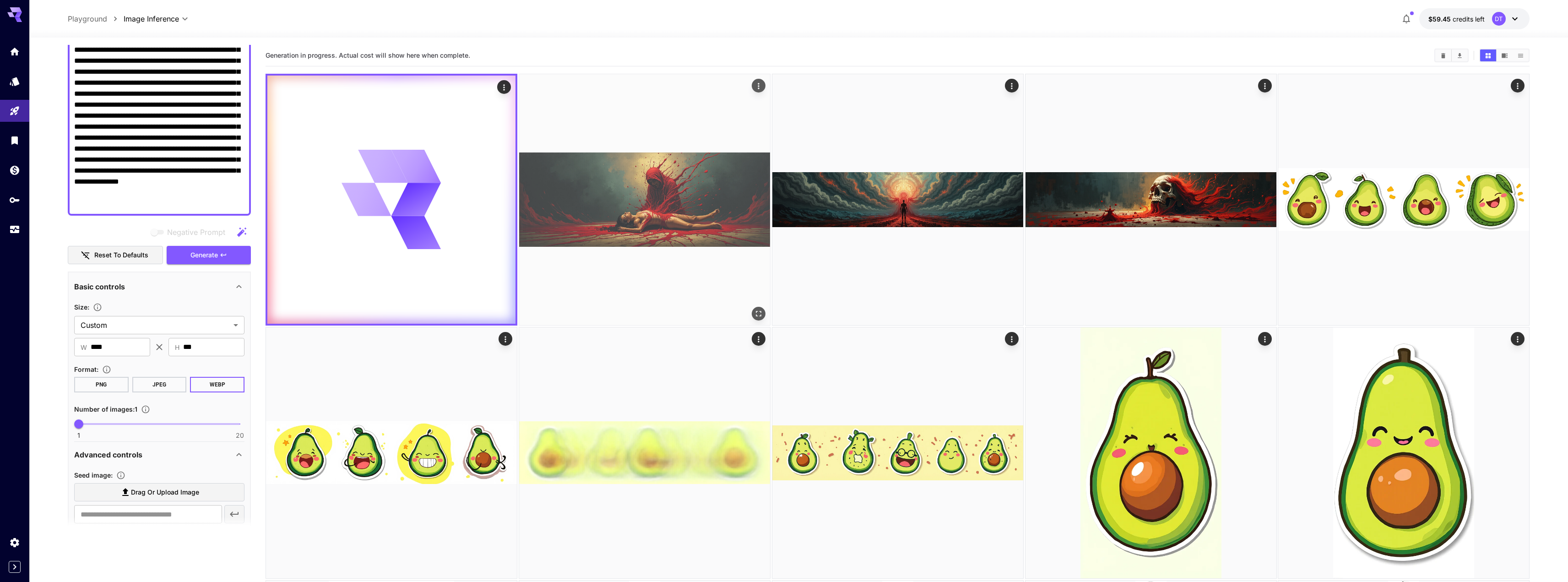
click at [673, 196] on img at bounding box center [644, 199] width 251 height 251
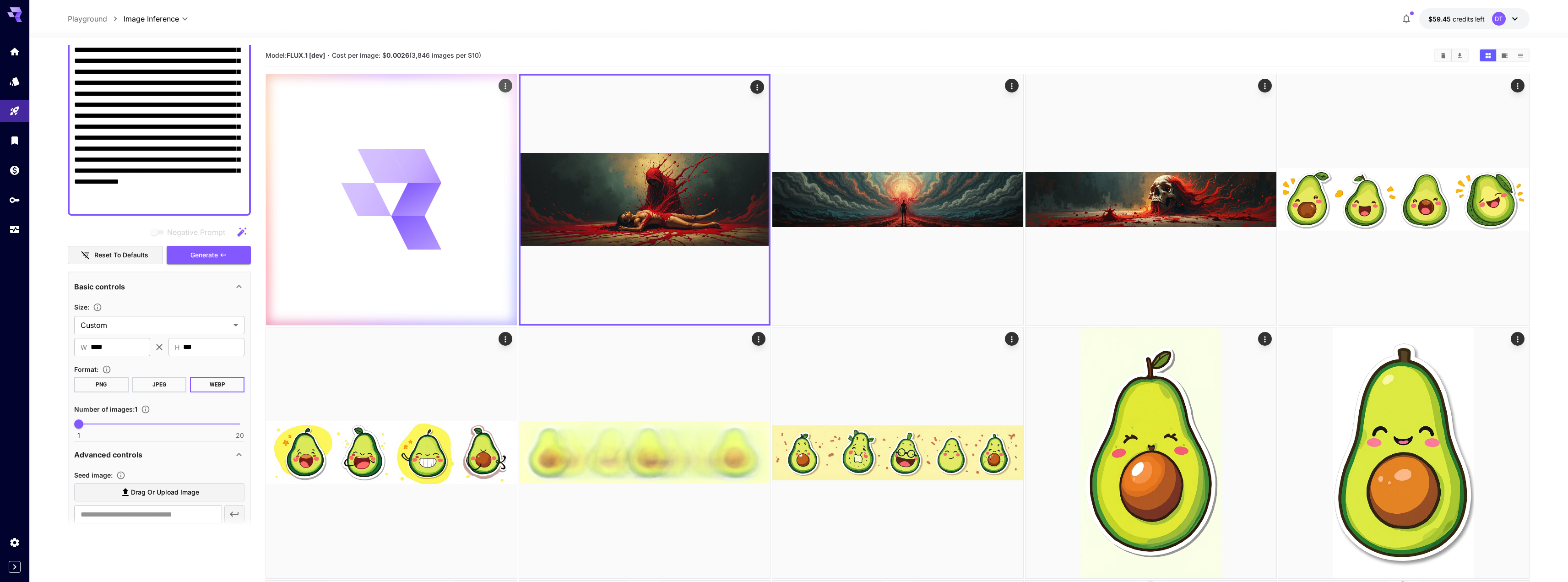
click at [429, 206] on icon at bounding box center [416, 199] width 53 height 37
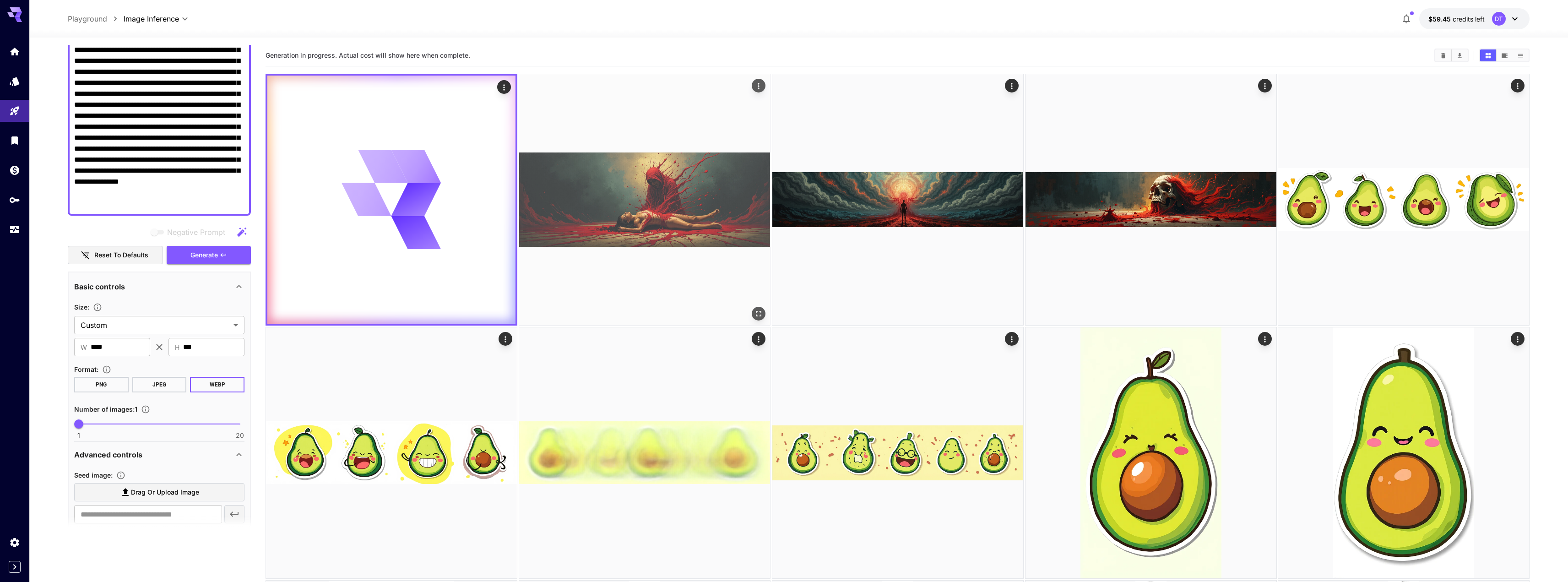
click at [581, 203] on img at bounding box center [644, 199] width 251 height 251
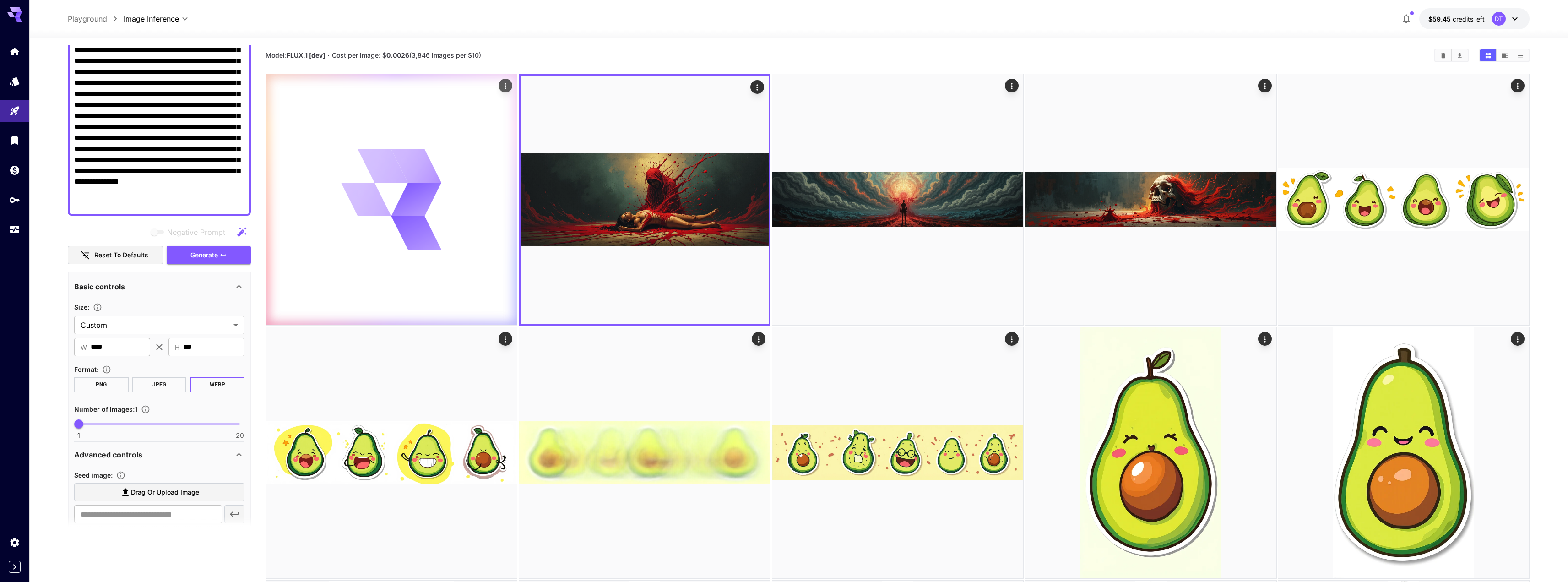
click at [435, 202] on icon at bounding box center [391, 199] width 100 height 100
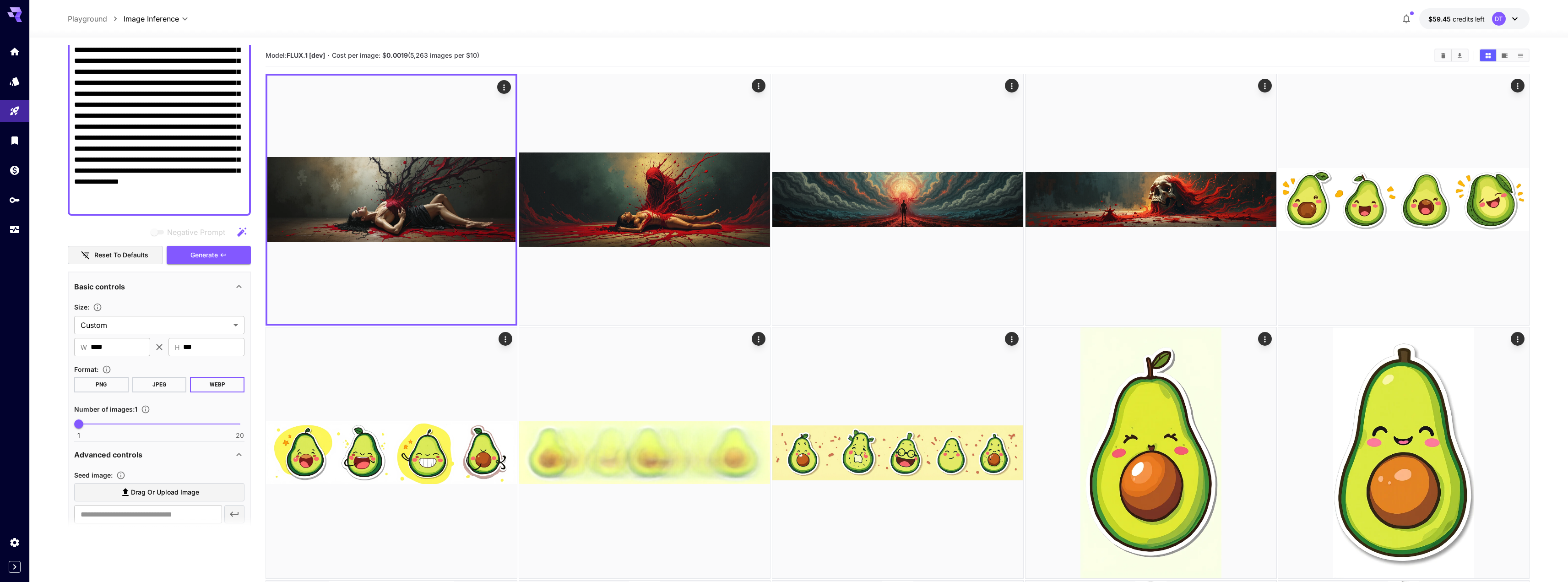
click at [467, 204] on img at bounding box center [391, 200] width 248 height 248
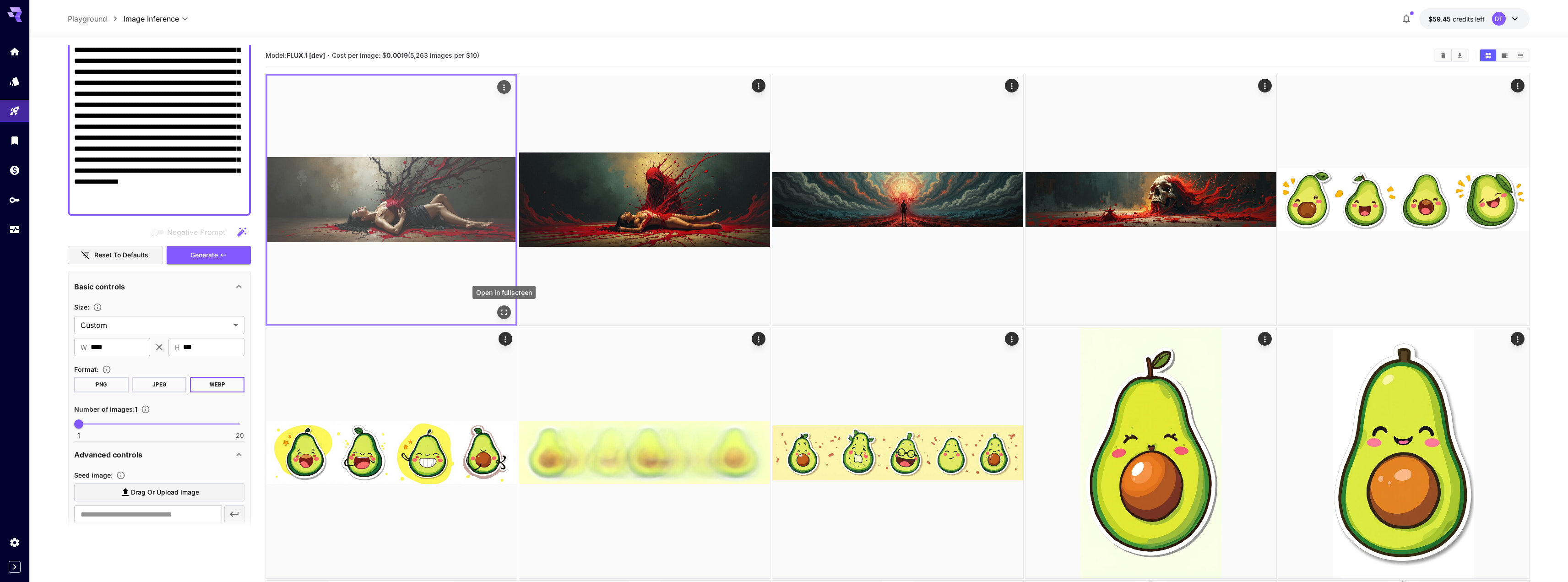
click at [506, 314] on icon "Open in fullscreen" at bounding box center [504, 312] width 6 height 6
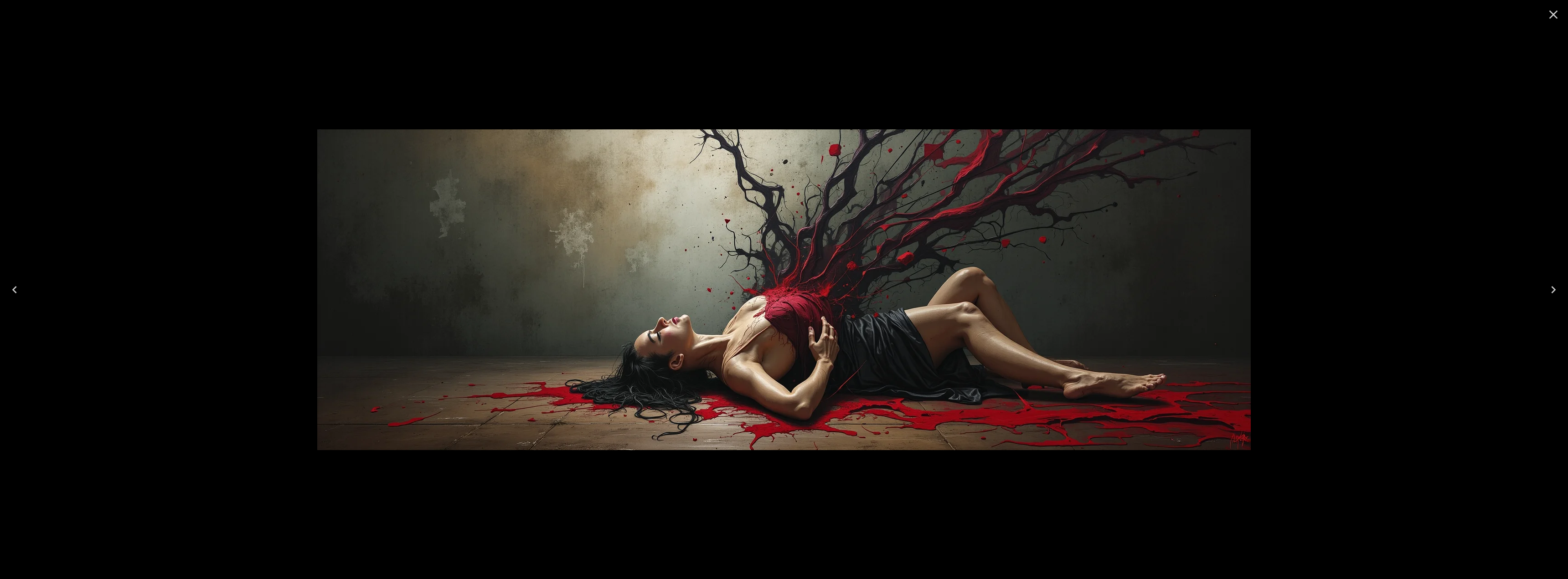
click at [1547, 10] on icon "Close" at bounding box center [1553, 15] width 15 height 15
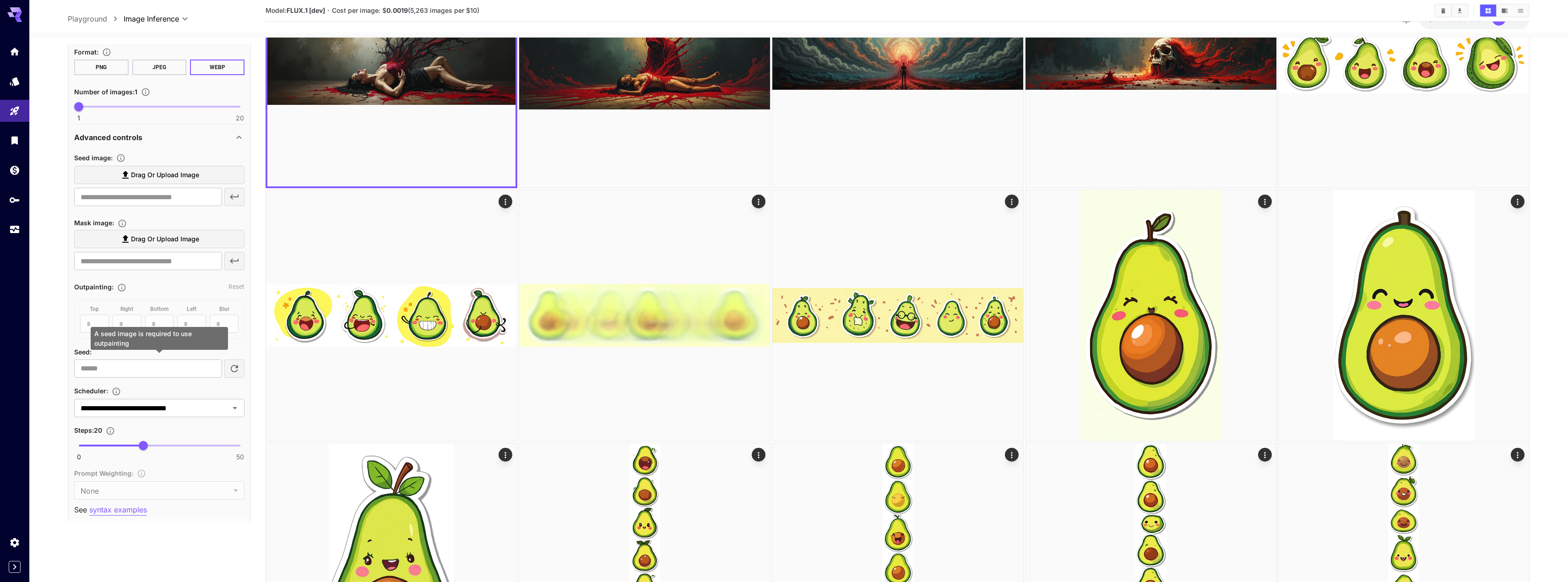
scroll to position [459, 0]
type input "**"
drag, startPoint x: 144, startPoint y: 439, endPoint x: 167, endPoint y: 438, distance: 23.0
click at [167, 438] on span "28" at bounding box center [169, 441] width 9 height 9
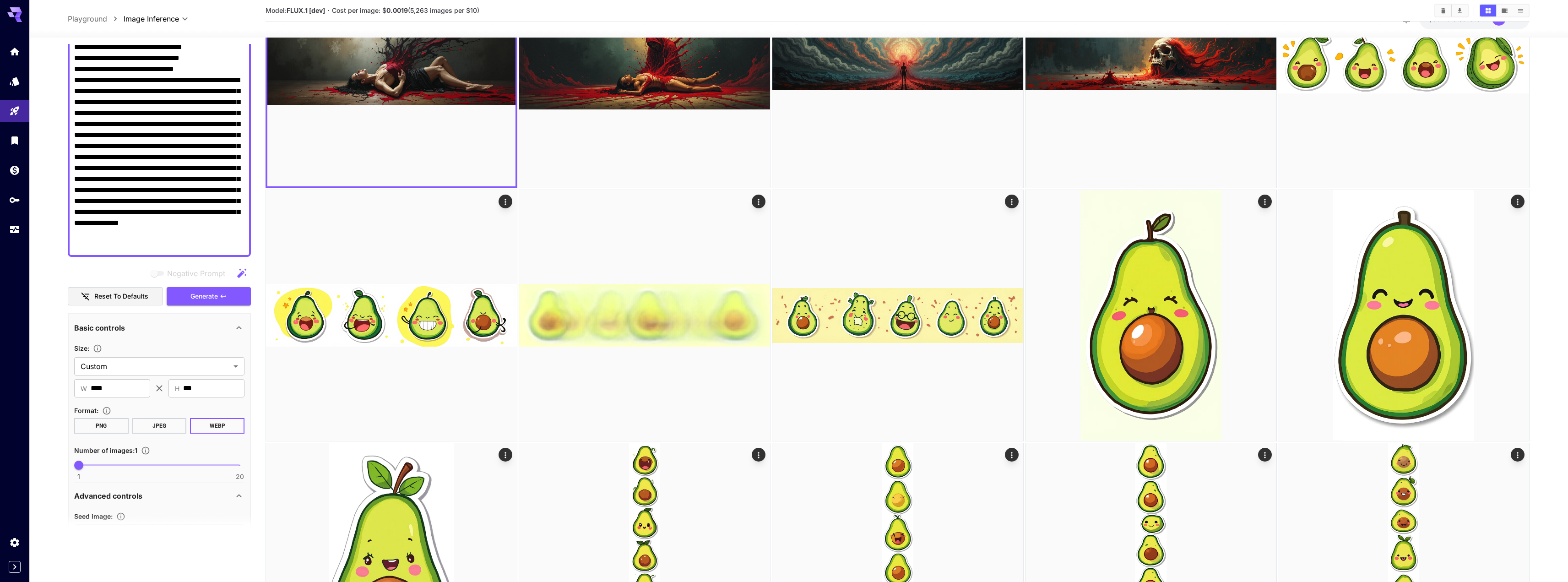
scroll to position [93, 0]
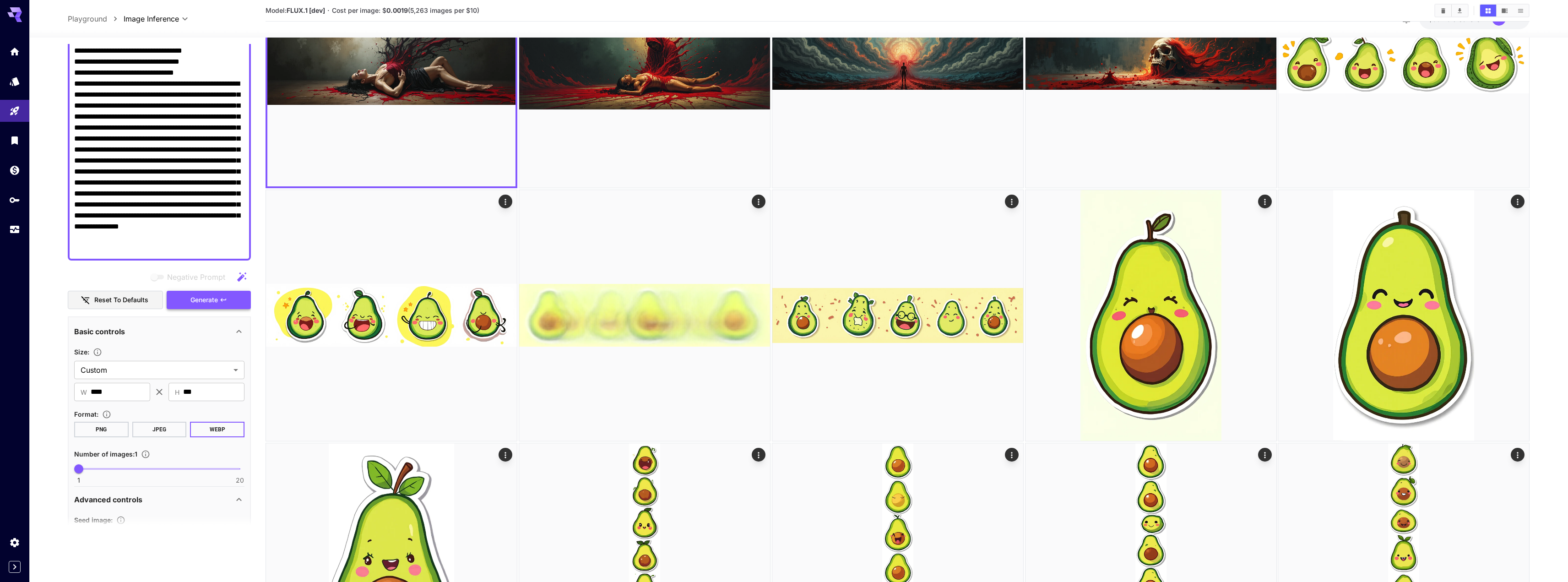
click at [218, 295] on span "Generate" at bounding box center [204, 300] width 28 height 12
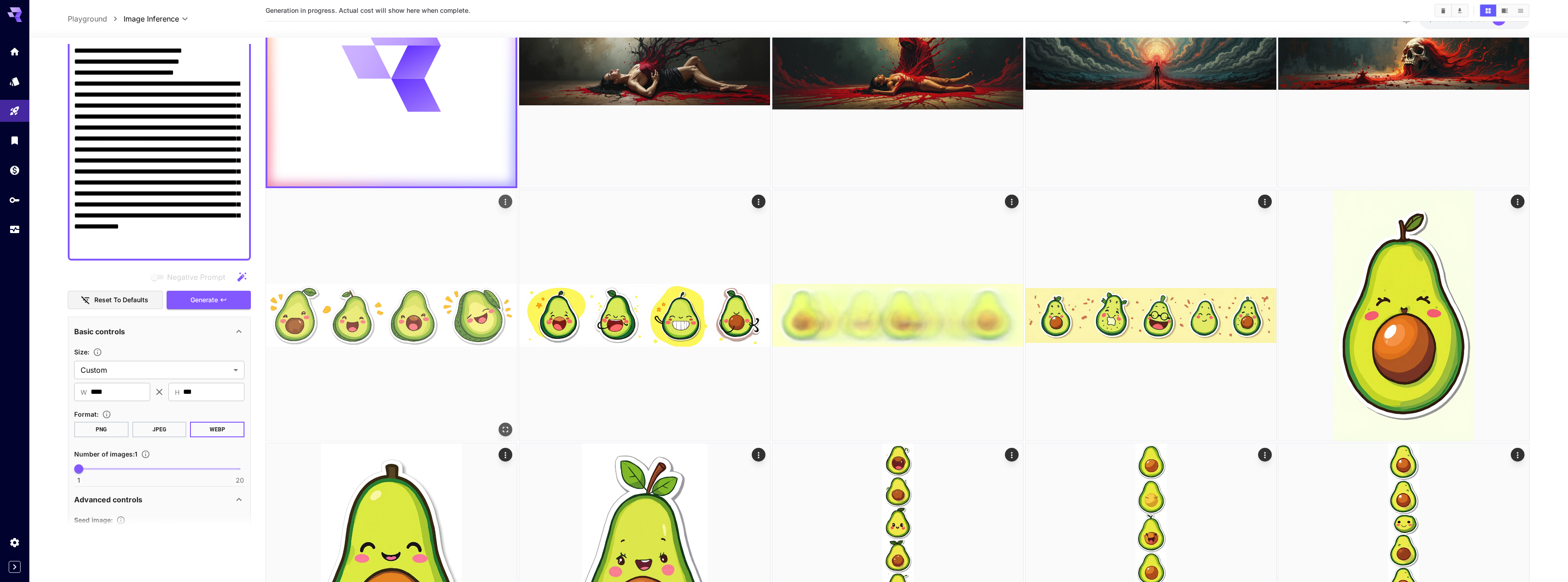
scroll to position [0, 0]
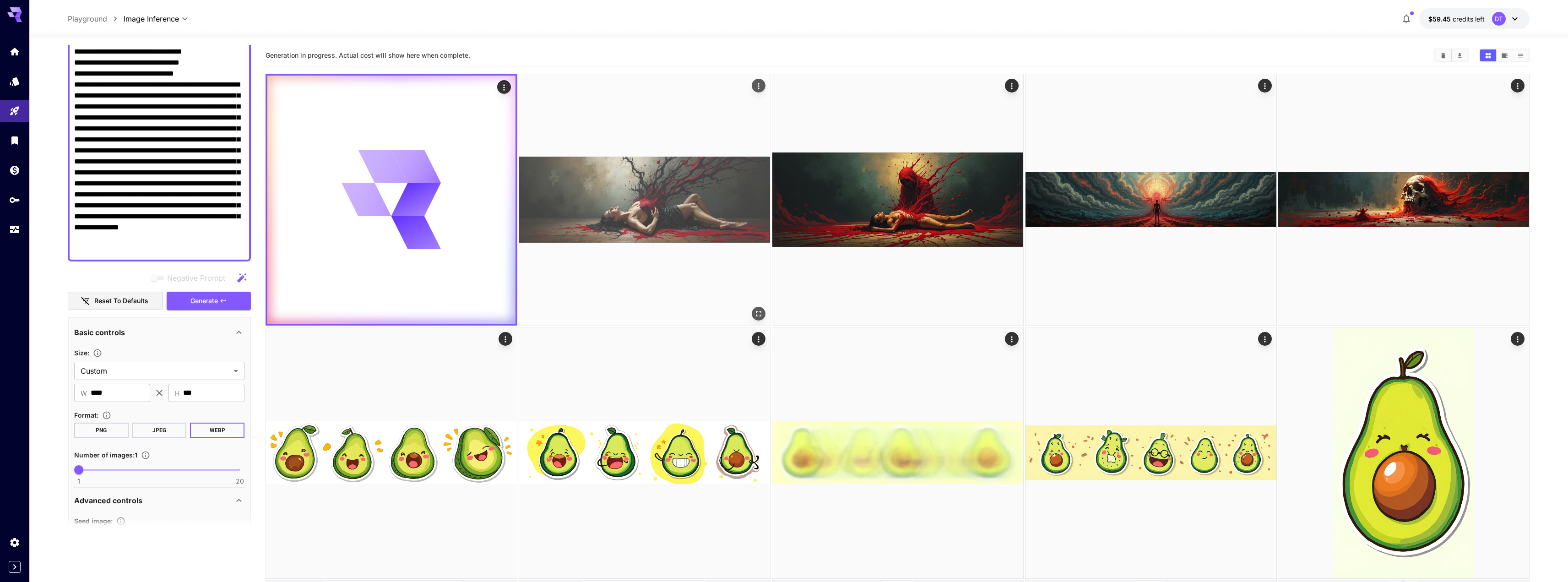
click at [738, 189] on img at bounding box center [644, 199] width 251 height 251
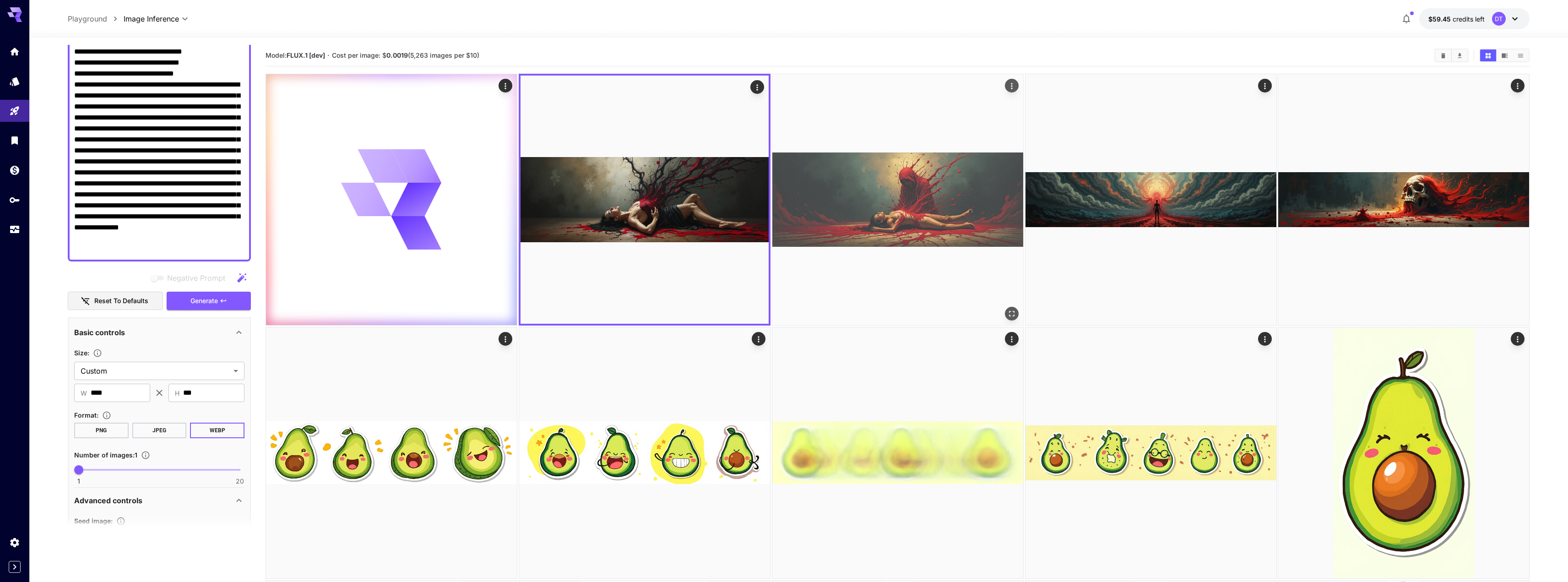
click at [891, 207] on img at bounding box center [897, 199] width 251 height 251
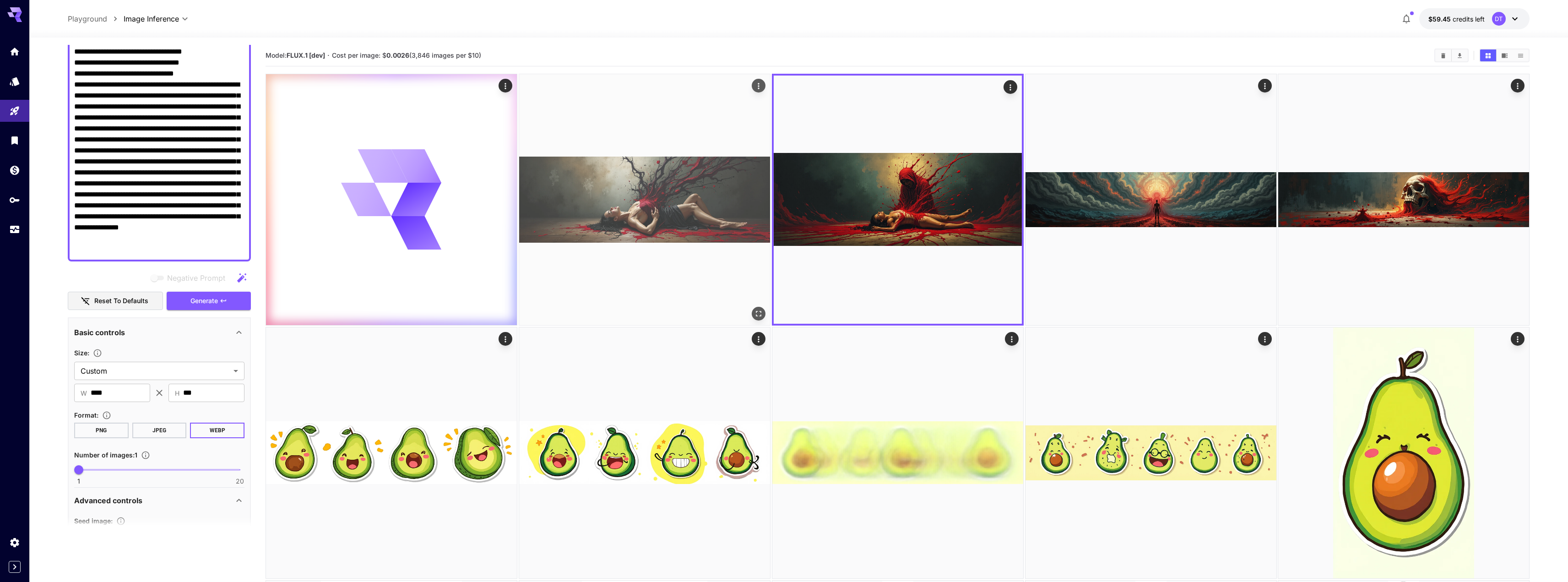
click at [699, 219] on img at bounding box center [644, 199] width 251 height 251
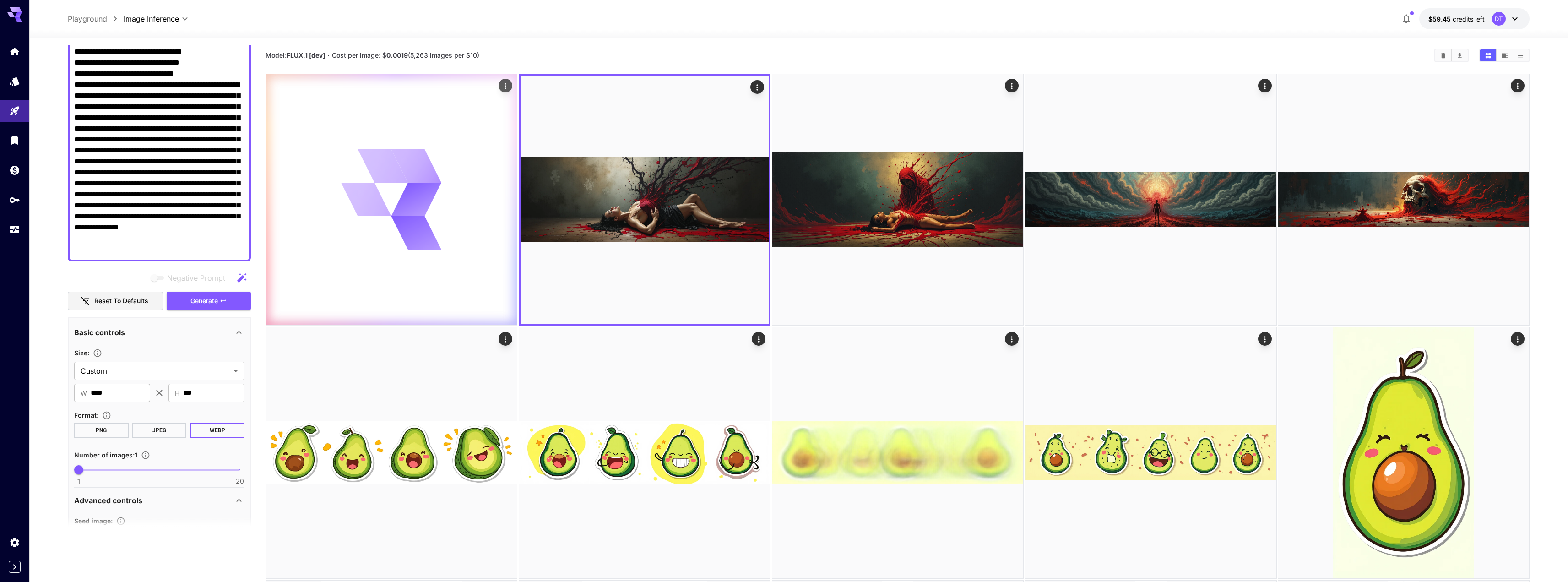
click at [410, 218] on icon at bounding box center [391, 199] width 100 height 100
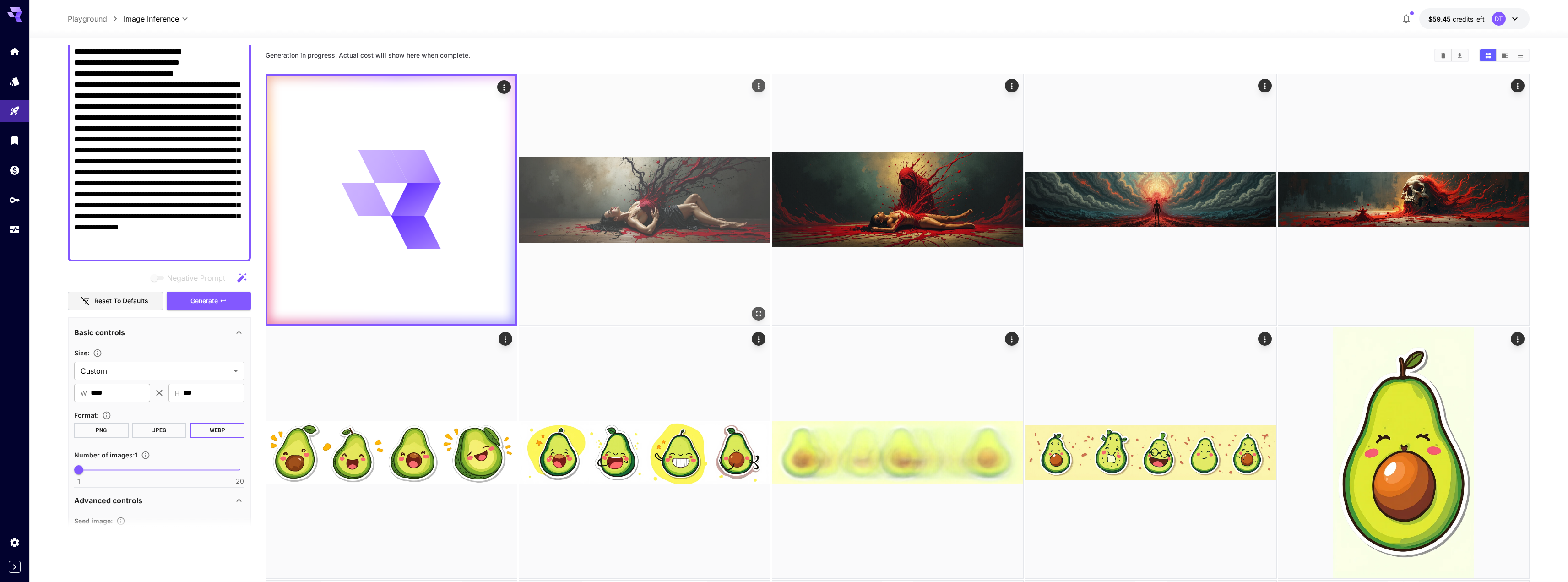
click at [606, 223] on img at bounding box center [644, 199] width 251 height 251
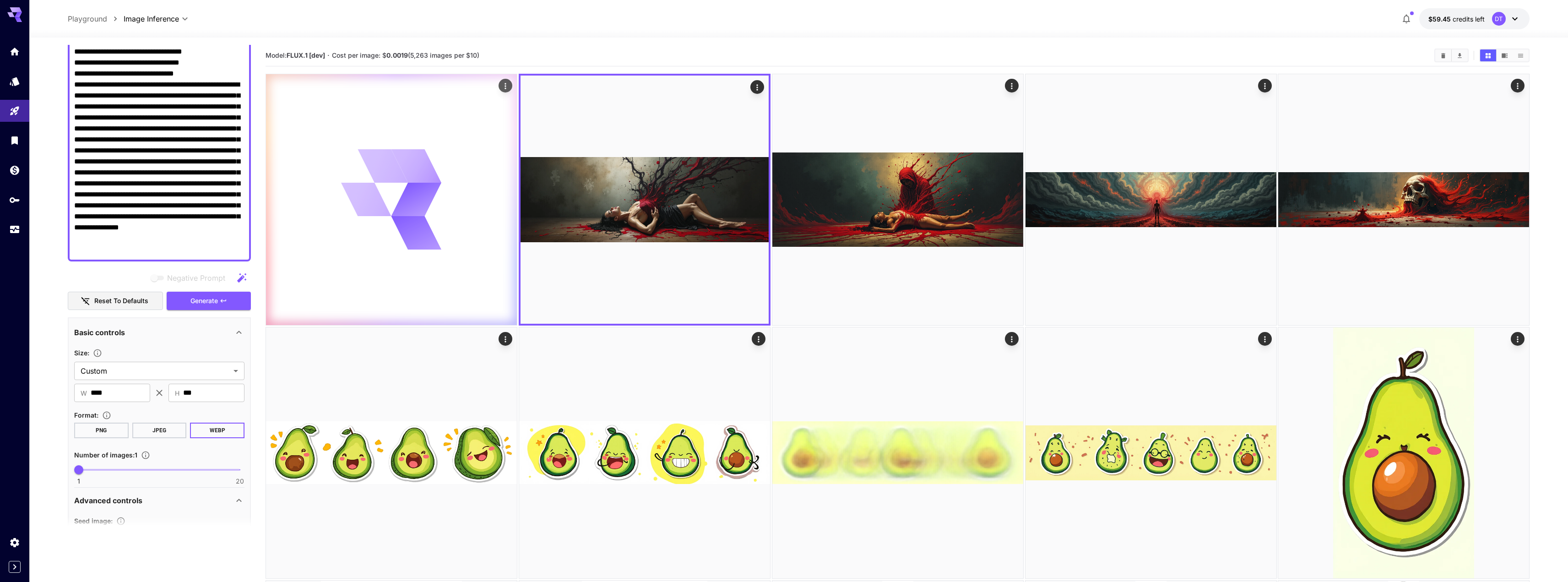
click at [438, 219] on icon at bounding box center [391, 199] width 100 height 100
